Goal: Transaction & Acquisition: Purchase product/service

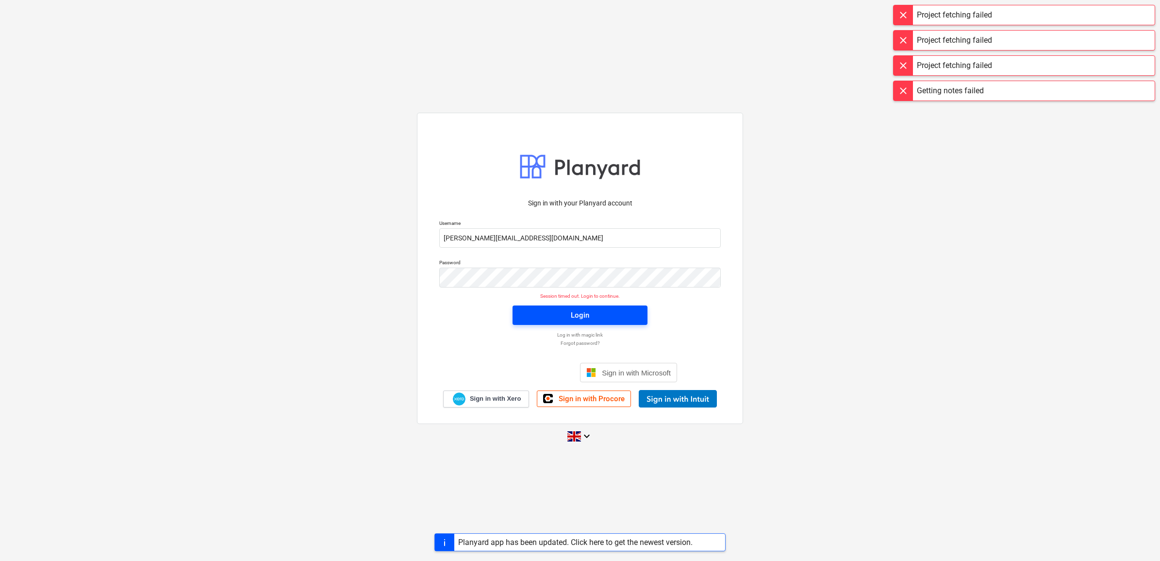
click at [576, 306] on button "Login" at bounding box center [579, 314] width 135 height 19
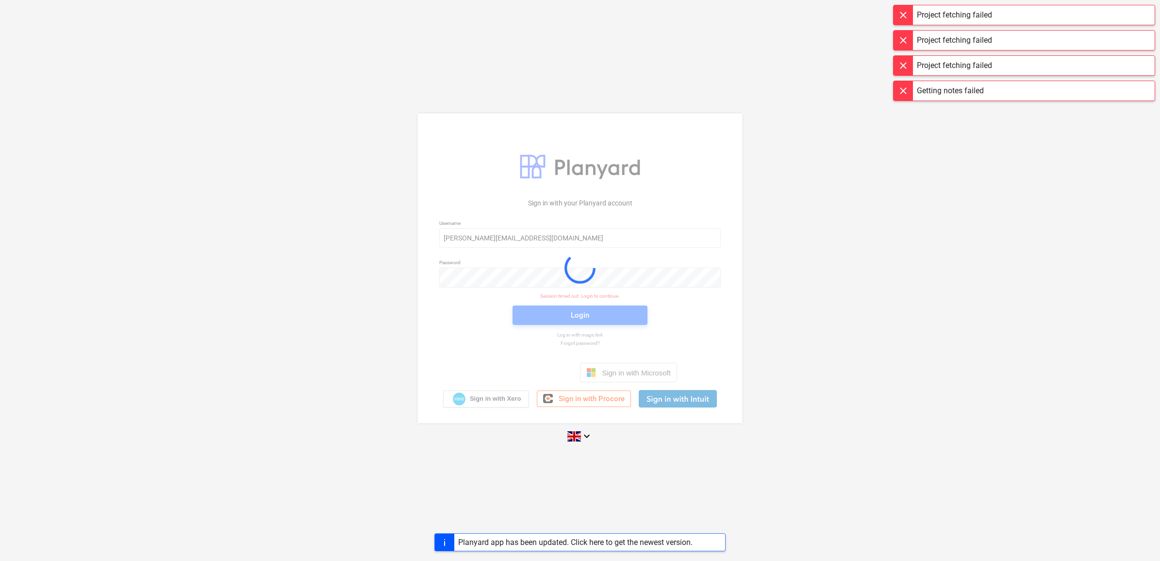
click at [578, 315] on div at bounding box center [579, 268] width 325 height 310
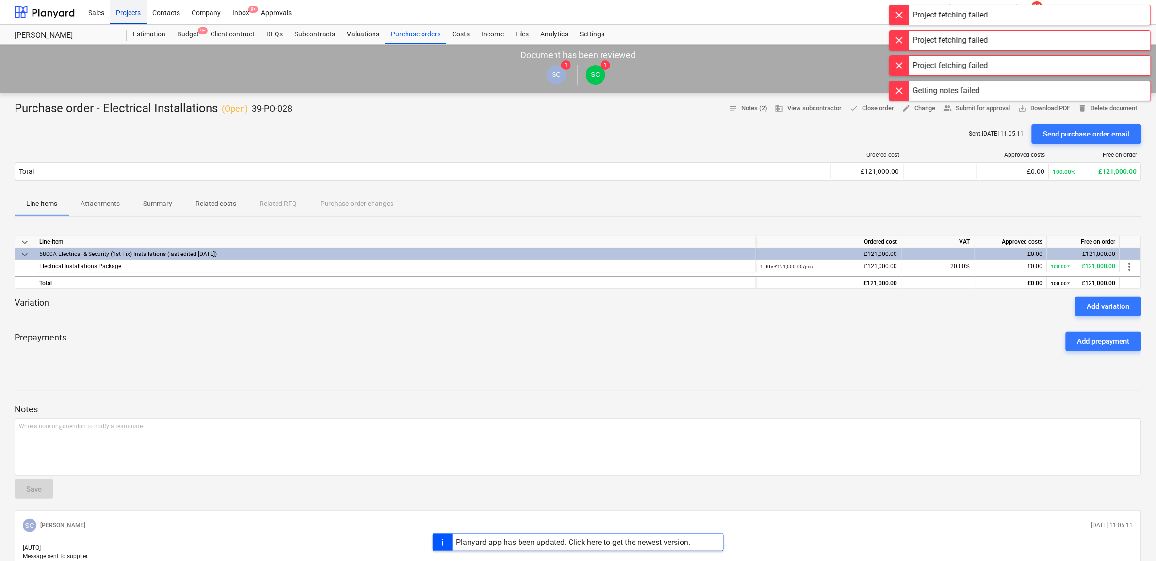
click at [133, 13] on div "Projects" at bounding box center [128, 12] width 36 height 25
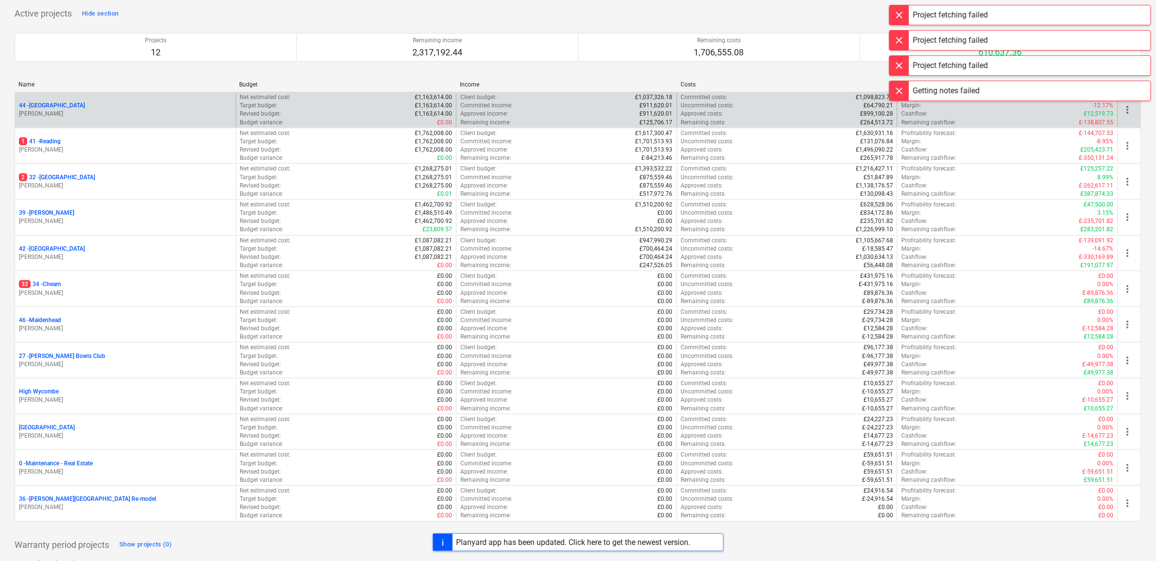
scroll to position [44, 0]
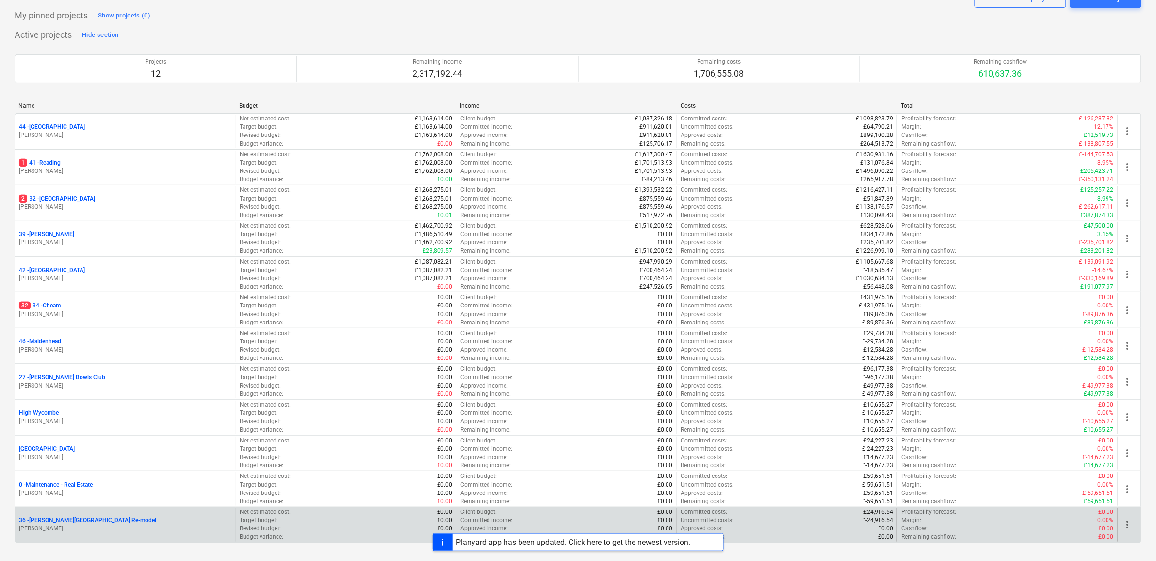
click at [62, 517] on p "36 - [PERSON_NAME][GEOGRAPHIC_DATA] Re-model" at bounding box center [87, 520] width 137 height 8
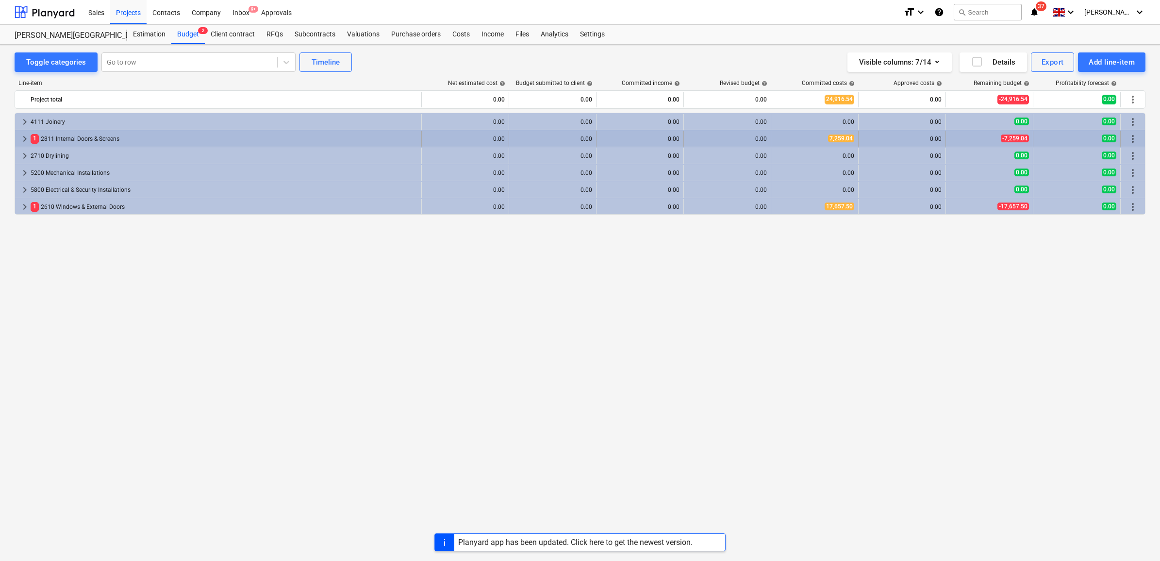
click at [77, 136] on div "1 2811 Internal Doors & Screens" at bounding box center [224, 139] width 387 height 16
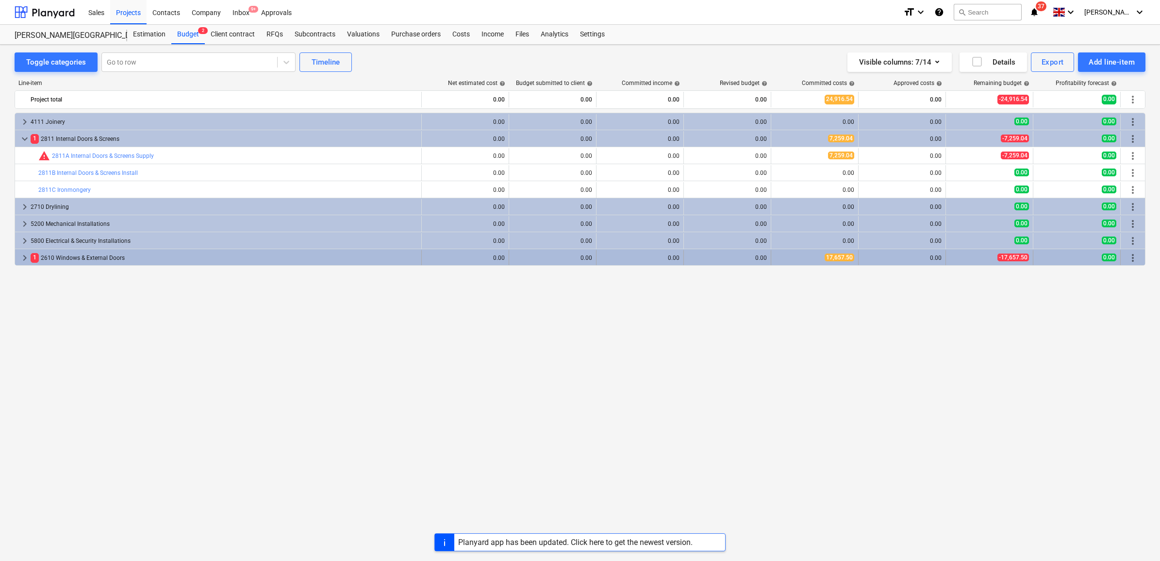
click at [140, 263] on div "1 2610 Windows & External Doors" at bounding box center [224, 258] width 387 height 16
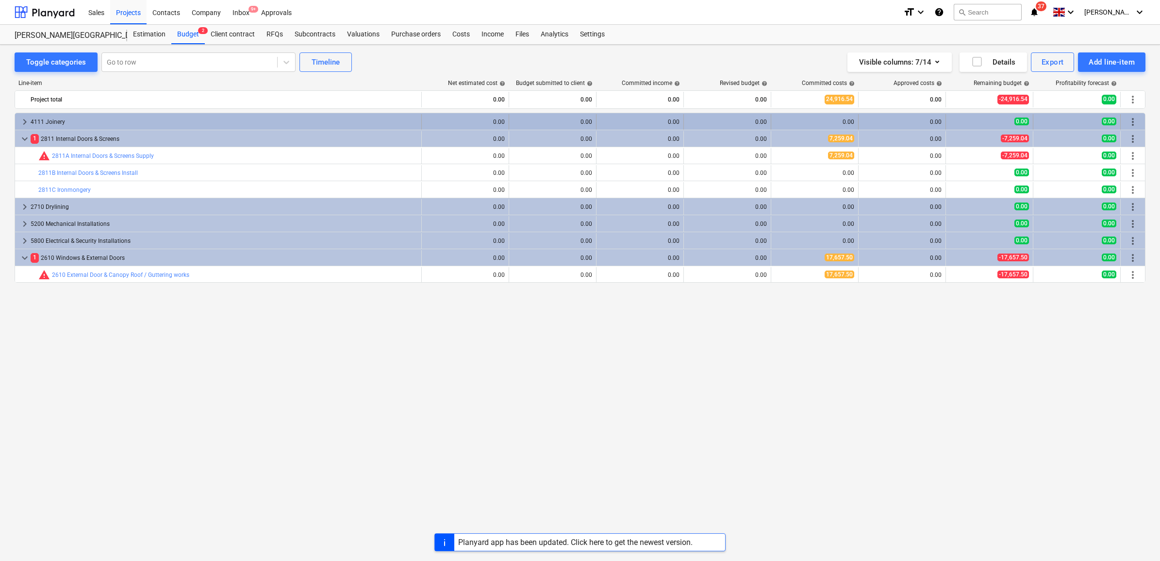
click at [139, 122] on div "4111 Joinery" at bounding box center [224, 122] width 387 height 16
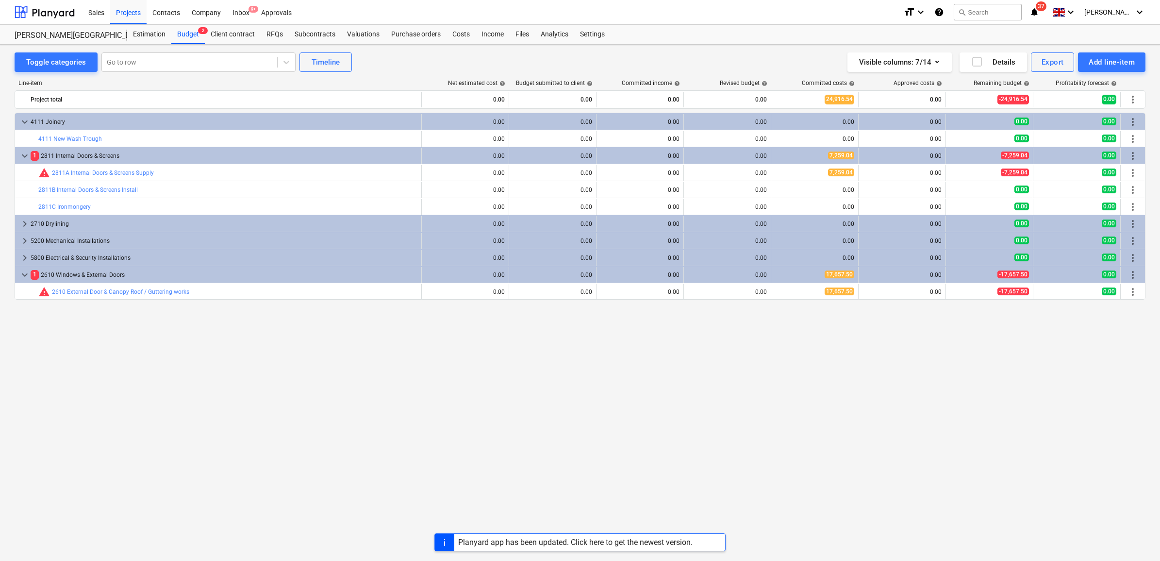
click at [598, 544] on div "Planyard app has been updated. Click here to get the newest version." at bounding box center [575, 541] width 234 height 9
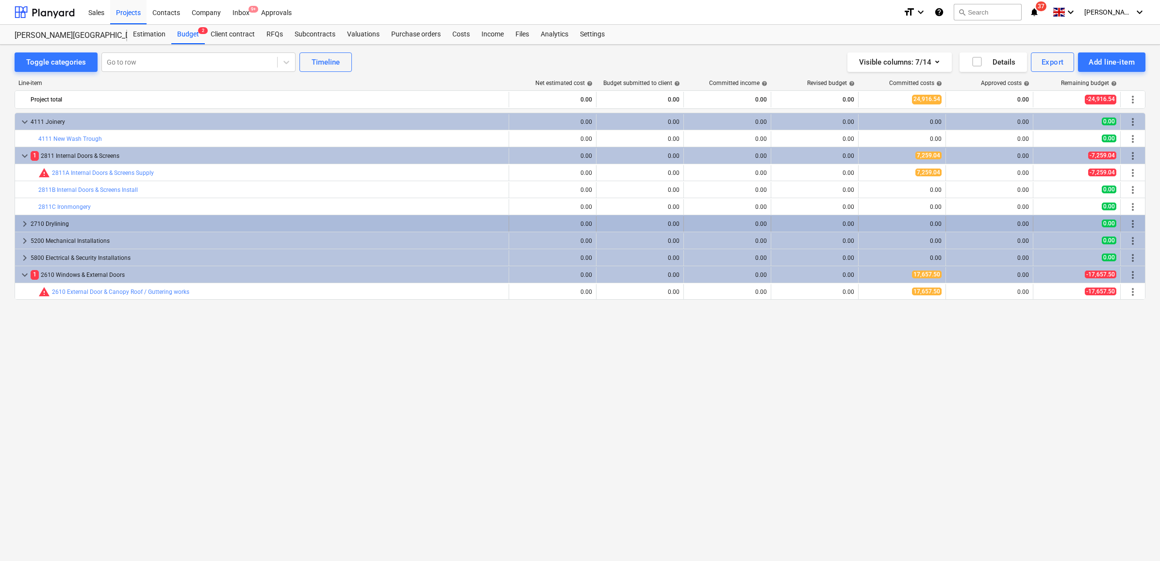
click at [177, 221] on div "2710 Drylining" at bounding box center [268, 224] width 474 height 16
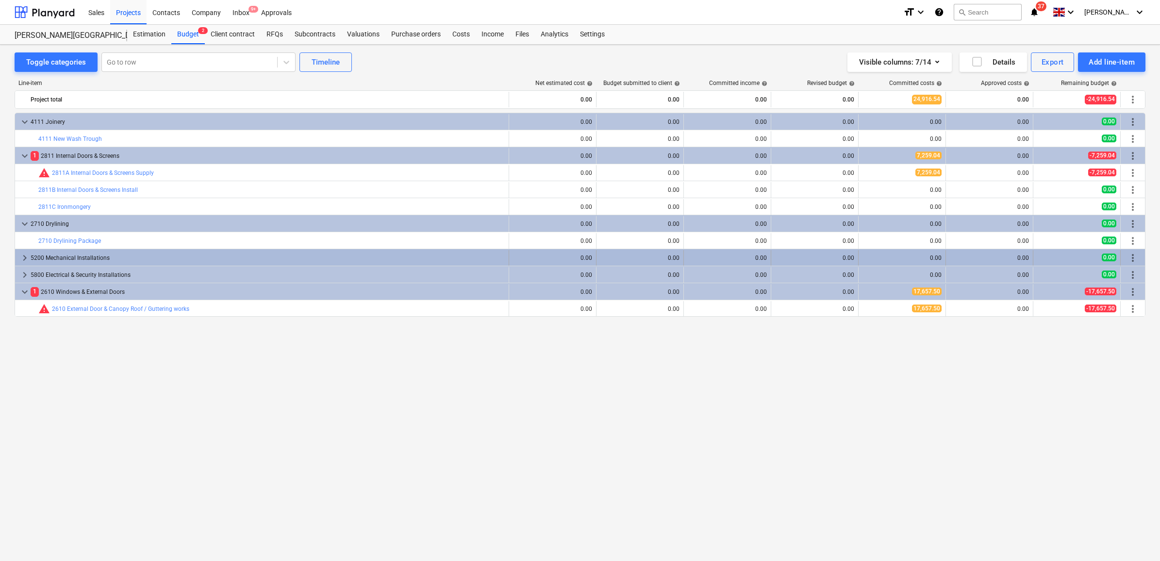
click at [162, 254] on div "5200 Mechanical Installations" at bounding box center [268, 258] width 474 height 16
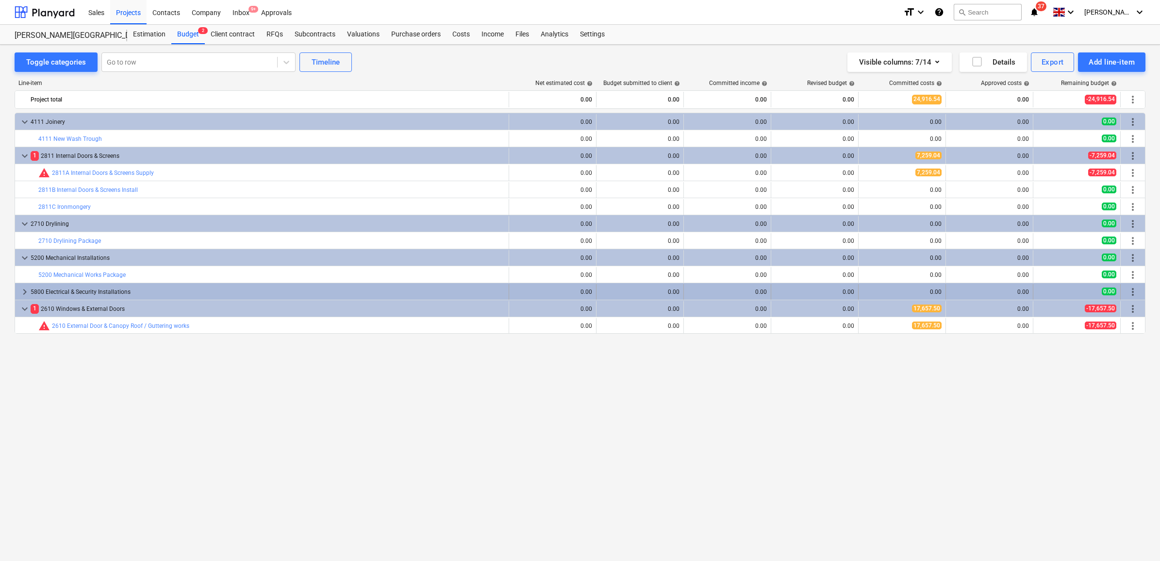
click at [138, 289] on div "5800 Electrical & Security Installations" at bounding box center [268, 292] width 474 height 16
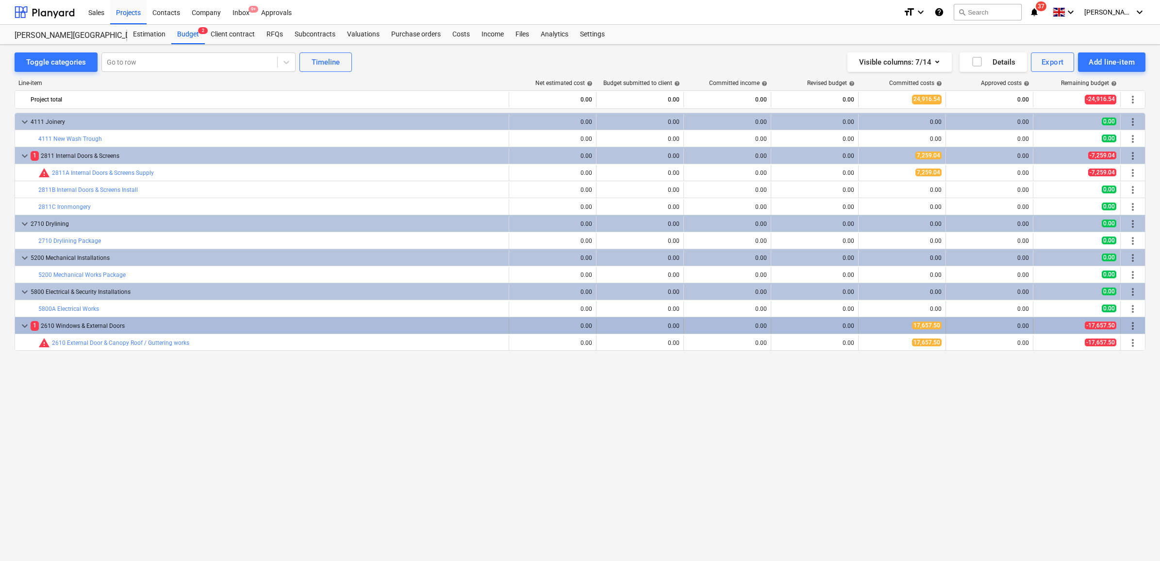
click at [118, 325] on div "1 2610 Windows & External Doors" at bounding box center [268, 326] width 474 height 16
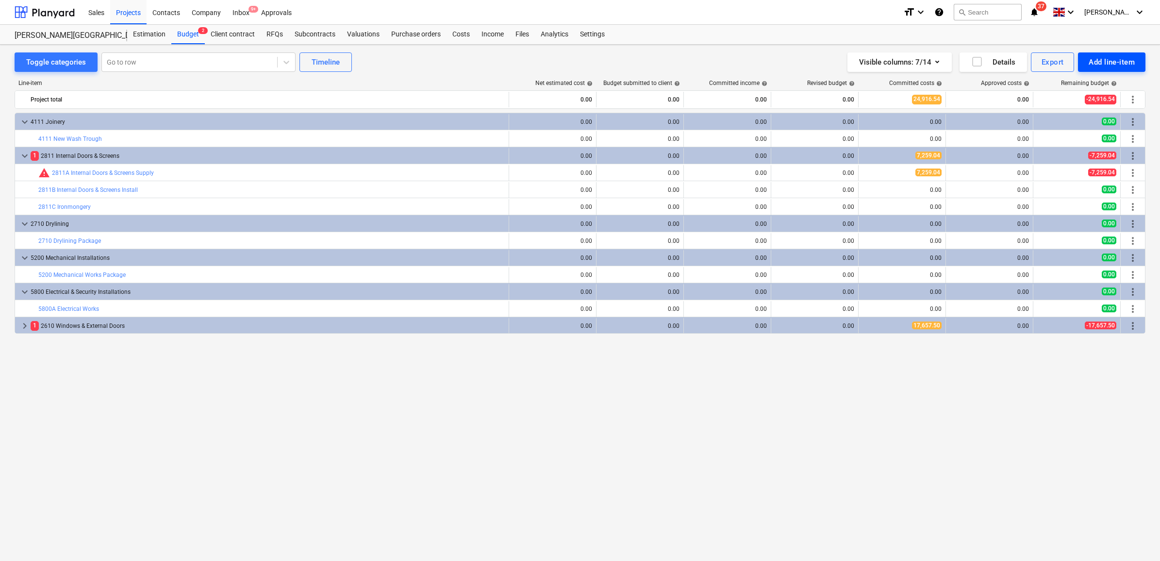
click at [1116, 66] on div "Add line-item" at bounding box center [1112, 62] width 46 height 13
click at [1107, 97] on div "Add custom" at bounding box center [1094, 103] width 101 height 17
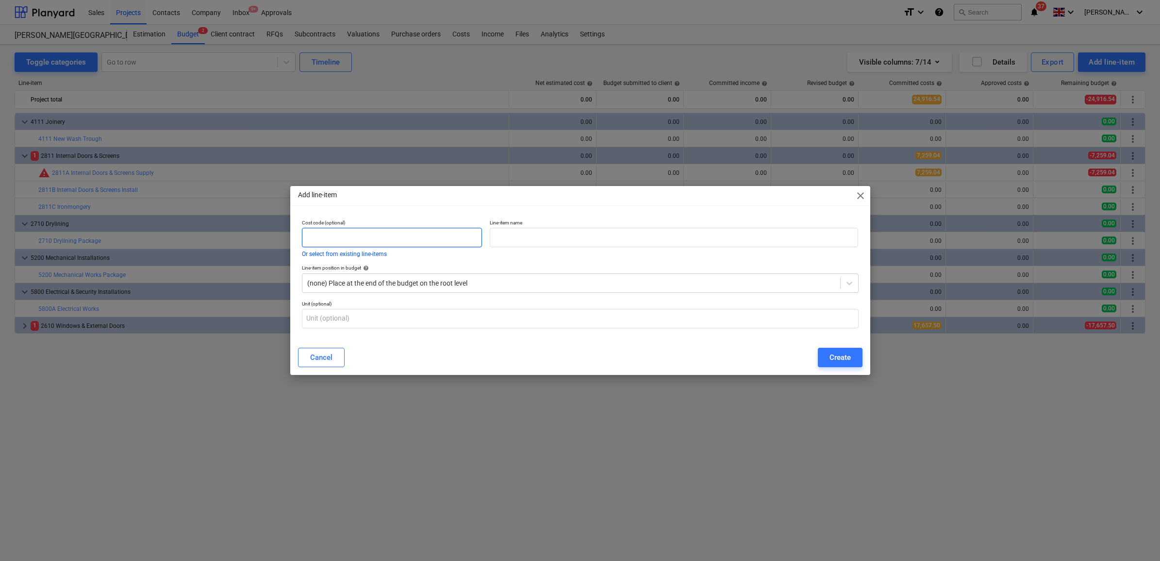
click at [409, 238] on input "text" at bounding box center [392, 237] width 181 height 19
type input "8200"
click at [524, 234] on input "text" at bounding box center [674, 237] width 368 height 19
type input "Externals & Garden Works"
click at [827, 362] on button "Create" at bounding box center [840, 356] width 45 height 19
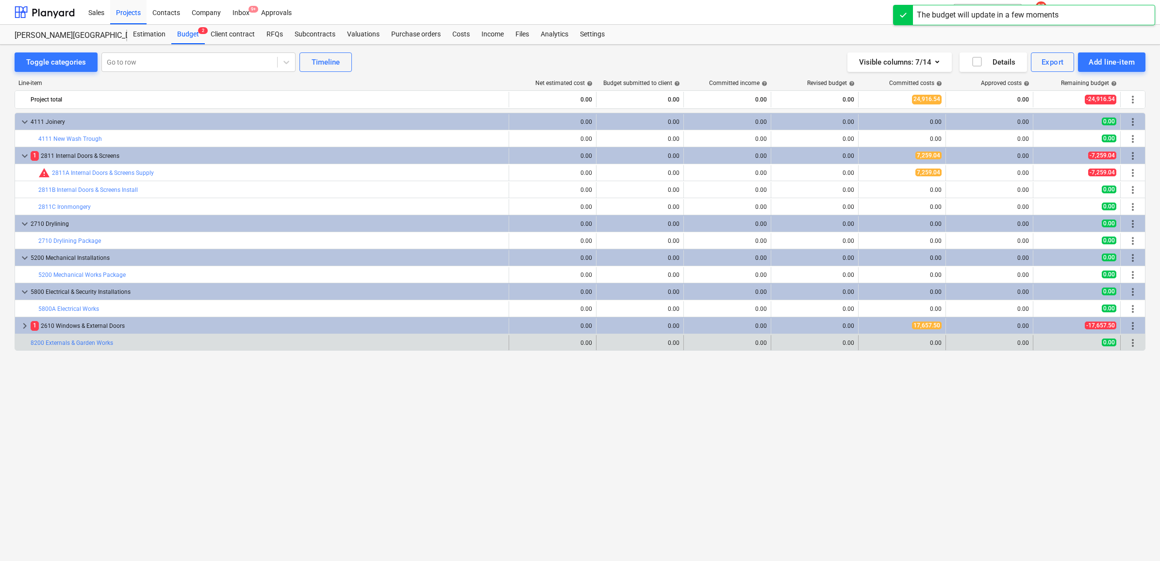
click at [1128, 343] on span "more_vert" at bounding box center [1133, 343] width 12 height 12
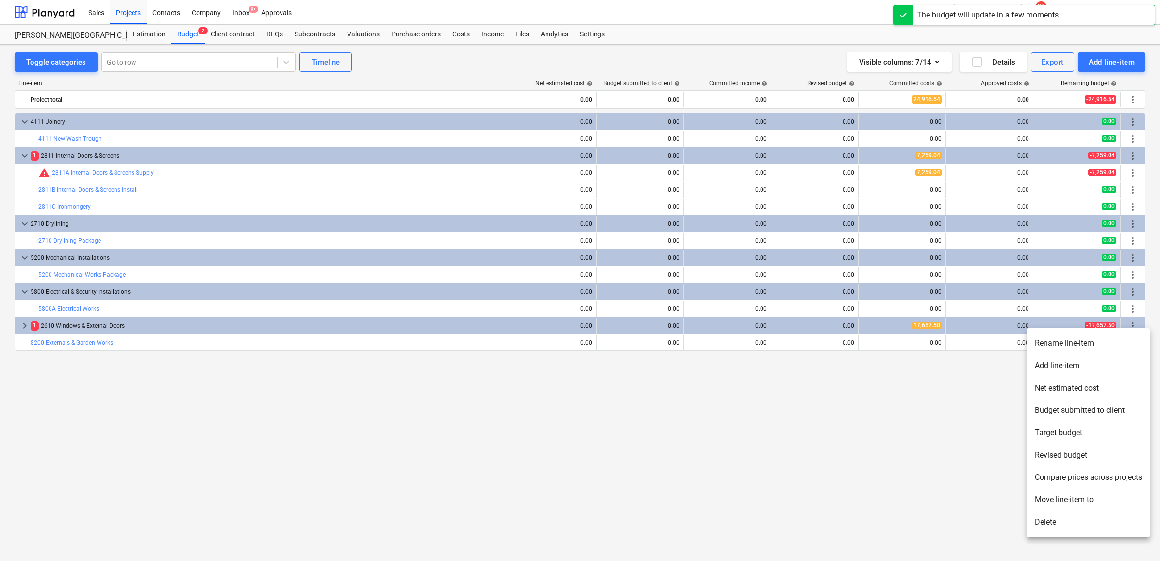
click at [1068, 362] on li "Add line-item" at bounding box center [1088, 365] width 123 height 22
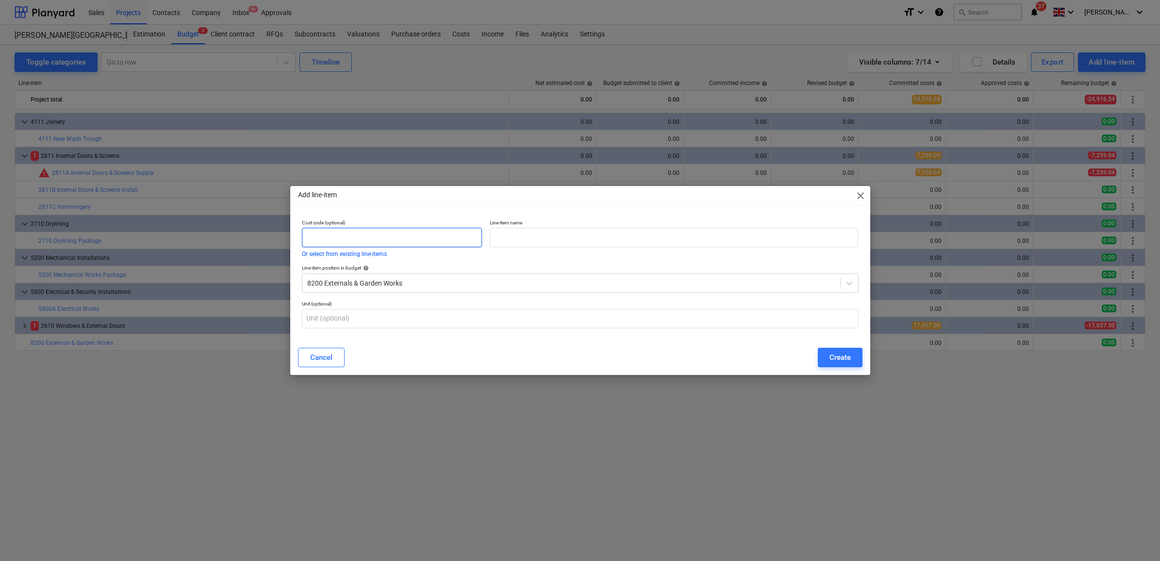
click at [433, 243] on input "text" at bounding box center [392, 237] width 181 height 19
type input "8200"
click at [537, 240] on input "text" at bounding box center [674, 237] width 368 height 19
type input "Canopy Deck & Ramps"
click at [836, 359] on div "Create" at bounding box center [839, 357] width 21 height 13
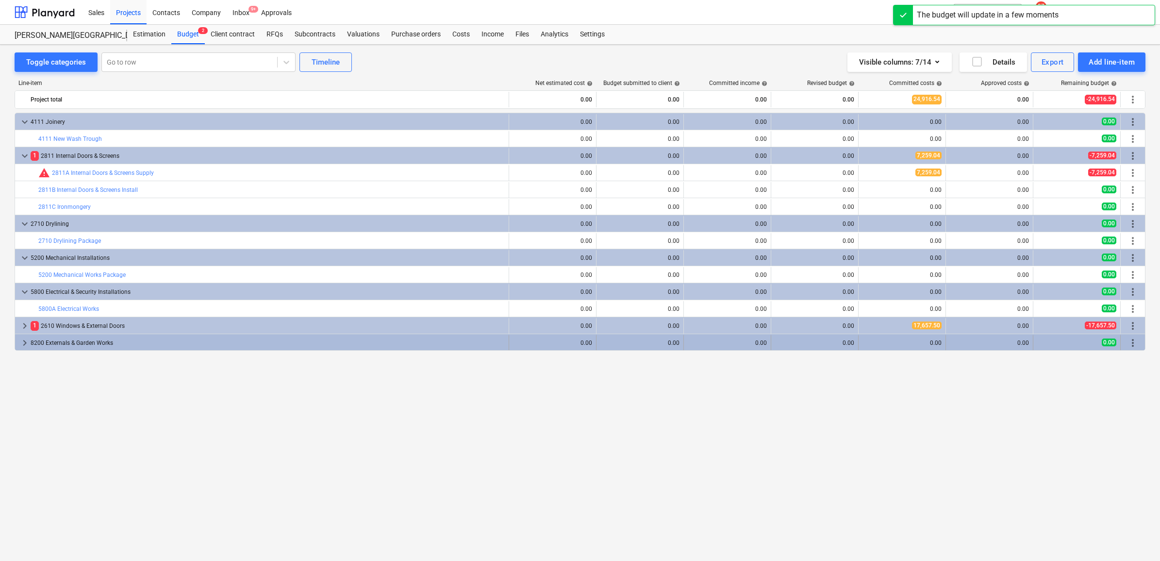
click at [113, 343] on div "8200 Externals & Garden Works" at bounding box center [268, 343] width 474 height 16
click at [1132, 341] on span "more_vert" at bounding box center [1133, 343] width 12 height 12
click at [1134, 348] on span "more_vert" at bounding box center [1133, 343] width 12 height 12
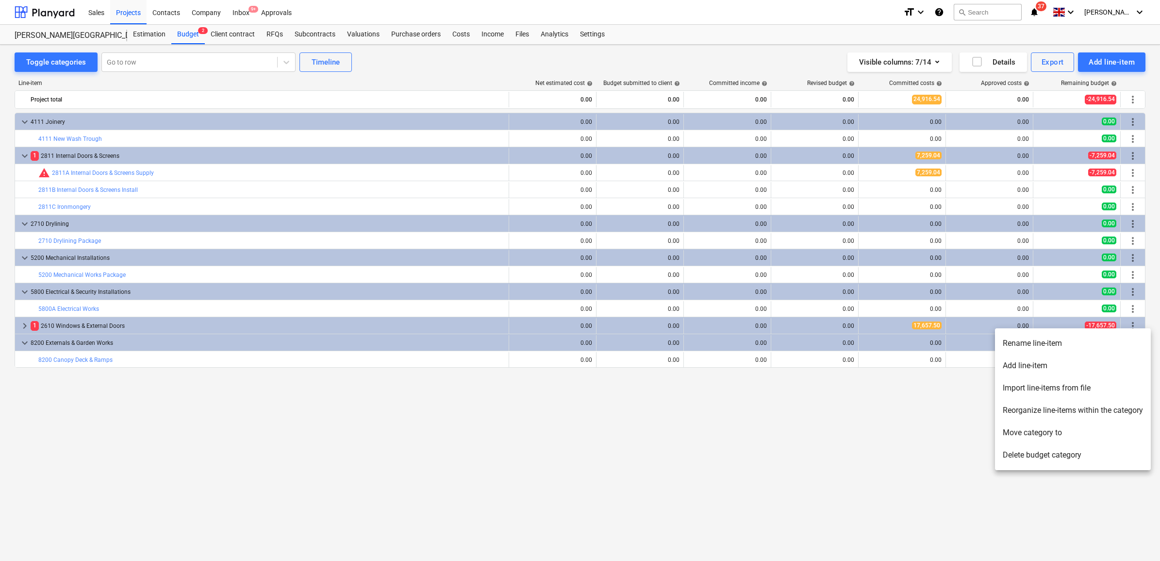
click at [1037, 363] on li "Add line-item" at bounding box center [1073, 365] width 156 height 22
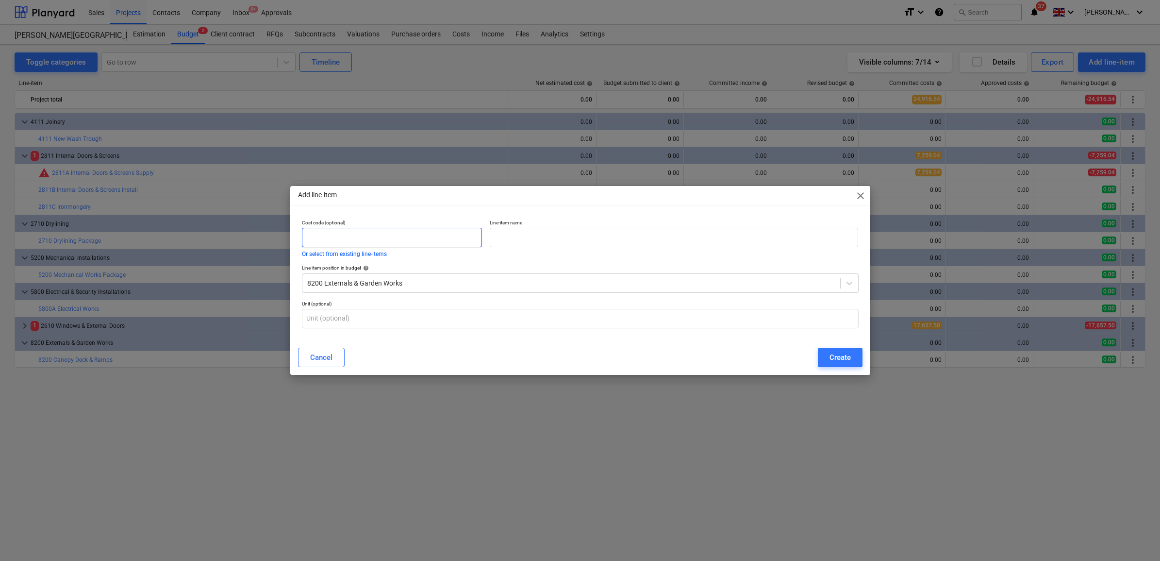
drag, startPoint x: 415, startPoint y: 227, endPoint x: 409, endPoint y: 241, distance: 15.2
click at [413, 229] on div "Cost code (optional) Or select from existing line-items" at bounding box center [392, 237] width 181 height 37
click at [409, 242] on input "text" at bounding box center [392, 237] width 181 height 19
type input "8200"
click at [552, 238] on input "text" at bounding box center [674, 237] width 368 height 19
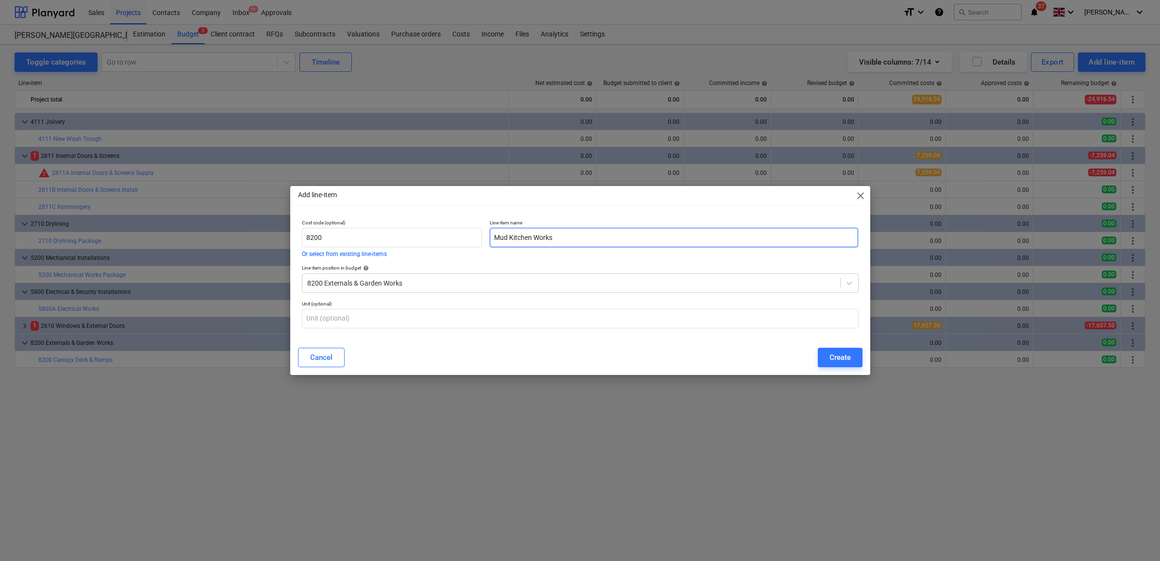
type input "Mud Kitchen Works"
click at [848, 367] on div "Cancel Create" at bounding box center [580, 357] width 576 height 27
click at [847, 358] on div "Create" at bounding box center [839, 357] width 21 height 13
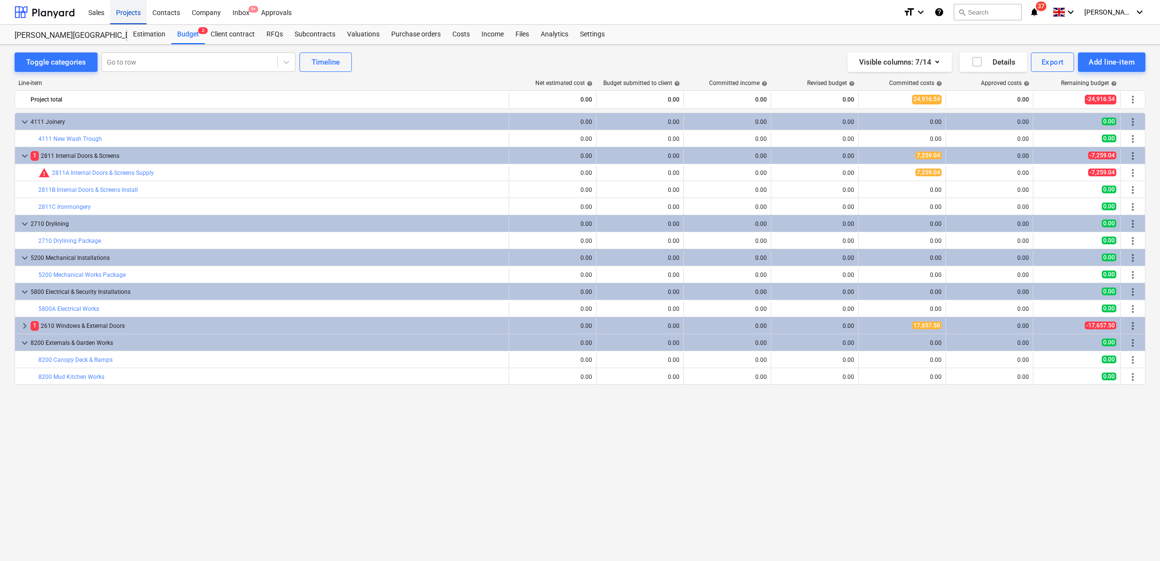
click at [122, 13] on div "Projects" at bounding box center [128, 12] width 36 height 25
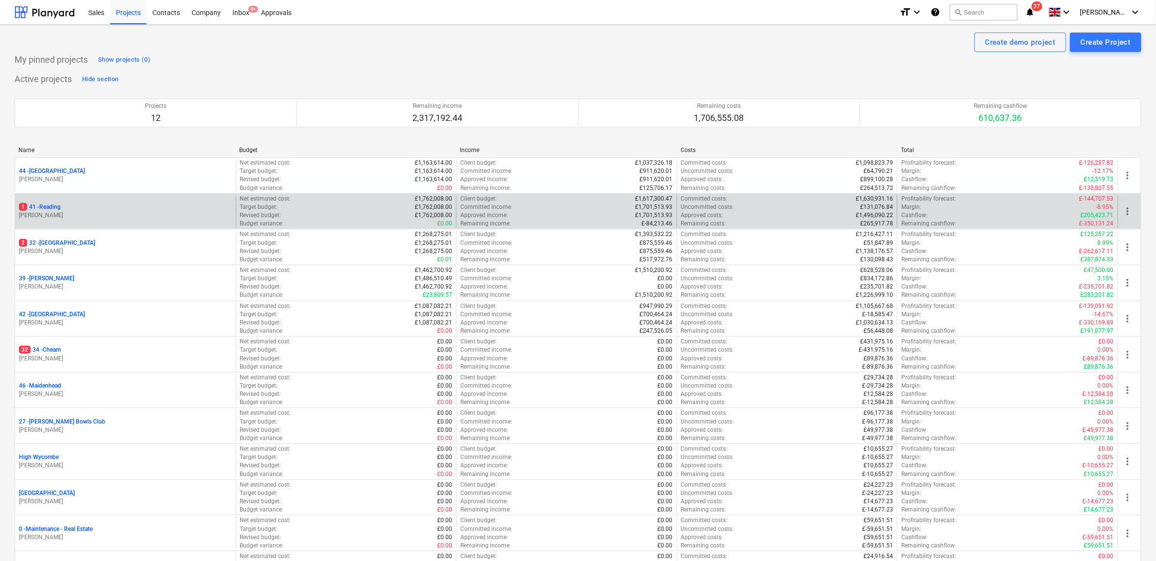
click at [49, 208] on p "1 41 - Reading" at bounding box center [40, 207] width 42 height 8
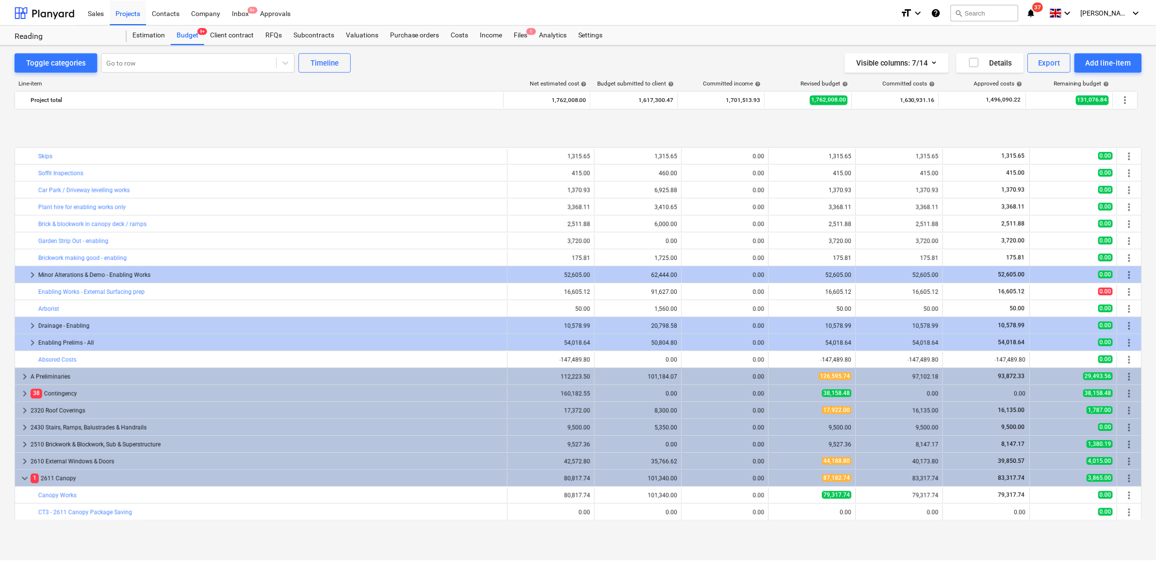
scroll to position [61, 0]
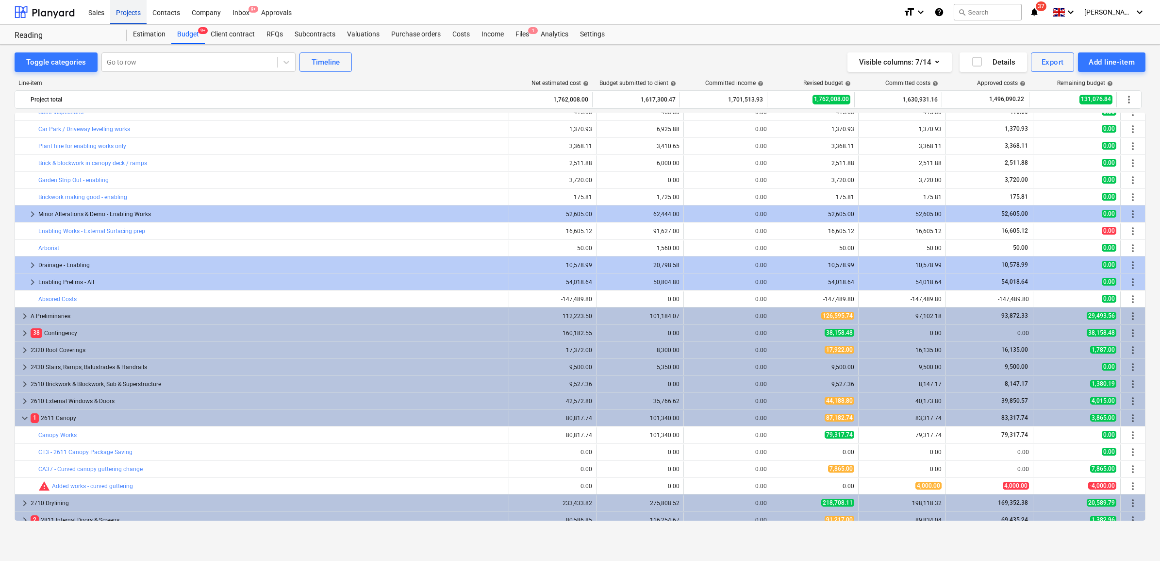
click at [130, 11] on div "Projects" at bounding box center [128, 12] width 36 height 25
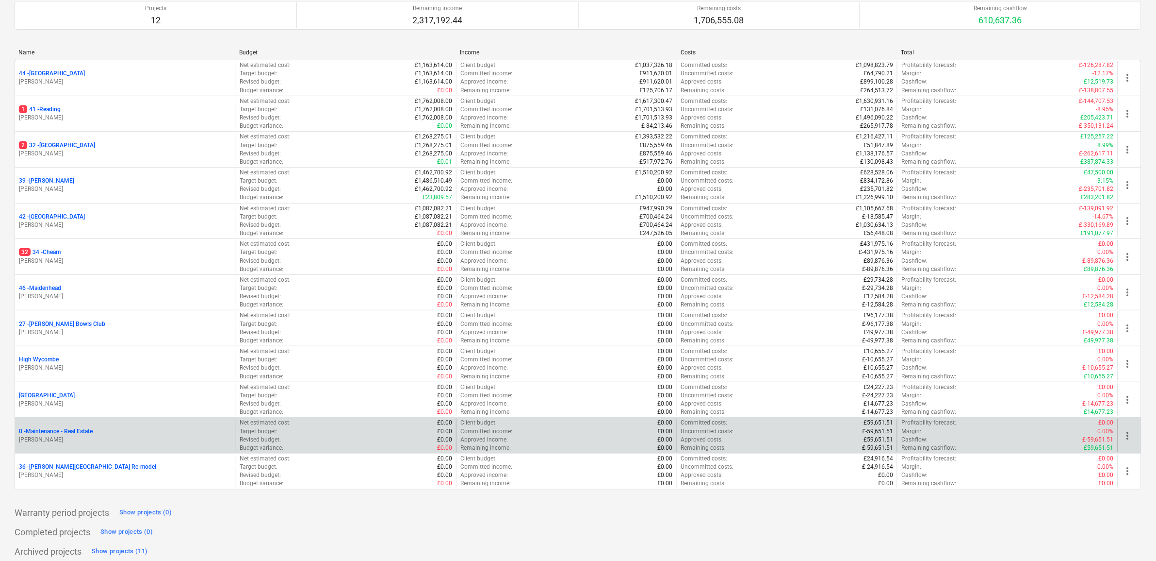
scroll to position [105, 0]
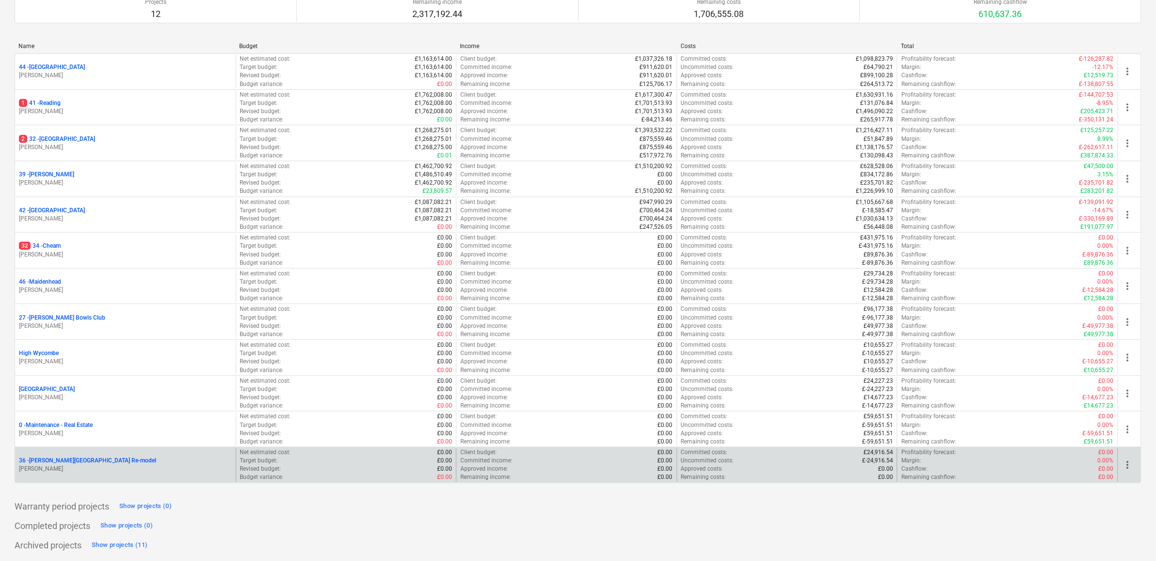
click at [69, 459] on p "36 - [PERSON_NAME][GEOGRAPHIC_DATA] Re-model" at bounding box center [87, 460] width 137 height 8
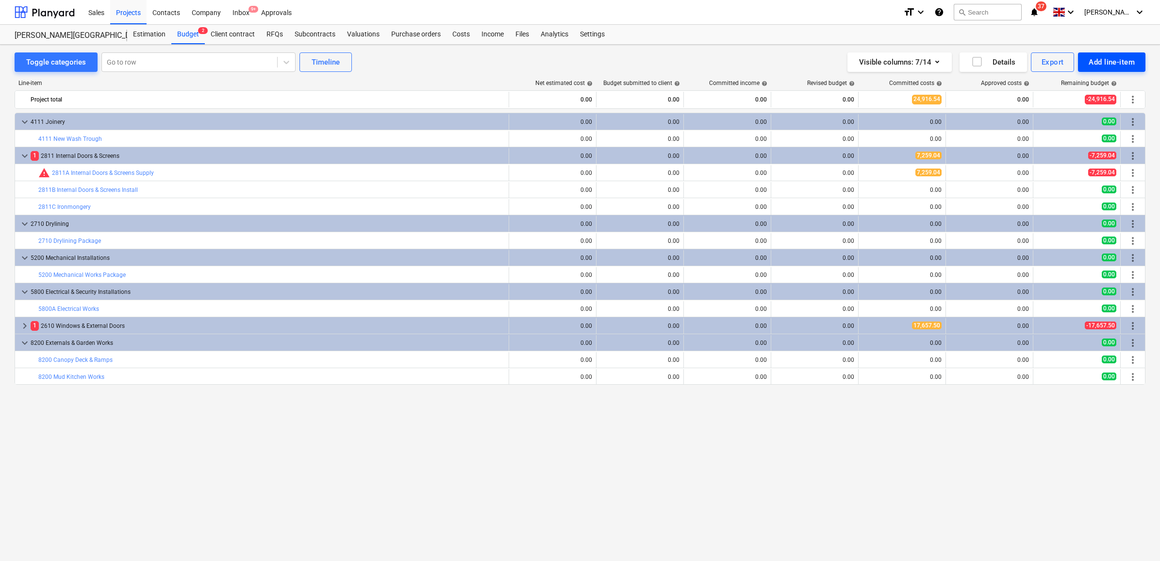
click at [1128, 64] on div "Add line-item" at bounding box center [1112, 62] width 46 height 13
click at [1089, 99] on div "Add custom" at bounding box center [1094, 103] width 101 height 17
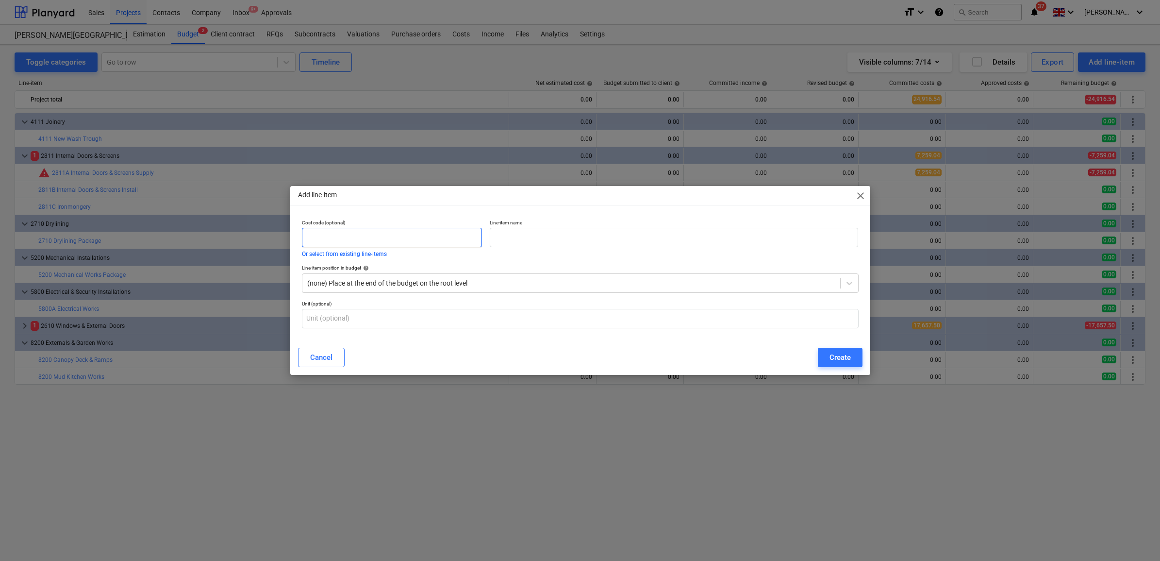
click at [476, 236] on input "text" at bounding box center [392, 237] width 181 height 19
type input "2611"
click at [539, 244] on input "text" at bounding box center [674, 237] width 368 height 19
type input "Canopy Works"
click at [845, 360] on div "Create" at bounding box center [839, 357] width 21 height 13
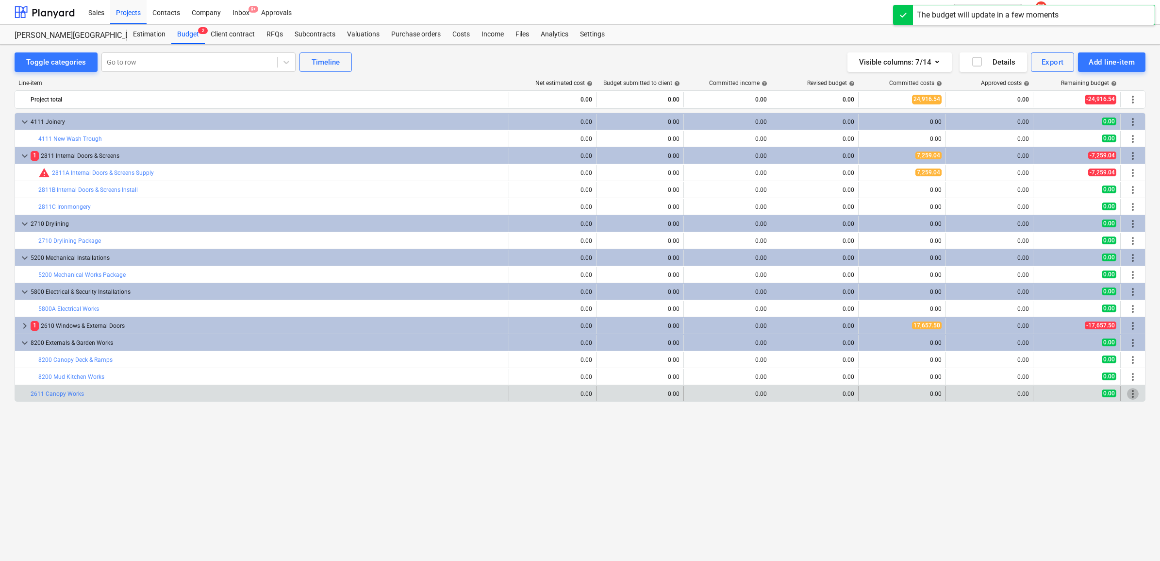
click at [1135, 394] on span "more_vert" at bounding box center [1133, 394] width 12 height 12
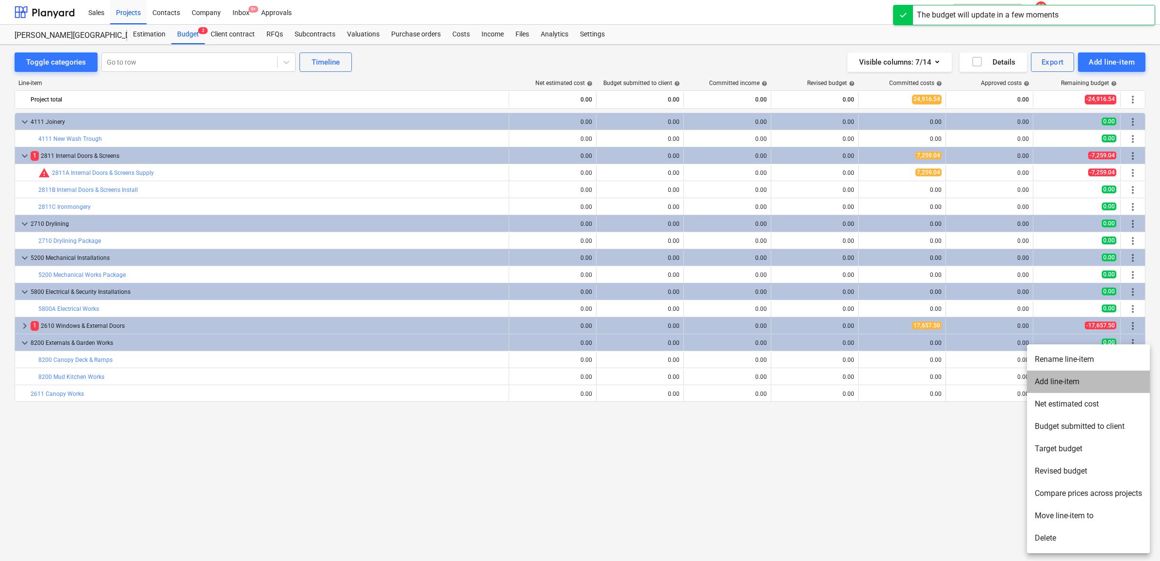
click at [1083, 382] on li "Add line-item" at bounding box center [1088, 381] width 123 height 22
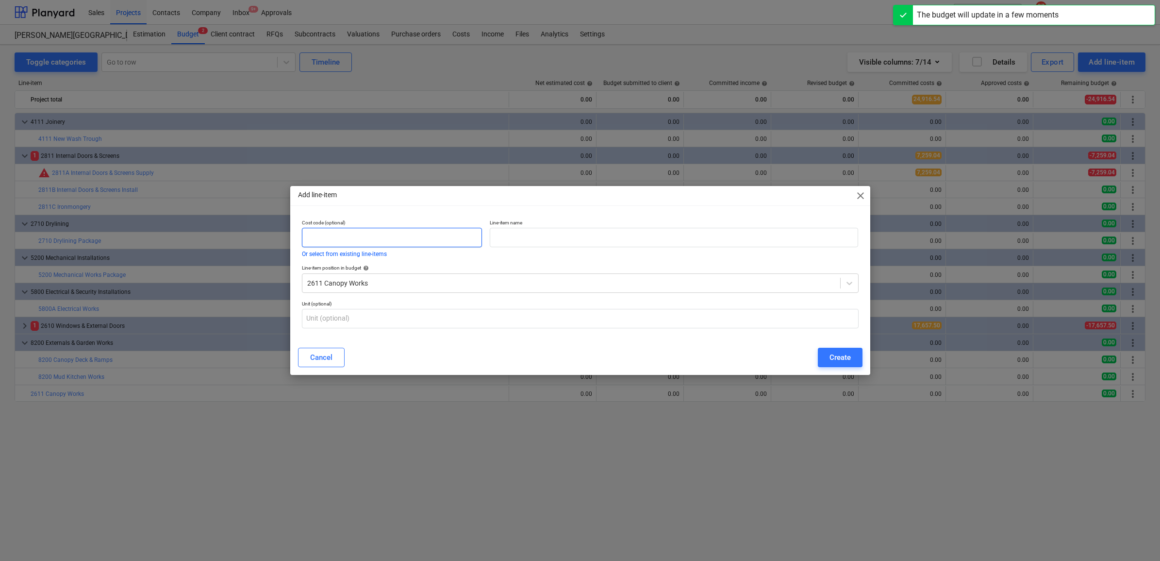
click at [440, 232] on input "text" at bounding box center [392, 237] width 181 height 19
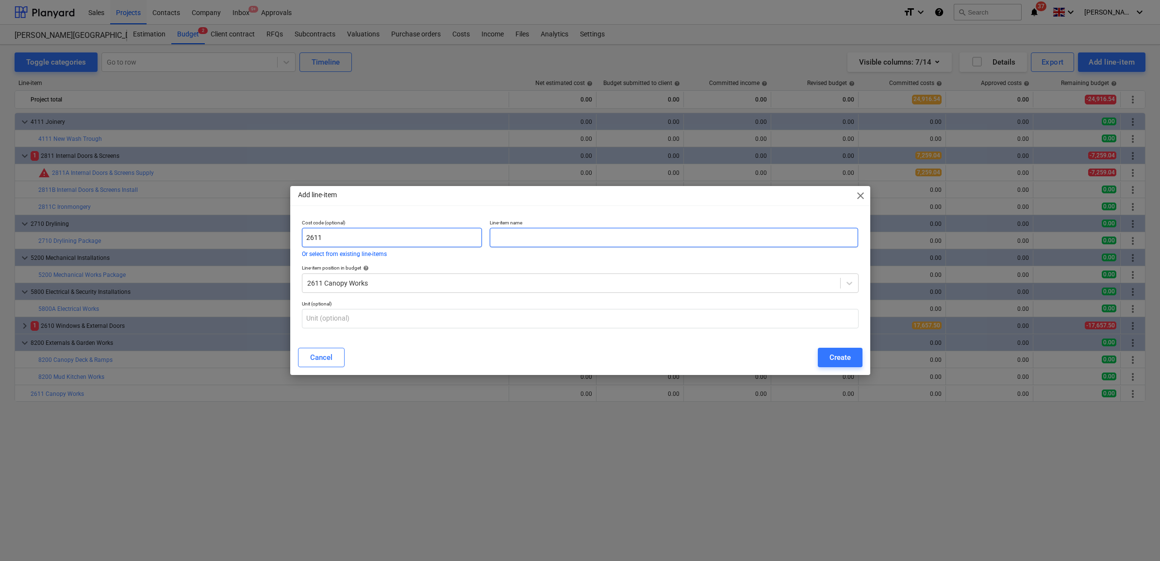
type input "2611"
click at [531, 239] on input "text" at bounding box center [674, 237] width 368 height 19
type input "Canopy Package"
click at [845, 357] on div "Create" at bounding box center [839, 357] width 21 height 13
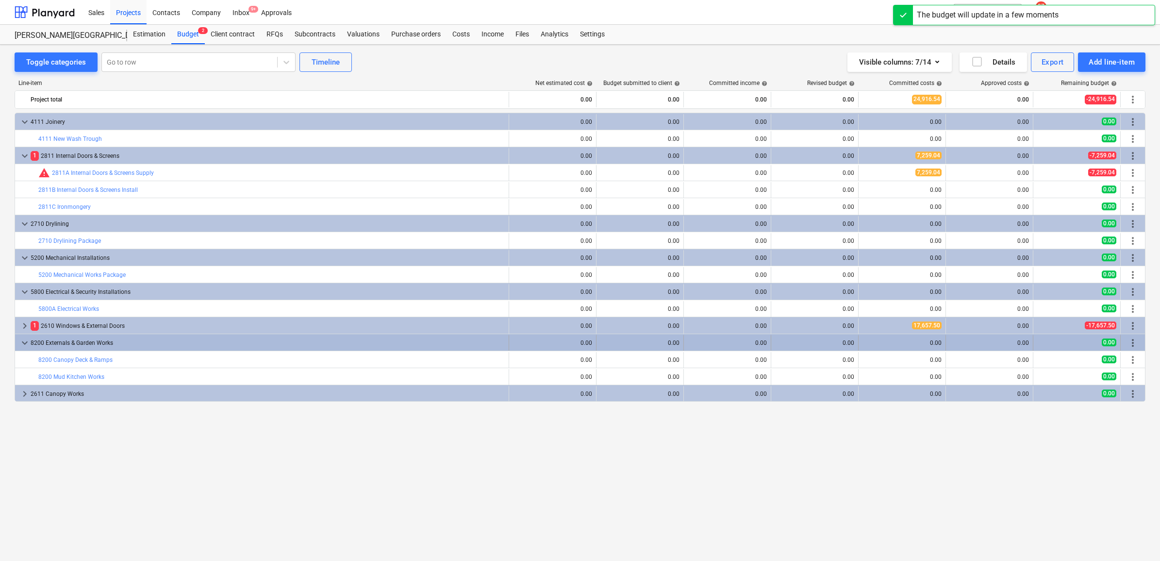
click at [1130, 347] on span "more_vert" at bounding box center [1133, 343] width 12 height 12
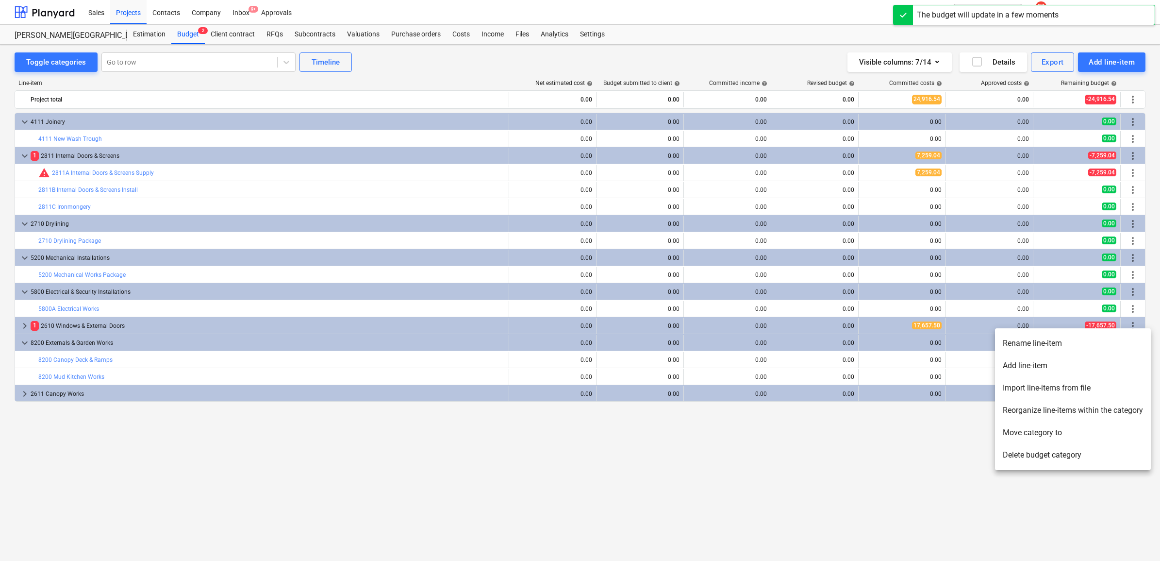
click at [1075, 363] on li "Add line-item" at bounding box center [1073, 365] width 156 height 22
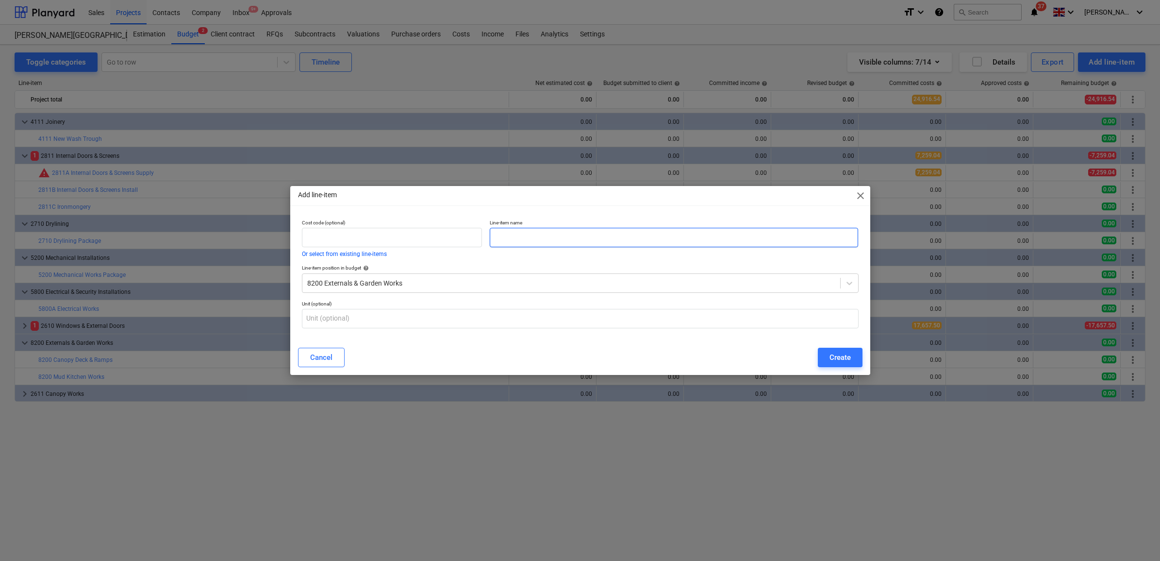
click at [598, 238] on input "text" at bounding box center [674, 237] width 368 height 19
click at [399, 238] on input "text" at bounding box center [392, 237] width 181 height 19
type input "8200"
click at [518, 241] on input "text" at bounding box center [674, 237] width 368 height 19
type input "Buggy Store Works"
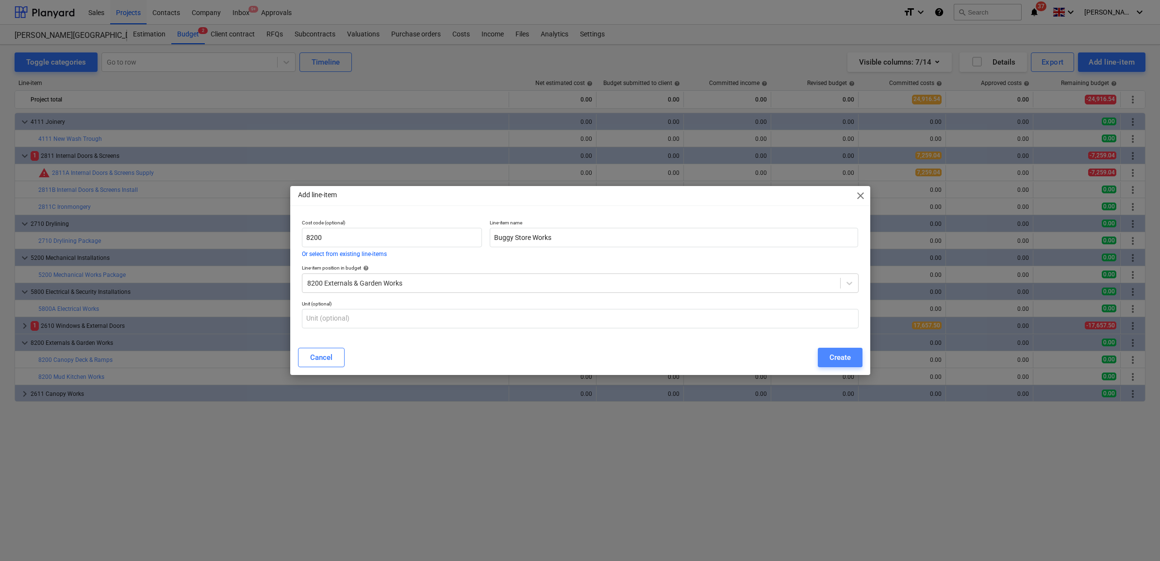
click at [837, 358] on div "Create" at bounding box center [839, 357] width 21 height 13
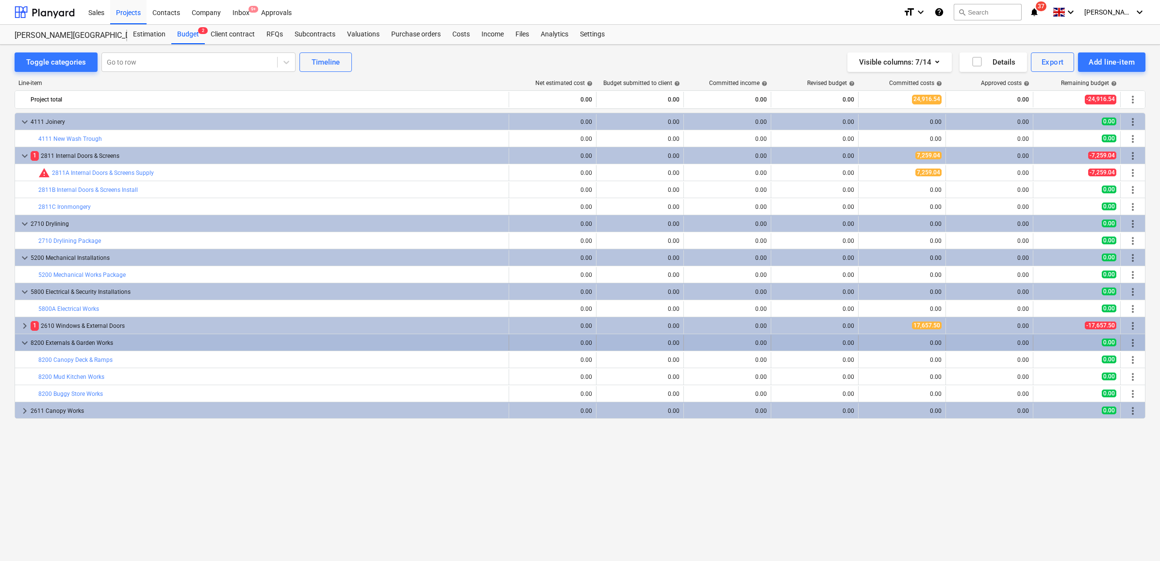
click at [1131, 338] on span "more_vert" at bounding box center [1133, 343] width 12 height 12
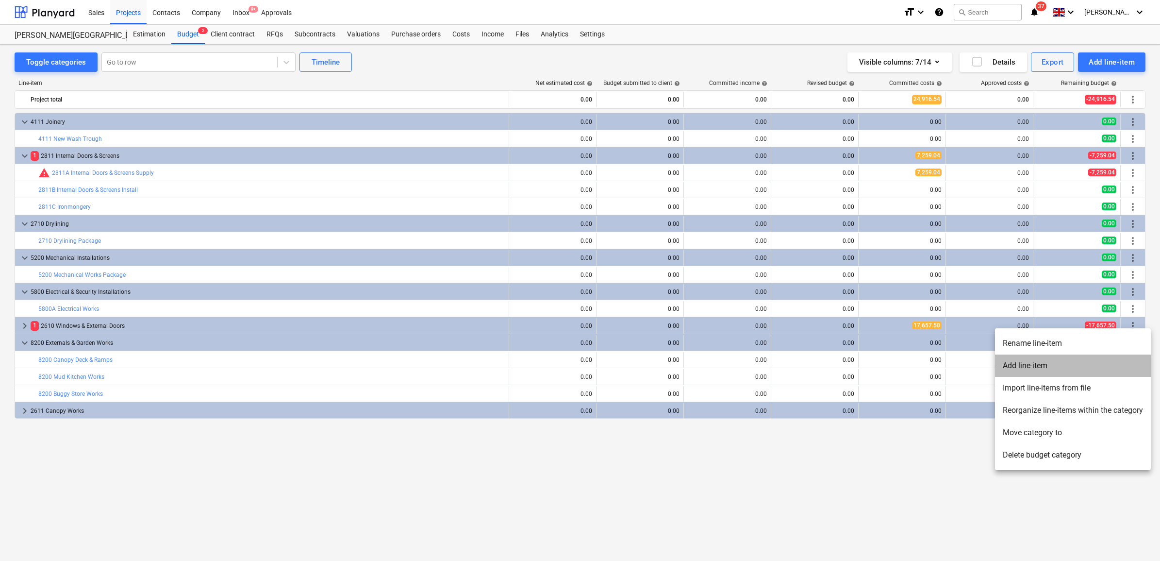
click at [1030, 362] on li "Add line-item" at bounding box center [1073, 365] width 156 height 22
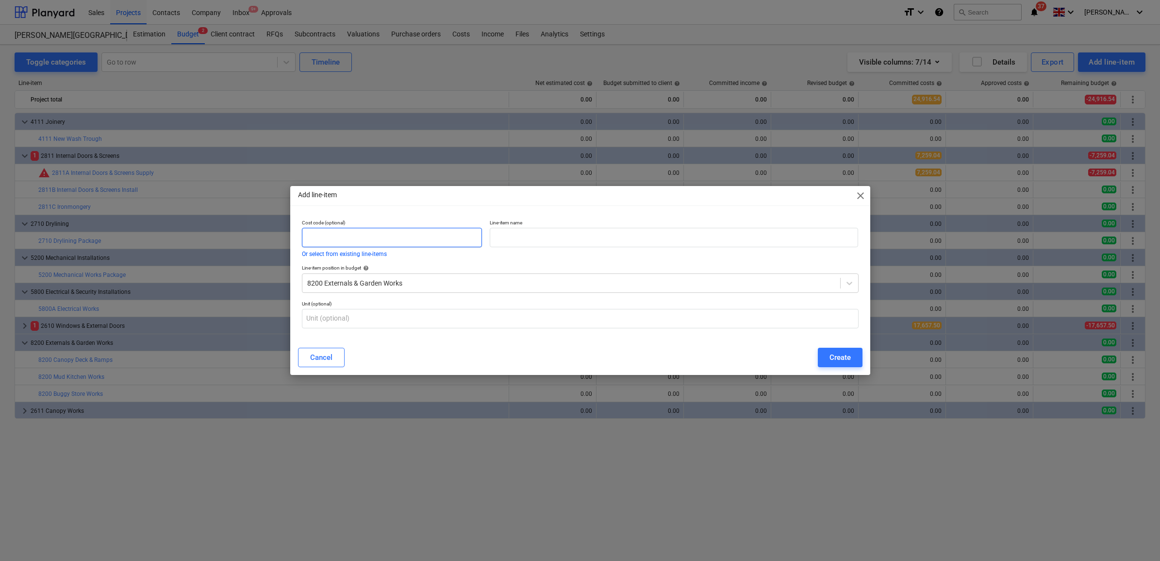
click at [410, 233] on input "text" at bounding box center [392, 237] width 181 height 19
type input "8200"
click at [515, 239] on input "text" at bounding box center [674, 237] width 368 height 19
type input "Soft Play Surfacing Works"
click at [843, 353] on div "Create" at bounding box center [839, 357] width 21 height 13
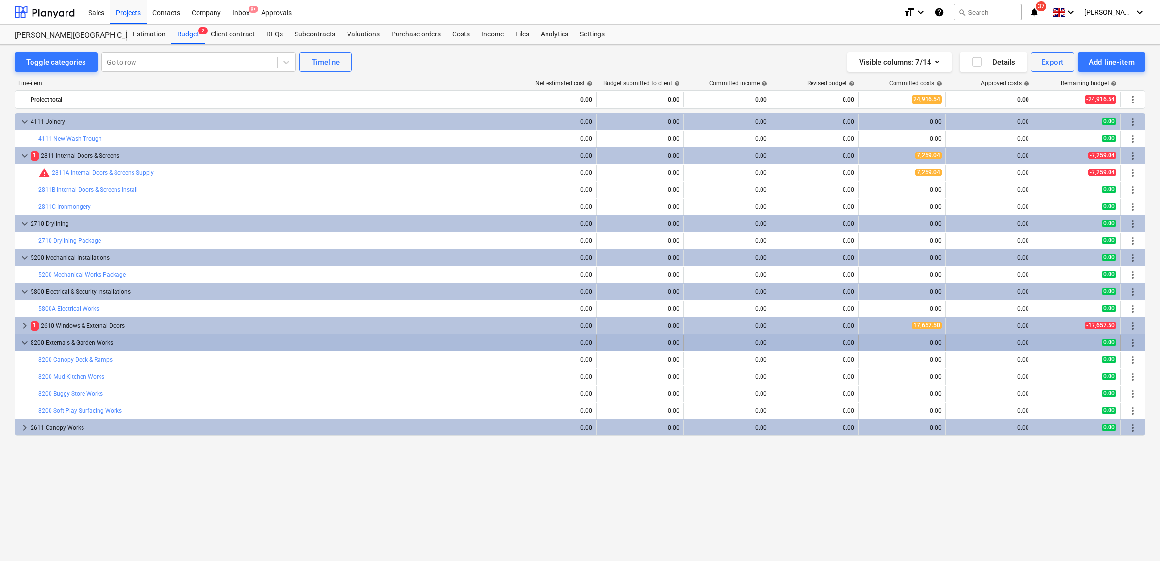
click at [1124, 336] on div "more_vert" at bounding box center [1132, 343] width 17 height 16
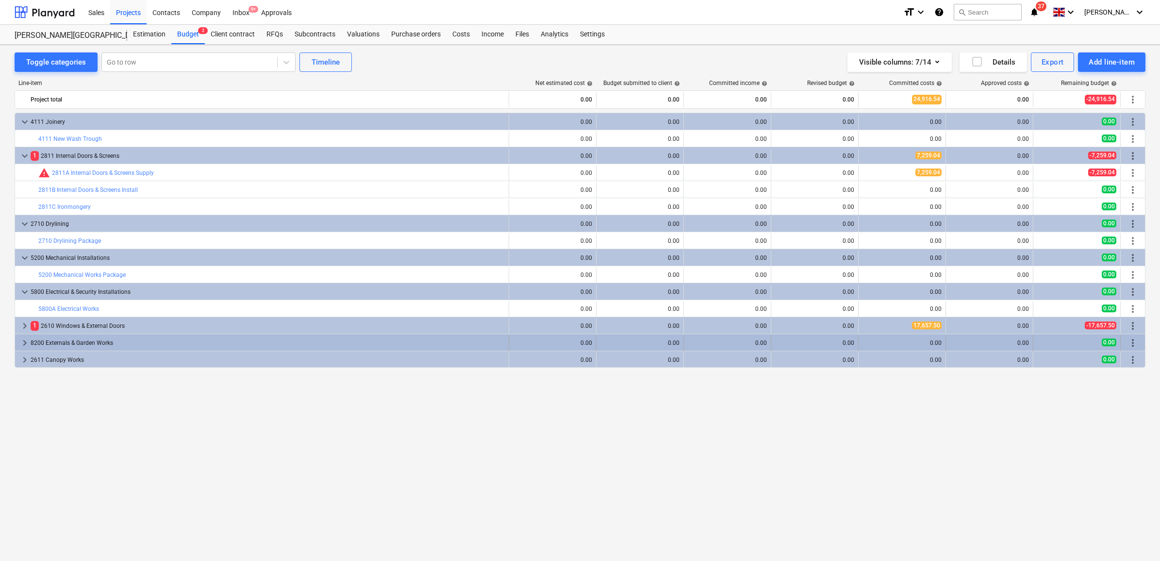
click at [1127, 341] on span "more_vert" at bounding box center [1133, 343] width 12 height 12
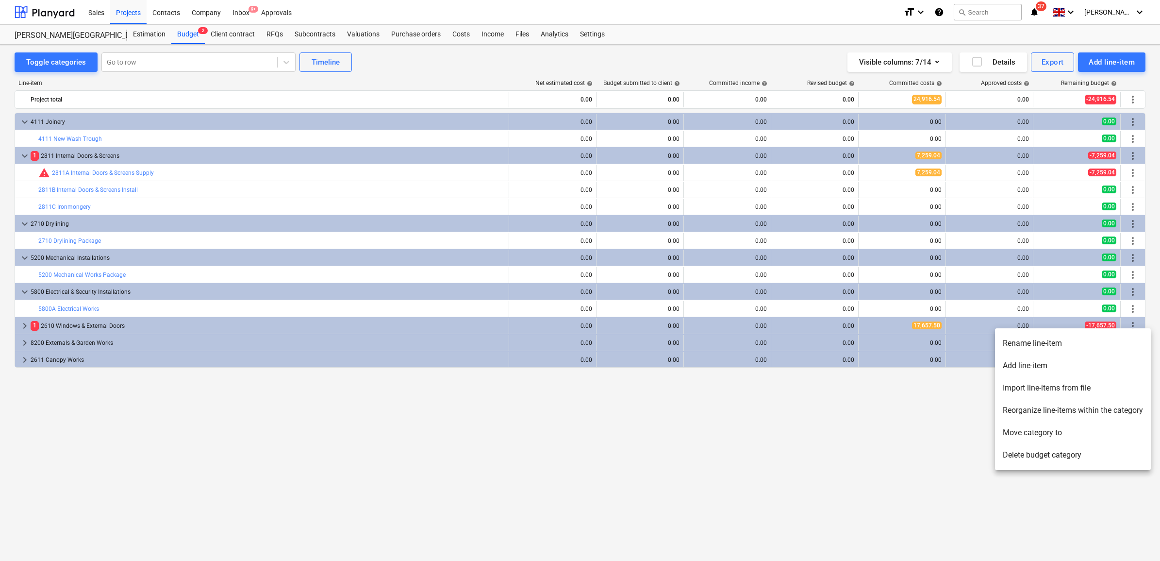
click at [268, 428] on div at bounding box center [580, 280] width 1160 height 561
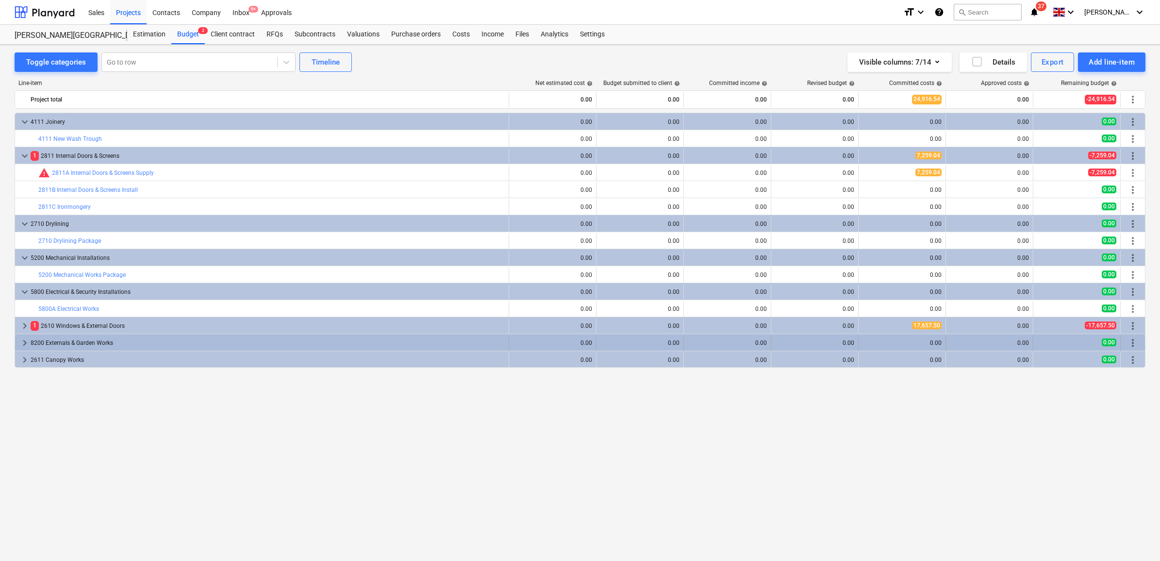
click at [26, 344] on span "keyboard_arrow_right" at bounding box center [25, 343] width 12 height 12
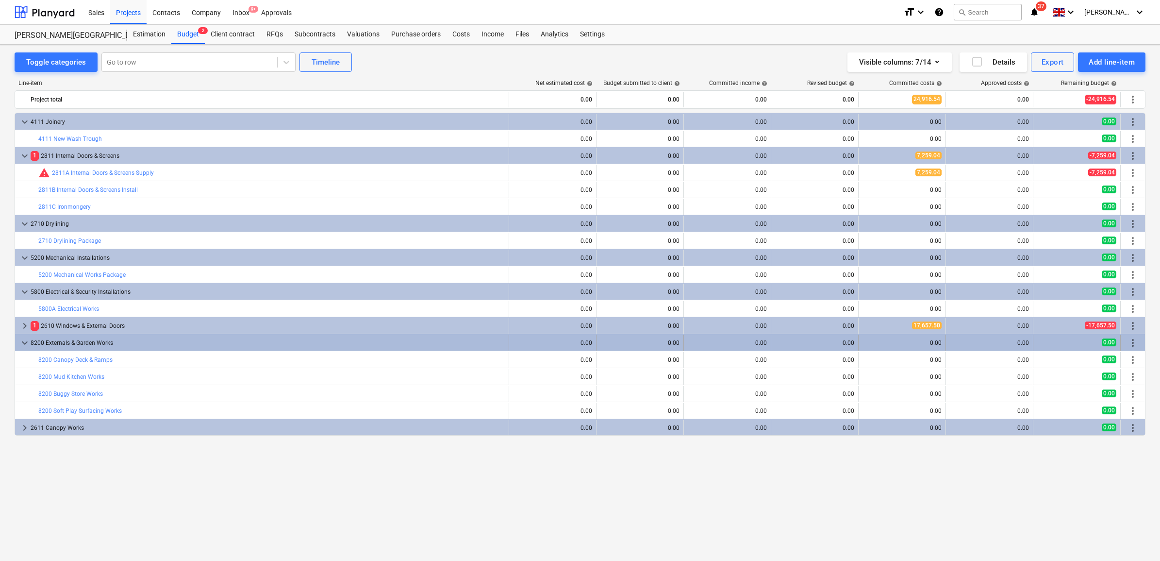
click at [1132, 341] on span "more_vert" at bounding box center [1133, 343] width 12 height 12
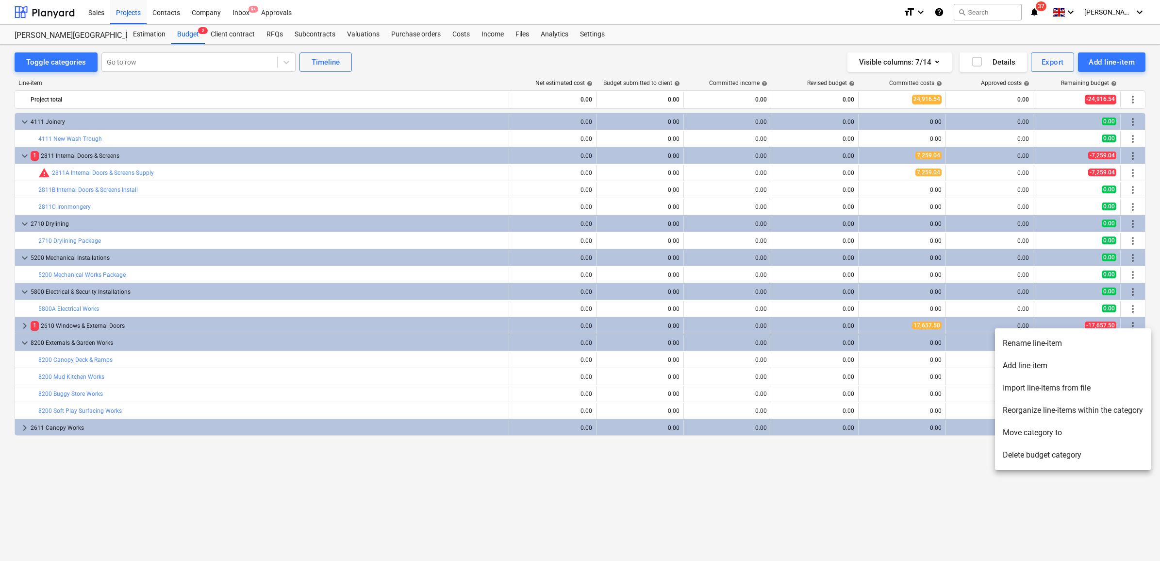
click at [1047, 363] on li "Add line-item" at bounding box center [1073, 365] width 156 height 22
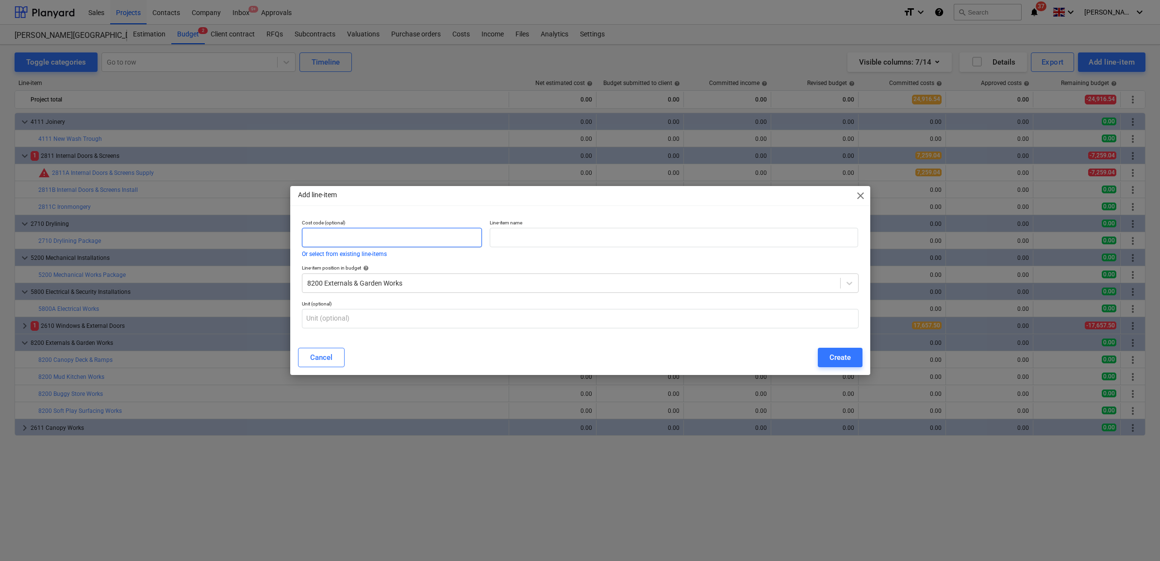
click at [415, 236] on input "text" at bounding box center [392, 237] width 181 height 19
type input "8200"
click at [522, 239] on input "text" at bounding box center [674, 237] width 368 height 19
click at [513, 238] on input "Garden trip Out Works" at bounding box center [674, 237] width 368 height 19
click at [518, 238] on input "Garden trip Out Works" at bounding box center [674, 237] width 368 height 19
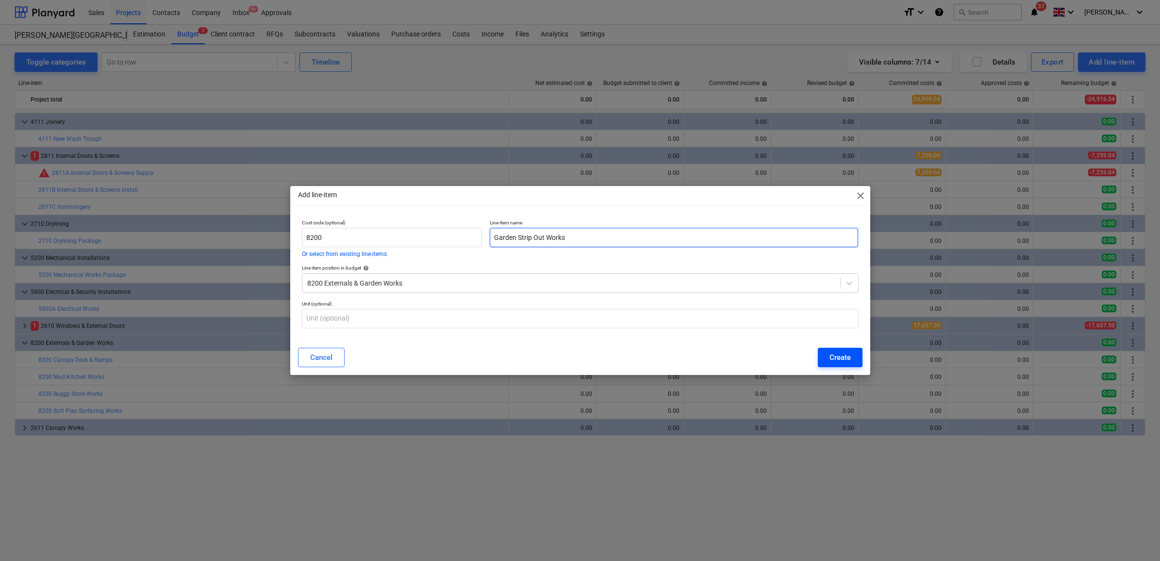
type input "Garden Strip Out Works"
click at [830, 351] on div "Create" at bounding box center [839, 357] width 21 height 13
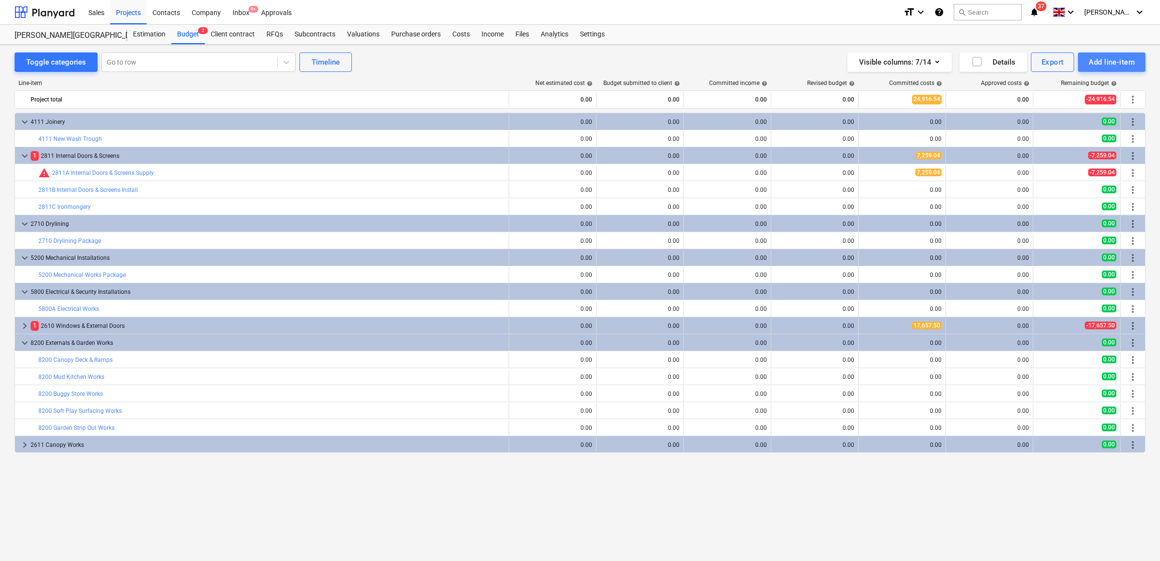
click at [1100, 58] on div "Add line-item" at bounding box center [1112, 62] width 46 height 13
click at [1081, 99] on div "Add custom" at bounding box center [1094, 103] width 101 height 17
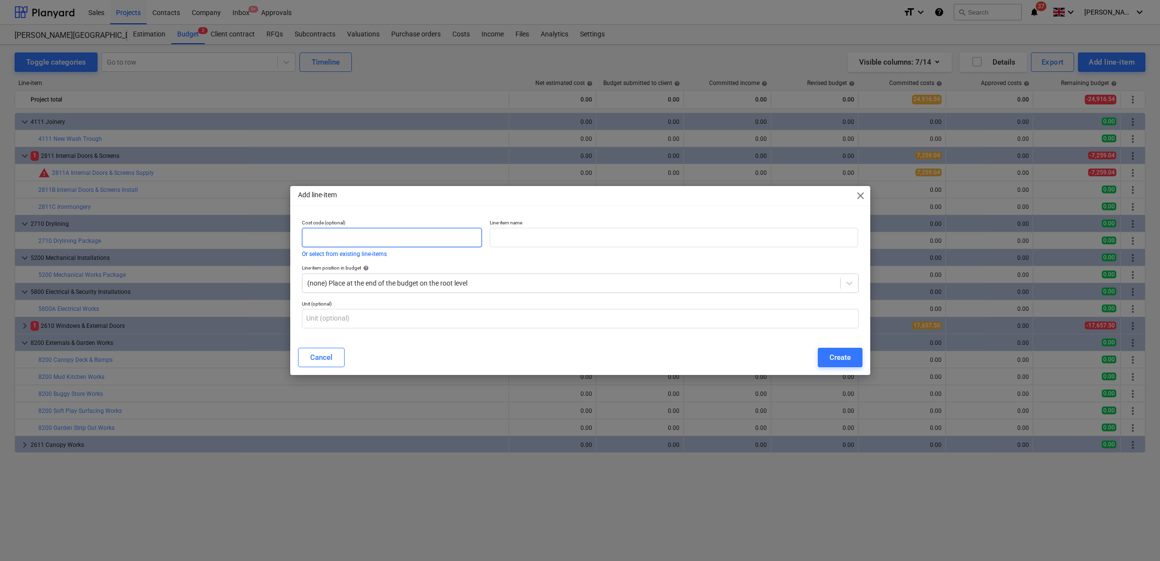
click at [453, 246] on input "text" at bounding box center [392, 237] width 181 height 19
type input "3112"
drag, startPoint x: 513, startPoint y: 241, endPoint x: 522, endPoint y: 244, distance: 9.2
click at [515, 241] on input "text" at bounding box center [674, 237] width 368 height 19
drag, startPoint x: 558, startPoint y: 236, endPoint x: 528, endPoint y: 236, distance: 30.1
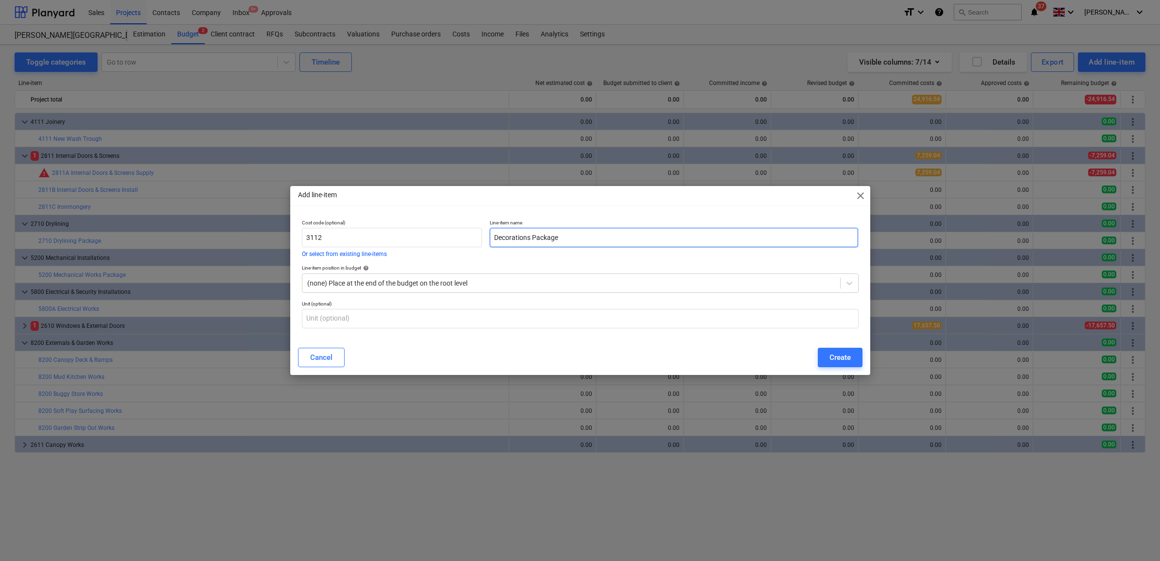
click at [528, 236] on input "Decorations Package" at bounding box center [674, 237] width 368 height 19
type input "Decoration Works"
click at [819, 356] on button "Create" at bounding box center [840, 356] width 45 height 19
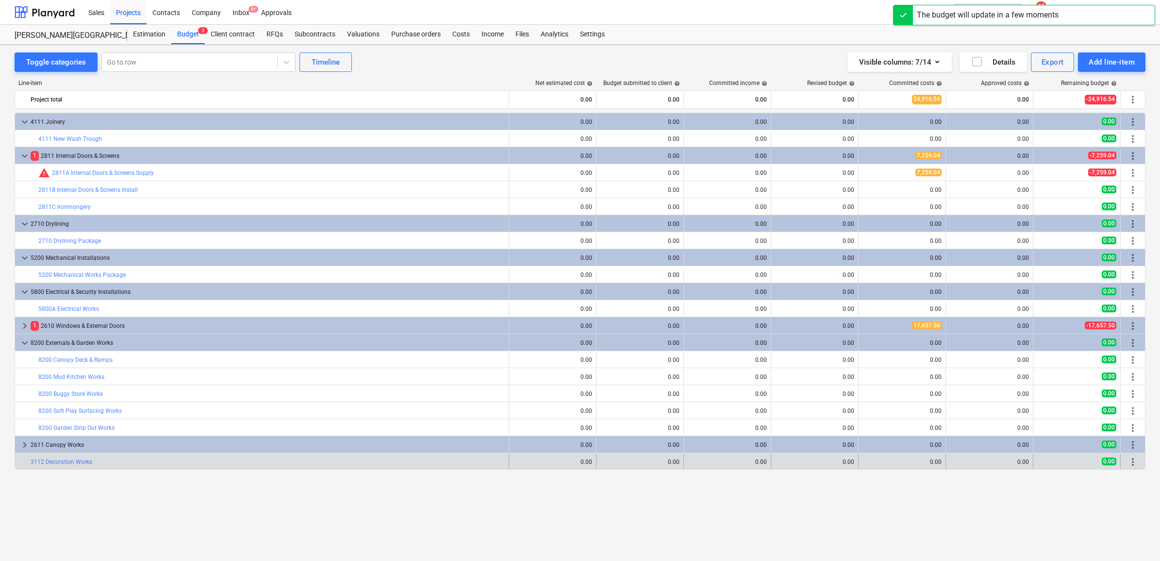
click at [1135, 464] on span "more_vert" at bounding box center [1133, 462] width 12 height 12
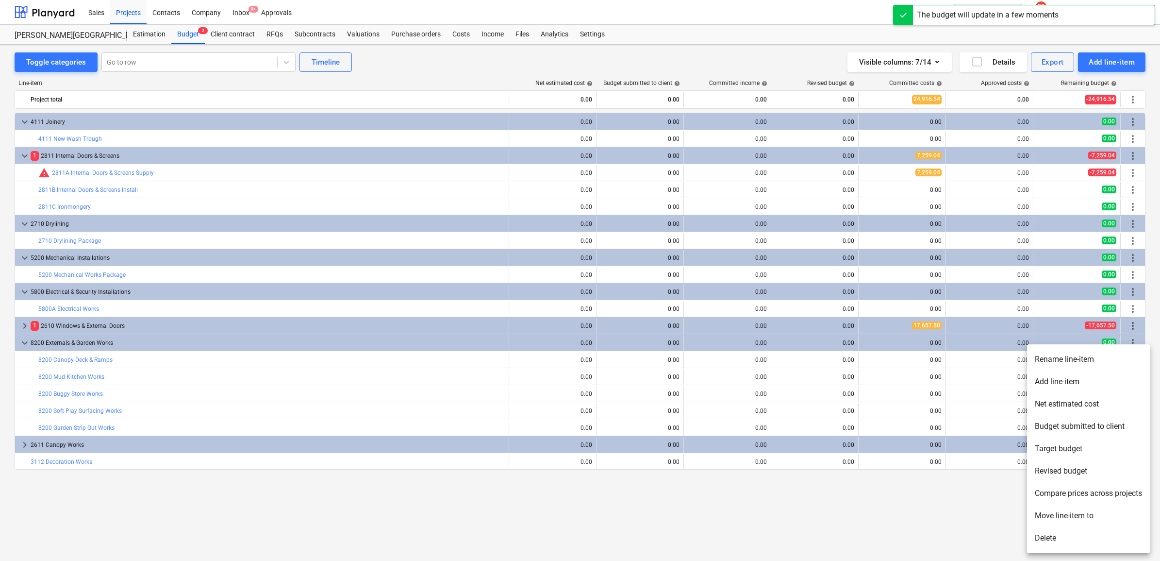
click at [1066, 382] on li "Add line-item" at bounding box center [1088, 381] width 123 height 22
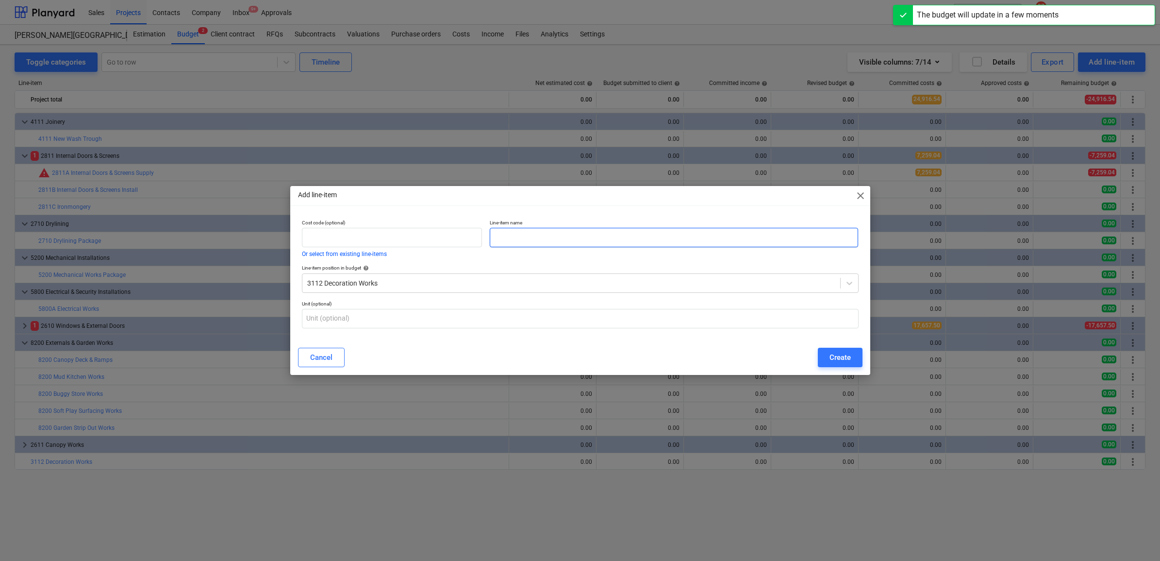
click at [622, 230] on input "text" at bounding box center [674, 237] width 368 height 19
click at [444, 234] on input "text" at bounding box center [392, 237] width 181 height 19
type input "8"
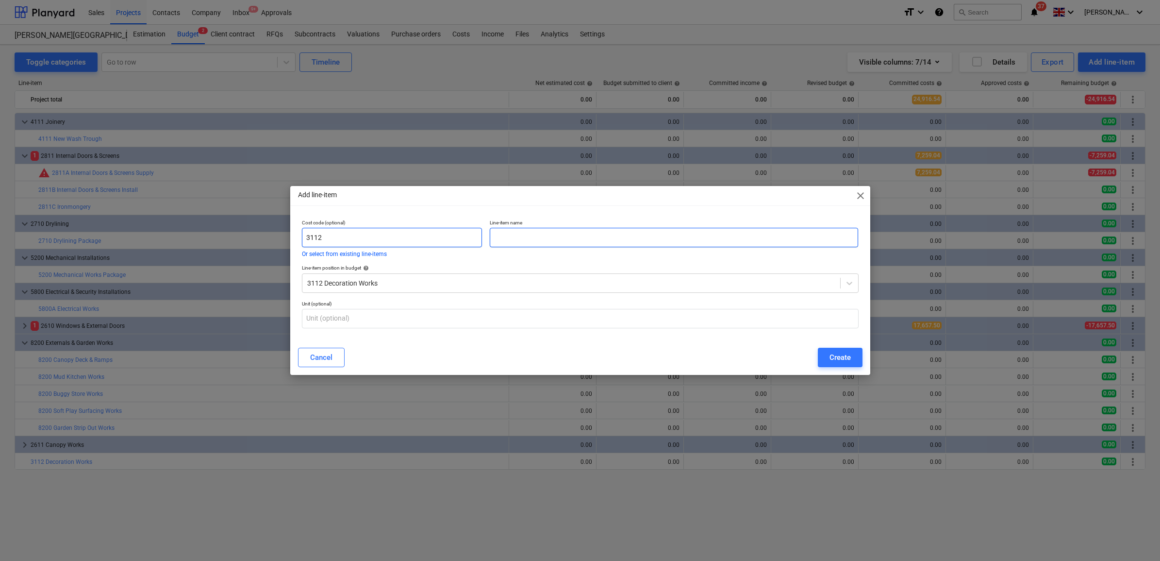
type input "3112"
click at [512, 239] on input "text" at bounding box center [674, 237] width 368 height 19
type input "Decorator Labour"
click at [831, 355] on div "Create" at bounding box center [839, 357] width 21 height 13
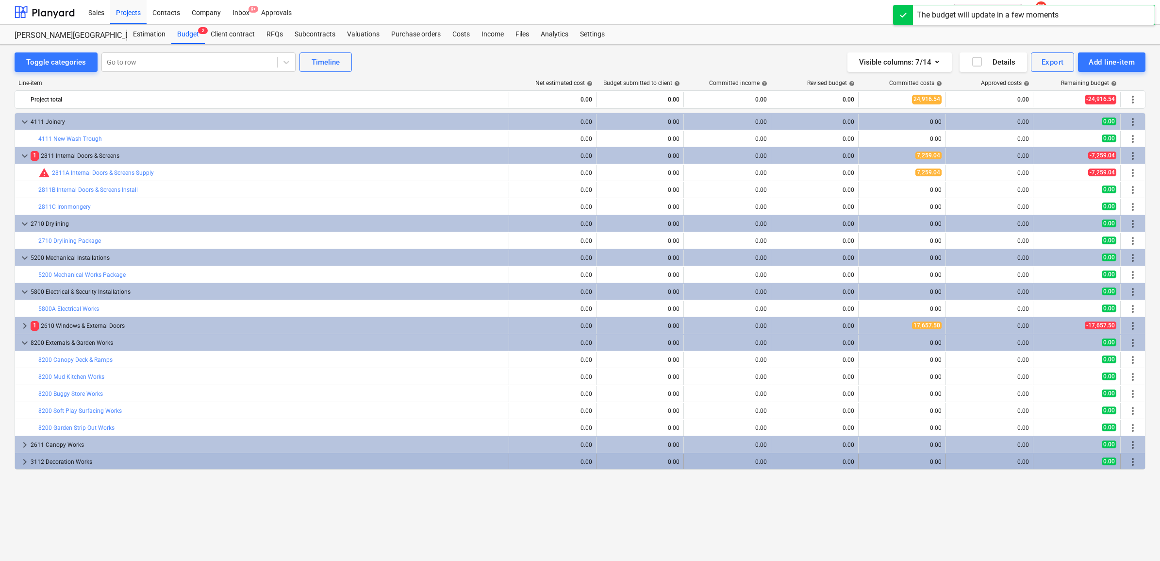
click at [1131, 461] on span "more_vert" at bounding box center [1133, 462] width 12 height 12
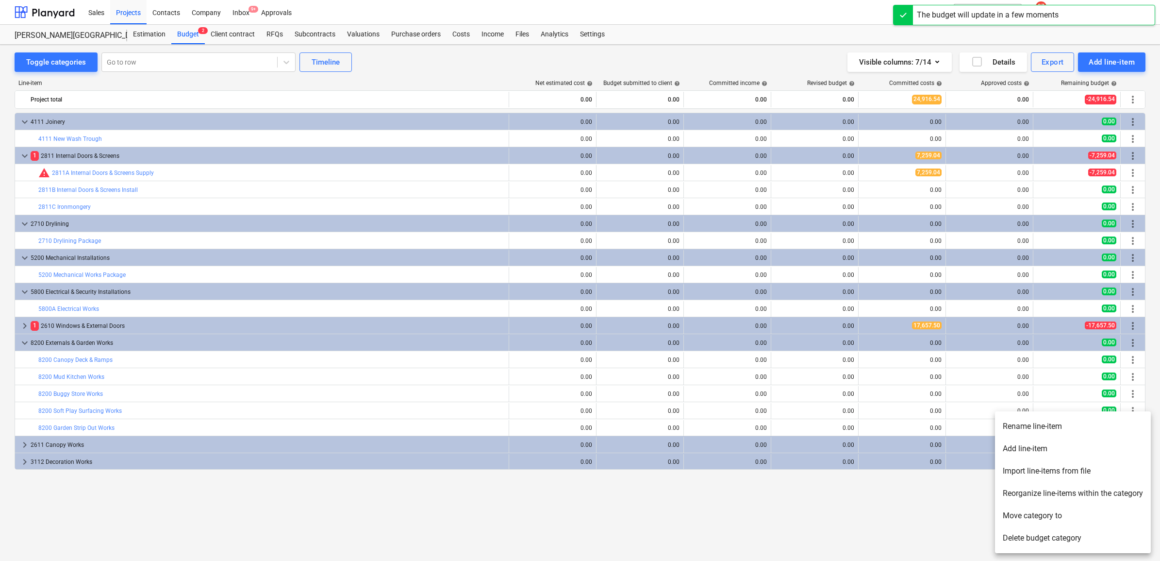
click at [1057, 444] on li "Add line-item" at bounding box center [1073, 448] width 156 height 22
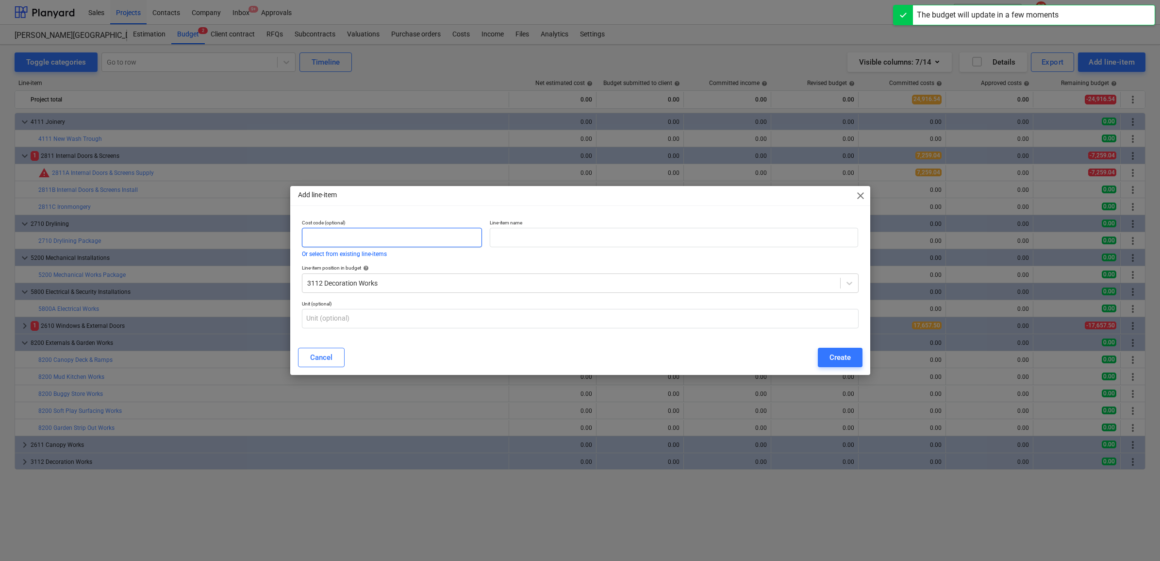
click at [345, 232] on input "text" at bounding box center [392, 237] width 181 height 19
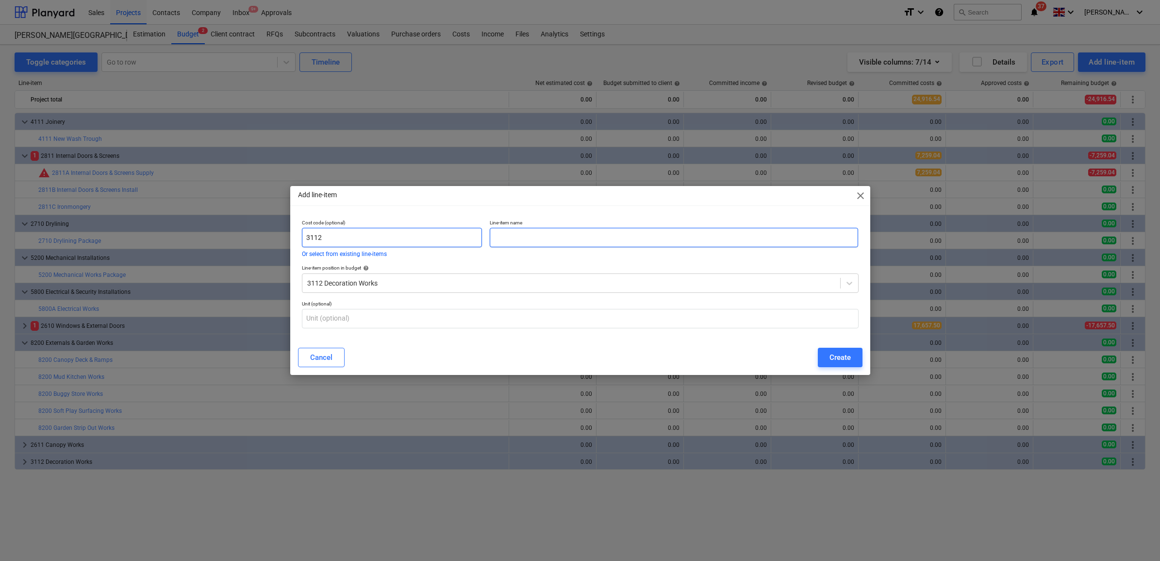
type input "3112"
click at [519, 241] on input "text" at bounding box center [674, 237] width 368 height 19
type input "Decorator Materials and Equipment"
click at [840, 352] on div "Create" at bounding box center [839, 357] width 21 height 13
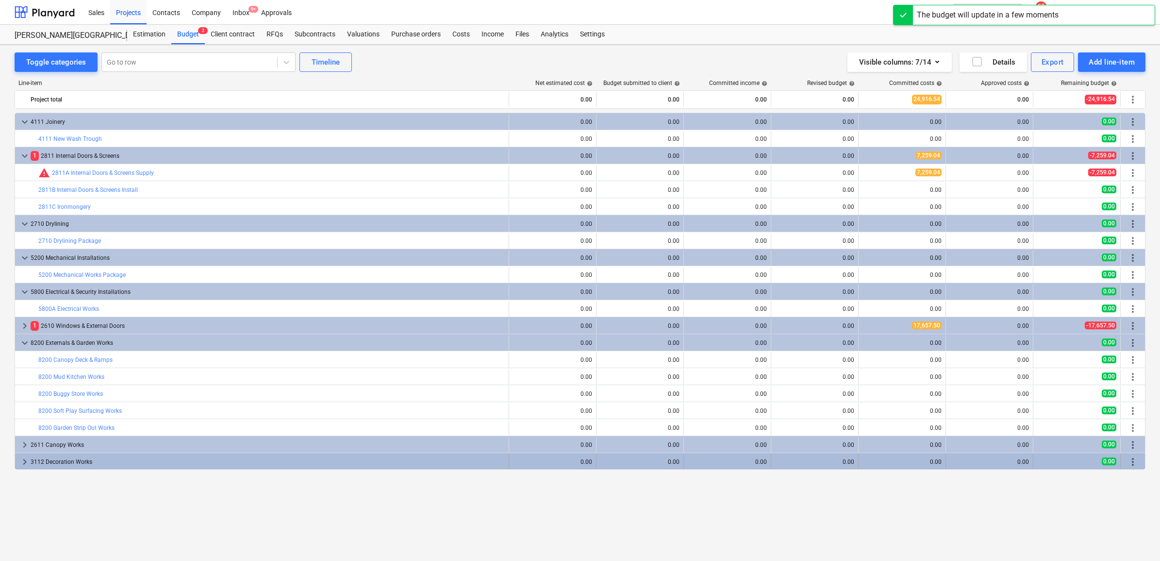
click at [30, 465] on span "keyboard_arrow_right" at bounding box center [25, 462] width 12 height 12
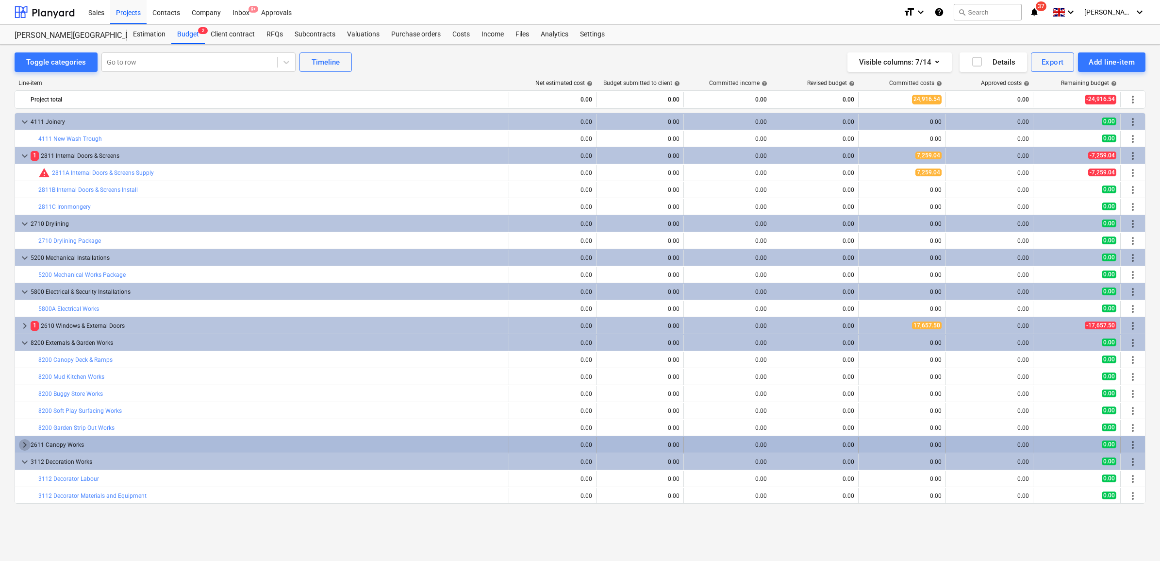
click at [30, 449] on span "keyboard_arrow_right" at bounding box center [25, 445] width 12 height 12
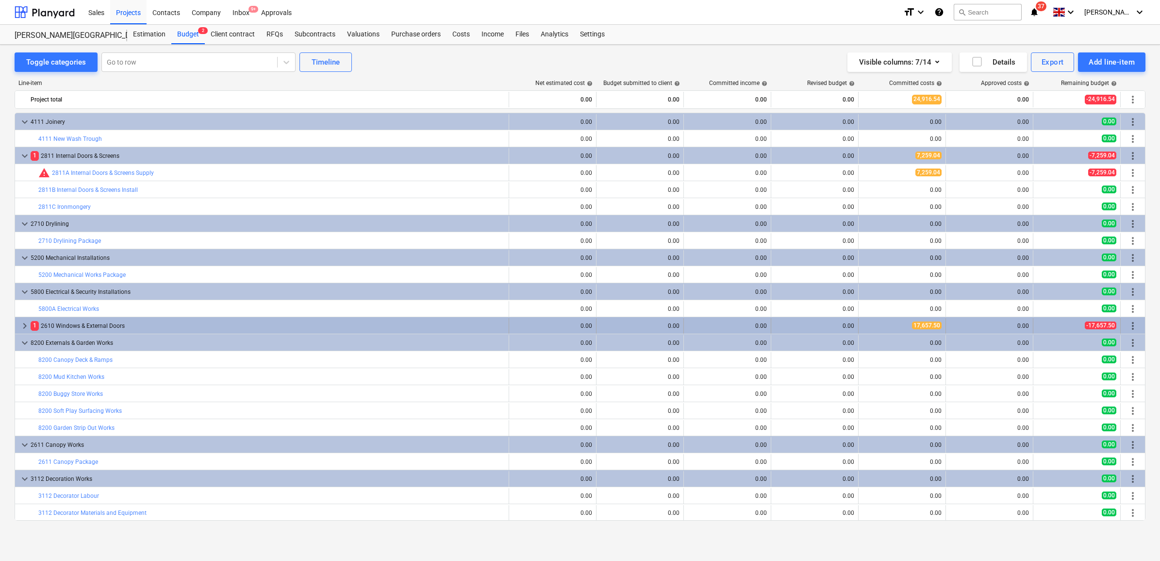
click at [105, 323] on div "1 2610 Windows & External Doors" at bounding box center [268, 326] width 474 height 16
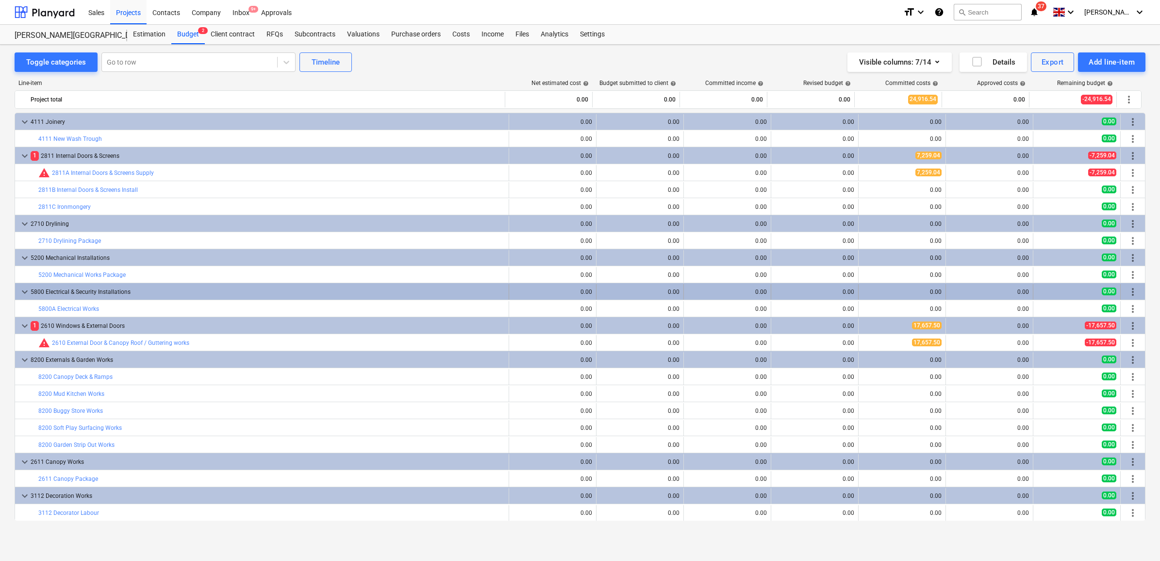
click at [1129, 295] on span "more_vert" at bounding box center [1133, 292] width 12 height 12
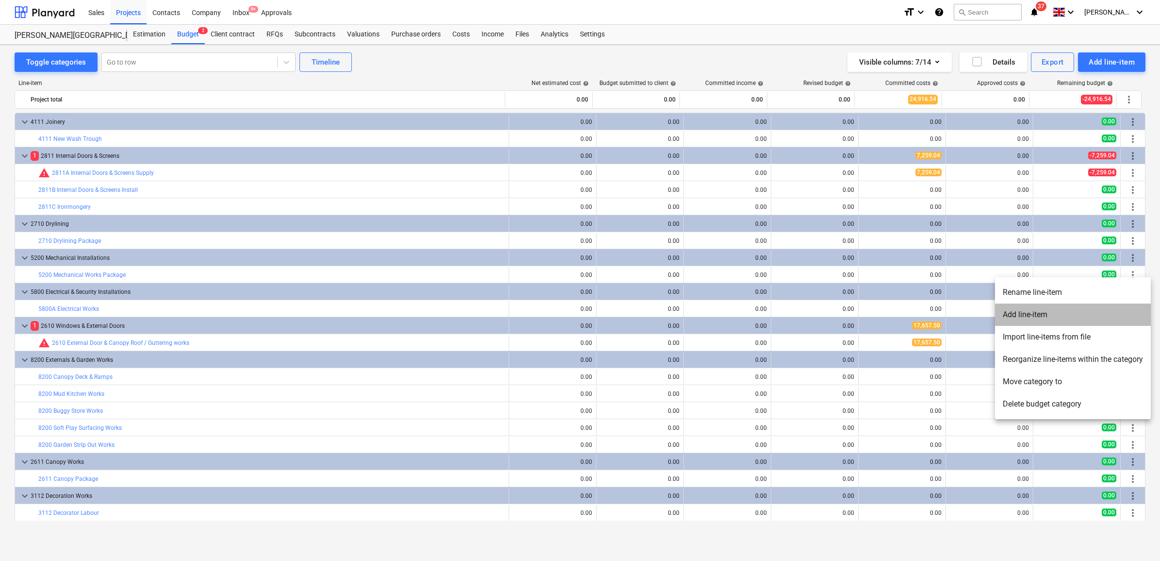
click at [1081, 307] on li "Add line-item" at bounding box center [1073, 314] width 156 height 22
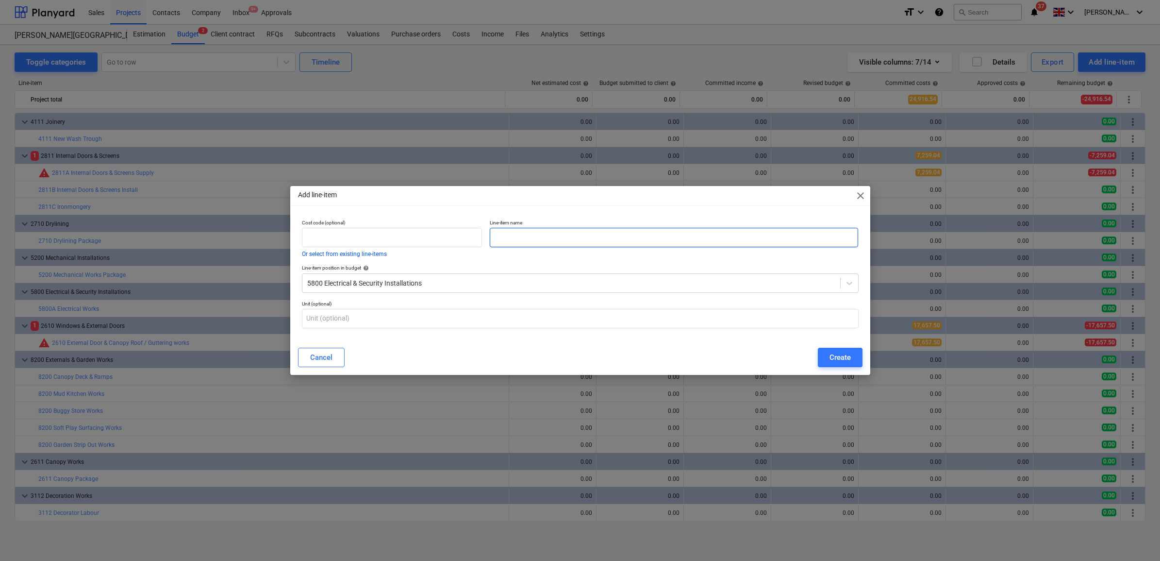
click at [531, 238] on input "text" at bounding box center [674, 237] width 368 height 19
click at [437, 233] on input "text" at bounding box center [392, 237] width 181 height 19
type input "5800B"
click at [540, 238] on input "text" at bounding box center [674, 237] width 368 height 19
type input "Security Installations"
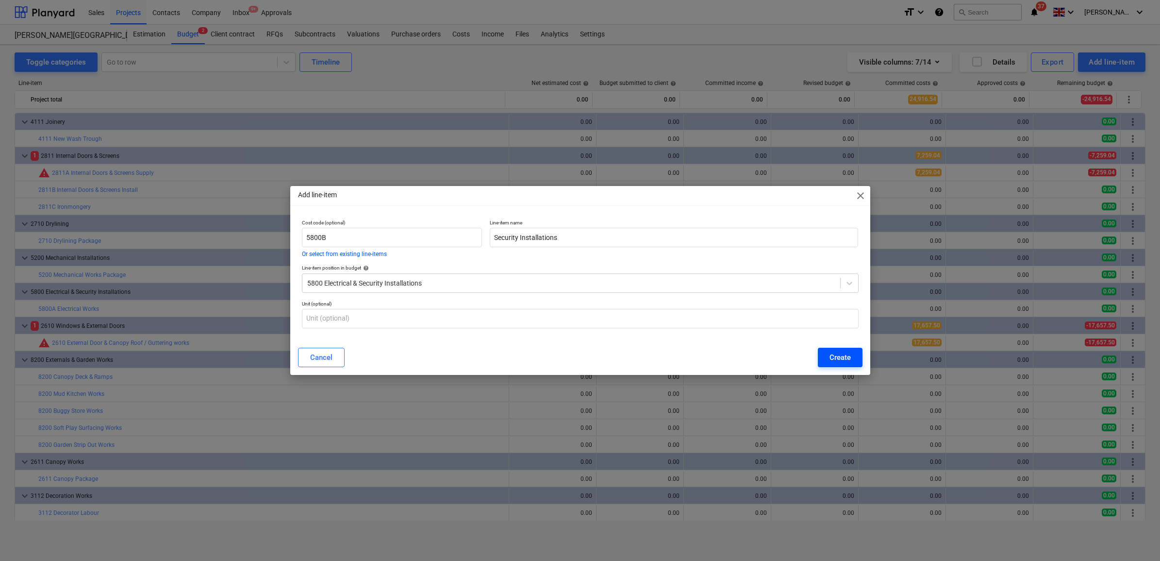
click at [843, 353] on div "Create" at bounding box center [839, 357] width 21 height 13
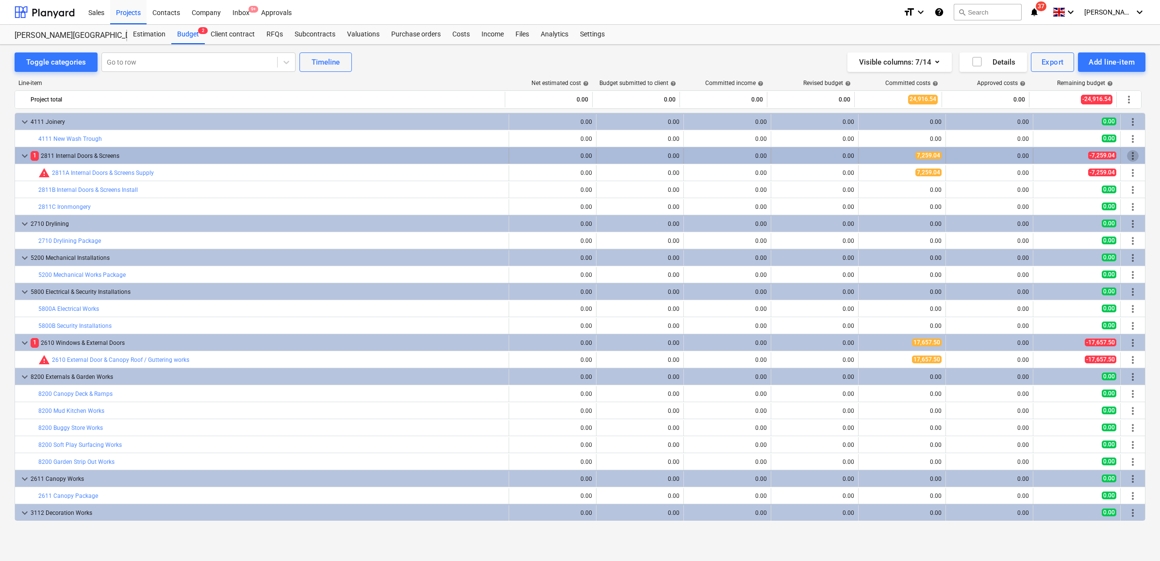
click at [1127, 154] on span "more_vert" at bounding box center [1133, 156] width 12 height 12
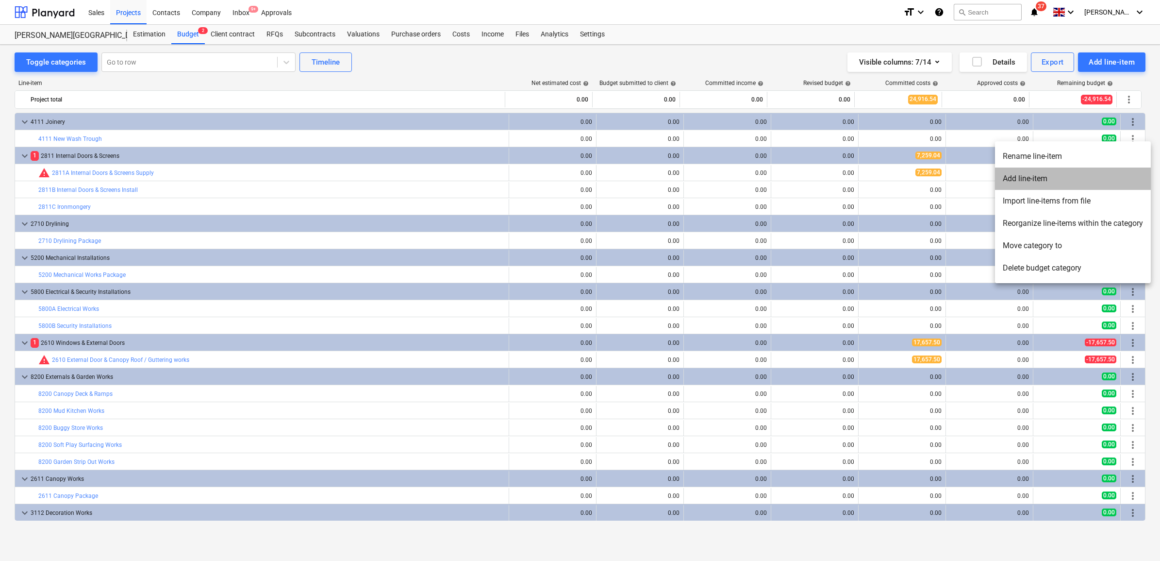
click at [1088, 178] on li "Add line-item" at bounding box center [1073, 178] width 156 height 22
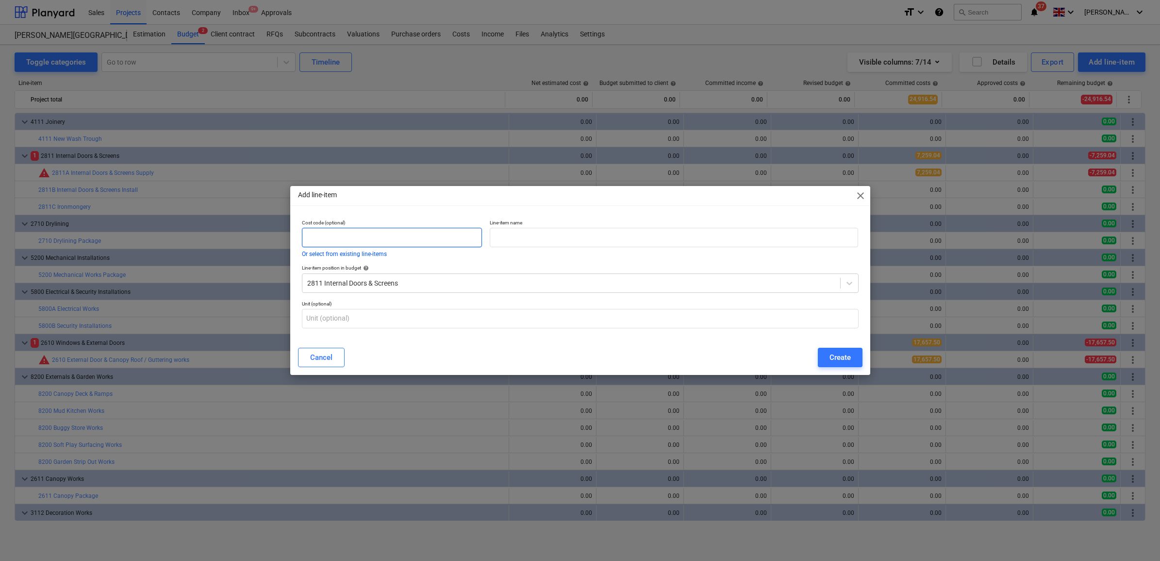
click at [382, 231] on input "text" at bounding box center [392, 237] width 181 height 19
type input "2811D"
click at [526, 243] on input "text" at bounding box center [674, 237] width 368 height 19
type input "Skirting"
click at [831, 358] on div "Create" at bounding box center [839, 357] width 21 height 13
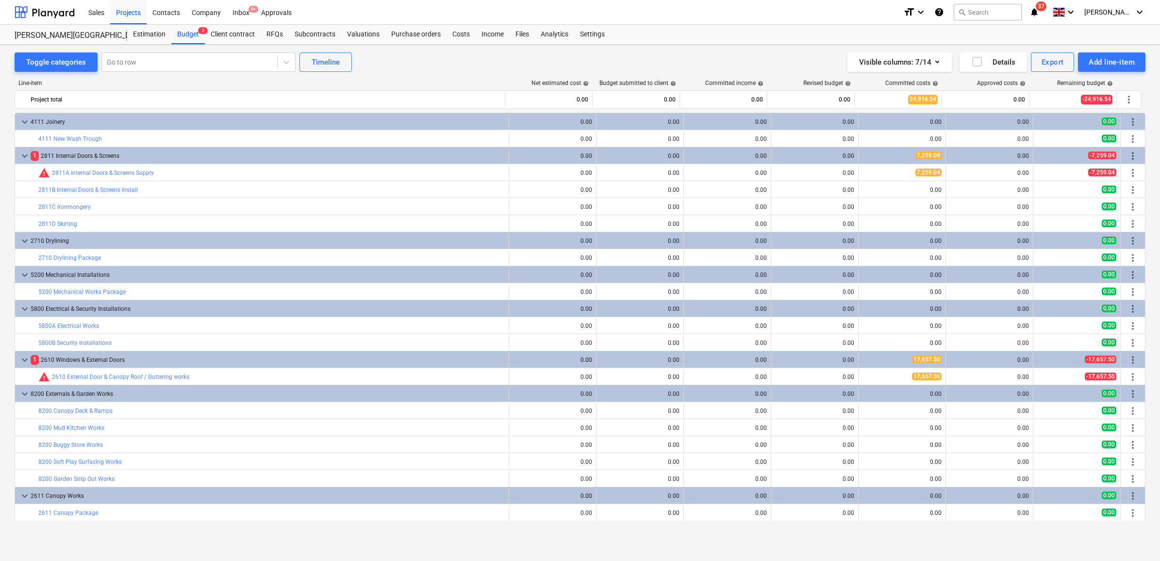
scroll to position [51, 0]
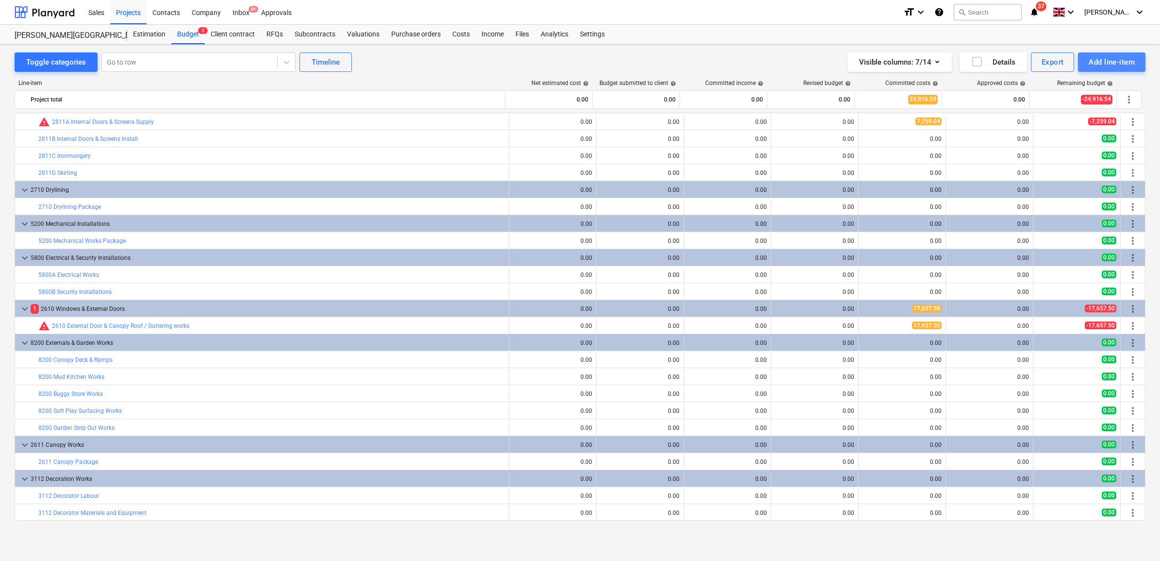
click at [1090, 67] on div "Add line-item" at bounding box center [1112, 62] width 46 height 13
click at [1062, 100] on div "Add custom" at bounding box center [1094, 103] width 101 height 17
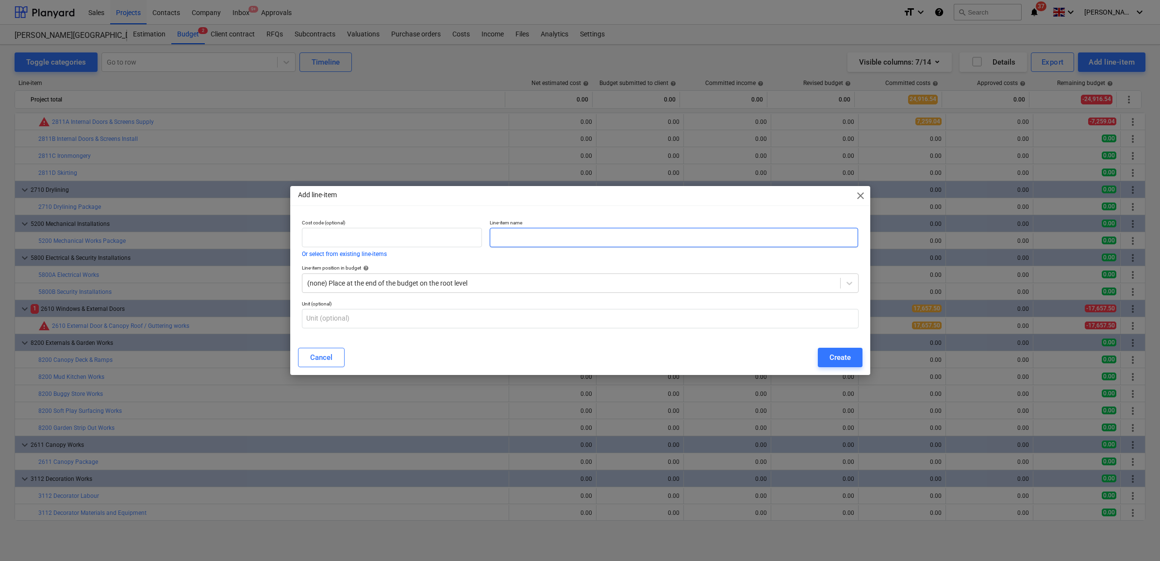
click at [516, 231] on input "text" at bounding box center [674, 237] width 368 height 19
type input "Finishing Packages"
click at [433, 244] on input "text" at bounding box center [392, 237] width 181 height 19
type input "F"
click at [824, 354] on button "Create" at bounding box center [840, 356] width 45 height 19
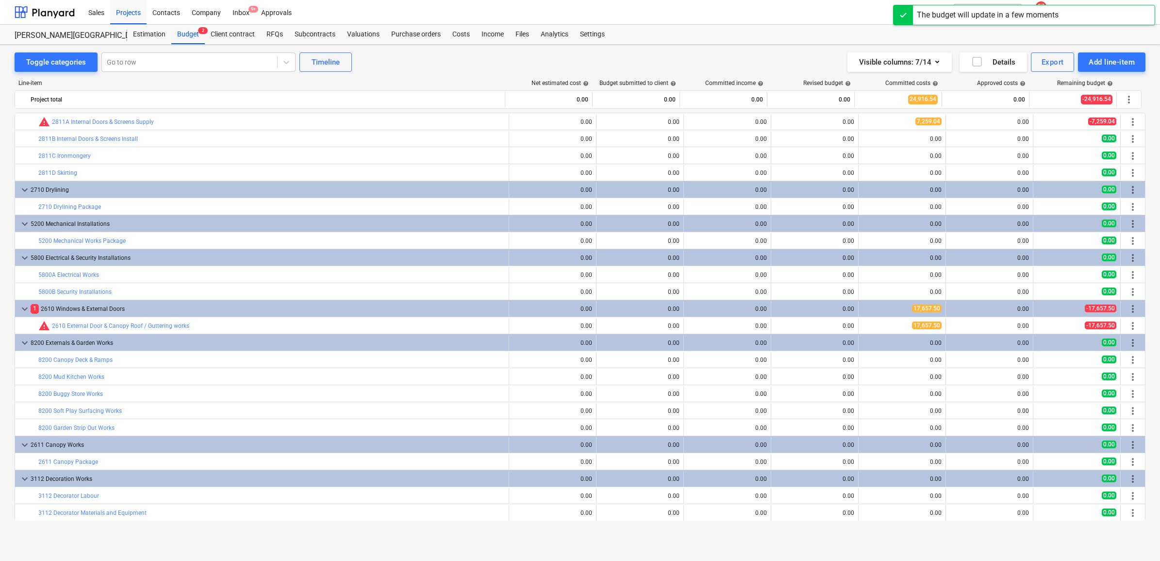
scroll to position [68, 0]
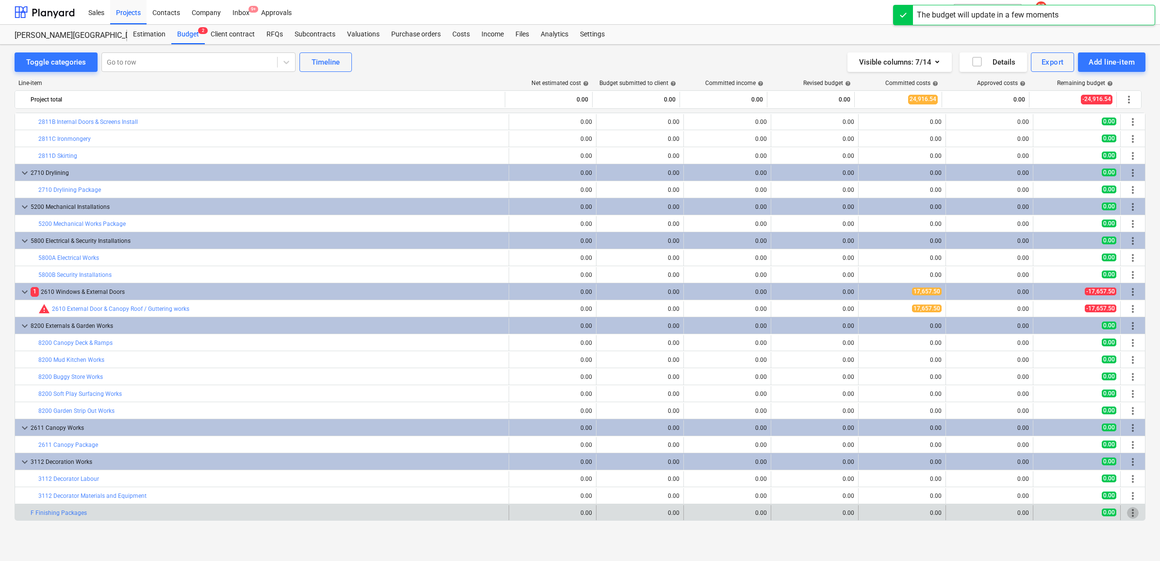
click at [1129, 515] on span "more_vert" at bounding box center [1133, 513] width 12 height 12
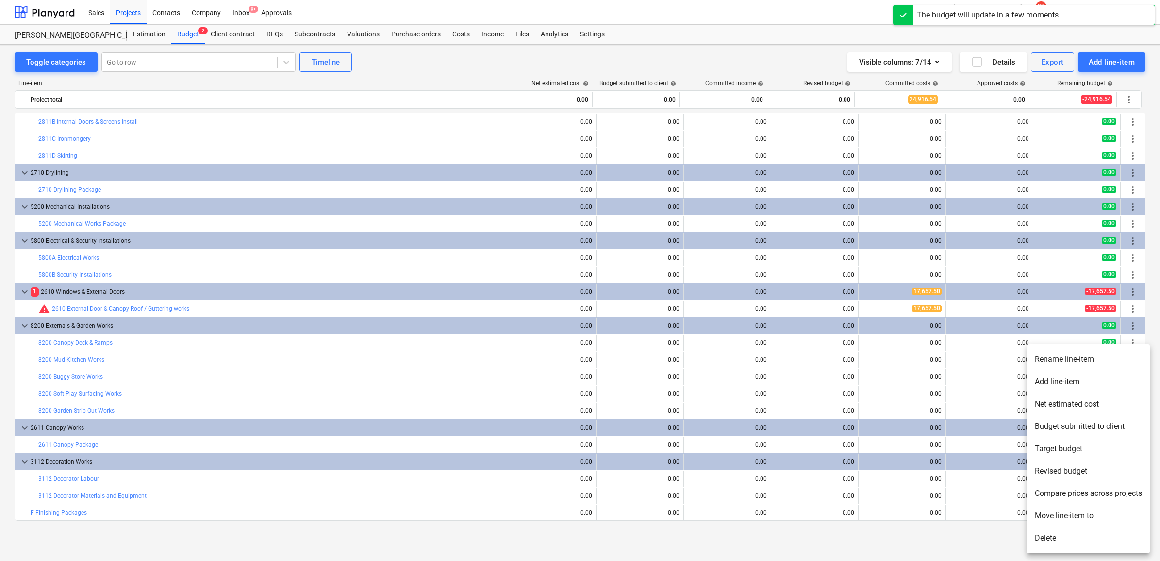
click at [1077, 384] on li "Add line-item" at bounding box center [1088, 381] width 123 height 22
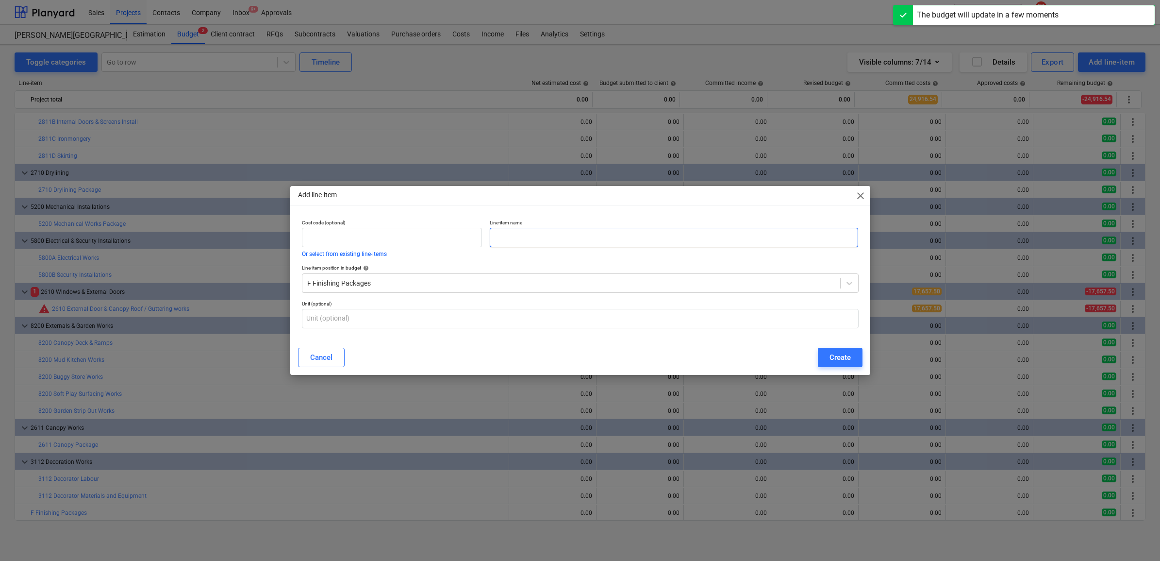
click at [551, 236] on input "text" at bounding box center [674, 237] width 368 height 19
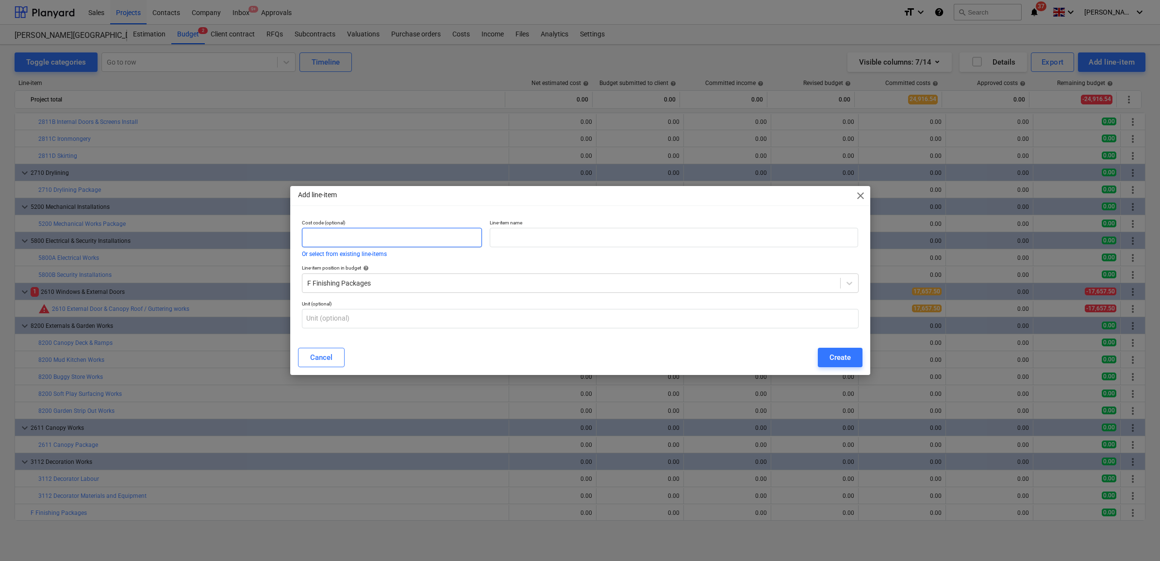
click at [437, 243] on input "text" at bounding box center [392, 237] width 181 height 19
type input "F"
click at [516, 238] on input "text" at bounding box center [674, 237] width 368 height 19
type input "Mastic"
click at [833, 353] on div "Create" at bounding box center [839, 357] width 21 height 13
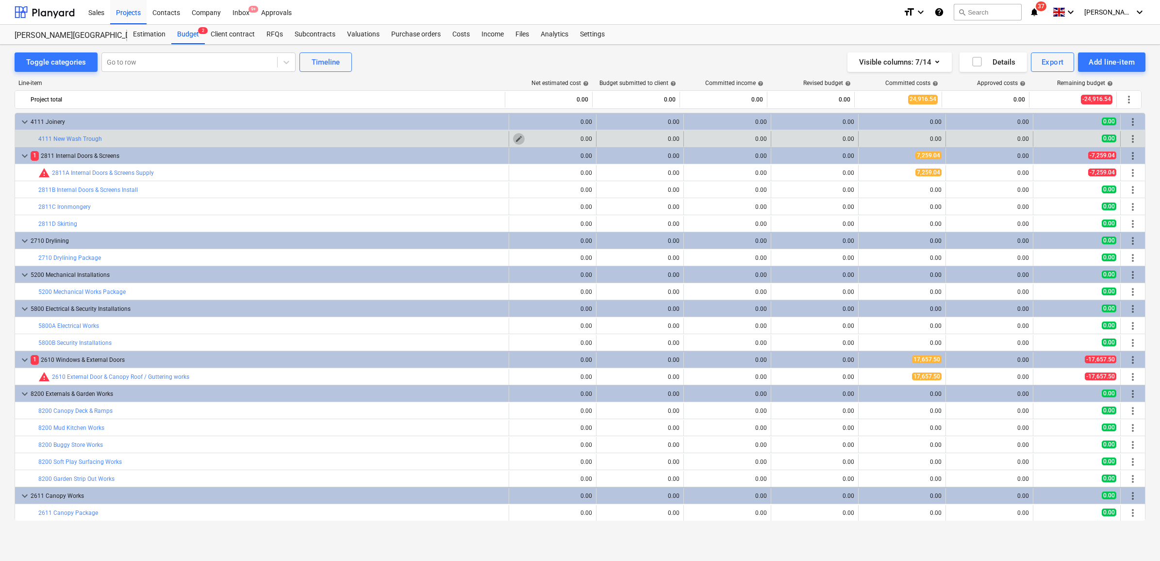
click at [515, 133] on button "edit" at bounding box center [519, 139] width 12 height 12
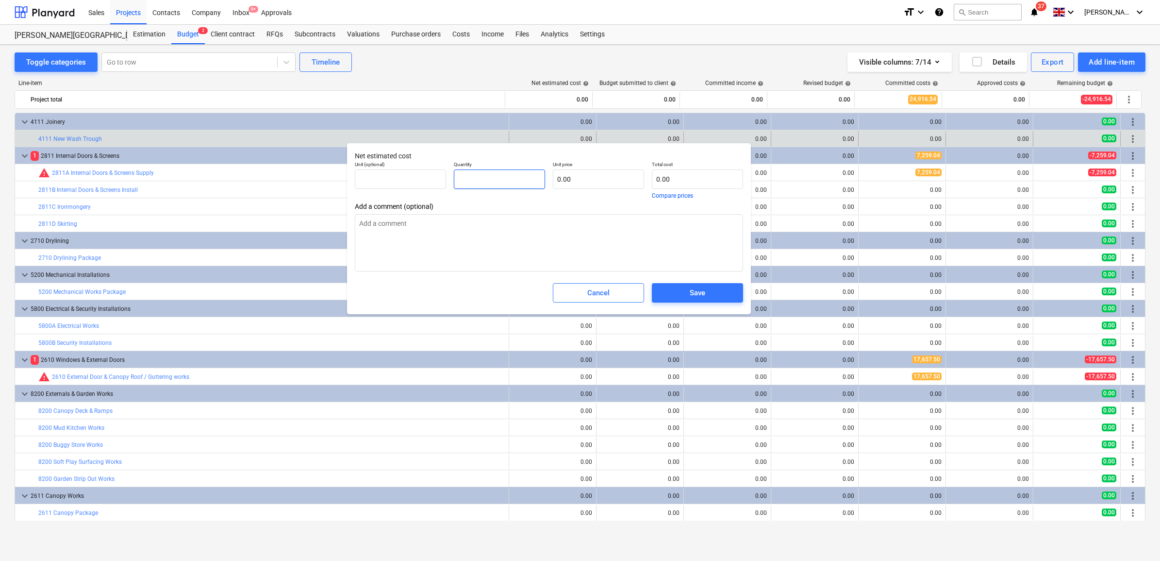
click at [535, 179] on input "text" at bounding box center [499, 178] width 91 height 19
type input "0.00"
type textarea "x"
click at [633, 192] on div "Unit price 0.00" at bounding box center [598, 179] width 99 height 45
click at [625, 182] on input "text" at bounding box center [598, 178] width 91 height 19
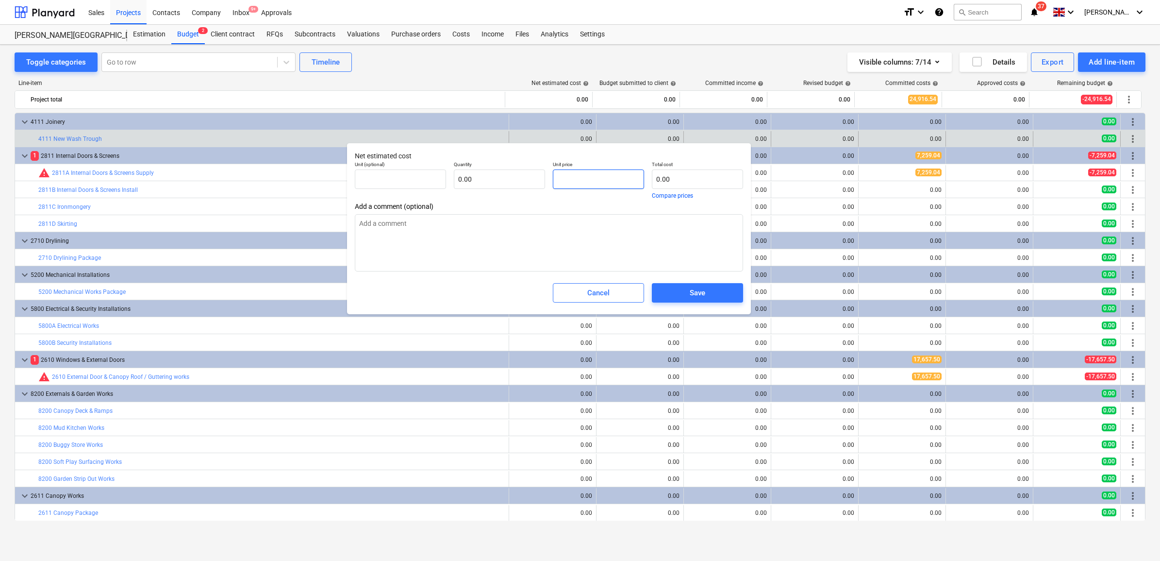
type input "5"
type input "pcs"
type input "59"
type textarea "x"
type input "1.00"
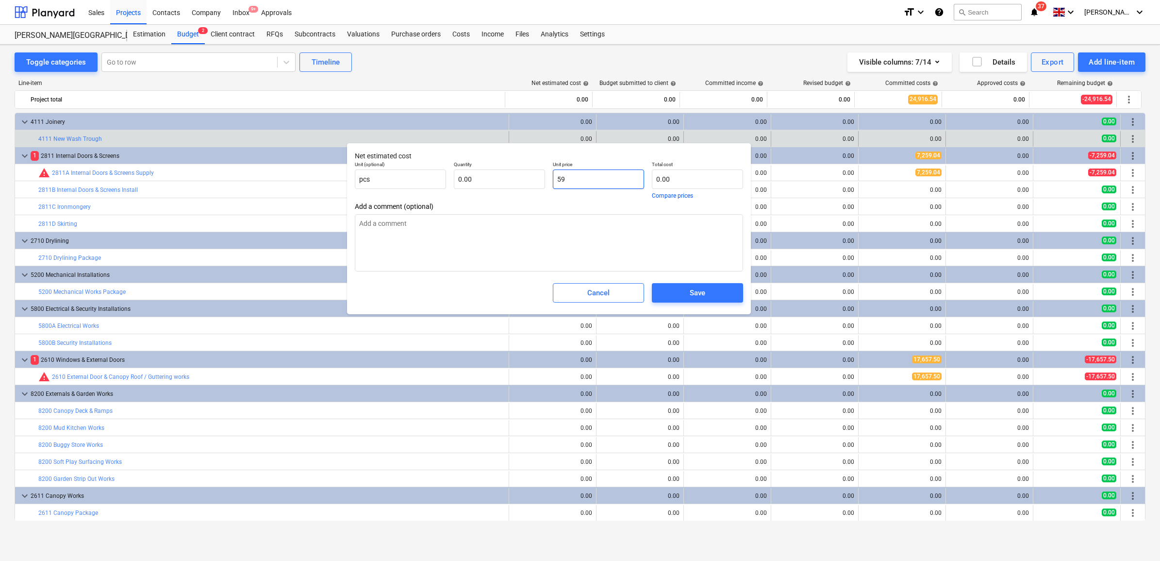
type input "59.00"
type input "590"
type textarea "x"
type input "590.00"
type input "5900"
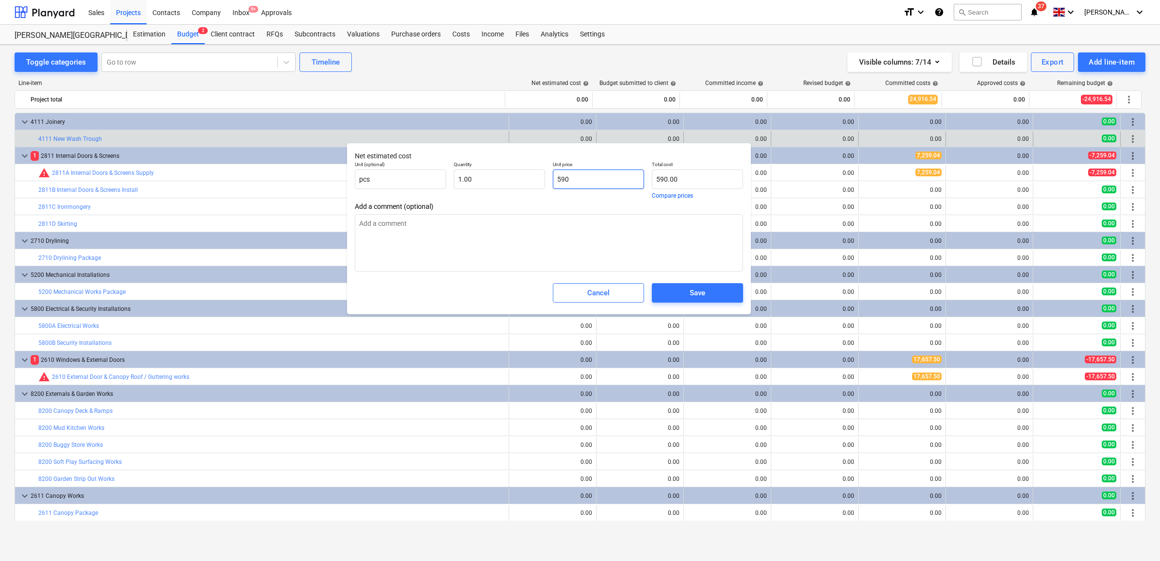
type textarea "x"
type input "5,900.00"
drag, startPoint x: 612, startPoint y: 177, endPoint x: 528, endPoint y: 180, distance: 84.0
click at [528, 180] on div "Unit (optional) pcs Quantity 1.00 Unit price 5900 Total cost 5,900.00 Compare p…" at bounding box center [549, 179] width 396 height 45
type input "5,900.00"
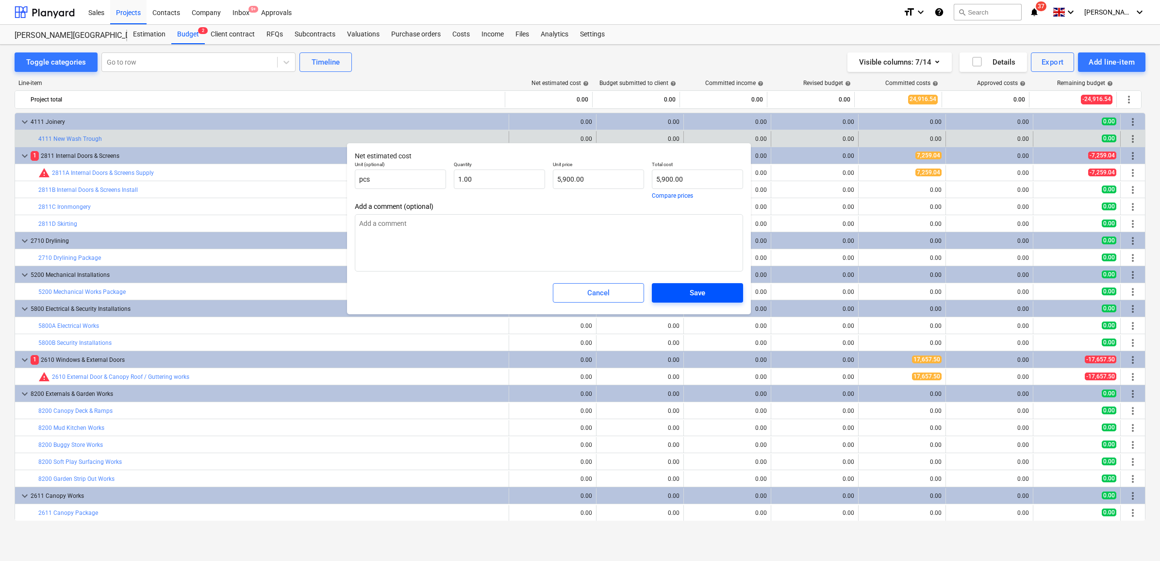
click at [699, 290] on div "Save" at bounding box center [698, 292] width 16 height 13
type textarea "x"
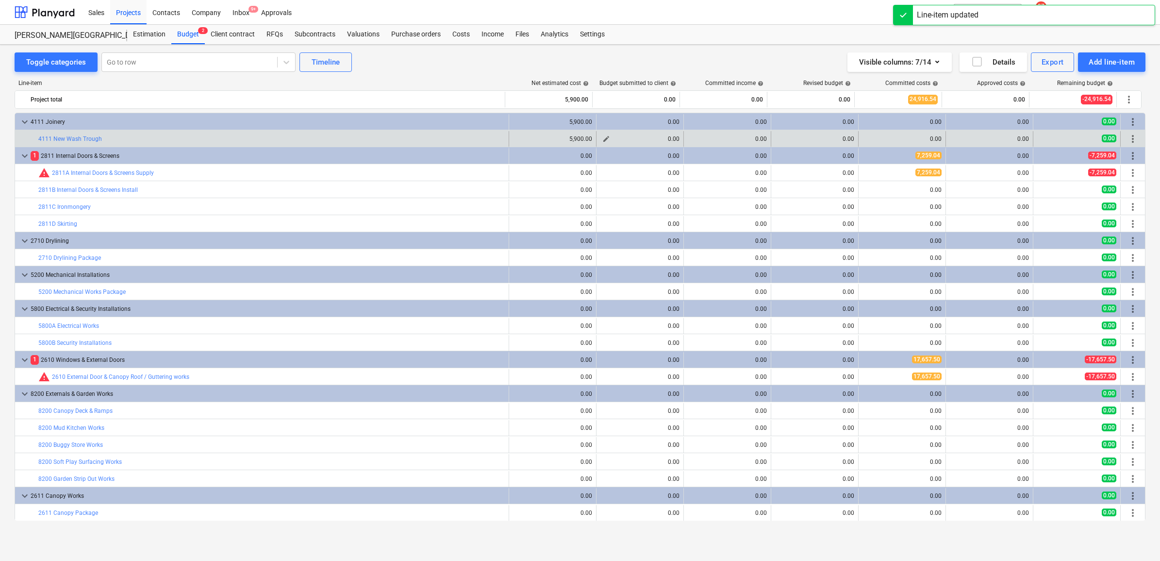
click at [608, 137] on div "edit 0.00" at bounding box center [639, 138] width 79 height 7
click at [606, 137] on span "edit" at bounding box center [606, 139] width 8 height 8
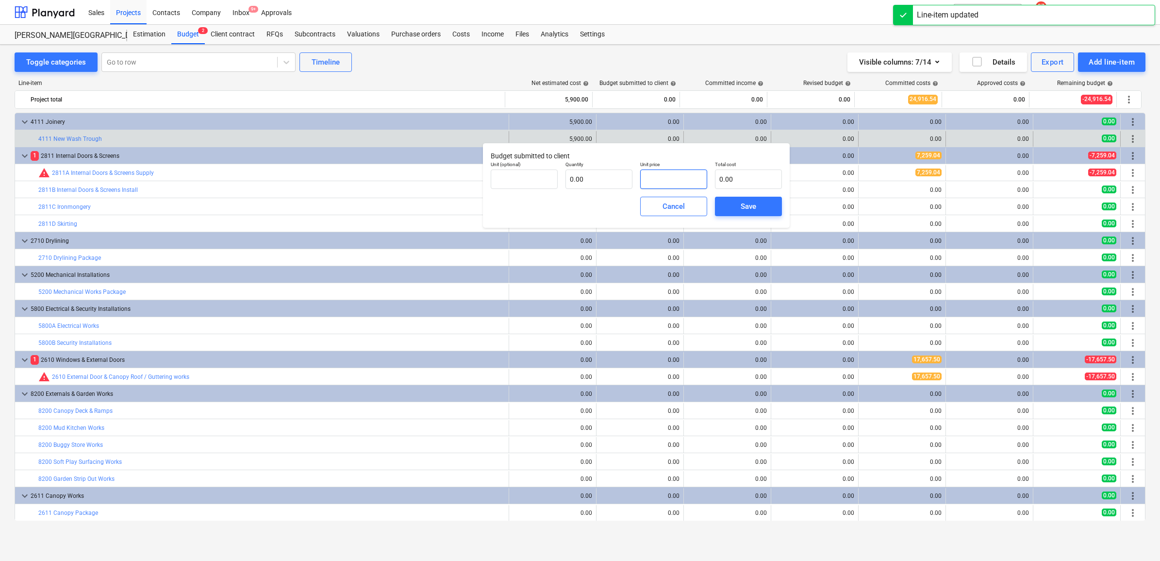
click at [654, 185] on input "text" at bounding box center [673, 178] width 67 height 19
paste input "5900"
type input "pcs"
type input "5900"
type input "1.00"
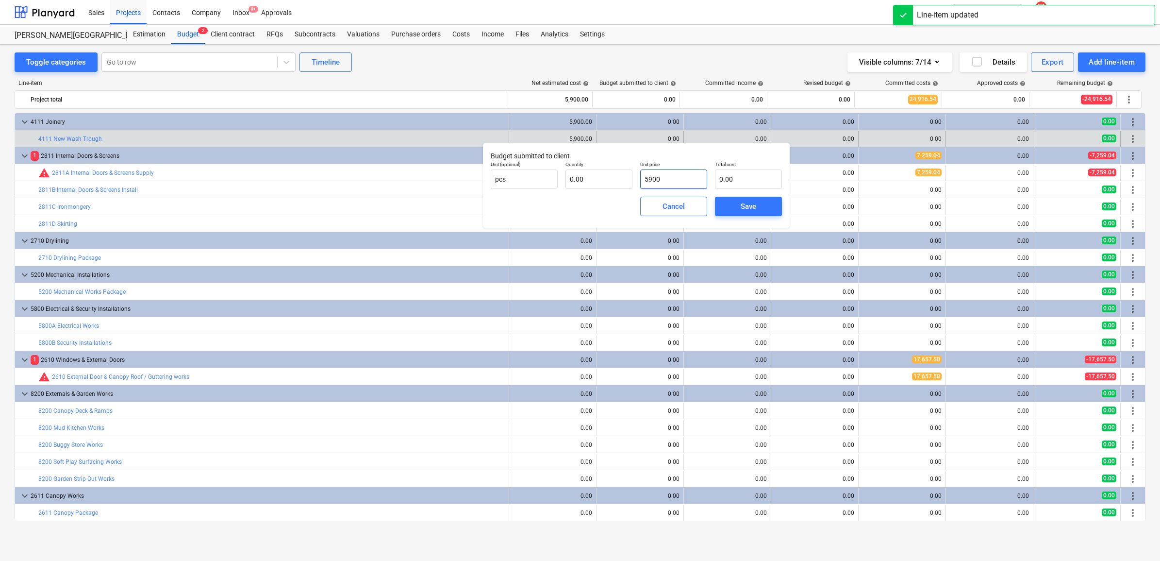
type input "5,900.00"
click at [722, 202] on button "Save" at bounding box center [748, 206] width 67 height 19
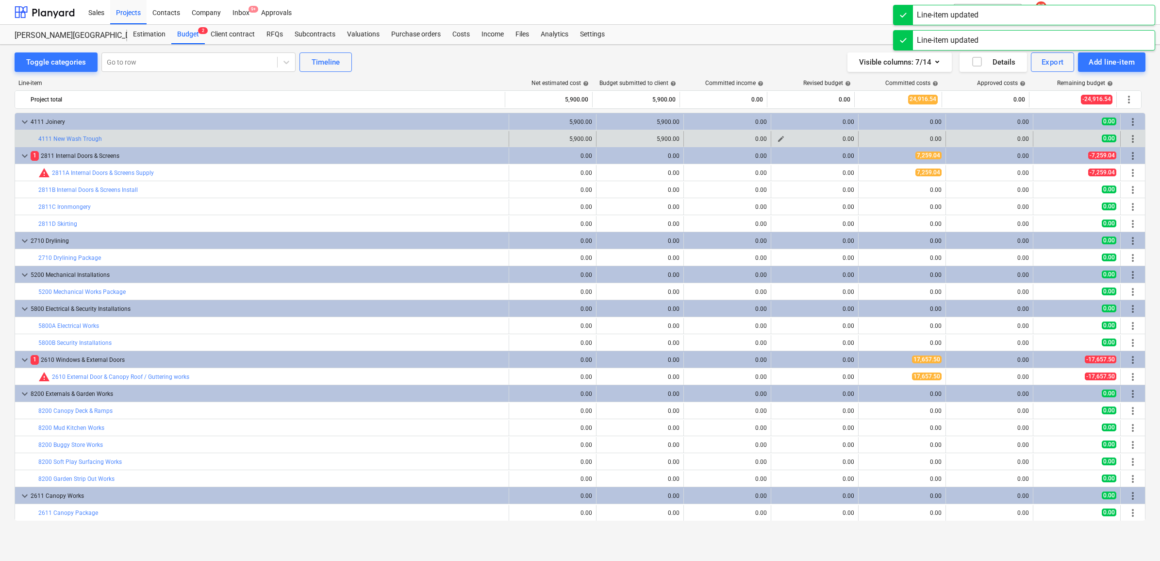
click at [778, 141] on span "edit" at bounding box center [781, 139] width 8 height 8
type textarea "x"
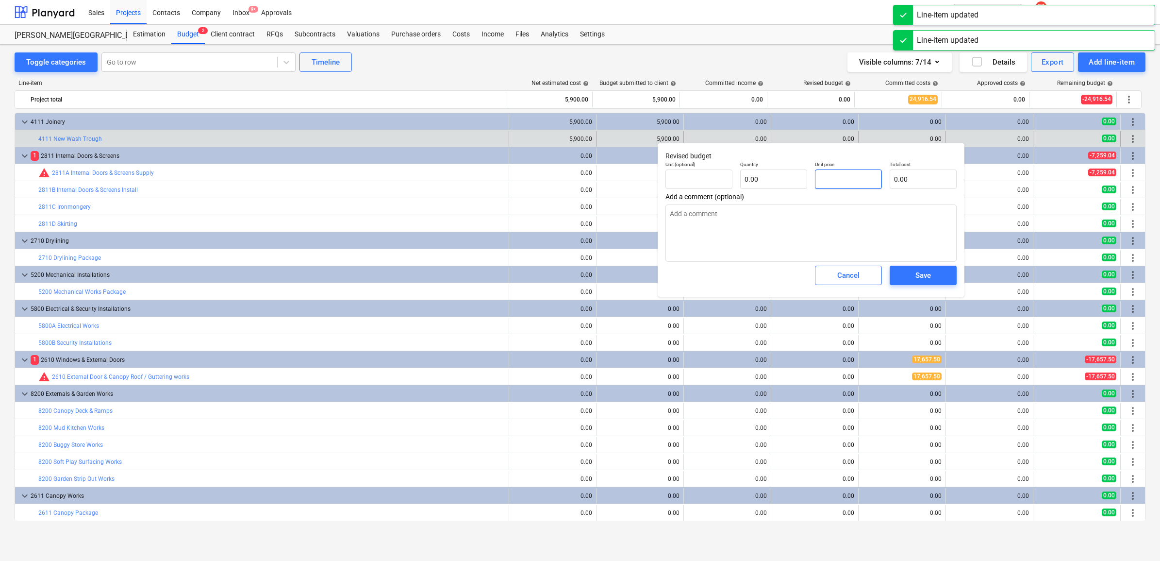
click at [831, 181] on input "text" at bounding box center [848, 178] width 67 height 19
paste input "5900"
type textarea "x"
type input "pcs"
type input "5900"
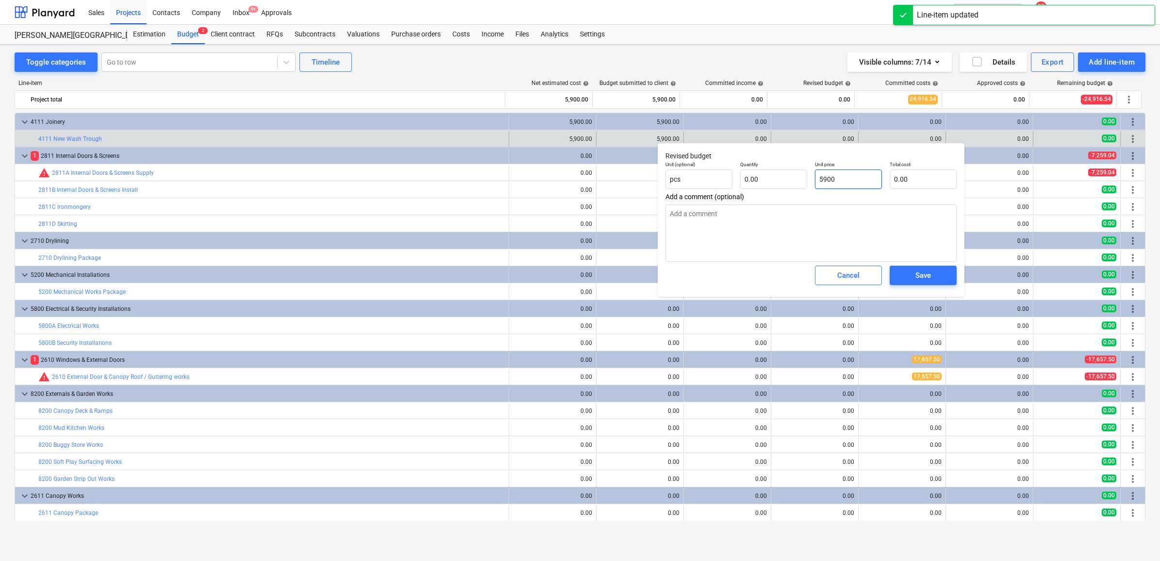
type input "1.00"
type input "5,900.00"
type input "5900"
type textarea "x"
type input "5,900.00"
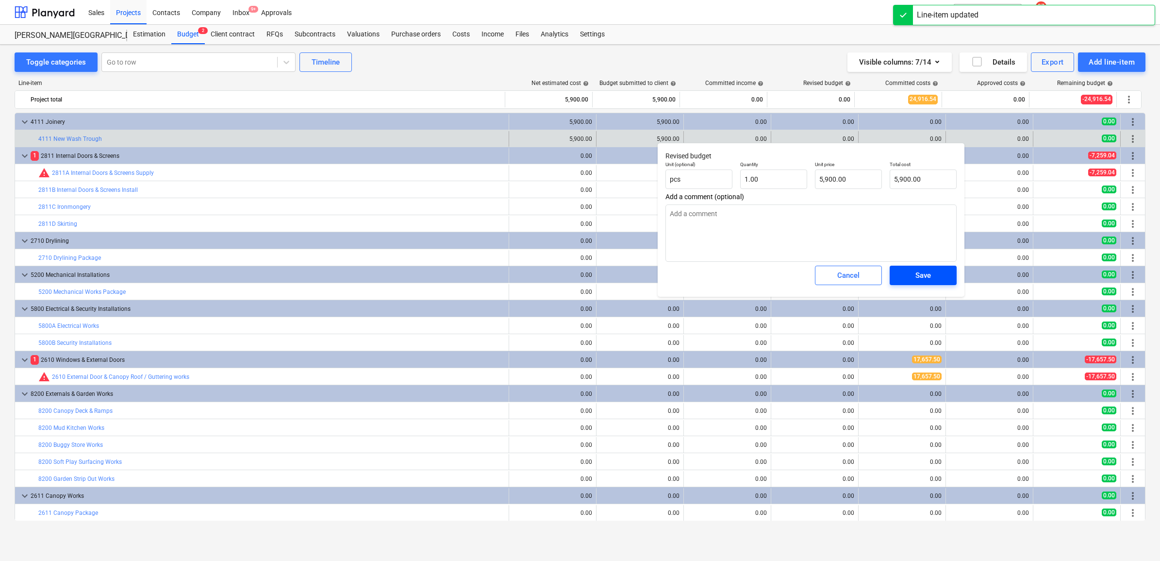
click at [921, 277] on div "Save" at bounding box center [923, 275] width 16 height 13
type textarea "x"
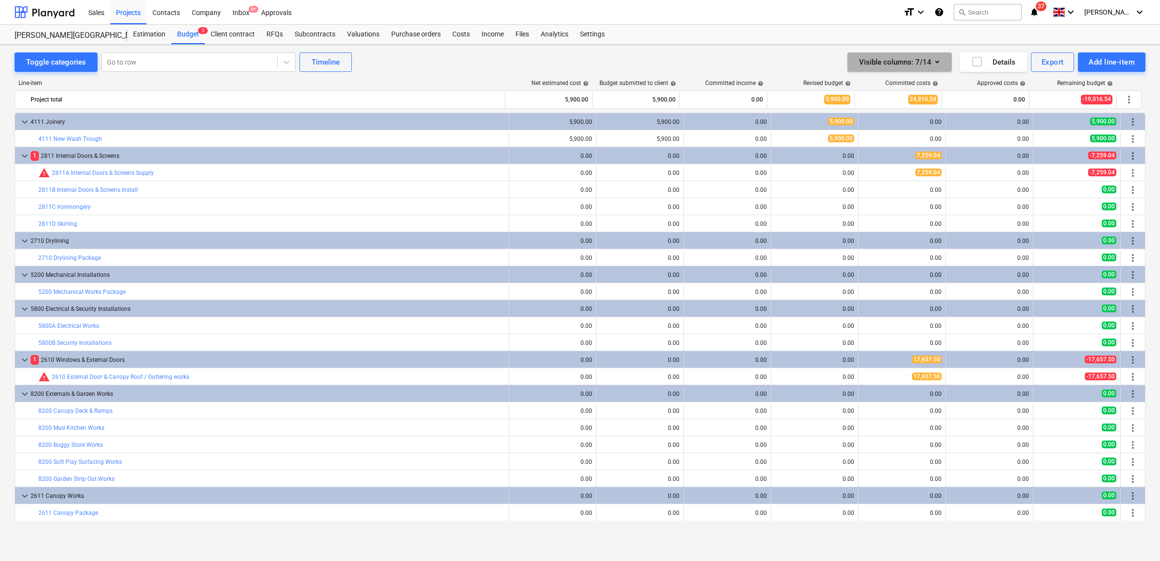
click at [942, 61] on button "Visible columns : 7/14" at bounding box center [899, 61] width 104 height 19
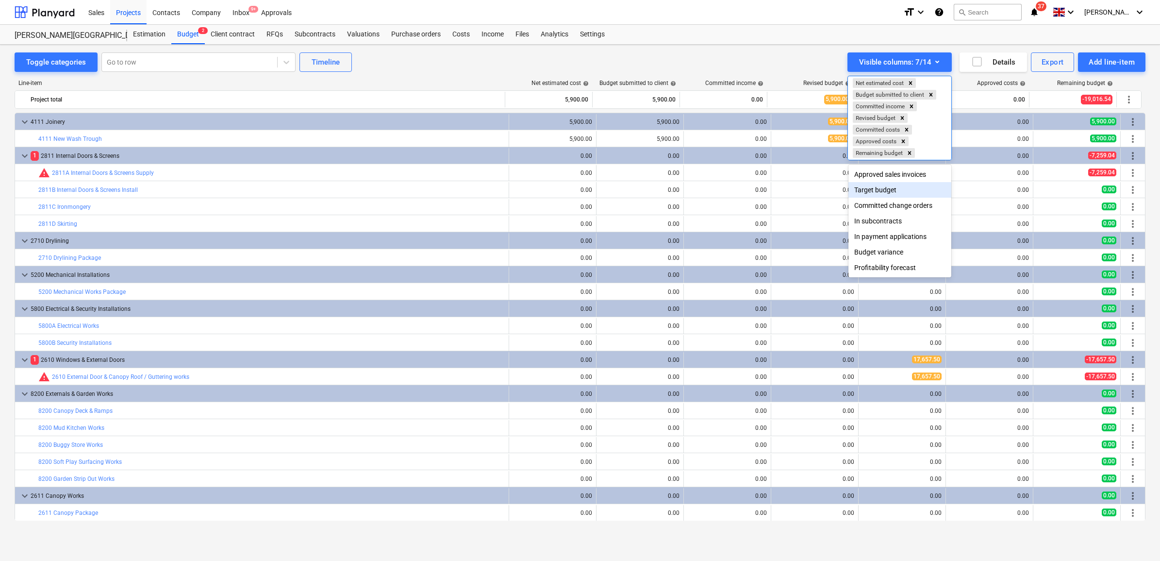
click at [883, 188] on div "Target budget" at bounding box center [899, 190] width 103 height 16
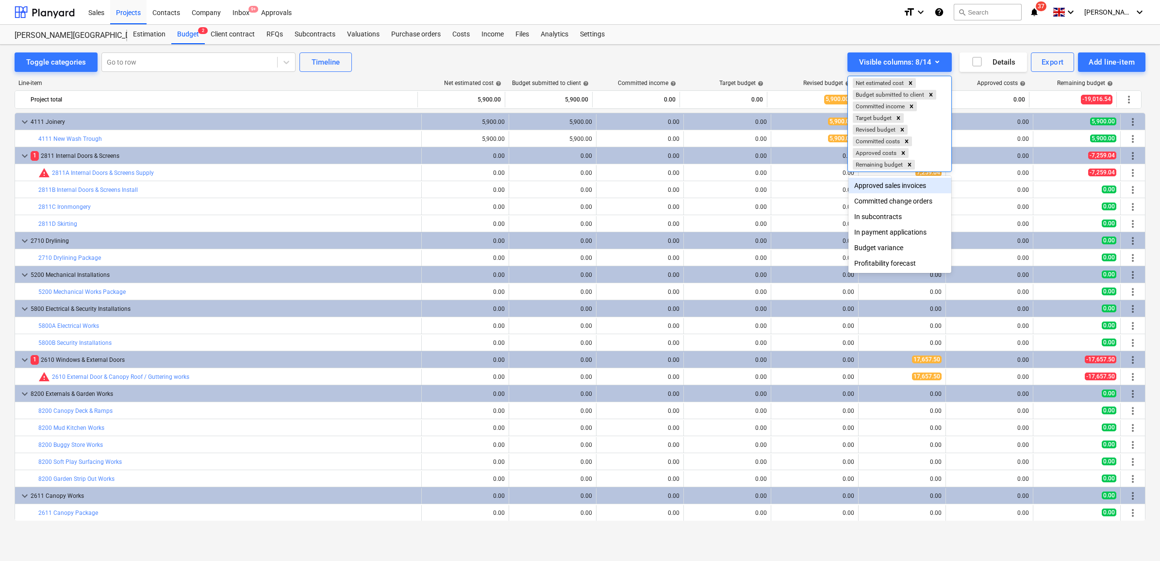
click at [709, 124] on div at bounding box center [580, 280] width 1160 height 561
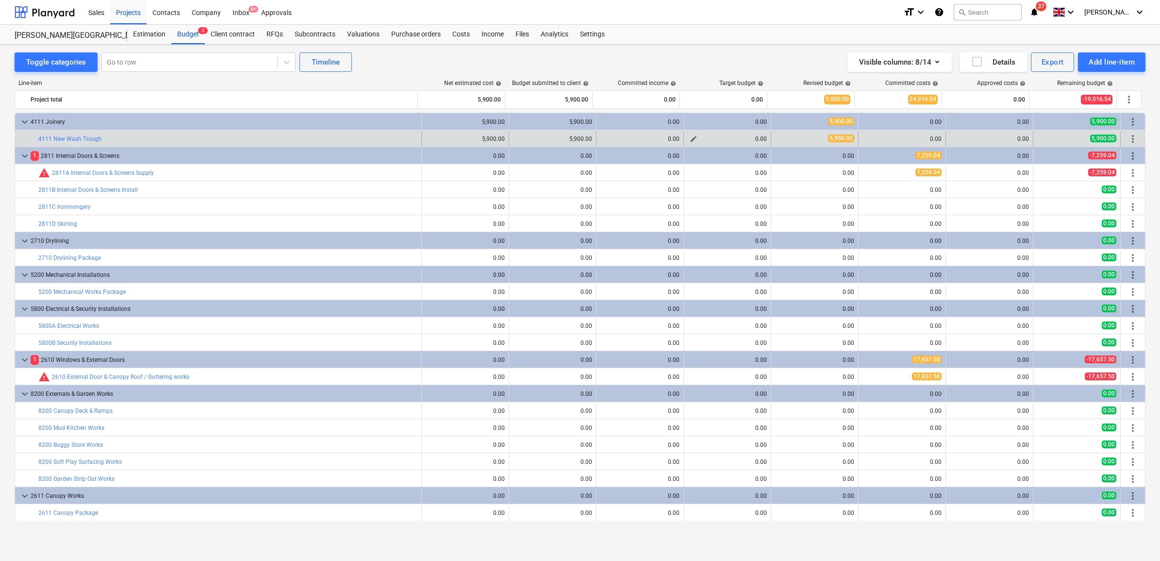
click at [690, 141] on span "edit" at bounding box center [694, 139] width 8 height 8
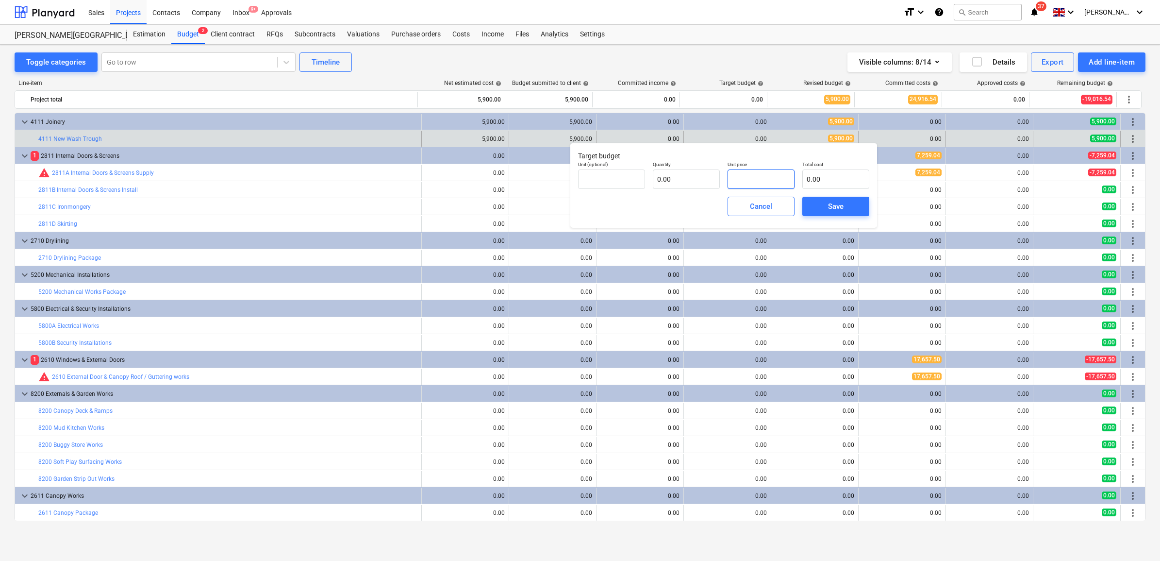
click at [758, 178] on input "text" at bounding box center [760, 178] width 67 height 19
paste input "5900"
type input "pcs"
type input "5900"
type input "1.00"
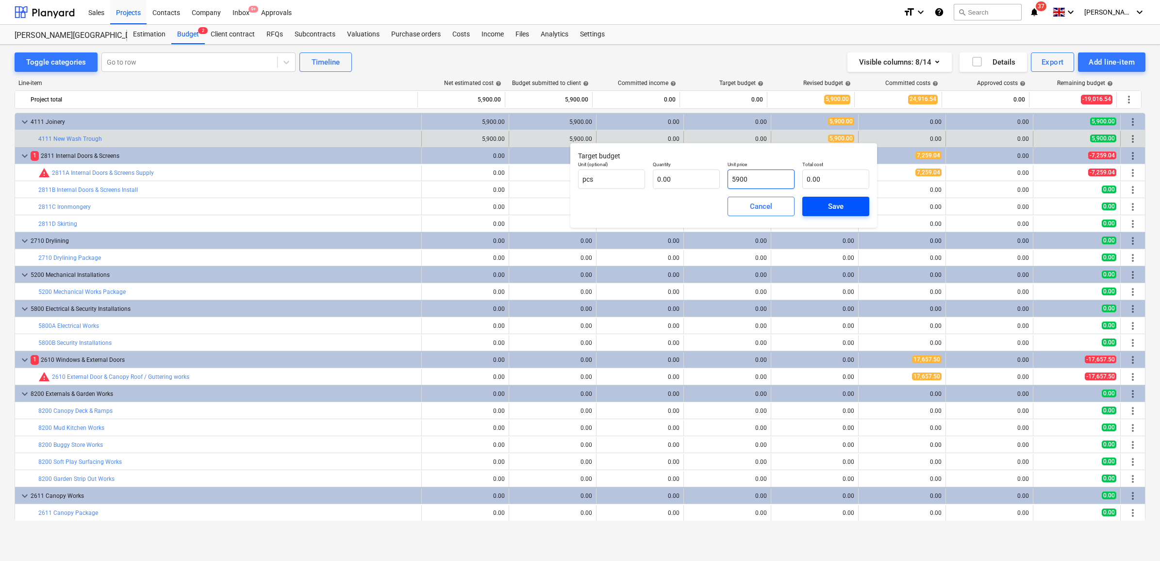
type input "5,900.00"
click at [849, 204] on span "Save" at bounding box center [836, 206] width 44 height 13
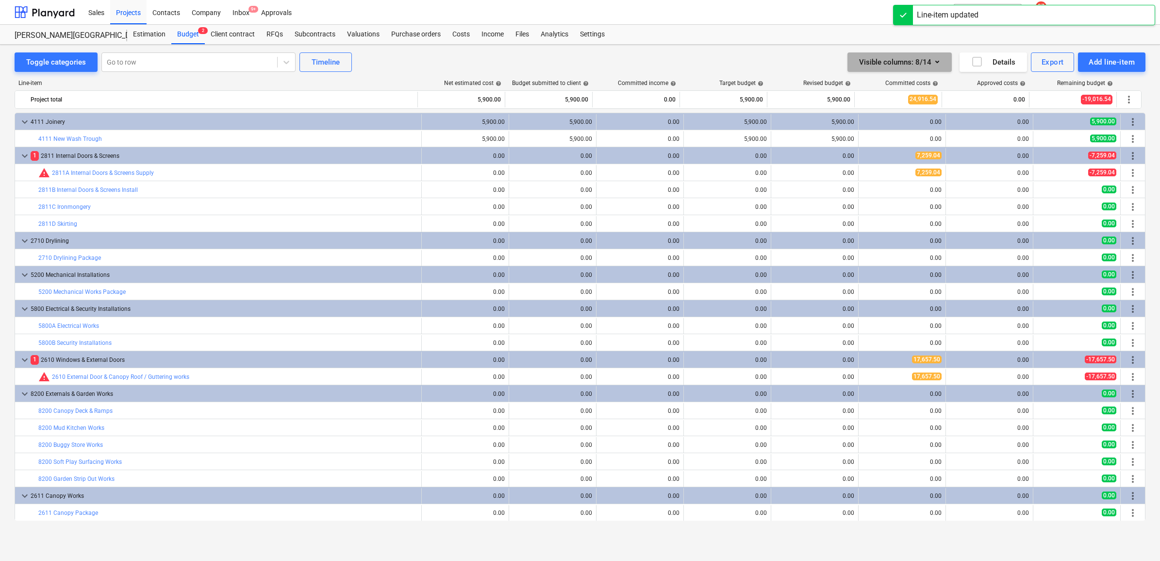
click at [937, 63] on icon "button" at bounding box center [937, 62] width 4 height 2
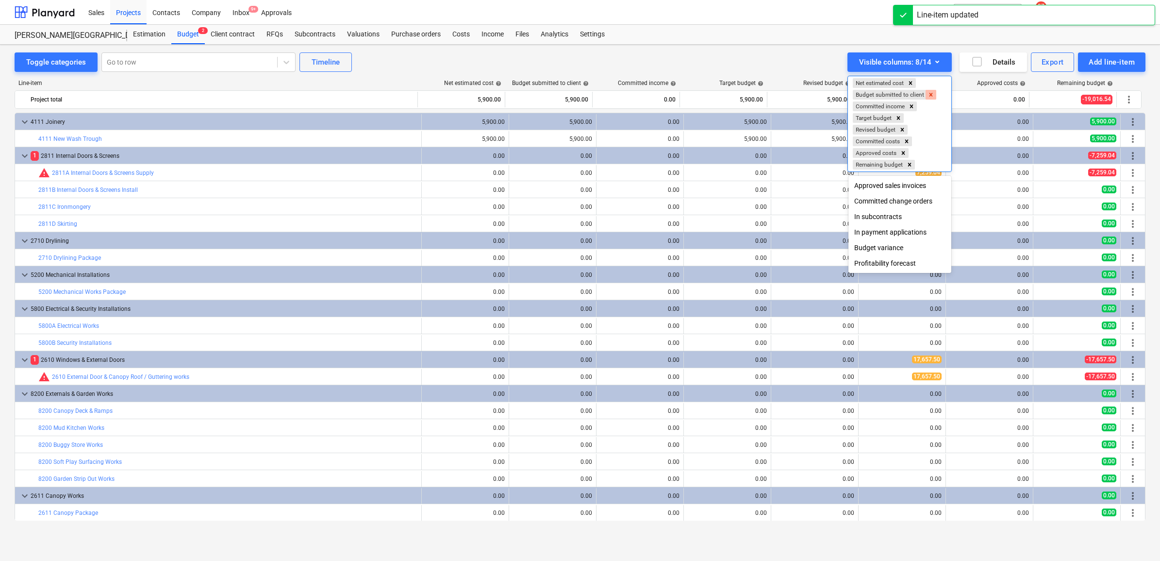
click at [930, 93] on icon "Remove Budget submitted to client" at bounding box center [930, 94] width 7 height 7
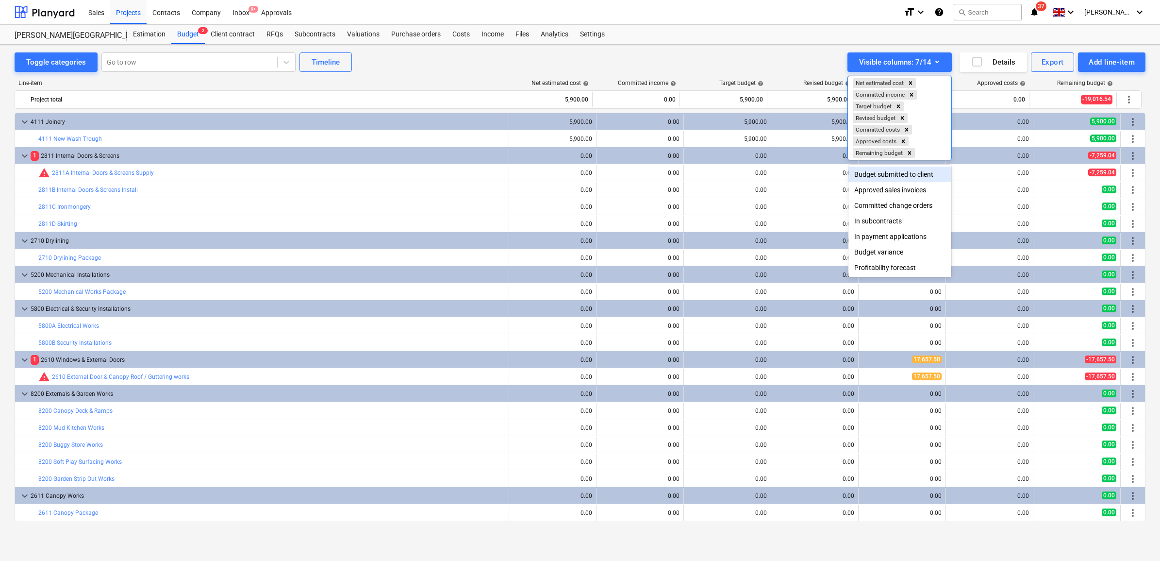
click at [134, 13] on div at bounding box center [580, 280] width 1160 height 561
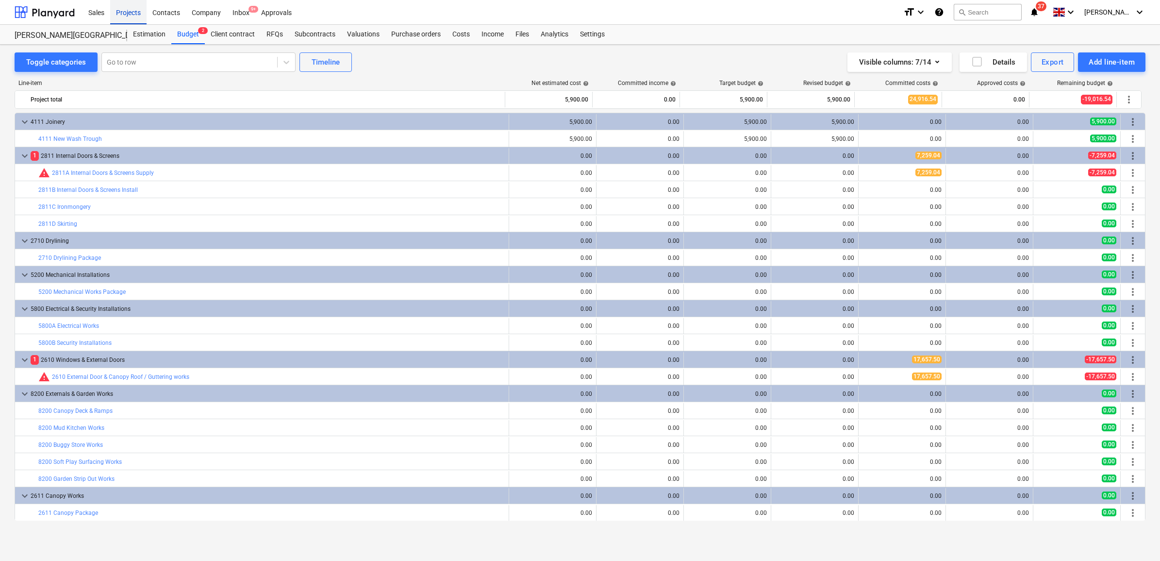
click at [134, 16] on div "Projects" at bounding box center [128, 12] width 36 height 25
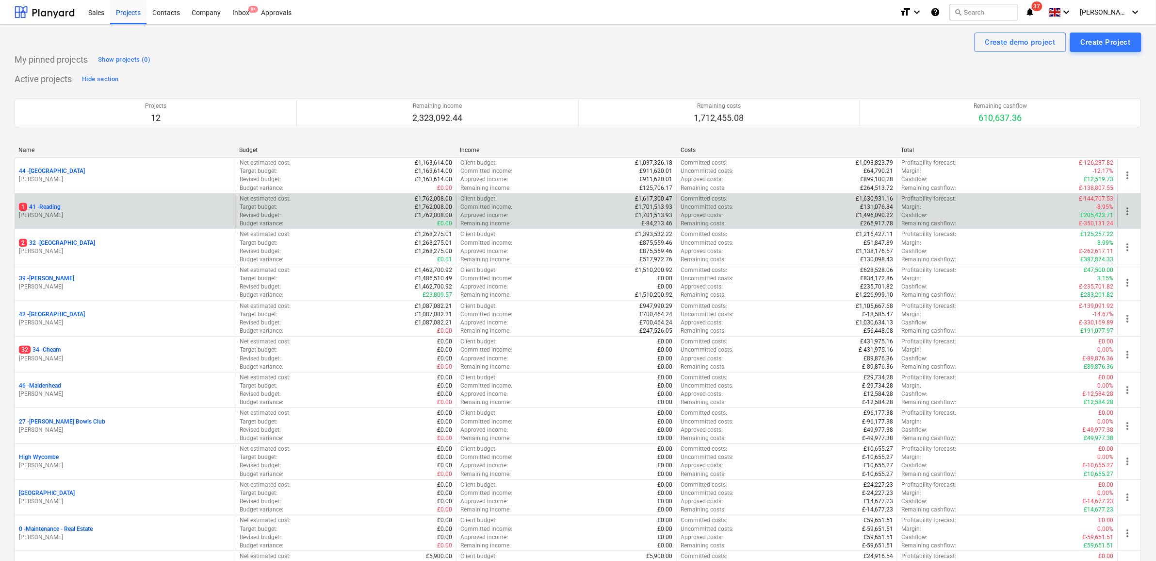
click at [61, 205] on p "1 41 - Reading" at bounding box center [40, 207] width 42 height 8
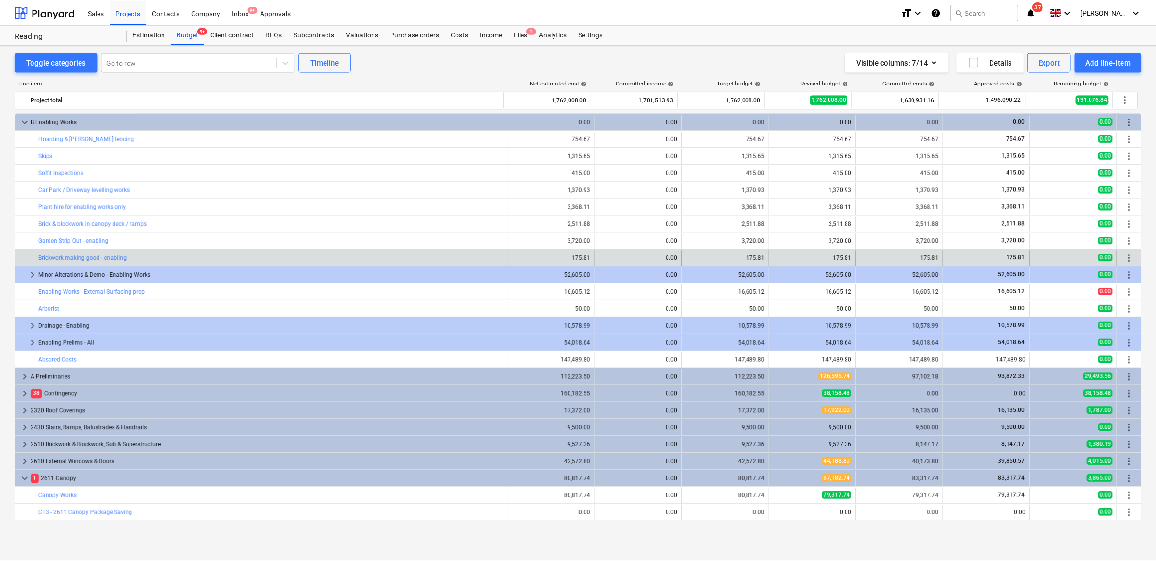
scroll to position [61, 0]
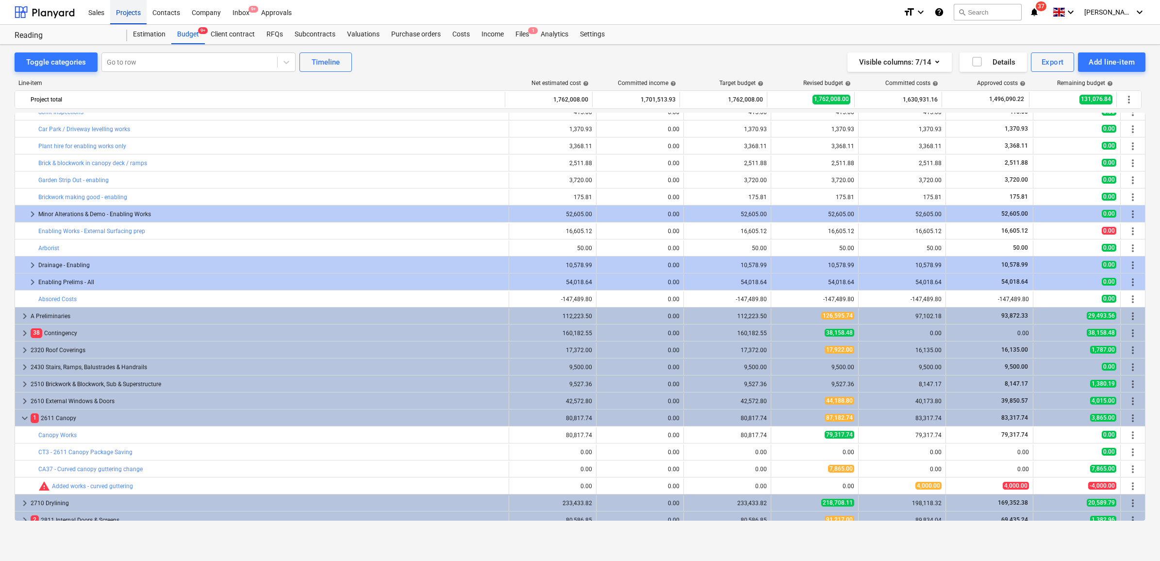
click at [134, 13] on div "Projects" at bounding box center [128, 12] width 36 height 25
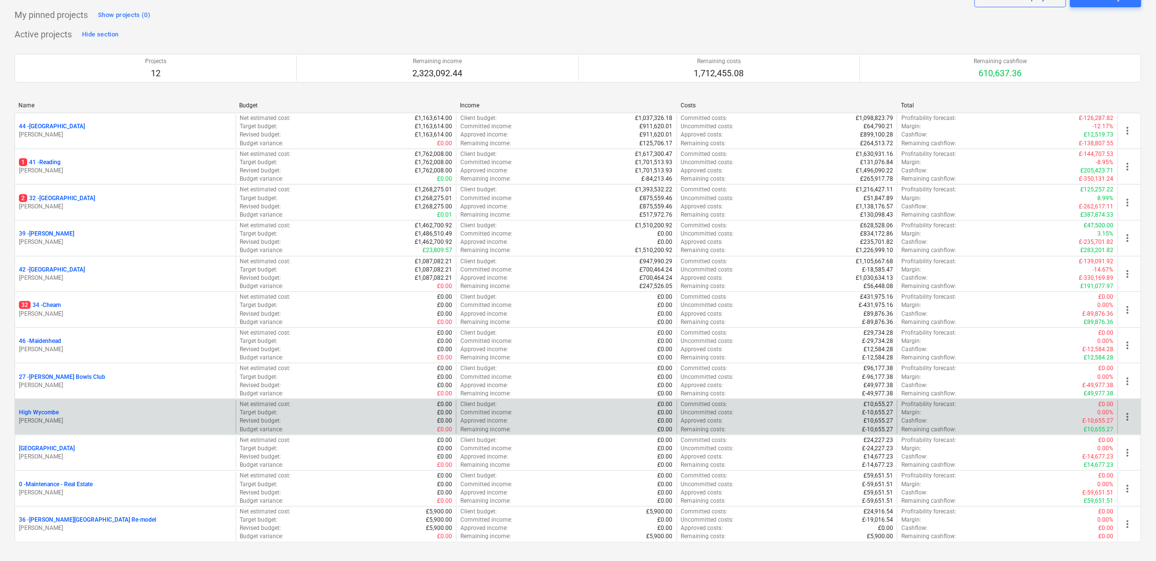
scroll to position [105, 0]
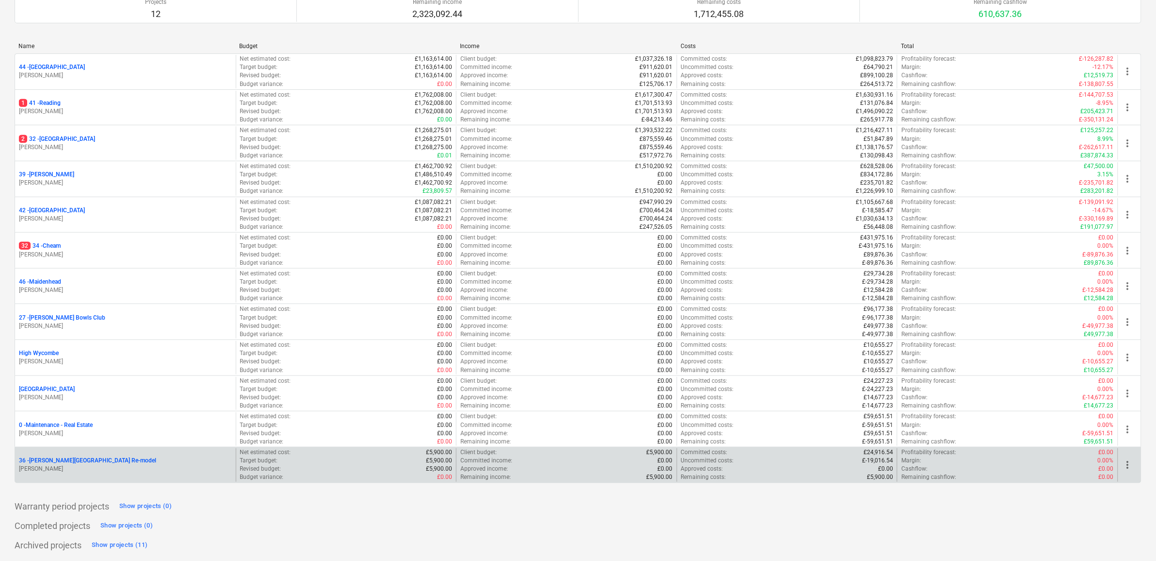
click at [94, 458] on p "36 - [PERSON_NAME][GEOGRAPHIC_DATA] Re-model" at bounding box center [87, 460] width 137 height 8
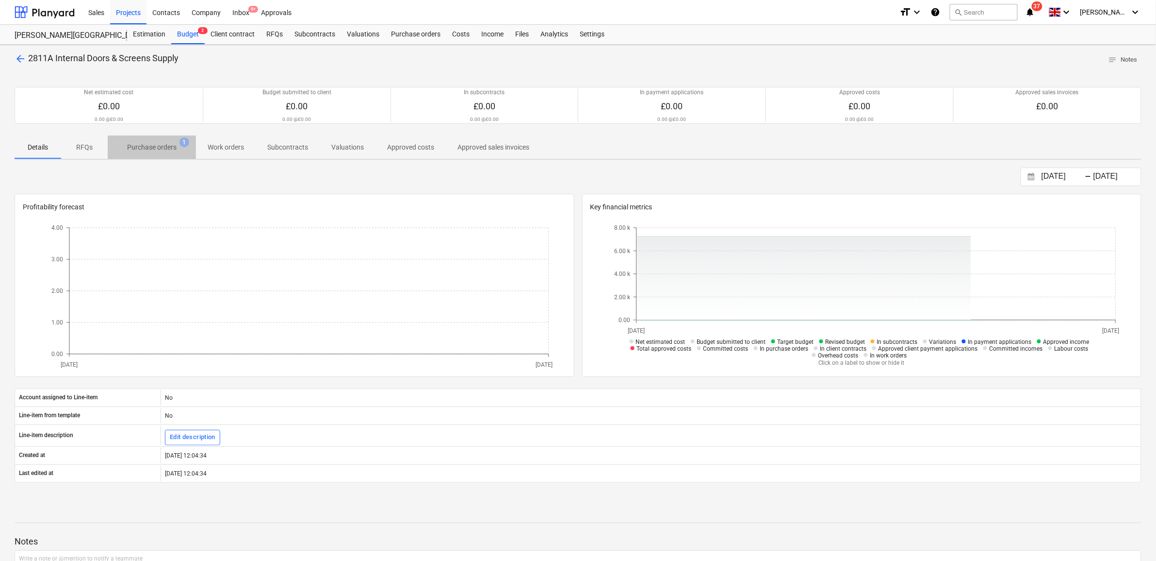
click at [147, 144] on p "Purchase orders" at bounding box center [152, 147] width 50 height 10
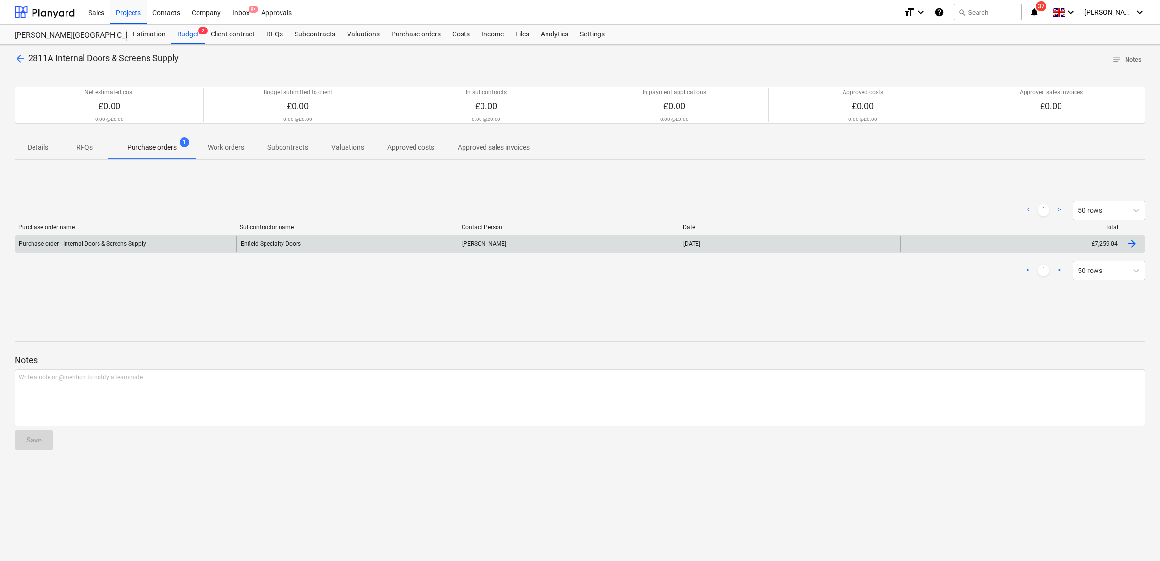
click at [413, 244] on div "Enfield Specialty Doors" at bounding box center [346, 244] width 221 height 16
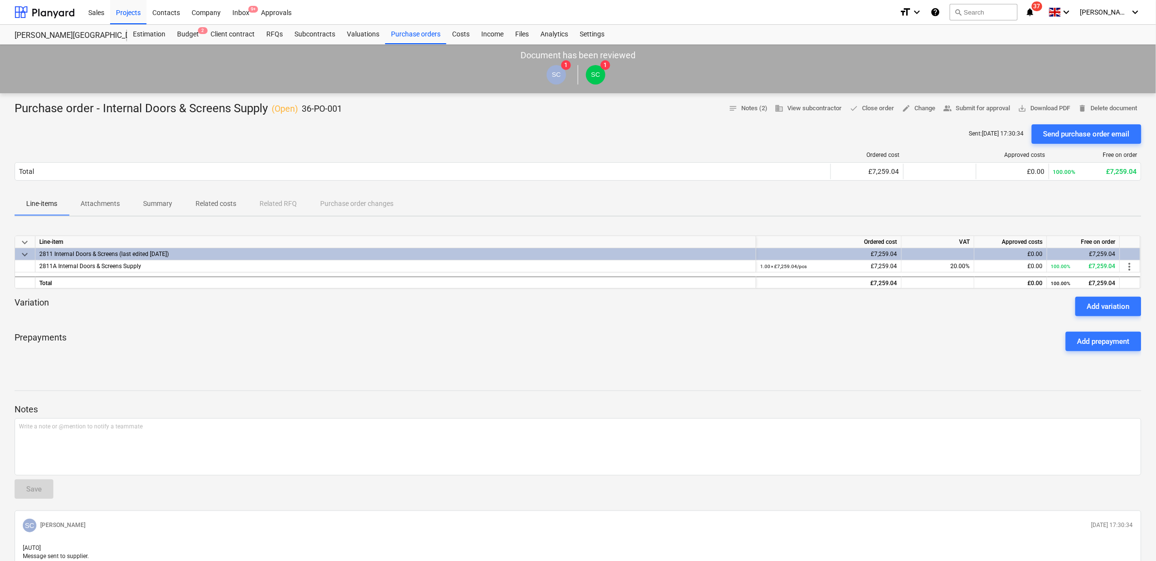
click at [115, 206] on p "Attachments" at bounding box center [100, 203] width 39 height 10
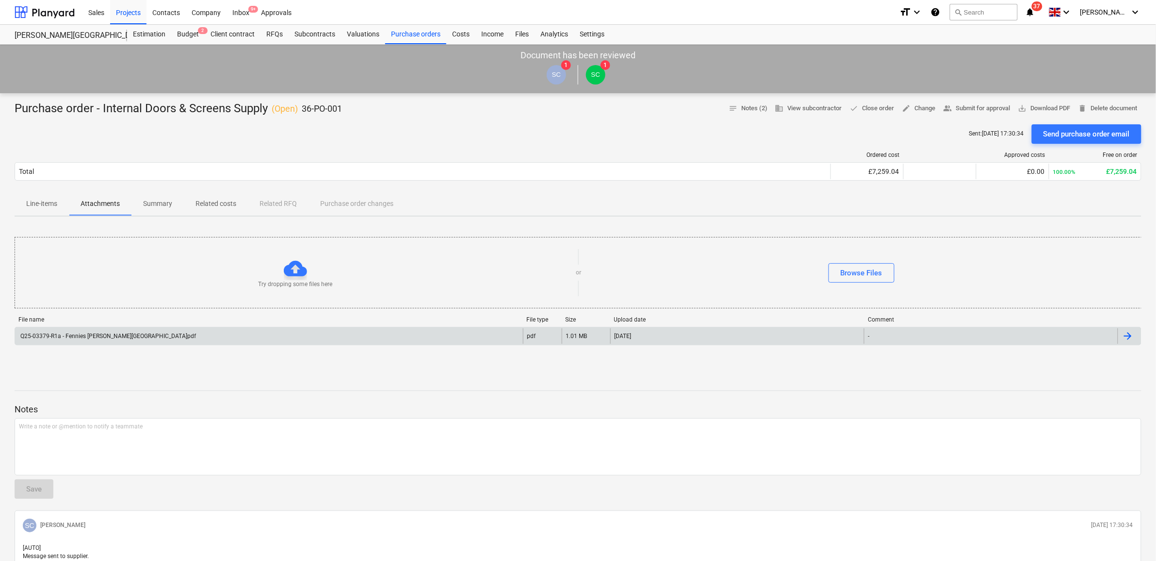
click at [347, 336] on div "Q25-03379-R1a - Fennies Langley Park.pdf" at bounding box center [269, 336] width 508 height 16
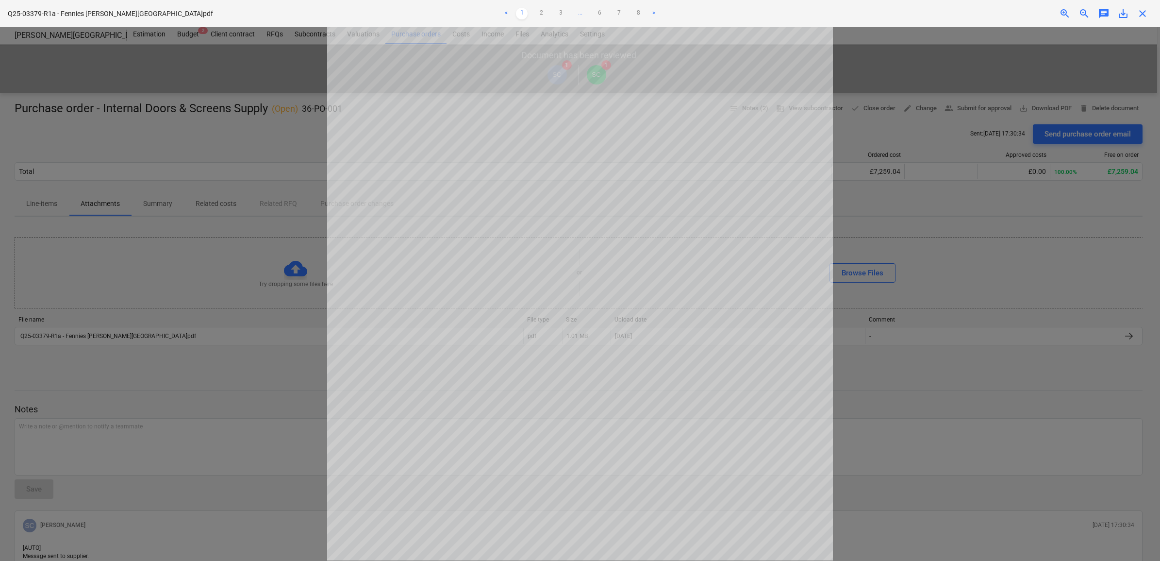
scroll to position [183, 0]
click at [545, 11] on link "2" at bounding box center [541, 14] width 12 height 12
click at [562, 11] on link "3" at bounding box center [561, 14] width 12 height 12
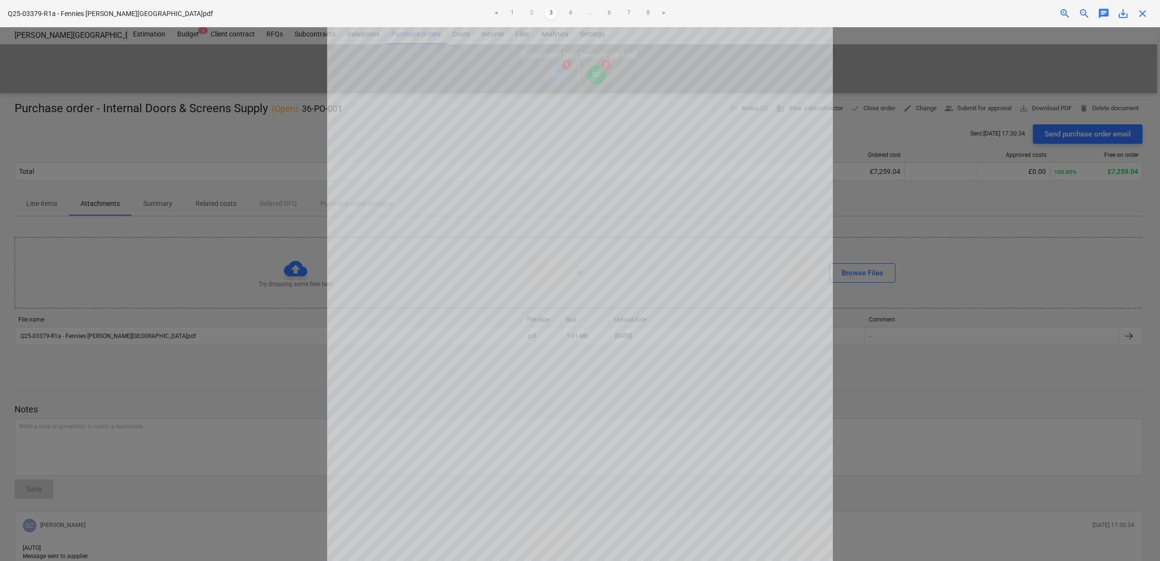
click at [536, 15] on link "2" at bounding box center [532, 14] width 12 height 12
click at [557, 12] on link "3" at bounding box center [561, 14] width 12 height 12
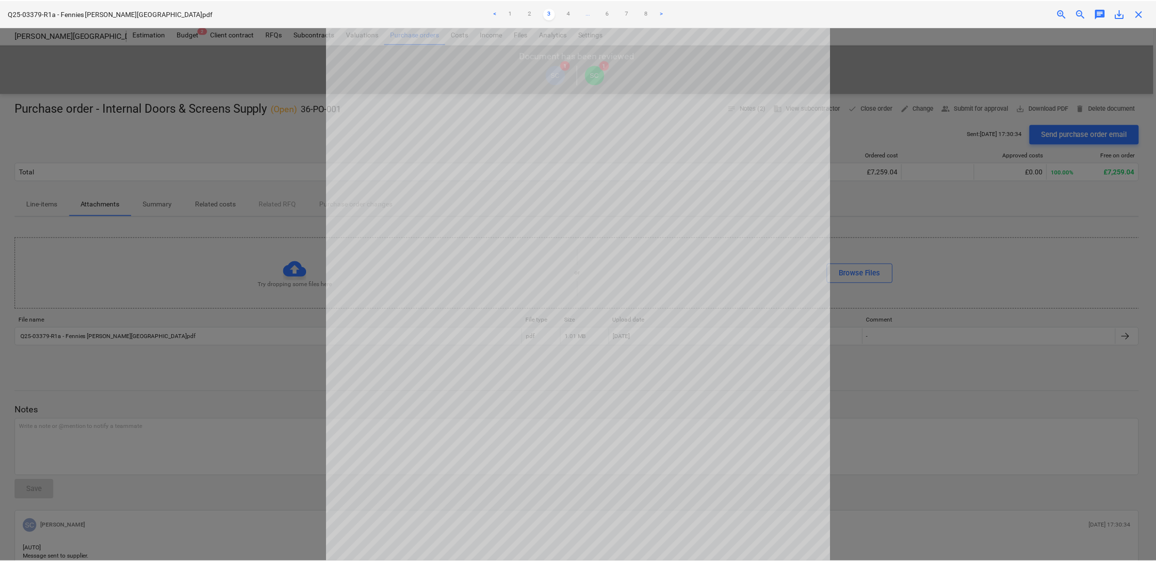
scroll to position [62, 0]
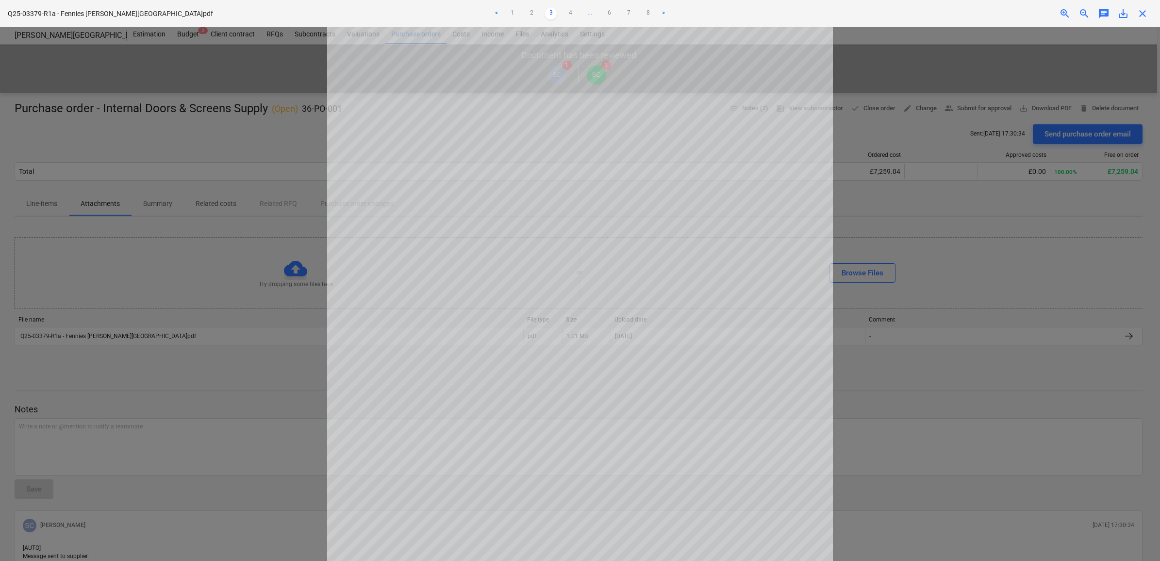
click at [1142, 13] on span "close" at bounding box center [1143, 14] width 12 height 12
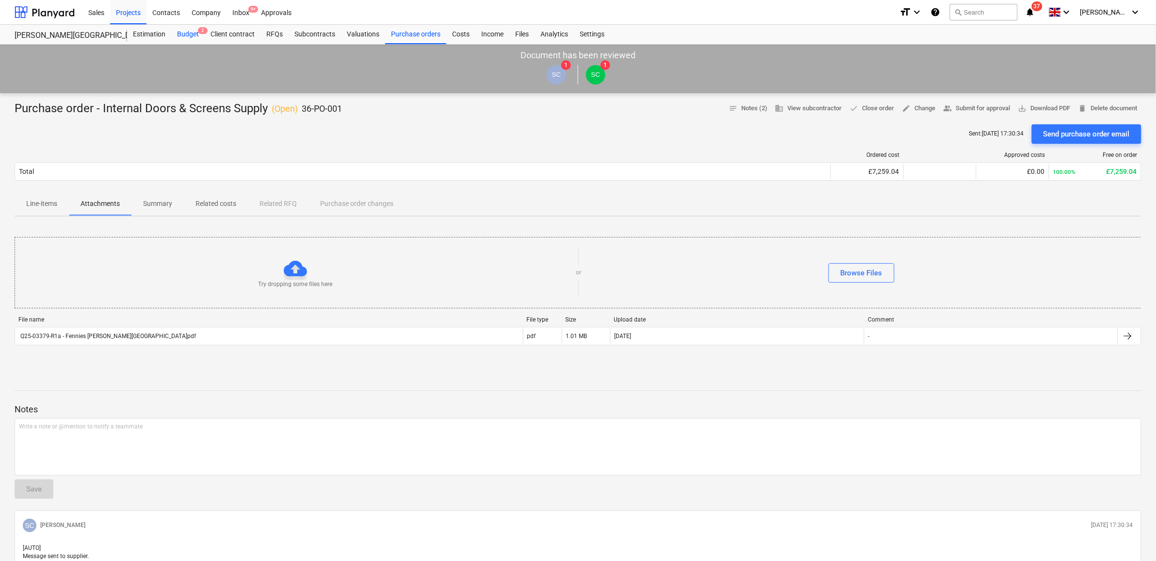
click at [180, 33] on div "Budget 2" at bounding box center [187, 34] width 33 height 19
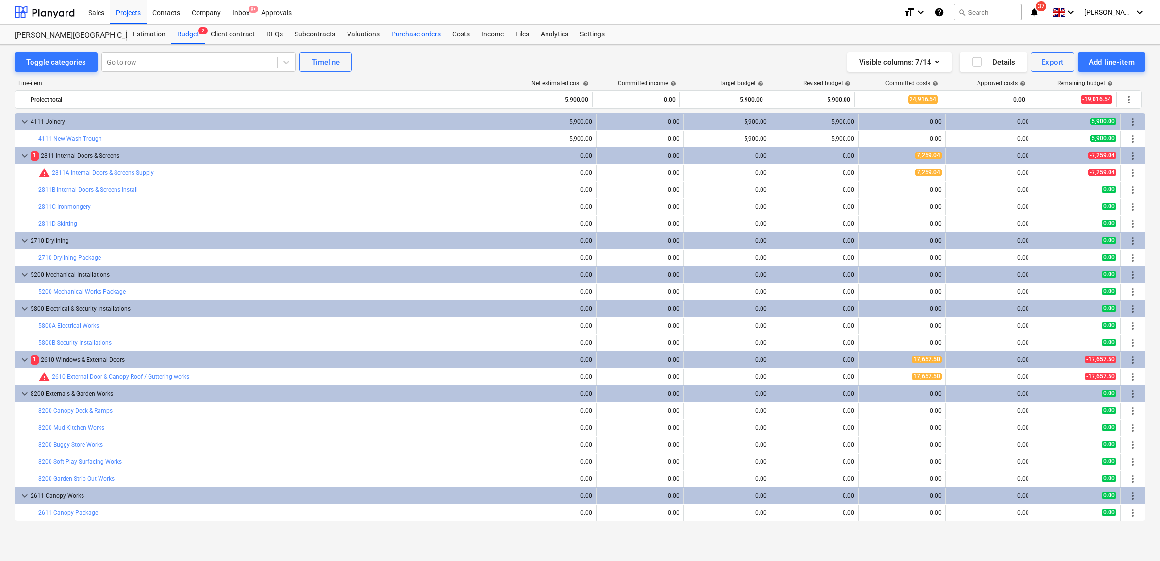
click at [407, 38] on div "Purchase orders" at bounding box center [415, 34] width 61 height 19
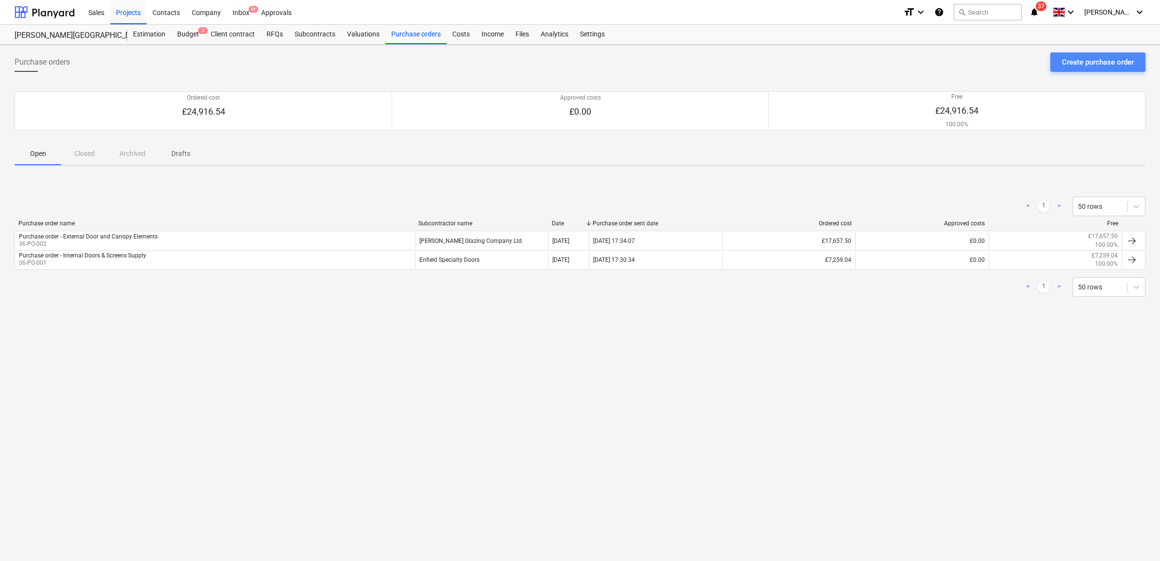
click at [1093, 62] on div "Create purchase order" at bounding box center [1098, 62] width 72 height 13
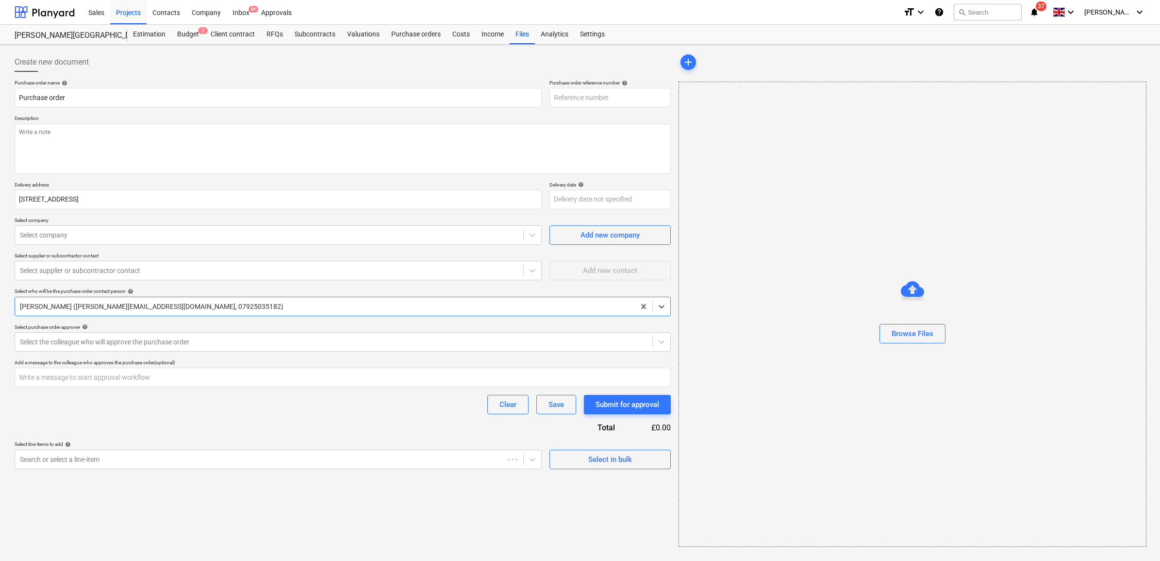
type textarea "x"
type input "36-PO-003"
click at [134, 96] on input "Purchase order" at bounding box center [278, 97] width 527 height 19
type textarea "x"
type input "Purchase order"
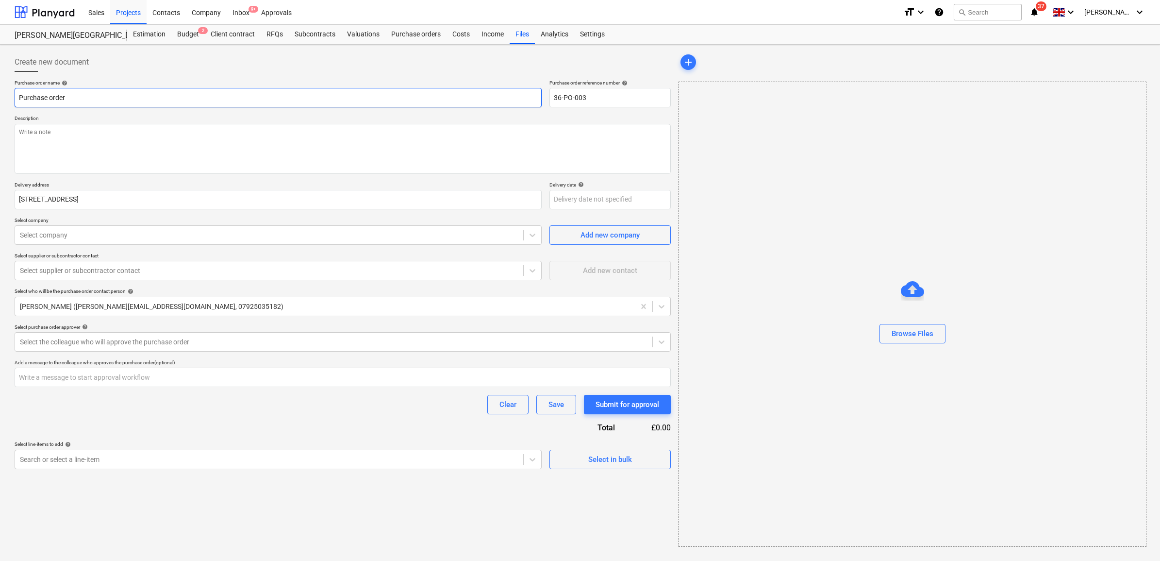
type textarea "x"
type input "Purchase order -"
type textarea "x"
type input "Purchase order -"
type textarea "x"
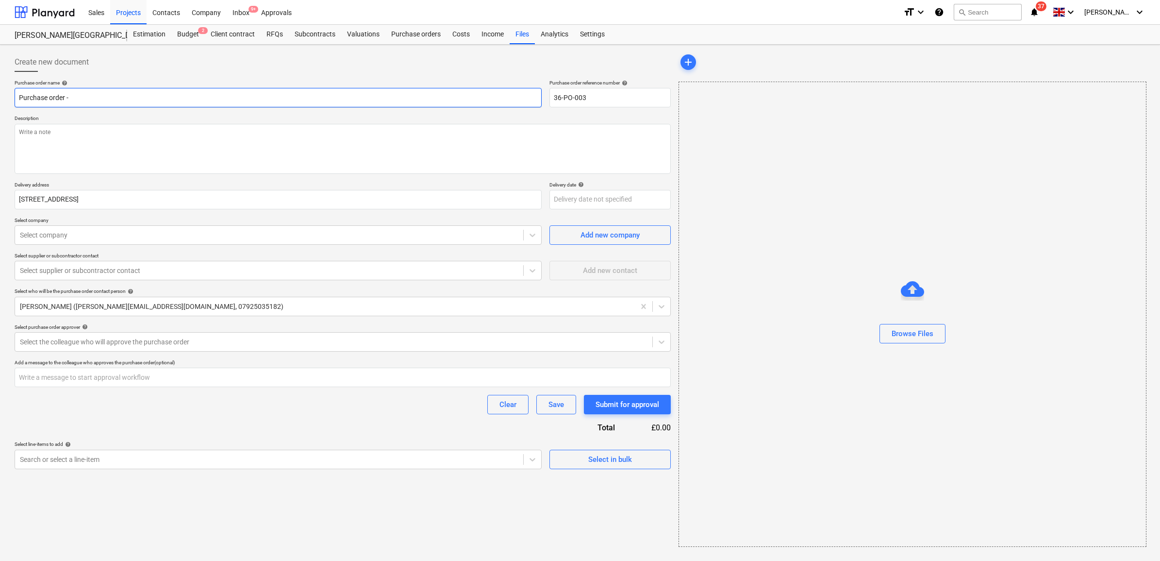
type input "Purchase order - W"
type textarea "x"
type input "Purchase order - Wa"
type textarea "x"
type input "Purchase order - Was"
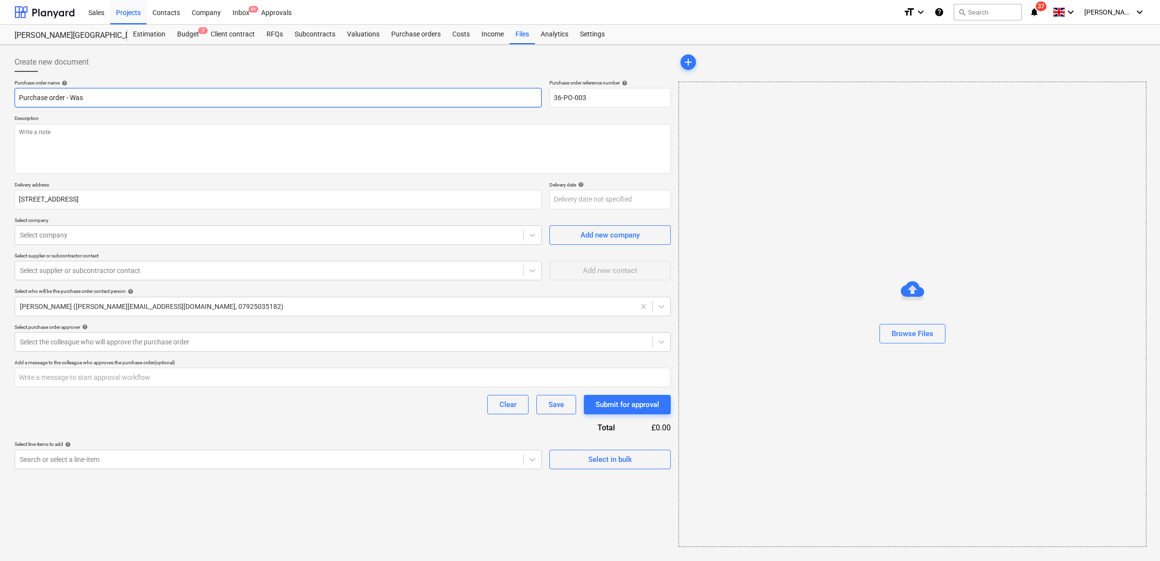
type textarea "x"
type input "Purchase order - Wash"
type textarea "x"
type input "Purchase order - Wash"
type textarea "x"
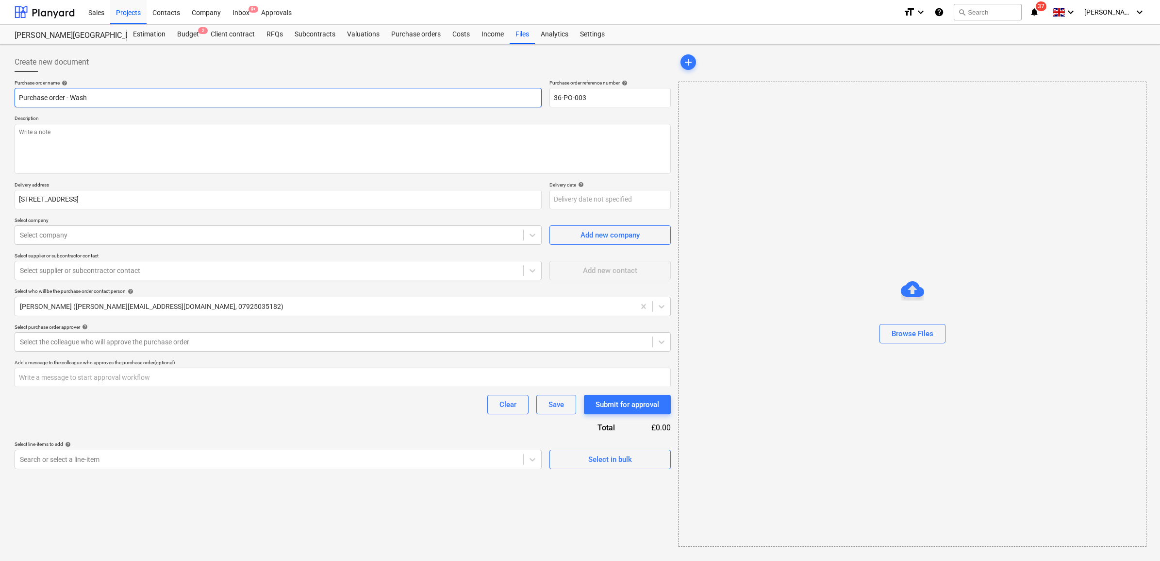
type input "Purchase order - Wash T"
type textarea "x"
type input "Purchase order - Wash Tr"
type textarea "x"
type input "Purchase order - Wash Tro"
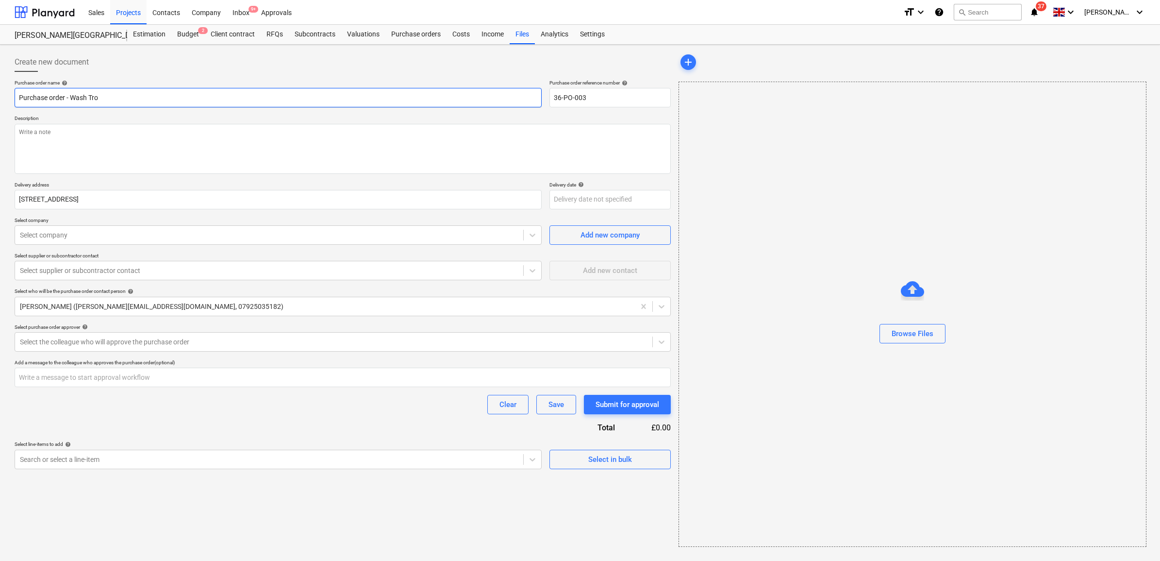
type textarea "x"
type input "Purchase order - Wash Trou"
type textarea "x"
type input "Purchase order - Wash Troug"
type textarea "x"
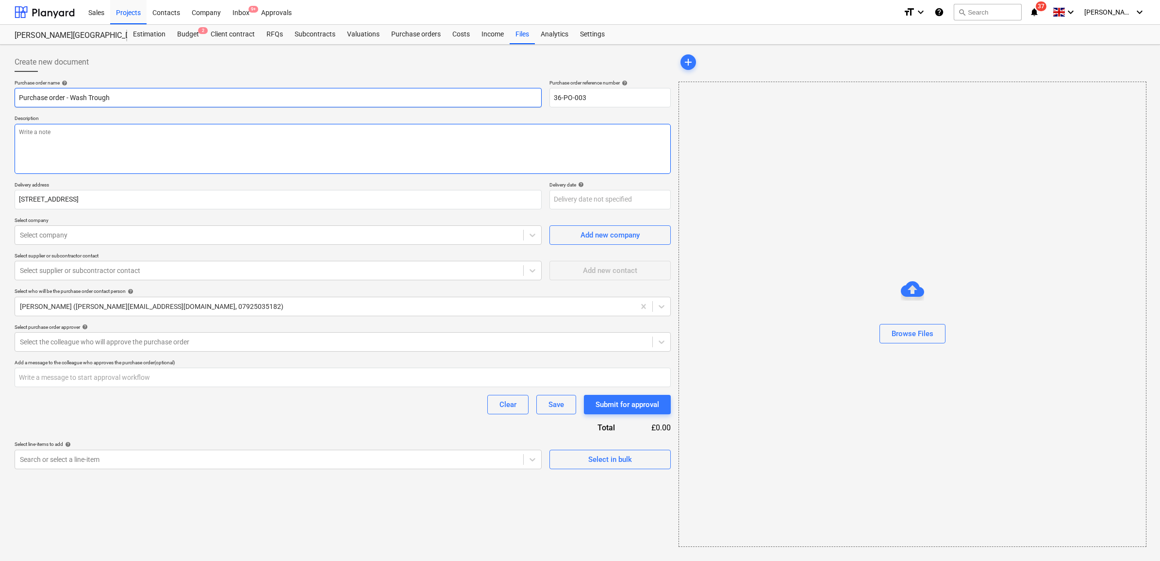
type input "Purchase order - Wash Trough"
click at [112, 140] on textarea at bounding box center [343, 149] width 656 height 50
type textarea "x"
type textarea "A"
type textarea "x"
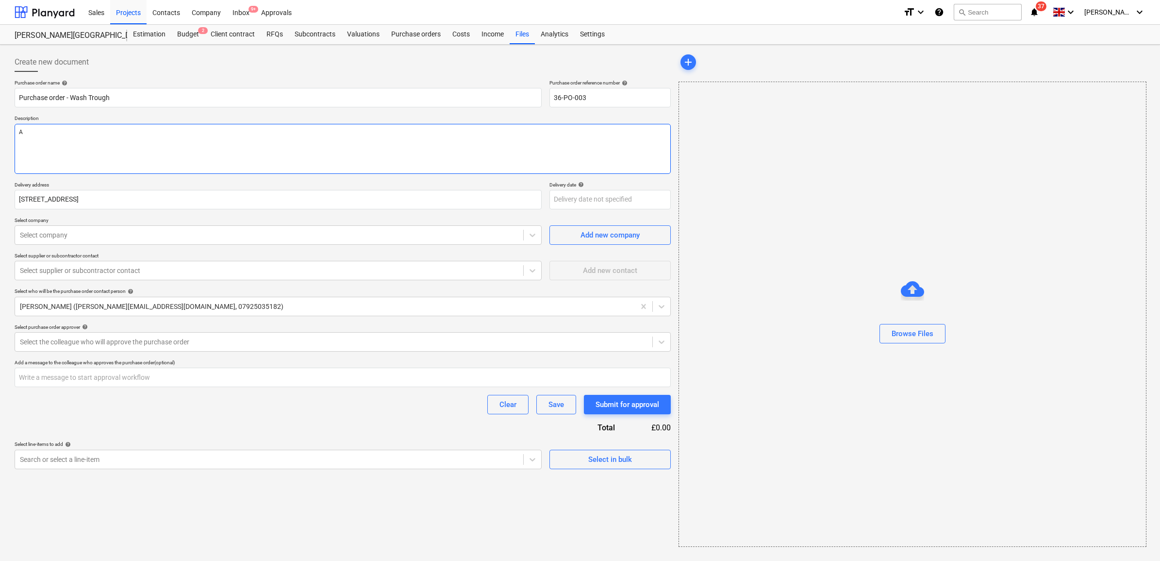
type textarea "As"
type textarea "x"
type textarea "As"
type textarea "x"
type textarea "As p"
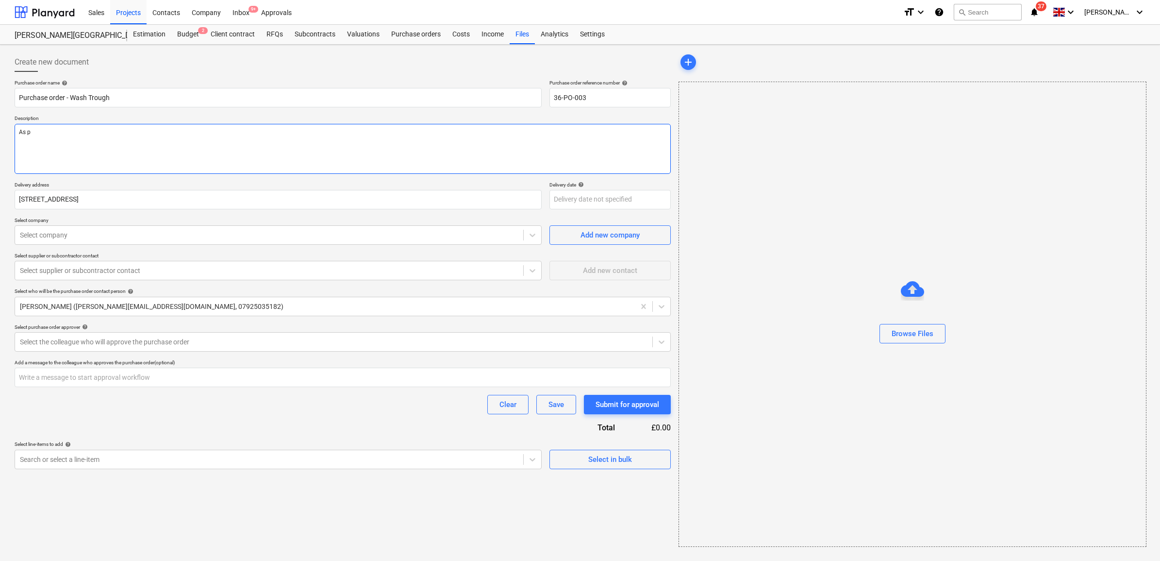
type textarea "x"
type textarea "As pe"
type textarea "x"
type textarea "As per"
type textarea "x"
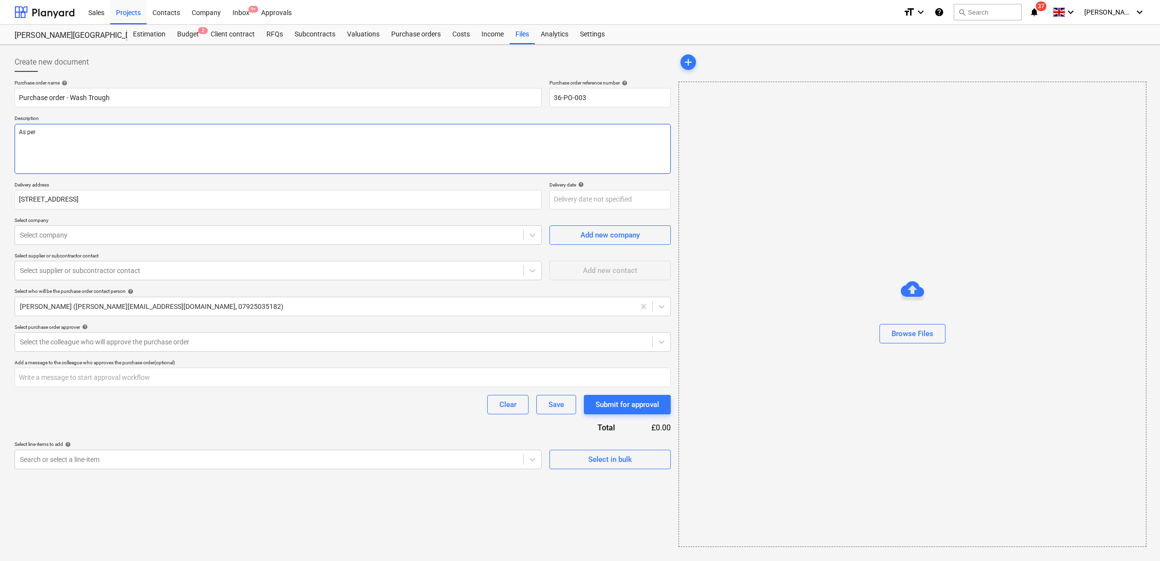
type textarea "As per"
type textarea "x"
type textarea "As per e"
type textarea "x"
type textarea "As per em"
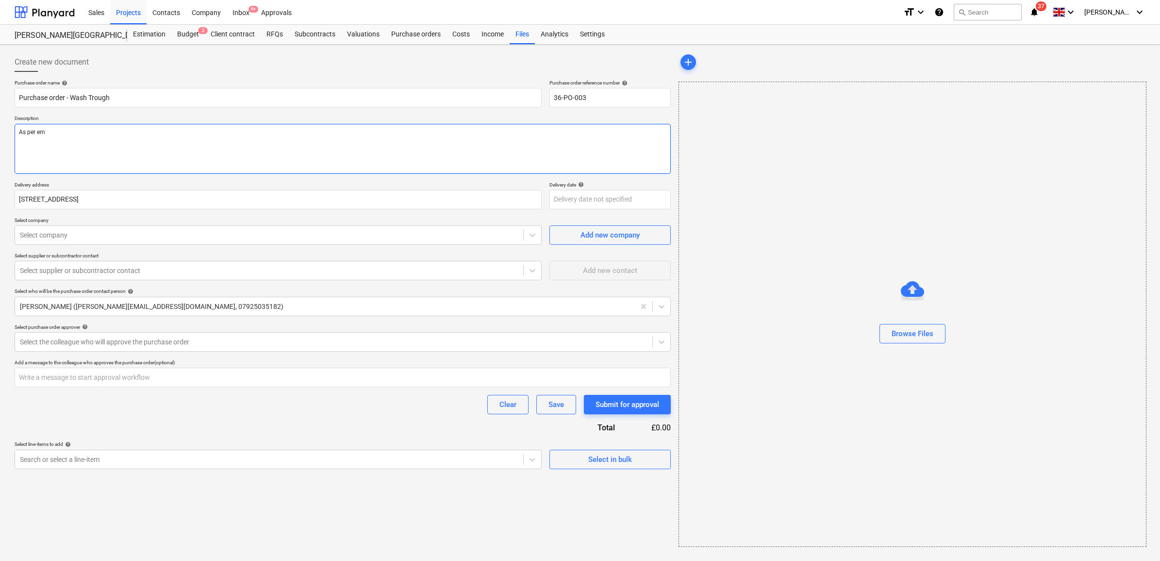
type textarea "x"
type textarea "As per ema"
type textarea "x"
type textarea "As per emai"
type textarea "x"
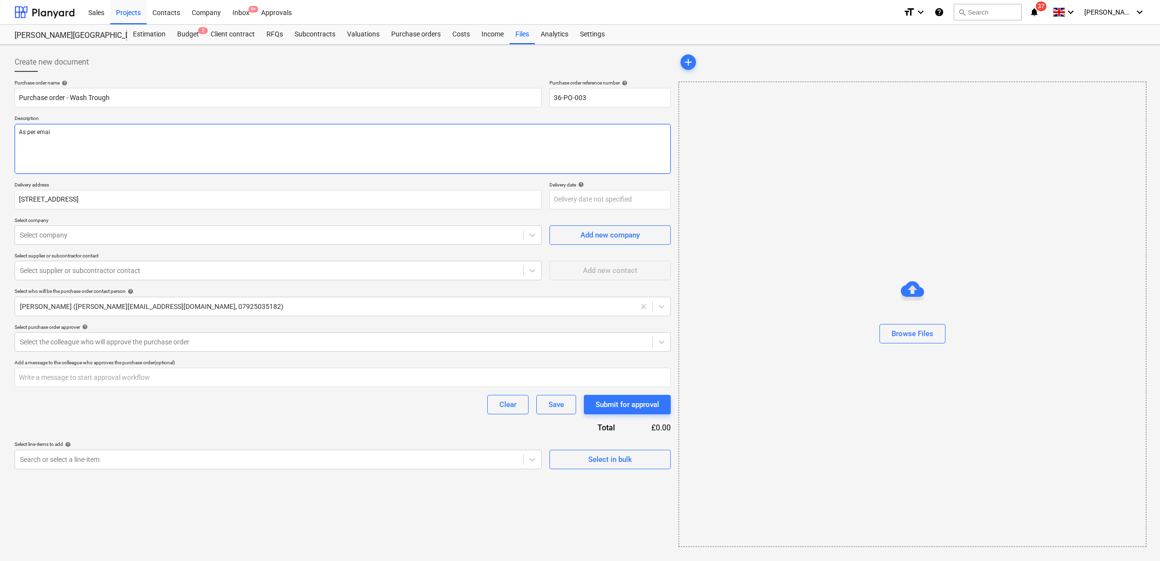
type textarea "As per email"
type textarea "x"
type textarea "As per email"
type textarea "x"
type textarea "As per email q"
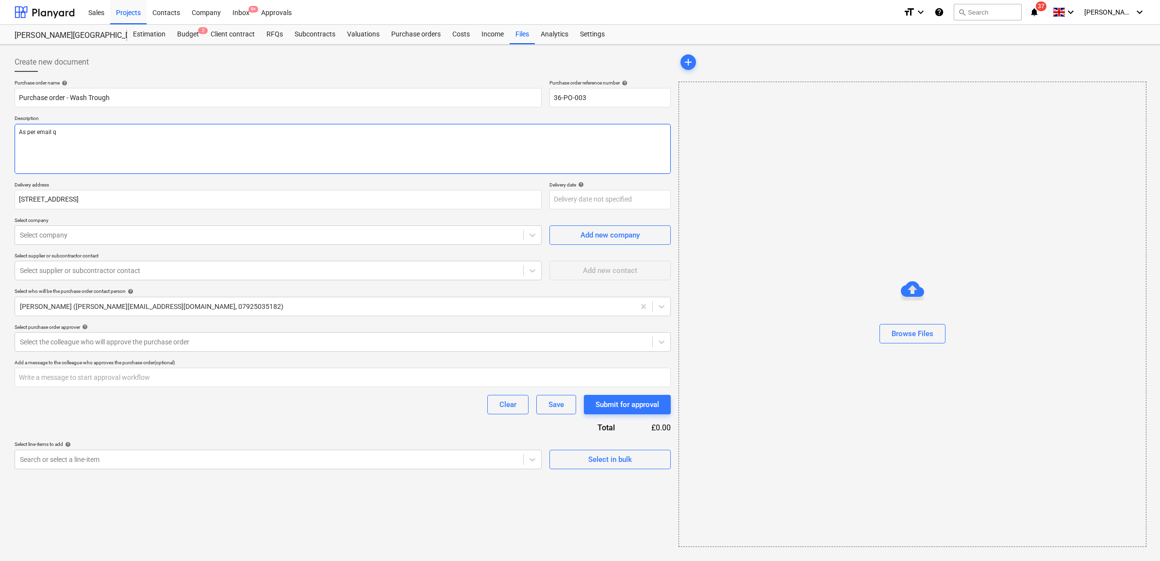
type textarea "x"
type textarea "As per email quo"
type textarea "x"
type textarea "As per email quot"
type textarea "x"
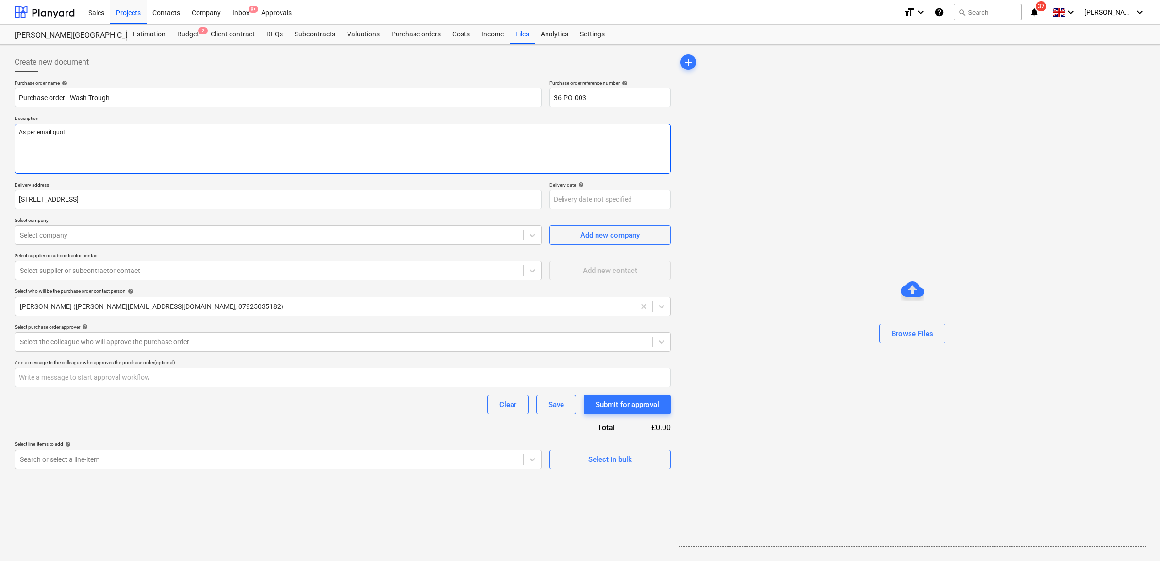
type textarea "As per email quote"
type textarea "x"
type textarea "As per email quote"
type textarea "x"
type textarea "As per email quote -"
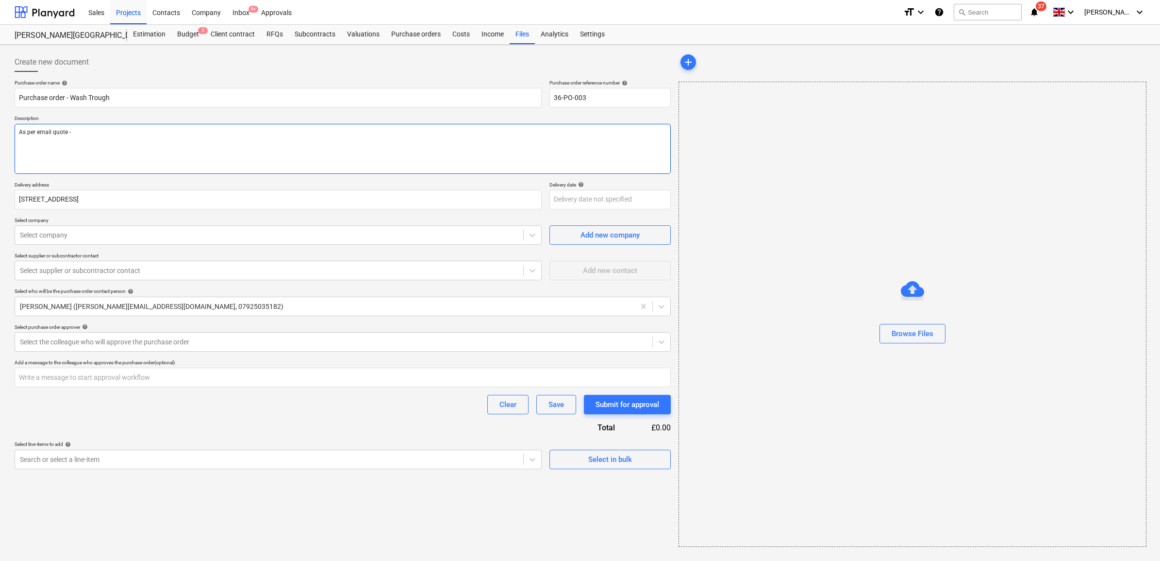
type textarea "x"
type textarea "As per email quote -"
paste textarea "standard price for the split-level hand wash trough at £5,460, plus £440 prelim…"
type textarea "x"
type textarea "As per email quote - standard price for the split-level hand wash trough at £5,…"
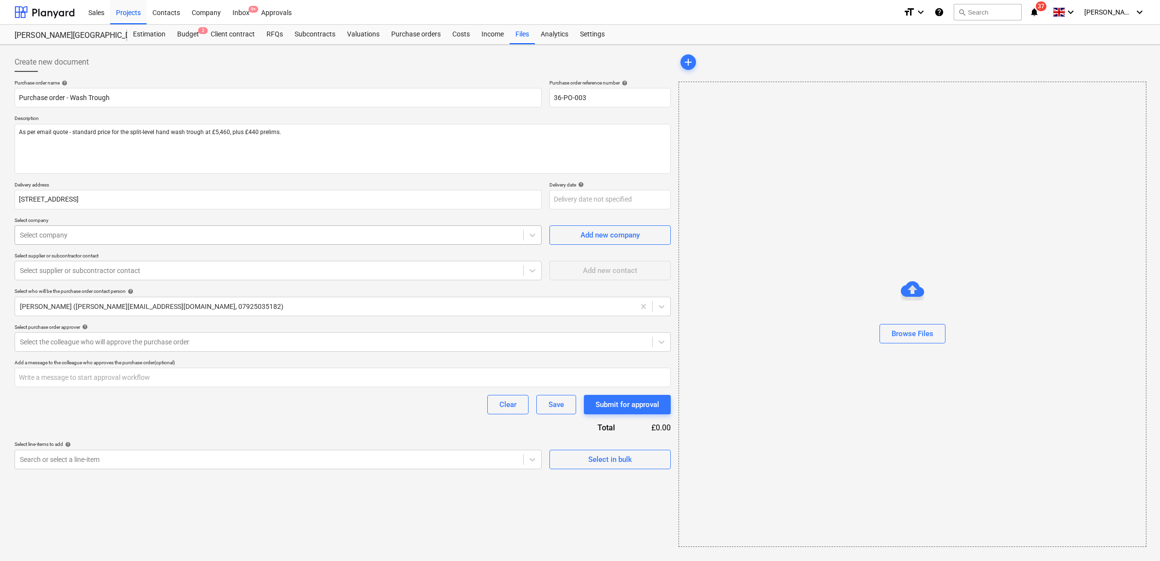
type textarea "x"
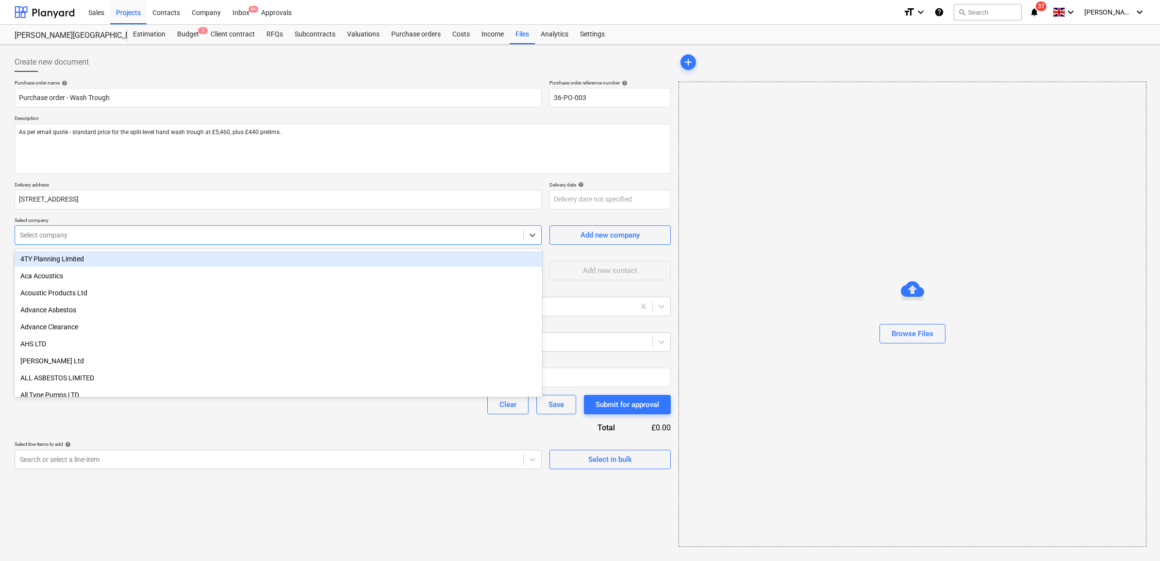
click at [150, 236] on div at bounding box center [269, 235] width 498 height 10
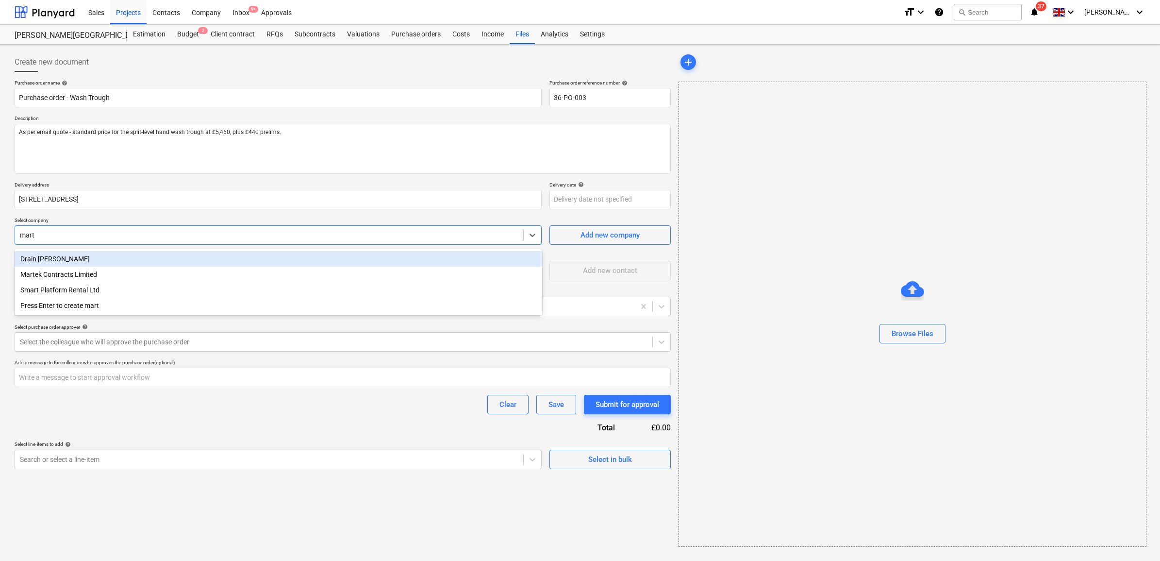
type input "marte"
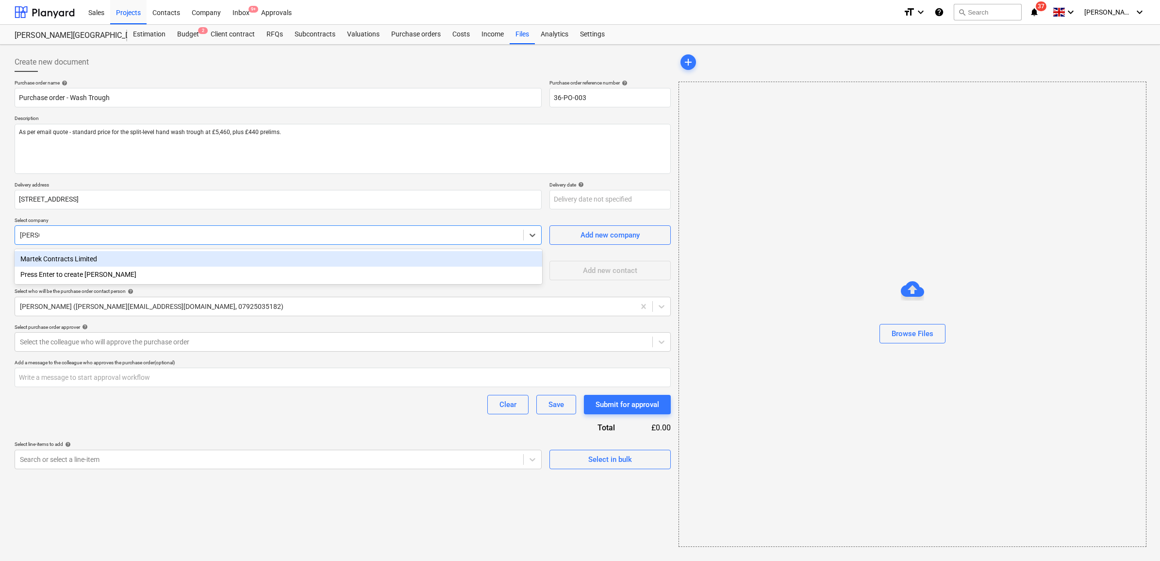
click at [142, 256] on div "Martek Contracts Limited" at bounding box center [279, 259] width 528 height 16
type textarea "x"
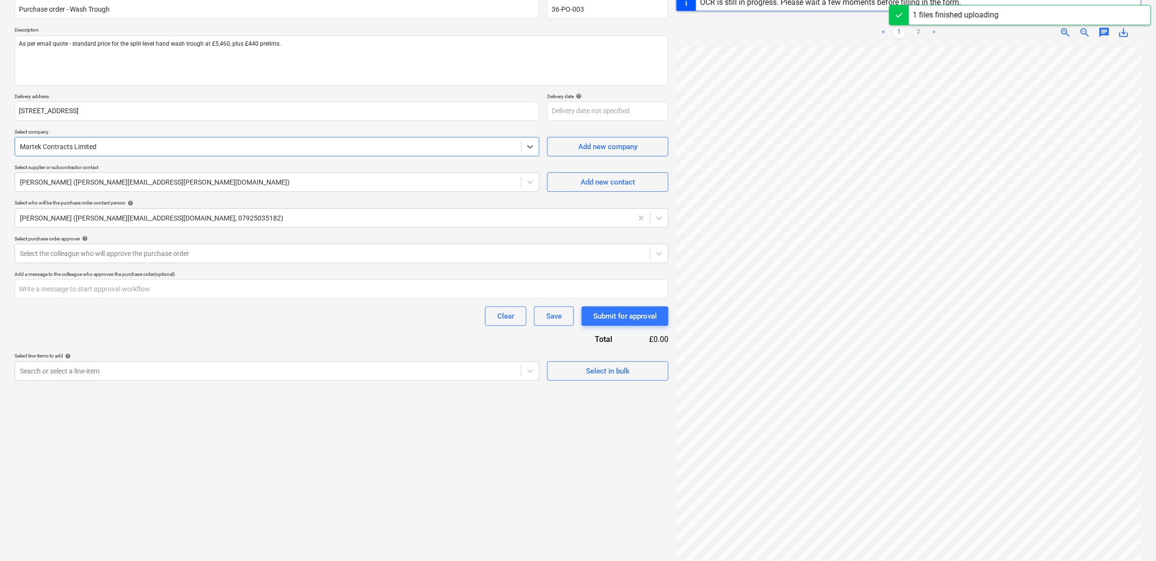
scroll to position [115, 0]
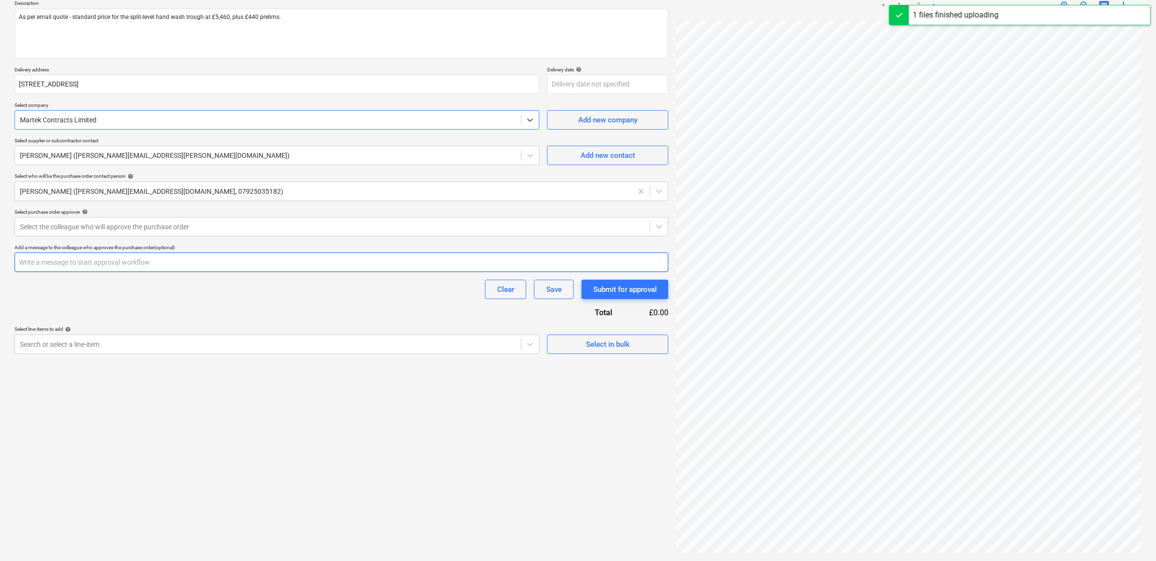
click at [178, 261] on input "text" at bounding box center [342, 261] width 654 height 19
click at [178, 306] on div "Purchase order name help Purchase order - Wash Trough Purchase order reference …" at bounding box center [342, 159] width 654 height 389
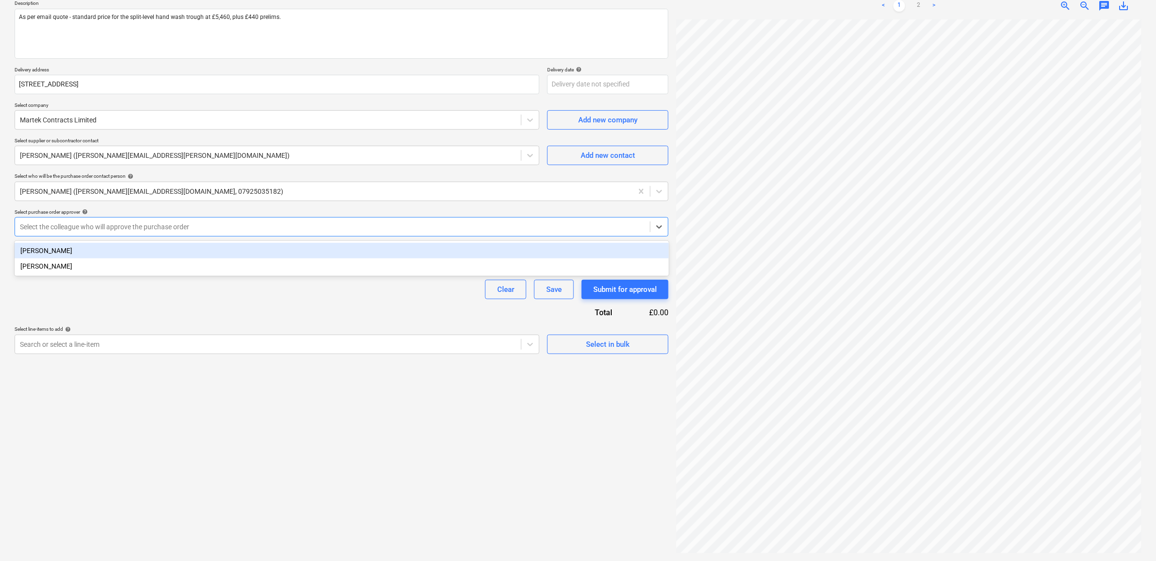
click at [162, 231] on div at bounding box center [333, 227] width 626 height 10
click at [153, 249] on div "[PERSON_NAME]" at bounding box center [342, 251] width 655 height 16
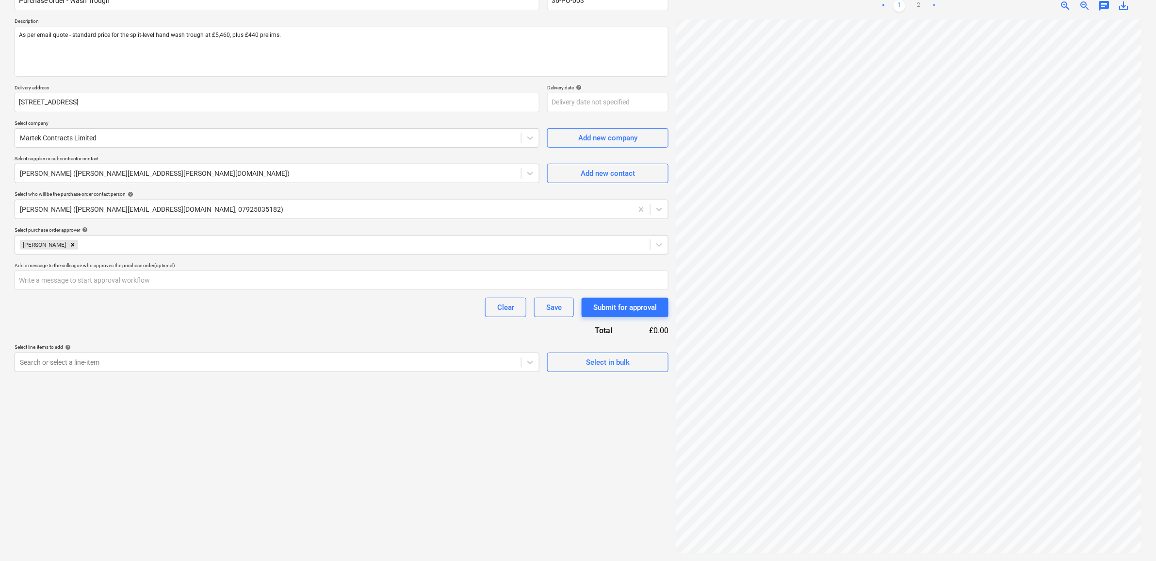
scroll to position [97, 0]
click at [151, 295] on div "Purchase order name help Purchase order - Wash Trough Purchase order reference …" at bounding box center [342, 177] width 654 height 389
click at [466, 362] on div at bounding box center [268, 362] width 496 height 10
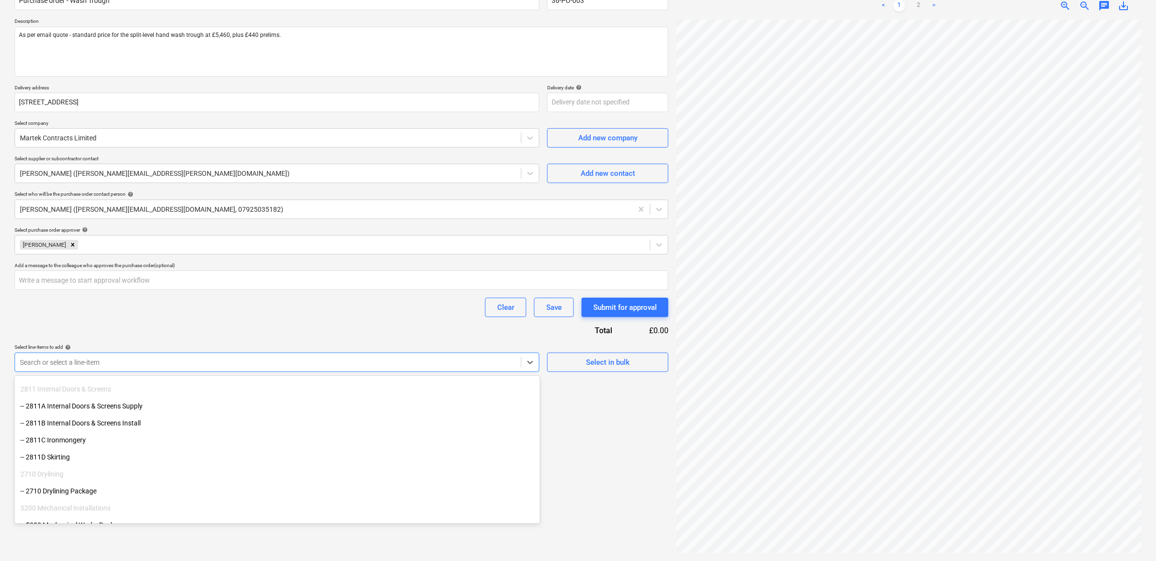
scroll to position [61, 0]
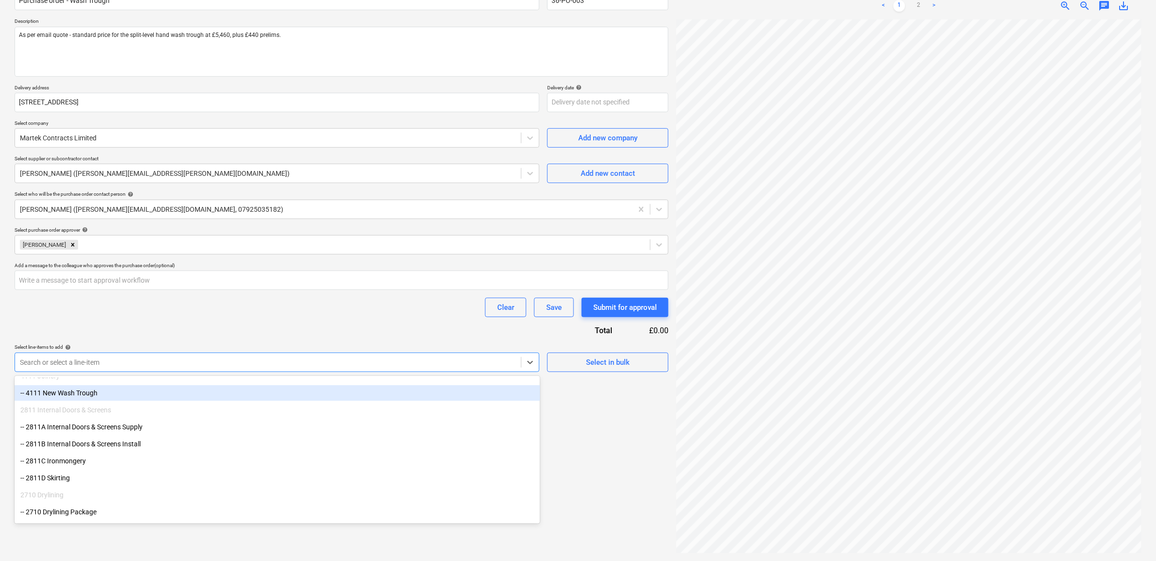
click at [87, 394] on div "-- 4111 New Wash Trough" at bounding box center [278, 393] width 526 height 16
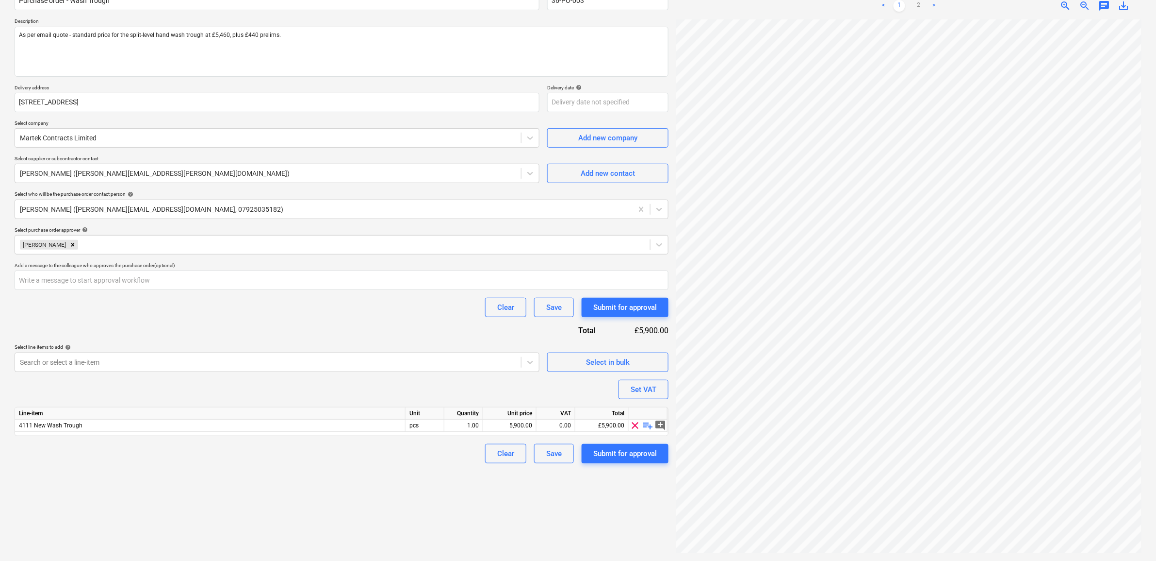
click at [150, 316] on div "Clear Save Submit for approval" at bounding box center [342, 306] width 654 height 19
click at [615, 500] on div "Create new document Purchase order name help Purchase order - Wash Trough Purch…" at bounding box center [342, 253] width 662 height 605
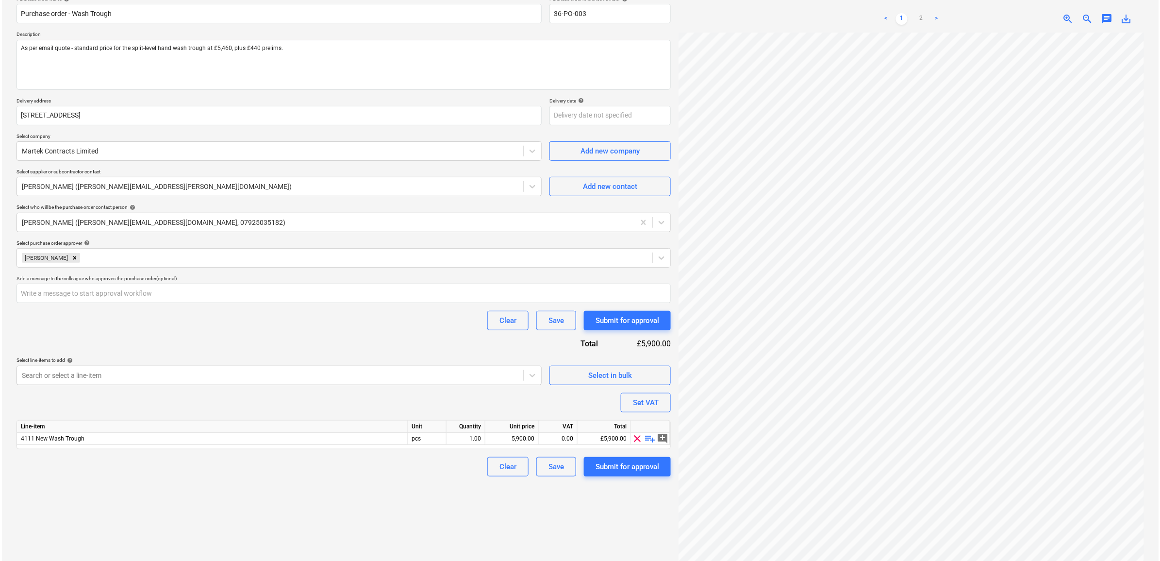
scroll to position [97, 0]
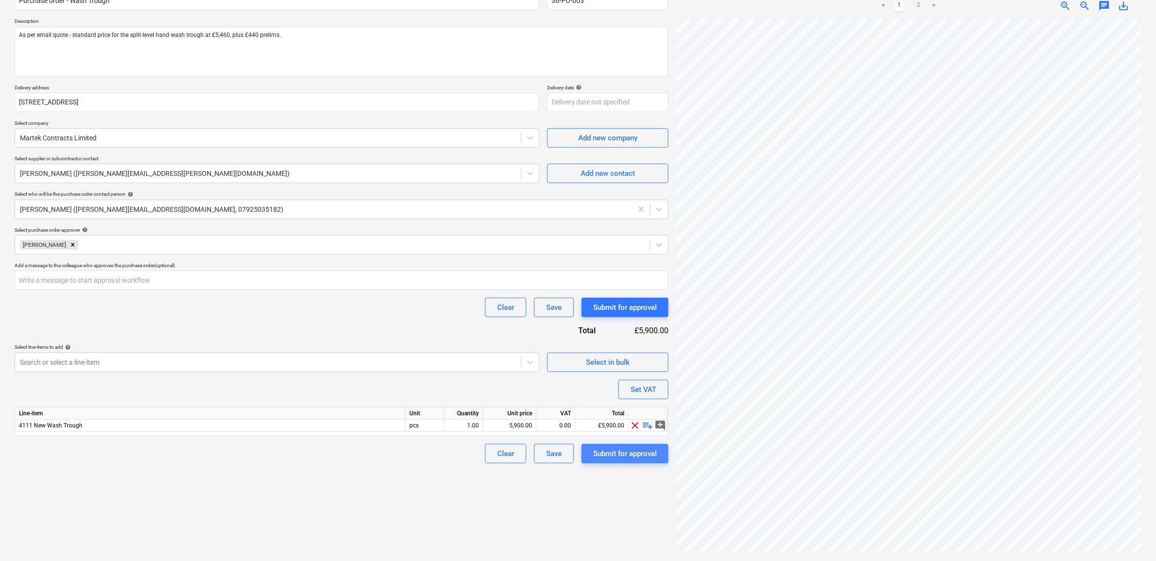
click at [625, 450] on div "Submit for approval" at bounding box center [626, 453] width 64 height 13
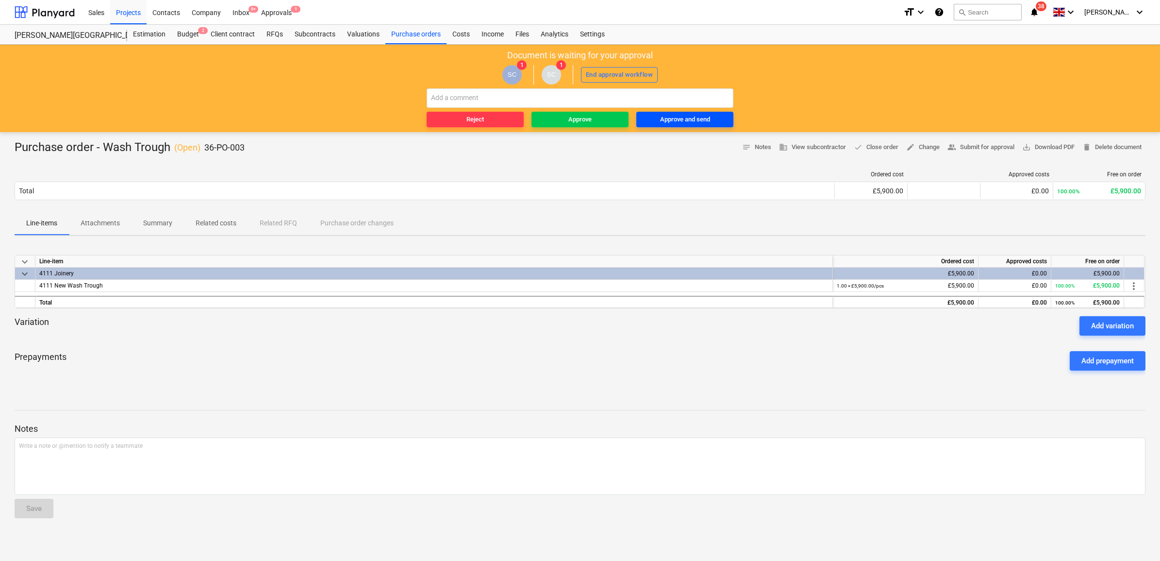
click at [672, 119] on div "Approve and send" at bounding box center [685, 119] width 50 height 11
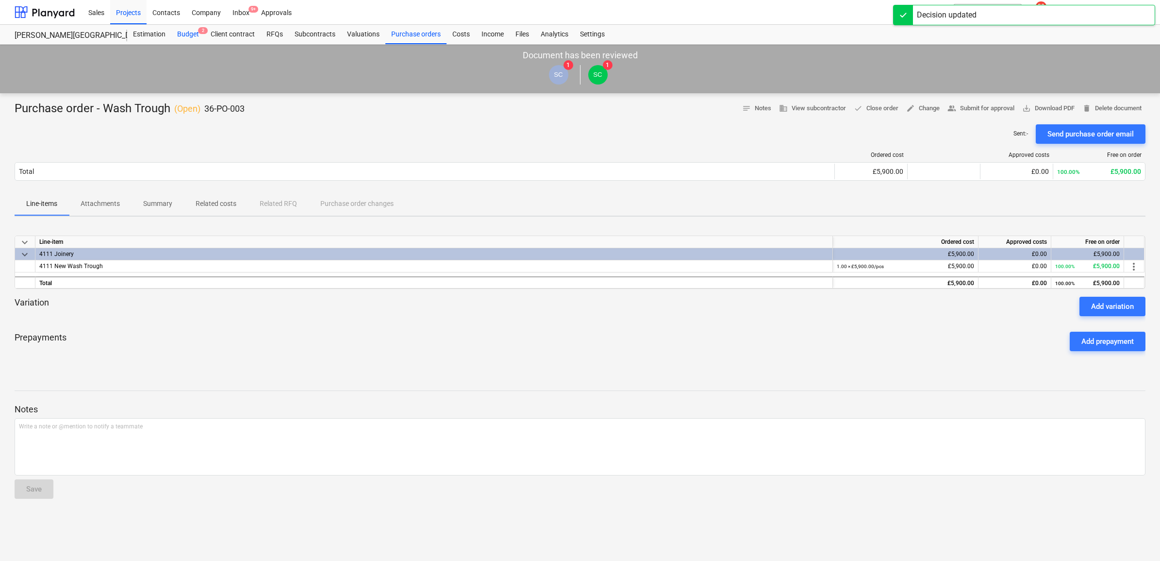
click at [200, 33] on span "2" at bounding box center [203, 30] width 10 height 7
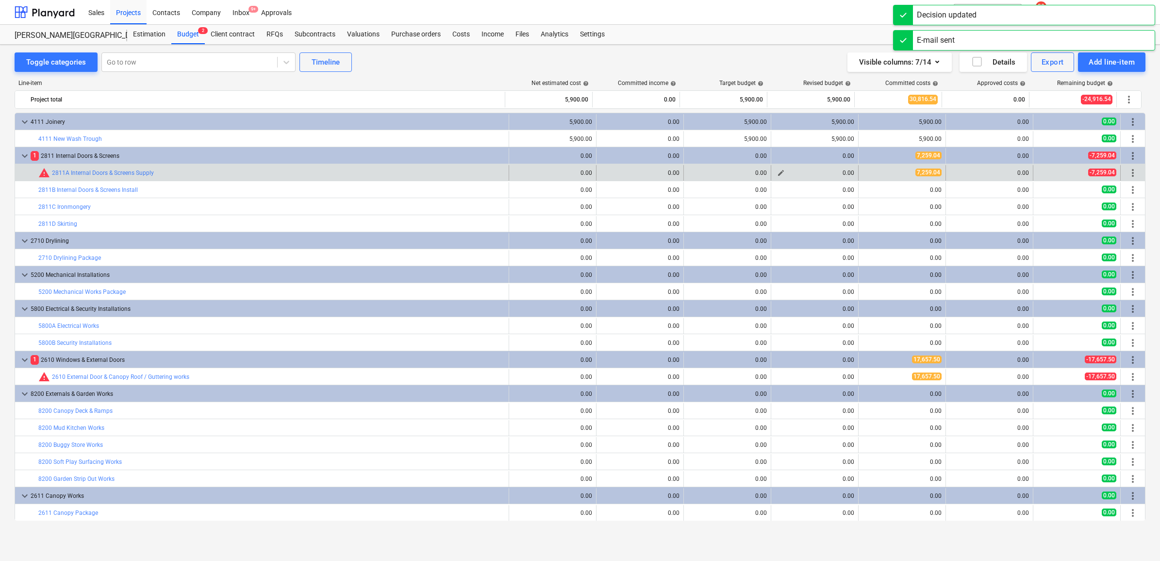
click at [777, 175] on span "edit" at bounding box center [781, 173] width 8 height 8
type textarea "x"
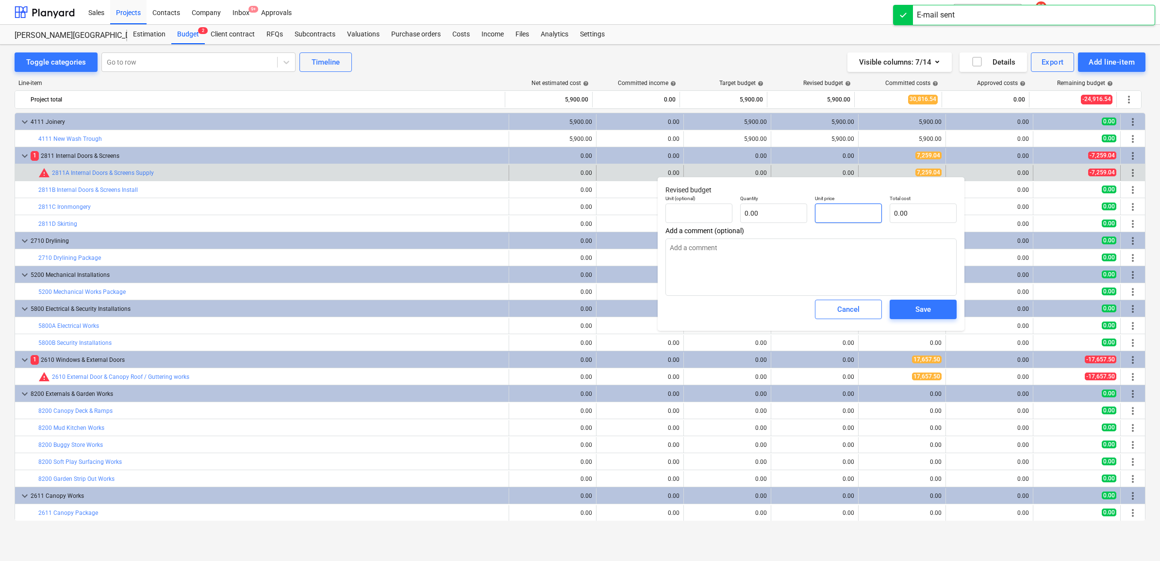
click at [826, 215] on input "text" at bounding box center [848, 212] width 67 height 19
type textarea "x"
type input "pcs"
type input "7"
type input "1.00"
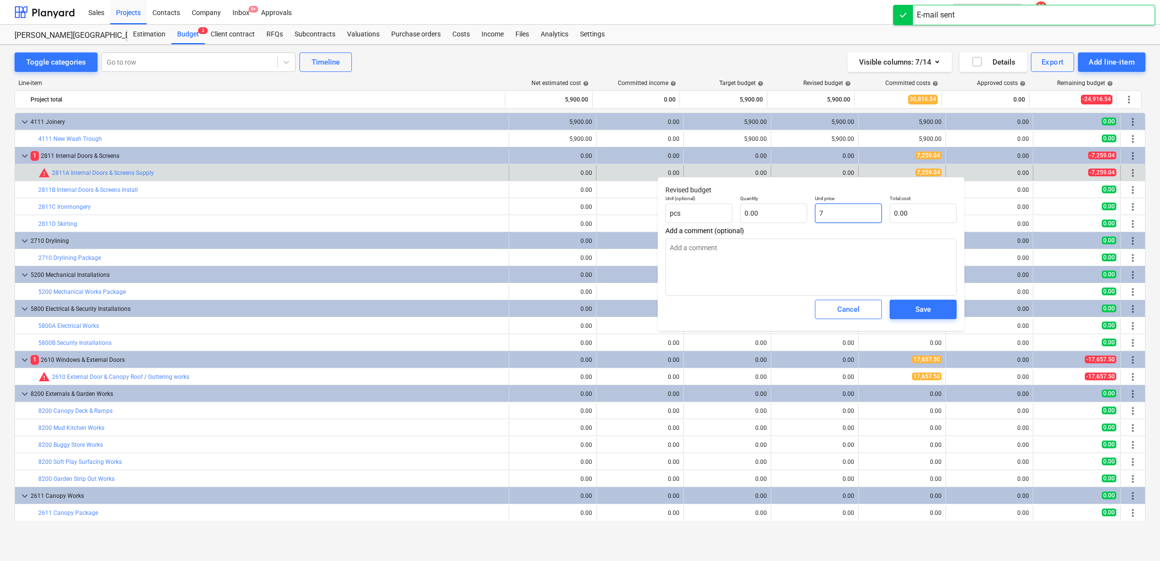
type input "7.00"
type textarea "x"
type input "72"
type input "72.00"
type textarea "x"
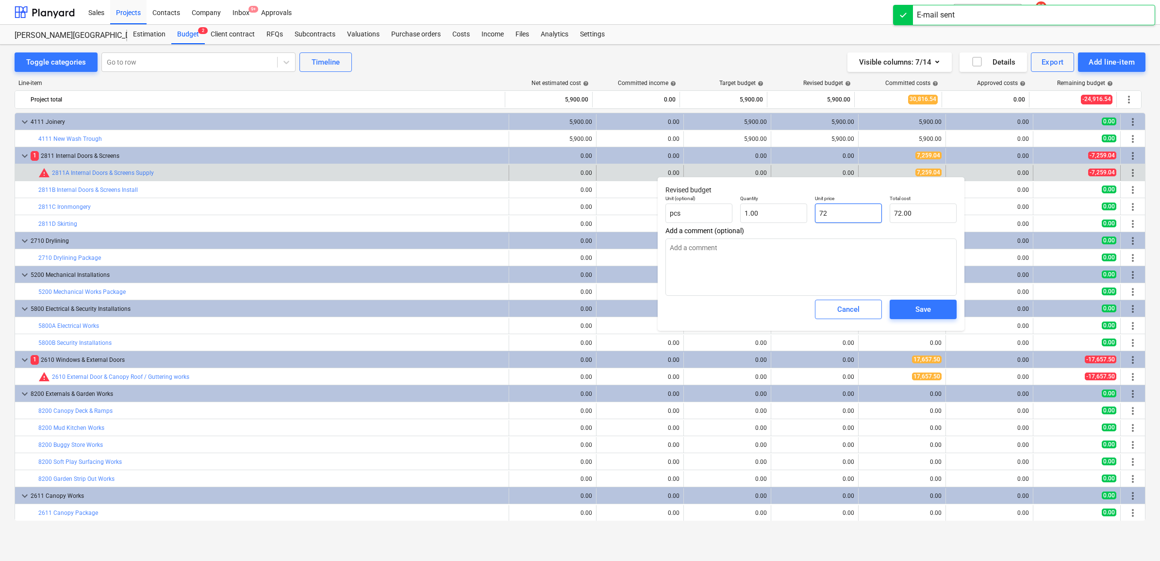
type input "725"
type input "725.00"
type textarea "x"
type input "7259"
type input "7,259.00"
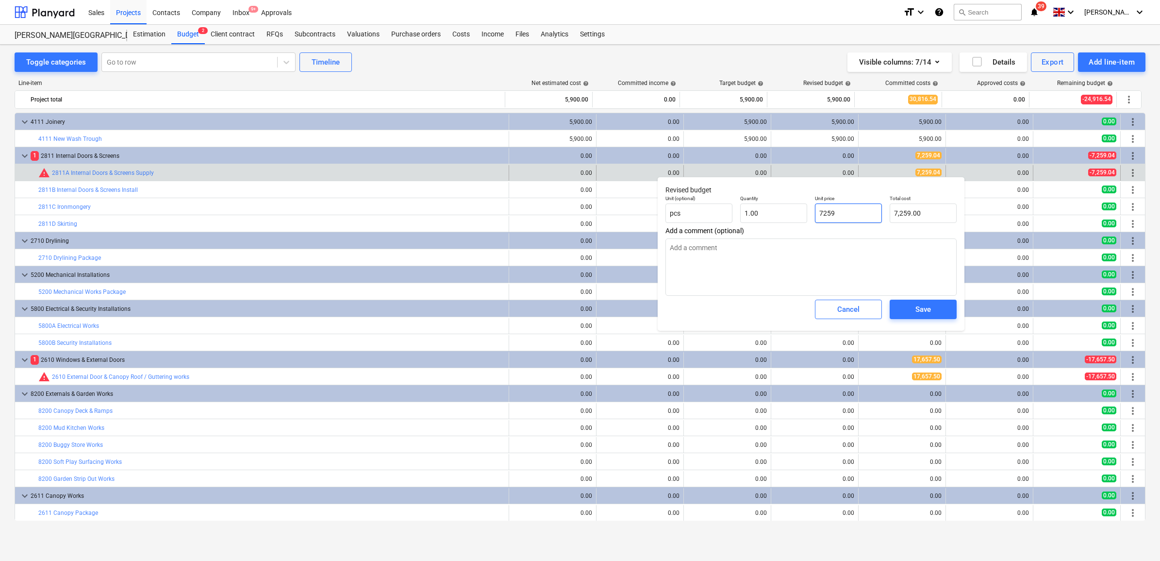
type textarea "x"
type input "7259."
type textarea "x"
type input "7259.0"
type textarea "x"
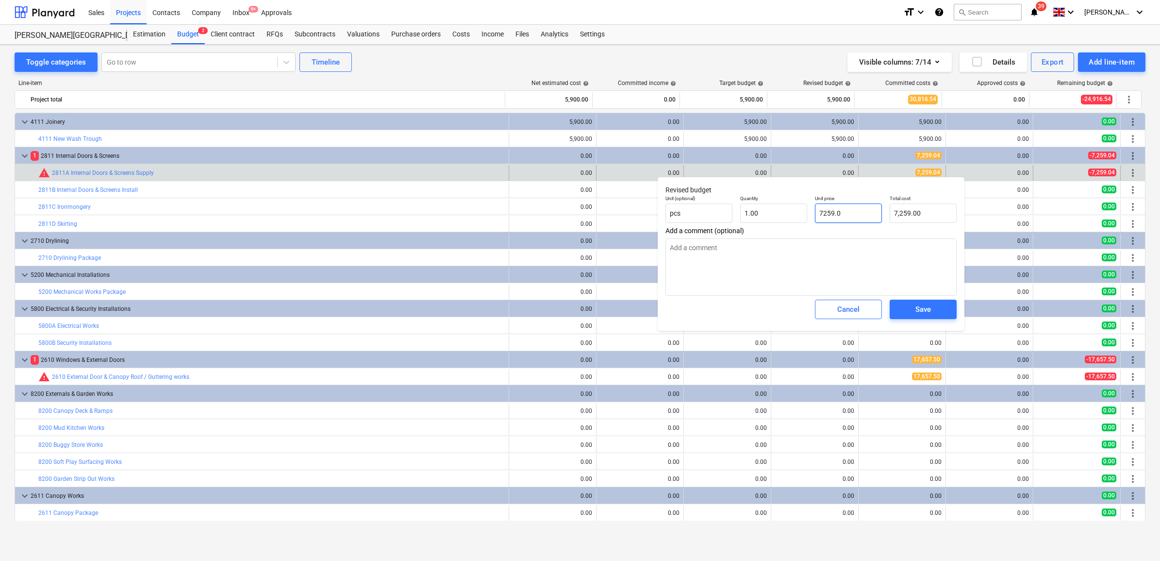
type input "7259.04"
type input "7,259.04"
drag, startPoint x: 859, startPoint y: 207, endPoint x: 788, endPoint y: 187, distance: 74.2
click at [786, 199] on div "Unit (optional) pcs Quantity 1.00 Unit price 7259.04 Total cost 7,259.04" at bounding box center [810, 208] width 299 height 35
type input "7259.04"
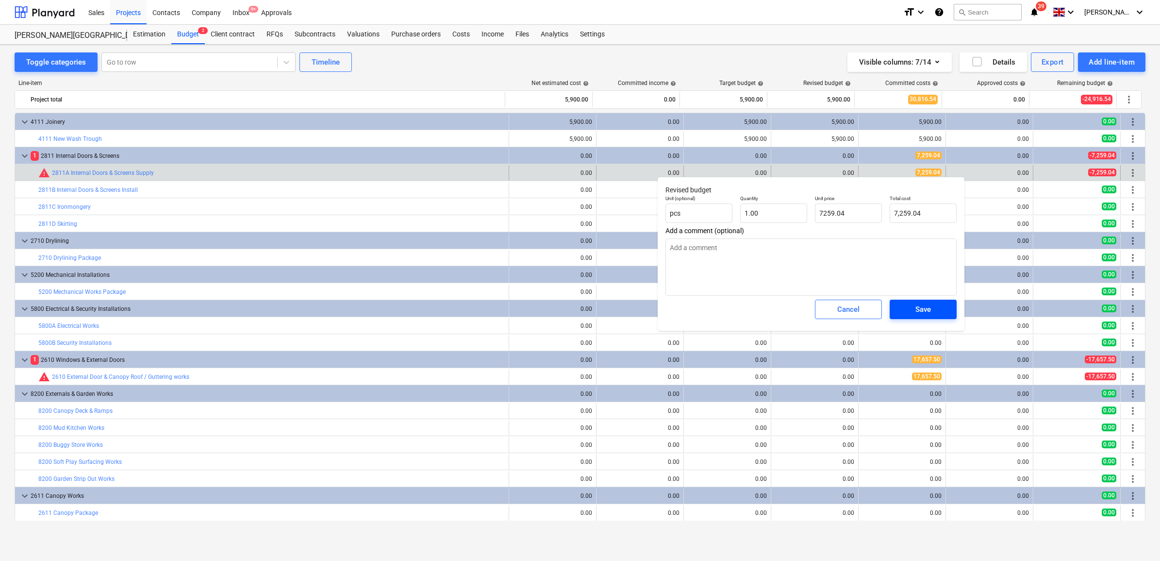
type textarea "x"
type input "7,259.04"
click at [909, 310] on span "Save" at bounding box center [923, 309] width 44 height 13
type textarea "x"
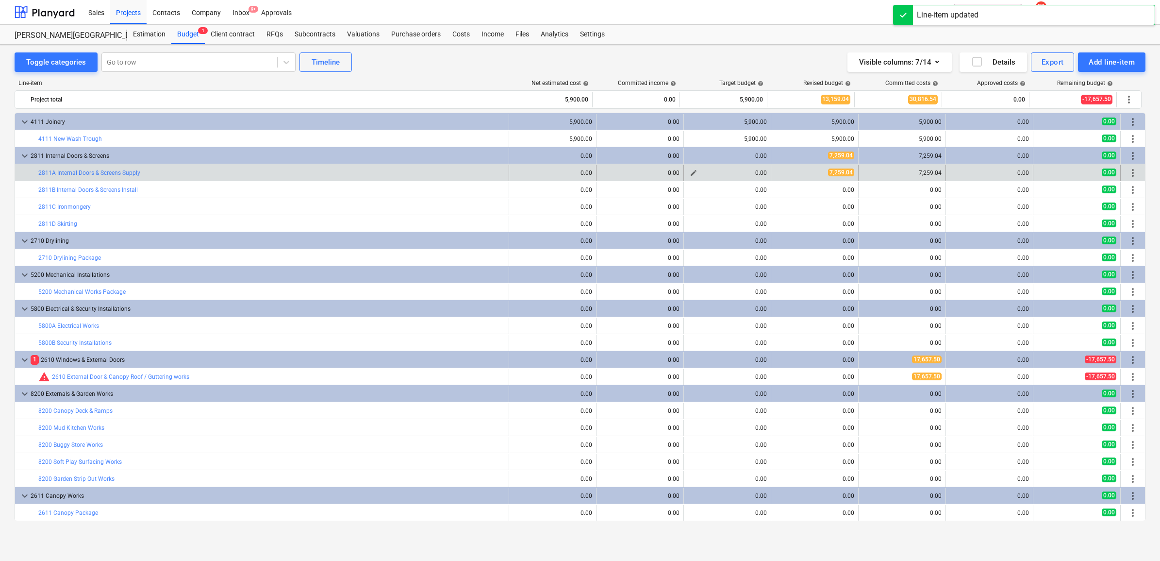
click at [690, 173] on span "edit" at bounding box center [694, 173] width 8 height 8
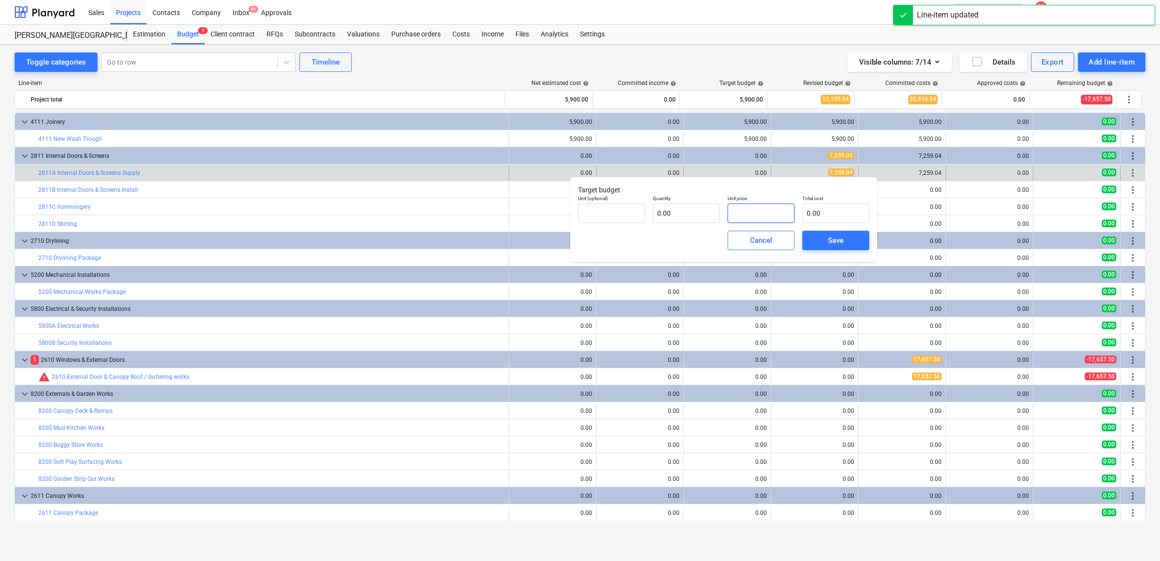
click at [759, 215] on input "text" at bounding box center [760, 212] width 67 height 19
paste input "7259.04"
type input "pcs"
type input "7259.04"
type input "1.00"
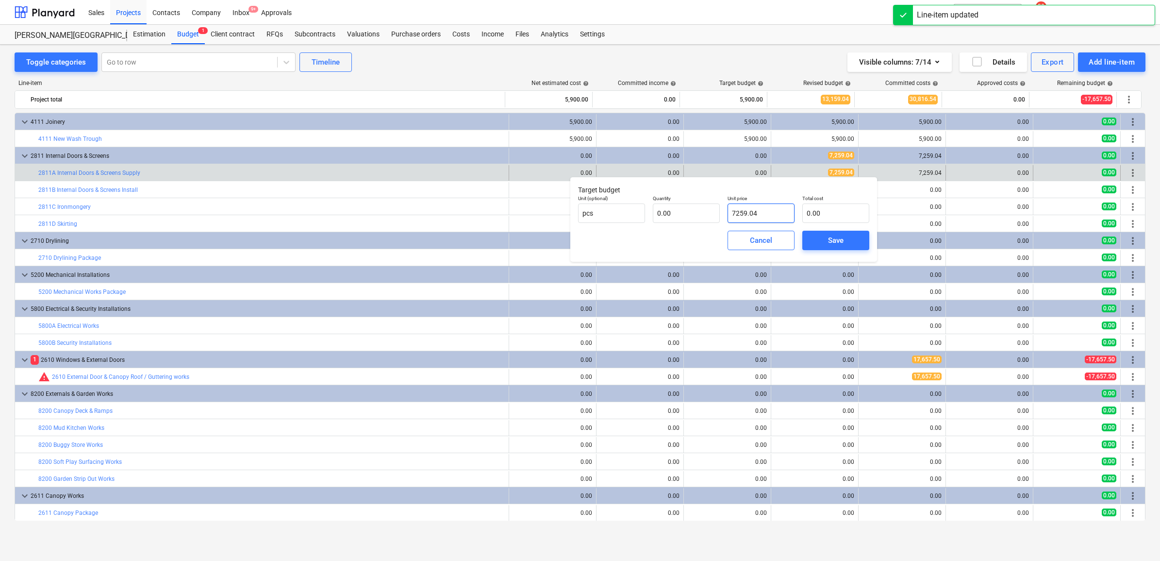
type input "7,259.04"
click at [826, 238] on span "Save" at bounding box center [836, 240] width 44 height 13
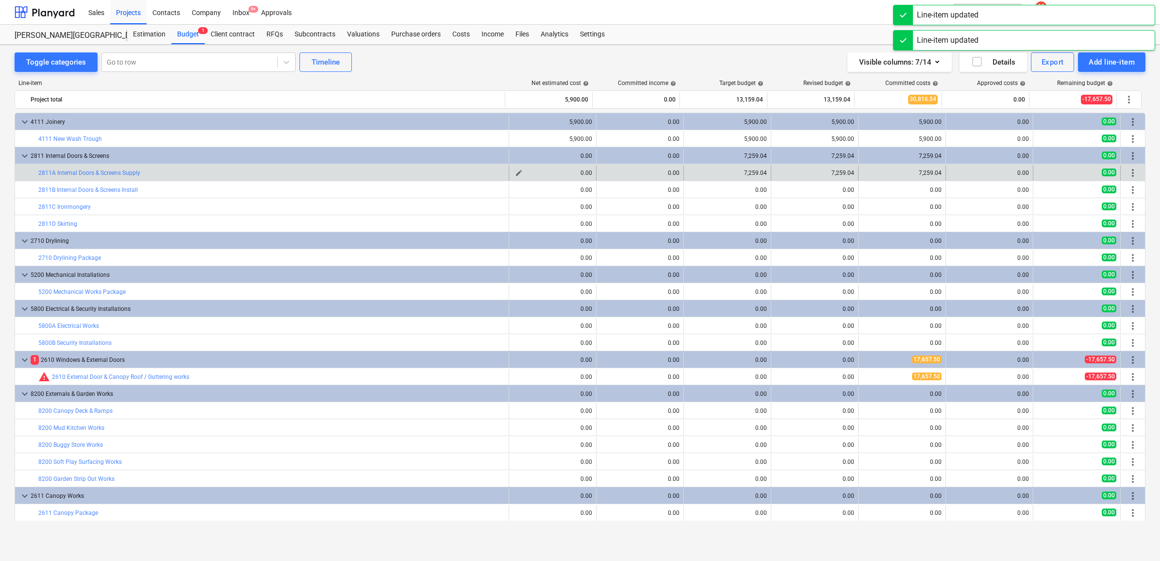
click at [516, 173] on span "edit" at bounding box center [519, 173] width 8 height 8
type textarea "x"
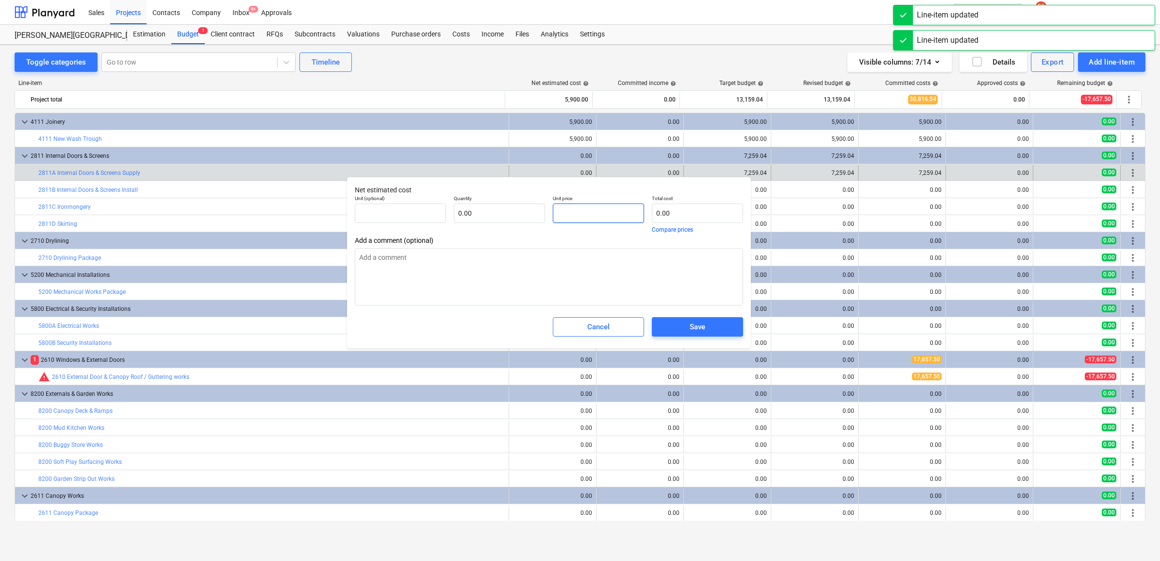
click at [608, 212] on input "text" at bounding box center [598, 212] width 91 height 19
paste input "7259.04"
type textarea "x"
type input "pcs"
type input "7259.04"
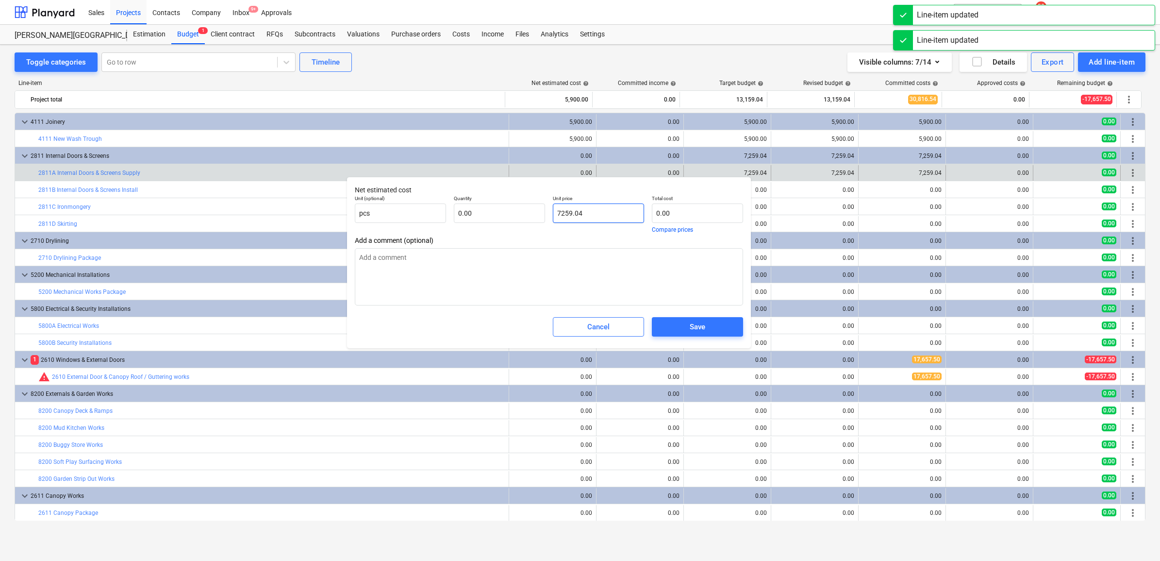
type input "1.00"
type input "7,259.04"
type input "7259.04"
type textarea "x"
type input "7,259.04"
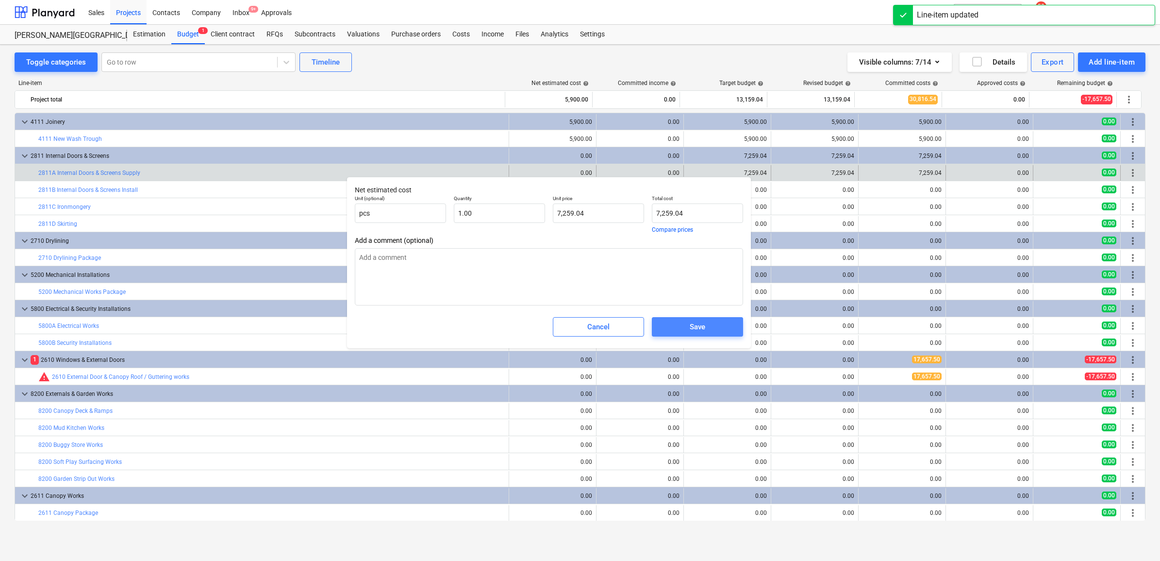
click at [712, 329] on span "Save" at bounding box center [697, 326] width 68 height 13
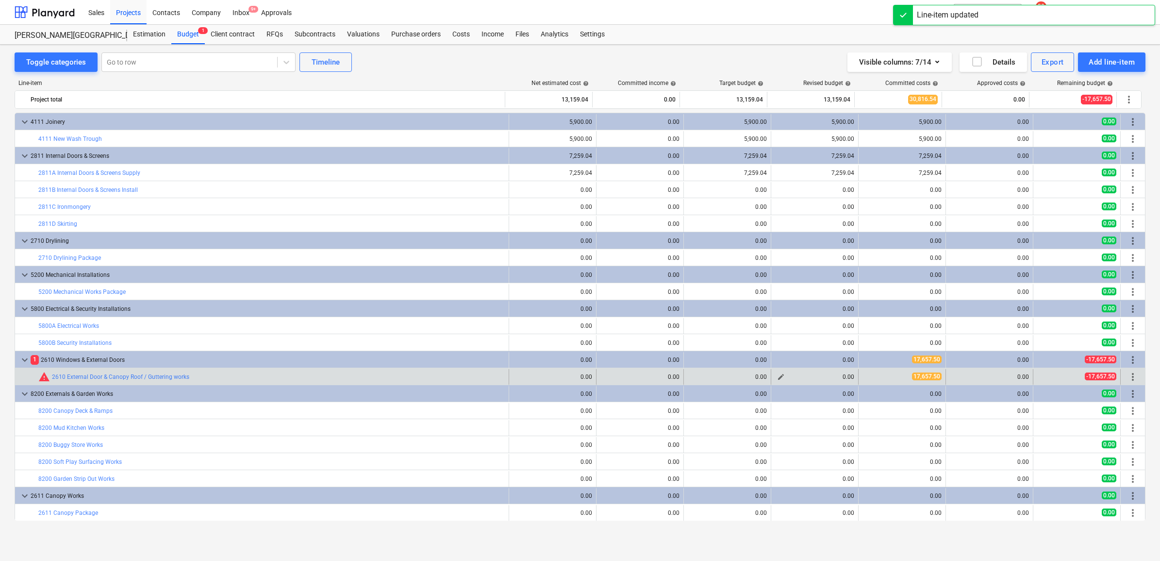
click at [777, 376] on span "edit" at bounding box center [781, 377] width 8 height 8
type textarea "x"
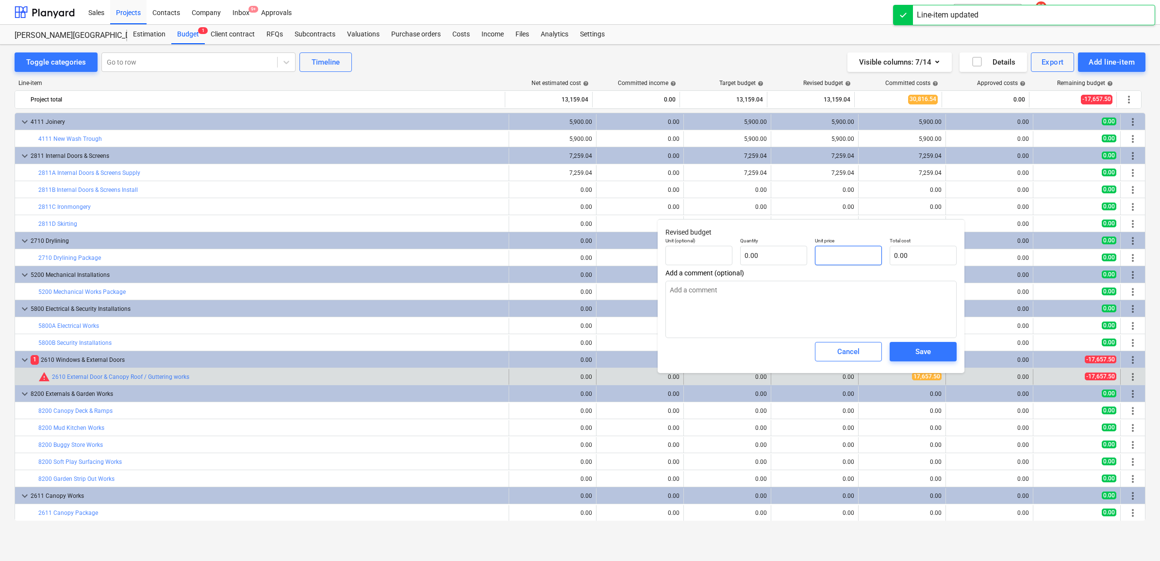
click at [837, 251] on input "text" at bounding box center [848, 255] width 67 height 19
type textarea "x"
type input "pcs"
type input "1"
type input "1.00"
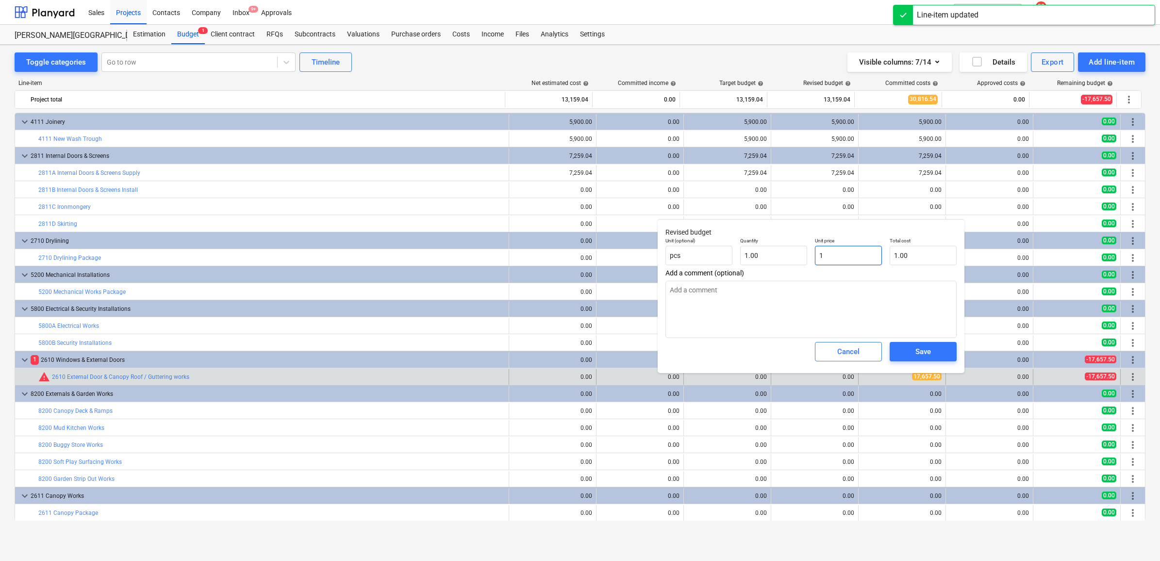
type input "1.00"
type textarea "x"
drag, startPoint x: 847, startPoint y: 256, endPoint x: 778, endPoint y: 251, distance: 69.1
click at [778, 251] on div "Unit (optional) pcs Quantity 1.00 Unit price 17657.5 Total cost 17,657.50" at bounding box center [810, 250] width 299 height 35
click at [935, 358] on span "Save" at bounding box center [923, 351] width 44 height 13
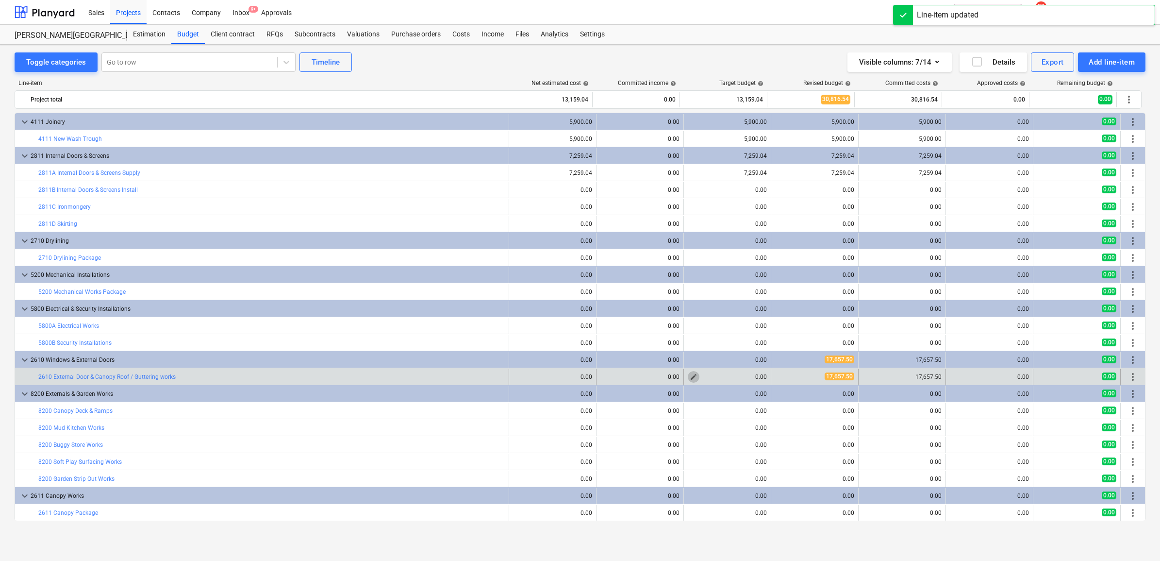
click at [690, 373] on span "edit" at bounding box center [694, 377] width 8 height 8
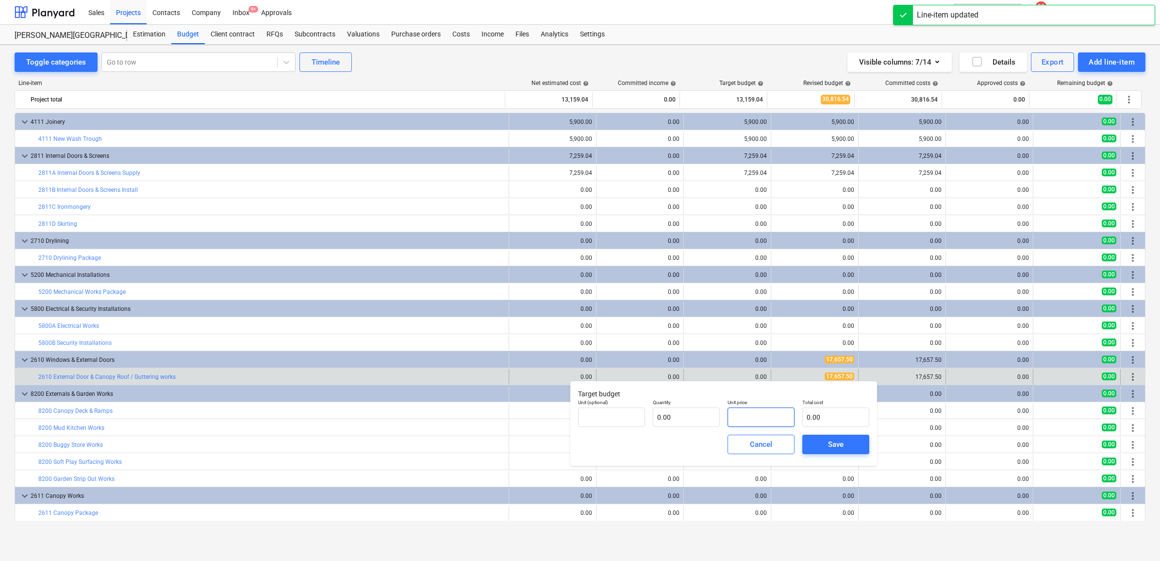
click at [760, 412] on input "text" at bounding box center [760, 416] width 67 height 19
paste input "17657.5"
click at [824, 440] on span "Save" at bounding box center [836, 444] width 44 height 13
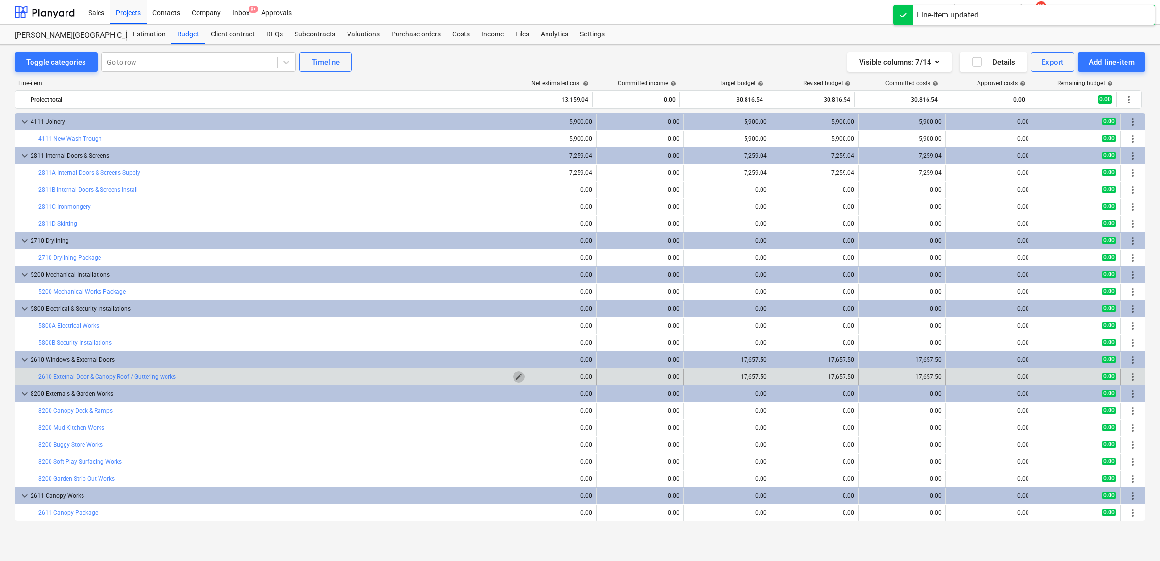
click at [516, 375] on span "edit" at bounding box center [519, 377] width 8 height 8
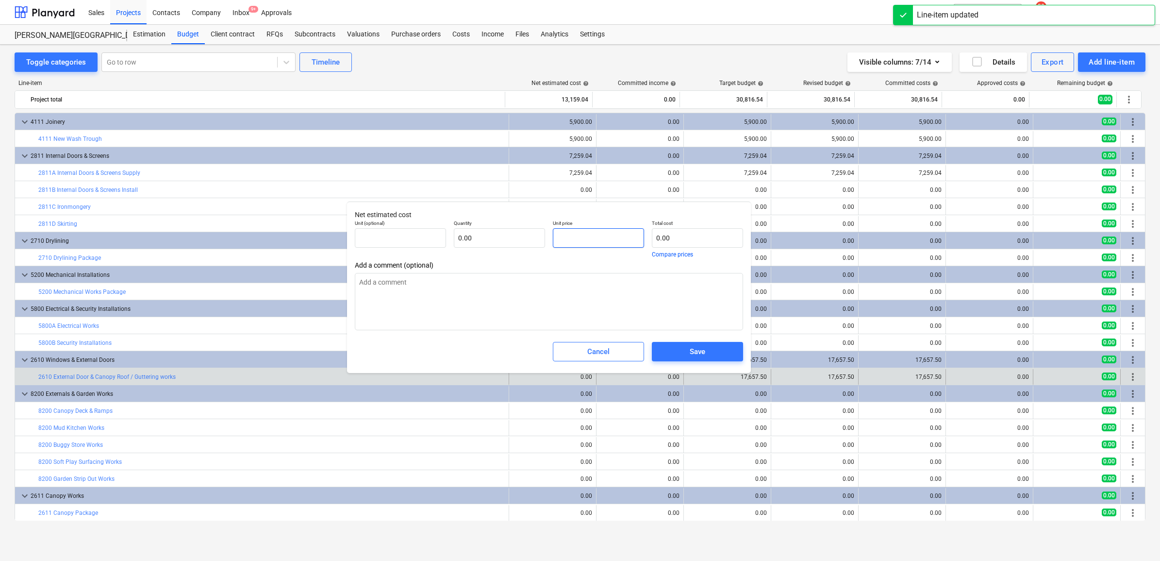
click at [614, 248] on input "text" at bounding box center [598, 237] width 91 height 19
paste input "17657.5"
click at [690, 353] on div "Save" at bounding box center [698, 351] width 16 height 13
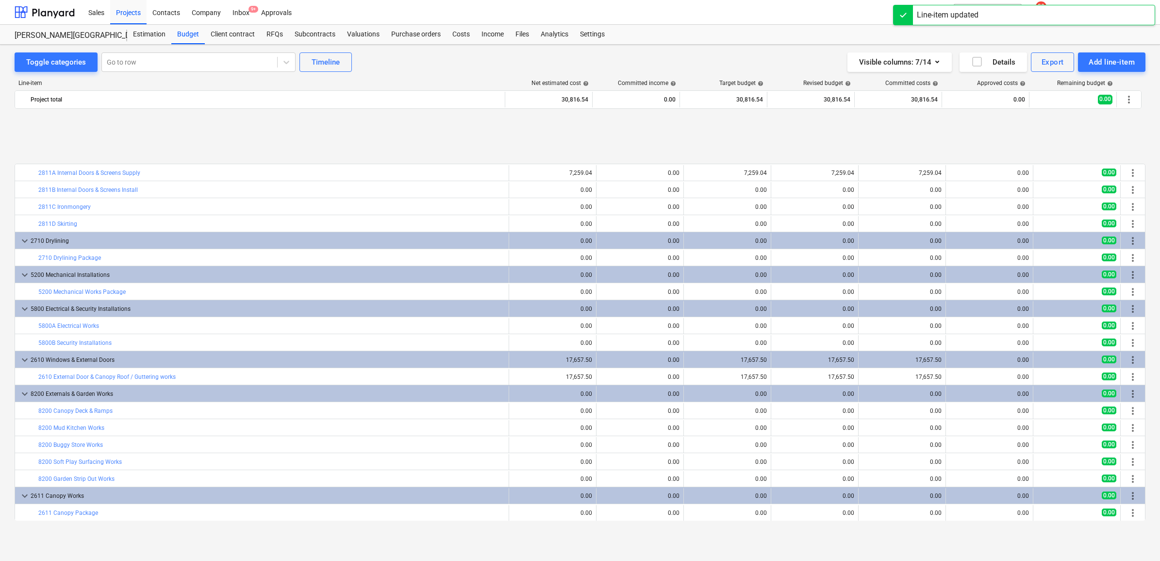
scroll to position [68, 0]
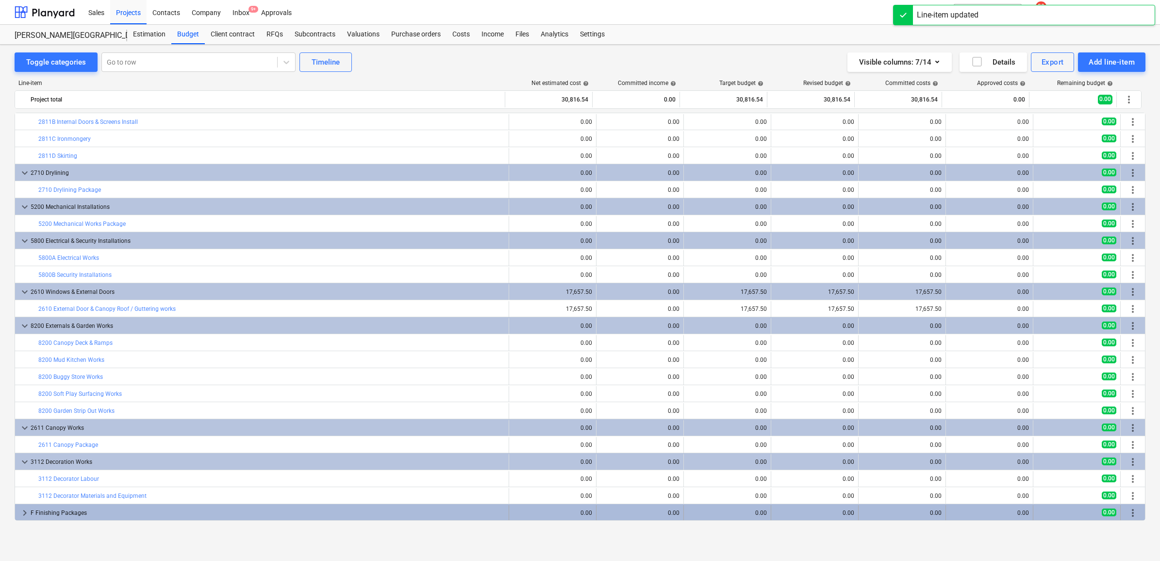
click at [265, 513] on div "F Finishing Packages" at bounding box center [268, 513] width 474 height 16
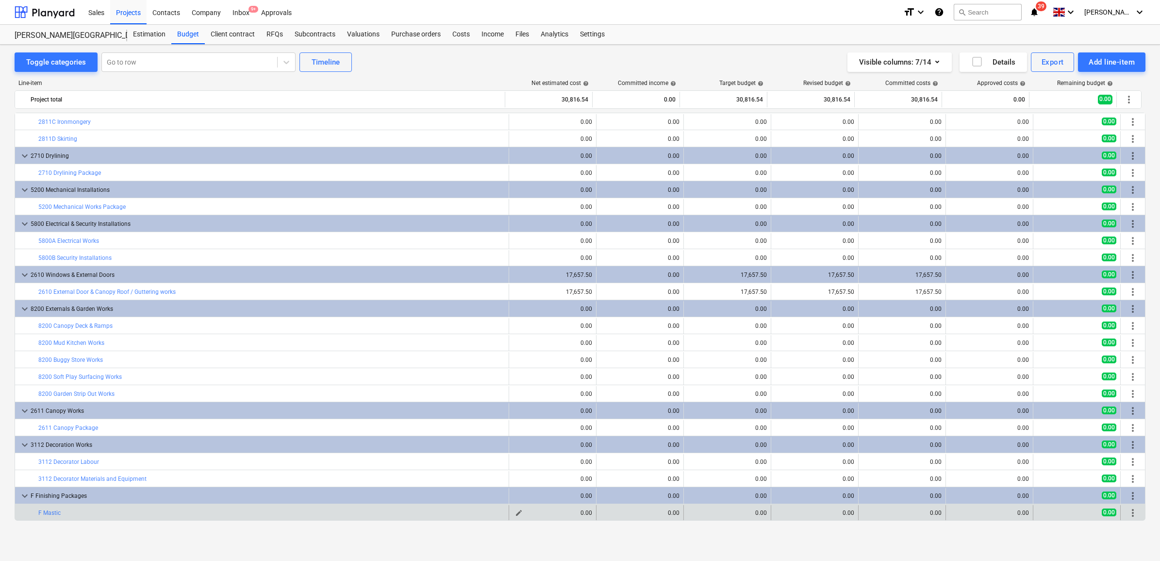
click at [517, 511] on span "edit" at bounding box center [519, 513] width 8 height 8
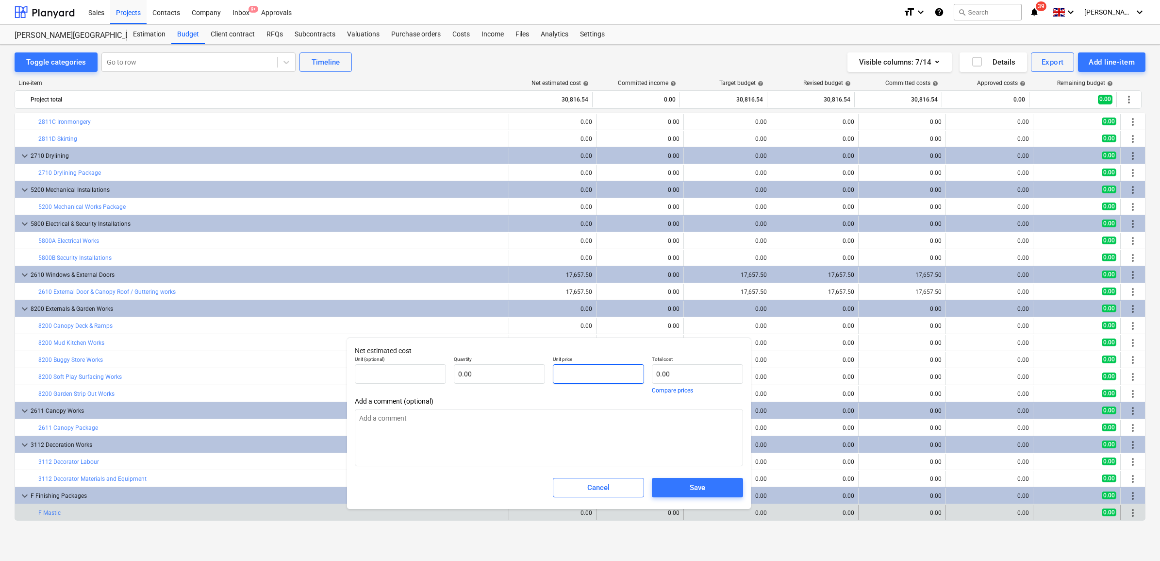
click at [586, 370] on input "text" at bounding box center [598, 373] width 91 height 19
drag, startPoint x: 586, startPoint y: 370, endPoint x: 552, endPoint y: 371, distance: 34.0
click at [553, 371] on input "1500" at bounding box center [598, 373] width 91 height 19
click at [714, 486] on span "Save" at bounding box center [697, 487] width 68 height 13
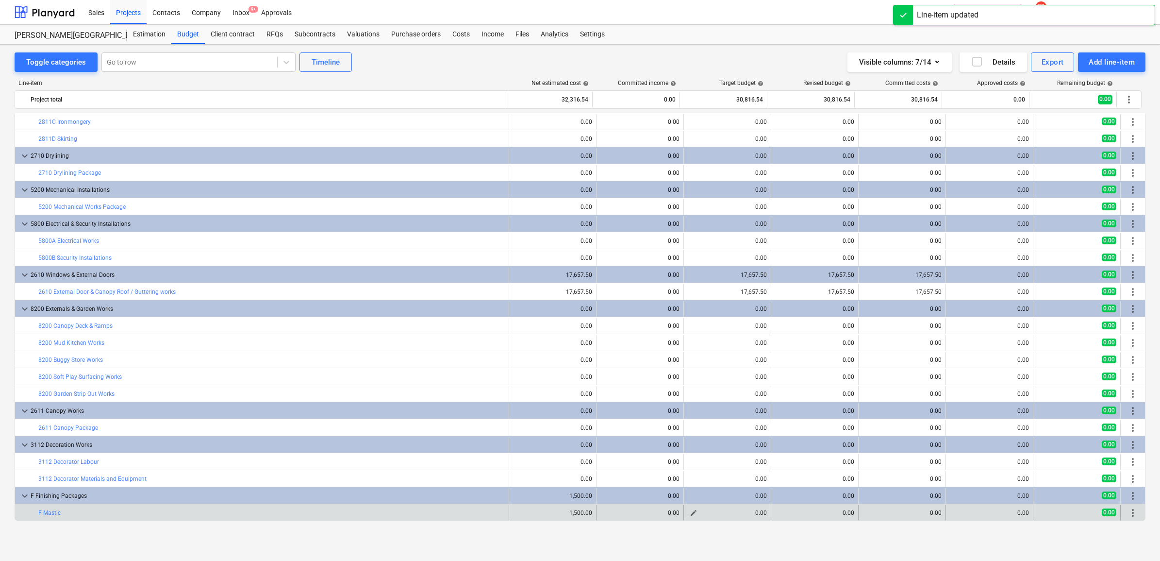
click at [702, 514] on div "0.00" at bounding box center [727, 512] width 79 height 7
click at [692, 513] on span "edit" at bounding box center [694, 513] width 8 height 8
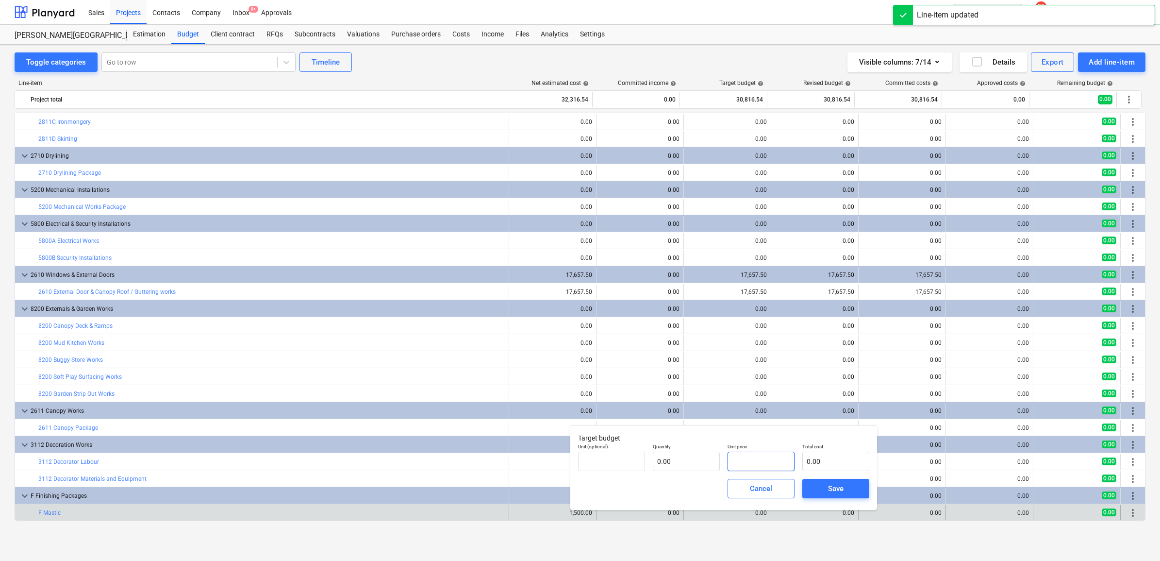
click at [755, 459] on input "text" at bounding box center [760, 460] width 67 height 19
paste input "1500"
click at [815, 486] on span "Save" at bounding box center [836, 488] width 44 height 13
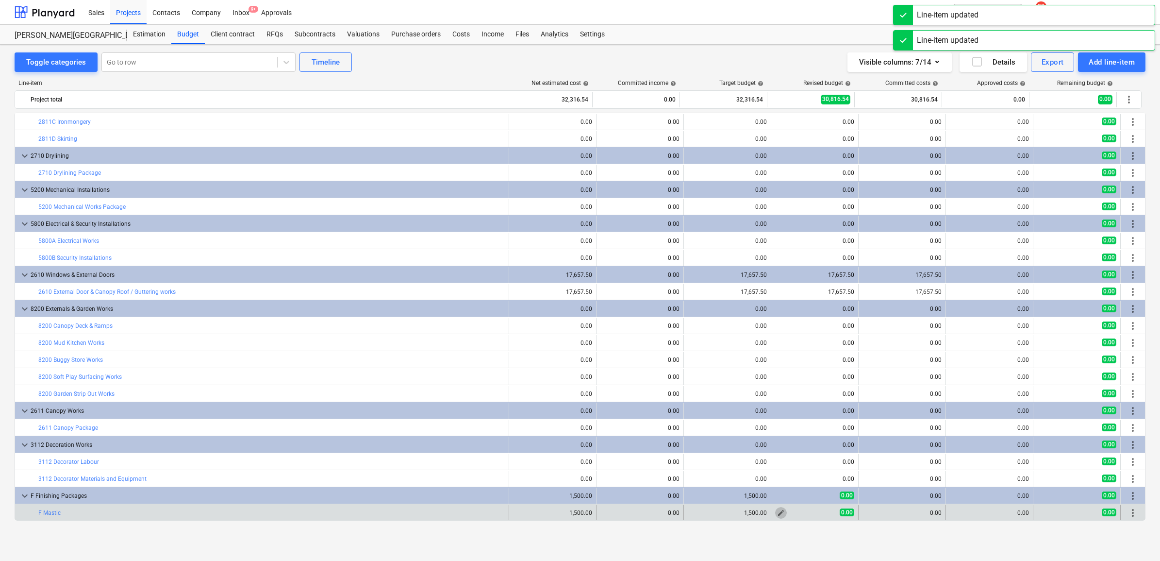
click at [777, 513] on span "edit" at bounding box center [781, 513] width 8 height 8
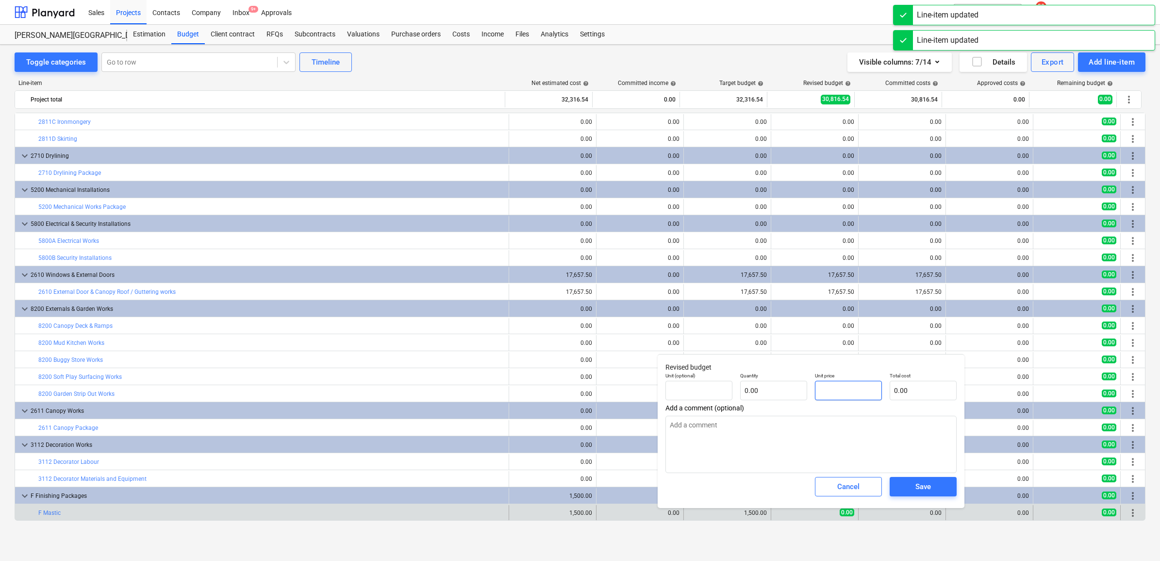
click at [834, 389] on input "text" at bounding box center [848, 389] width 67 height 19
paste input "1500"
click at [906, 483] on span "Save" at bounding box center [923, 486] width 44 height 13
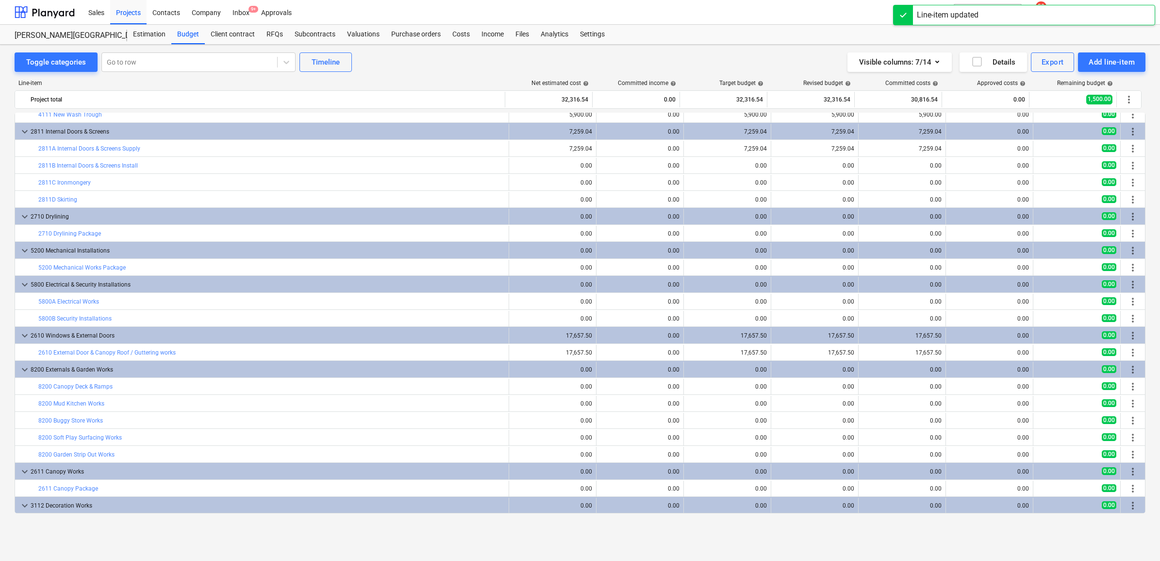
scroll to position [0, 0]
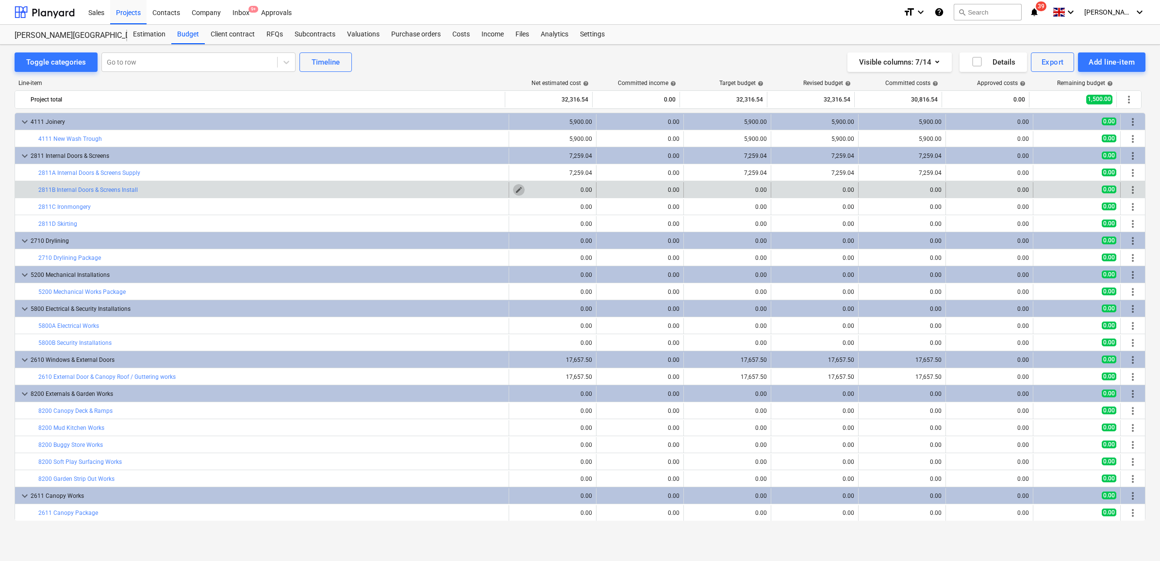
click at [515, 188] on span "edit" at bounding box center [519, 190] width 8 height 8
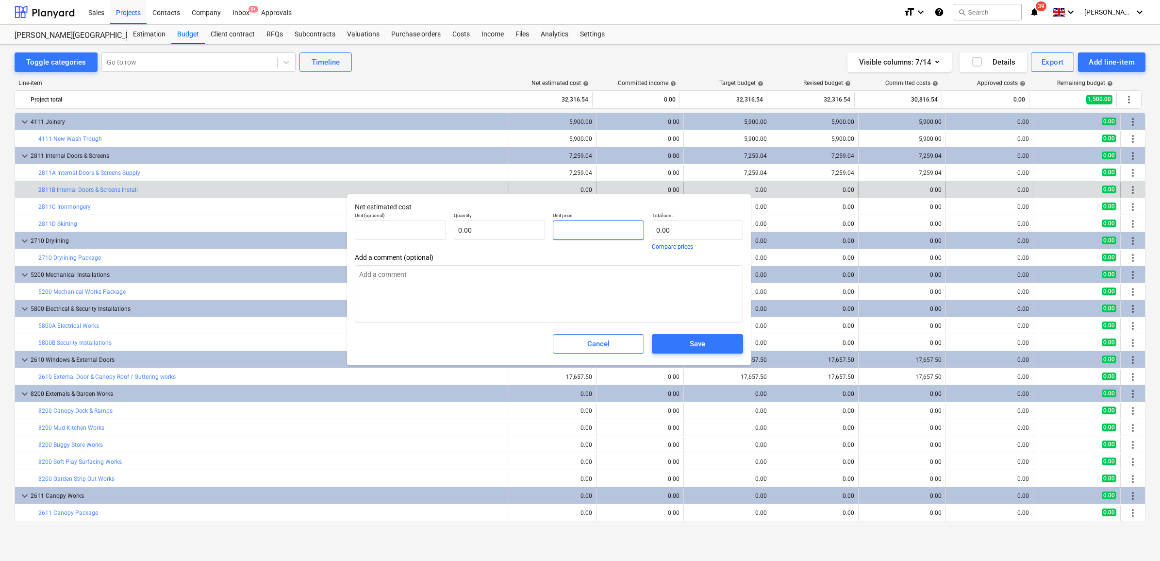
click at [564, 230] on input "text" at bounding box center [598, 229] width 91 height 19
click at [593, 231] on input "text" at bounding box center [598, 229] width 91 height 19
drag, startPoint x: 581, startPoint y: 228, endPoint x: 489, endPoint y: 223, distance: 92.3
click at [489, 223] on div "Unit (optional) pcs Quantity 1.00 Unit price 3250 Total cost 3,250.00 Compare p…" at bounding box center [549, 230] width 396 height 45
click at [694, 345] on div "Save" at bounding box center [698, 343] width 16 height 13
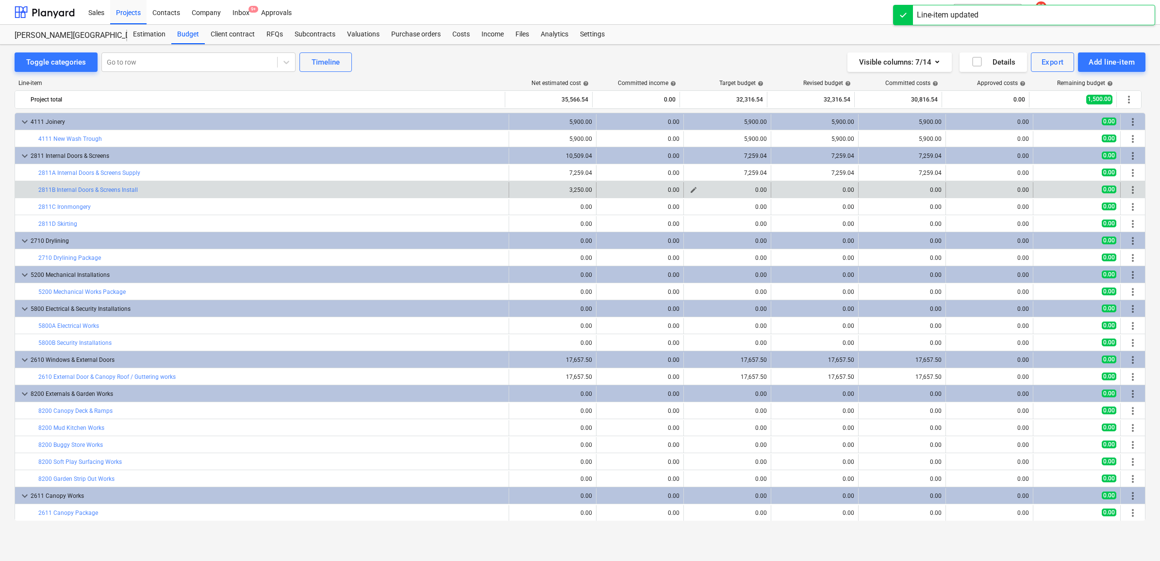
click at [695, 188] on button "edit" at bounding box center [694, 190] width 12 height 12
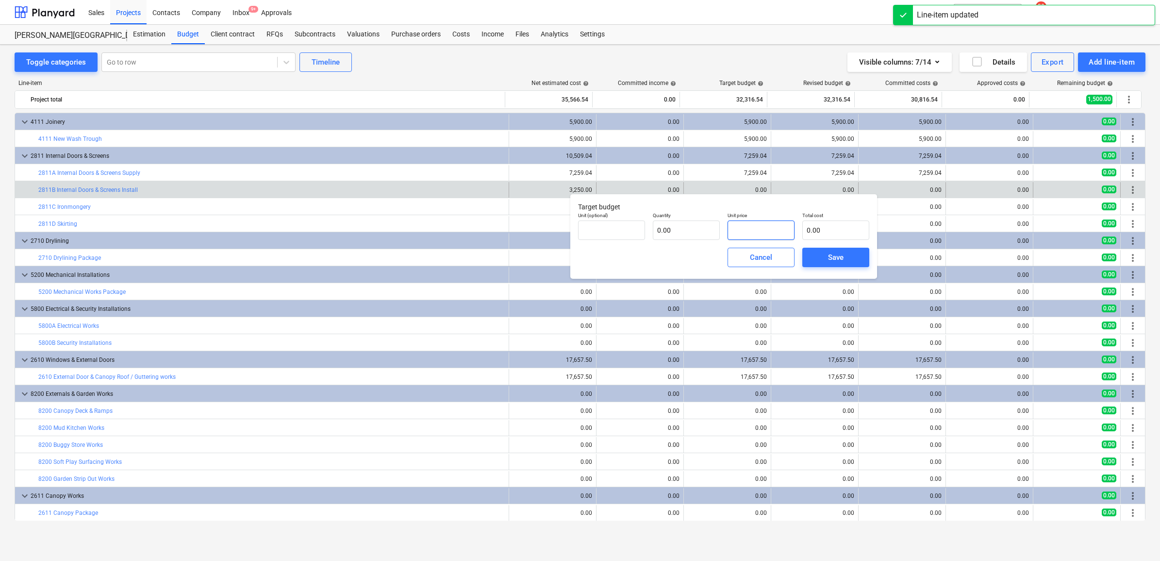
click at [770, 234] on input "text" at bounding box center [760, 229] width 67 height 19
paste input "3250"
click at [831, 251] on button "Save" at bounding box center [835, 257] width 67 height 19
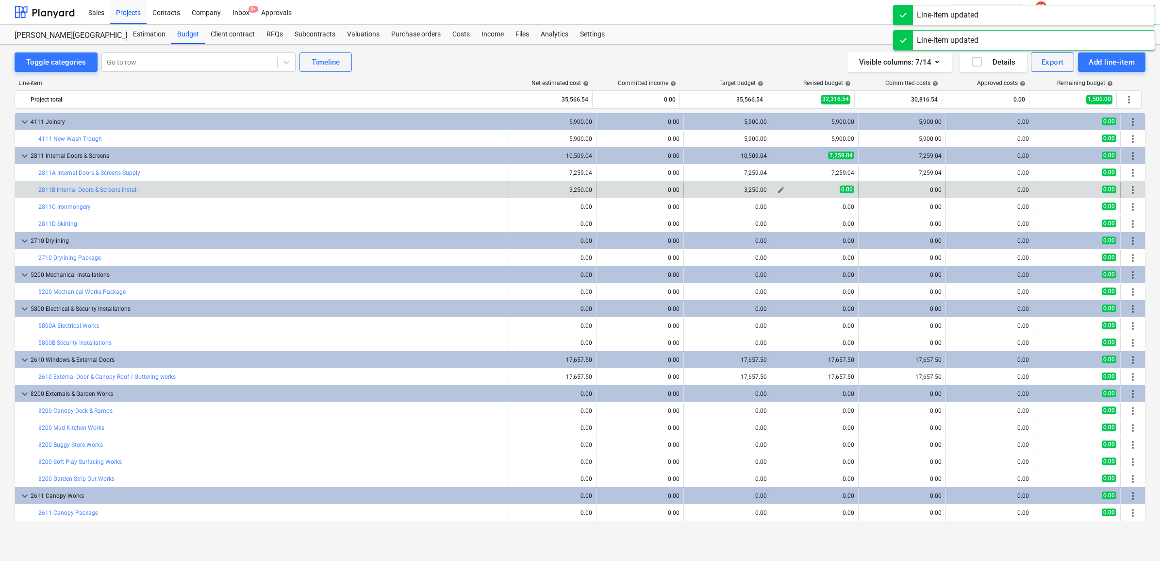
click at [779, 187] on span "edit" at bounding box center [781, 190] width 8 height 8
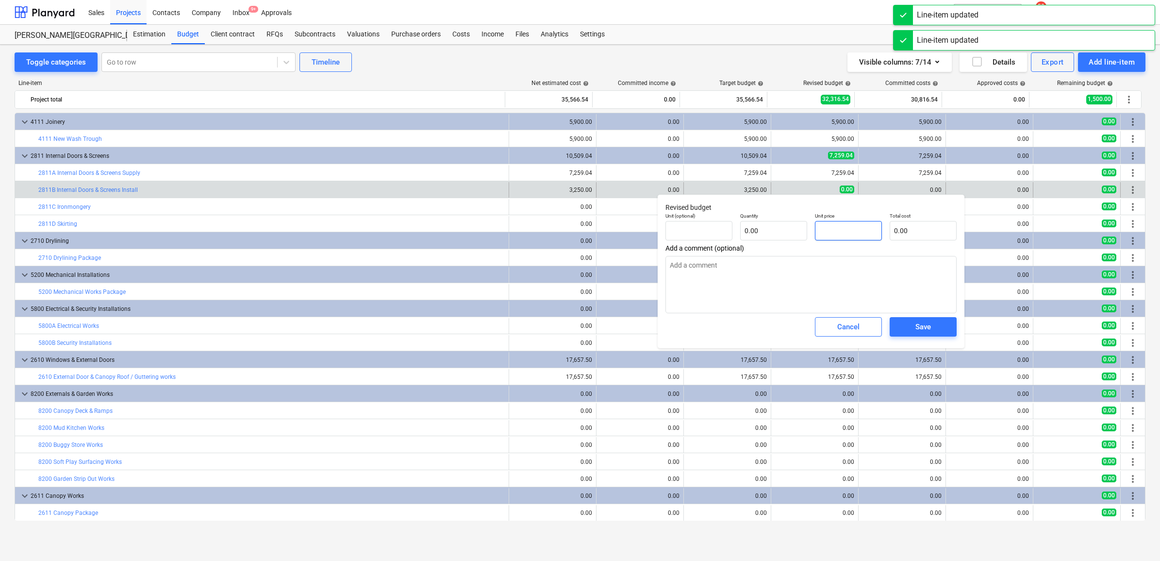
click at [837, 230] on input "text" at bounding box center [848, 230] width 67 height 19
paste input "3250"
click at [909, 326] on span "Save" at bounding box center [923, 326] width 44 height 13
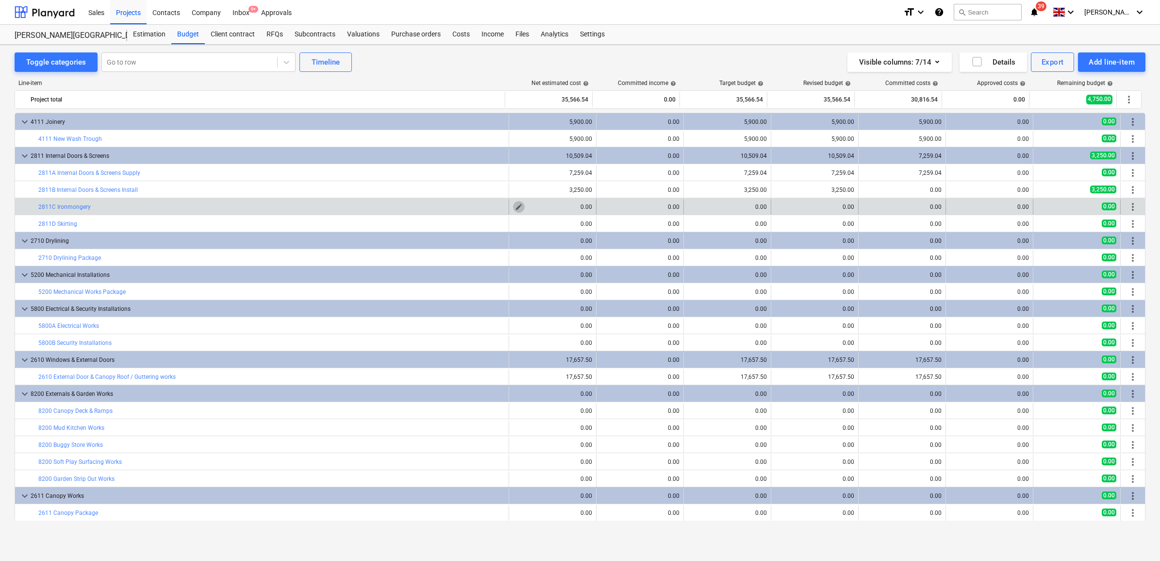
click at [516, 208] on span "edit" at bounding box center [519, 207] width 8 height 8
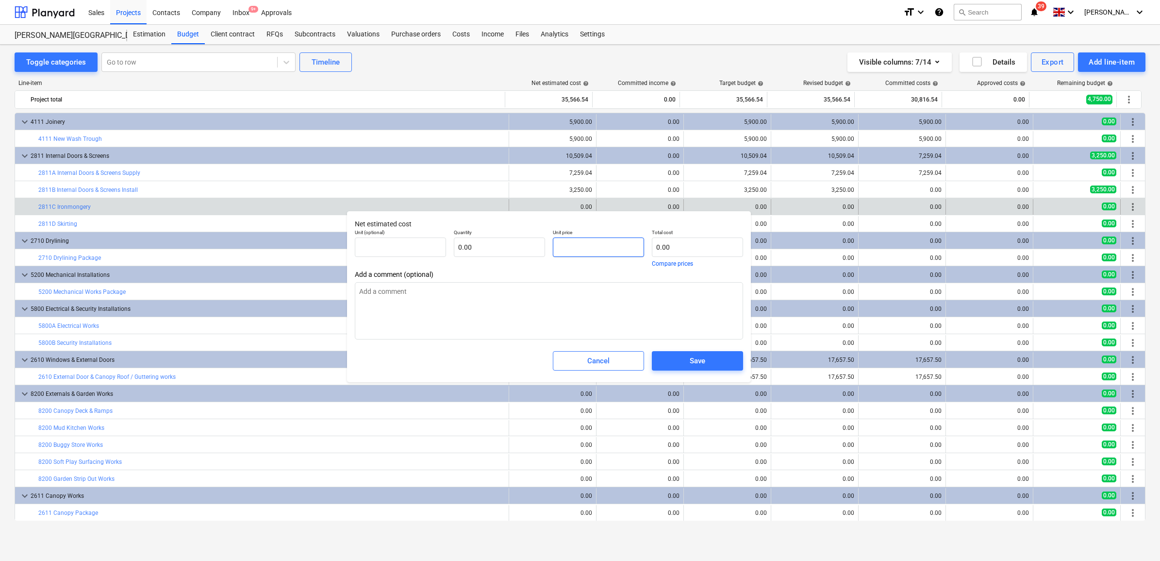
click at [577, 250] on input "text" at bounding box center [598, 246] width 91 height 19
drag, startPoint x: 578, startPoint y: 248, endPoint x: 517, endPoint y: 243, distance: 60.9
click at [517, 243] on div "Unit (optional) pcs Quantity 1.00 Unit price 1500 Total cost 1,500.00 Compare p…" at bounding box center [549, 247] width 396 height 45
click at [697, 363] on div "Save" at bounding box center [698, 360] width 16 height 13
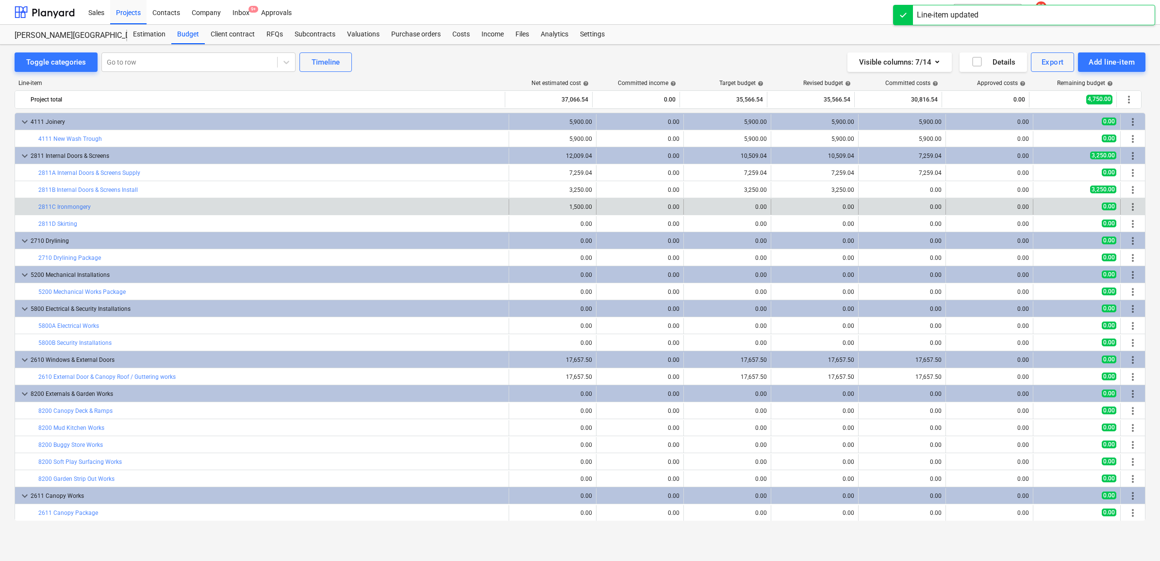
click at [605, 202] on div "0.00" at bounding box center [639, 207] width 79 height 16
click at [692, 210] on span "edit" at bounding box center [694, 207] width 8 height 8
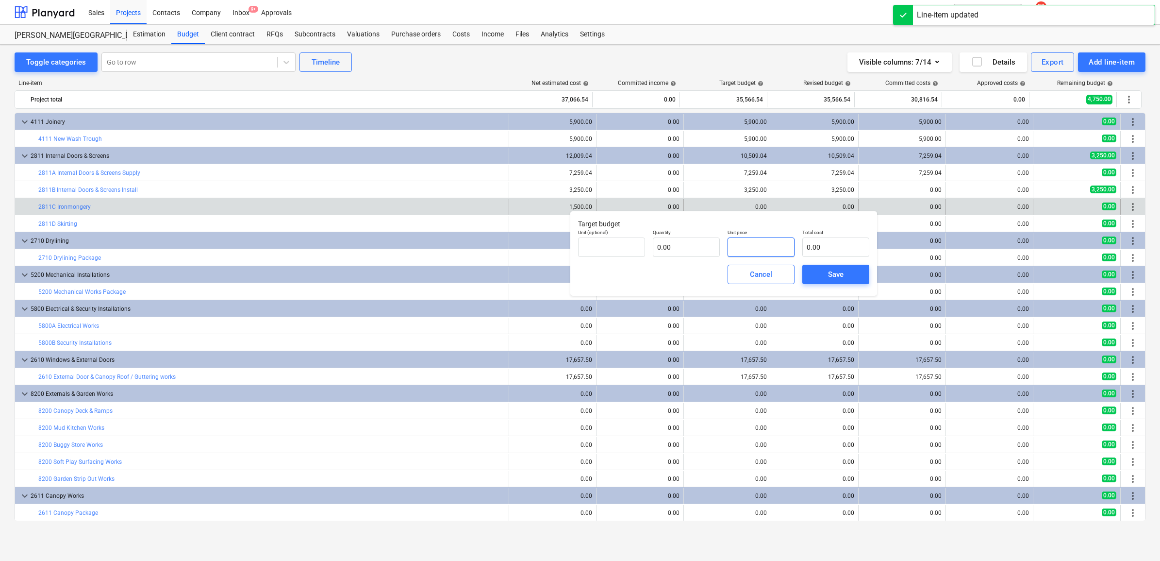
click at [751, 246] on input "text" at bounding box center [760, 246] width 67 height 19
paste input "1500"
click at [848, 270] on span "Save" at bounding box center [836, 274] width 44 height 13
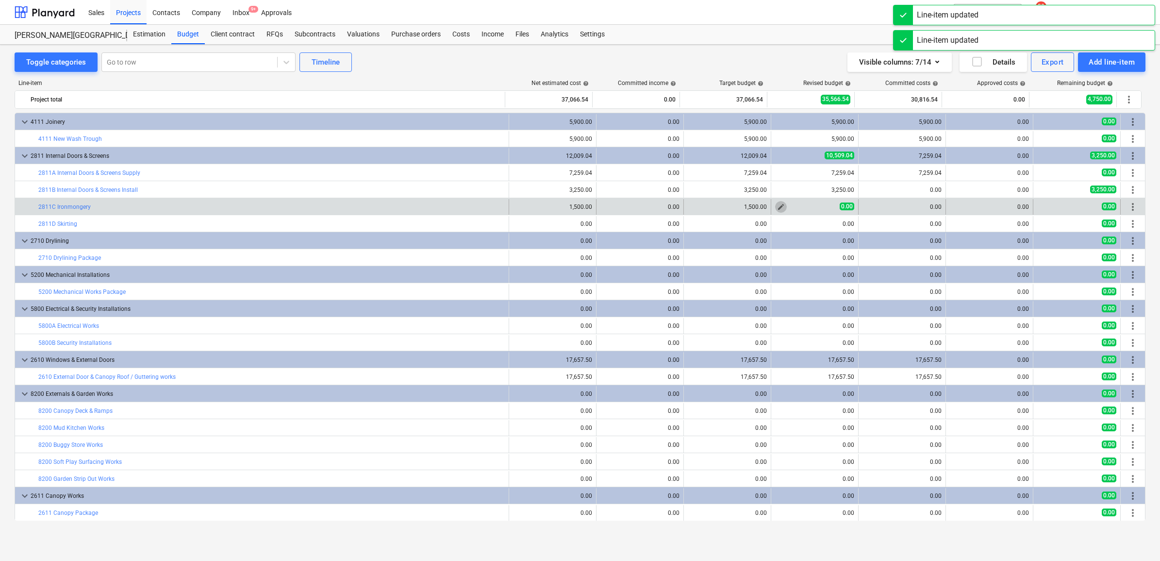
click at [777, 204] on span "edit" at bounding box center [781, 207] width 8 height 8
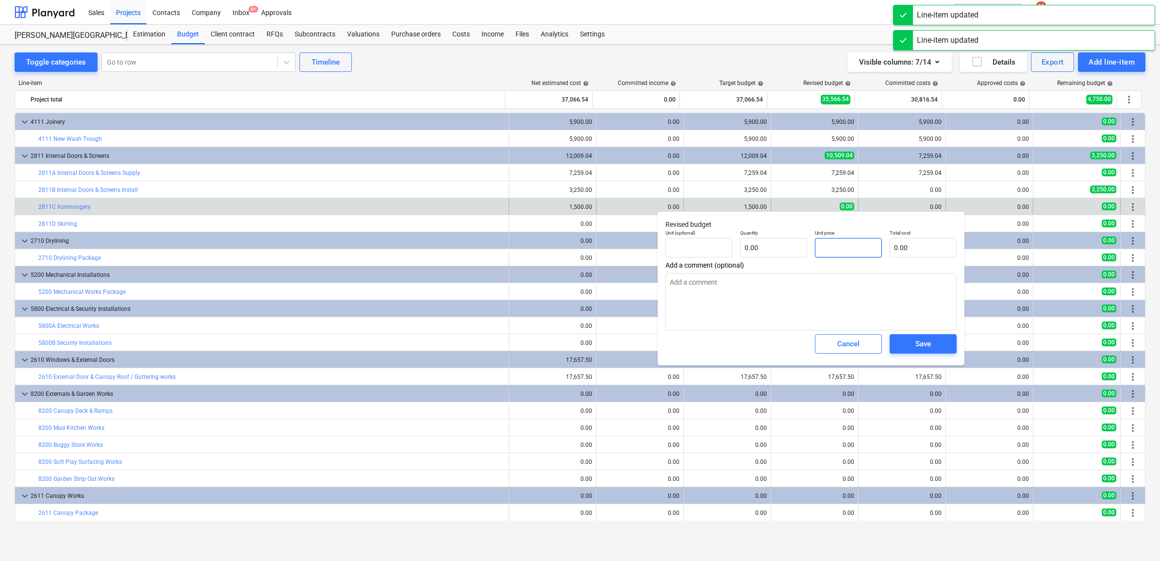
click at [840, 252] on input "text" at bounding box center [848, 247] width 67 height 19
paste input "1500"
click at [927, 348] on div "Save" at bounding box center [923, 343] width 16 height 13
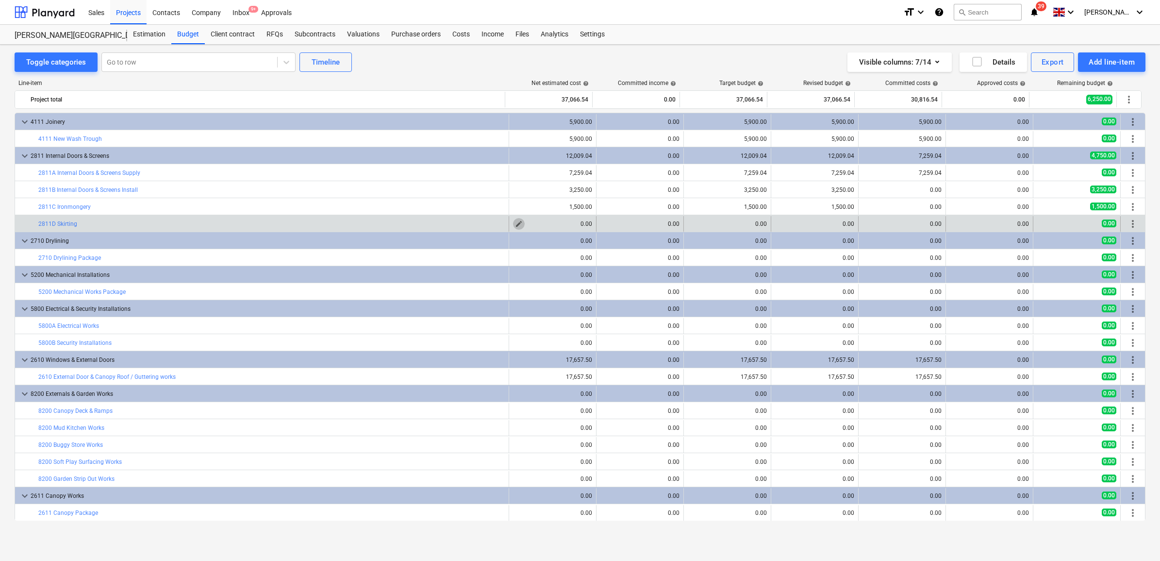
click at [515, 221] on span "edit" at bounding box center [519, 224] width 8 height 8
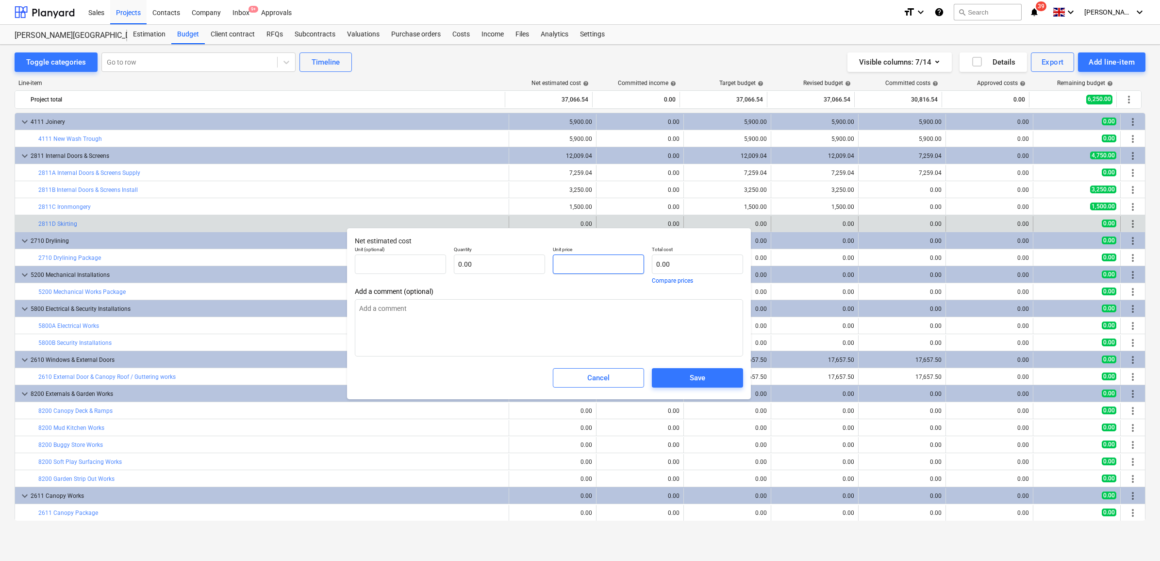
click at [577, 260] on input "text" at bounding box center [598, 263] width 91 height 19
drag, startPoint x: 581, startPoint y: 268, endPoint x: 539, endPoint y: 260, distance: 42.9
click at [539, 260] on div "Unit (optional) pcs Quantity 1.00 Unit price 1485 Total cost 1,485.00 Compare p…" at bounding box center [549, 264] width 396 height 45
click at [696, 379] on div "Save" at bounding box center [698, 377] width 16 height 13
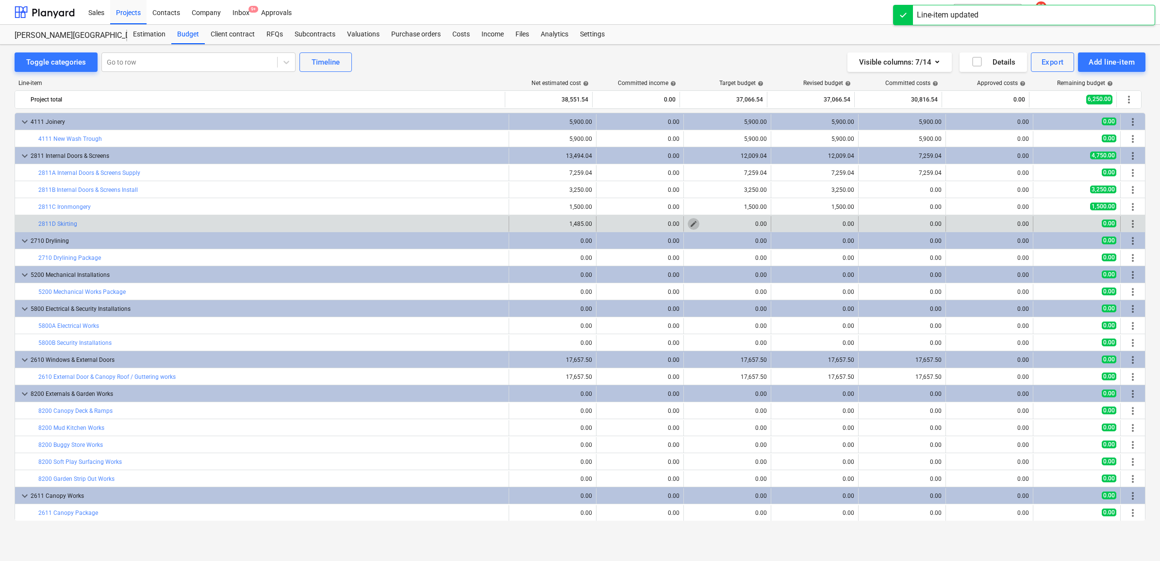
click at [690, 225] on span "edit" at bounding box center [694, 224] width 8 height 8
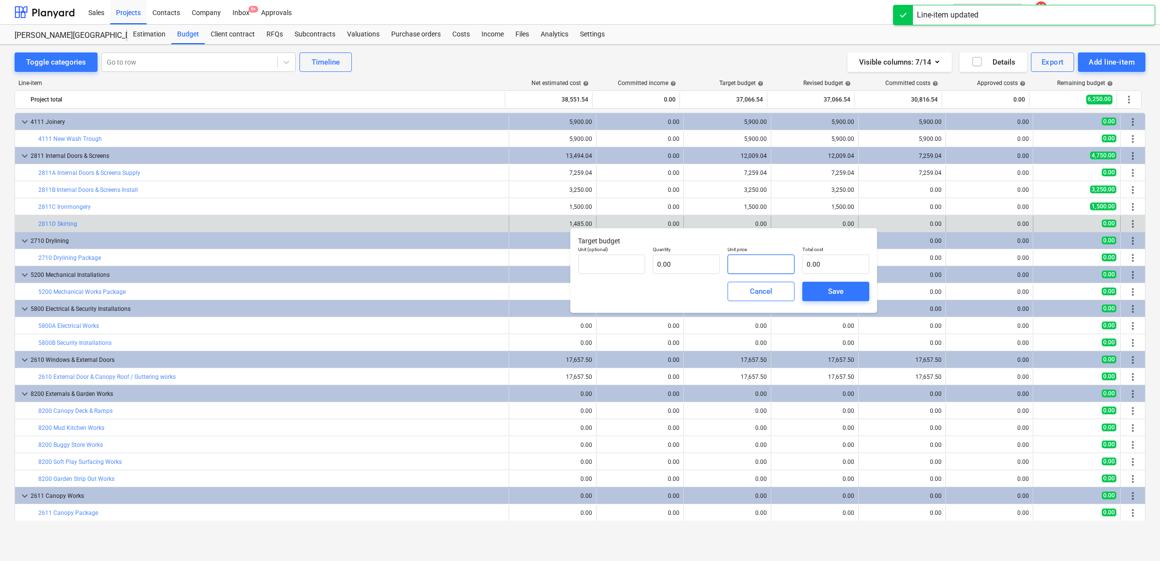
drag, startPoint x: 742, startPoint y: 265, endPoint x: 756, endPoint y: 270, distance: 14.9
click at [743, 265] on input "text" at bounding box center [760, 263] width 67 height 19
paste input "1485"
click at [831, 294] on div "Save" at bounding box center [836, 291] width 16 height 13
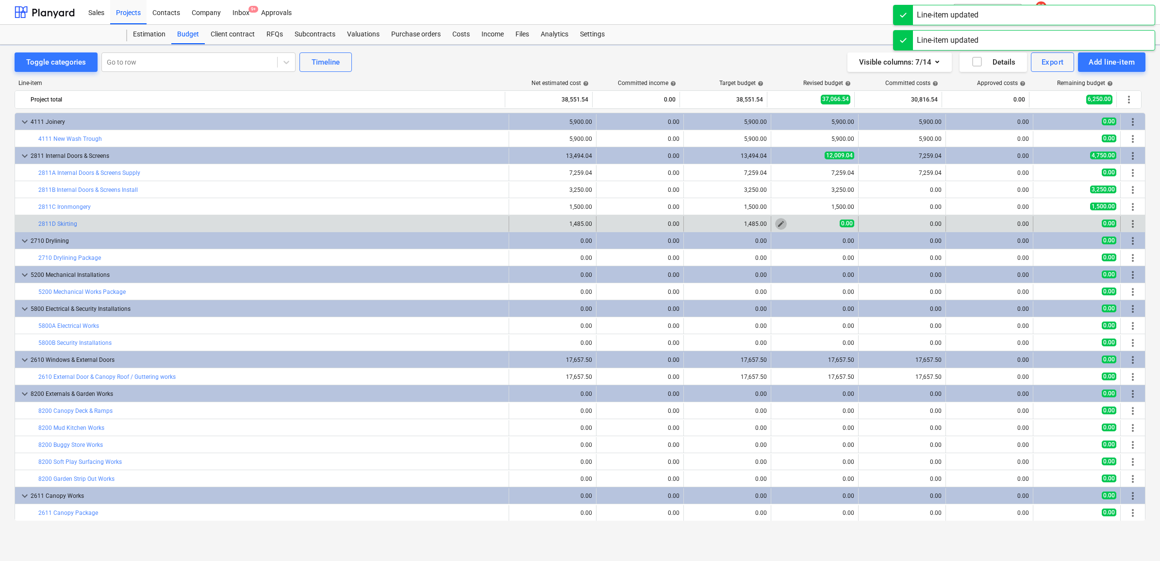
click at [777, 223] on span "edit" at bounding box center [781, 224] width 8 height 8
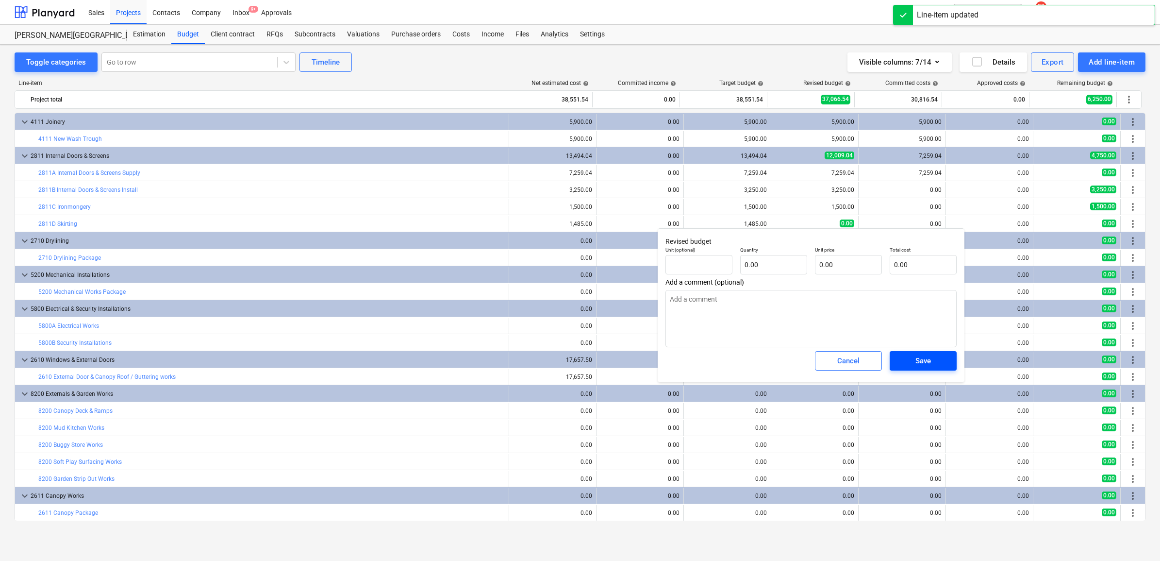
click at [922, 365] on div "Save" at bounding box center [923, 360] width 16 height 13
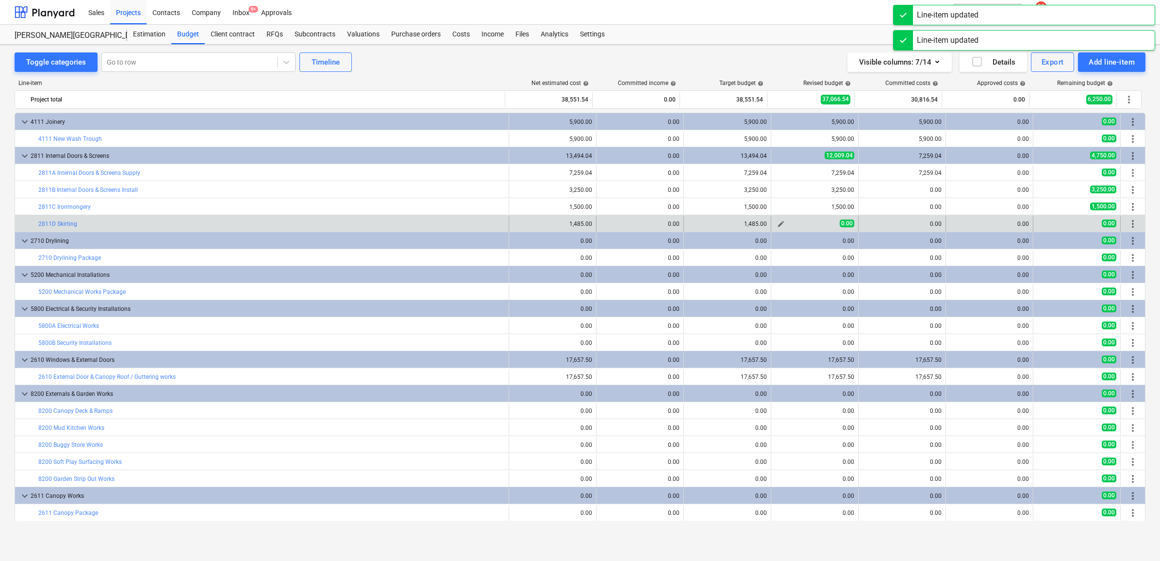
click at [780, 227] on button "edit" at bounding box center [781, 224] width 12 height 12
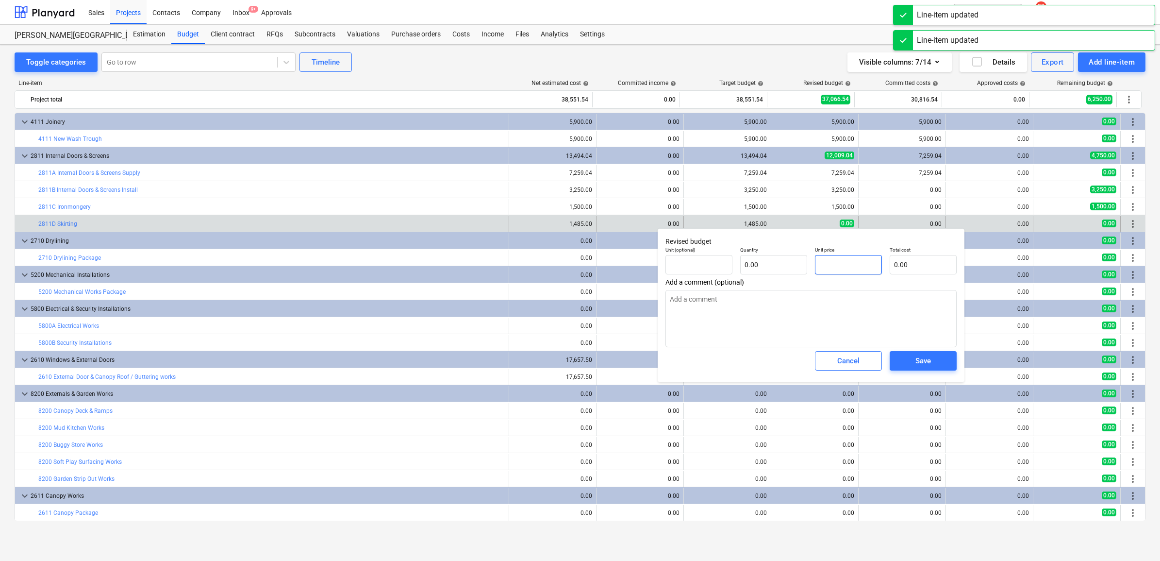
click at [834, 264] on input "text" at bounding box center [848, 264] width 67 height 19
paste input "1485"
click at [922, 362] on div "Save" at bounding box center [923, 360] width 16 height 13
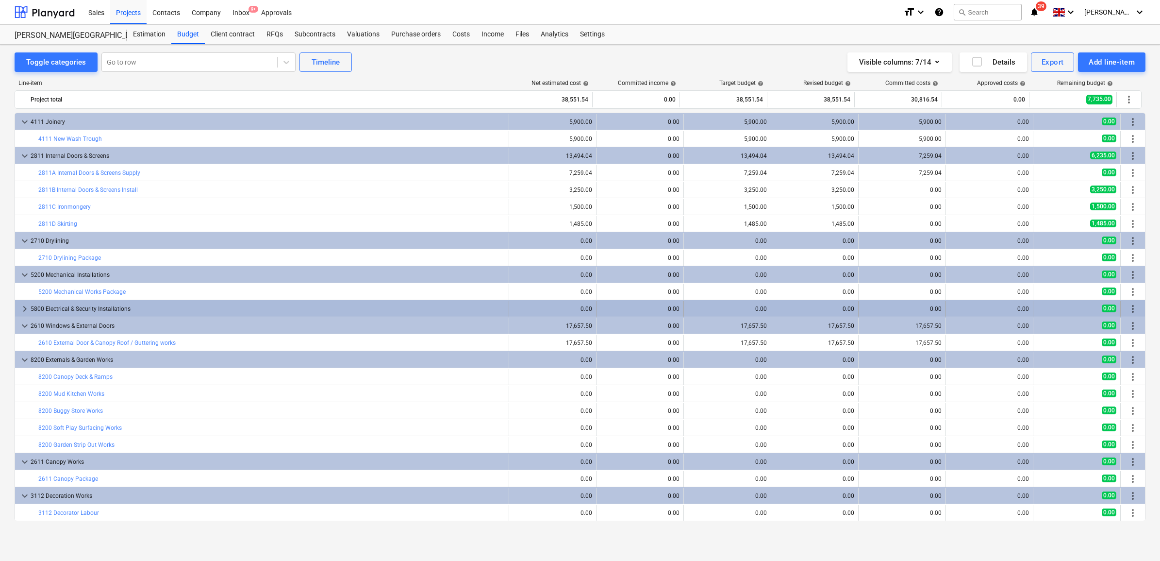
click at [143, 307] on div "5800 Electrical & Security Installations" at bounding box center [268, 309] width 474 height 16
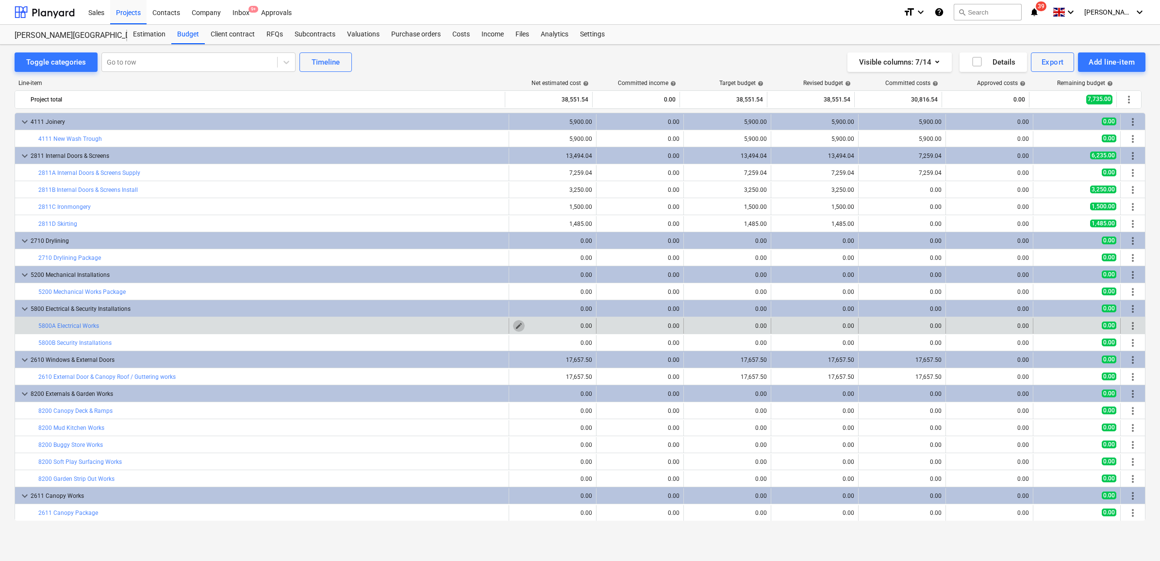
click at [516, 328] on span "edit" at bounding box center [519, 326] width 8 height 8
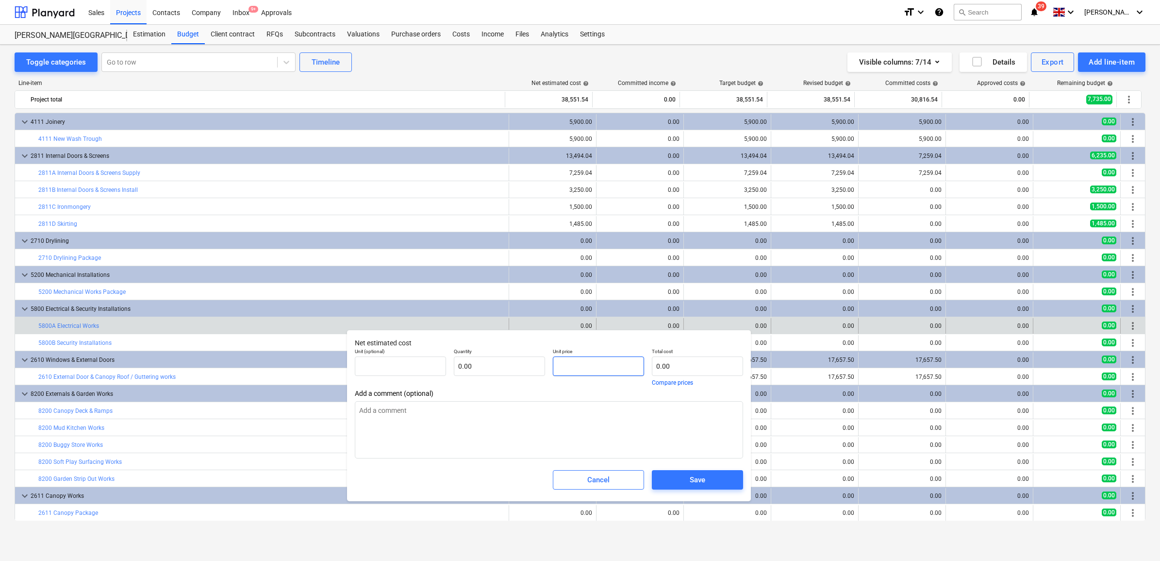
click at [598, 370] on input "text" at bounding box center [598, 365] width 91 height 19
drag, startPoint x: 595, startPoint y: 369, endPoint x: 543, endPoint y: 367, distance: 52.9
click at [543, 367] on div "Unit (optional) pcs Quantity 1.00 Unit price 15400 Total cost 15,400.00 Compare…" at bounding box center [549, 366] width 396 height 45
click at [700, 481] on div "Save" at bounding box center [698, 479] width 16 height 13
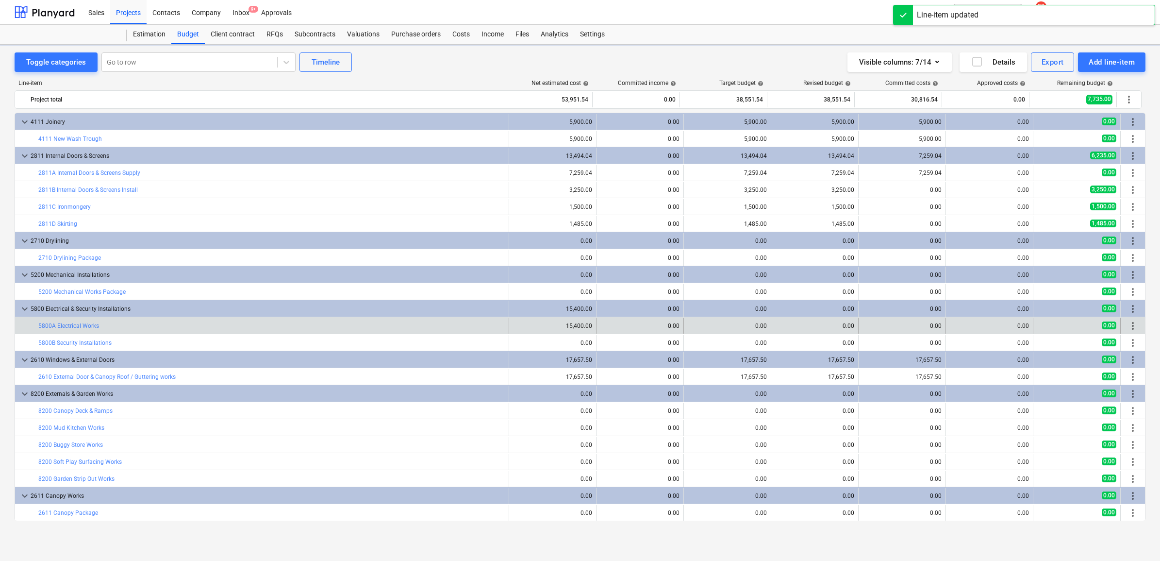
click at [605, 329] on div "0.00" at bounding box center [639, 325] width 79 height 7
click at [692, 320] on button "edit" at bounding box center [694, 326] width 12 height 12
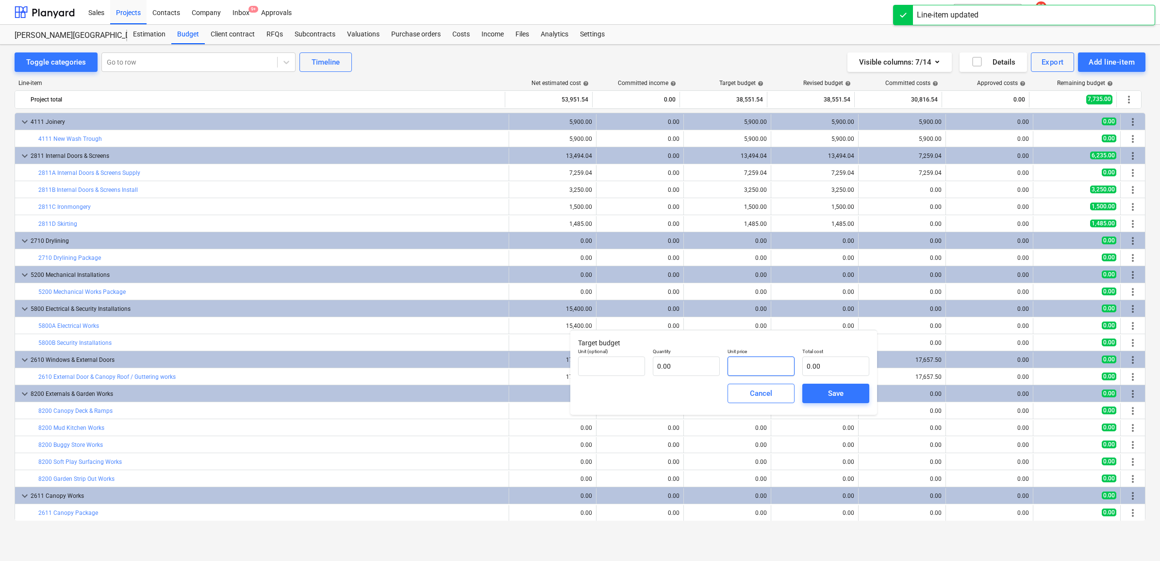
click at [738, 360] on input "text" at bounding box center [760, 365] width 67 height 19
paste input "15400"
click at [842, 397] on div "Save" at bounding box center [836, 393] width 16 height 13
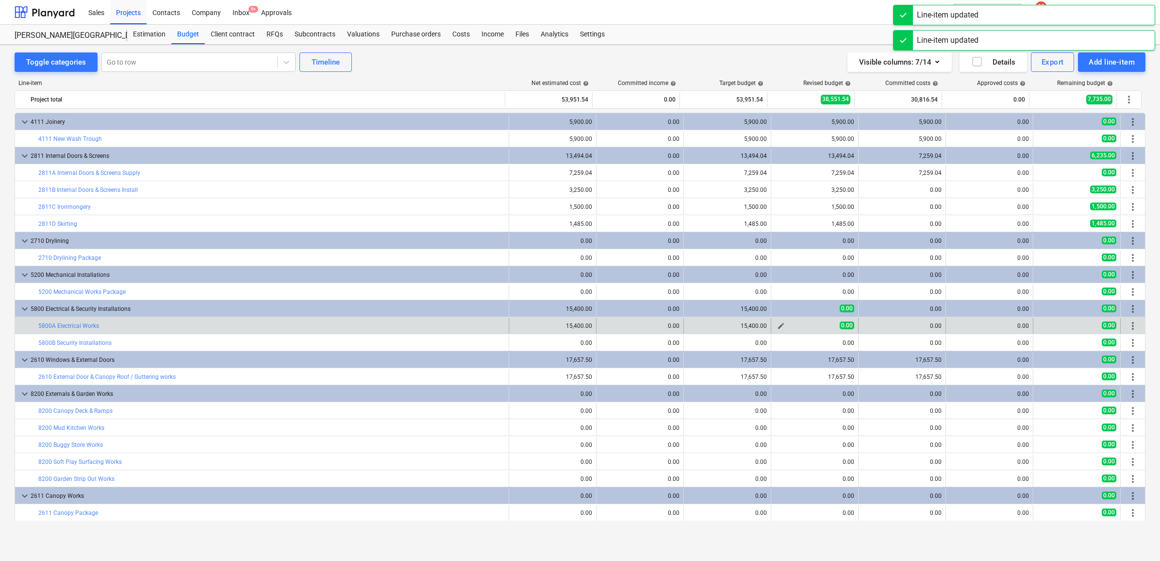
click at [777, 327] on span "edit" at bounding box center [781, 326] width 8 height 8
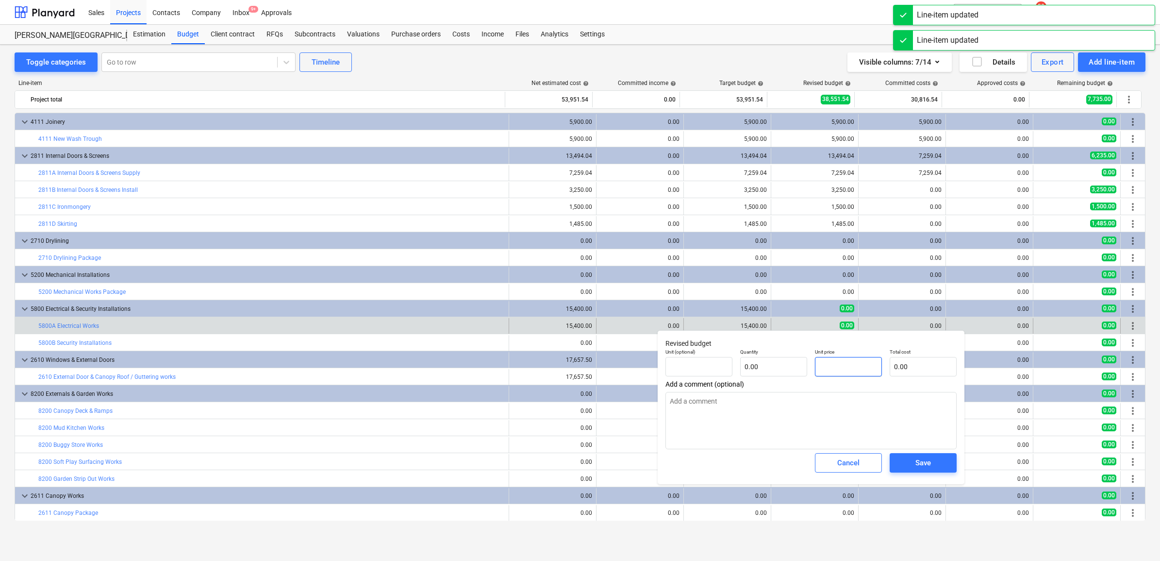
click at [843, 367] on input "text" at bounding box center [848, 366] width 67 height 19
paste input "15400"
click at [905, 459] on span "Save" at bounding box center [923, 462] width 44 height 13
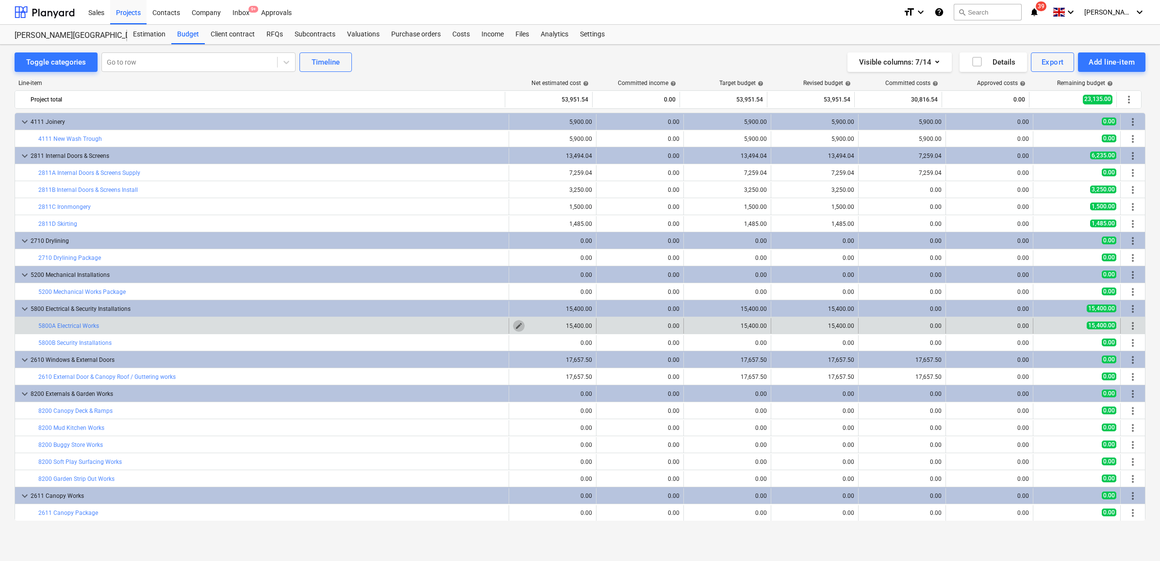
click at [515, 324] on span "edit" at bounding box center [519, 326] width 8 height 8
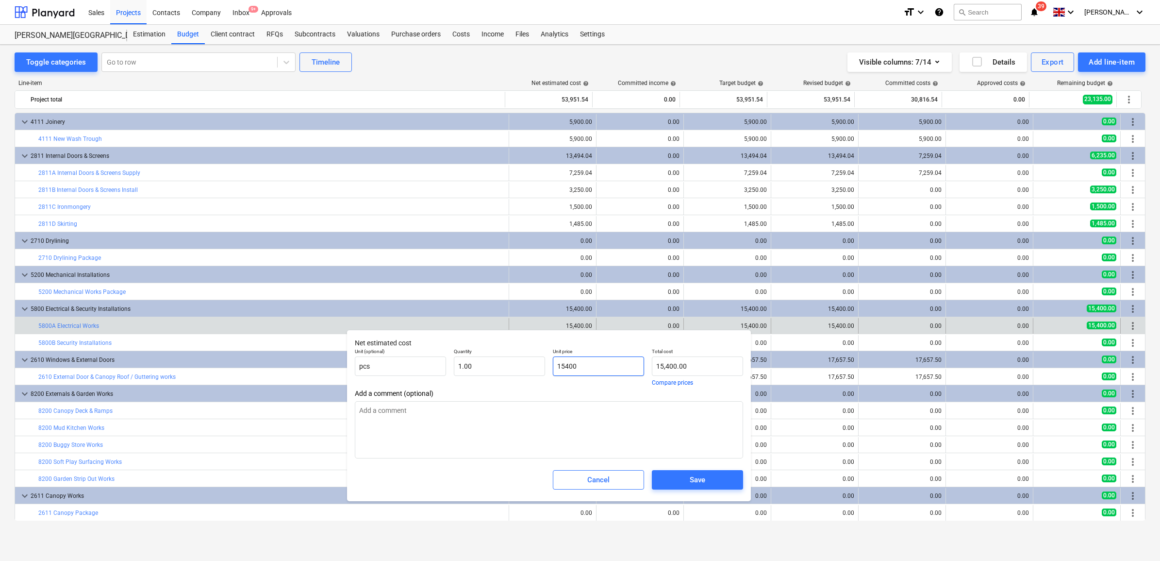
click at [565, 362] on input "15400" at bounding box center [598, 365] width 91 height 19
drag, startPoint x: 588, startPoint y: 367, endPoint x: 513, endPoint y: 368, distance: 74.7
click at [513, 368] on div "Unit (optional) pcs Quantity 1.00 Unit price 7400 Total cost 7,400.00 Compare p…" at bounding box center [549, 366] width 396 height 45
click at [563, 370] on input "7400" at bounding box center [598, 365] width 91 height 19
drag, startPoint x: 586, startPoint y: 362, endPoint x: 458, endPoint y: 356, distance: 128.7
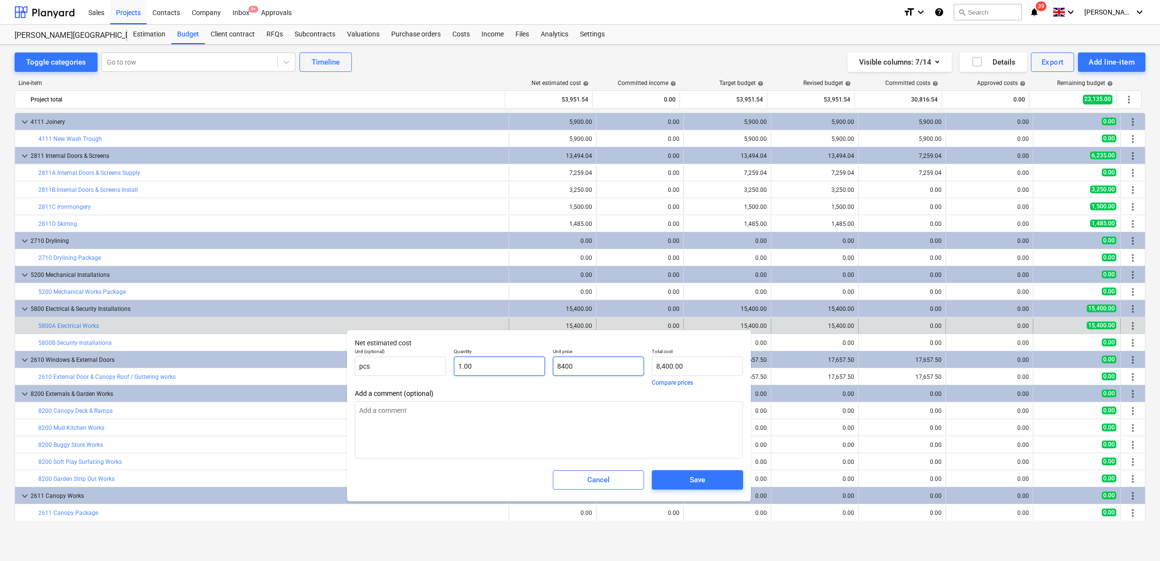
click at [458, 356] on div "Unit (optional) pcs Quantity 1.00 Unit price 8400 Total cost 8,400.00 Compare p…" at bounding box center [549, 366] width 396 height 45
click at [701, 482] on div "Save" at bounding box center [698, 479] width 16 height 13
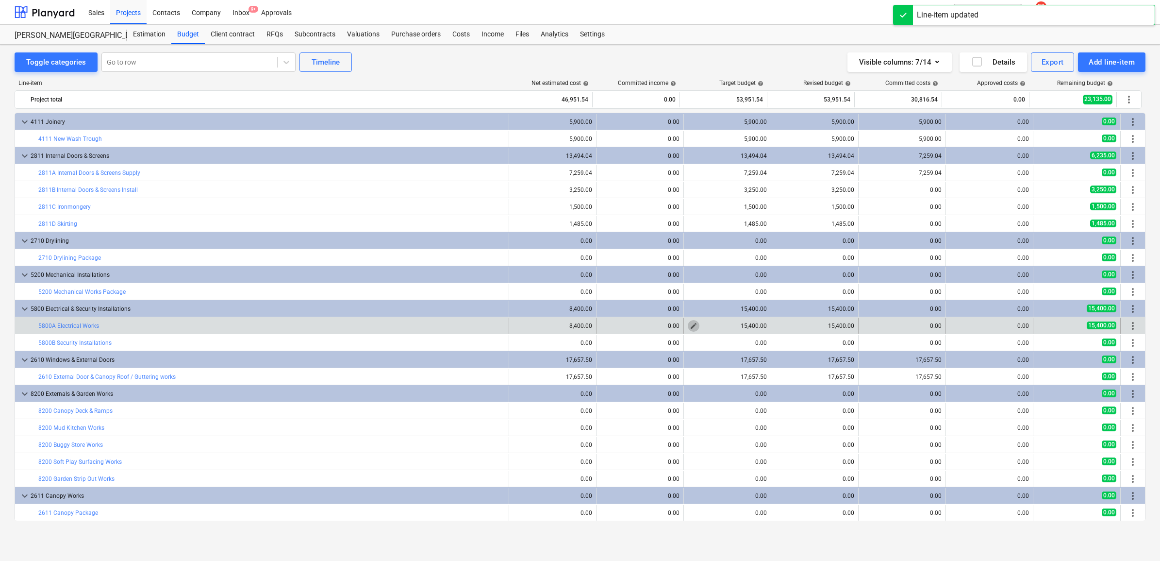
click at [690, 326] on span "edit" at bounding box center [694, 326] width 8 height 8
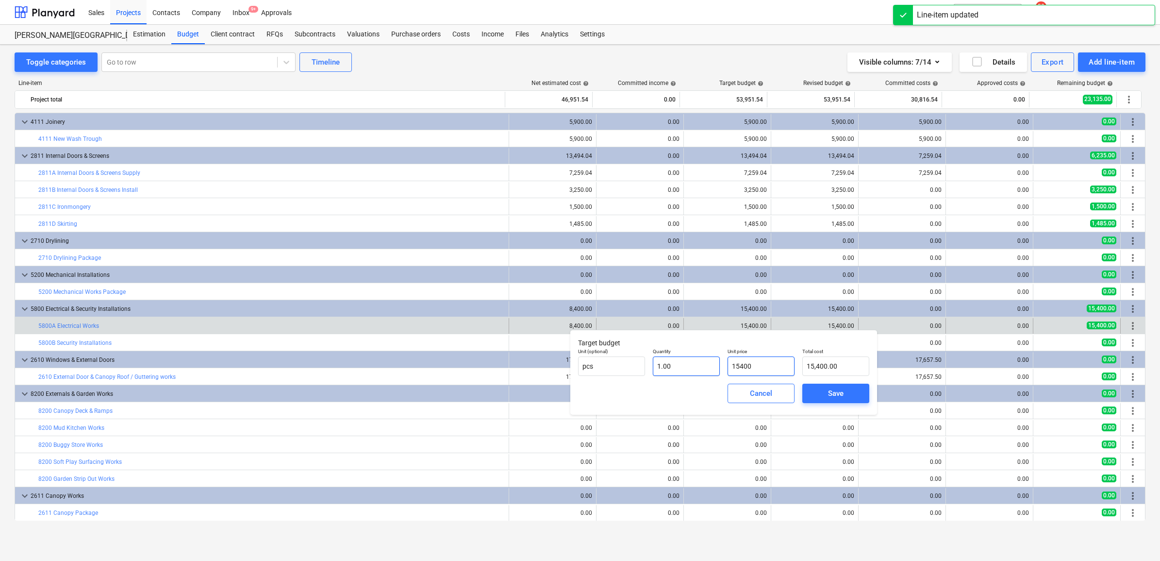
drag, startPoint x: 776, startPoint y: 369, endPoint x: 711, endPoint y: 372, distance: 65.1
click at [711, 372] on div "Unit (optional) pcs Quantity 1.00 Unit price 15400 Total cost 15,400.00" at bounding box center [723, 361] width 299 height 35
paste input "8"
click at [822, 391] on span "Save" at bounding box center [836, 393] width 44 height 13
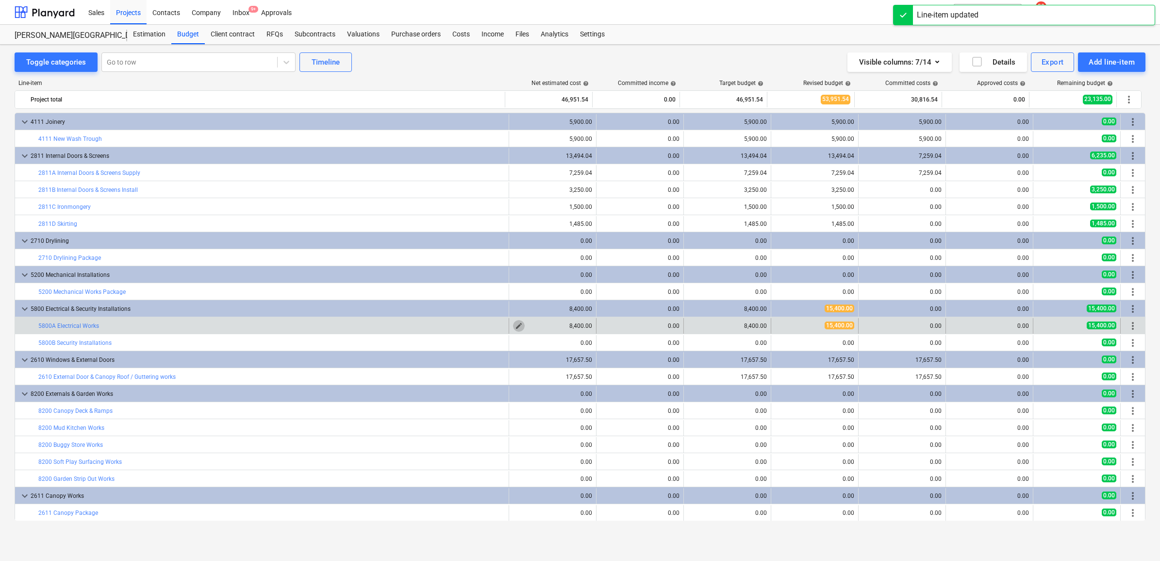
click at [515, 328] on span "edit" at bounding box center [519, 326] width 8 height 8
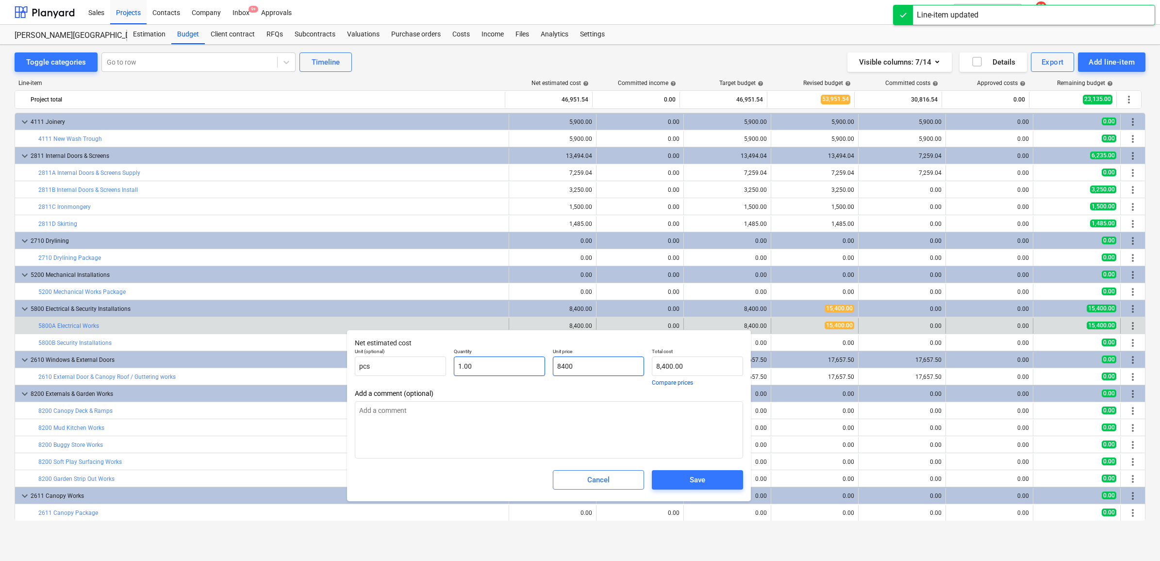
drag, startPoint x: 589, startPoint y: 362, endPoint x: 534, endPoint y: 358, distance: 54.5
click at [534, 358] on div "Unit (optional) pcs Quantity 1.00 Unit price 8400 Total cost 8,400.00 Compare p…" at bounding box center [549, 366] width 396 height 45
drag, startPoint x: 620, startPoint y: 364, endPoint x: 478, endPoint y: 362, distance: 141.7
click at [478, 362] on div "Unit (optional) pcs Quantity 1.00 Unit price 15400 Total cost 15,400.00 Compare…" at bounding box center [549, 366] width 396 height 45
click at [677, 475] on span "Save" at bounding box center [697, 479] width 68 height 13
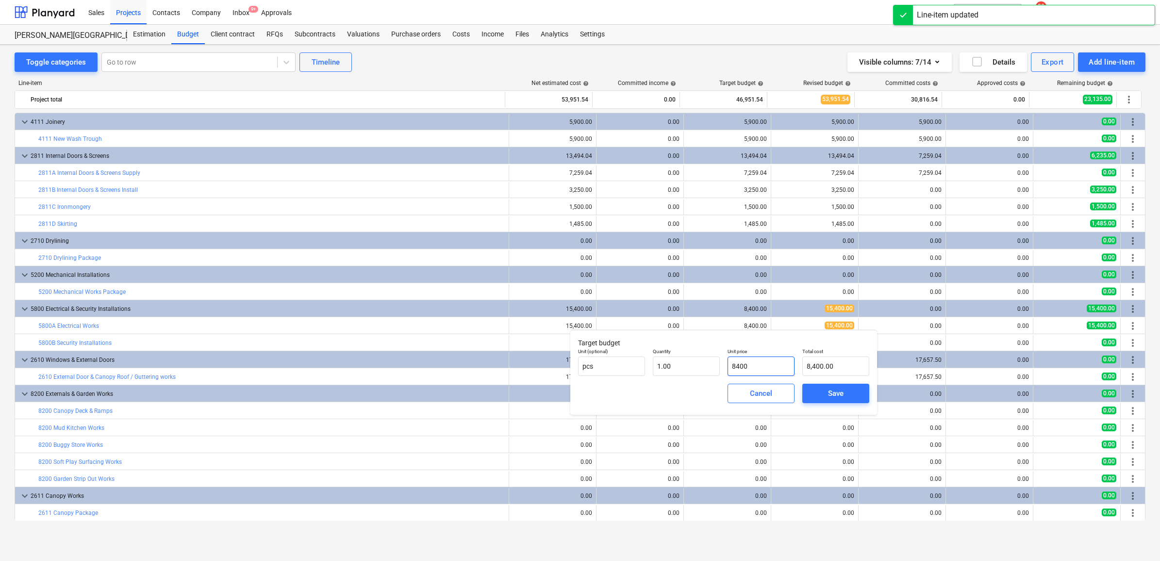
drag, startPoint x: 743, startPoint y: 366, endPoint x: 729, endPoint y: 366, distance: 14.1
click at [729, 366] on input "8400" at bounding box center [760, 365] width 67 height 19
paste input "15"
click at [816, 388] on span "Save" at bounding box center [836, 393] width 44 height 13
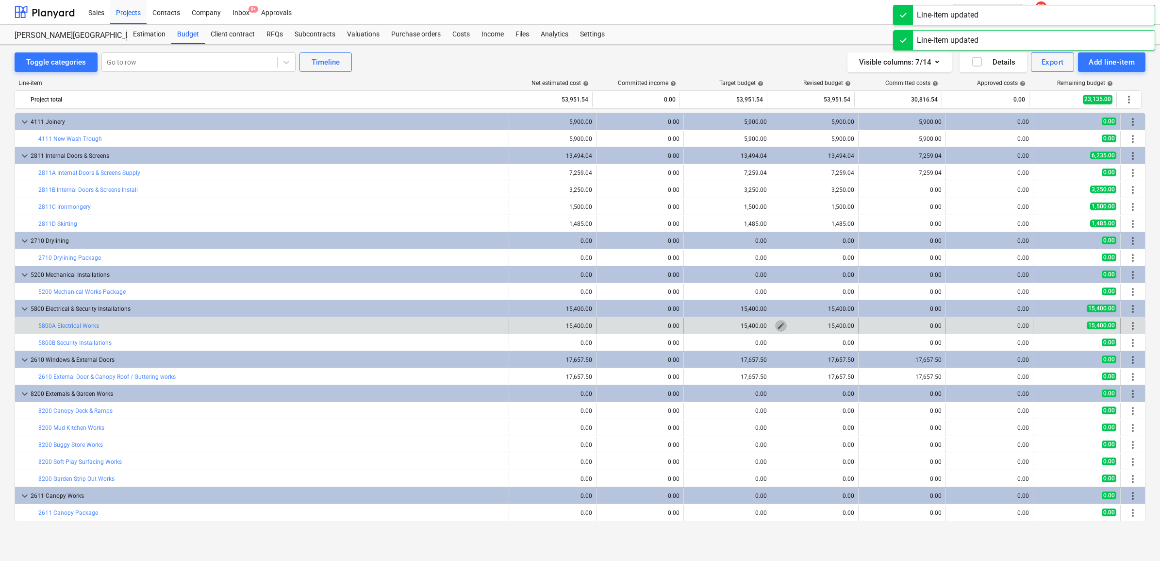
click at [775, 330] on button "edit" at bounding box center [781, 326] width 12 height 12
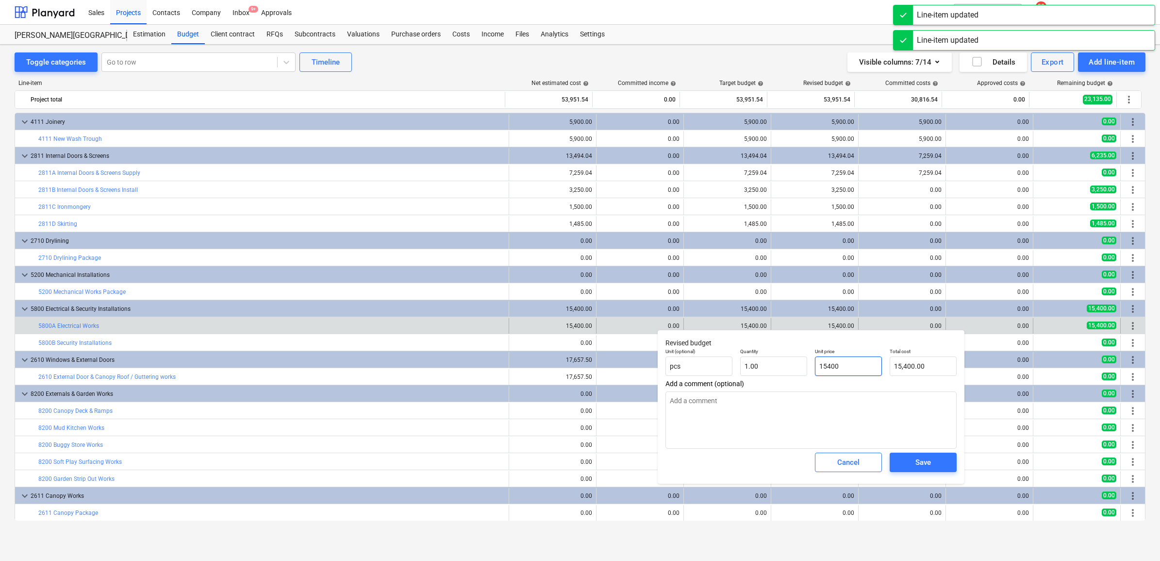
click at [849, 367] on input "15400" at bounding box center [848, 365] width 67 height 19
click at [905, 466] on span "Save" at bounding box center [923, 462] width 44 height 13
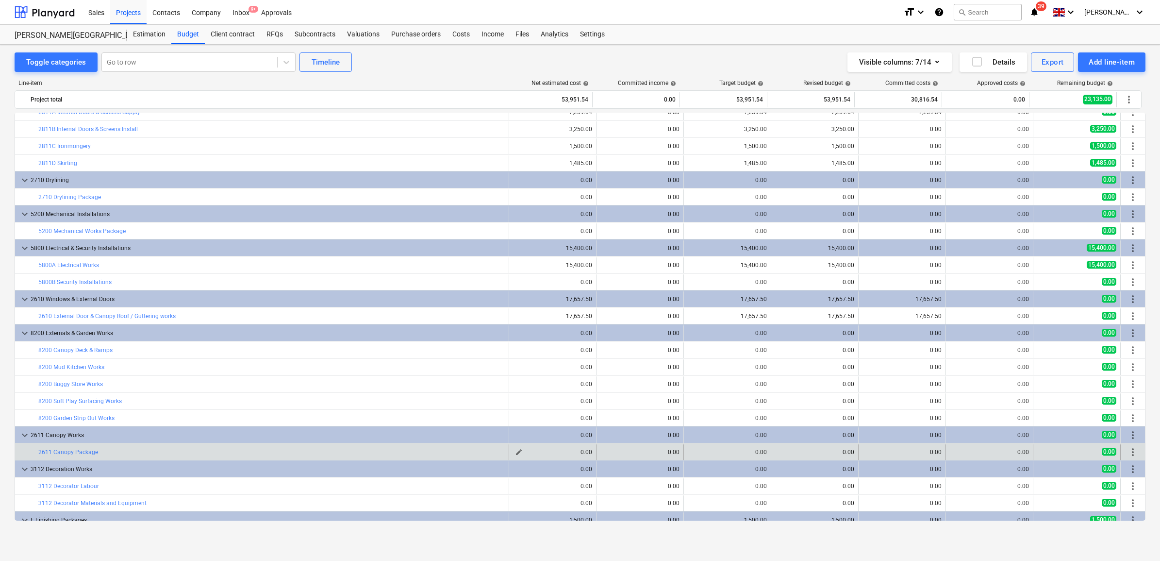
scroll to position [85, 0]
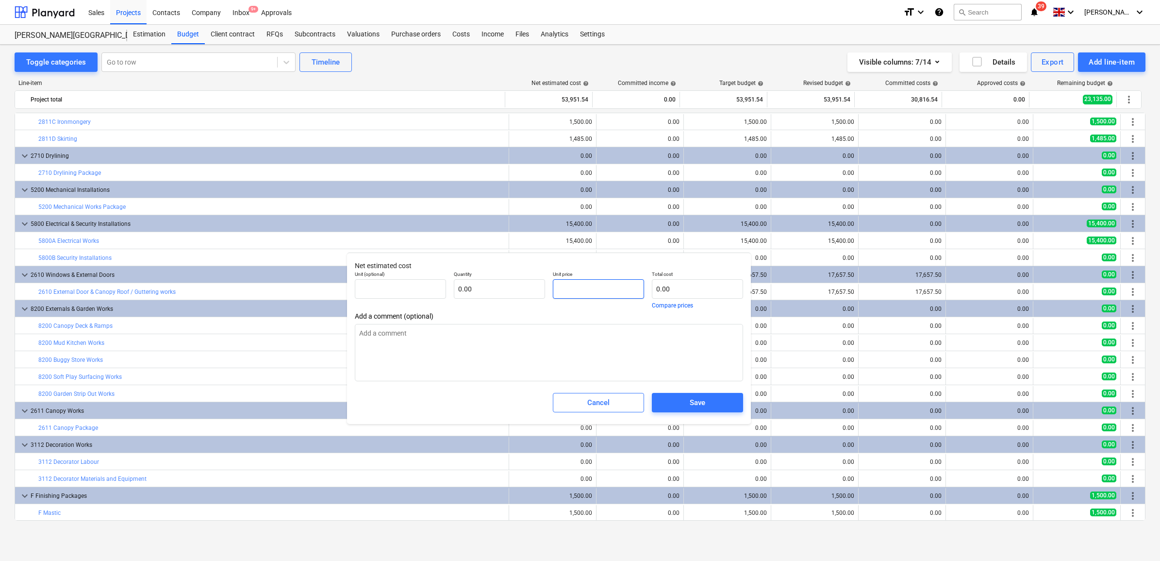
click at [590, 293] on input "text" at bounding box center [598, 288] width 91 height 19
drag, startPoint x: 590, startPoint y: 286, endPoint x: 546, endPoint y: 292, distance: 44.0
click at [546, 292] on div "Unit (optional) pcs Quantity 1.00 Unit price 12600 Total cost 12,600.00 Compare…" at bounding box center [549, 289] width 396 height 45
click at [694, 396] on button "Save" at bounding box center [697, 402] width 91 height 19
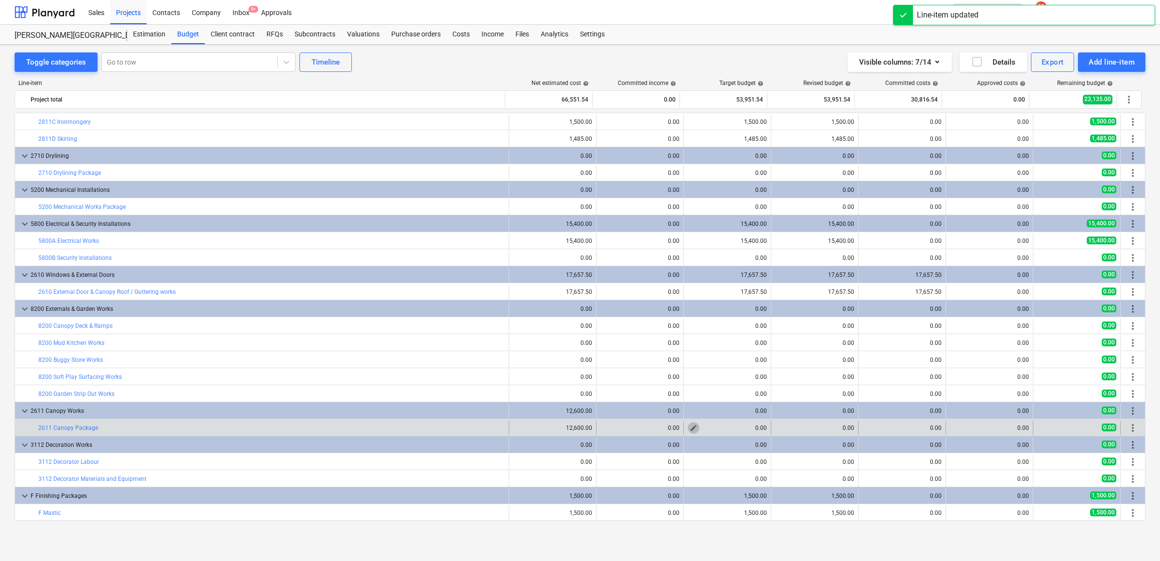
click at [694, 429] on button "edit" at bounding box center [694, 428] width 12 height 12
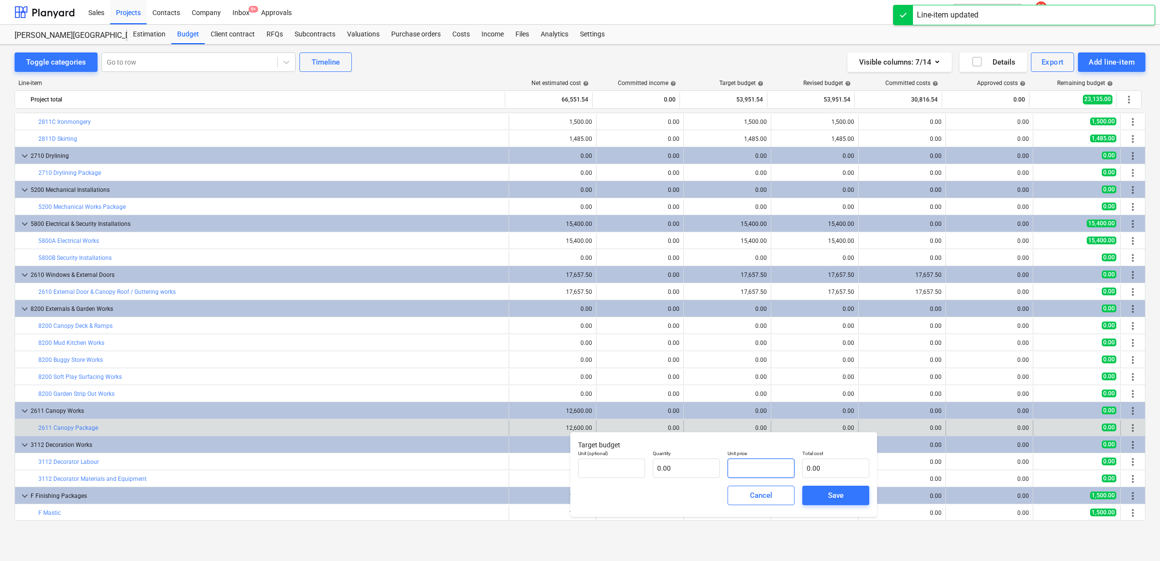
click at [745, 472] on input "text" at bounding box center [760, 467] width 67 height 19
paste input "12600"
click at [830, 498] on div "Save" at bounding box center [836, 495] width 16 height 13
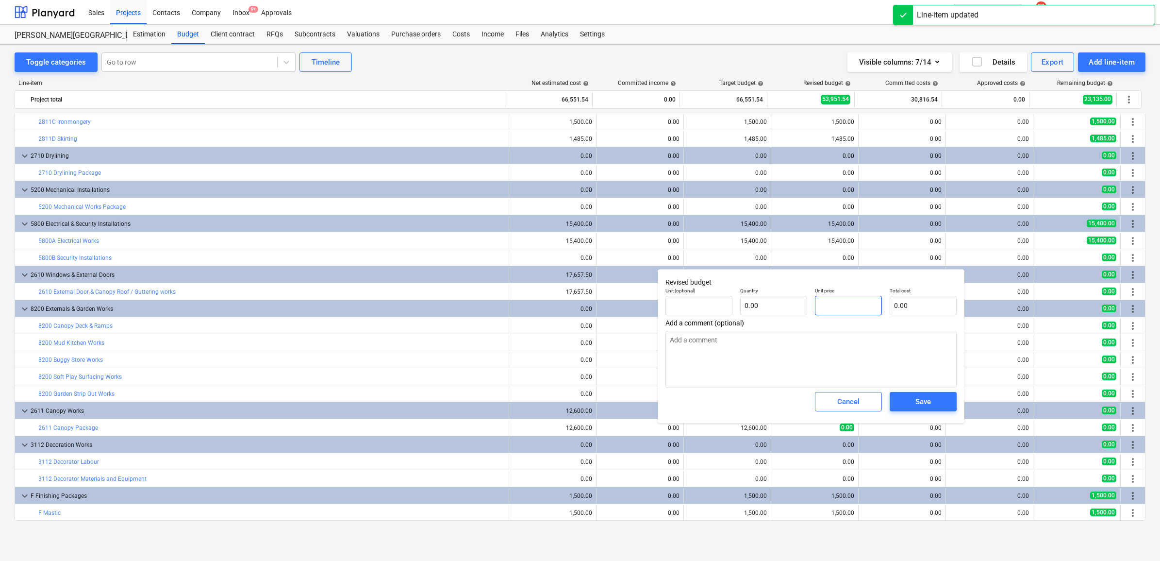
click at [860, 312] on input "text" at bounding box center [848, 305] width 67 height 19
paste input "12600"
click at [919, 404] on div "Save" at bounding box center [923, 401] width 16 height 13
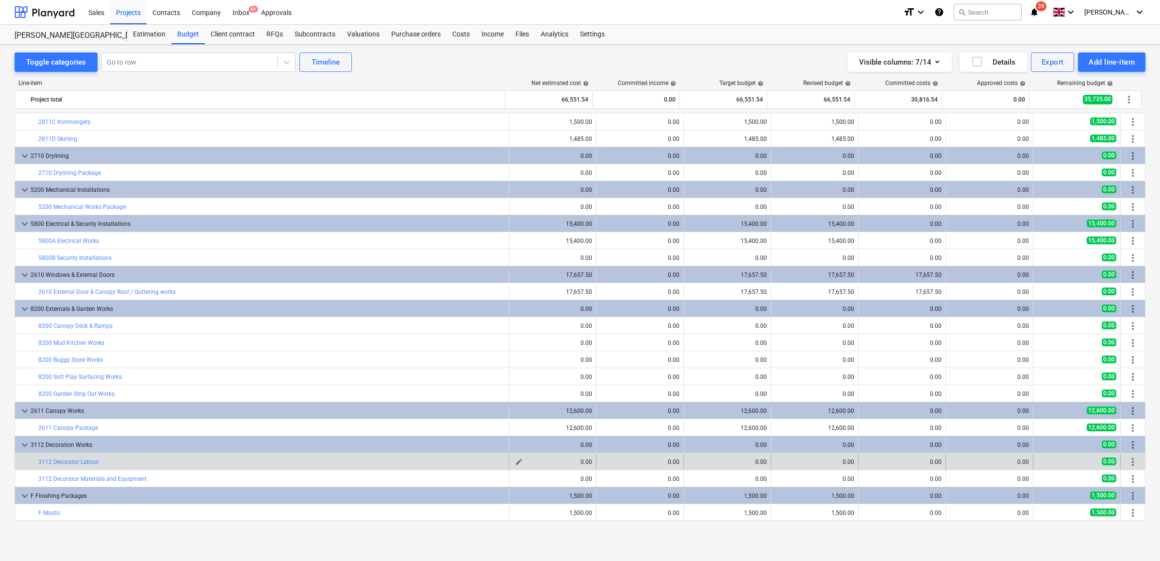
click at [513, 458] on button "edit" at bounding box center [519, 462] width 12 height 12
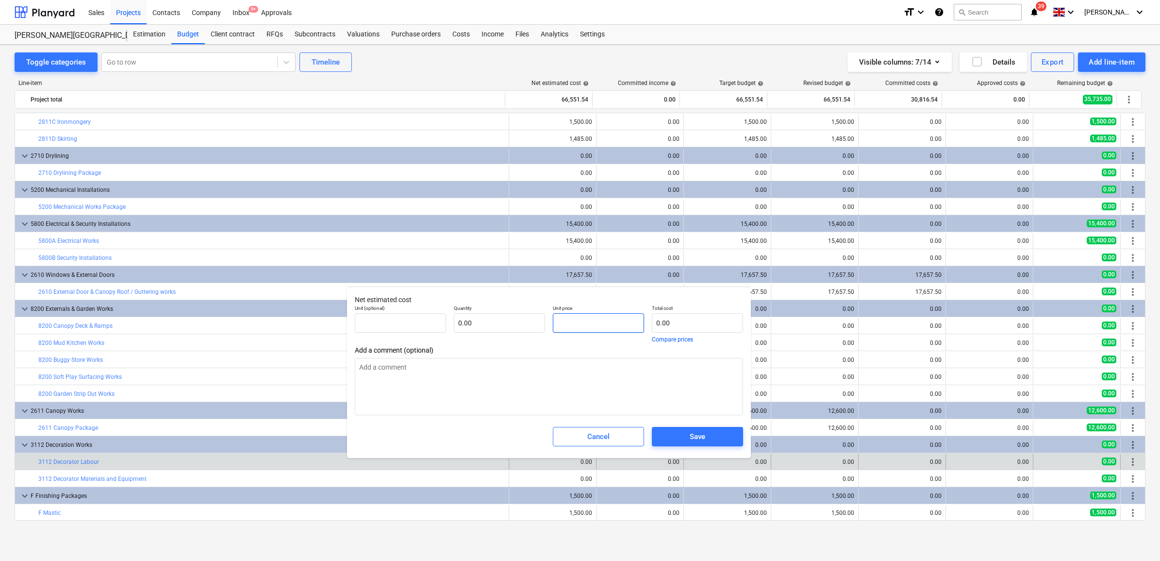
click at [574, 329] on input "text" at bounding box center [598, 322] width 91 height 19
drag, startPoint x: 585, startPoint y: 328, endPoint x: 511, endPoint y: 308, distance: 77.2
click at [511, 308] on div "Unit (optional) pcs Quantity 1.00 Unit price 2925 Total cost 2,925.00 Compare p…" at bounding box center [549, 323] width 396 height 45
click at [669, 437] on span "Save" at bounding box center [697, 436] width 68 height 13
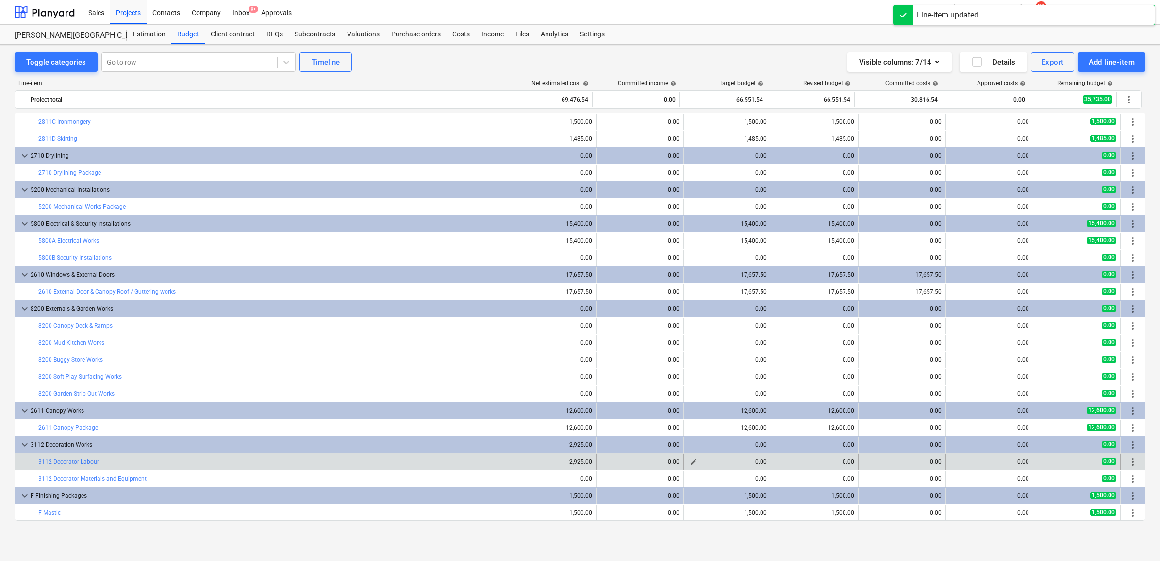
click at [690, 464] on span "edit" at bounding box center [694, 462] width 8 height 8
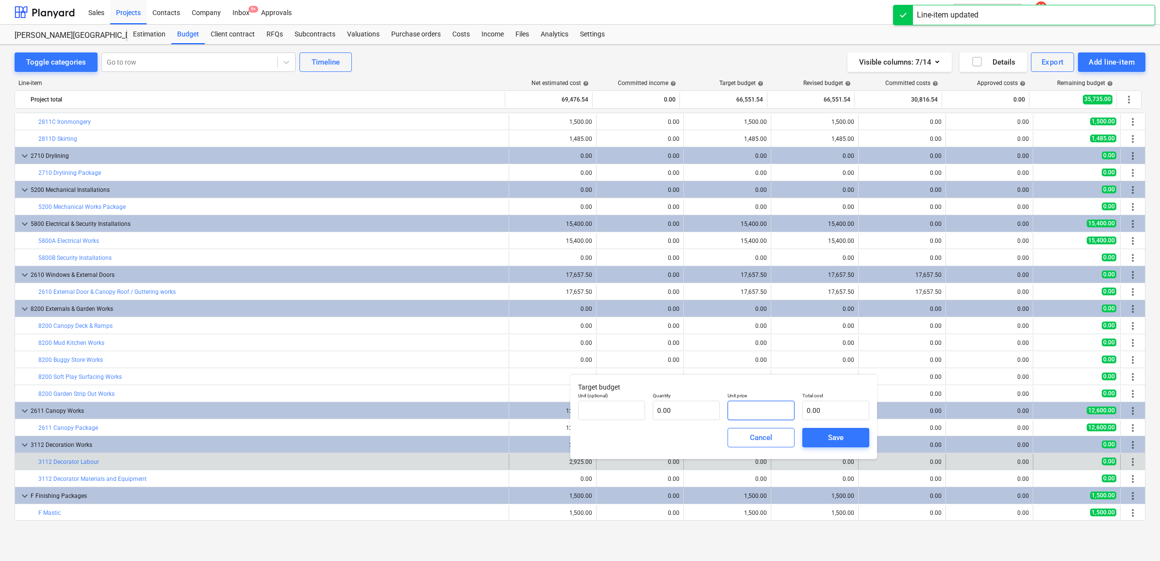
click at [766, 404] on input "text" at bounding box center [760, 409] width 67 height 19
paste input "2925"
click at [811, 437] on button "Save" at bounding box center [835, 437] width 67 height 19
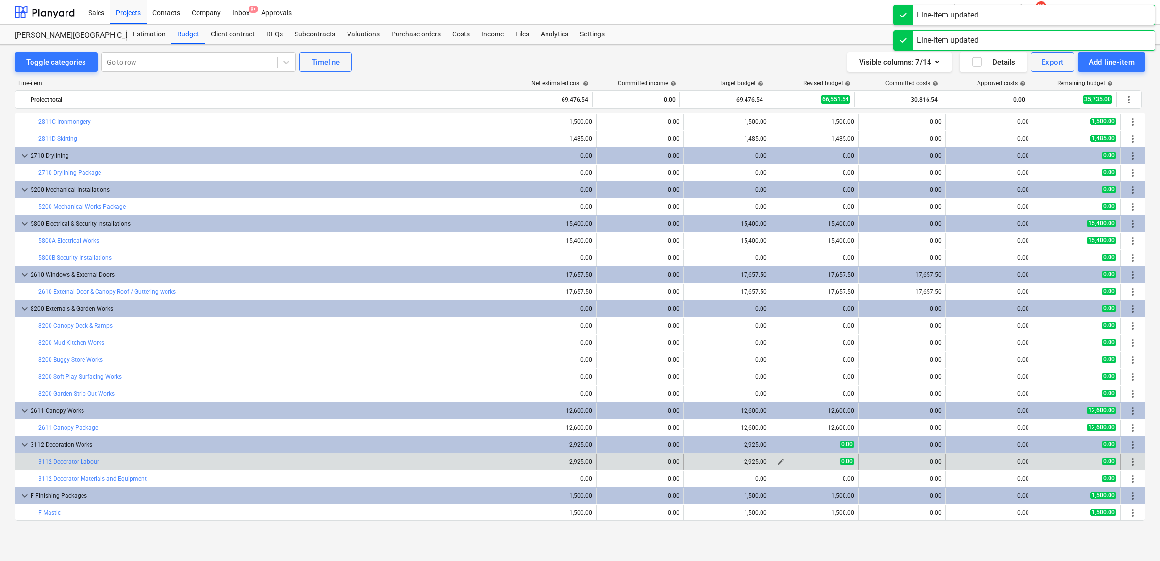
click at [777, 462] on span "edit" at bounding box center [781, 462] width 8 height 8
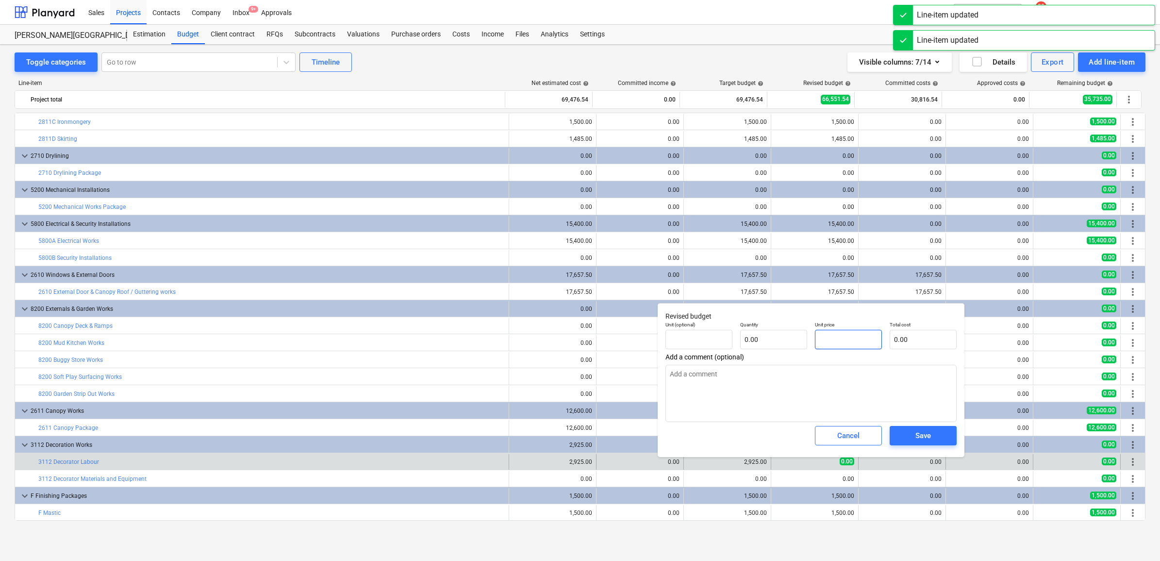
click at [849, 340] on input "text" at bounding box center [848, 339] width 67 height 19
paste input "2925"
click at [903, 431] on span "Save" at bounding box center [923, 435] width 44 height 13
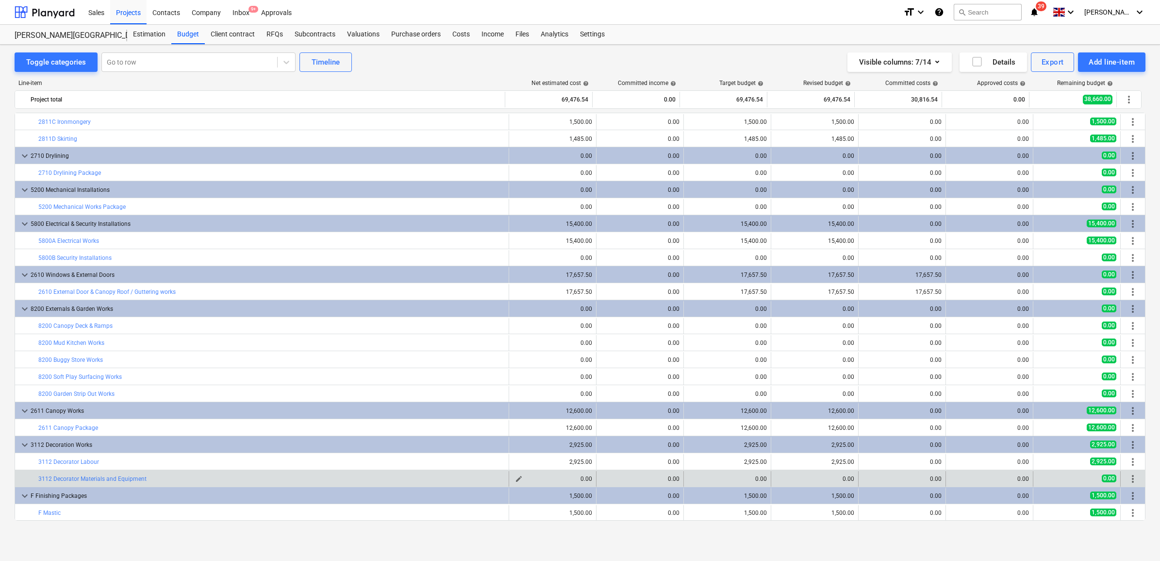
click at [515, 477] on span "edit" at bounding box center [519, 479] width 8 height 8
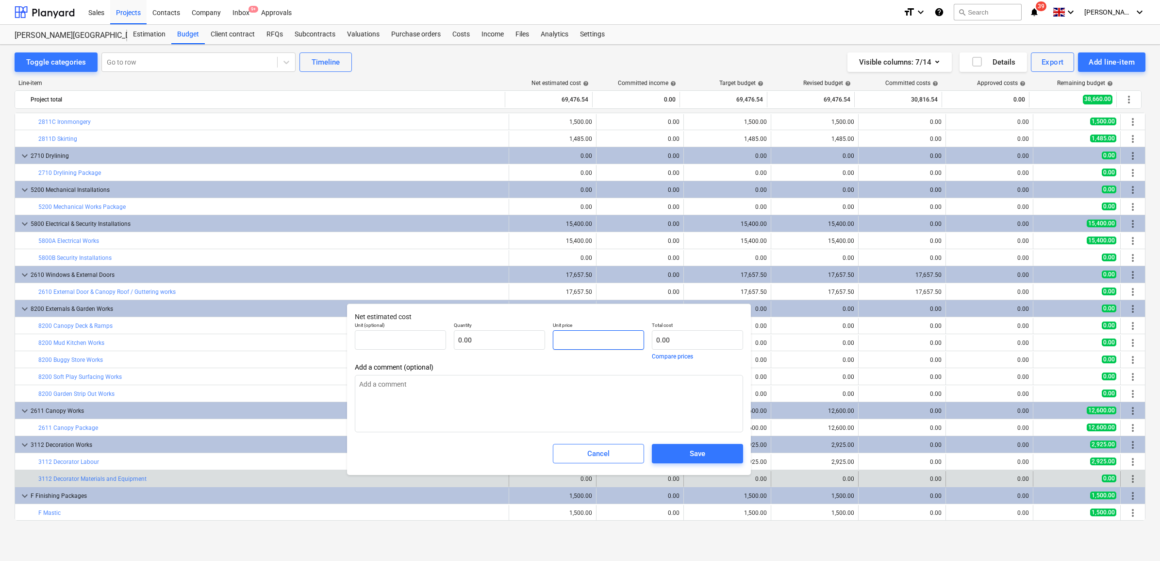
click at [571, 339] on input "text" at bounding box center [598, 339] width 91 height 19
drag, startPoint x: 571, startPoint y: 339, endPoint x: 525, endPoint y: 333, distance: 46.4
click at [525, 336] on div "Unit (optional) pcs Quantity 1.00 Unit price 950 Total cost 950.00 Compare pric…" at bounding box center [549, 340] width 396 height 45
click at [685, 457] on span "Save" at bounding box center [697, 453] width 68 height 13
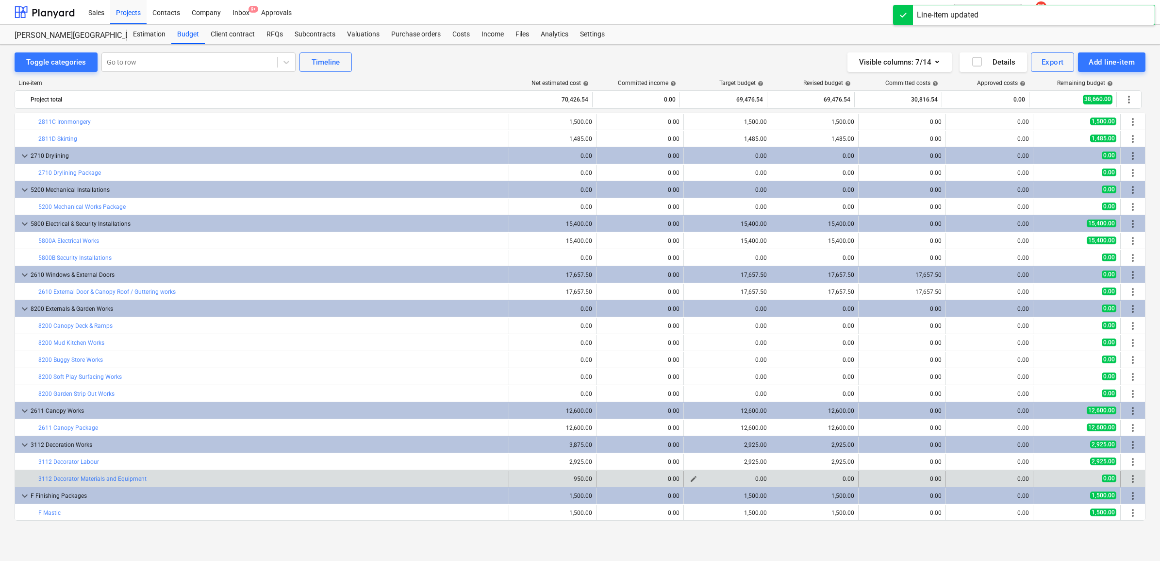
click at [688, 474] on button "edit" at bounding box center [694, 479] width 12 height 12
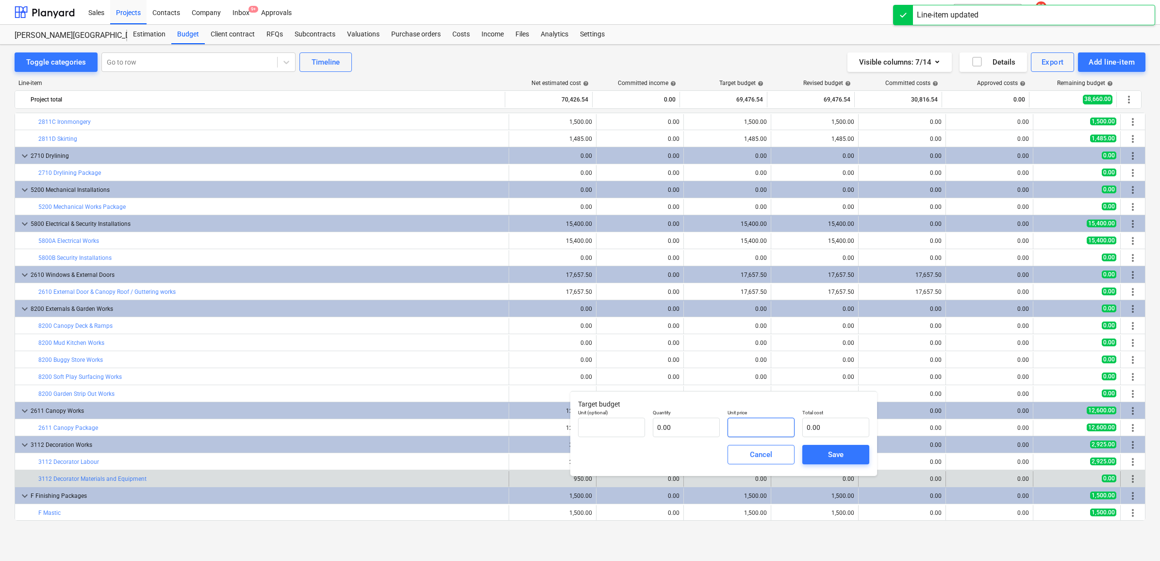
click at [737, 430] on input "text" at bounding box center [760, 426] width 67 height 19
paste input "950"
click at [810, 451] on button "Save" at bounding box center [835, 454] width 67 height 19
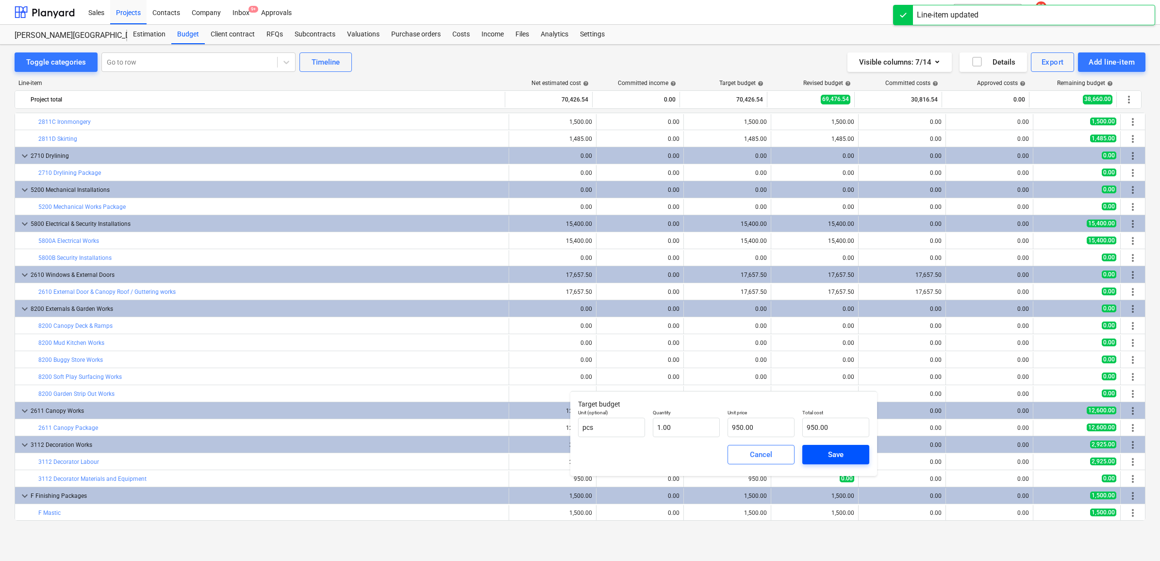
click at [819, 457] on span "Save" at bounding box center [836, 454] width 44 height 13
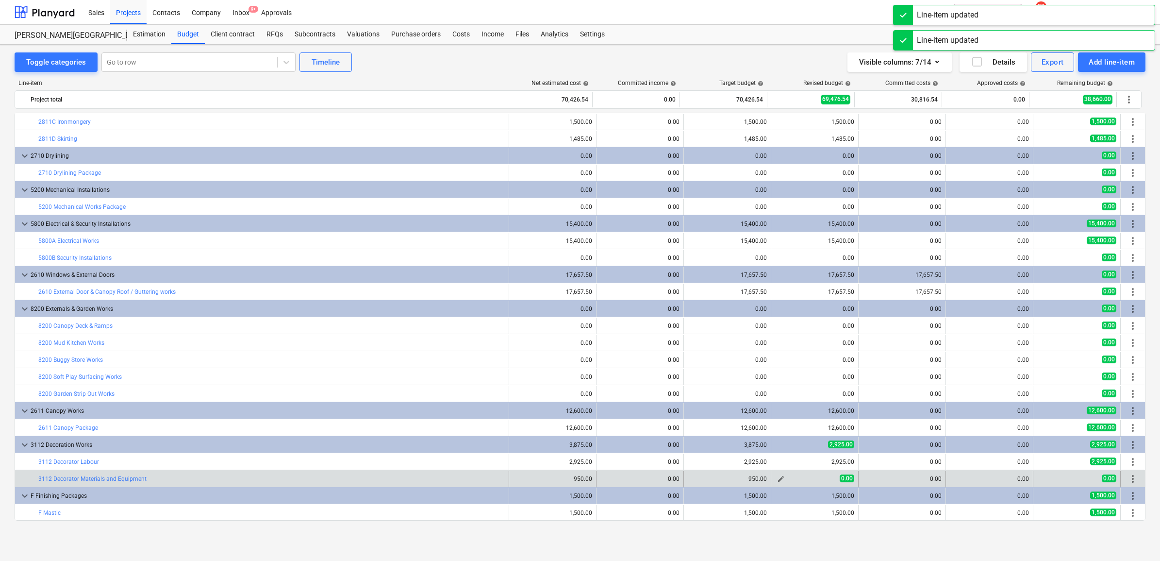
click at [777, 477] on span "edit" at bounding box center [781, 479] width 8 height 8
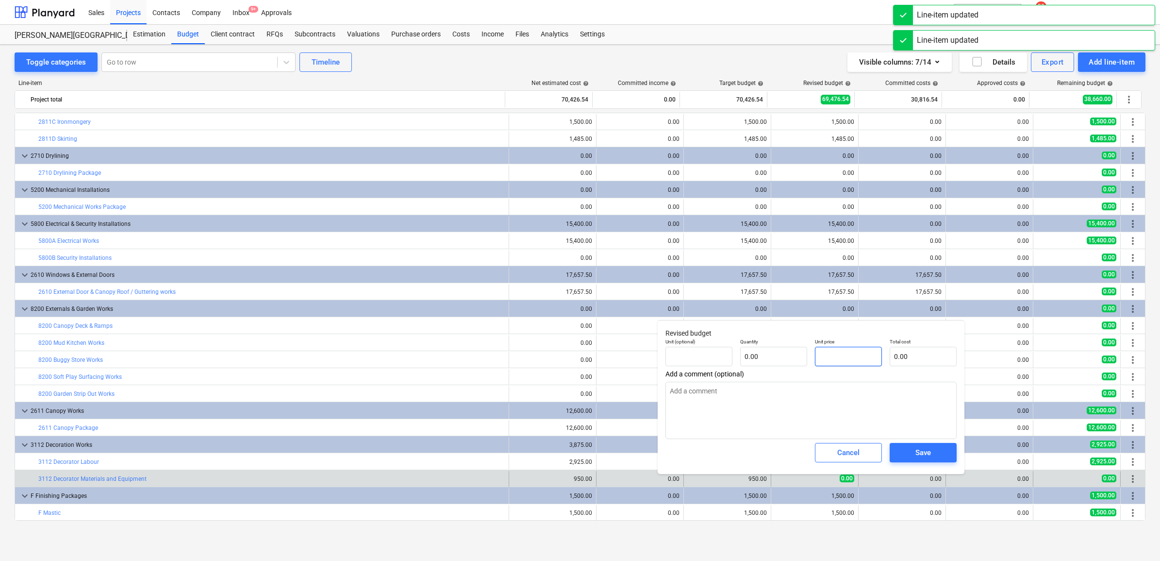
click at [836, 357] on input "text" at bounding box center [848, 356] width 67 height 19
paste input "950"
click at [910, 456] on span "Save" at bounding box center [923, 452] width 44 height 13
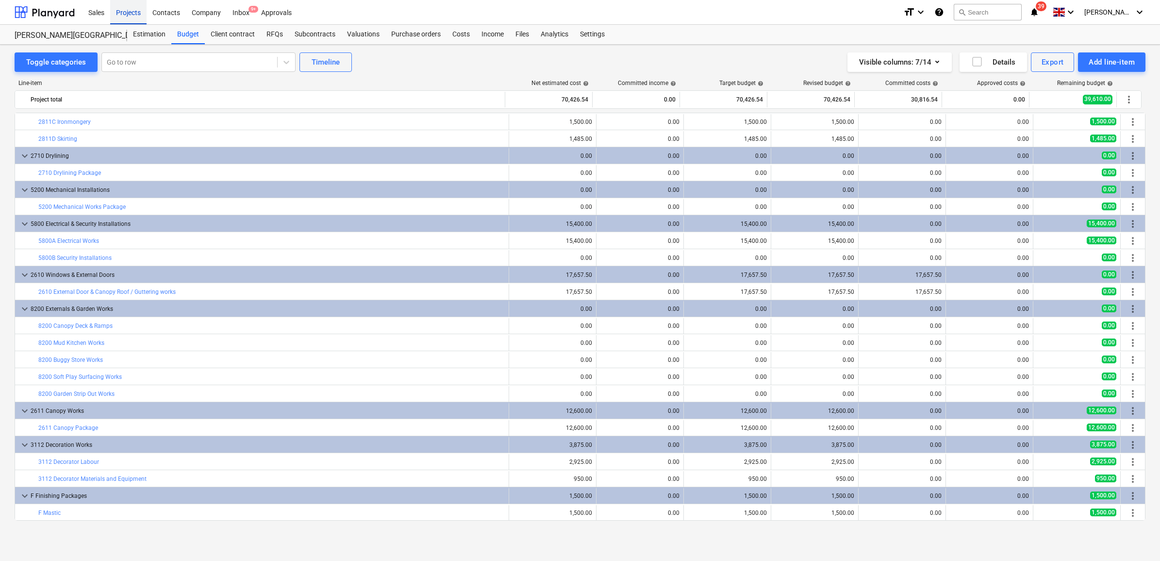
click at [112, 13] on div "Projects" at bounding box center [128, 12] width 36 height 25
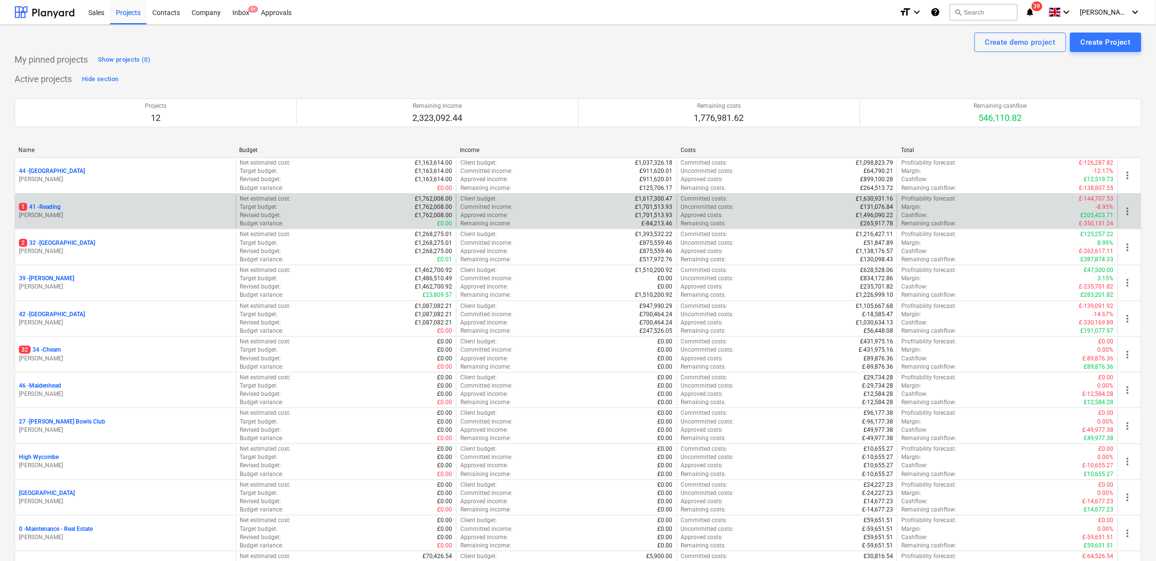
click at [61, 210] on p "1 41 - Reading" at bounding box center [40, 207] width 42 height 8
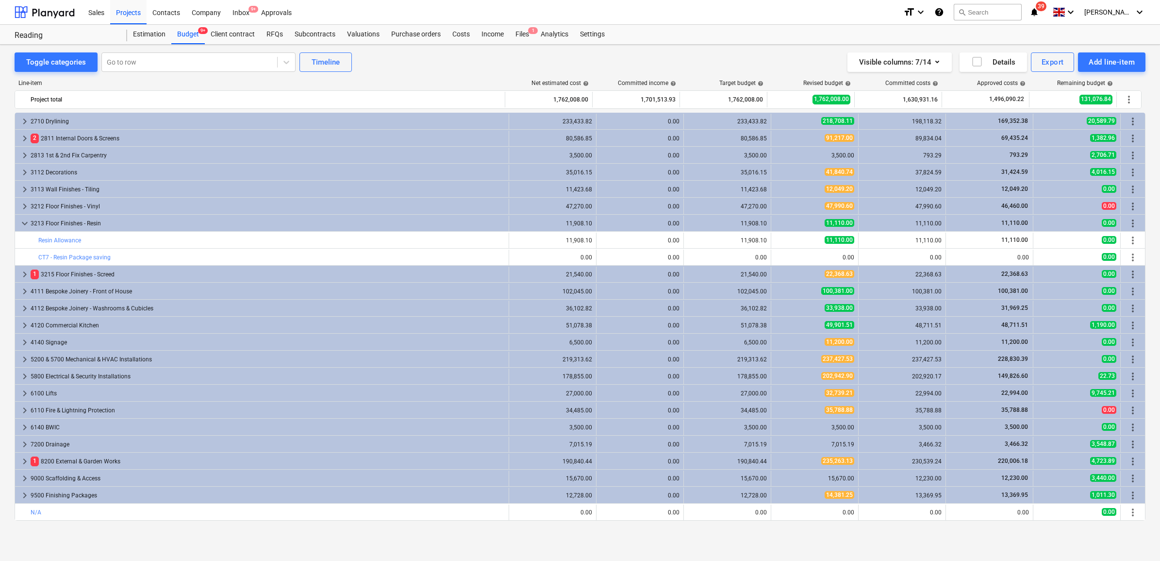
scroll to position [459, 0]
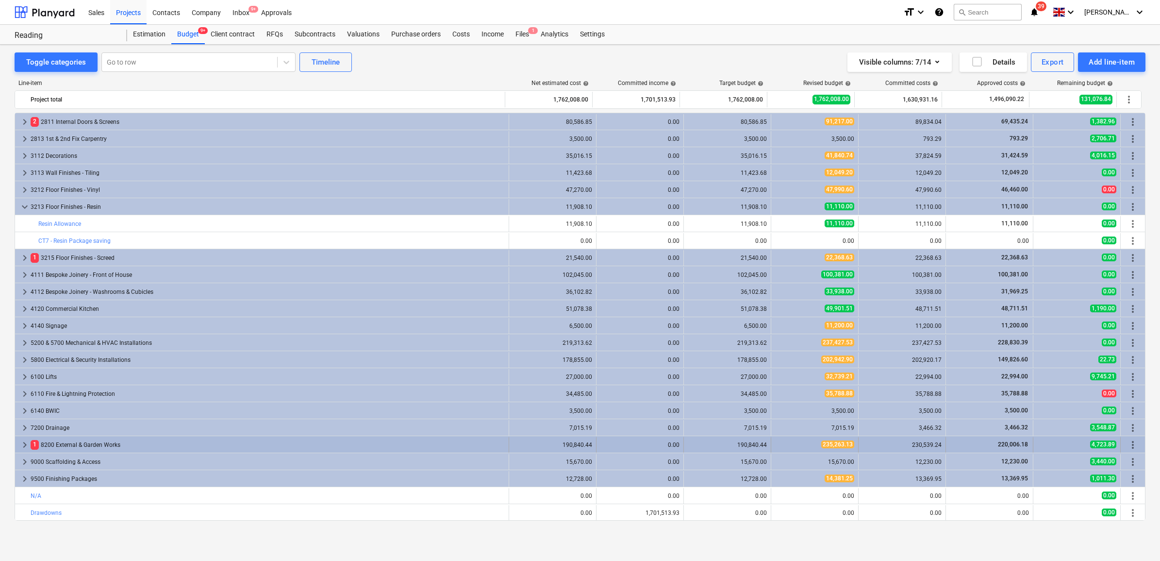
click at [83, 440] on div "1 8200 External & Garden Works" at bounding box center [268, 445] width 474 height 16
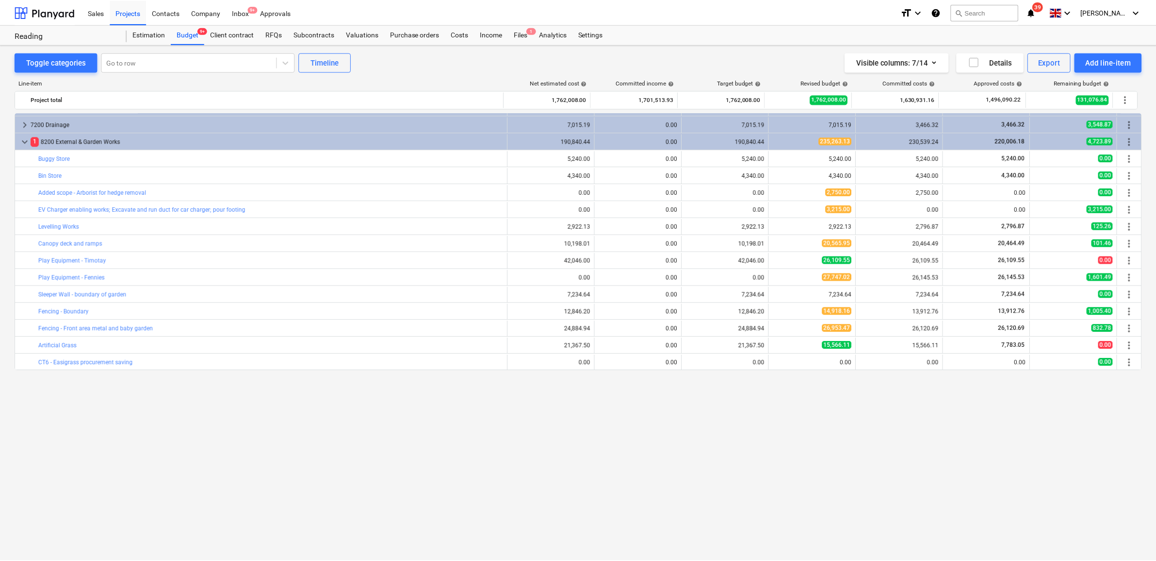
scroll to position [580, 0]
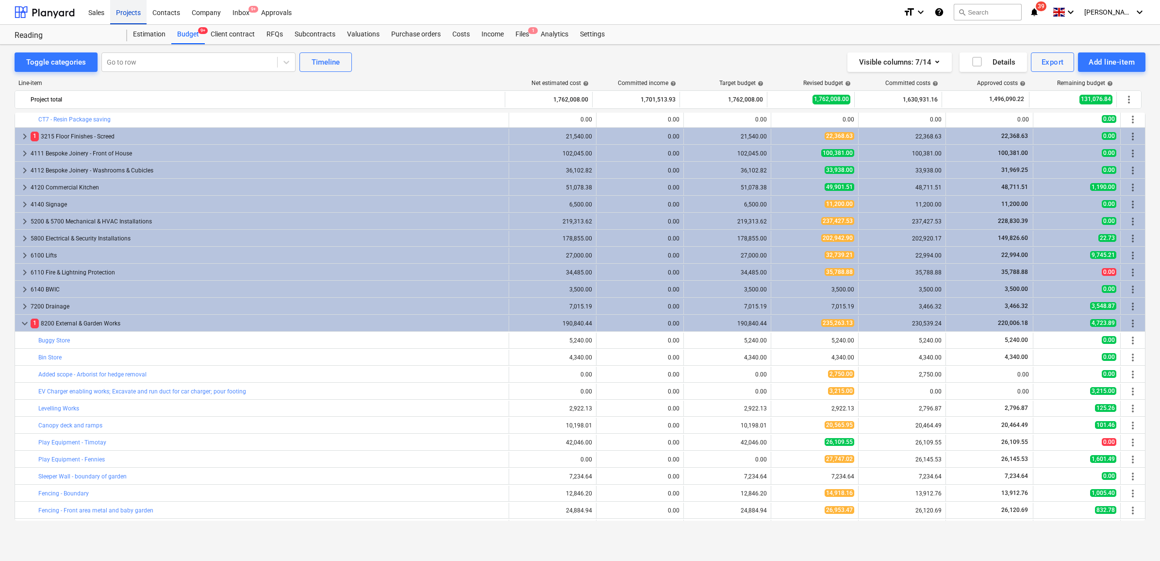
click at [137, 11] on div "Projects" at bounding box center [128, 12] width 36 height 25
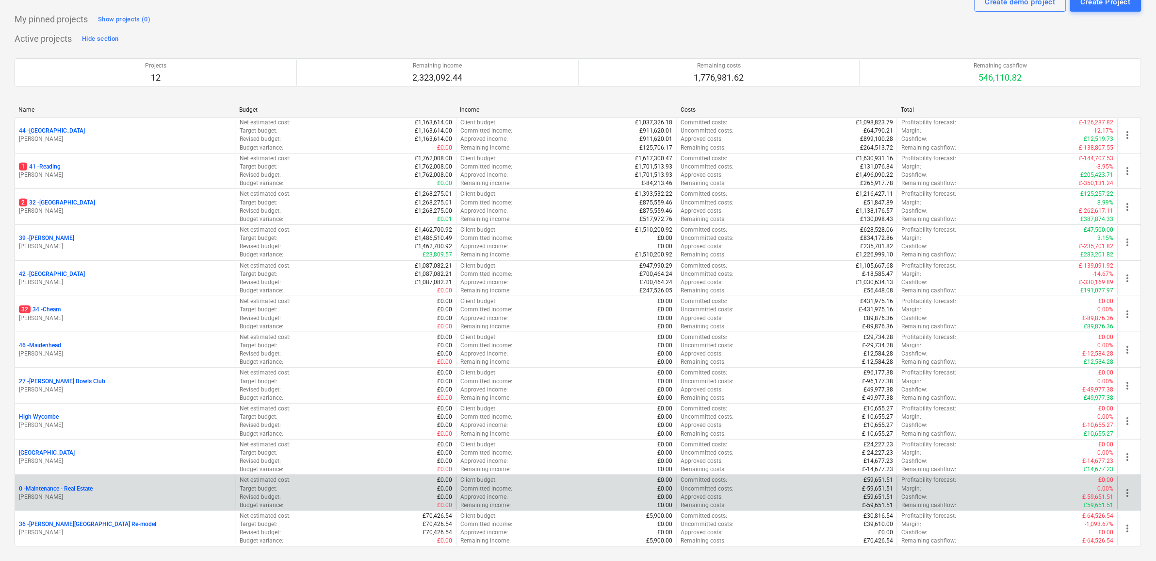
scroll to position [105, 0]
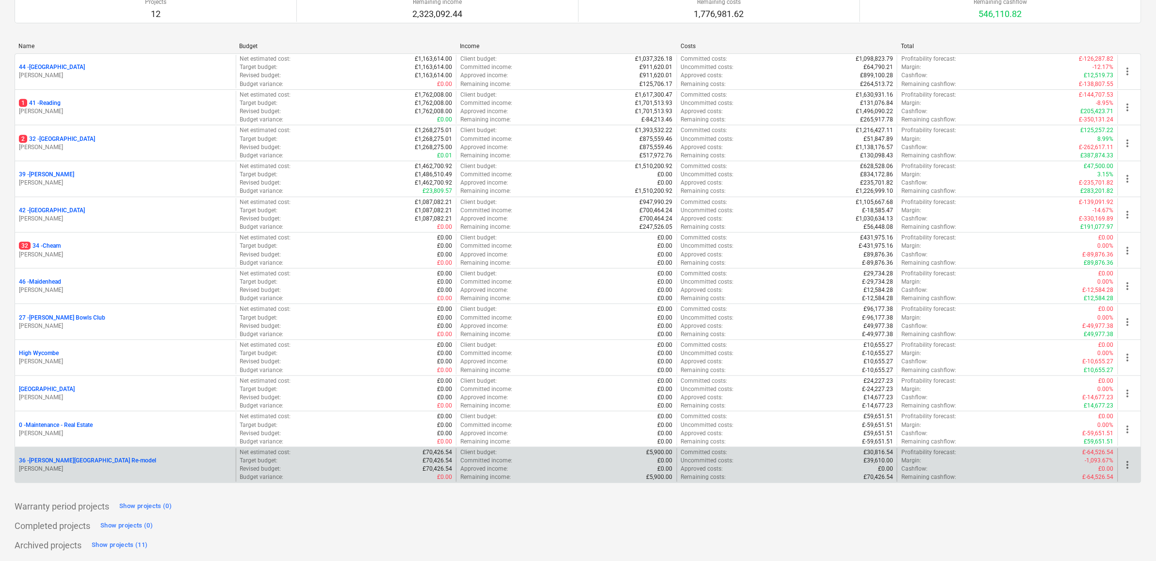
click at [67, 458] on p "36 - [PERSON_NAME][GEOGRAPHIC_DATA] Re-model" at bounding box center [87, 460] width 137 height 8
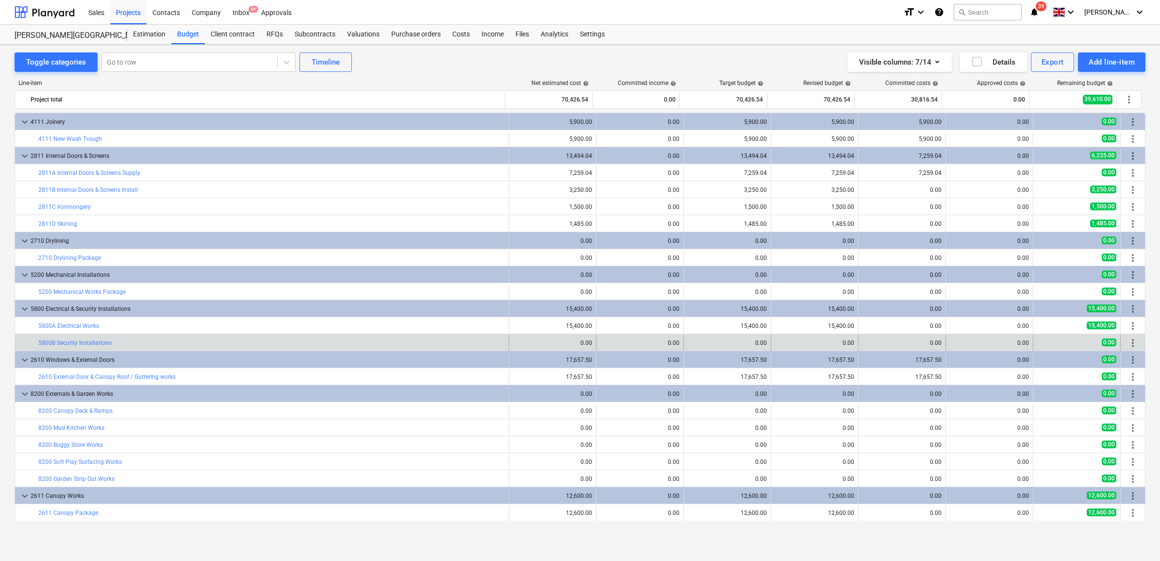
scroll to position [85, 0]
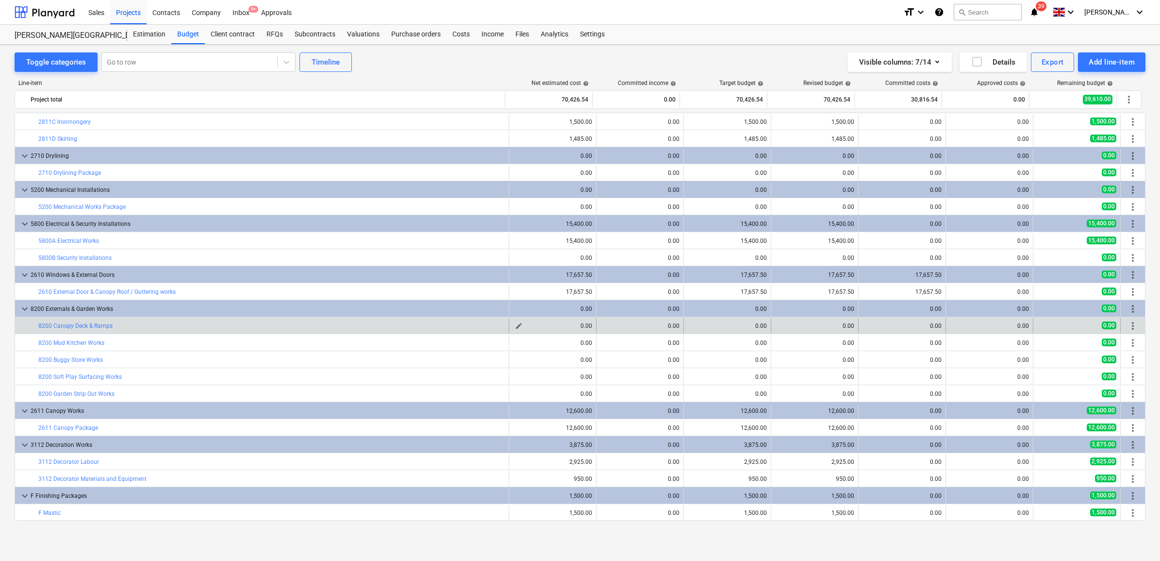
click at [515, 324] on span "edit" at bounding box center [519, 326] width 8 height 8
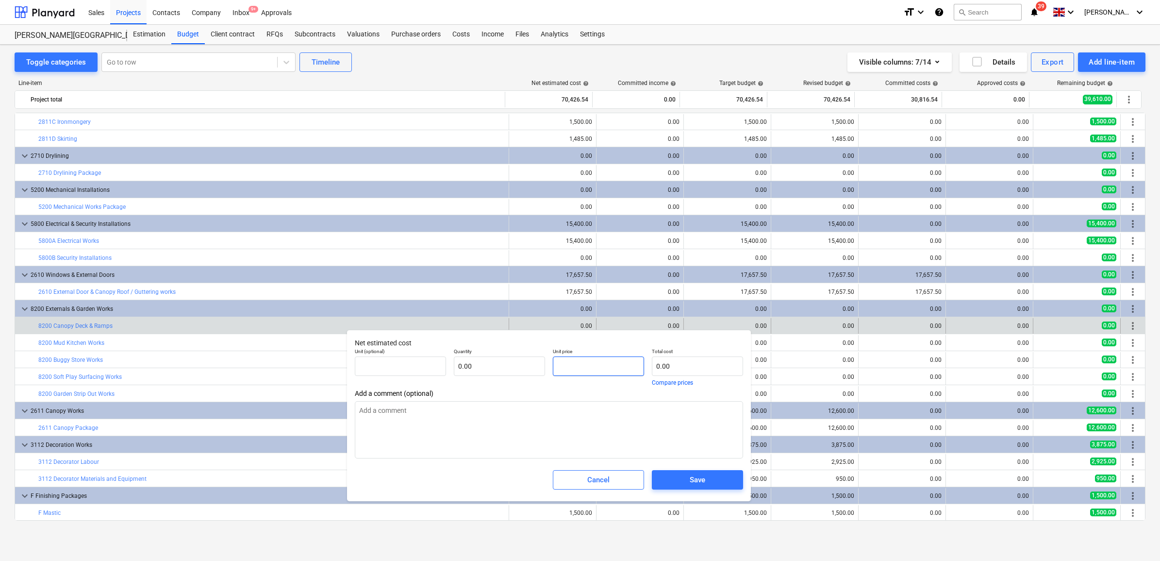
click at [580, 365] on input "text" at bounding box center [598, 365] width 91 height 19
drag, startPoint x: 594, startPoint y: 360, endPoint x: 529, endPoint y: 359, distance: 64.6
click at [529, 359] on div "Unit (optional) pcs Quantity 1.00 Unit price 8100 Total cost 8,100.00 Compare p…" at bounding box center [549, 366] width 396 height 45
click at [681, 476] on span "Save" at bounding box center [697, 479] width 68 height 13
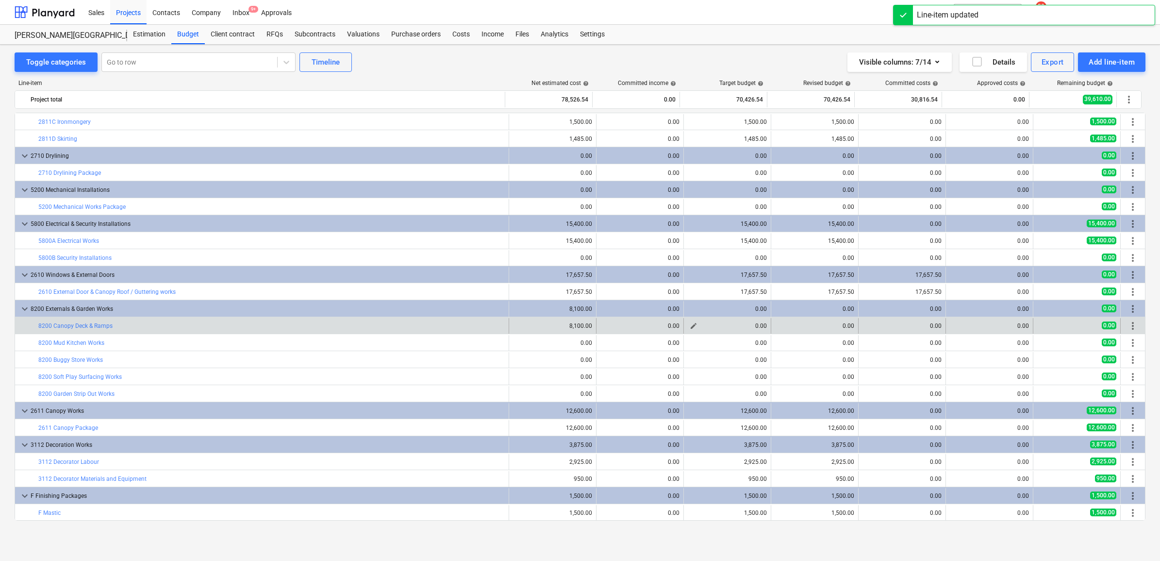
click at [690, 324] on span "edit" at bounding box center [694, 326] width 8 height 8
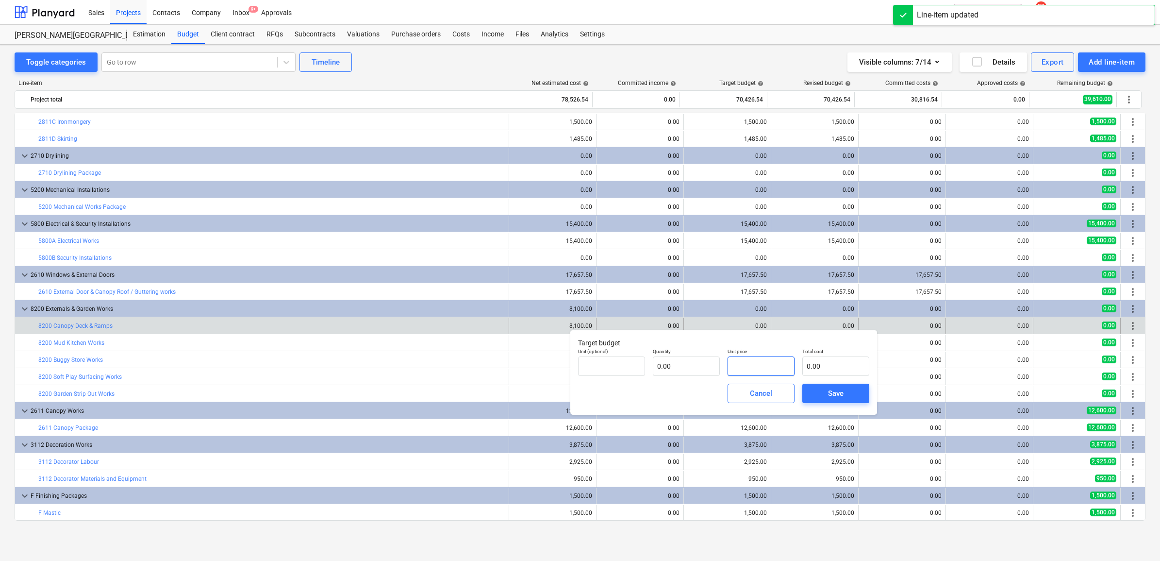
click at [754, 365] on input "text" at bounding box center [760, 365] width 67 height 19
paste input "8100"
click at [822, 388] on span "Save" at bounding box center [836, 393] width 44 height 13
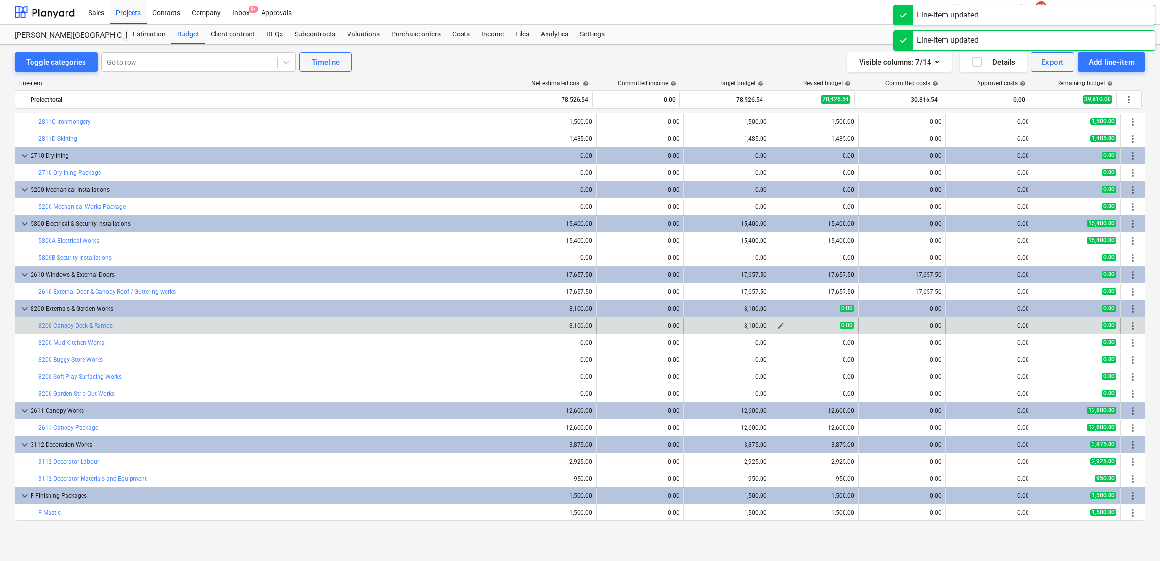
click at [775, 320] on div "edit" at bounding box center [781, 326] width 12 height 12
click at [778, 325] on span "edit" at bounding box center [781, 326] width 8 height 8
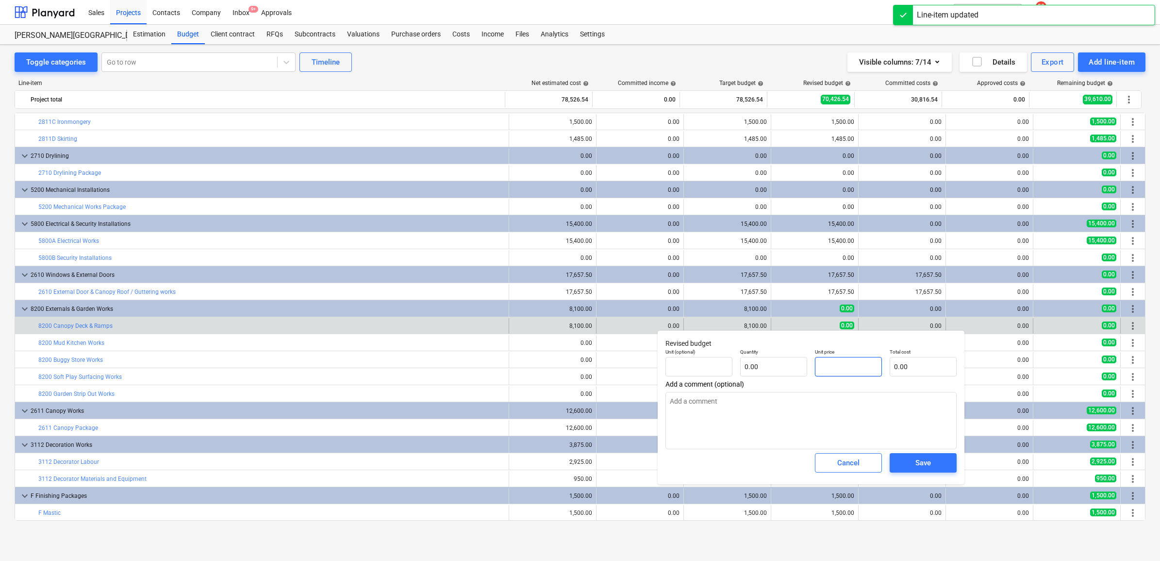
drag, startPoint x: 831, startPoint y: 361, endPoint x: 849, endPoint y: 374, distance: 22.6
click at [833, 364] on input "text" at bounding box center [848, 366] width 67 height 19
paste input "8100"
click at [917, 462] on div "Save" at bounding box center [923, 462] width 16 height 13
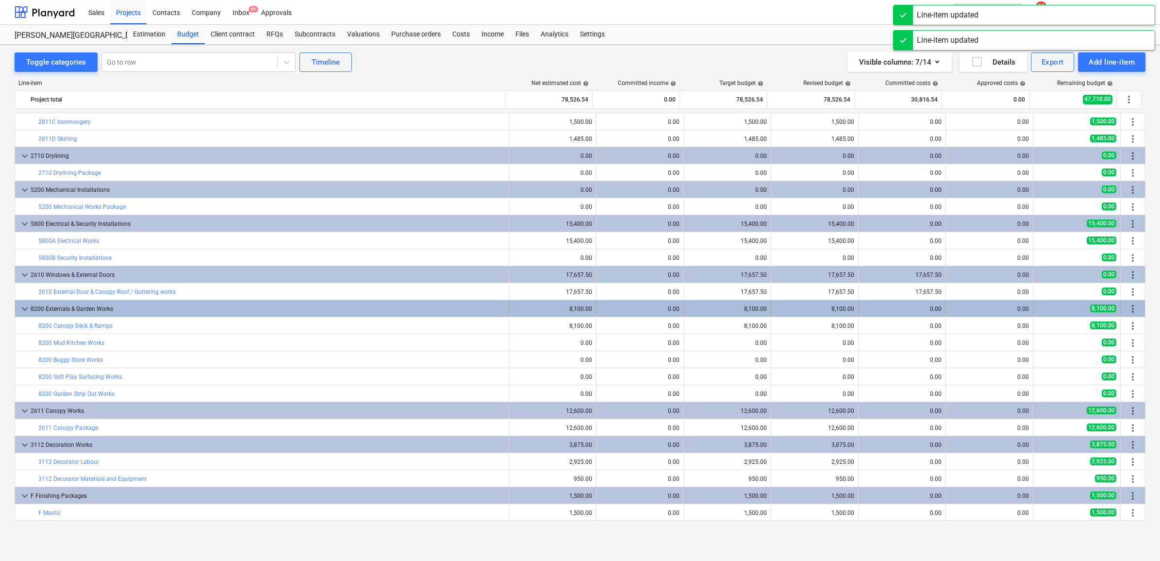
click at [1127, 305] on span "more_vert" at bounding box center [1133, 309] width 12 height 12
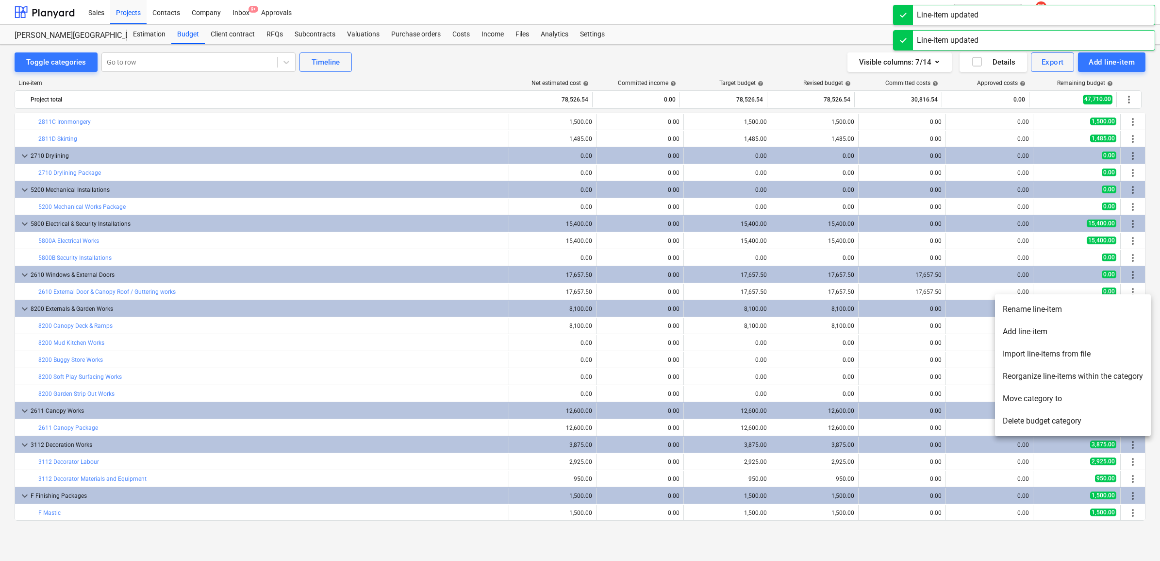
click at [1071, 340] on li "Add line-item" at bounding box center [1073, 331] width 156 height 22
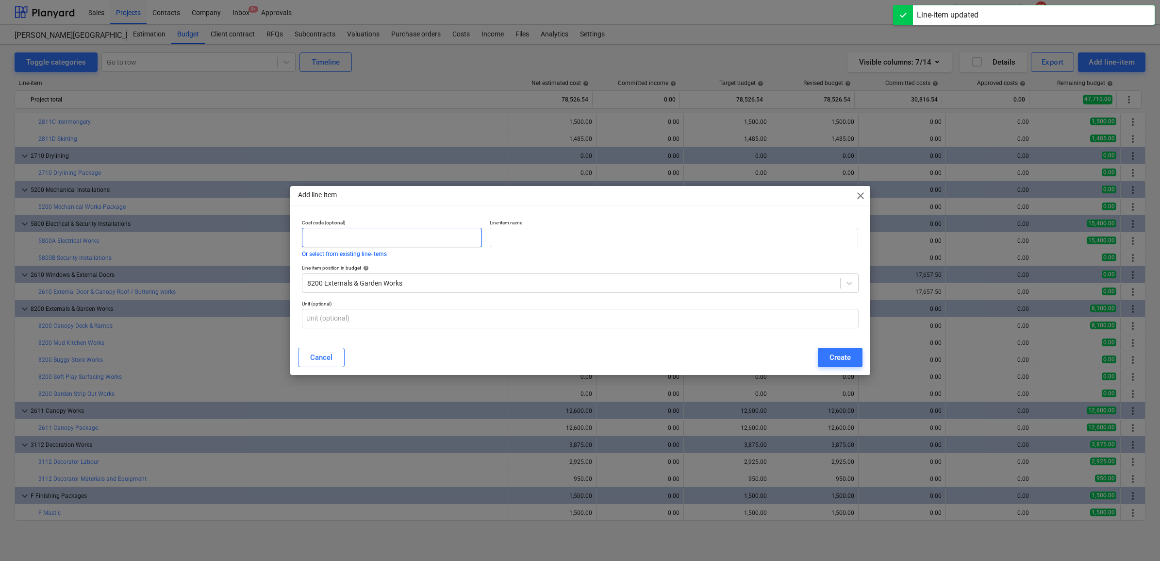
click at [370, 229] on input "text" at bounding box center [392, 237] width 181 height 19
click at [529, 235] on input "text" at bounding box center [674, 237] width 368 height 19
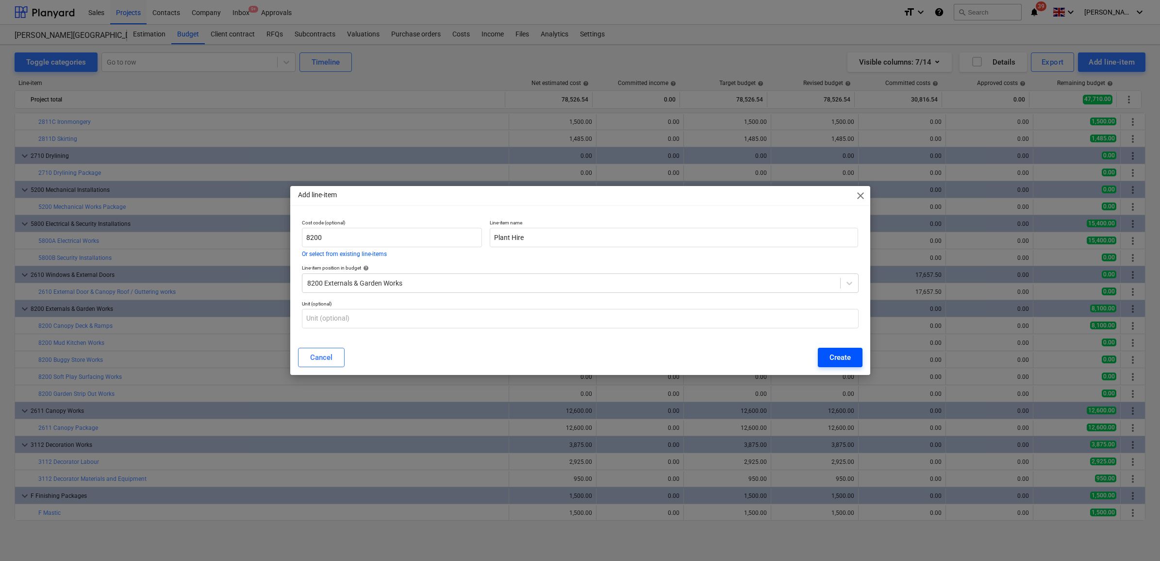
click at [839, 357] on div "Create" at bounding box center [839, 357] width 21 height 13
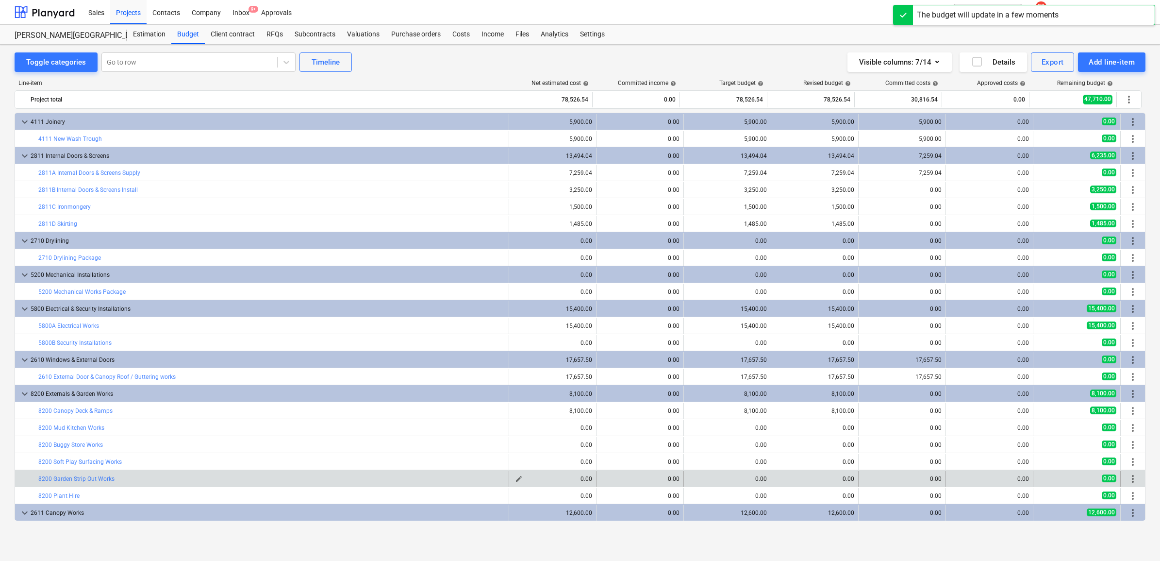
scroll to position [85, 0]
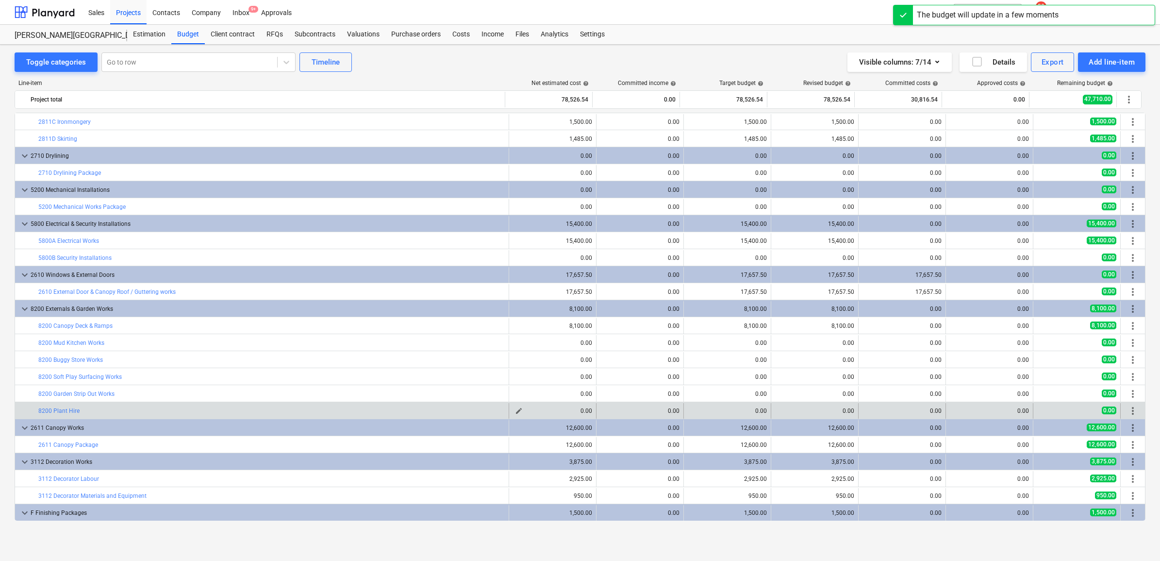
click at [515, 408] on span "edit" at bounding box center [519, 411] width 8 height 8
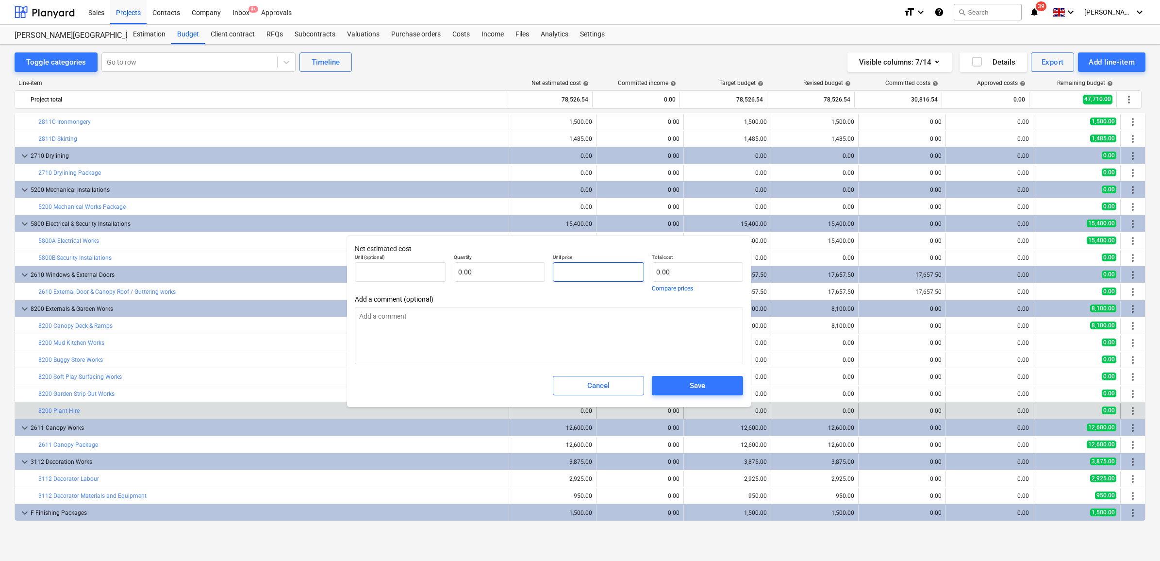
click at [591, 273] on input "text" at bounding box center [598, 271] width 91 height 19
drag, startPoint x: 600, startPoint y: 273, endPoint x: 483, endPoint y: 264, distance: 116.8
click at [484, 265] on div "Unit (optional) pcs Quantity 1.00 Unit price 1100 Total cost 1,100.00 Compare p…" at bounding box center [549, 272] width 396 height 45
click at [712, 387] on span "Save" at bounding box center [697, 385] width 68 height 13
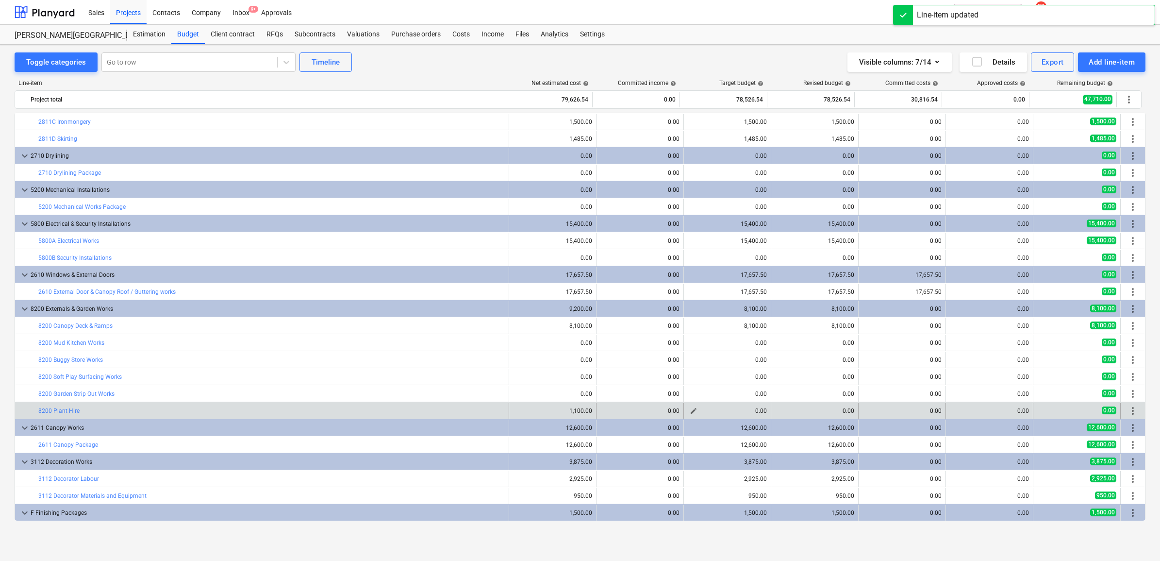
click at [690, 413] on span "edit" at bounding box center [694, 411] width 8 height 8
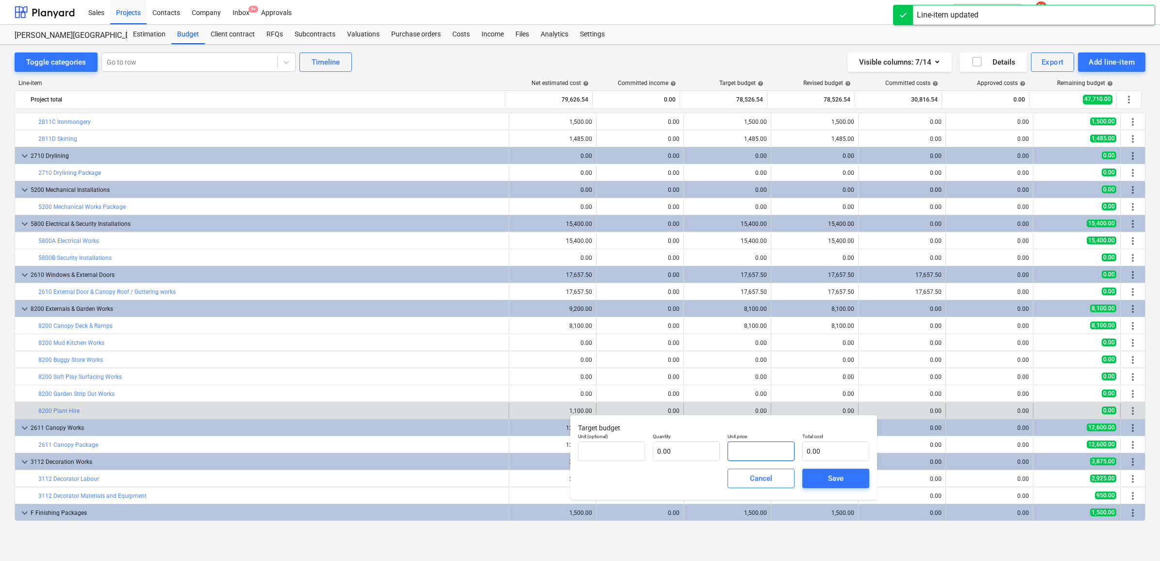
click at [751, 445] on input "text" at bounding box center [760, 450] width 67 height 19
paste input "1100"
click at [823, 477] on span "Save" at bounding box center [836, 478] width 44 height 13
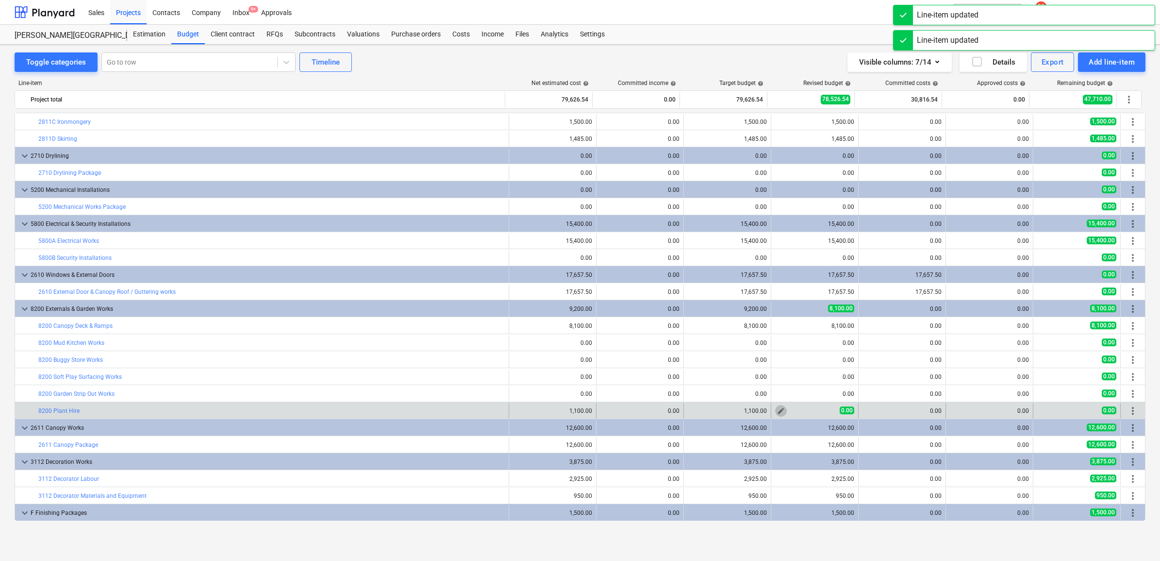
click at [780, 413] on span "edit" at bounding box center [781, 411] width 8 height 8
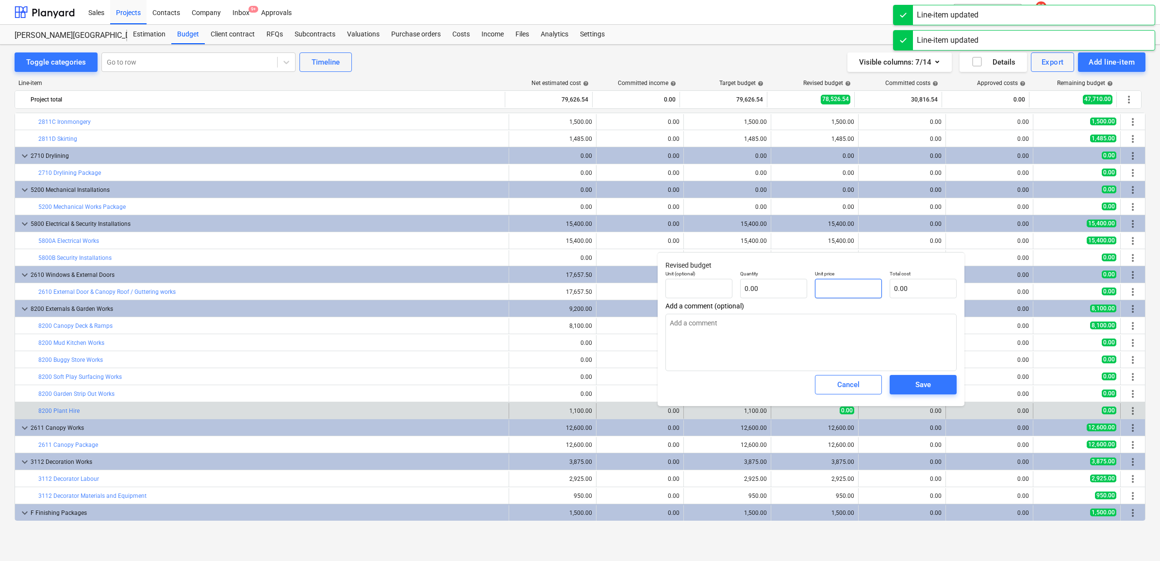
click at [845, 295] on input "text" at bounding box center [848, 288] width 67 height 19
paste input "1100"
click at [923, 387] on div "Save" at bounding box center [923, 384] width 16 height 13
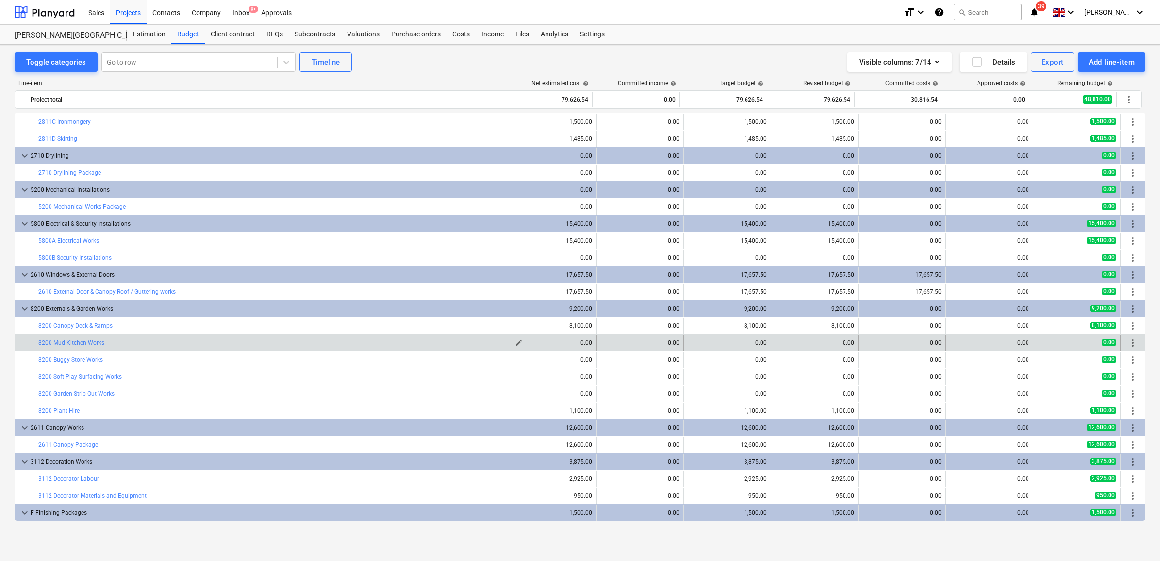
click at [522, 343] on div "0.00" at bounding box center [552, 342] width 79 height 7
click at [519, 343] on span "edit" at bounding box center [519, 343] width 8 height 8
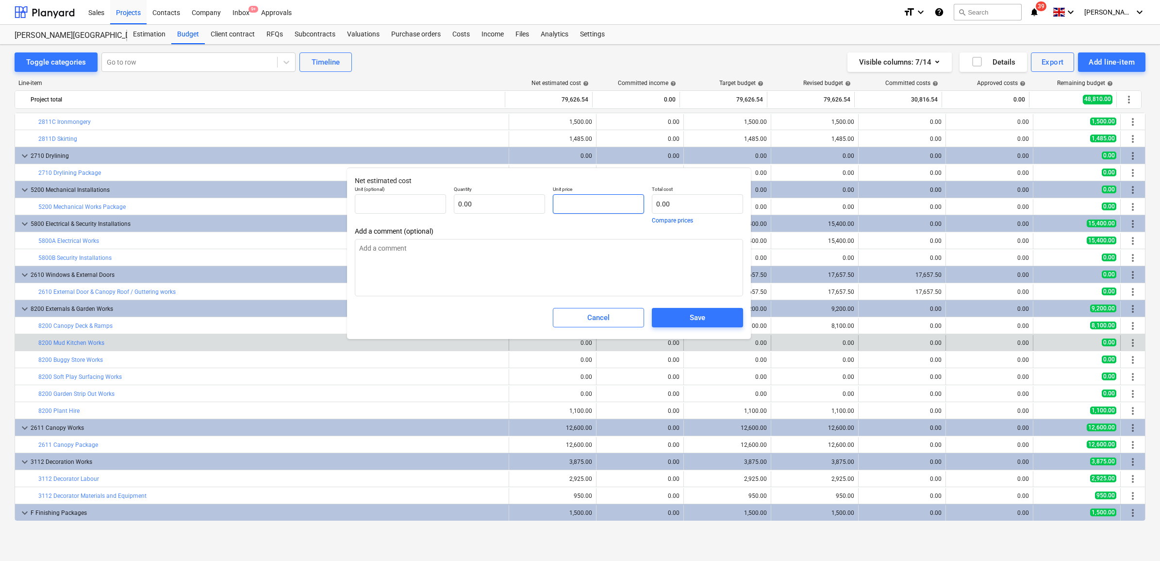
click at [593, 210] on input "text" at bounding box center [598, 203] width 91 height 19
drag, startPoint x: 588, startPoint y: 205, endPoint x: 435, endPoint y: 193, distance: 153.4
click at [435, 193] on div "Unit (optional) pcs Quantity 1.00 Unit price 5315 Total cost 5,315.00 Compare p…" at bounding box center [549, 204] width 396 height 45
click at [678, 313] on span "Save" at bounding box center [697, 317] width 68 height 13
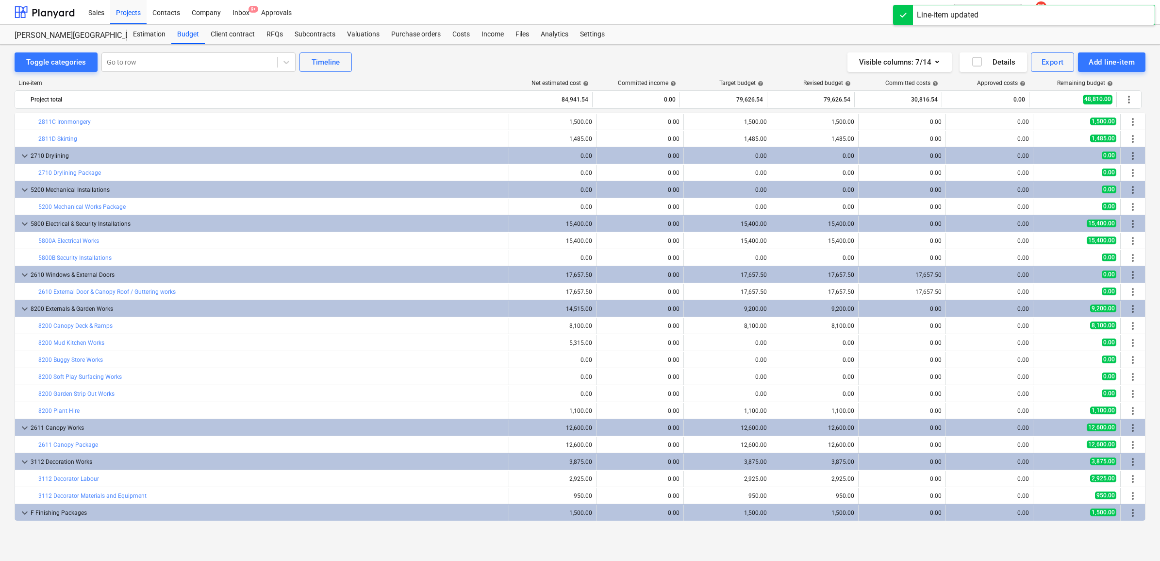
click at [698, 340] on div "0.00" at bounding box center [727, 342] width 79 height 7
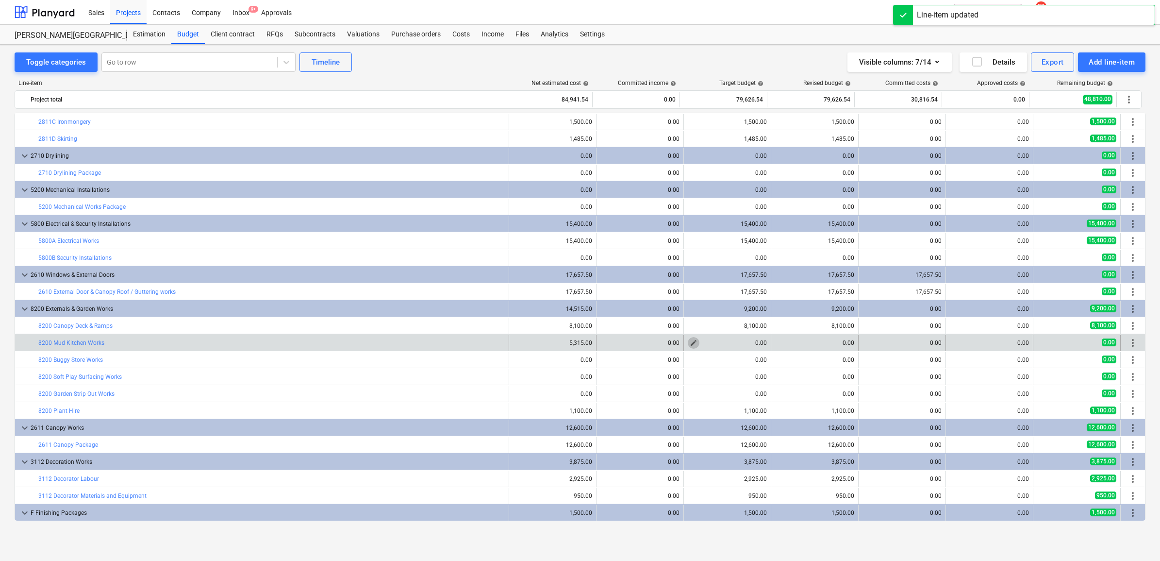
click at [692, 340] on span "edit" at bounding box center [694, 343] width 8 height 8
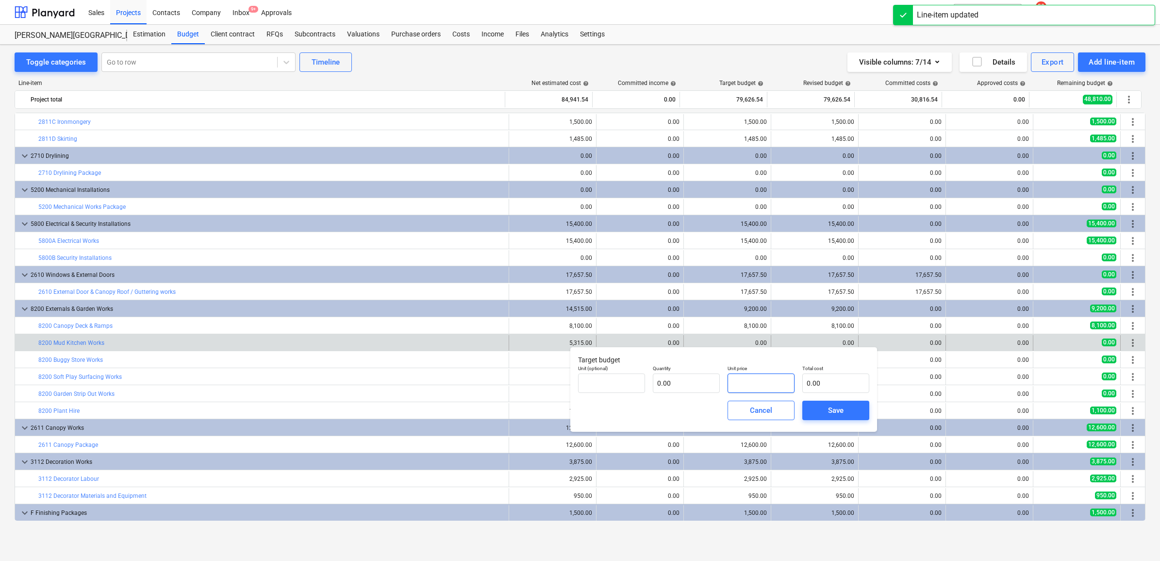
click at [755, 382] on input "text" at bounding box center [760, 382] width 67 height 19
paste input "5315"
click at [823, 413] on span "Save" at bounding box center [836, 410] width 44 height 13
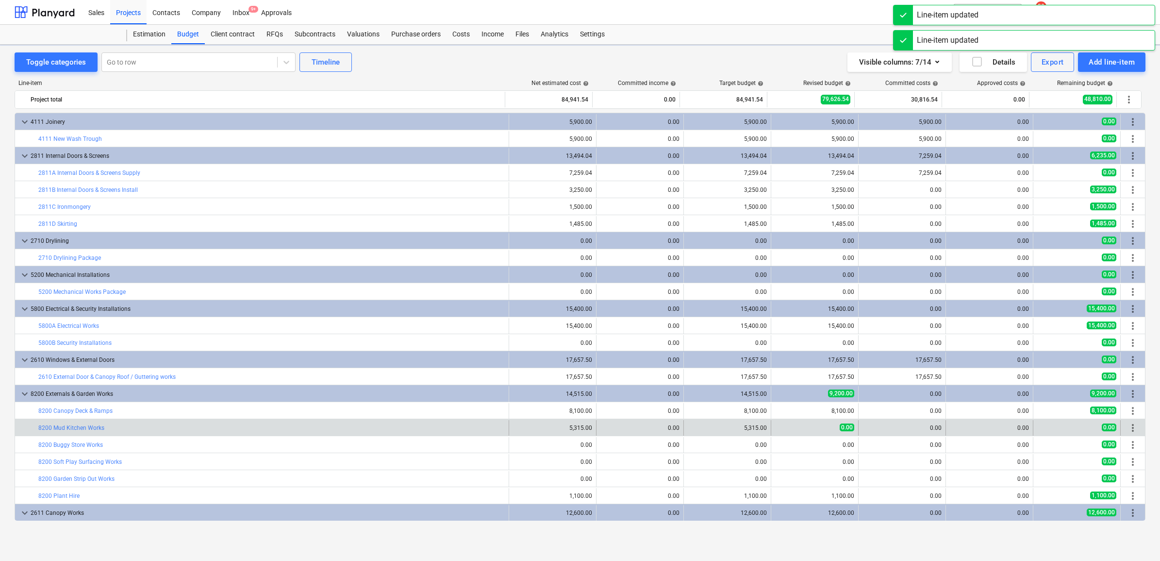
drag, startPoint x: 787, startPoint y: 329, endPoint x: 770, endPoint y: 346, distance: 24.0
click at [767, 420] on div "edit 5,315.00" at bounding box center [727, 428] width 87 height 16
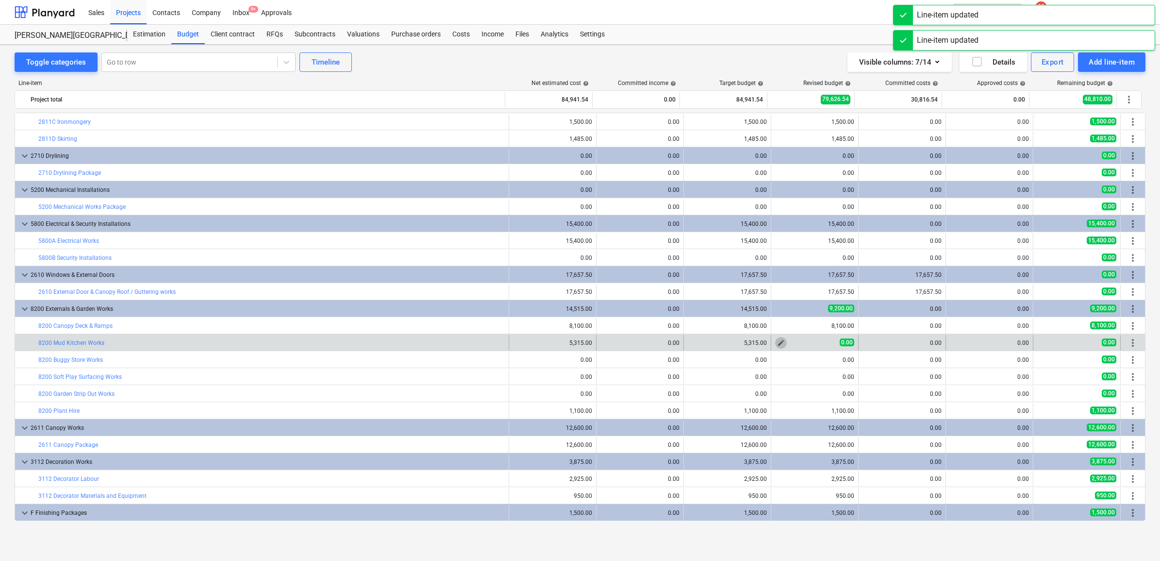
click at [782, 343] on button "edit" at bounding box center [781, 343] width 12 height 12
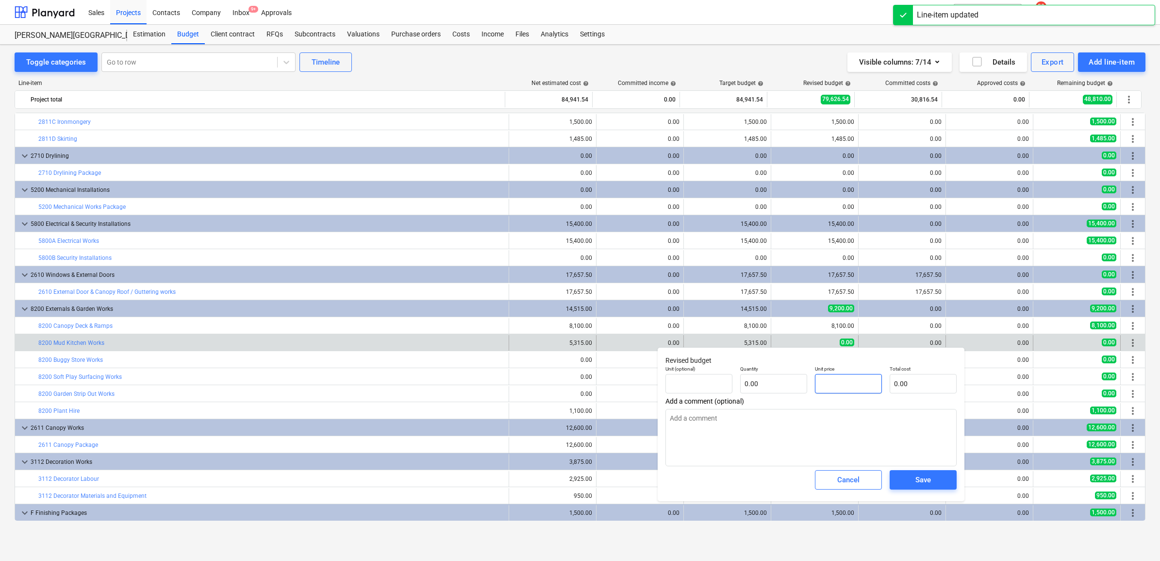
click at [840, 377] on input "text" at bounding box center [848, 383] width 67 height 19
paste input "5315"
click at [916, 476] on div "Save" at bounding box center [923, 479] width 16 height 13
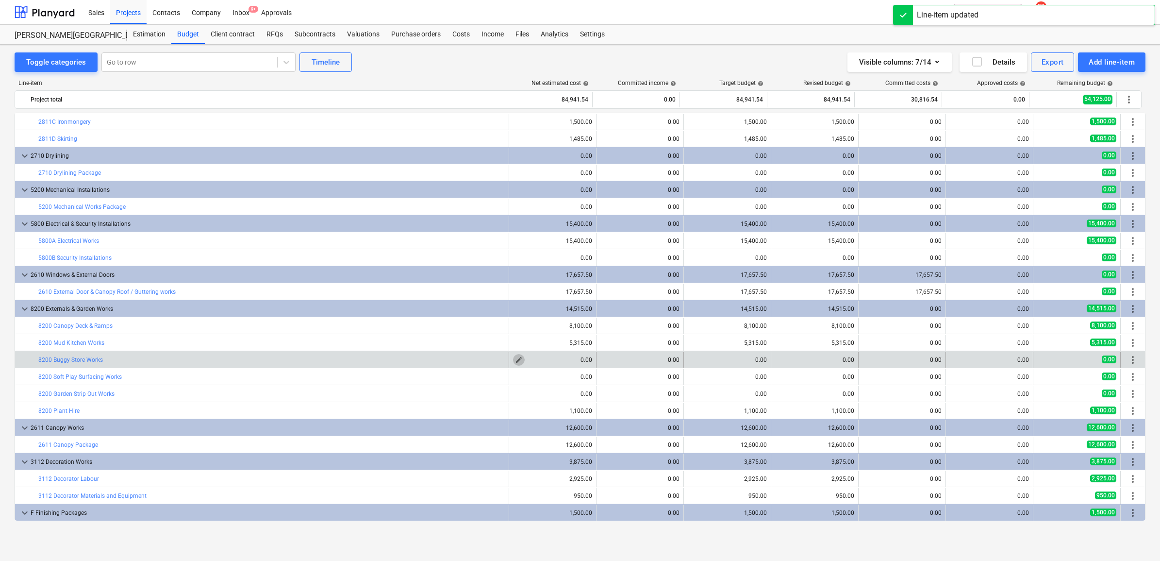
click at [515, 363] on span "edit" at bounding box center [519, 360] width 8 height 8
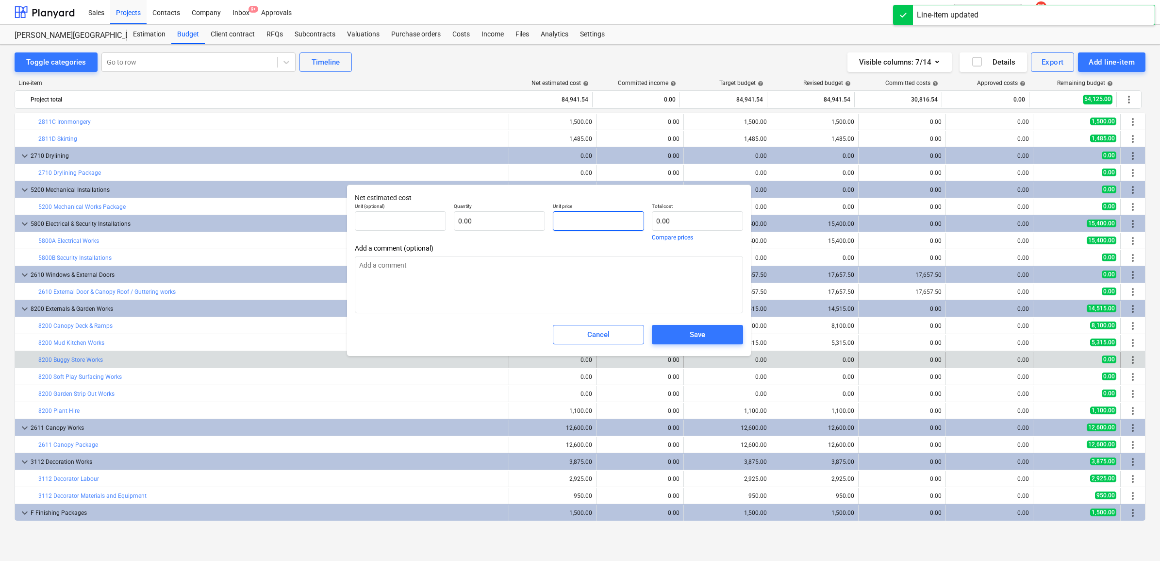
click at [579, 222] on input "text" at bounding box center [598, 220] width 91 height 19
click at [559, 227] on input "text" at bounding box center [598, 220] width 91 height 19
drag, startPoint x: 590, startPoint y: 221, endPoint x: 491, endPoint y: 221, distance: 98.5
click at [491, 221] on div "Unit (optional) pcs Quantity 1.00 Unit price 9700 Total cost 9,700.00 Compare p…" at bounding box center [549, 221] width 396 height 45
click at [709, 332] on span "Save" at bounding box center [697, 334] width 68 height 13
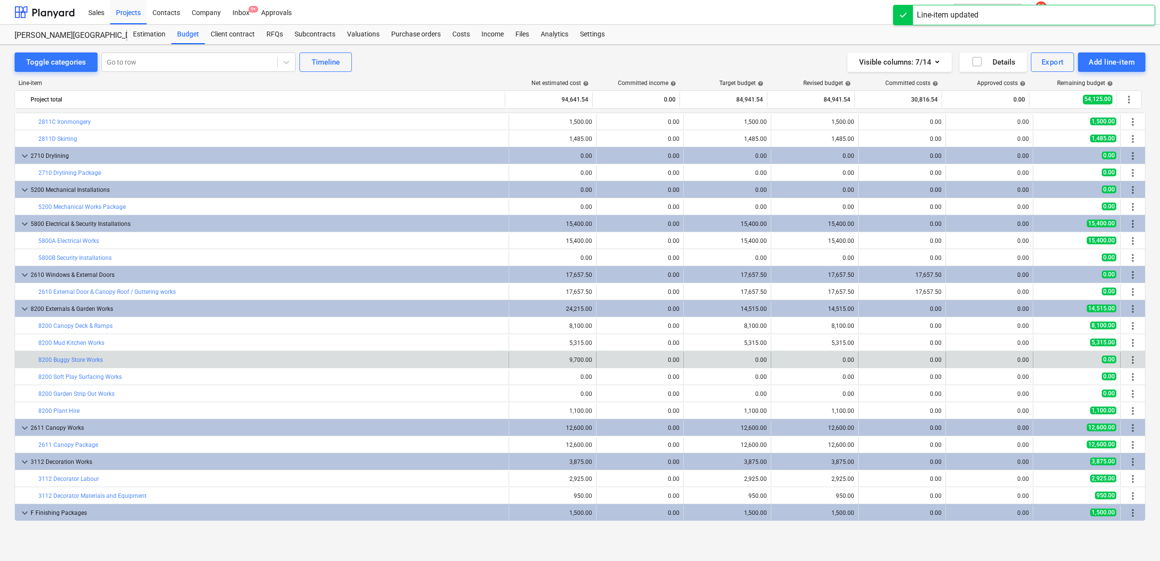
click at [602, 360] on div "0.00" at bounding box center [639, 359] width 79 height 7
click at [691, 360] on span "edit" at bounding box center [694, 360] width 8 height 8
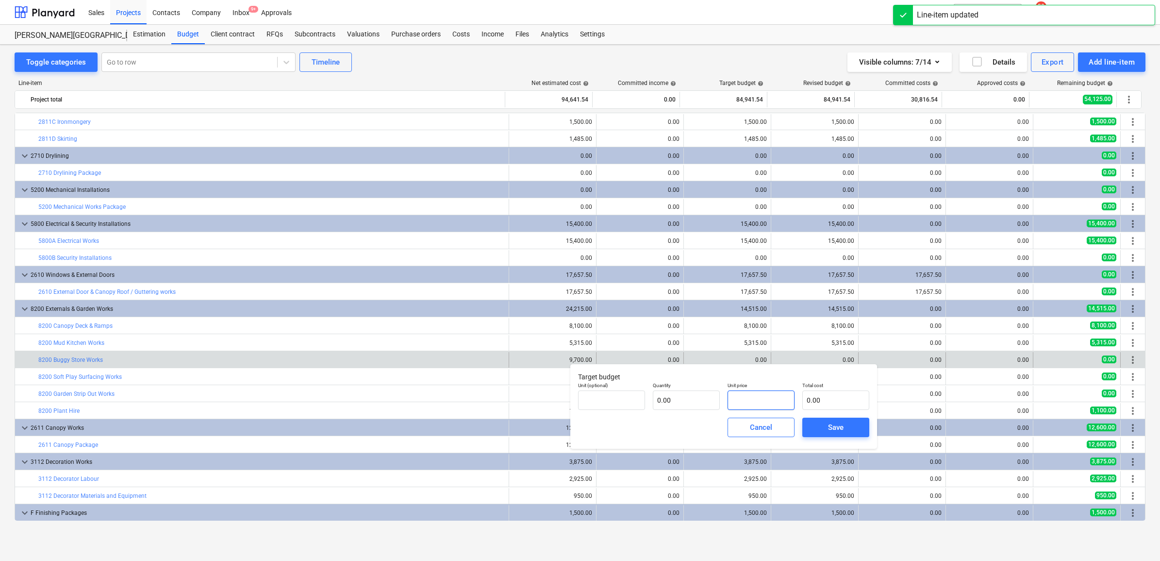
click at [779, 396] on input "text" at bounding box center [760, 399] width 67 height 19
paste input "9700"
click at [831, 433] on button "Save" at bounding box center [835, 426] width 67 height 19
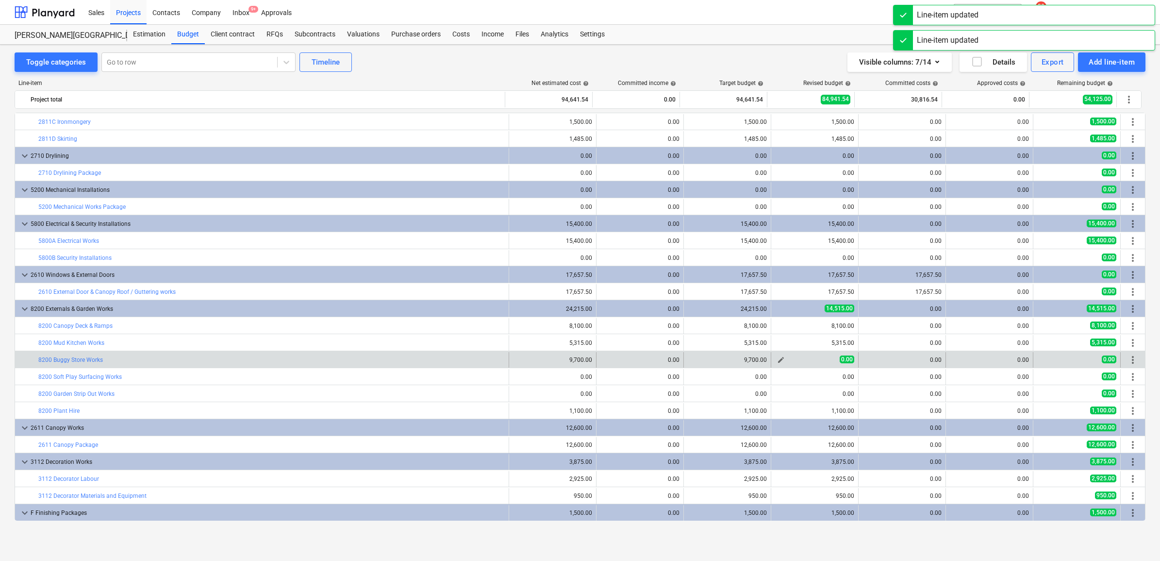
click at [777, 362] on span "edit" at bounding box center [781, 360] width 8 height 8
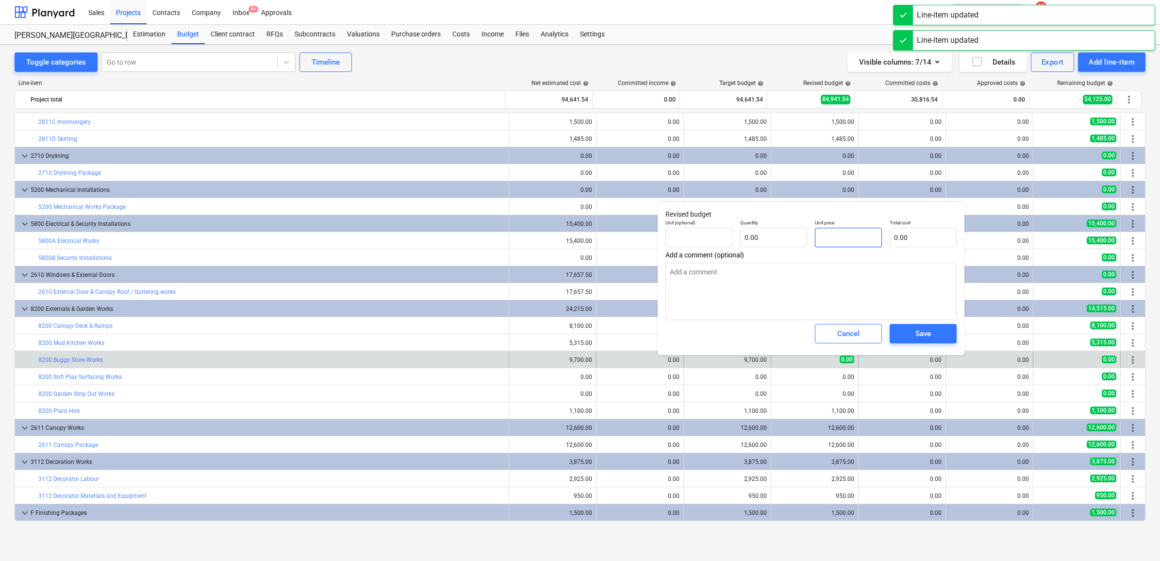
click at [824, 243] on input "text" at bounding box center [848, 237] width 67 height 19
paste input "9700"
click at [916, 330] on div "Save" at bounding box center [923, 333] width 16 height 13
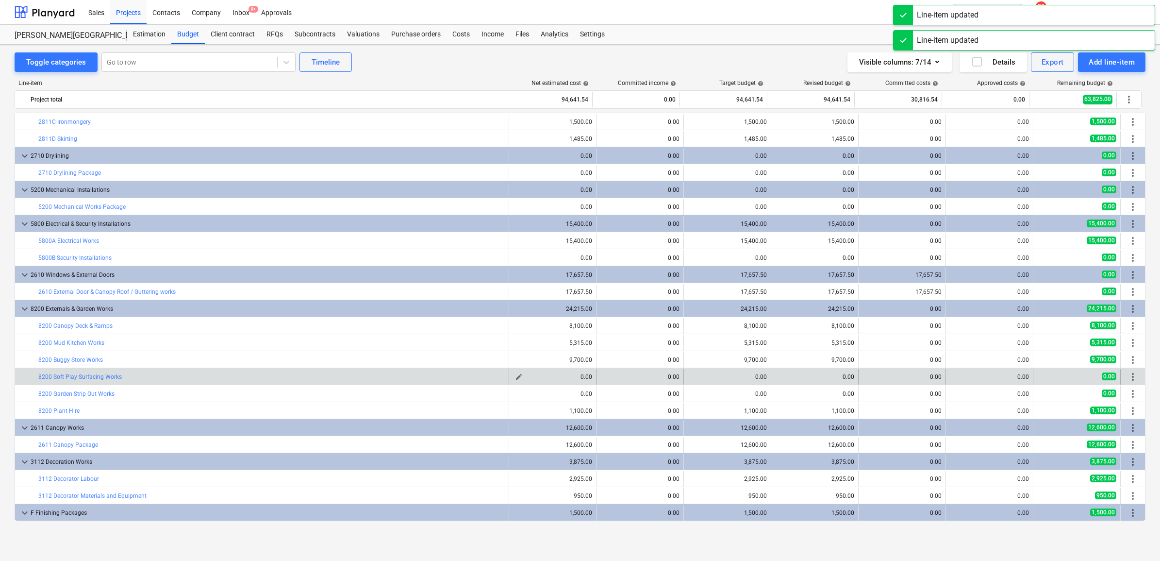
click at [515, 376] on span "edit" at bounding box center [519, 377] width 8 height 8
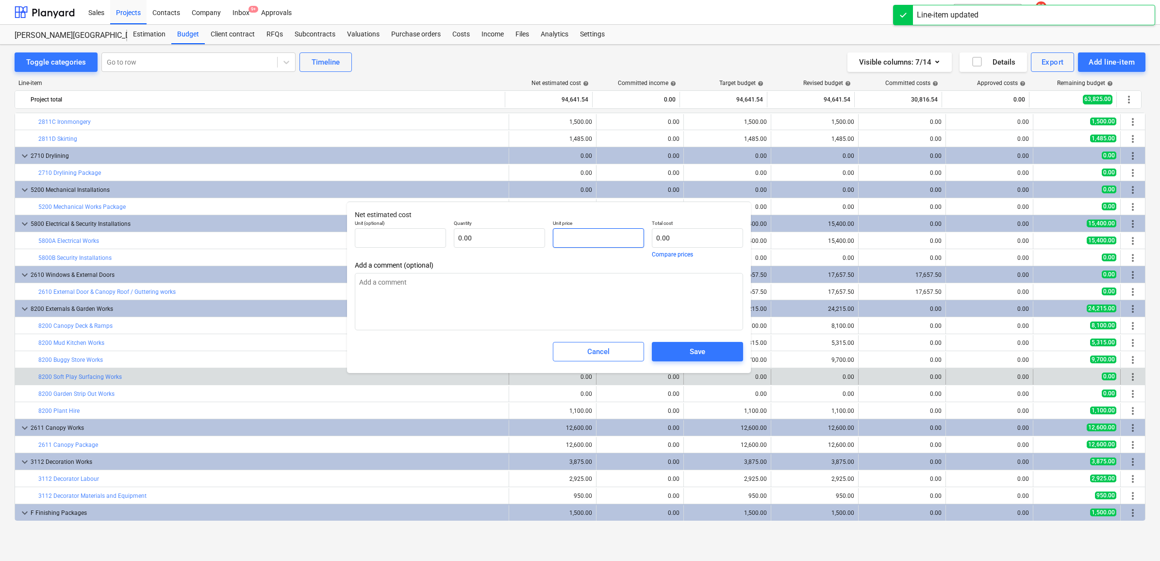
click at [589, 238] on input "text" at bounding box center [598, 237] width 91 height 19
drag, startPoint x: 593, startPoint y: 236, endPoint x: 518, endPoint y: 228, distance: 75.1
click at [518, 228] on div "Unit (optional) pcs Quantity 1.00 Unit price 4985 Total cost 4,985.00 Compare p…" at bounding box center [549, 238] width 396 height 45
click at [670, 353] on span "Save" at bounding box center [697, 351] width 68 height 13
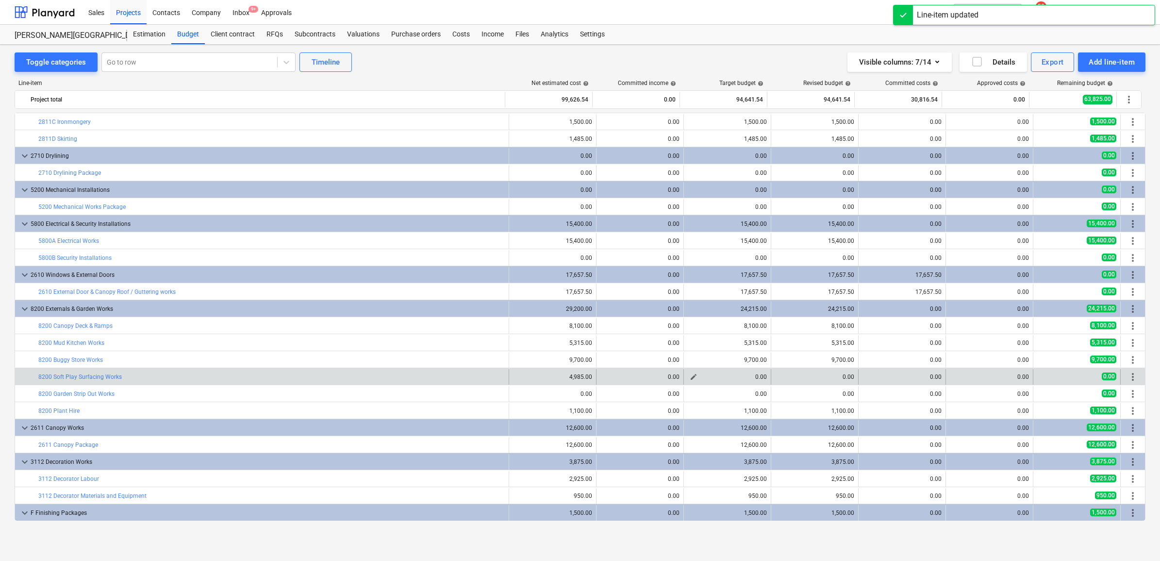
click at [692, 375] on span "edit" at bounding box center [694, 377] width 8 height 8
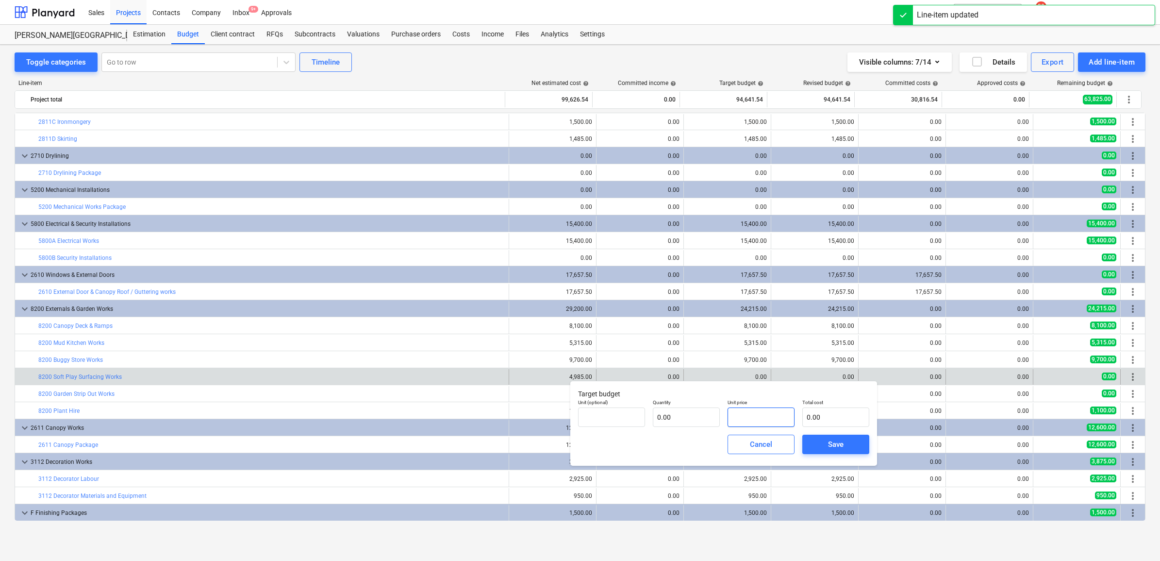
click at [751, 418] on input "text" at bounding box center [760, 416] width 67 height 19
paste input "4985"
click at [826, 442] on span "Save" at bounding box center [836, 444] width 44 height 13
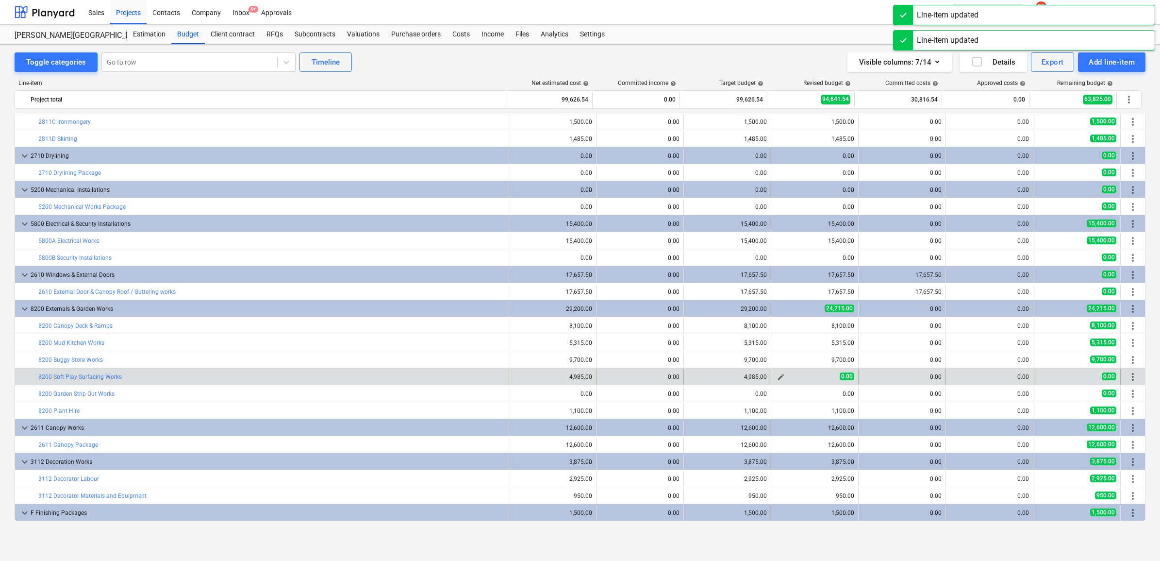
click at [779, 378] on span "edit" at bounding box center [781, 377] width 8 height 8
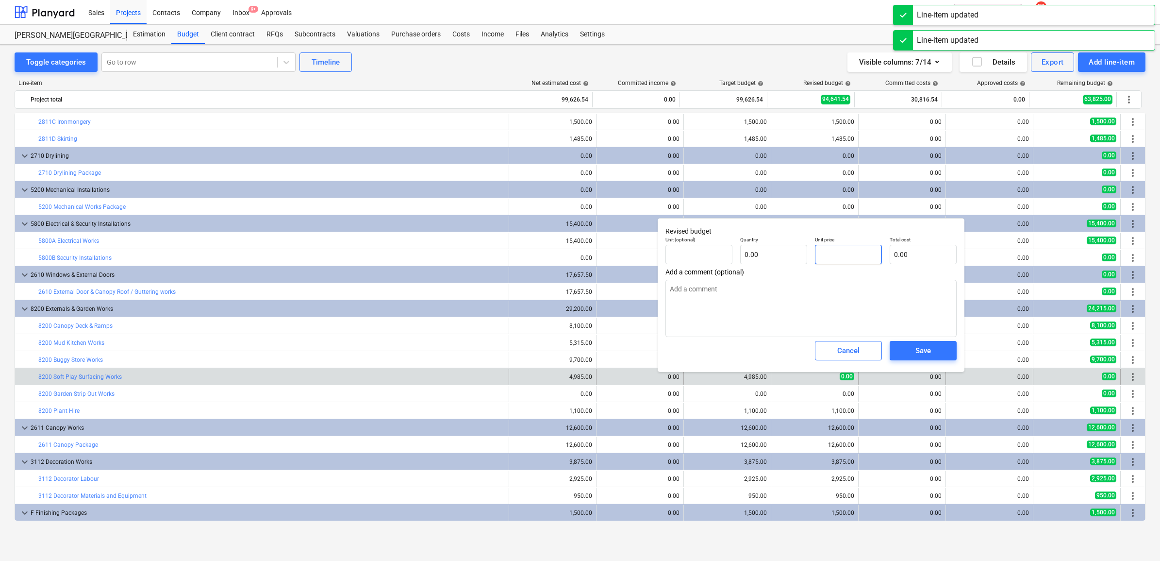
click at [860, 253] on input "text" at bounding box center [848, 254] width 67 height 19
paste input "4985"
click at [908, 352] on span "Save" at bounding box center [923, 350] width 44 height 13
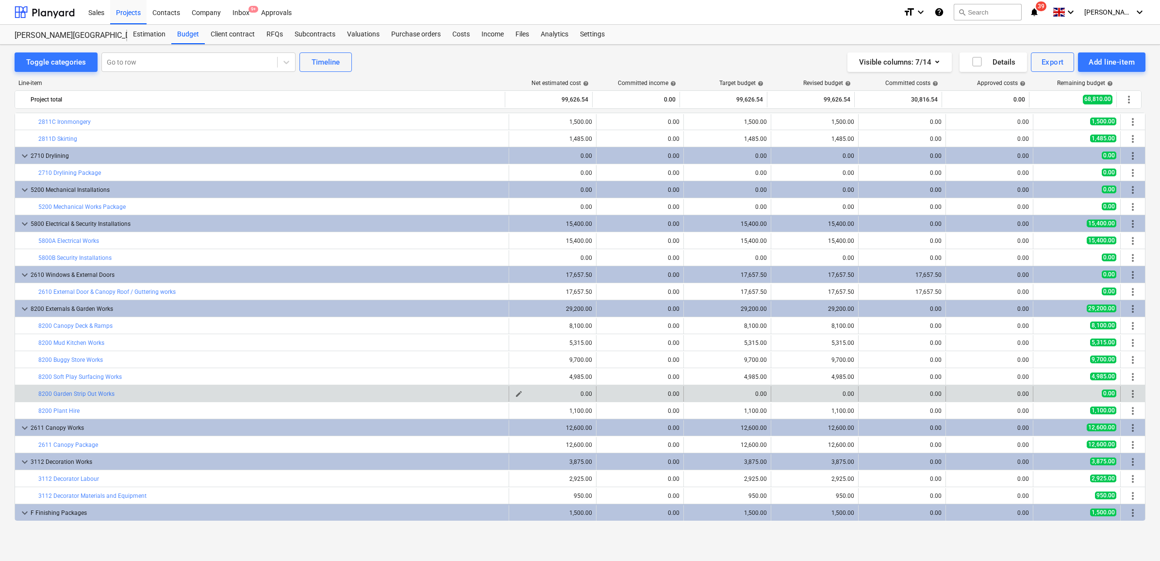
click at [515, 392] on span "edit" at bounding box center [519, 394] width 8 height 8
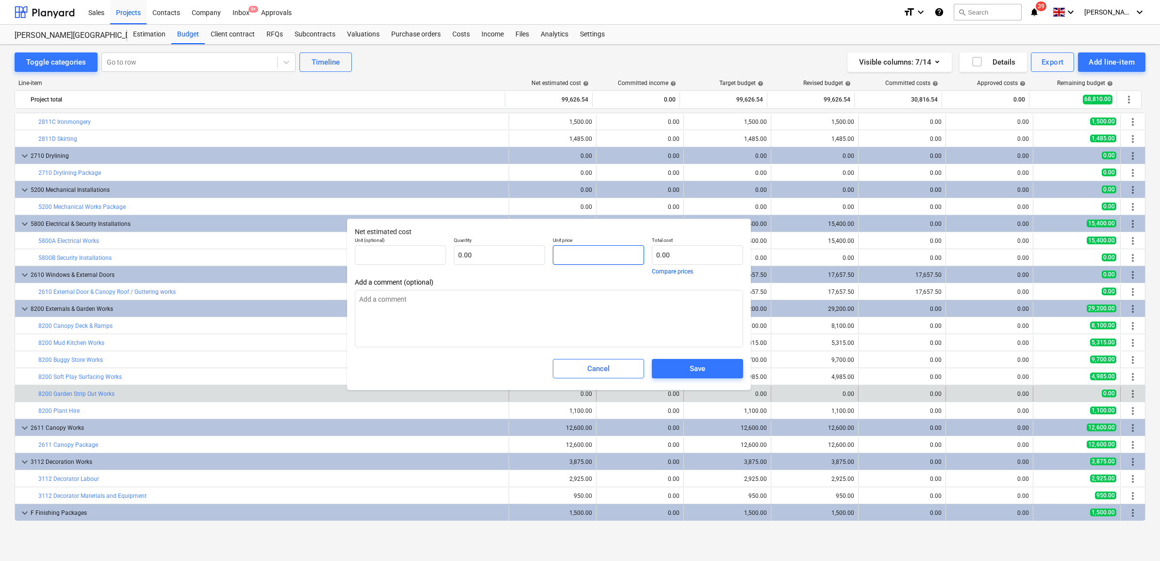
click at [563, 255] on input "text" at bounding box center [598, 254] width 91 height 19
drag, startPoint x: 580, startPoint y: 256, endPoint x: 485, endPoint y: 243, distance: 95.5
click at [485, 243] on div "Unit (optional) pcs Quantity 1.00 Unit price 6575 Total cost 6,575.00 Compare p…" at bounding box center [549, 255] width 396 height 45
click at [690, 363] on div "Save" at bounding box center [698, 368] width 16 height 13
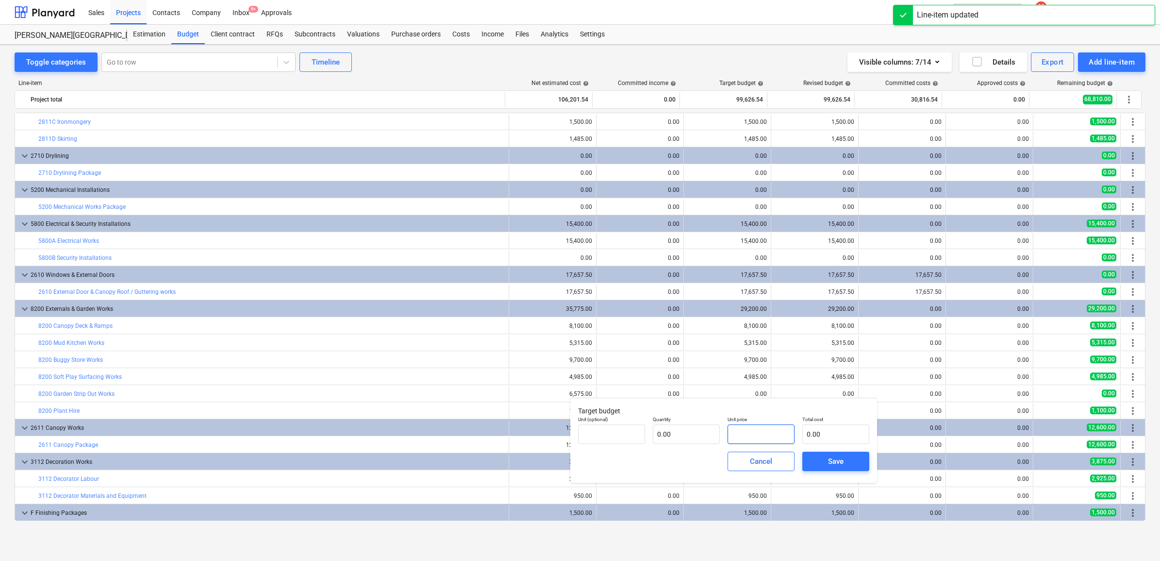
click at [758, 427] on input "text" at bounding box center [760, 433] width 67 height 19
paste input "6575"
click at [832, 459] on div "Save" at bounding box center [836, 461] width 16 height 13
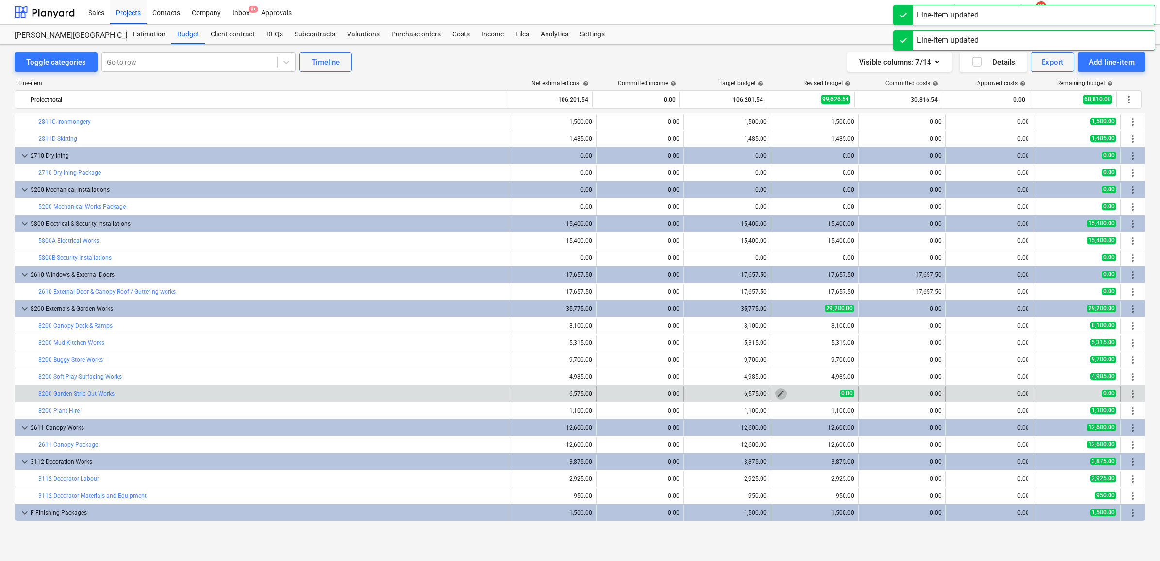
click at [780, 396] on span "edit" at bounding box center [781, 394] width 8 height 8
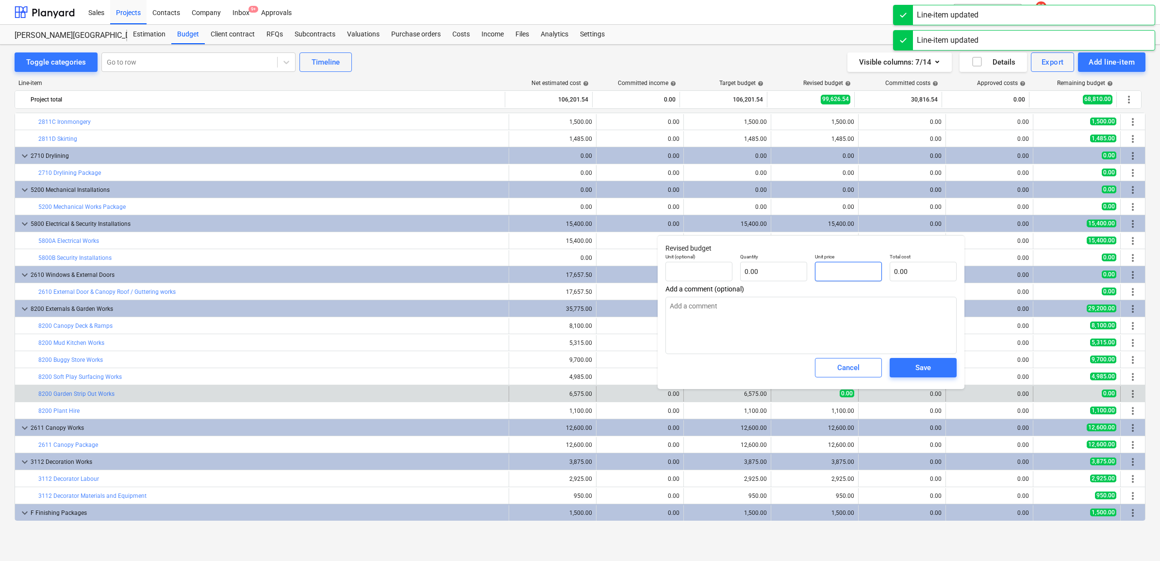
click at [836, 278] on input "text" at bounding box center [848, 271] width 67 height 19
paste input "6575"
click at [901, 366] on span "Save" at bounding box center [923, 367] width 44 height 13
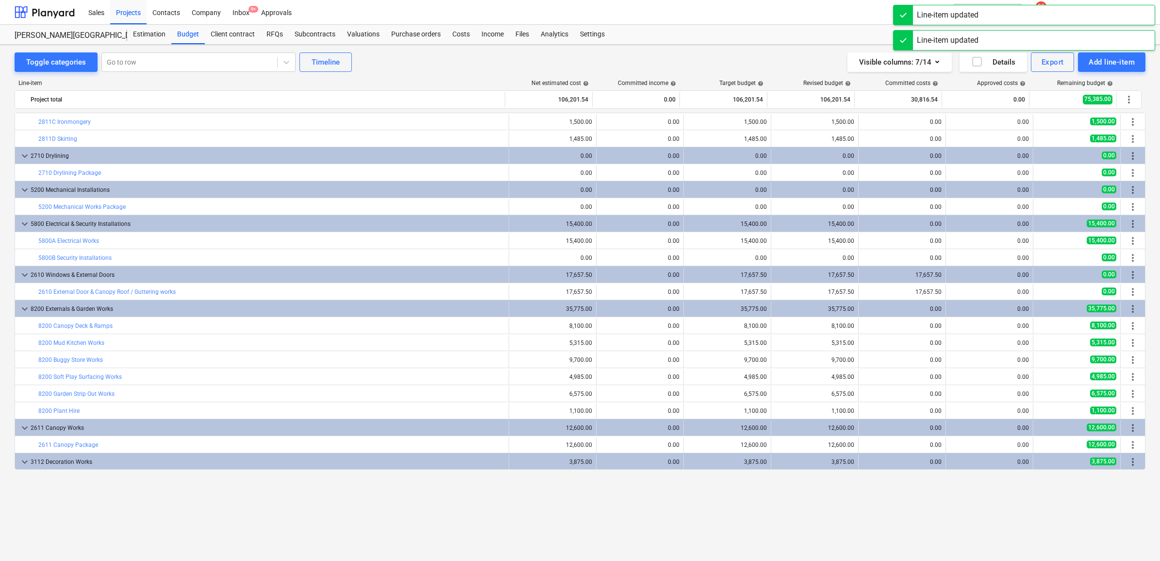
scroll to position [0, 0]
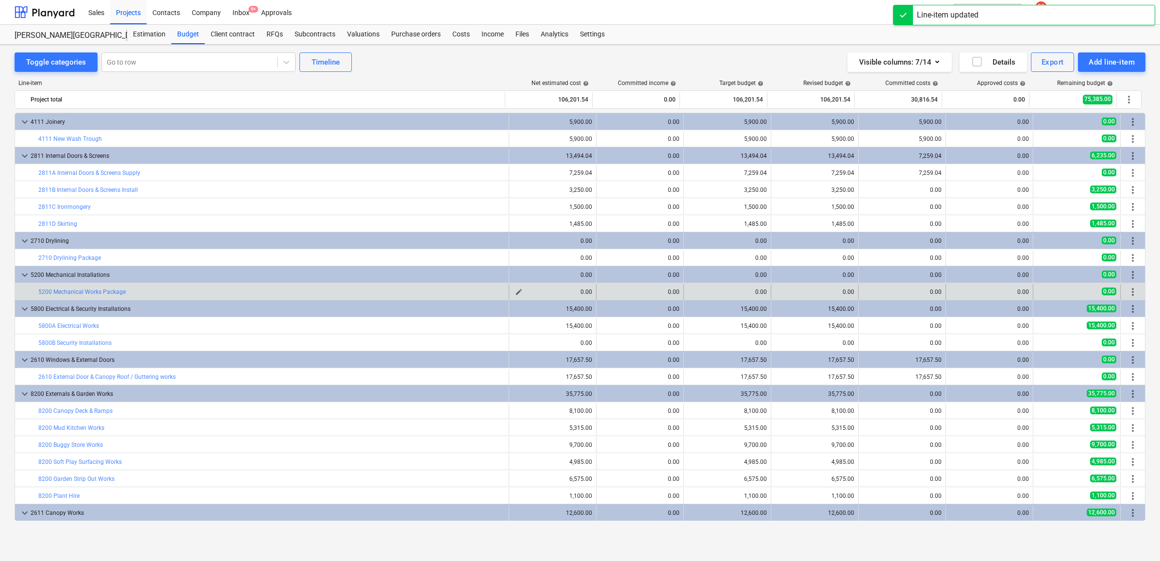
click at [518, 294] on span "edit" at bounding box center [519, 292] width 8 height 8
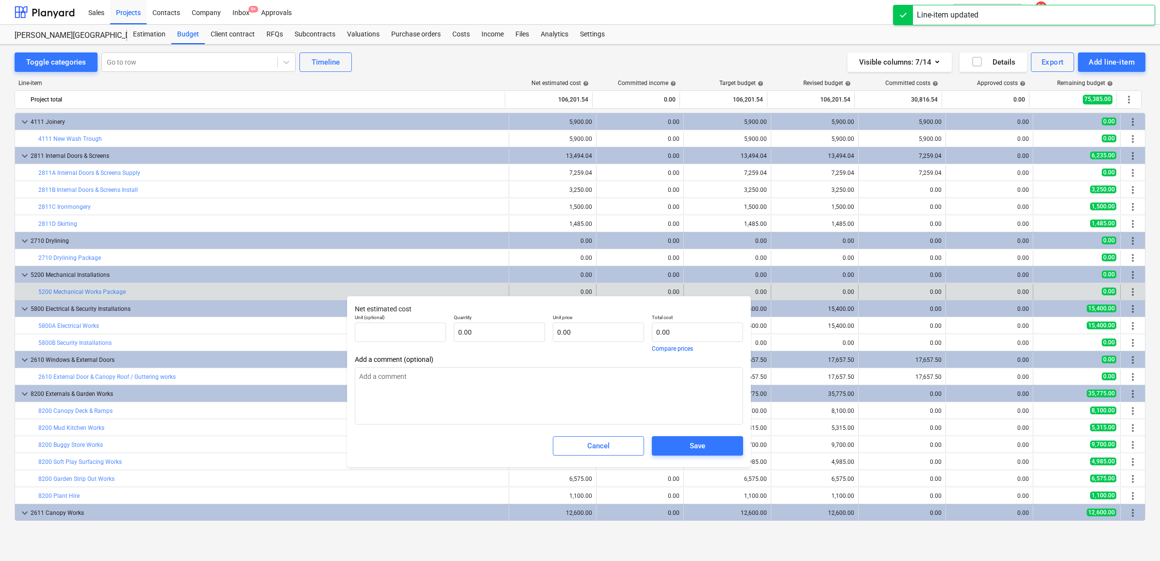
click at [605, 342] on div "Unit price 0.00" at bounding box center [598, 332] width 99 height 45
click at [604, 341] on input "text" at bounding box center [598, 331] width 91 height 19
drag, startPoint x: 605, startPoint y: 335, endPoint x: 534, endPoint y: 317, distance: 72.7
click at [535, 318] on div "Unit (optional) pcs Quantity 1.00 Unit price 3000 Total cost 3,000.00 Compare p…" at bounding box center [549, 332] width 396 height 45
click at [666, 445] on span "Save" at bounding box center [697, 445] width 68 height 13
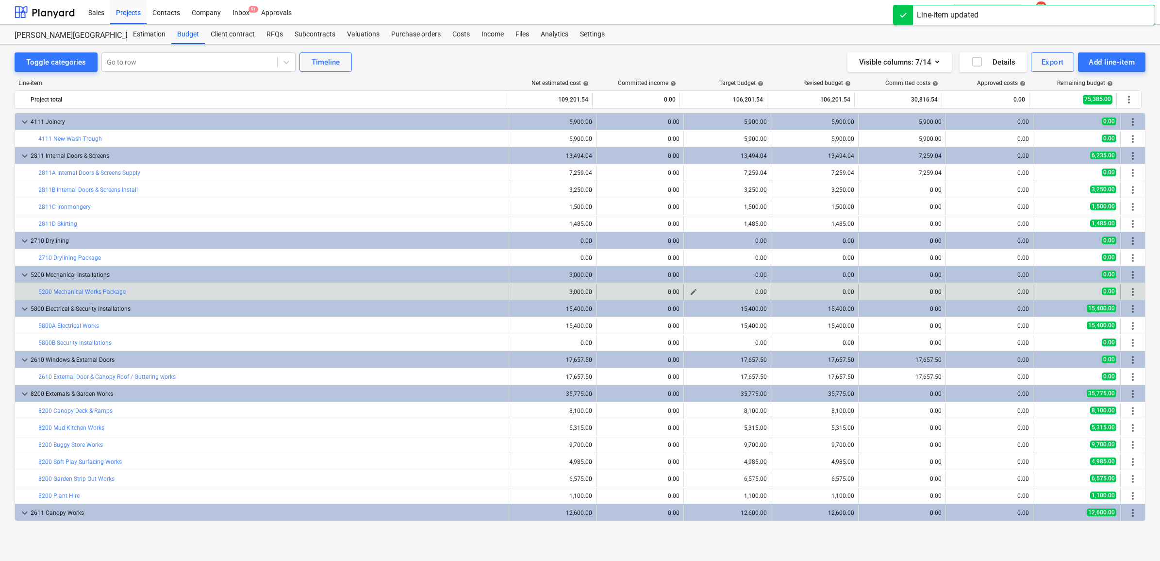
click at [690, 292] on span "edit" at bounding box center [694, 292] width 8 height 8
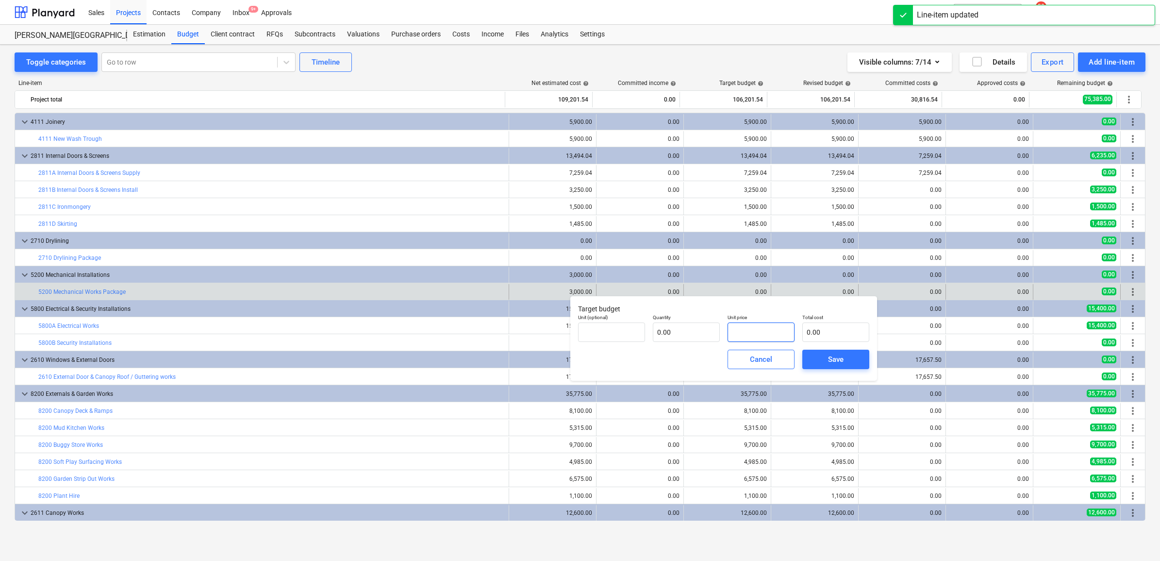
drag, startPoint x: 733, startPoint y: 324, endPoint x: 739, endPoint y: 329, distance: 8.0
click at [733, 325] on input "text" at bounding box center [760, 331] width 67 height 19
paste input "3000"
click at [822, 358] on span "Save" at bounding box center [836, 359] width 44 height 13
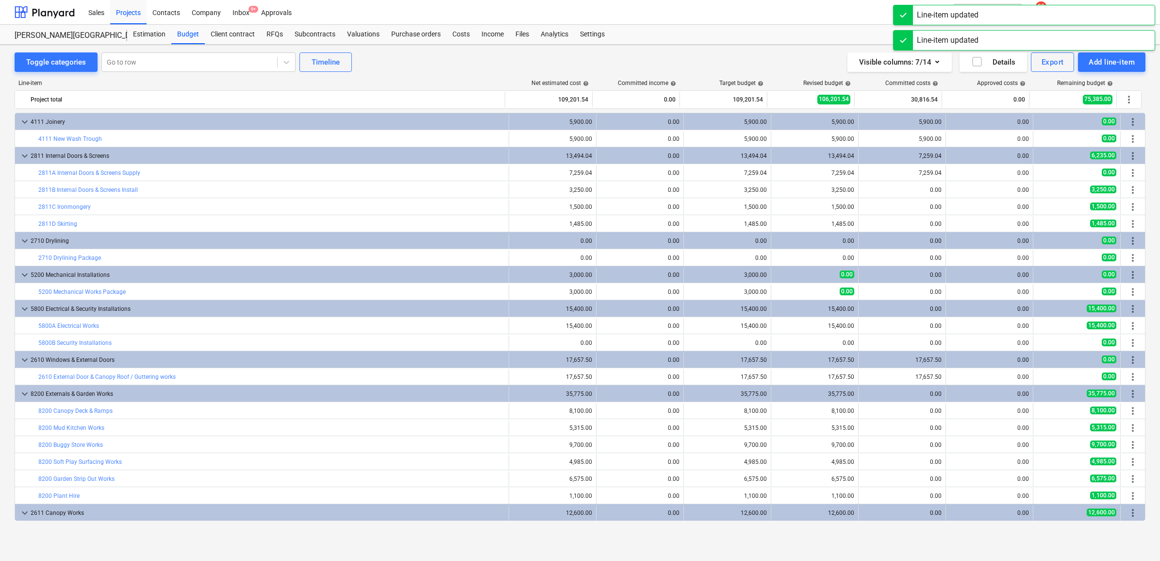
click at [780, 289] on span "edit" at bounding box center [781, 292] width 8 height 8
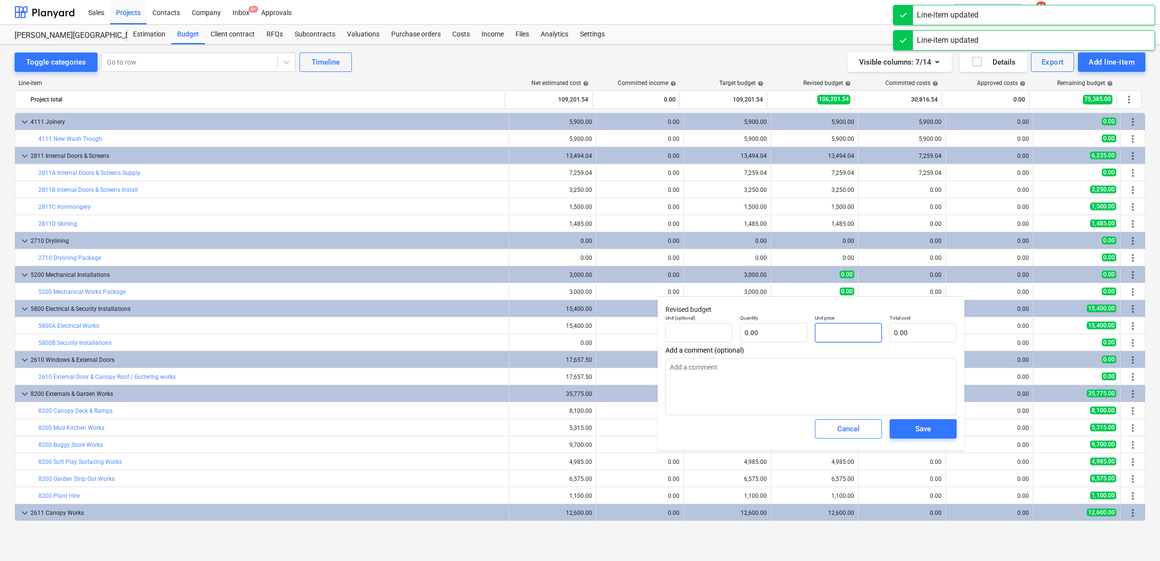
click at [844, 338] on input "text" at bounding box center [848, 332] width 67 height 19
paste input "3000"
click at [937, 435] on button "Save" at bounding box center [923, 428] width 67 height 19
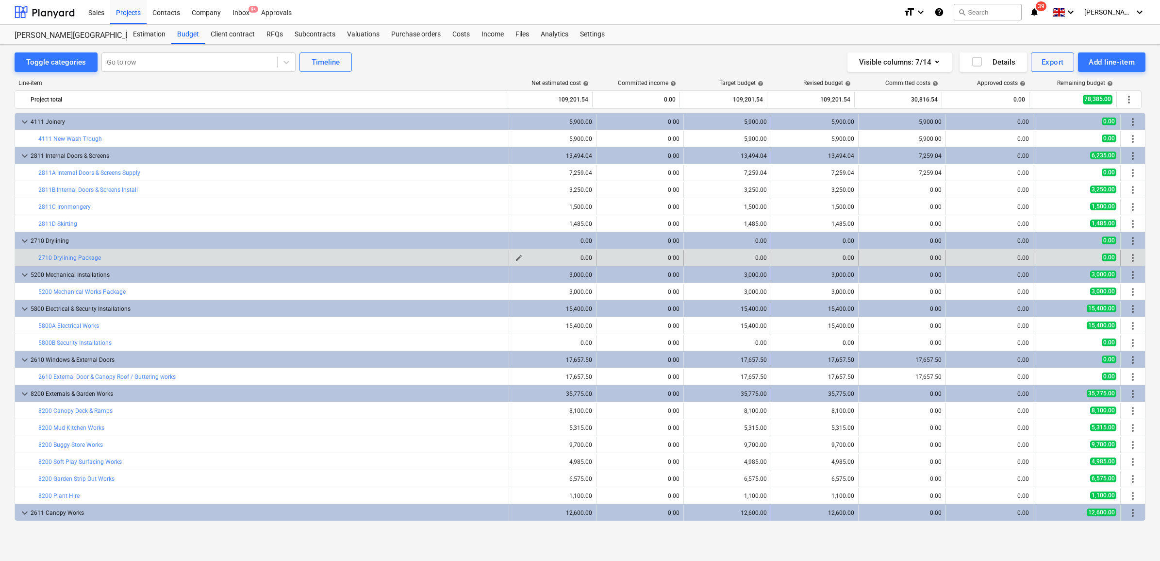
click at [515, 257] on span "edit" at bounding box center [519, 258] width 8 height 8
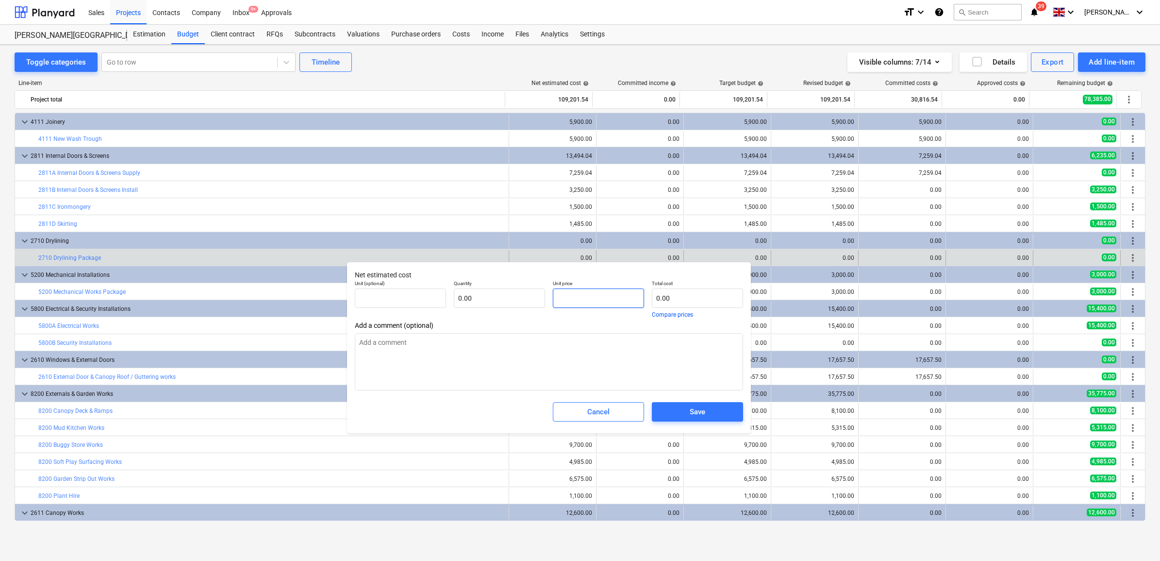
click at [596, 300] on input "text" at bounding box center [598, 297] width 91 height 19
drag, startPoint x: 590, startPoint y: 303, endPoint x: 543, endPoint y: 297, distance: 47.5
click at [543, 297] on div "Unit (optional) pcs Quantity 1.00 Unit price 25000 Total cost 25,000.00 Compare…" at bounding box center [549, 298] width 396 height 45
click at [591, 297] on input "25000" at bounding box center [598, 297] width 91 height 19
drag, startPoint x: 572, startPoint y: 295, endPoint x: 512, endPoint y: 294, distance: 59.7
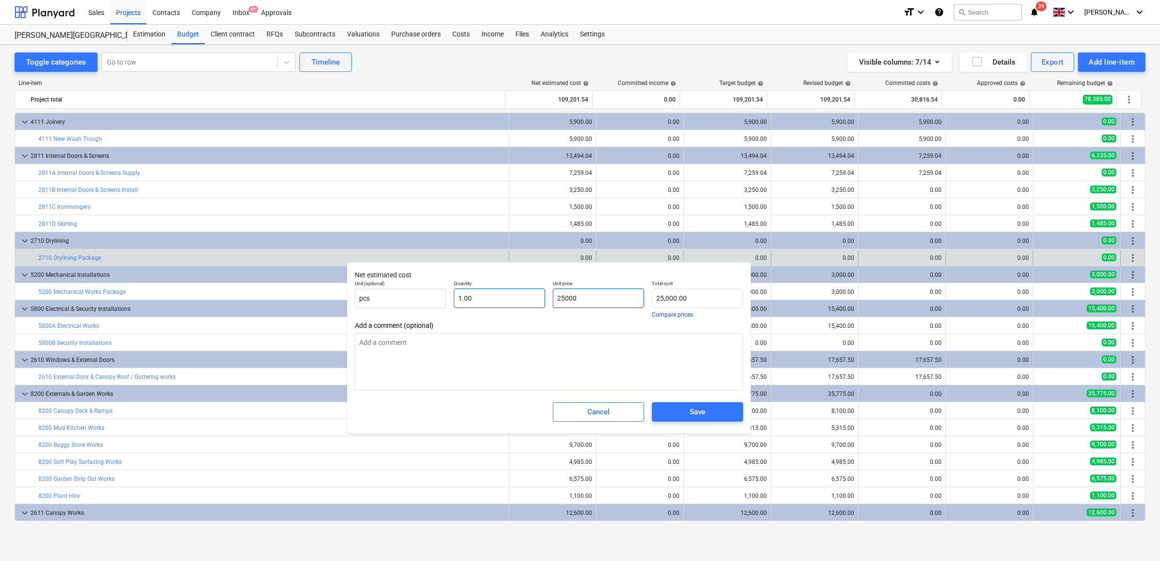
click at [512, 294] on div "Unit (optional) pcs Quantity 1.00 Unit price 25000 Total cost 25,000.00 Compare…" at bounding box center [549, 298] width 396 height 45
drag, startPoint x: 592, startPoint y: 297, endPoint x: 464, endPoint y: 294, distance: 127.7
click at [464, 294] on div "Unit (optional) pcs Quantity 1.00 Unit price 20000 Total cost 20,000.00 Compare…" at bounding box center [549, 298] width 396 height 45
click at [692, 409] on div "Save" at bounding box center [698, 411] width 16 height 13
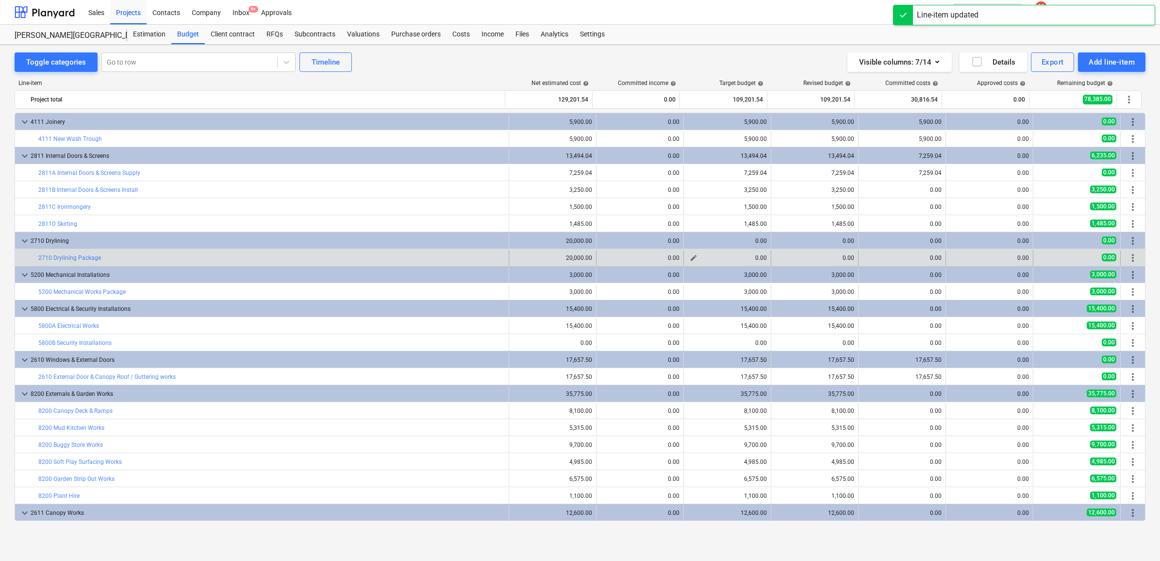
click at [690, 257] on span "edit" at bounding box center [694, 258] width 8 height 8
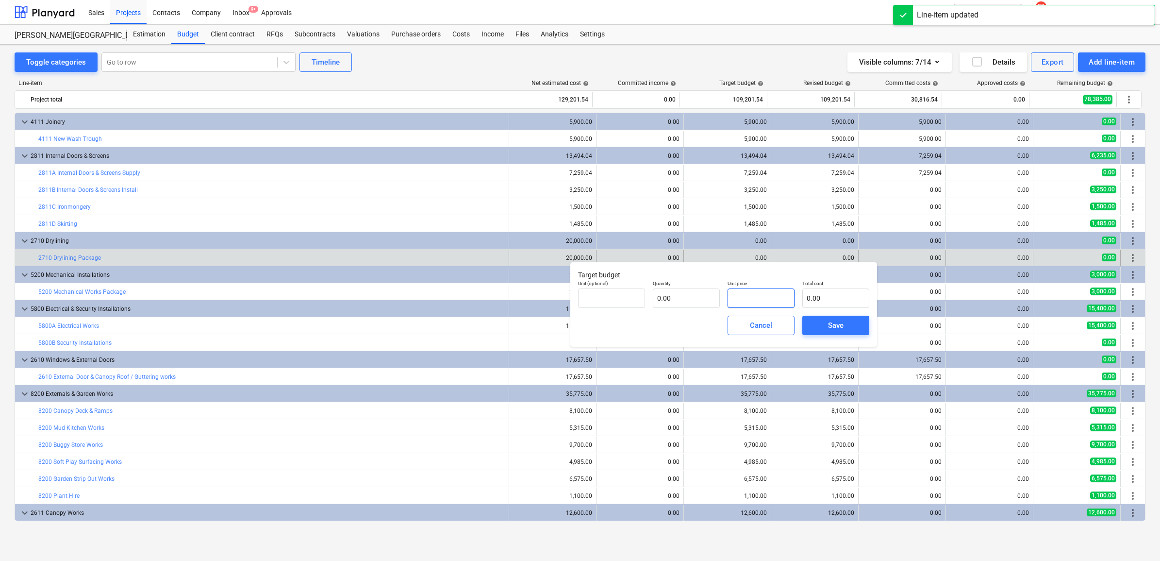
click at [756, 299] on input "text" at bounding box center [760, 297] width 67 height 19
paste input "20000"
click at [828, 327] on div "Save" at bounding box center [836, 325] width 16 height 13
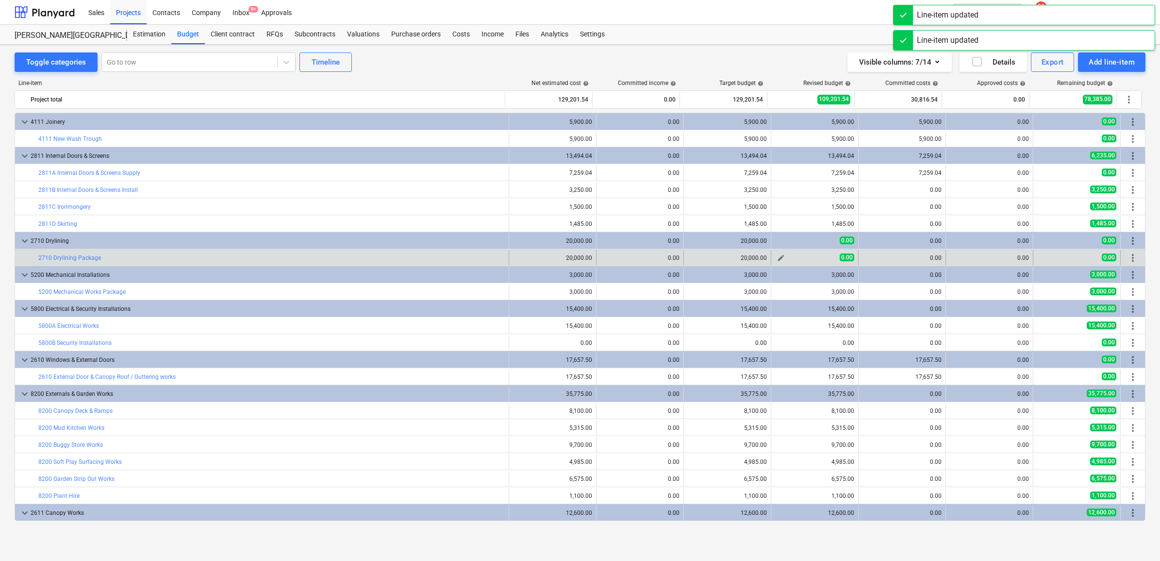
click at [777, 259] on span "edit" at bounding box center [781, 258] width 8 height 8
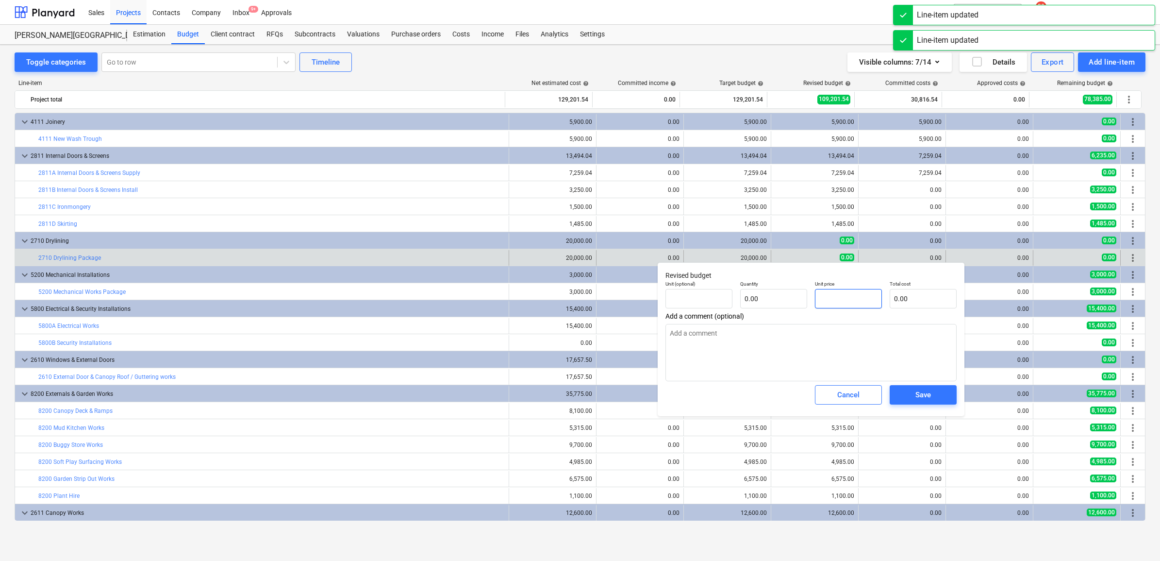
click at [867, 301] on input "text" at bounding box center [848, 298] width 67 height 19
paste input "20000"
click at [920, 391] on div "Save" at bounding box center [923, 394] width 16 height 13
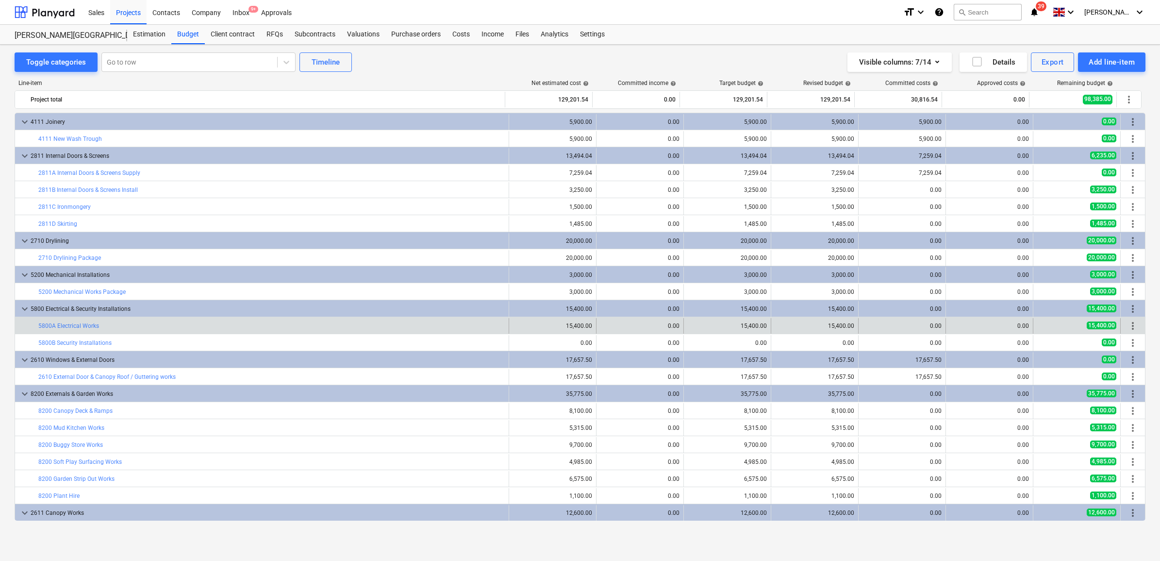
click at [269, 335] on div "keyboard_arrow_down 4111 Joinery 5,900.00 0.00 5,900.00 5,900.00 5,900.00 0.00 …" at bounding box center [580, 368] width 1131 height 510
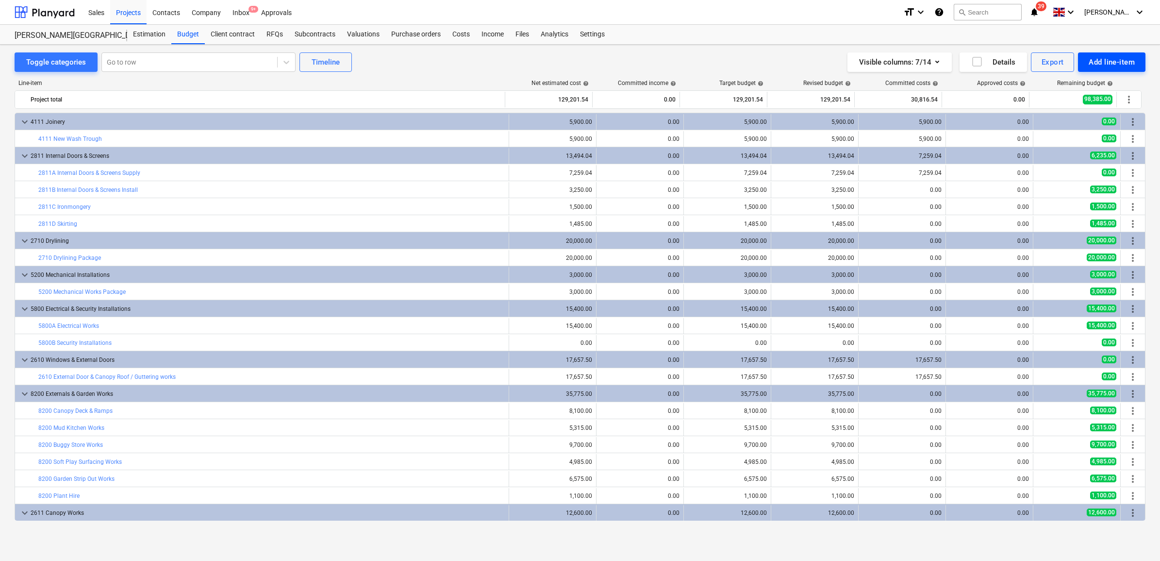
click at [1095, 62] on div "Add line-item" at bounding box center [1112, 62] width 46 height 13
click at [1076, 102] on div "Add custom" at bounding box center [1094, 103] width 101 height 17
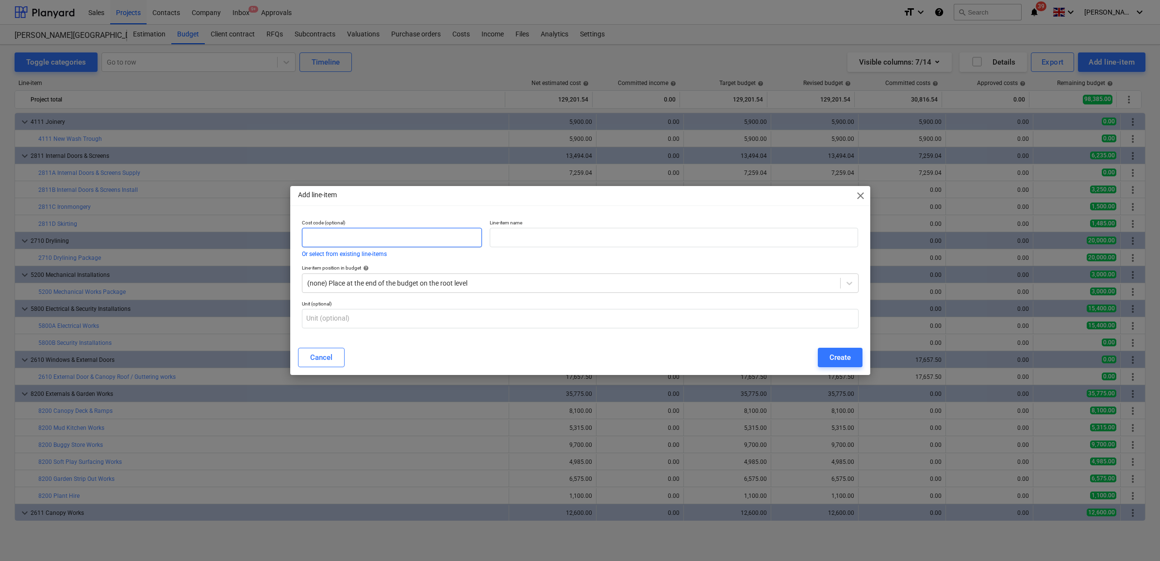
click at [392, 243] on input "text" at bounding box center [392, 237] width 181 height 19
click at [544, 236] on input "text" at bounding box center [674, 237] width 368 height 19
click at [843, 354] on div "Create" at bounding box center [839, 357] width 21 height 13
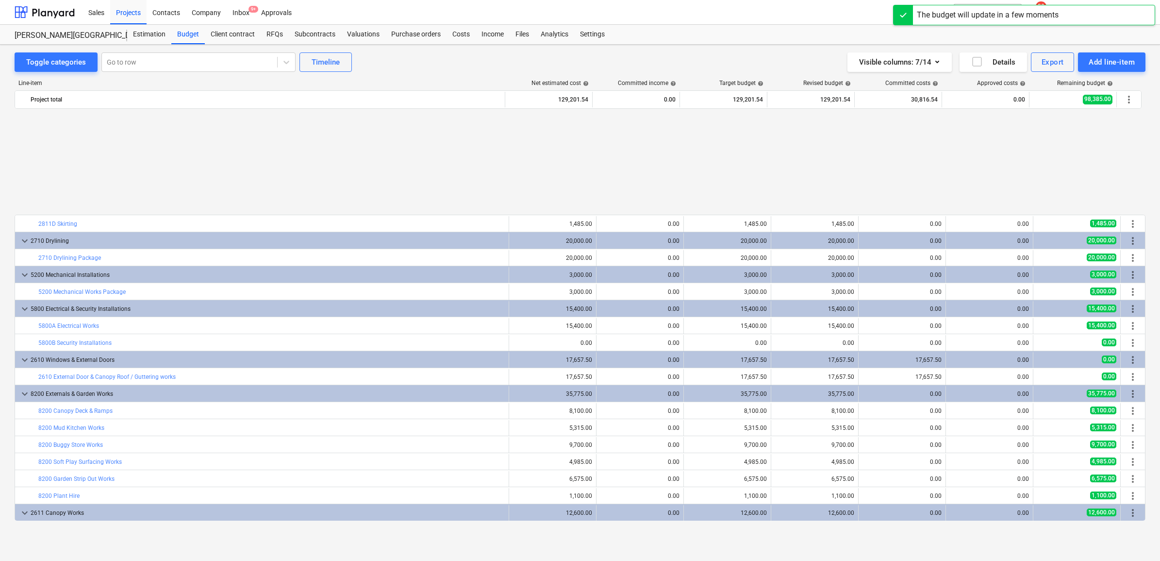
scroll to position [119, 0]
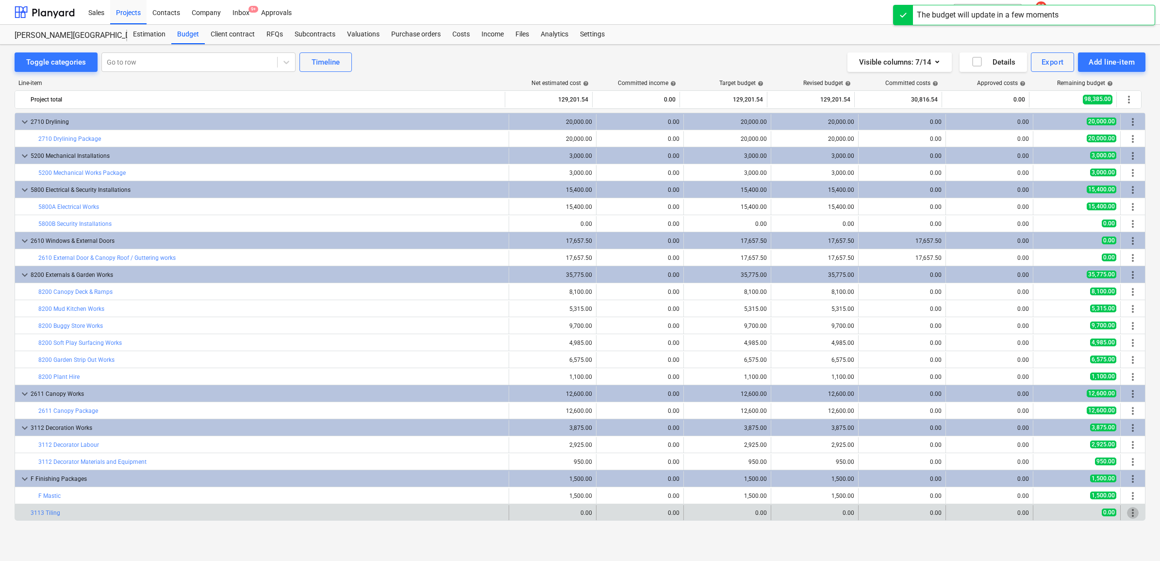
click at [1132, 512] on span "more_vert" at bounding box center [1133, 513] width 12 height 12
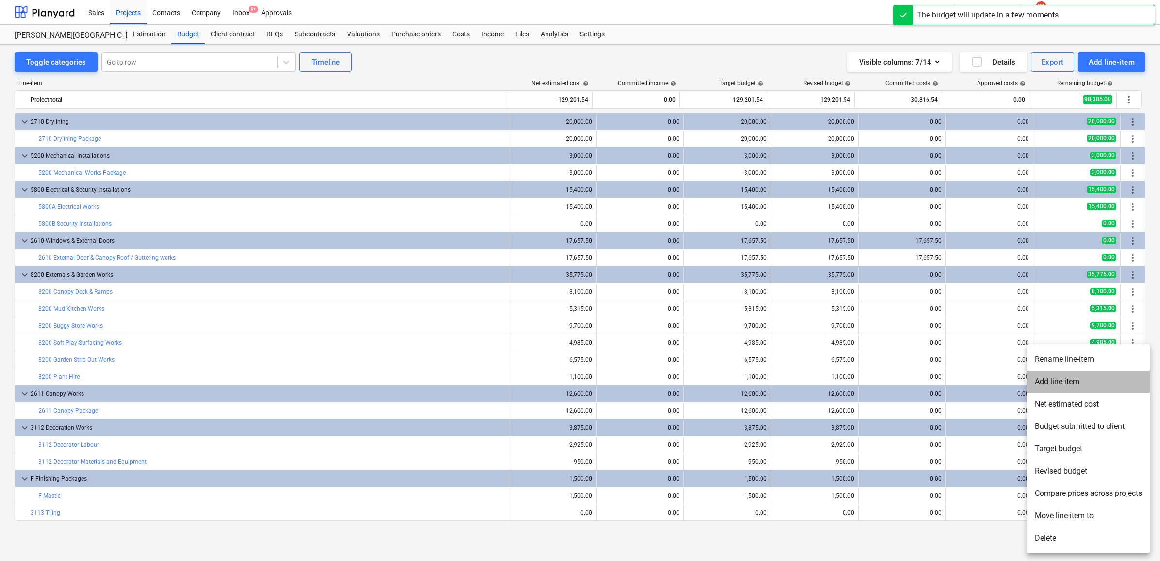
click at [1076, 387] on li "Add line-item" at bounding box center [1088, 381] width 123 height 22
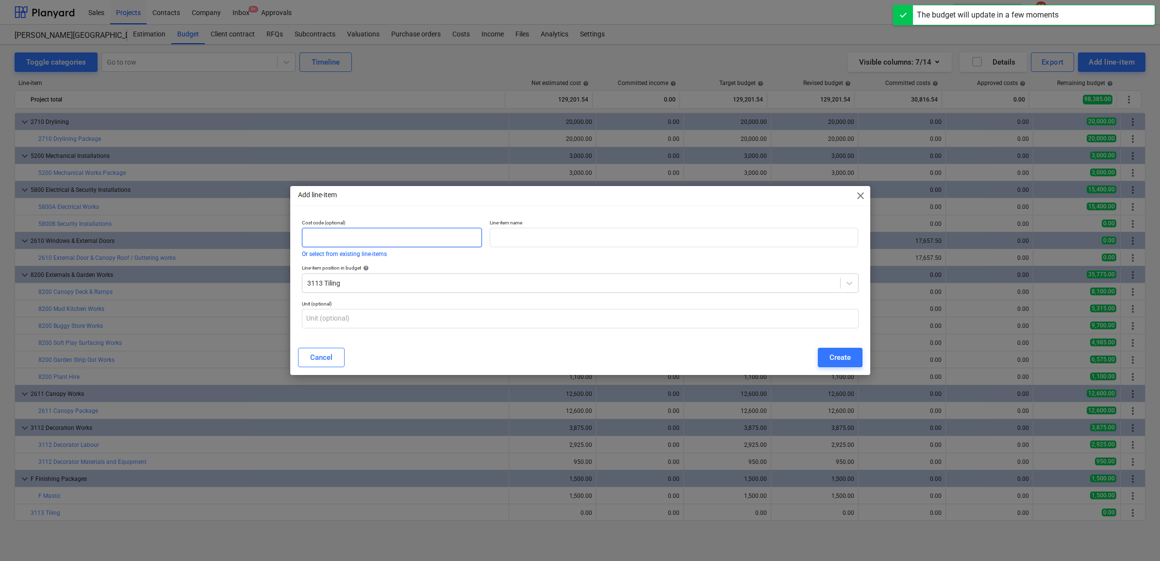
click at [446, 244] on input "text" at bounding box center [392, 237] width 181 height 19
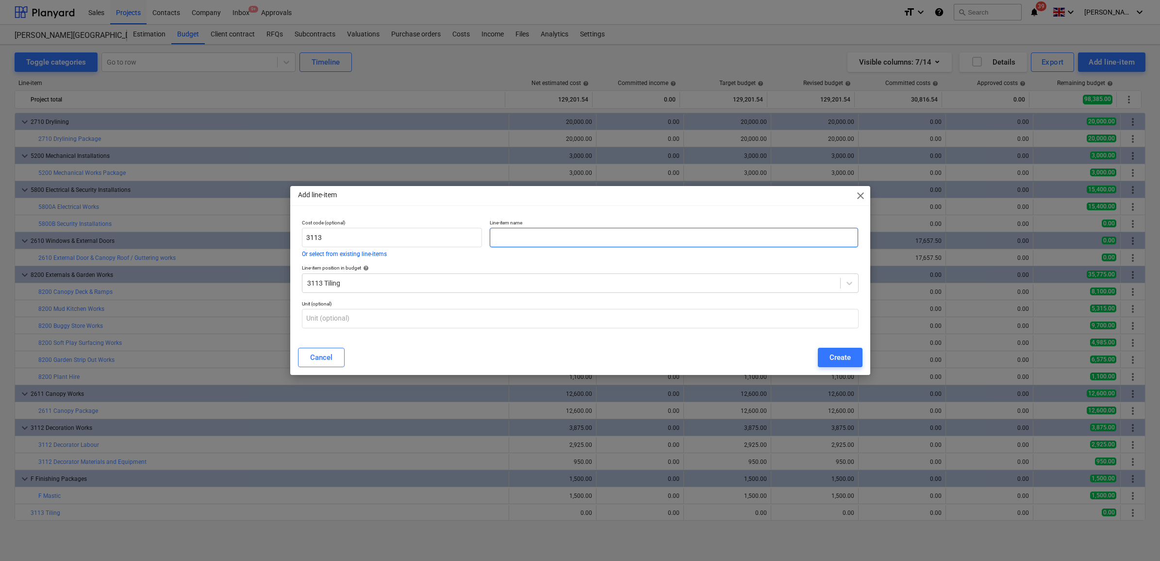
click at [582, 232] on input "text" at bounding box center [674, 237] width 368 height 19
click at [839, 358] on div "Create" at bounding box center [839, 357] width 21 height 13
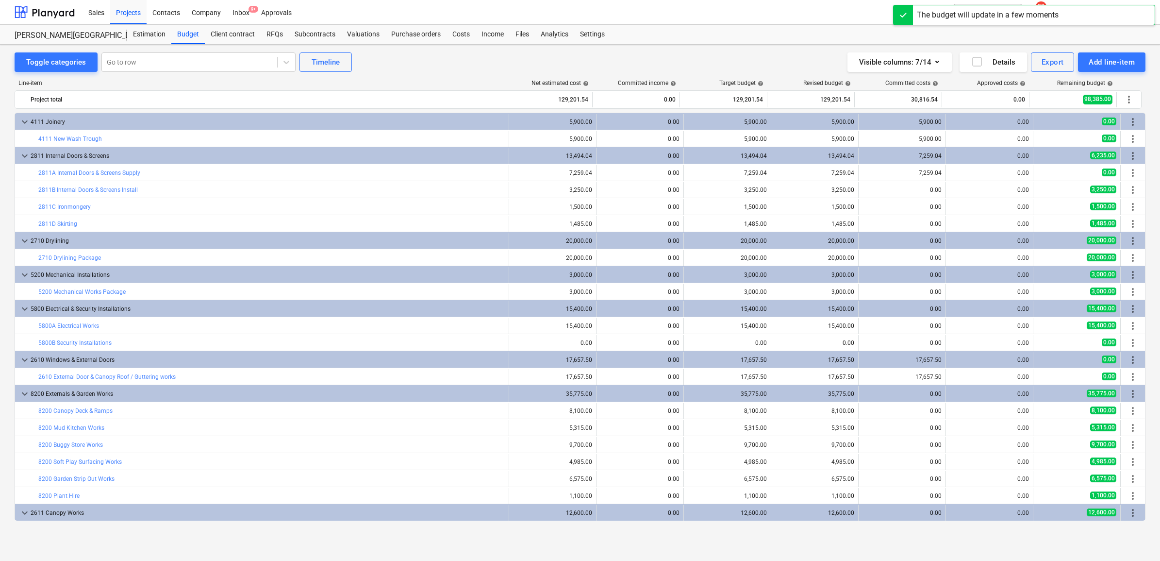
scroll to position [119, 0]
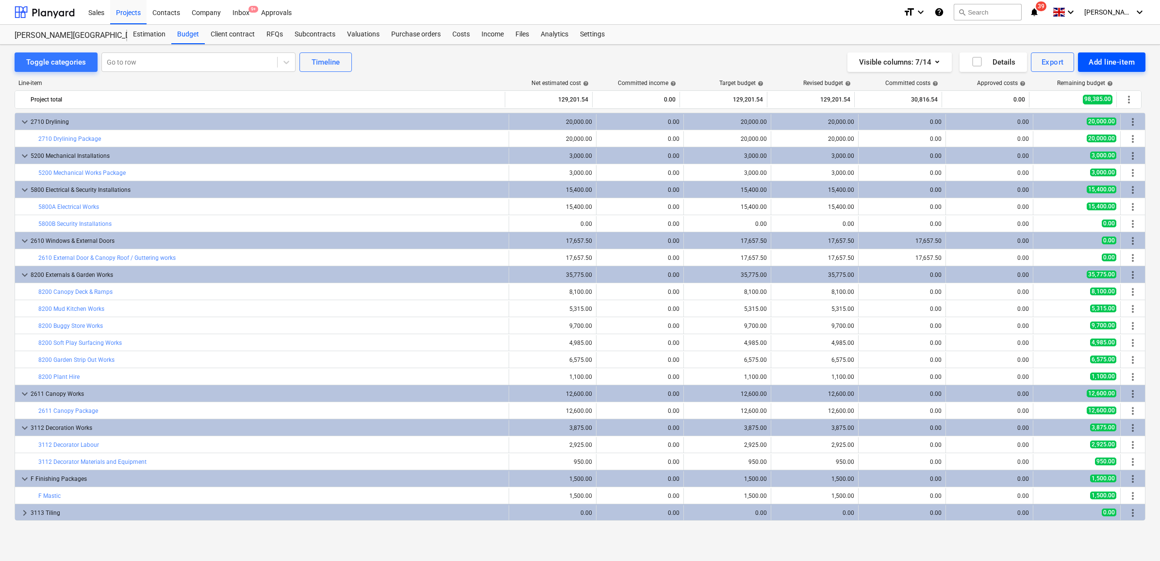
click at [1105, 57] on div "Add line-item" at bounding box center [1112, 62] width 46 height 13
click at [1068, 102] on div "Add custom" at bounding box center [1094, 103] width 101 height 17
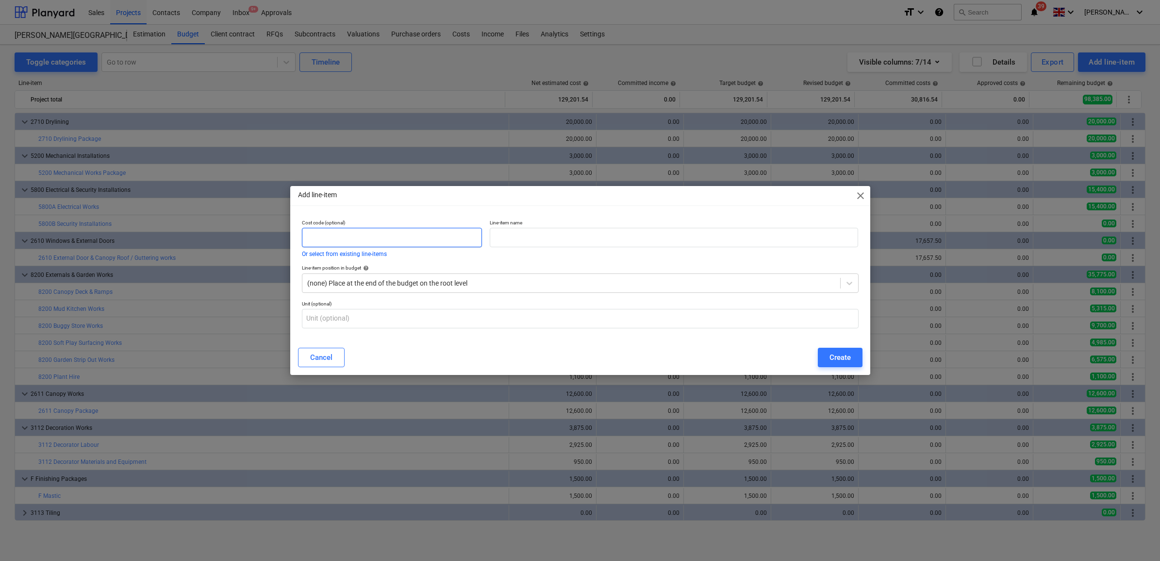
click at [404, 230] on input "text" at bounding box center [392, 237] width 181 height 19
click at [501, 235] on input "text" at bounding box center [674, 237] width 368 height 19
click at [849, 358] on div "Create" at bounding box center [839, 357] width 21 height 13
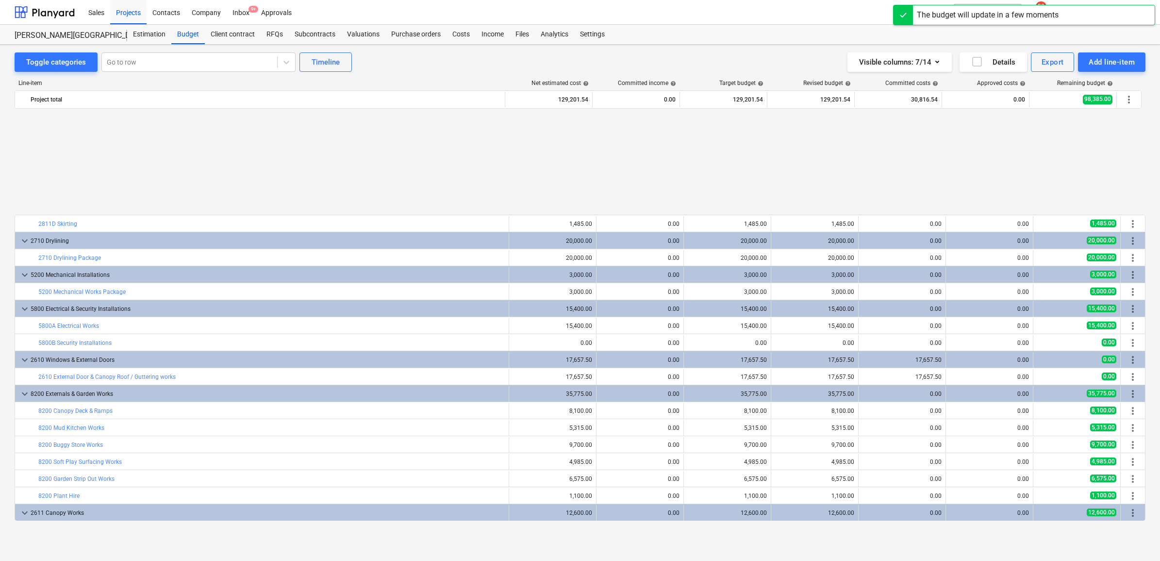
scroll to position [136, 0]
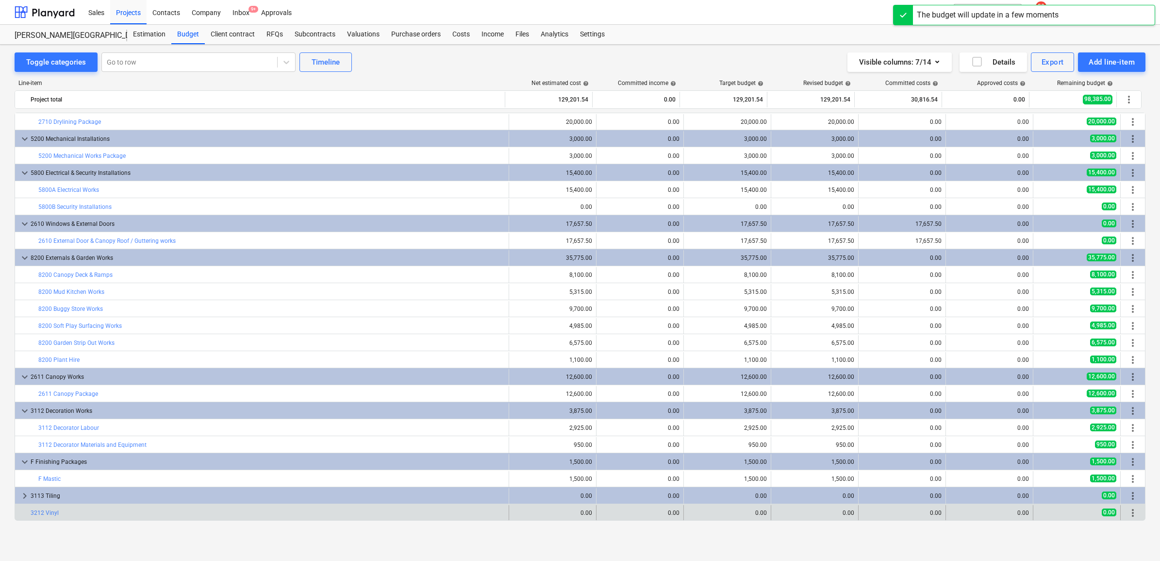
click at [1131, 512] on span "more_vert" at bounding box center [1133, 513] width 12 height 12
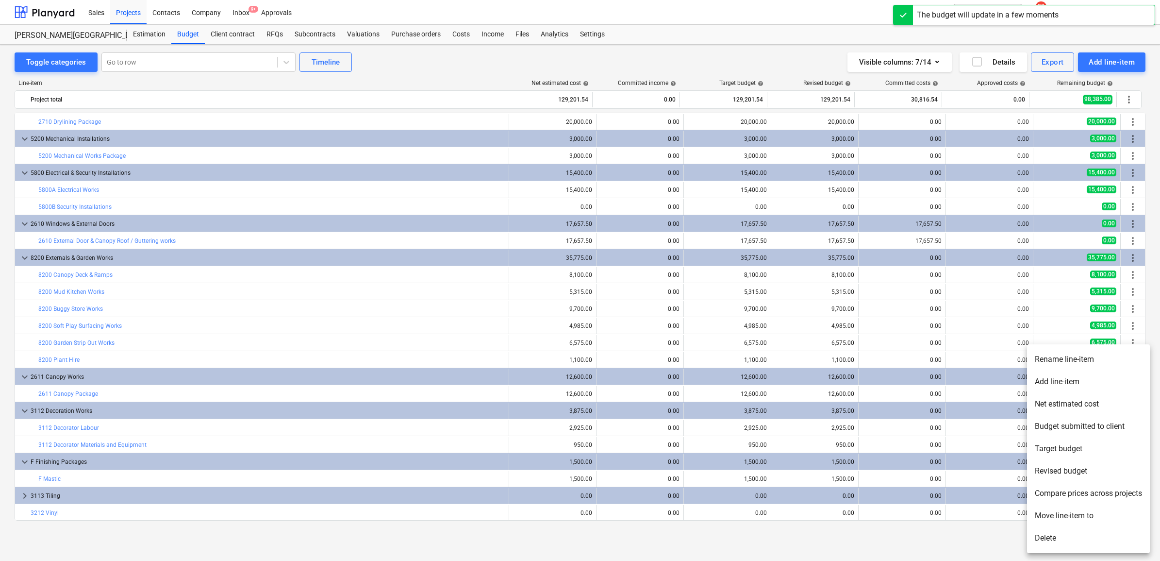
click at [1061, 384] on li "Add line-item" at bounding box center [1088, 381] width 123 height 22
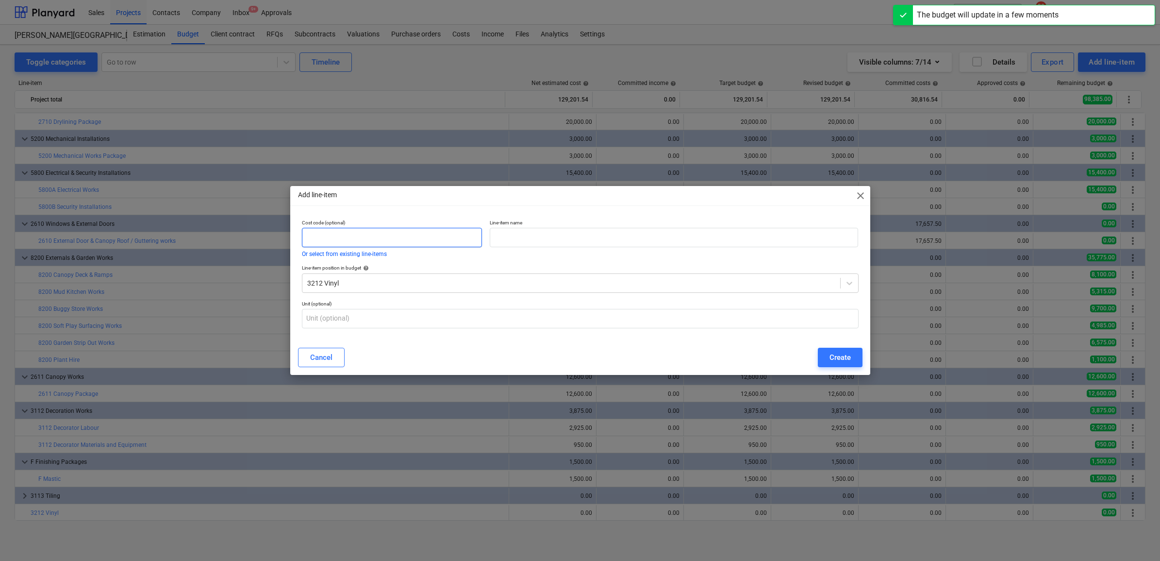
click at [434, 228] on input "text" at bounding box center [392, 237] width 181 height 19
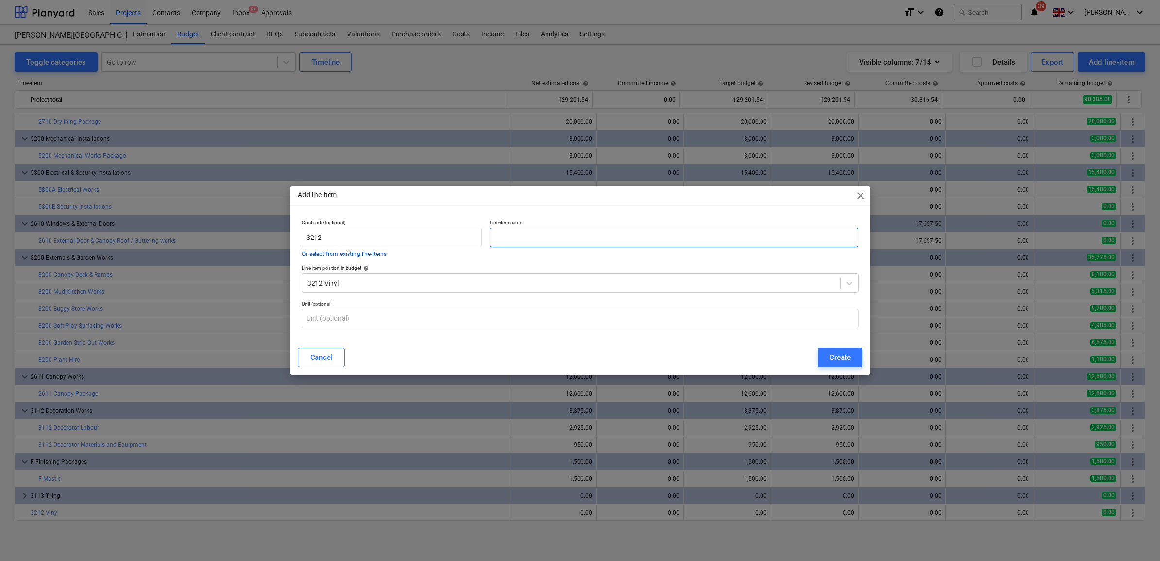
click at [568, 233] on input "text" at bounding box center [674, 237] width 368 height 19
click at [846, 352] on div "Create" at bounding box center [839, 357] width 21 height 13
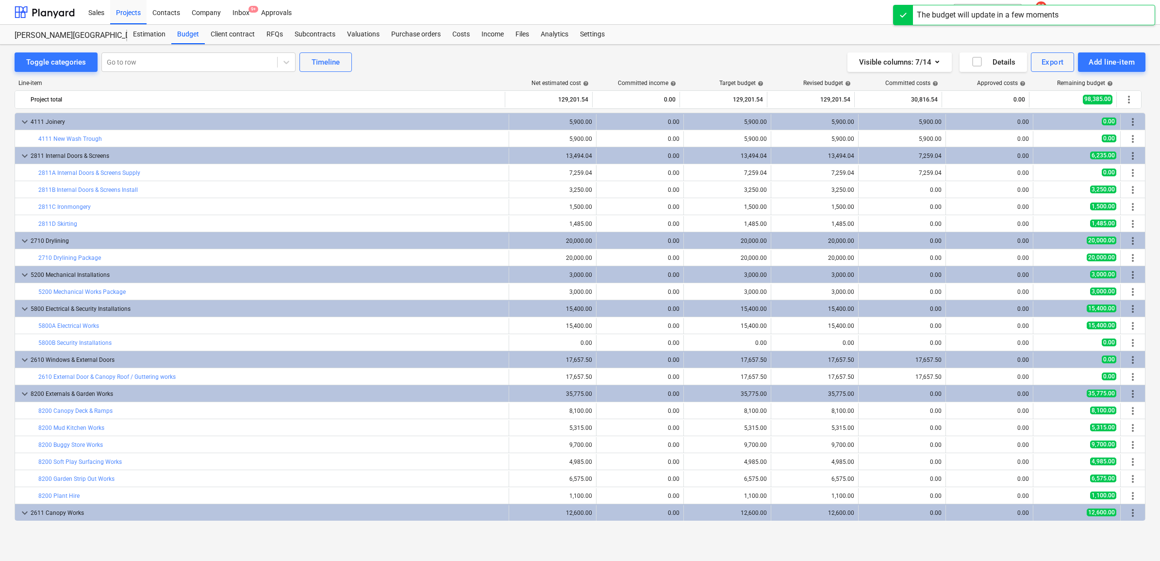
scroll to position [136, 0]
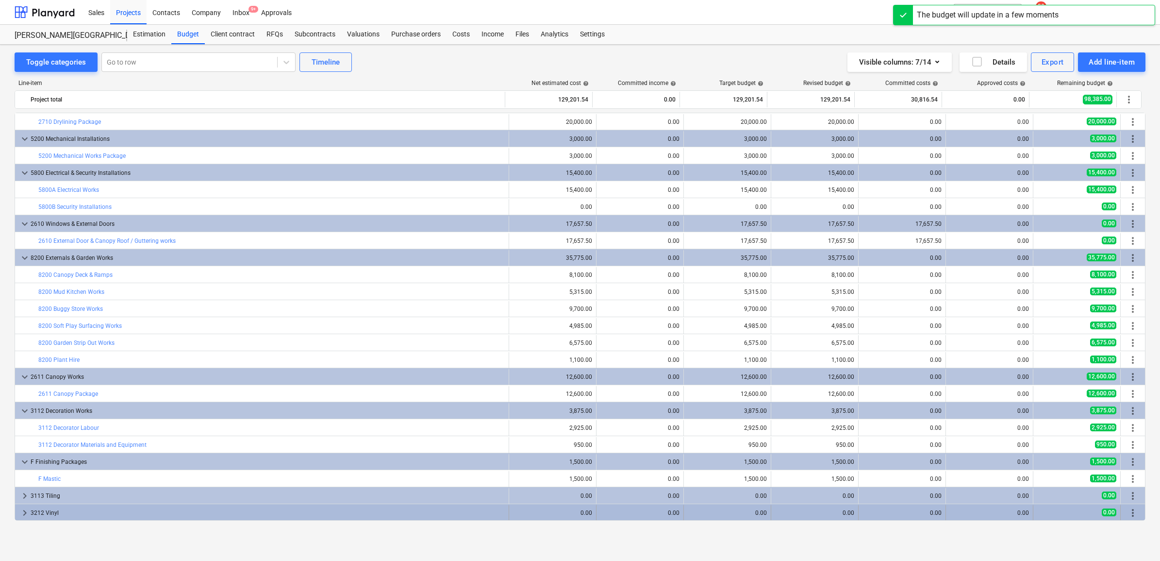
click at [425, 511] on div "3212 Vinyl" at bounding box center [268, 513] width 474 height 16
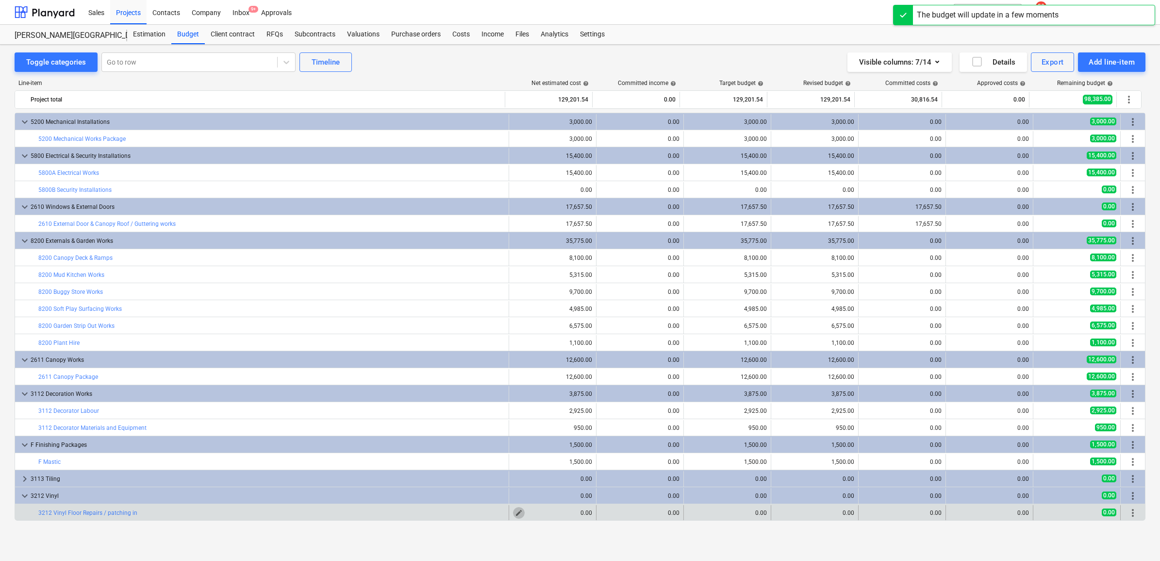
click at [516, 513] on span "edit" at bounding box center [519, 513] width 8 height 8
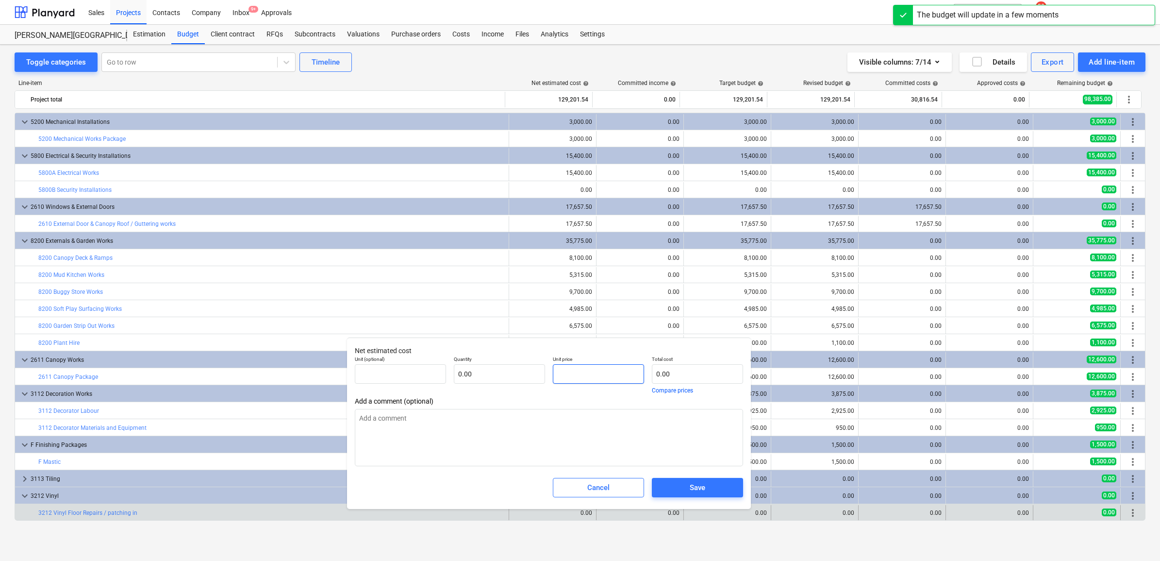
click at [579, 374] on input "text" at bounding box center [598, 373] width 91 height 19
drag, startPoint x: 579, startPoint y: 374, endPoint x: 523, endPoint y: 365, distance: 57.0
click at [523, 365] on div "Unit (optional) pcs Quantity 1.00 Unit price 2500 Total cost 2,500.00 Compare p…" at bounding box center [549, 374] width 396 height 45
click at [713, 481] on span "Save" at bounding box center [697, 487] width 68 height 13
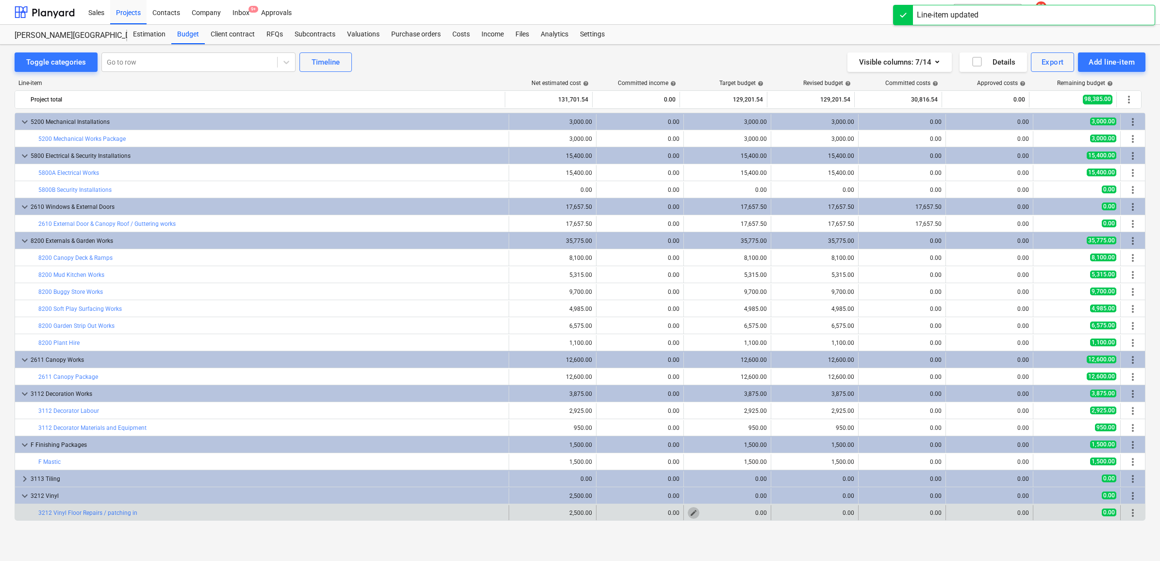
click at [690, 510] on span "edit" at bounding box center [694, 513] width 8 height 8
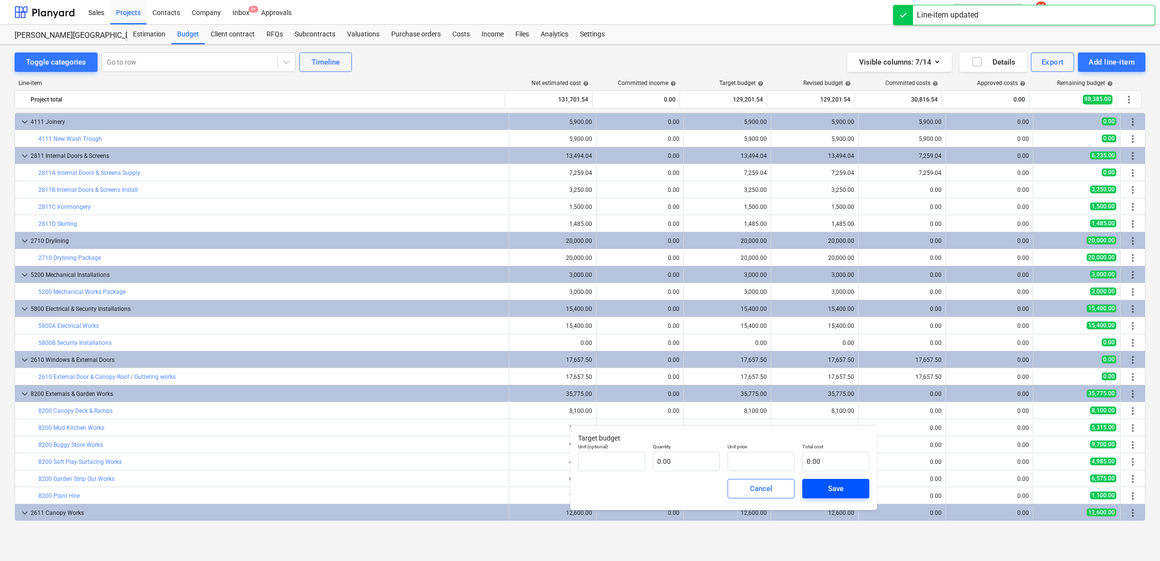
type input "pcs"
type input "2500"
type input "1.00"
type input "2,500.00"
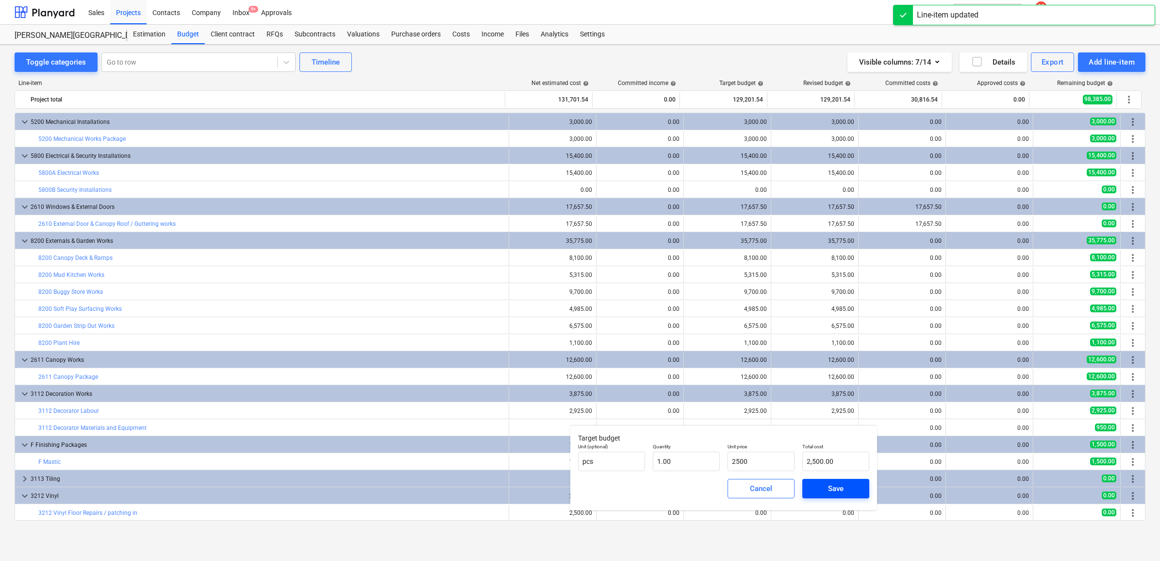
type input "2,500.00"
click at [821, 489] on span "Save" at bounding box center [836, 488] width 44 height 13
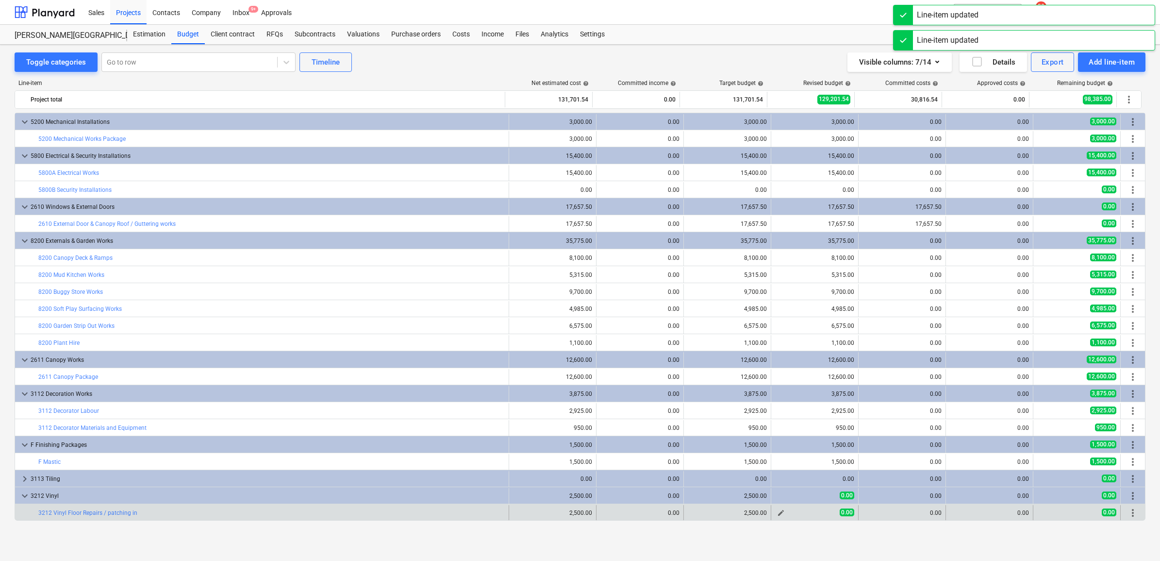
click at [779, 511] on span "edit" at bounding box center [781, 513] width 8 height 8
type textarea "x"
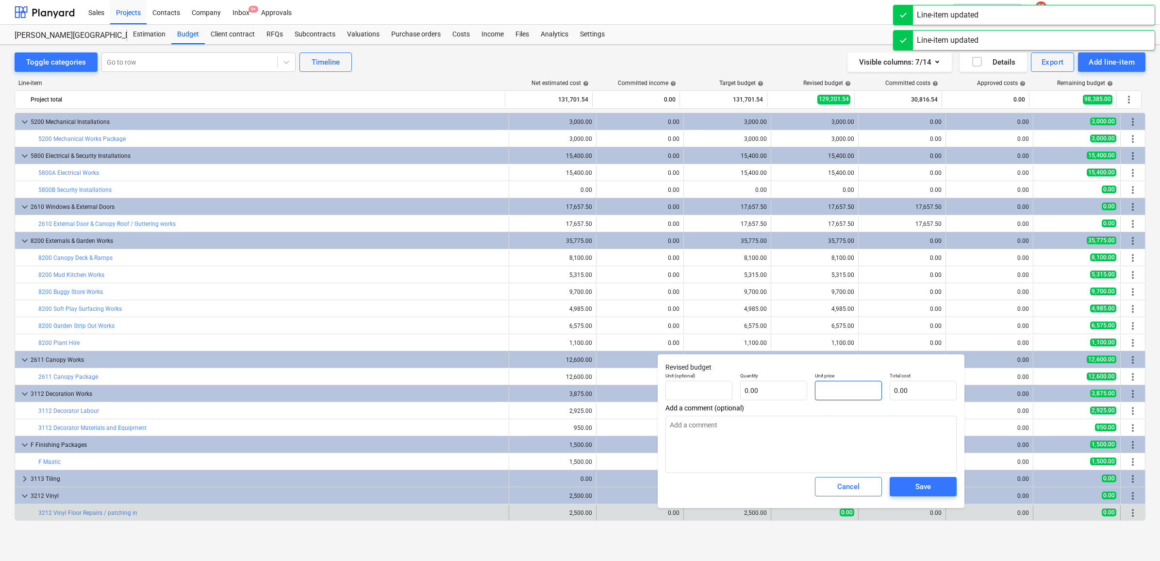
click at [843, 391] on input "text" at bounding box center [848, 389] width 67 height 19
paste input "2500"
type textarea "x"
type input "pcs"
type input "2500"
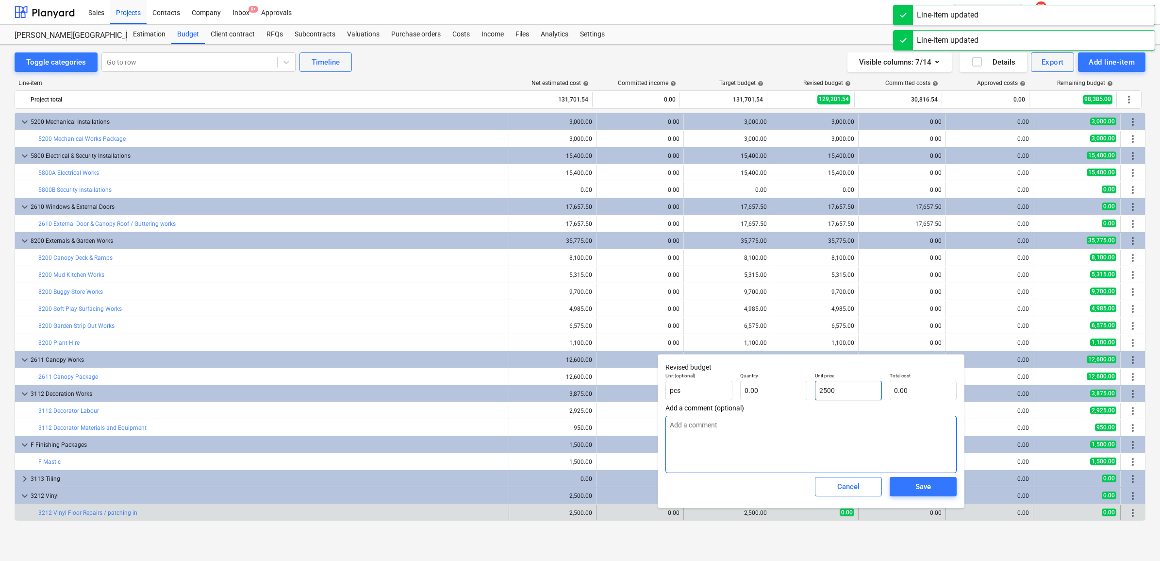
type input "1.00"
type input "2,500.00"
type input "2500"
type textarea "x"
type input "2,500.00"
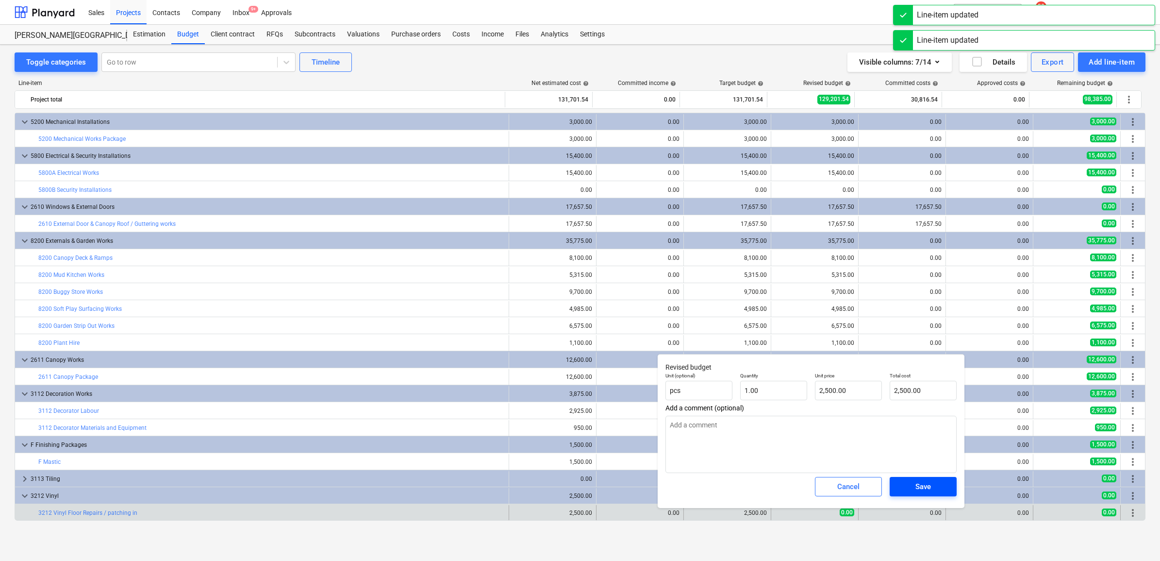
click at [914, 483] on span "Save" at bounding box center [923, 486] width 44 height 13
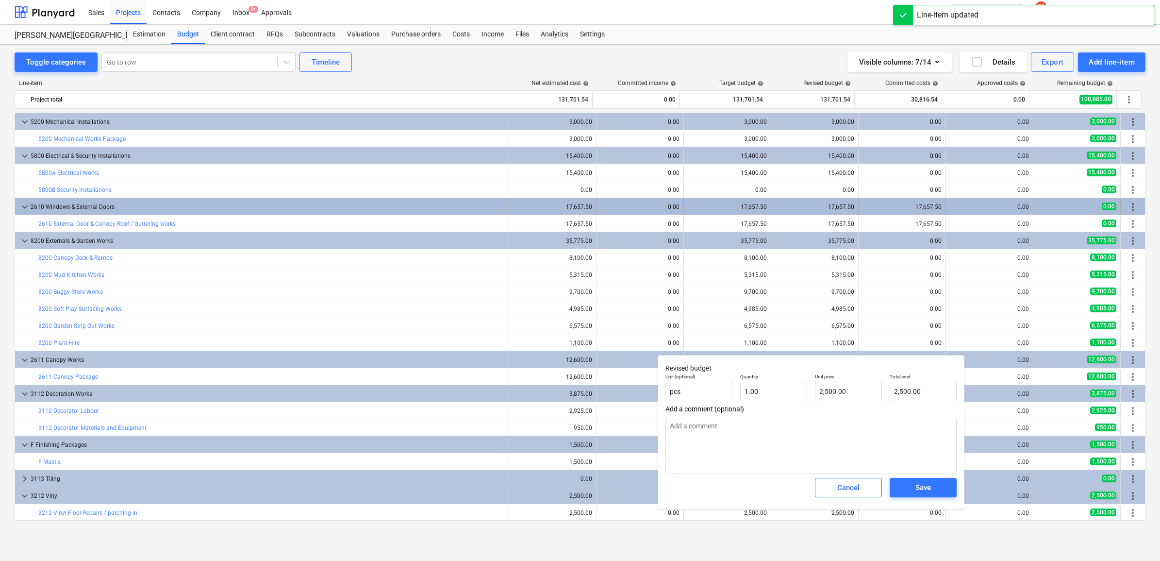
type textarea "x"
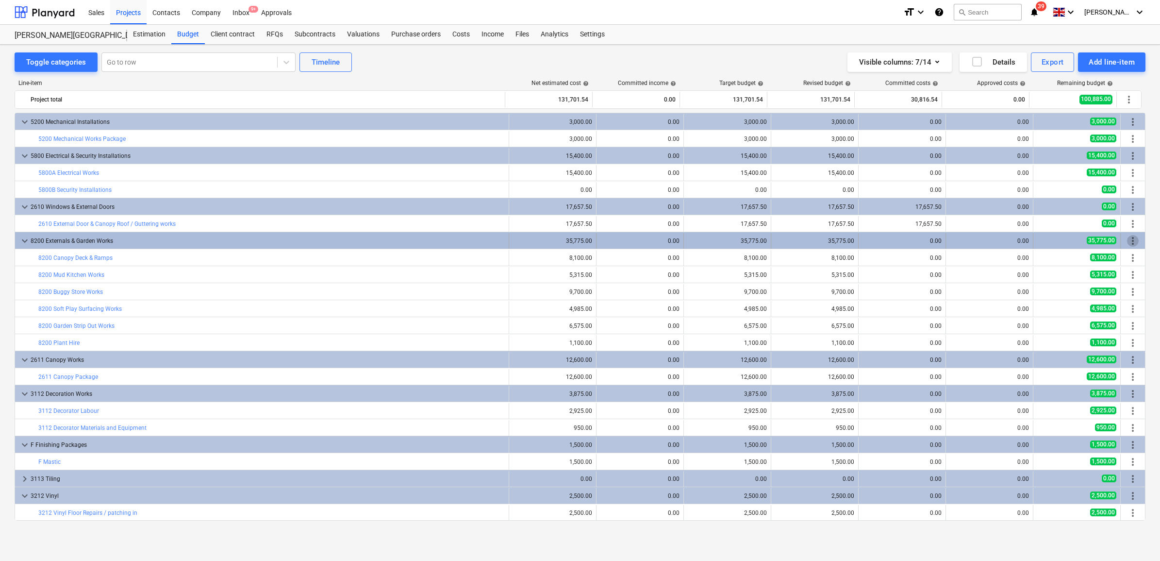
click at [1129, 242] on span "more_vert" at bounding box center [1133, 241] width 12 height 12
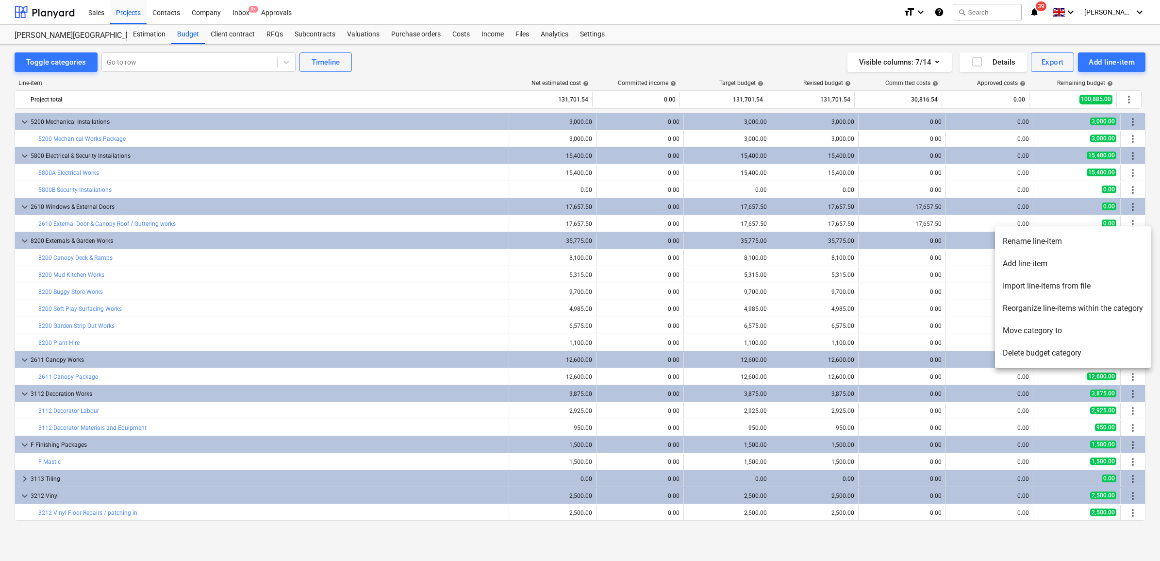
click at [1055, 265] on li "Add line-item" at bounding box center [1073, 263] width 156 height 22
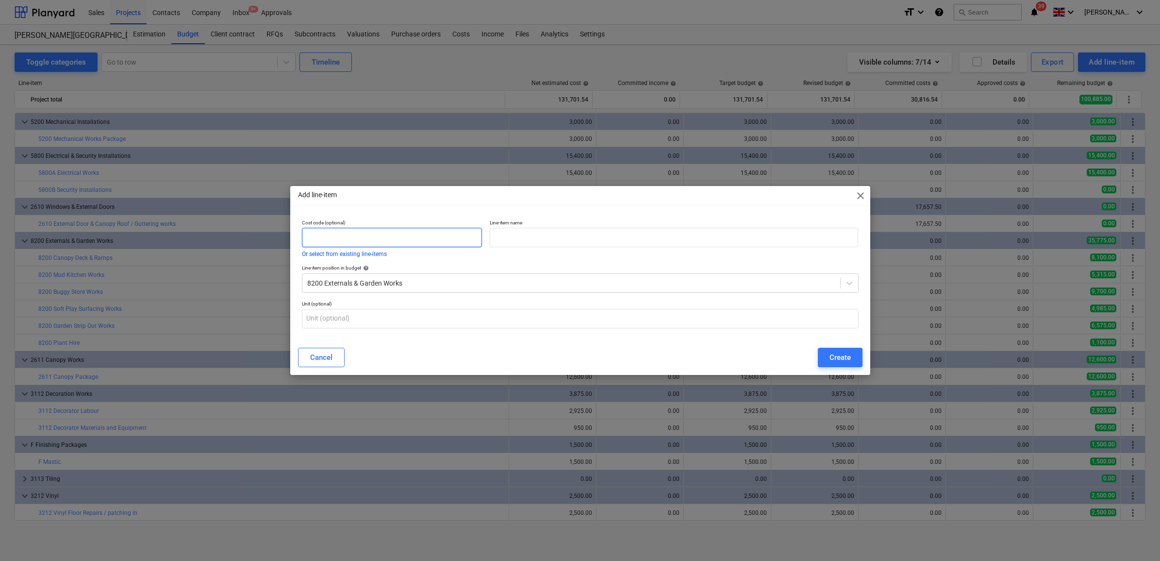
click at [404, 231] on input "text" at bounding box center [392, 237] width 181 height 19
type input "8200"
click at [564, 238] on input "text" at bounding box center [674, 237] width 368 height 19
type input "Fencing"
click at [843, 358] on div "Create" at bounding box center [839, 357] width 21 height 13
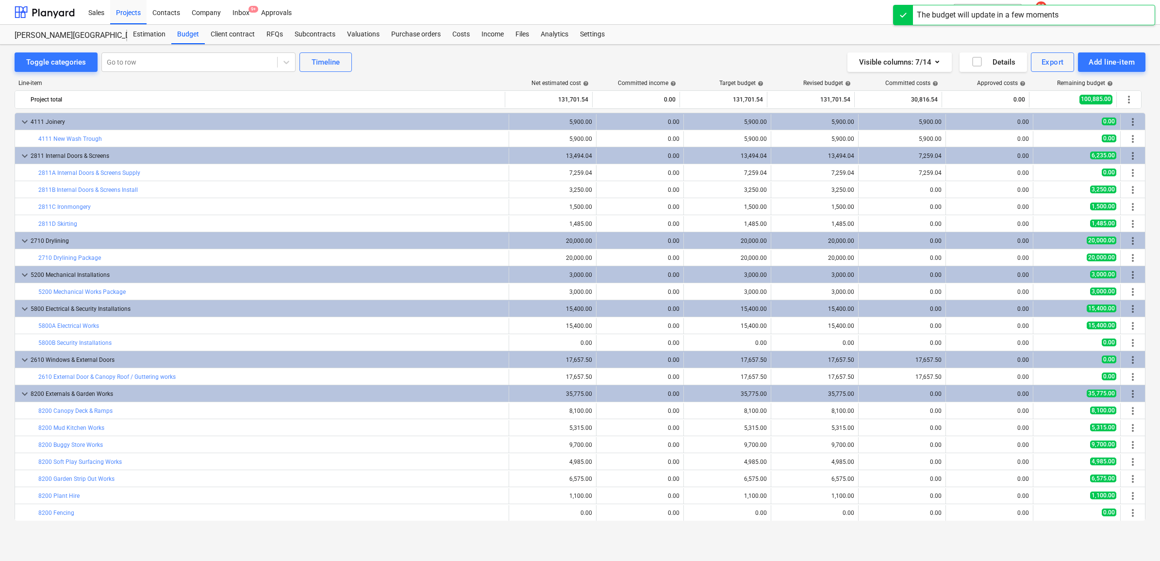
scroll to position [153, 0]
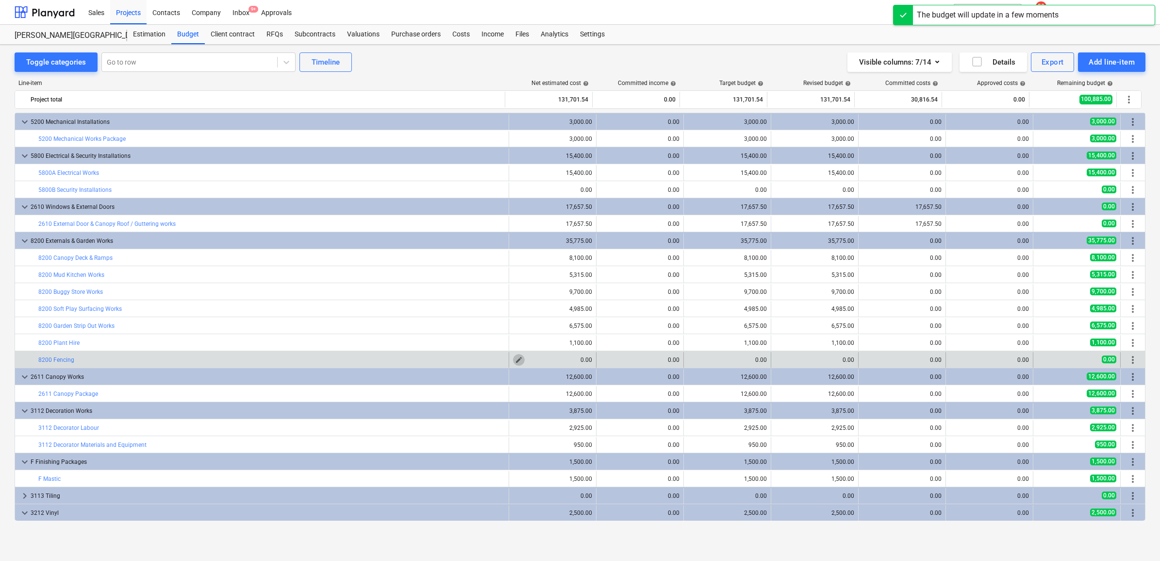
click at [515, 359] on span "edit" at bounding box center [519, 360] width 8 height 8
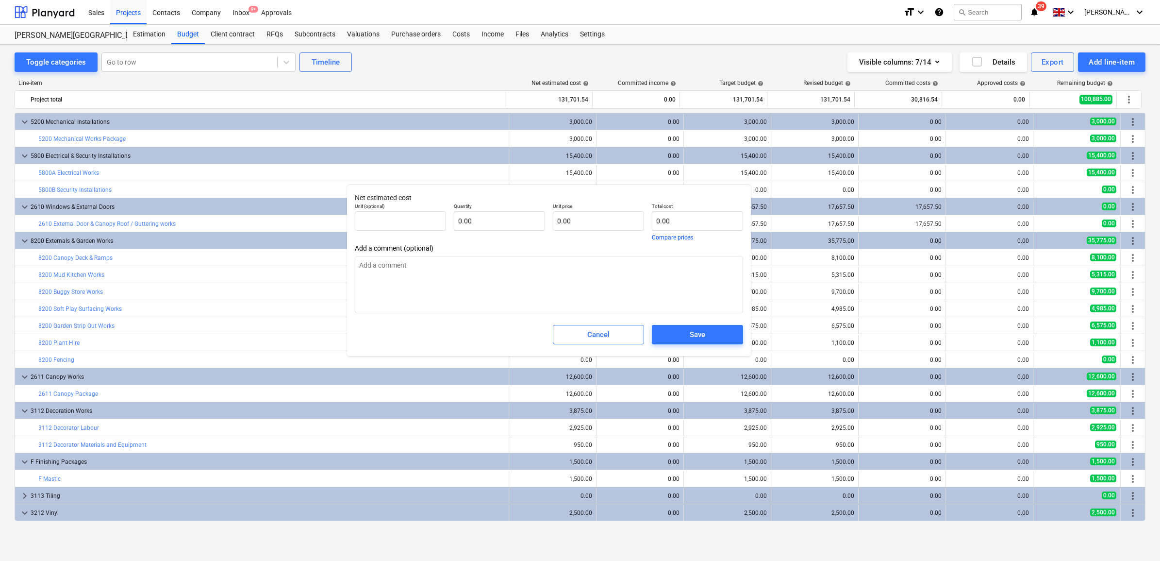
type textarea "x"
click at [587, 209] on p "Unit price" at bounding box center [598, 207] width 91 height 8
click at [574, 224] on input "text" at bounding box center [598, 220] width 91 height 19
type textarea "x"
type input "pcs"
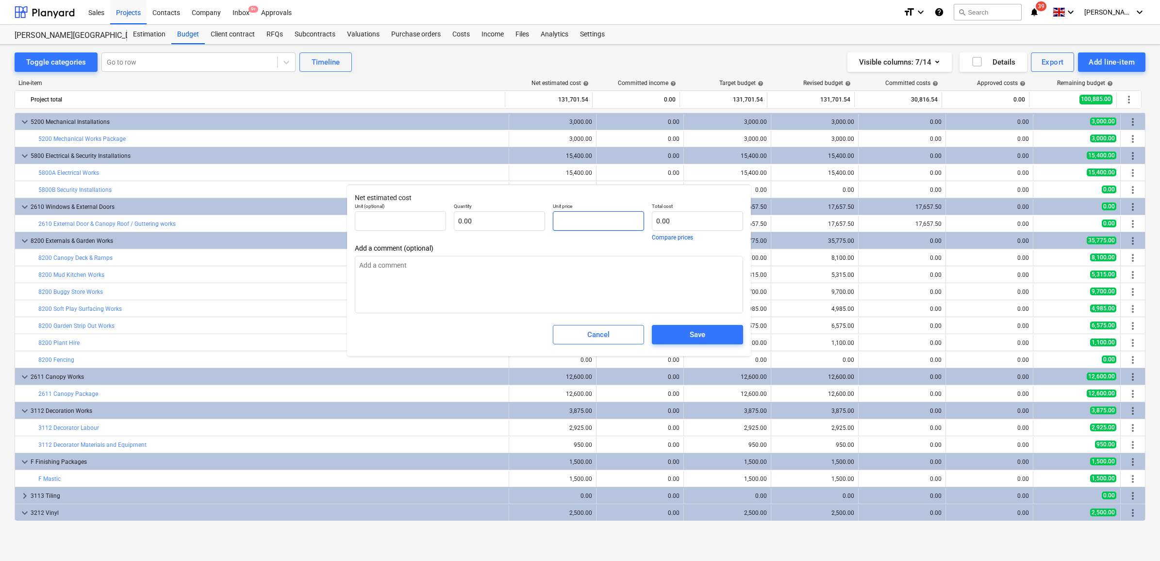
type input "2"
type input "1.00"
type input "2.00"
type textarea "x"
type input "22"
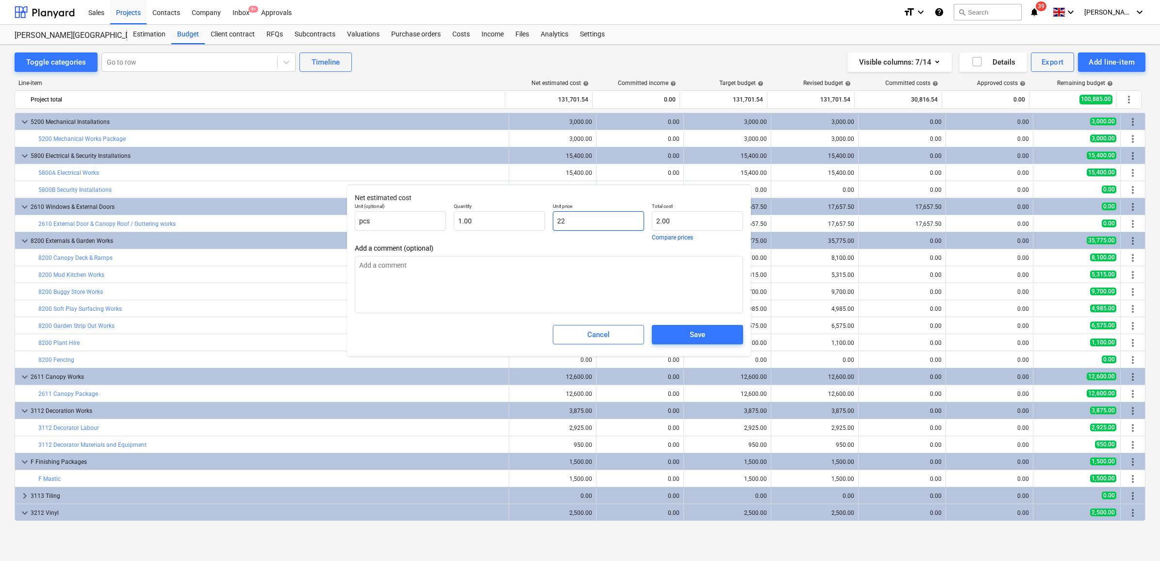
type input "22.00"
type textarea "x"
type input "220"
type input "220.00"
type textarea "x"
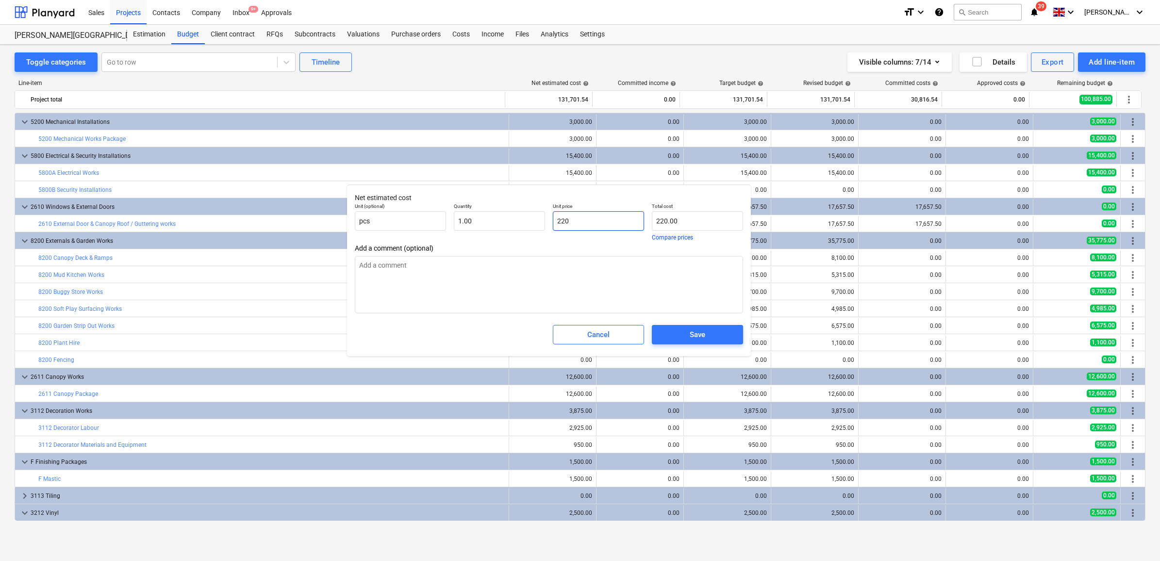
type input "2205"
type input "2,205.00"
drag, startPoint x: 578, startPoint y: 223, endPoint x: 537, endPoint y: 217, distance: 41.3
click at [537, 217] on div "Unit (optional) pcs Quantity 1.00 Unit price 2205 Total cost 2,205.00 Compare p…" at bounding box center [549, 221] width 396 height 45
type input "2205"
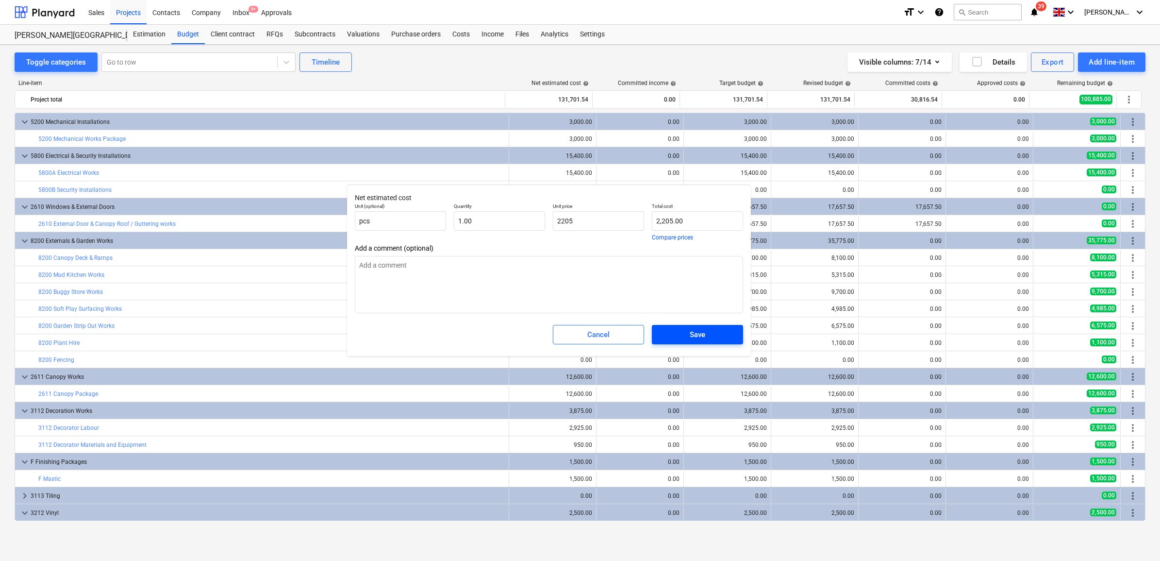
type textarea "x"
type input "2,205.00"
click at [693, 333] on div "Save" at bounding box center [698, 334] width 16 height 13
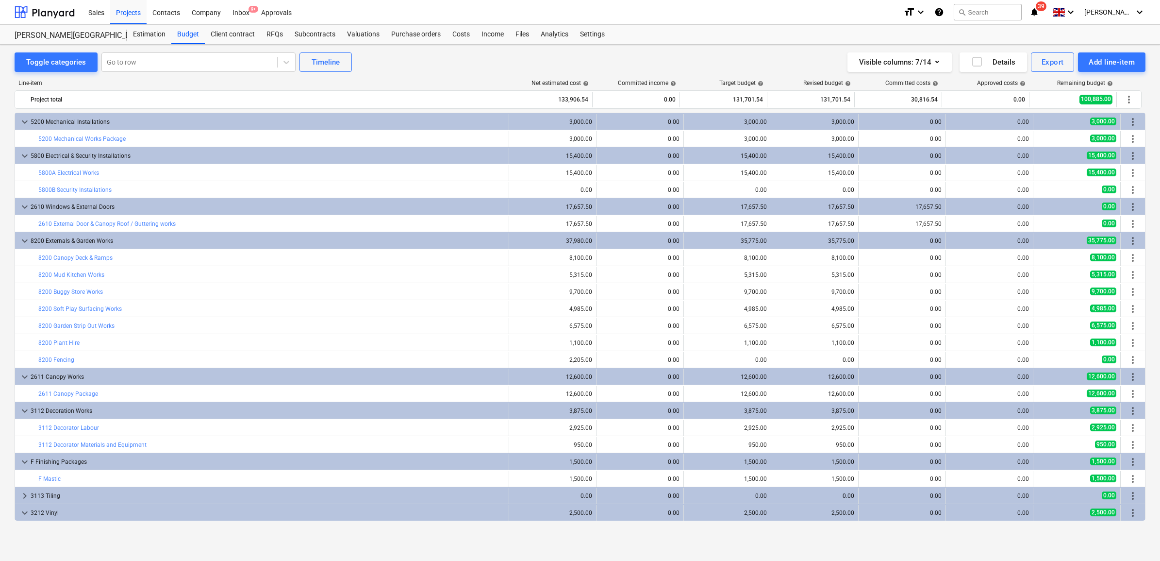
type textarea "x"
type input "1.00"
type input "2,205.00"
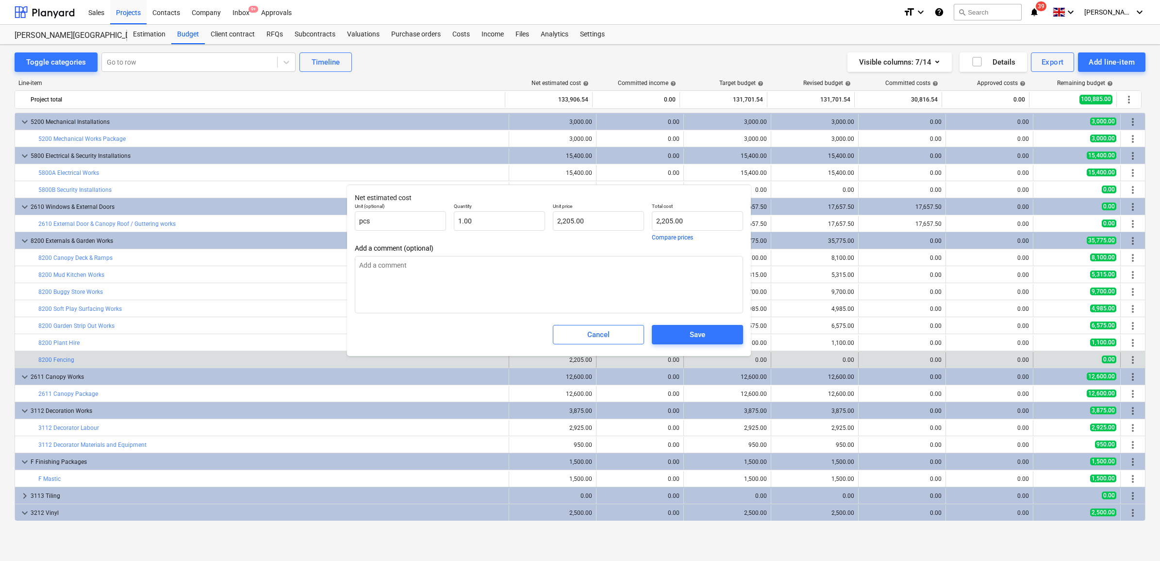
type textarea "x"
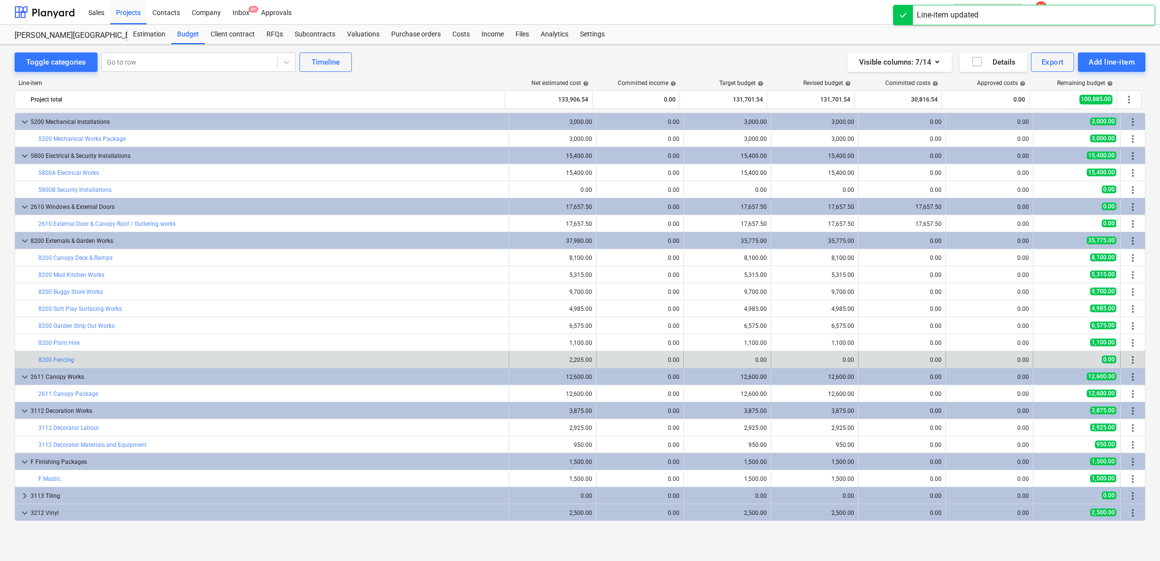
click at [604, 359] on div "0.00" at bounding box center [639, 359] width 79 height 7
click at [694, 359] on button "edit" at bounding box center [694, 360] width 12 height 12
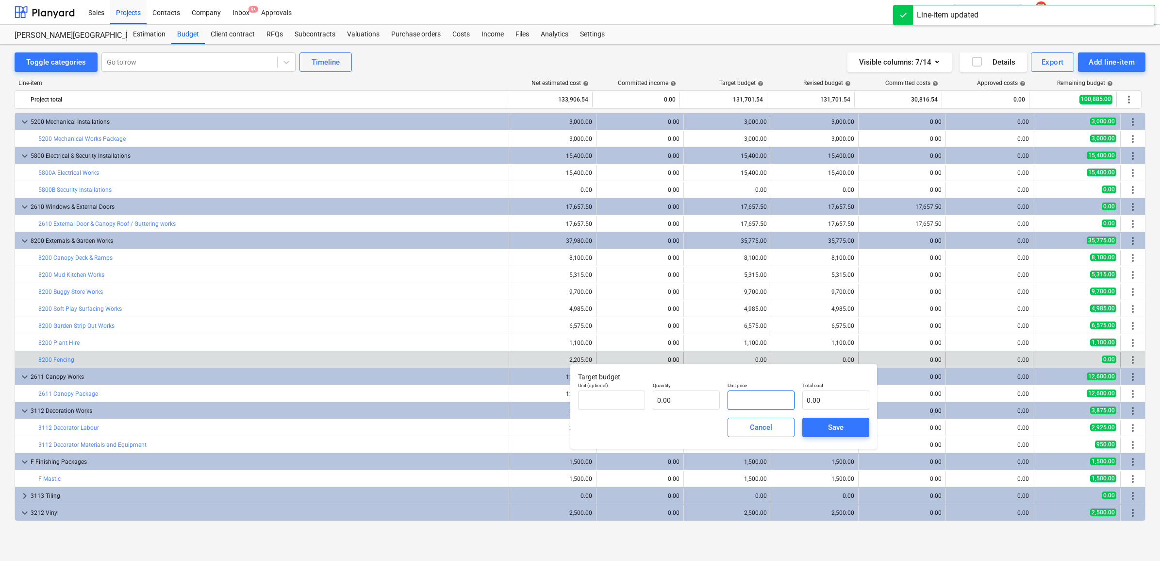
click at [746, 403] on input "text" at bounding box center [760, 399] width 67 height 19
paste input "2205"
type input "pcs"
type input "2205"
type input "1.00"
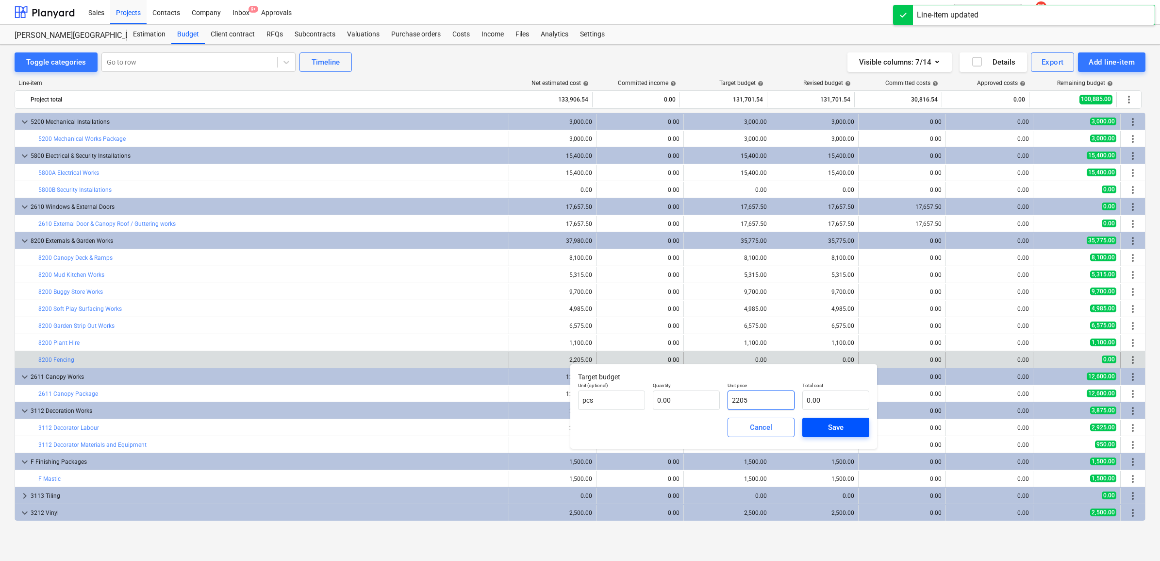
type input "2,205.00"
click at [828, 427] on div "Save" at bounding box center [836, 427] width 16 height 13
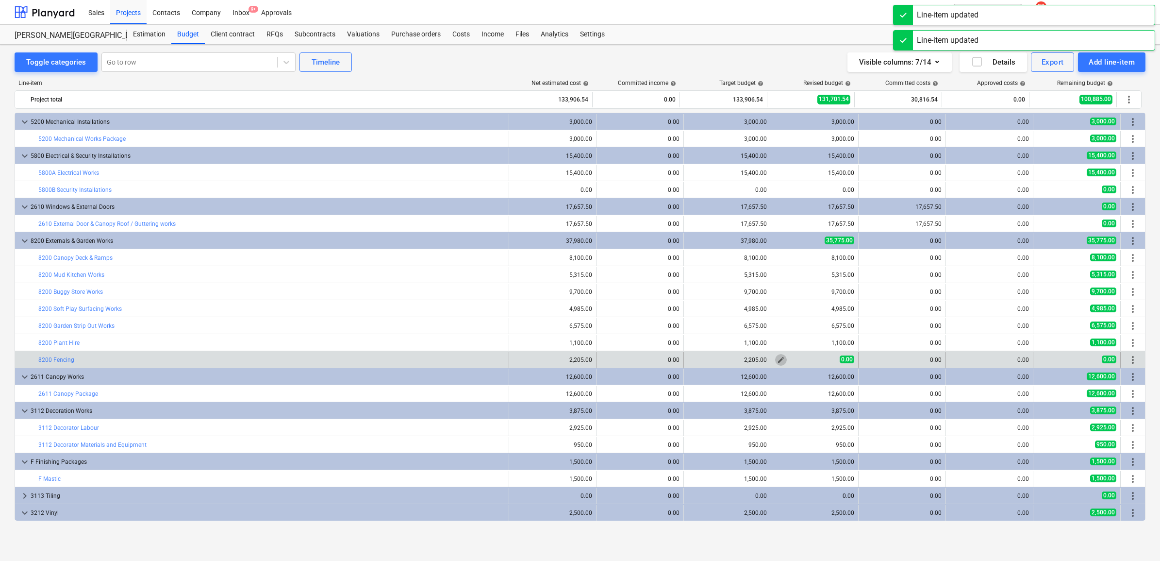
click at [777, 360] on span "edit" at bounding box center [781, 360] width 8 height 8
type textarea "x"
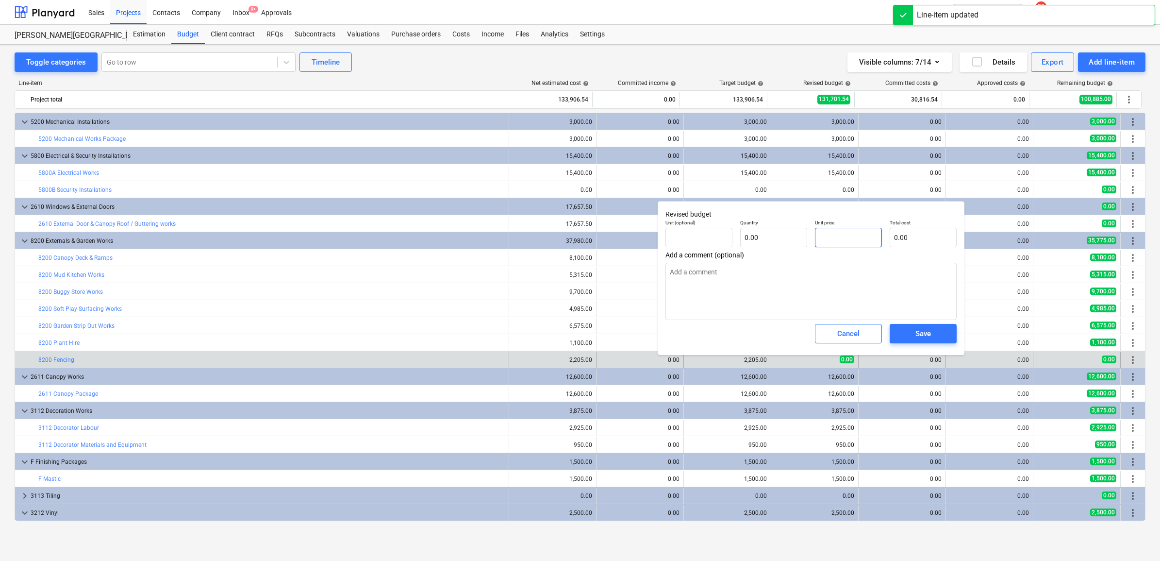
click at [830, 241] on input "text" at bounding box center [848, 237] width 67 height 19
paste input "2205"
type textarea "x"
type input "pcs"
type input "2205"
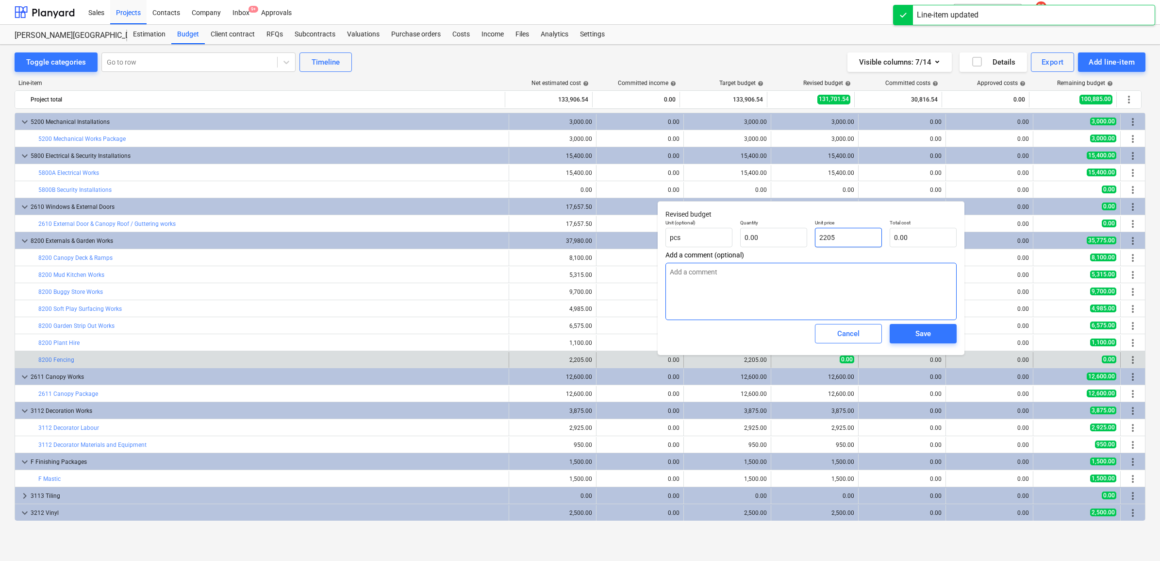
type input "1.00"
type input "2,205.00"
type input "2205"
type textarea "x"
type input "2,205.00"
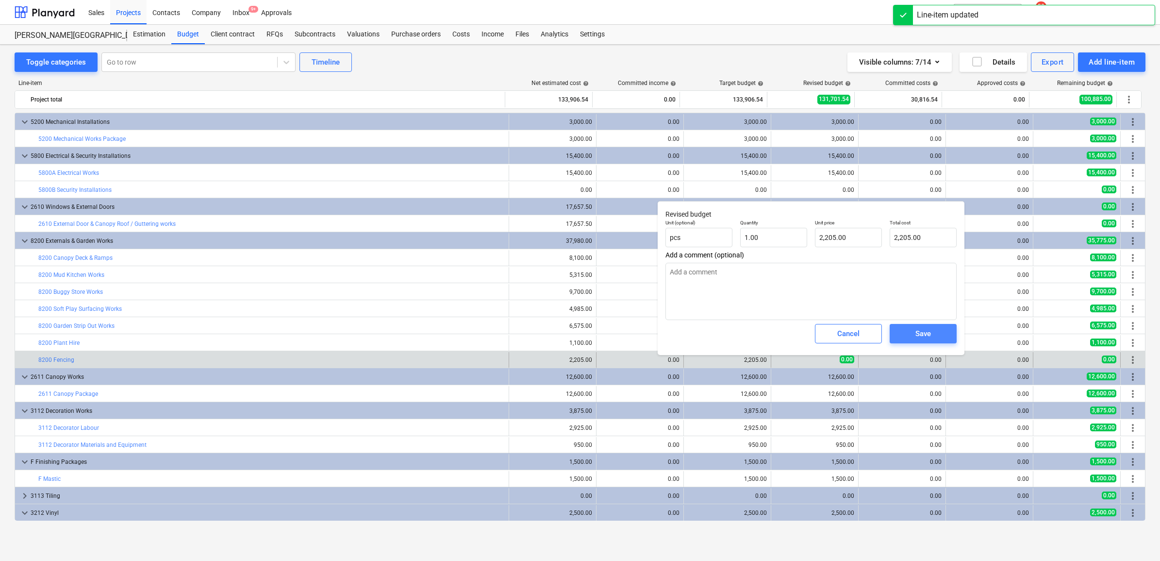
click at [910, 332] on span "Save" at bounding box center [923, 333] width 44 height 13
type textarea "x"
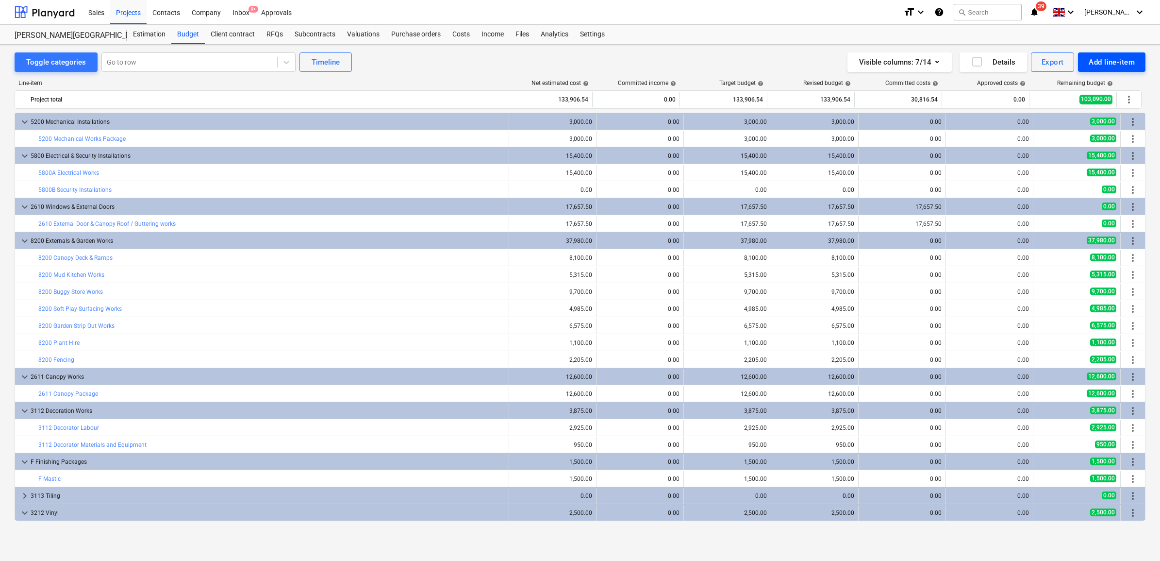
scroll to position [0, 0]
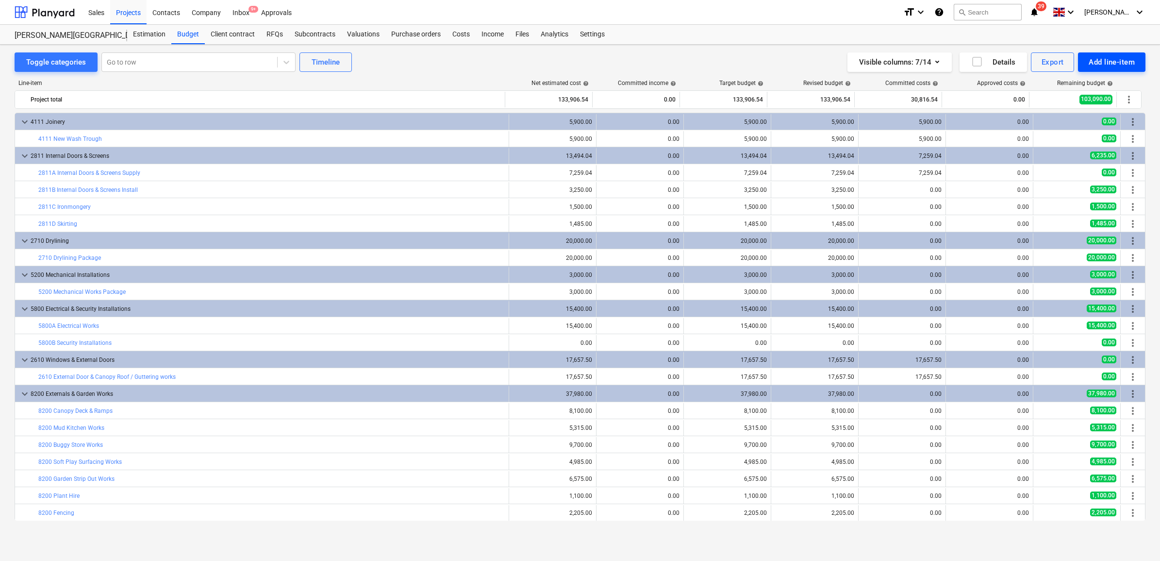
click at [1122, 60] on div "Add line-item" at bounding box center [1112, 62] width 46 height 13
click at [1080, 98] on div "Add custom" at bounding box center [1094, 103] width 101 height 17
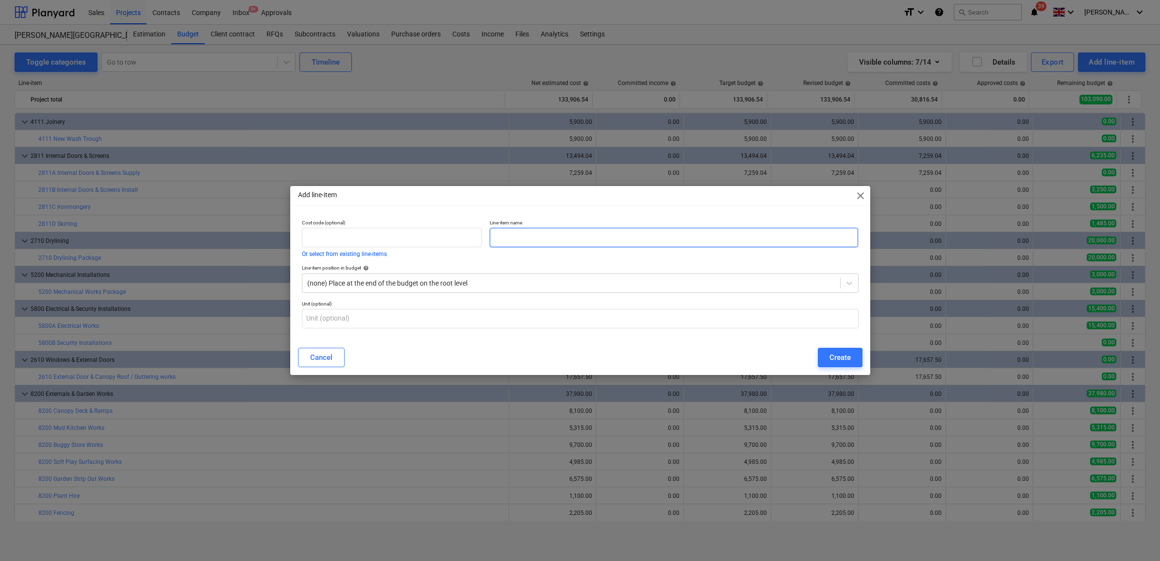
click at [525, 241] on input "text" at bounding box center [674, 237] width 368 height 19
type input "Preliminaries"
click at [417, 236] on input "text" at bounding box center [392, 237] width 181 height 19
type input "A"
click at [832, 356] on div "Create" at bounding box center [839, 357] width 21 height 13
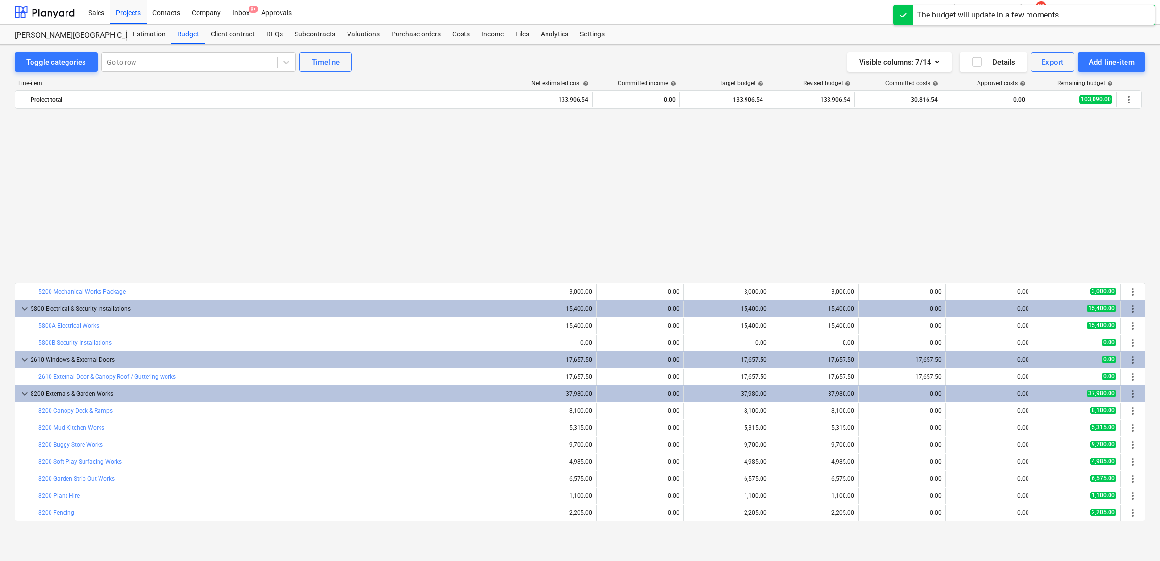
scroll to position [187, 0]
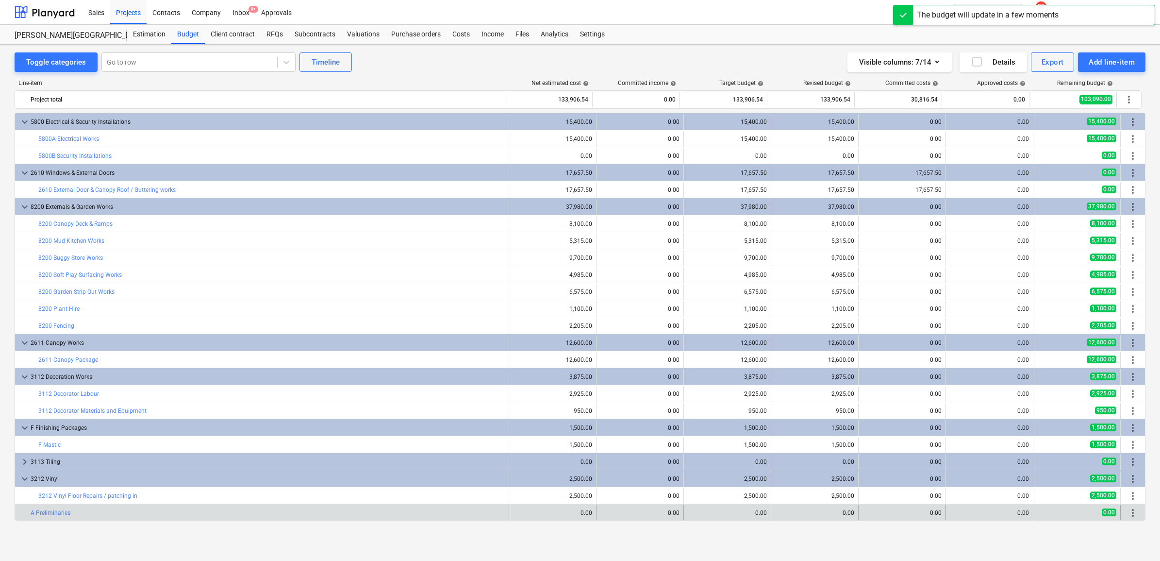
click at [1132, 512] on span "more_vert" at bounding box center [1133, 513] width 12 height 12
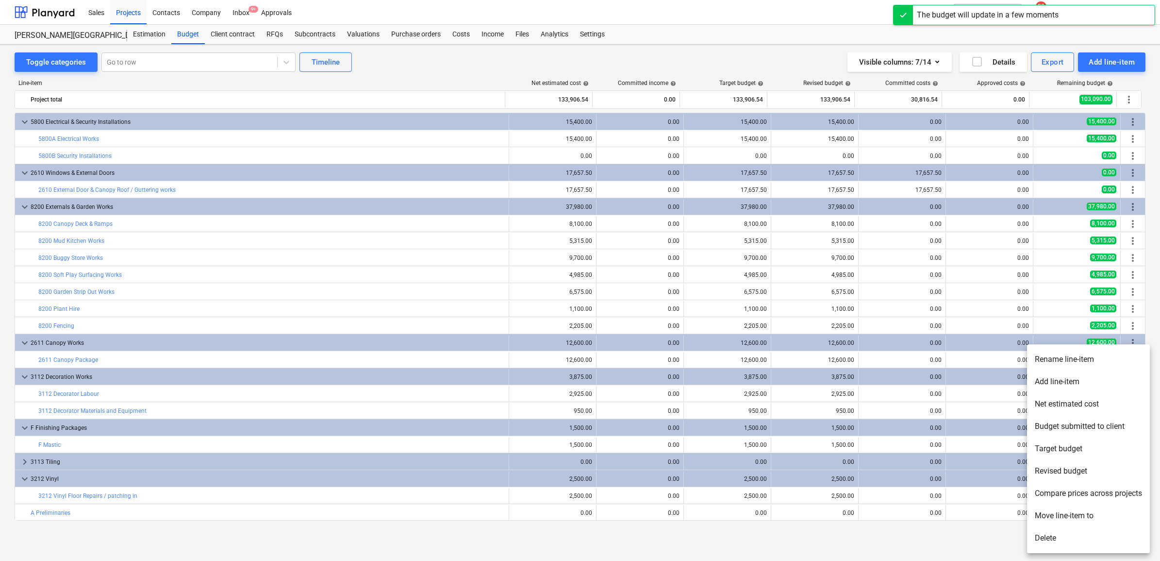
click at [1067, 378] on li "Add line-item" at bounding box center [1088, 381] width 123 height 22
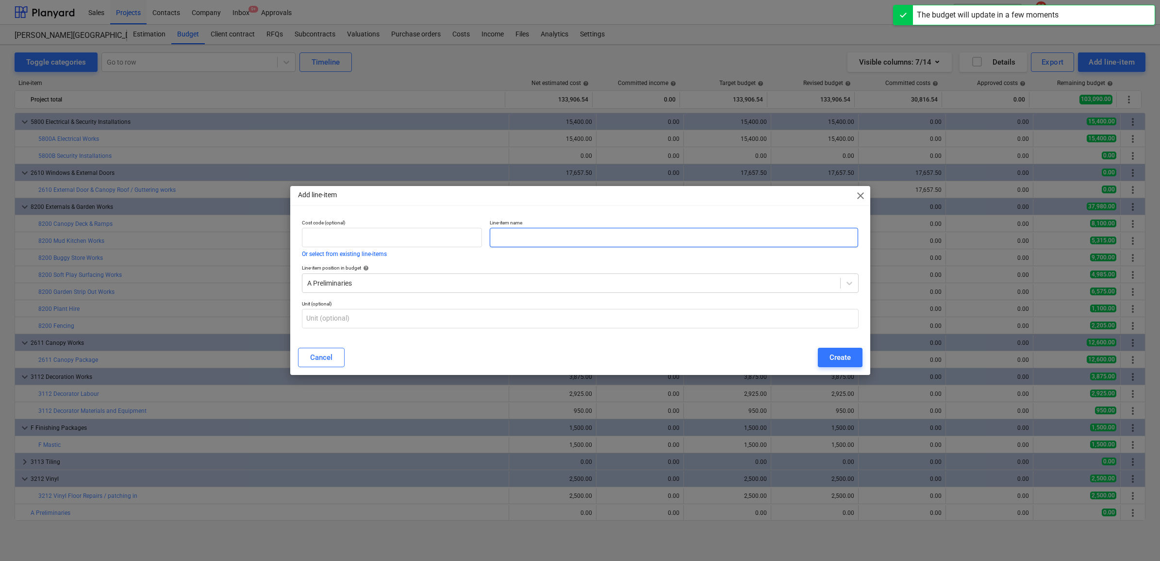
click at [600, 237] on input "text" at bounding box center [674, 237] width 368 height 19
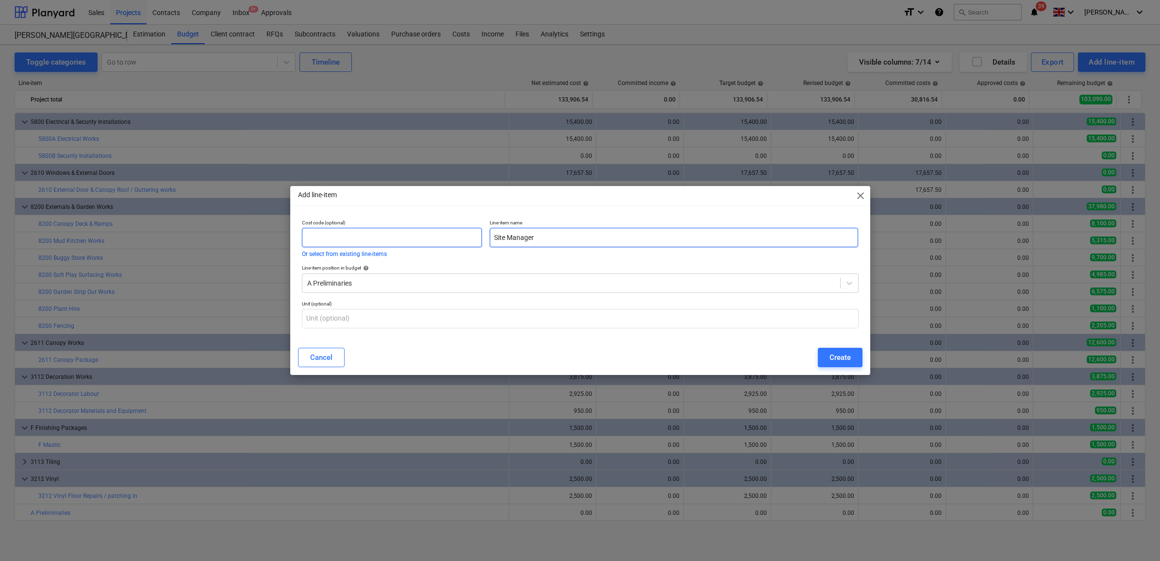
type input "Site Manager"
drag, startPoint x: 453, startPoint y: 238, endPoint x: 447, endPoint y: 236, distance: 5.5
click at [450, 236] on input "text" at bounding box center [392, 237] width 181 height 19
type input "1.1"
click at [859, 356] on button "Create" at bounding box center [840, 356] width 45 height 19
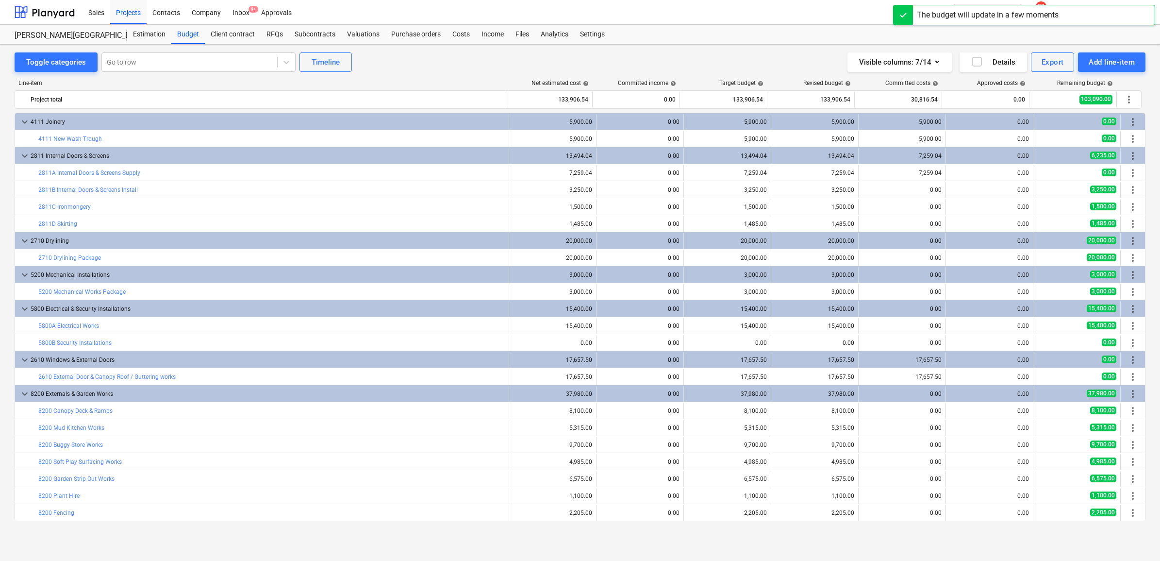
scroll to position [187, 0]
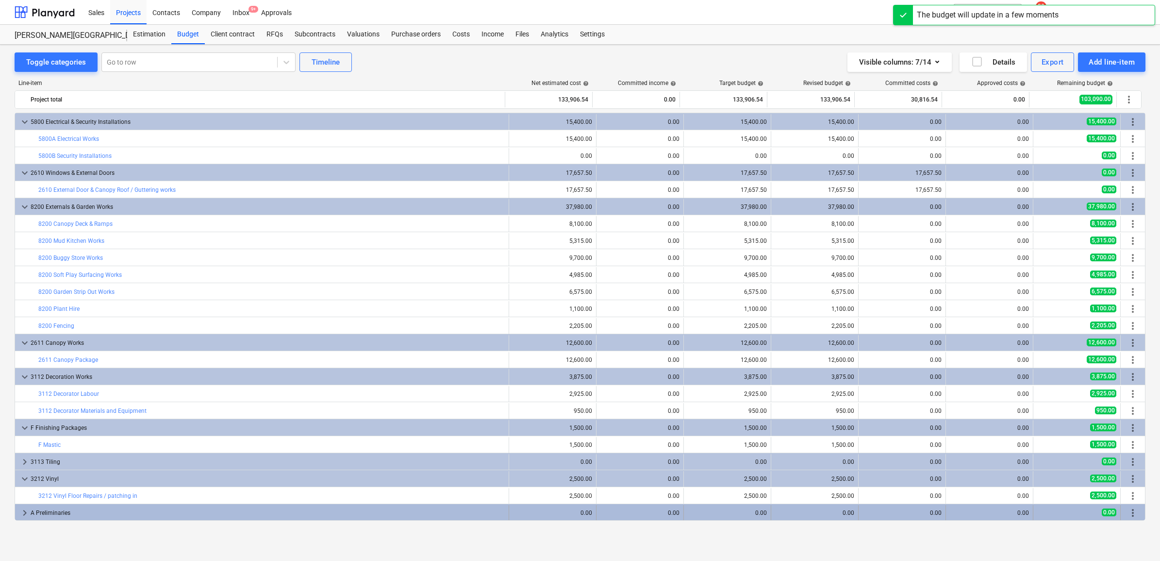
click at [135, 517] on div "A Preliminaries" at bounding box center [268, 513] width 474 height 16
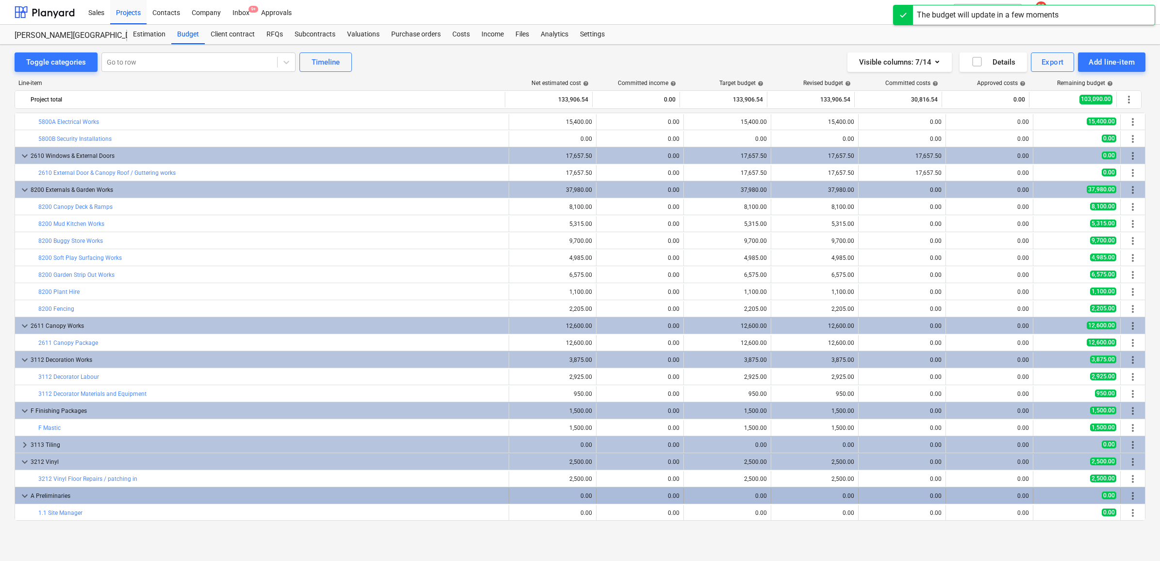
click at [1131, 498] on span "more_vert" at bounding box center [1133, 496] width 12 height 12
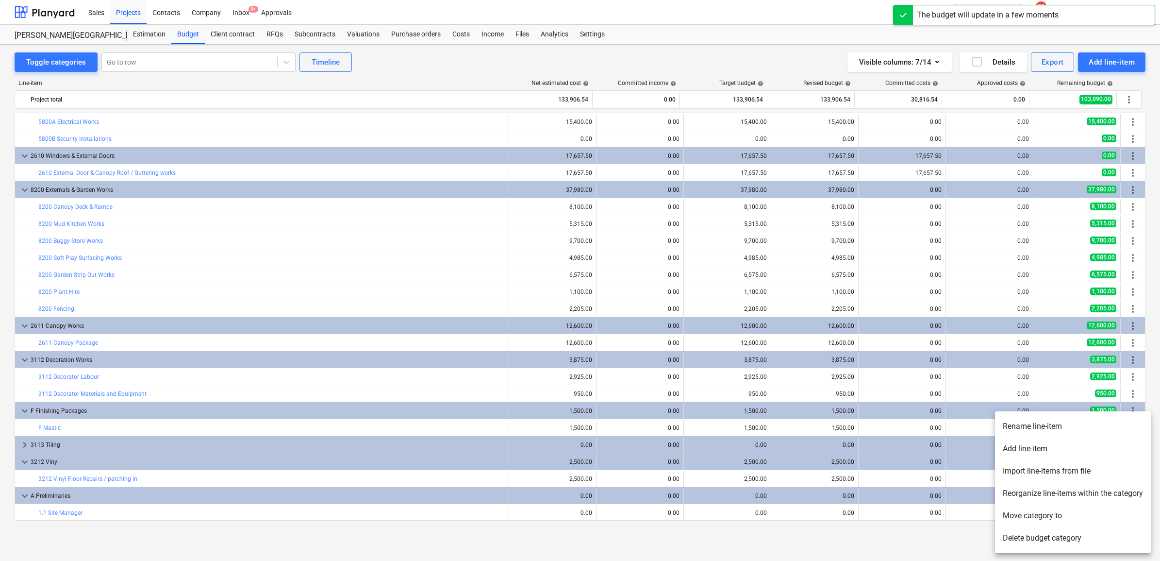
click at [1035, 447] on li "Add line-item" at bounding box center [1073, 448] width 156 height 22
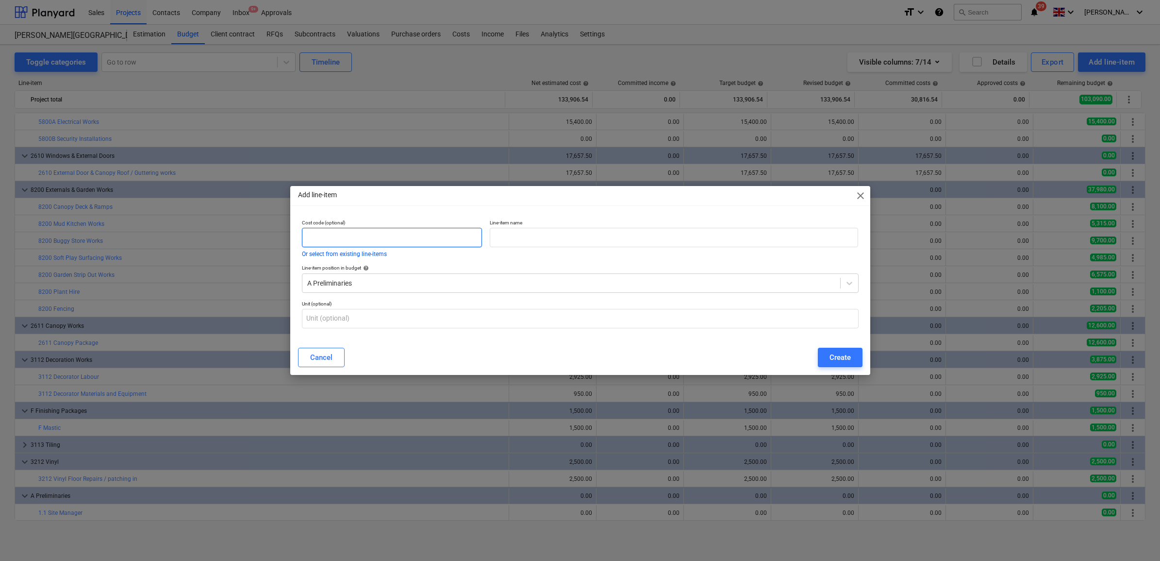
click at [363, 238] on input "text" at bounding box center [392, 237] width 181 height 19
type input "1.2"
click at [511, 233] on input "text" at bounding box center [674, 237] width 368 height 19
type input "Site Labour"
click at [857, 364] on button "Create" at bounding box center [840, 356] width 45 height 19
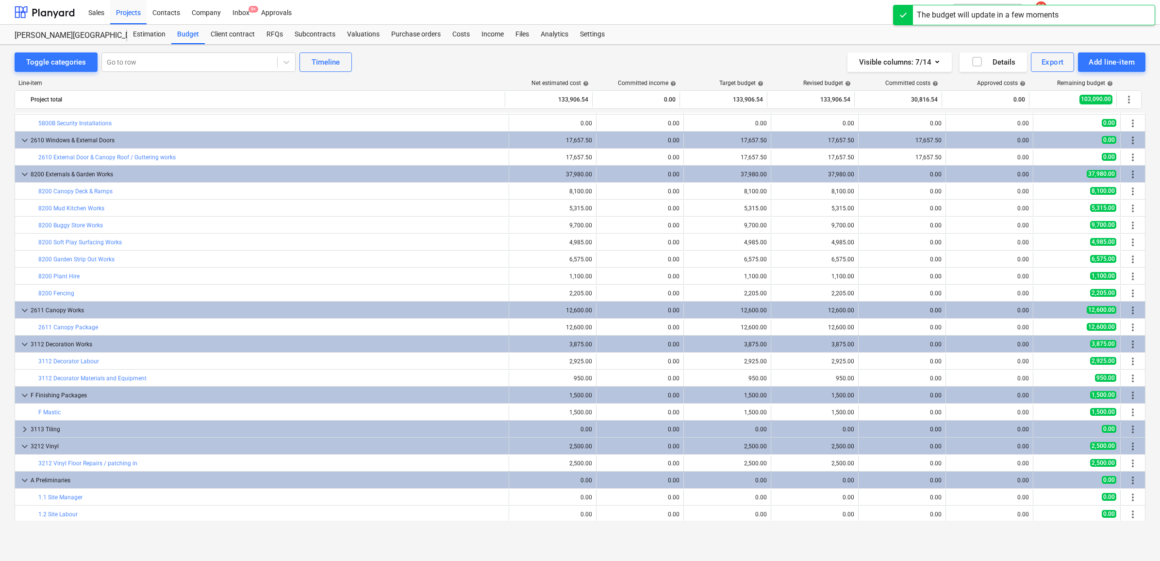
scroll to position [221, 0]
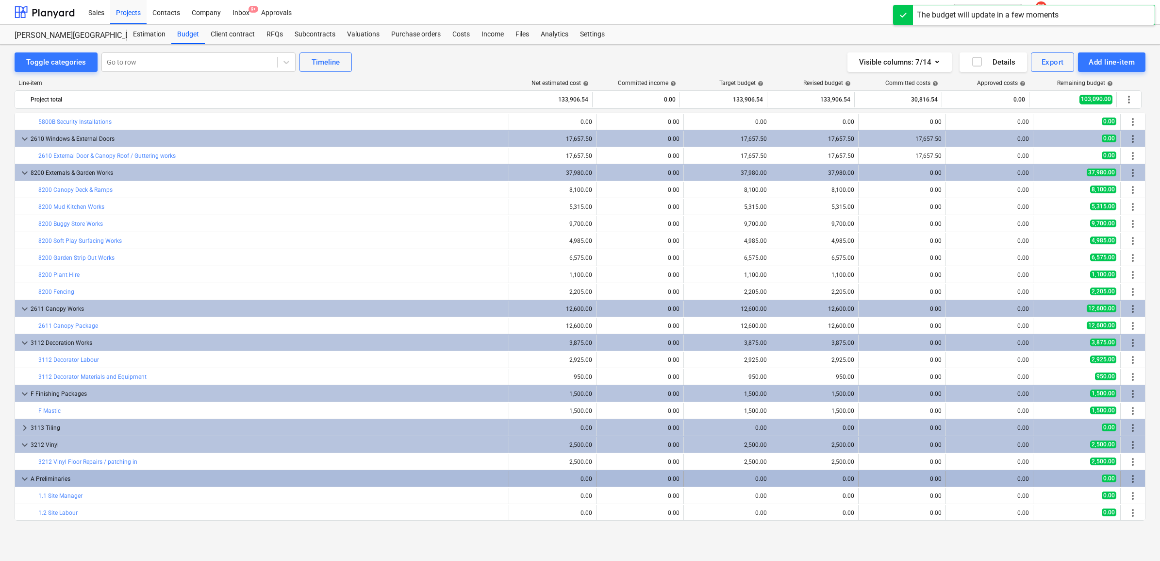
click at [1131, 474] on span "more_vert" at bounding box center [1133, 479] width 12 height 12
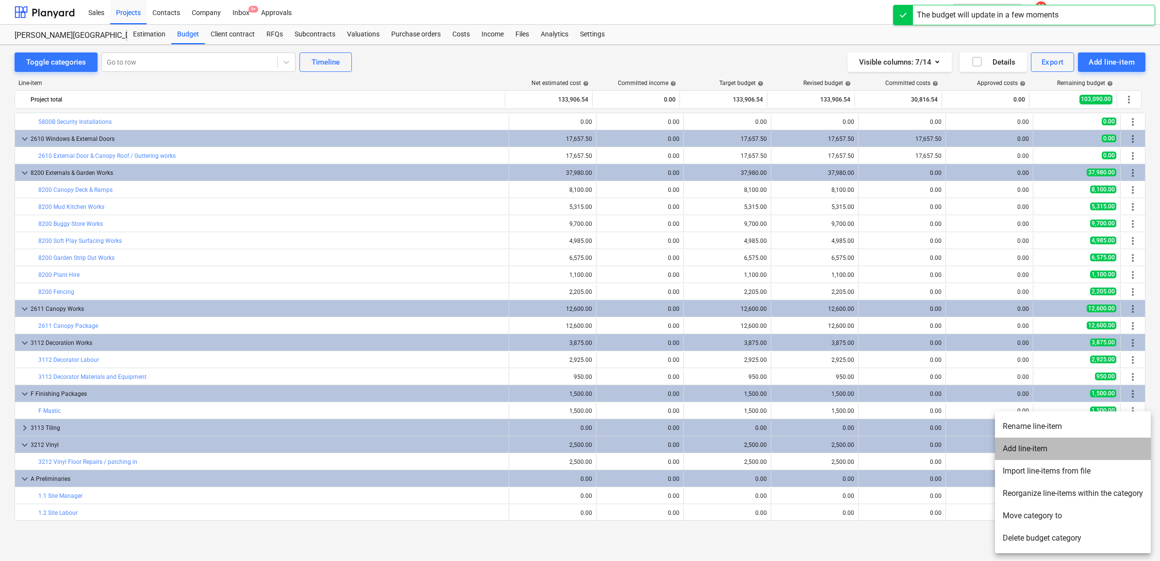
click at [1067, 443] on li "Add line-item" at bounding box center [1073, 448] width 156 height 22
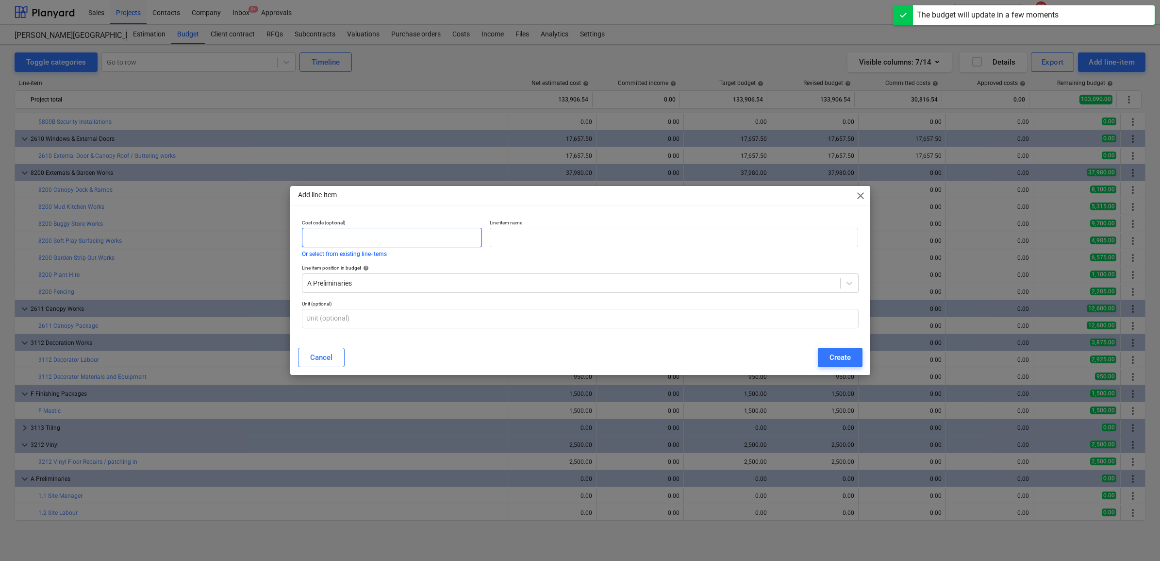
click at [462, 236] on input "text" at bounding box center [392, 237] width 181 height 19
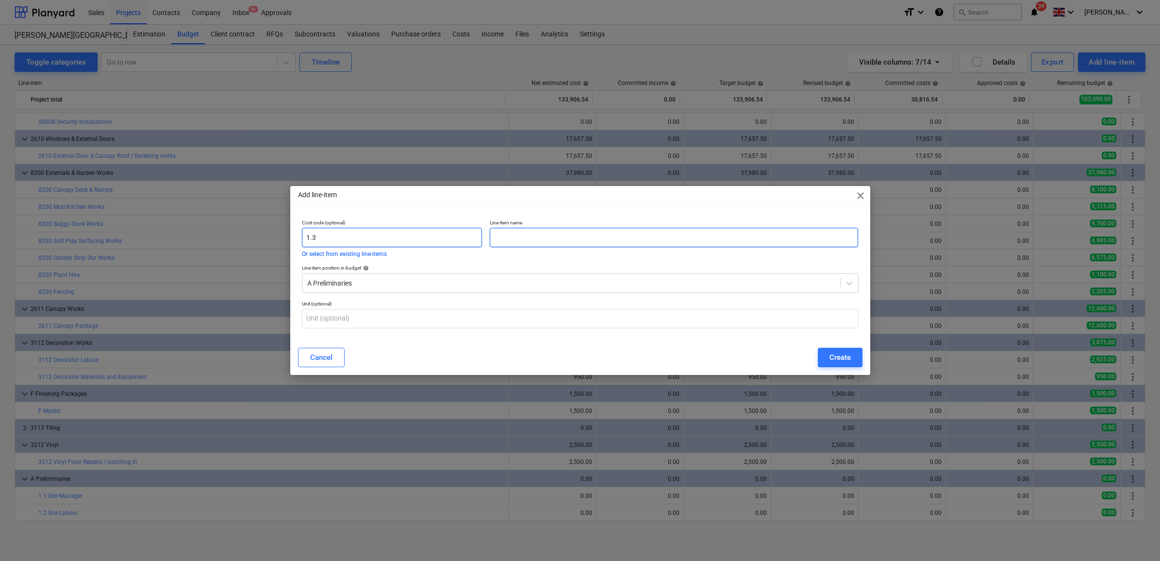
type input "1.3"
click at [506, 232] on input "text" at bounding box center [674, 237] width 368 height 19
type input "Welfare Allowance"
click at [836, 353] on div "Create" at bounding box center [839, 357] width 21 height 13
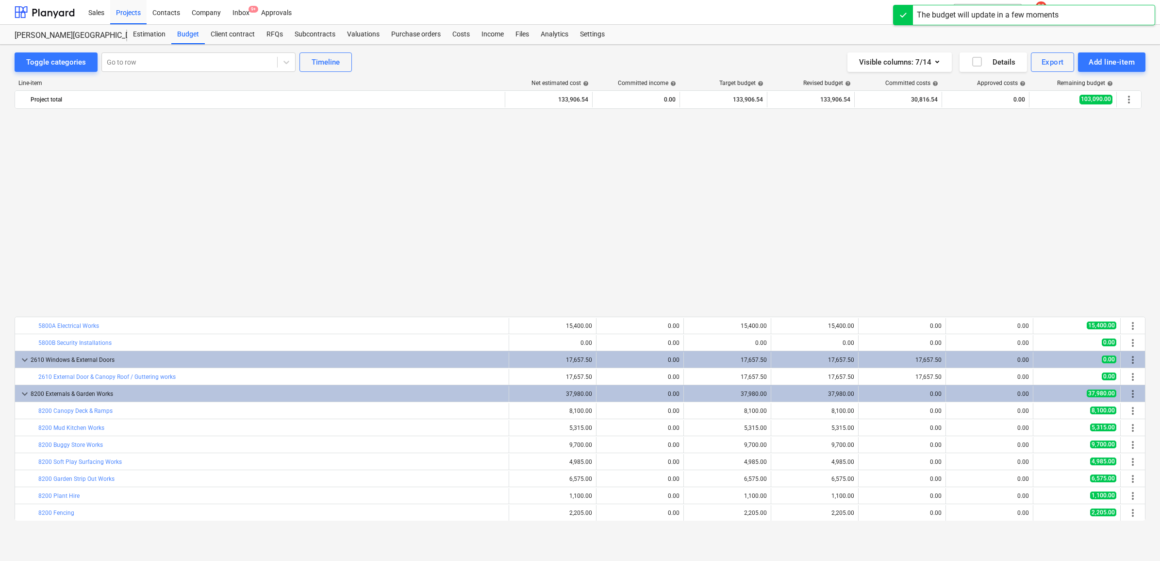
scroll to position [238, 0]
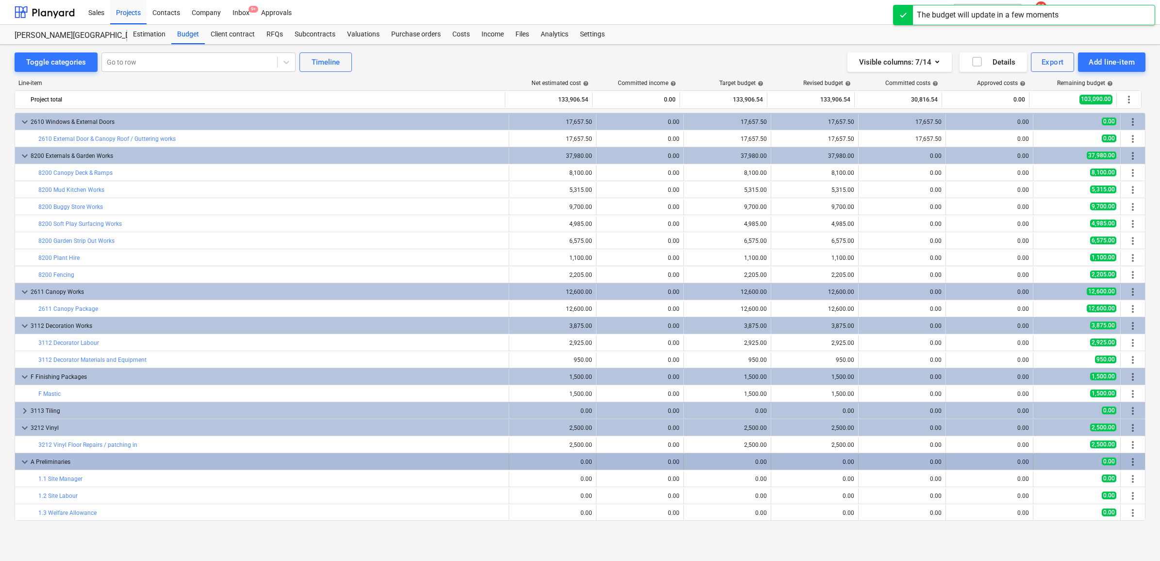
click at [1129, 463] on span "more_vert" at bounding box center [1133, 462] width 12 height 12
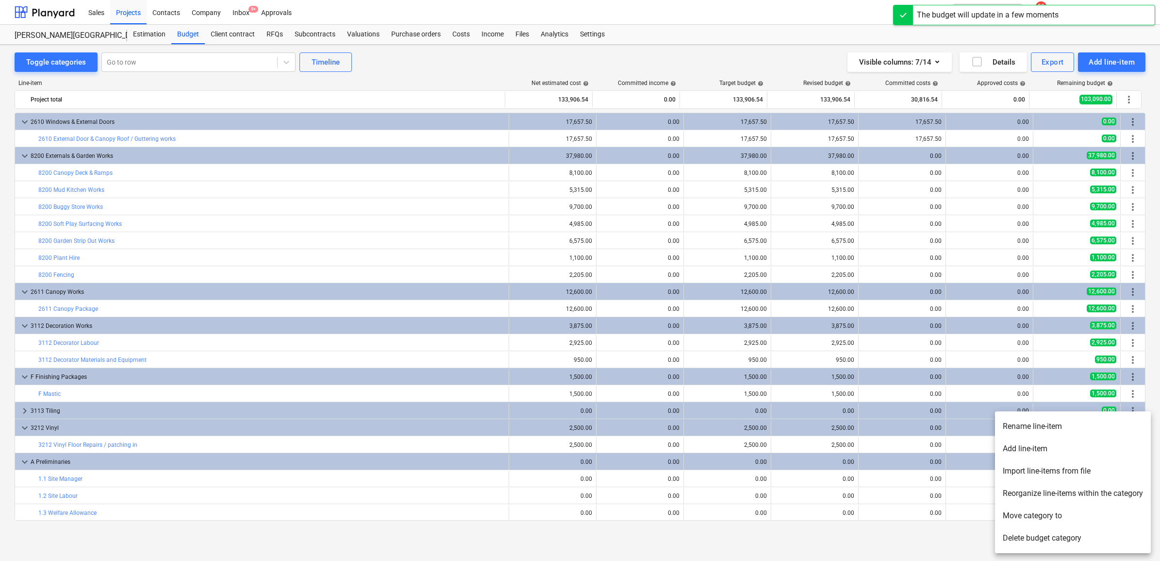
click at [1025, 446] on li "Add line-item" at bounding box center [1073, 448] width 156 height 22
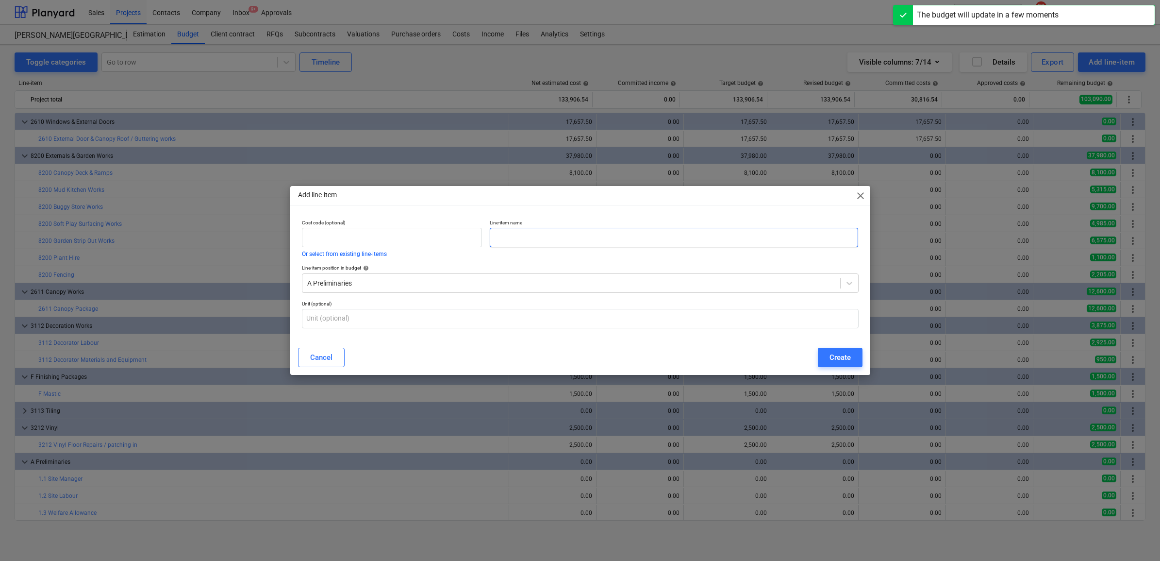
click at [514, 236] on input "text" at bounding box center [674, 237] width 368 height 19
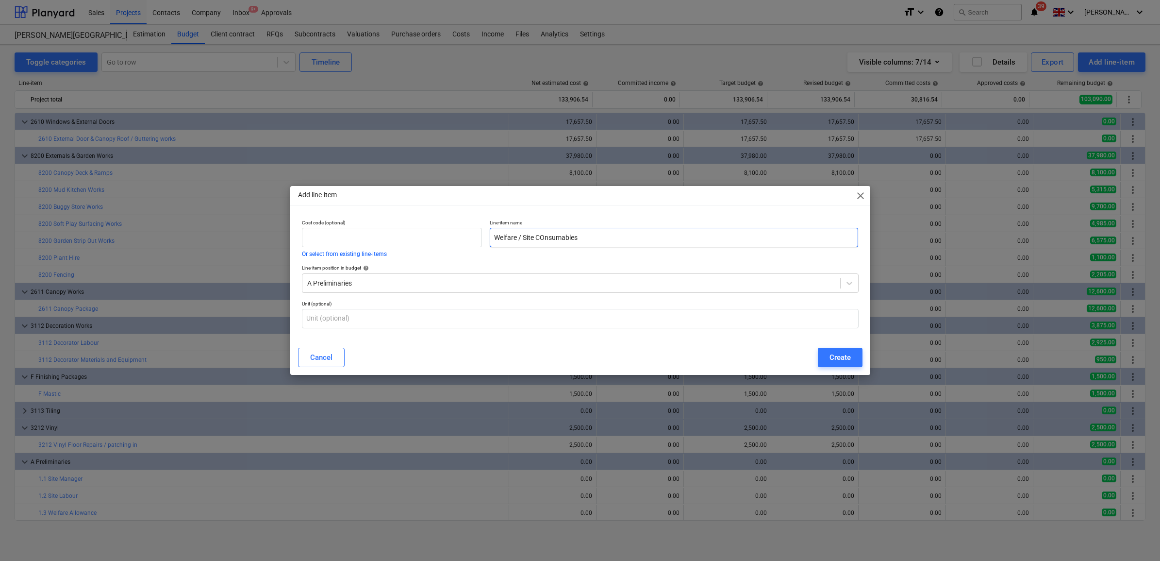
click at [544, 231] on input "Welfare / Site COnsumables" at bounding box center [674, 237] width 368 height 19
type input "Welfare / Site Consumables"
click at [420, 233] on input "text" at bounding box center [392, 237] width 181 height 19
type input "1.4"
click at [826, 353] on button "Create" at bounding box center [840, 356] width 45 height 19
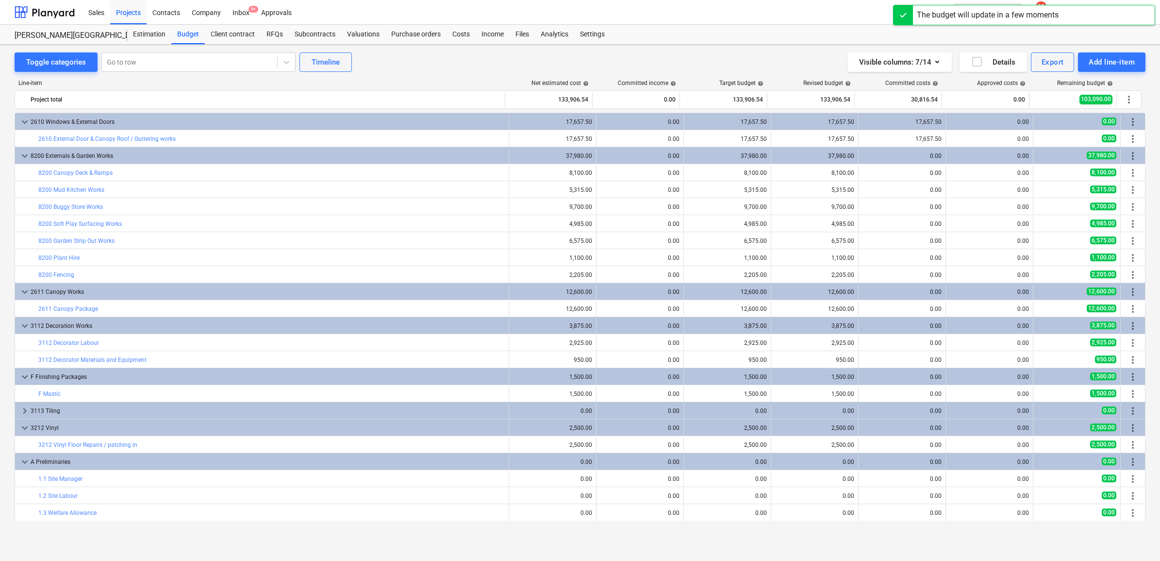
scroll to position [255, 0]
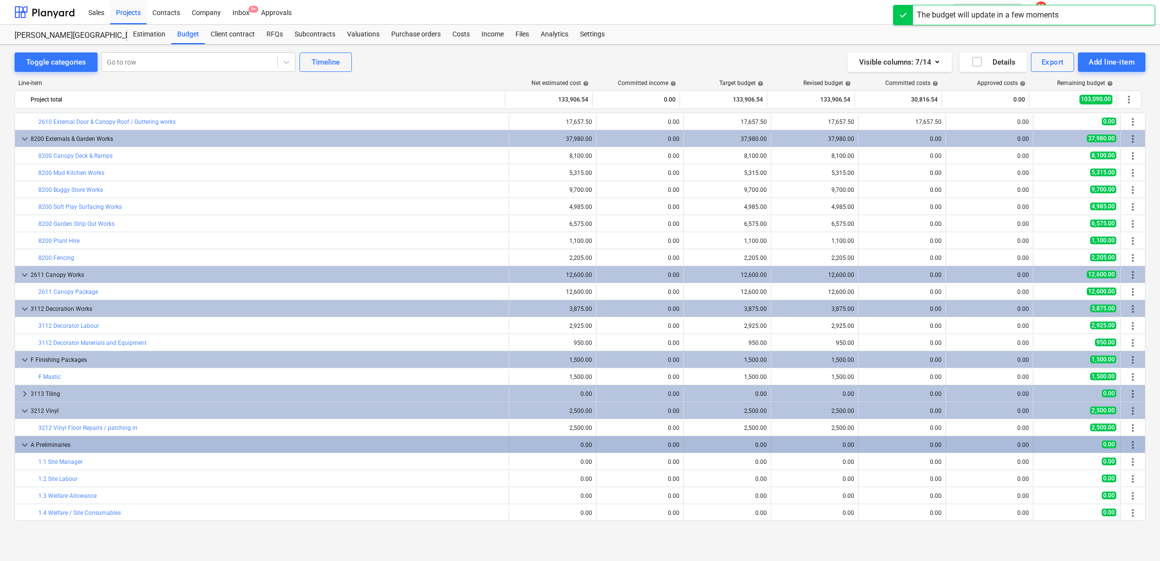
click at [1132, 442] on span "more_vert" at bounding box center [1133, 445] width 12 height 12
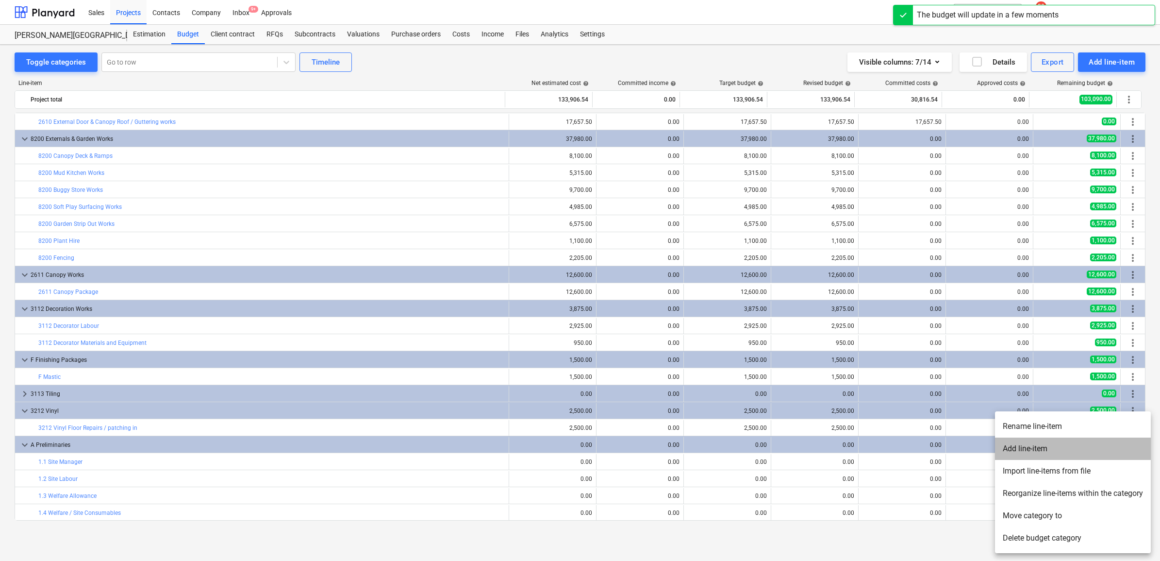
click at [1052, 443] on li "Add line-item" at bounding box center [1073, 448] width 156 height 22
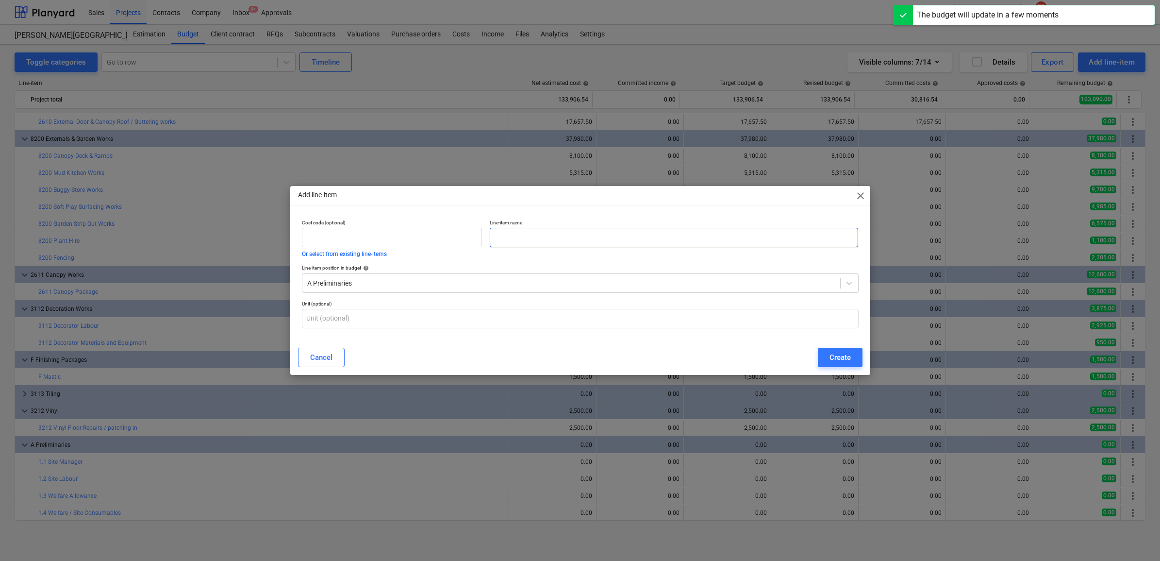
click at [511, 231] on input "text" at bounding box center [674, 237] width 368 height 19
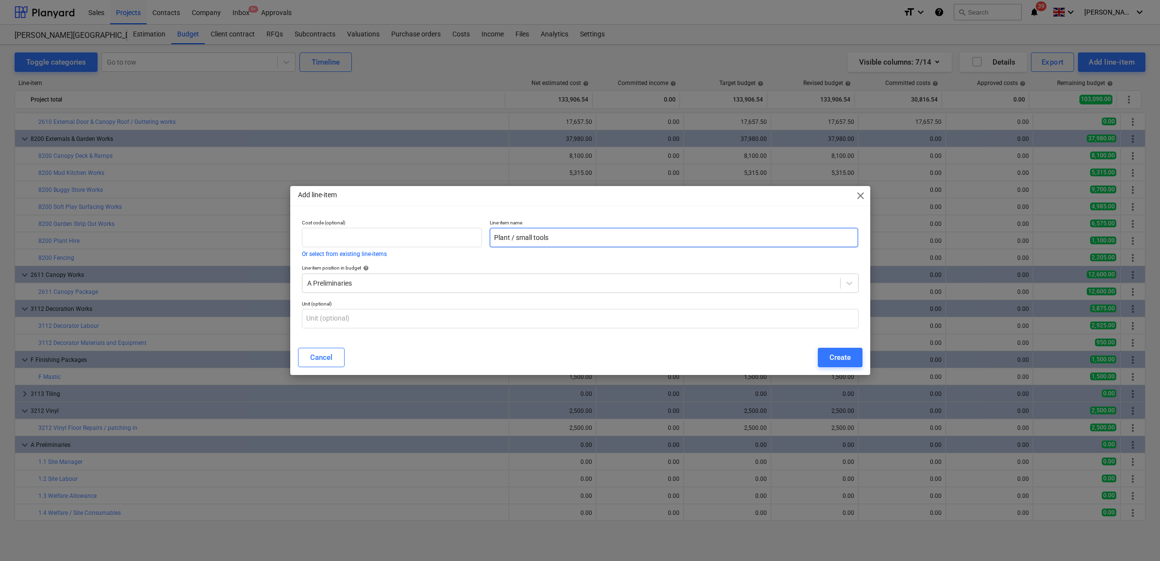
type input "Plant / small tools"
click at [409, 225] on p "Cost code (optional)" at bounding box center [392, 223] width 181 height 8
click at [408, 236] on input "text" at bounding box center [392, 237] width 181 height 19
type input "1.5"
click at [843, 356] on div "Create" at bounding box center [839, 357] width 21 height 13
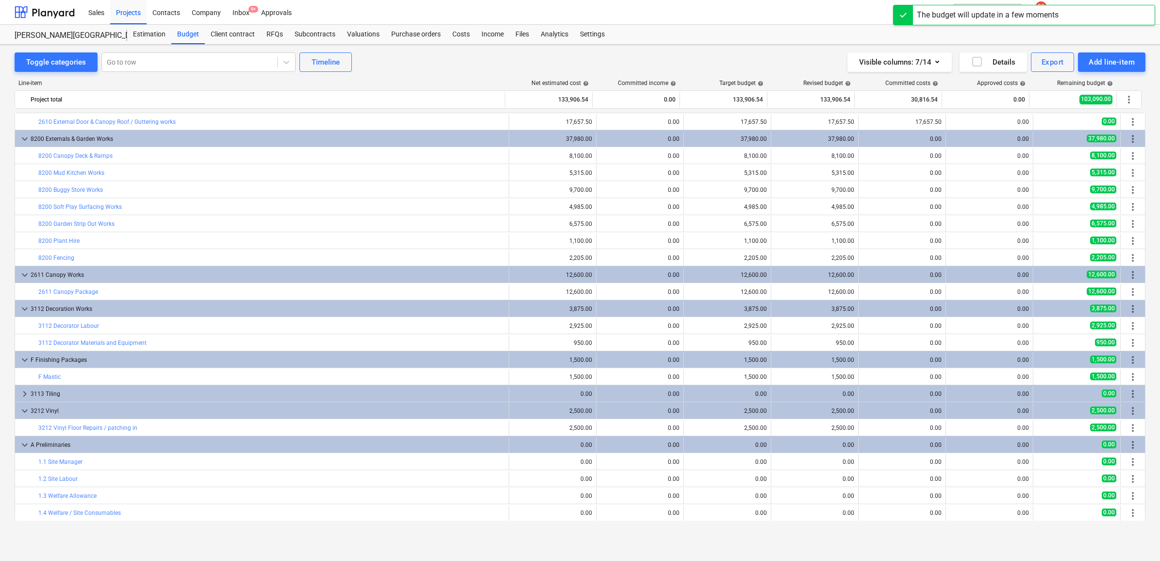
scroll to position [272, 0]
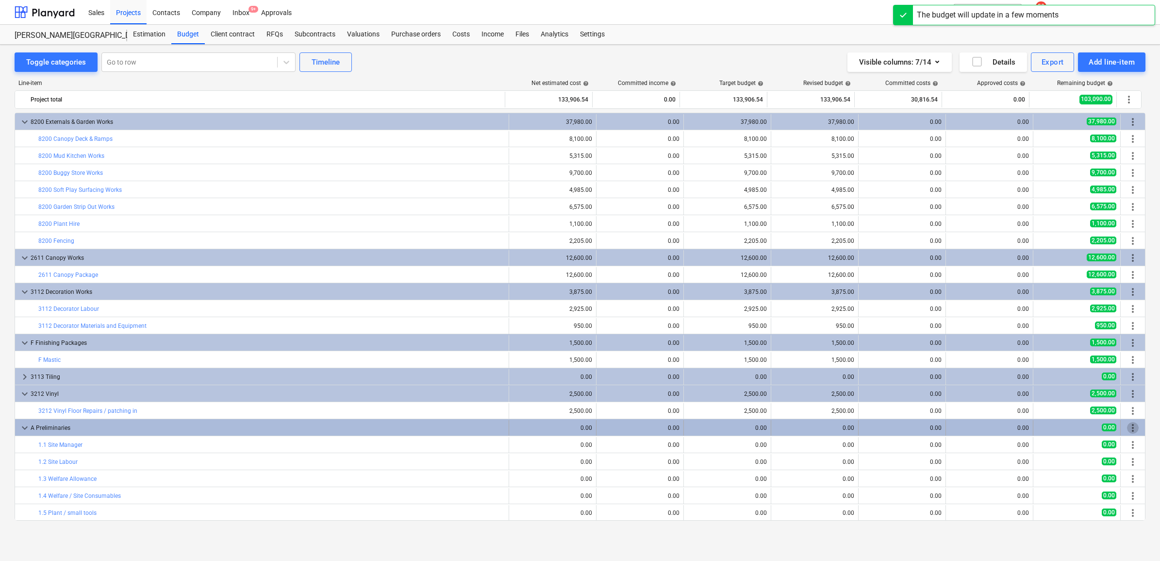
click at [1127, 426] on span "more_vert" at bounding box center [1133, 428] width 12 height 12
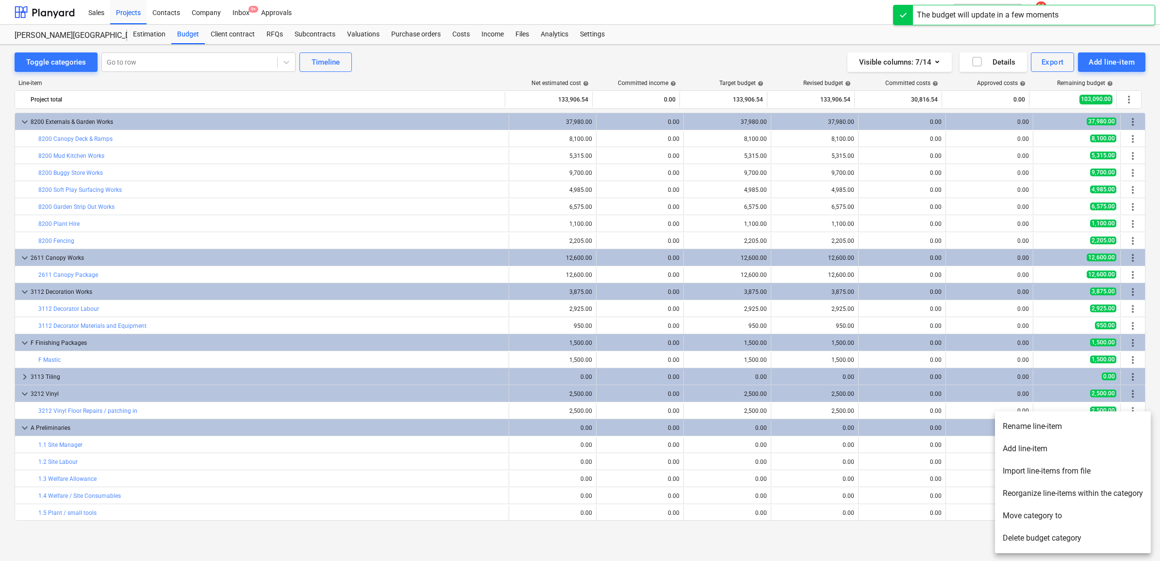
click at [1025, 450] on li "Add line-item" at bounding box center [1073, 448] width 156 height 22
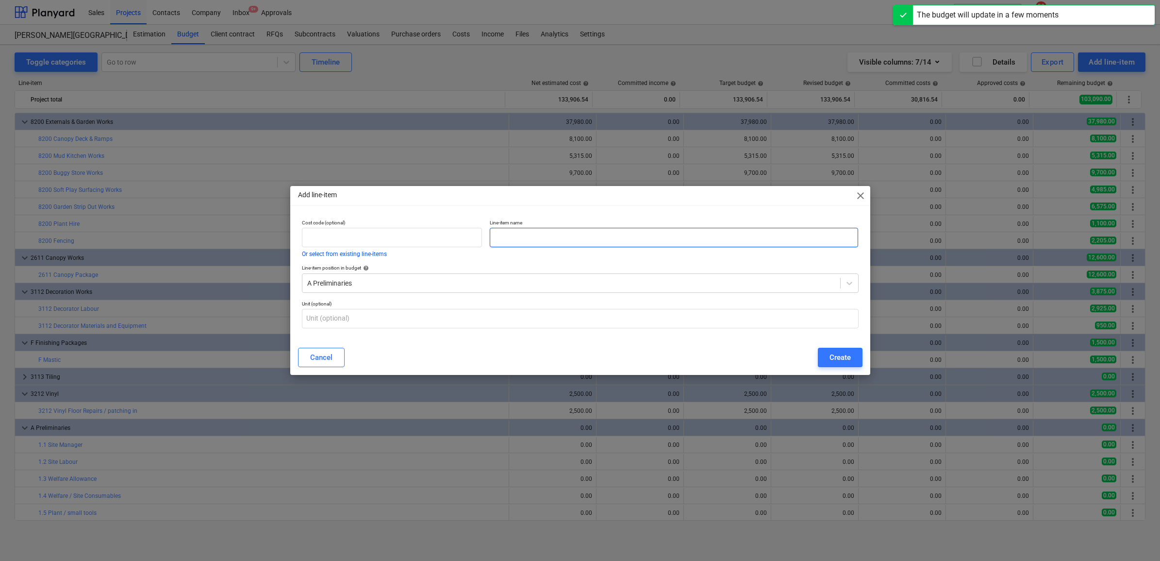
click at [542, 237] on input "text" at bounding box center [674, 237] width 368 height 19
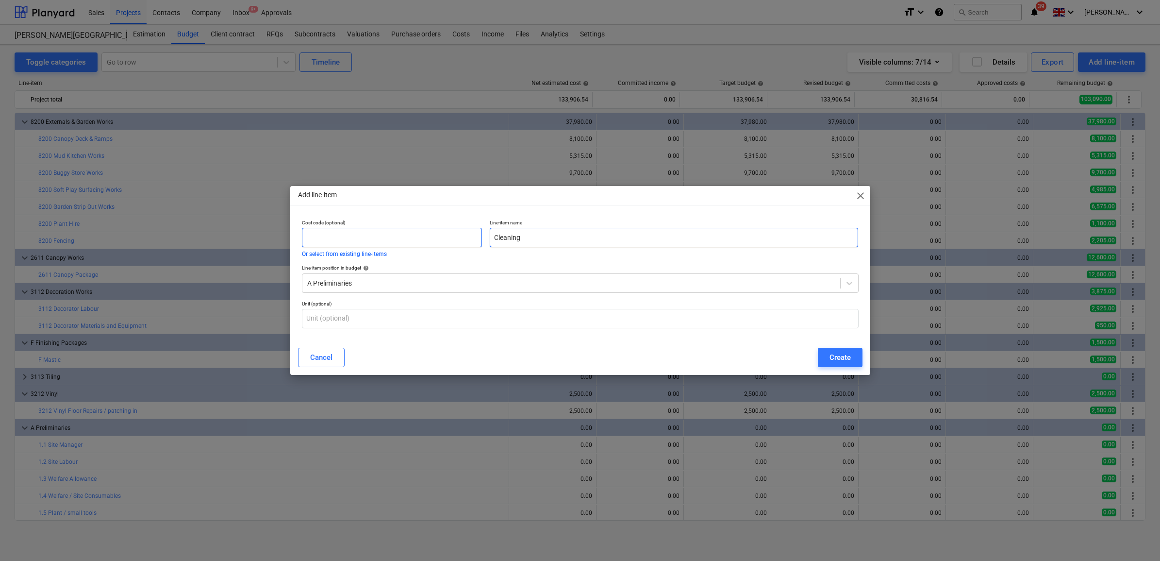
type input "Cleaning"
click at [441, 243] on input "text" at bounding box center [392, 237] width 181 height 19
type input "1.6"
click at [844, 353] on div "Create" at bounding box center [839, 357] width 21 height 13
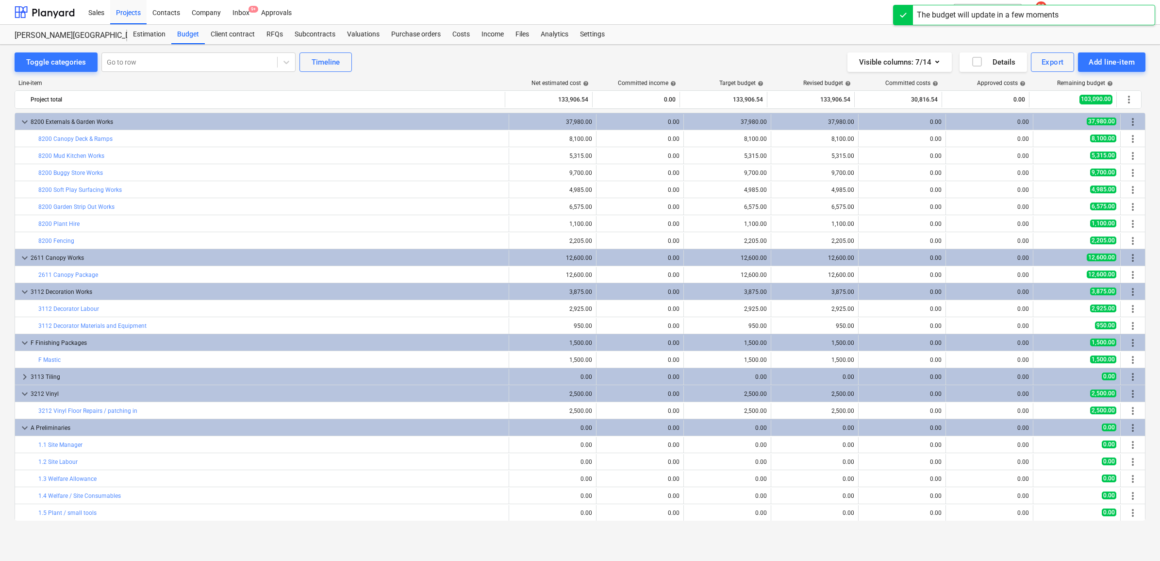
scroll to position [289, 0]
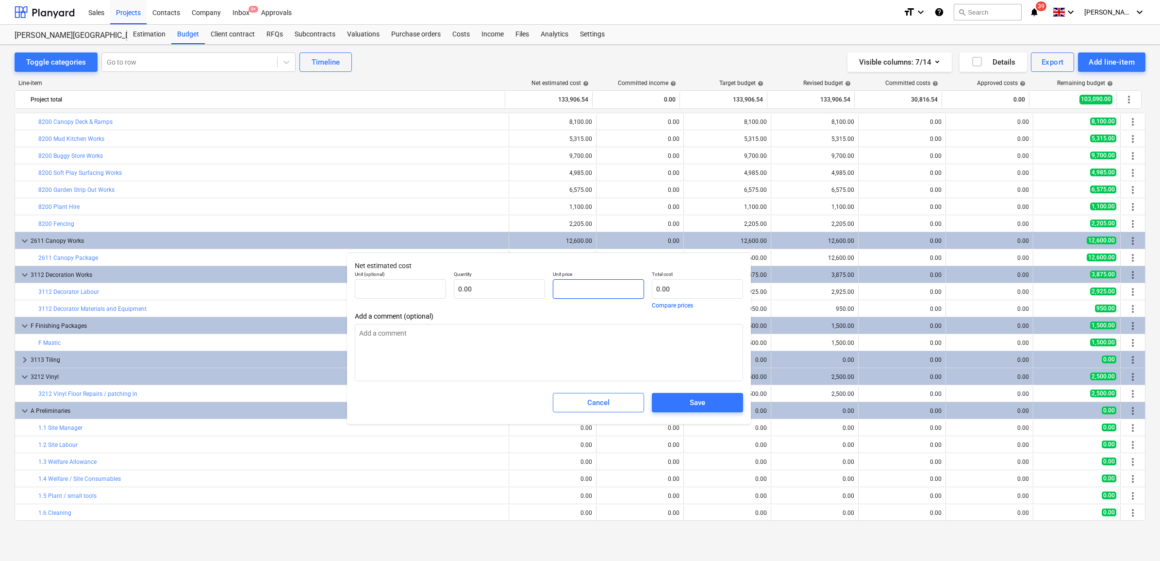
click at [580, 285] on input "text" at bounding box center [598, 288] width 91 height 19
type input "5"
type input "pcs"
type input "1.00"
type input "5.00"
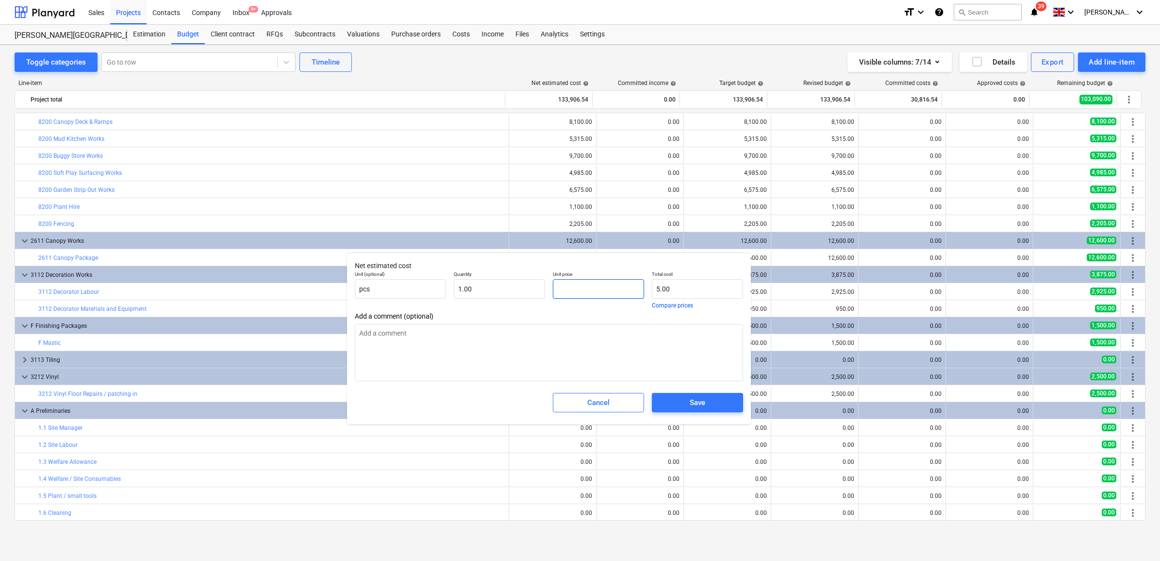
type input "0.00"
type input "8"
type input "8.00"
type input "84"
type input "84.00"
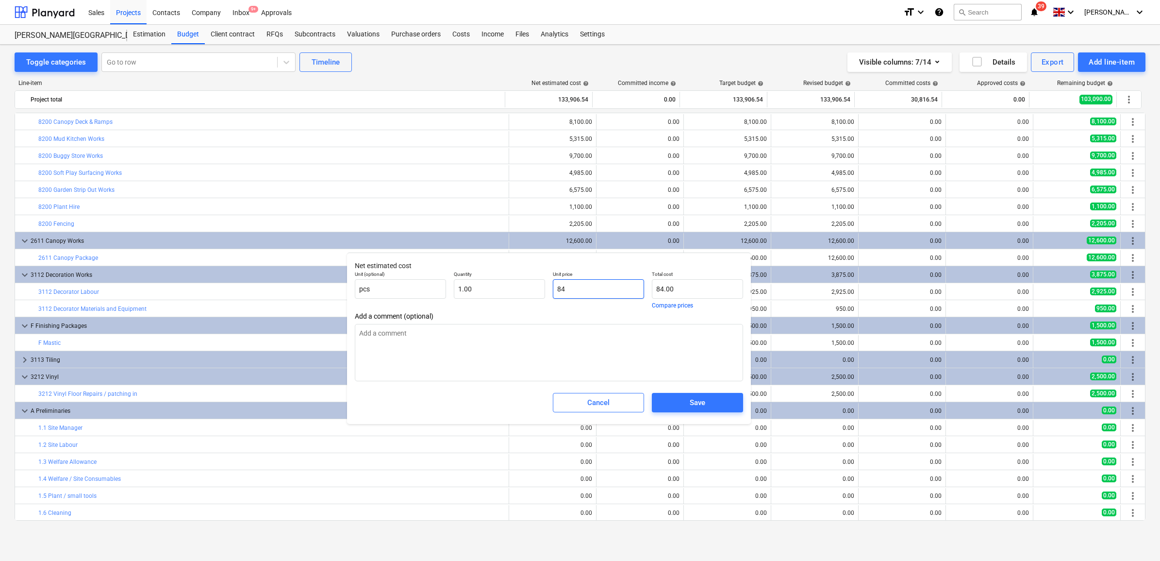
type input "840"
type input "840.00"
type input "8400"
type input "8,400.00"
drag, startPoint x: 564, startPoint y: 290, endPoint x: 430, endPoint y: 294, distance: 134.0
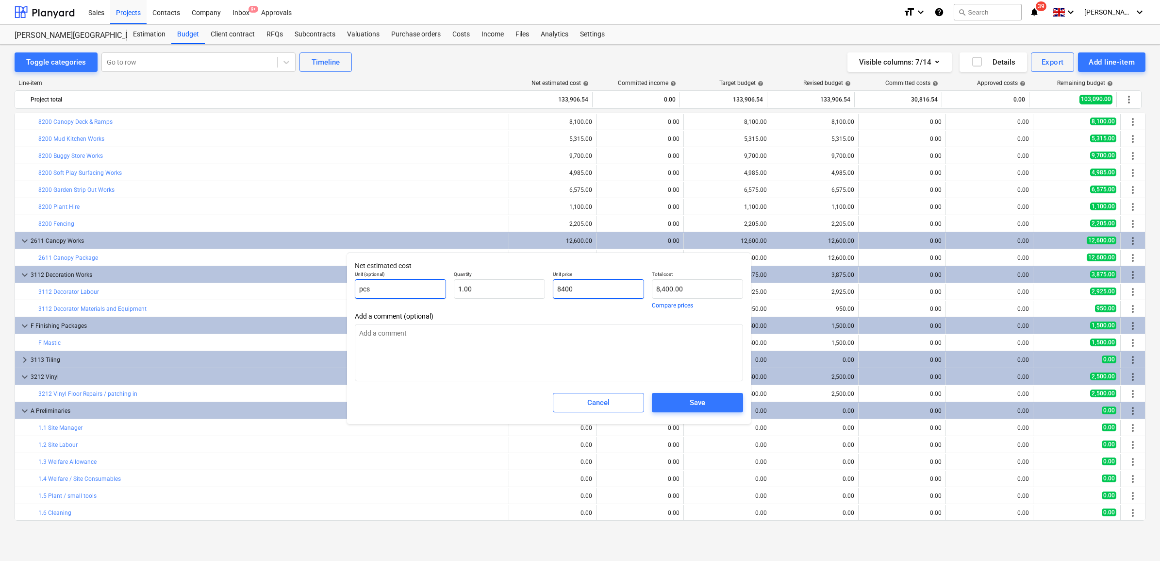
click at [430, 294] on div "Unit (optional) pcs Quantity 1.00 Unit price 8400 Total cost 8,400.00 Compare p…" at bounding box center [549, 289] width 396 height 45
type input "8,400.00"
click at [680, 398] on span "Save" at bounding box center [697, 402] width 68 height 13
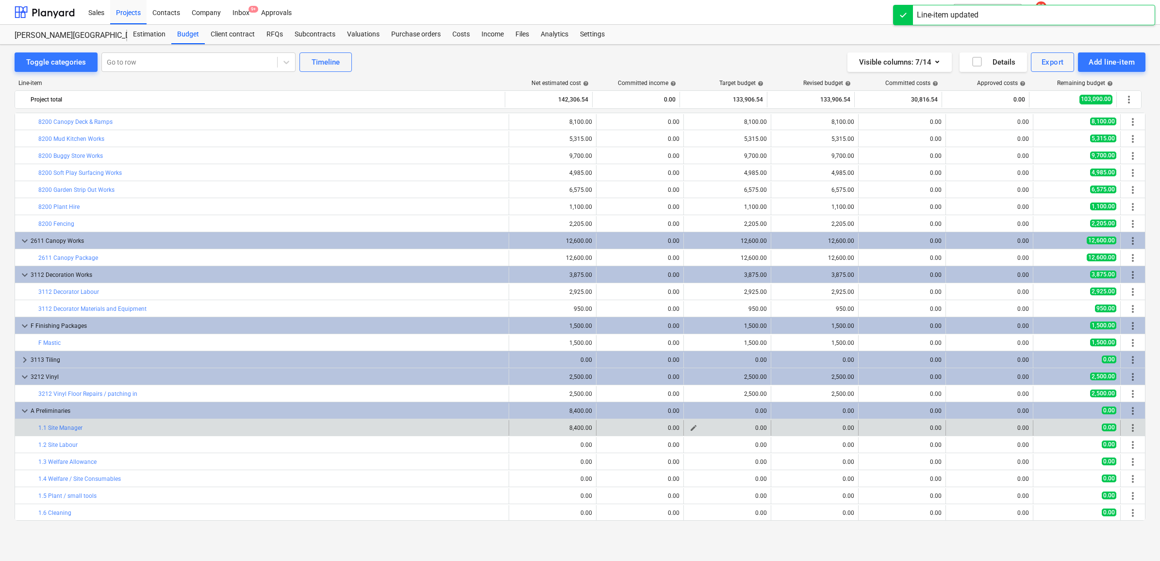
click at [694, 427] on span "edit" at bounding box center [694, 428] width 8 height 8
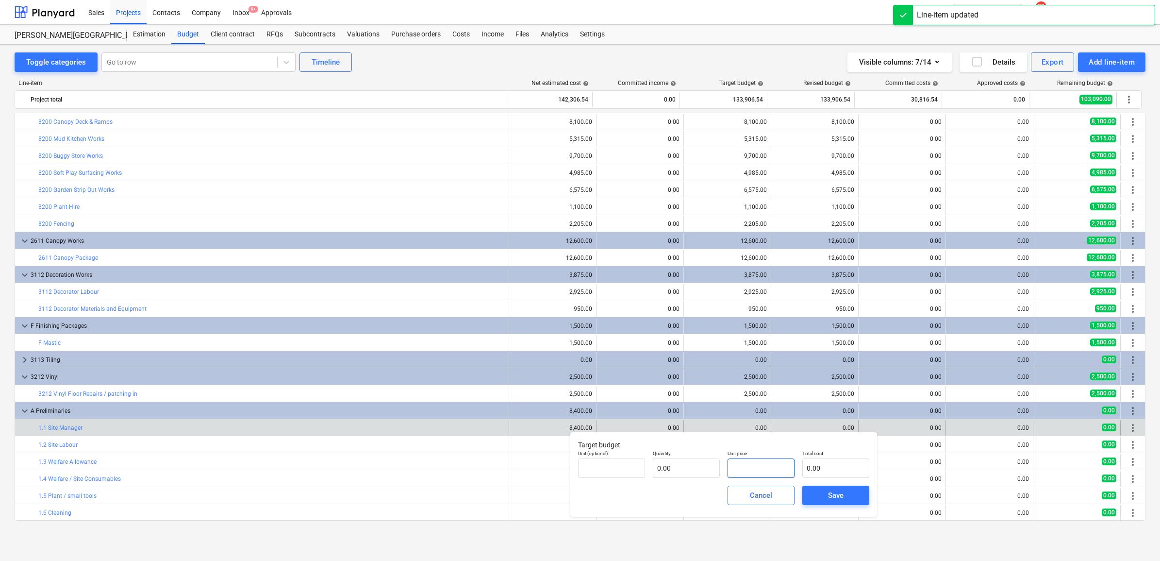
click at [751, 463] on input "text" at bounding box center [760, 467] width 67 height 19
paste input "8400"
type input "pcs"
type input "8400"
type input "1.00"
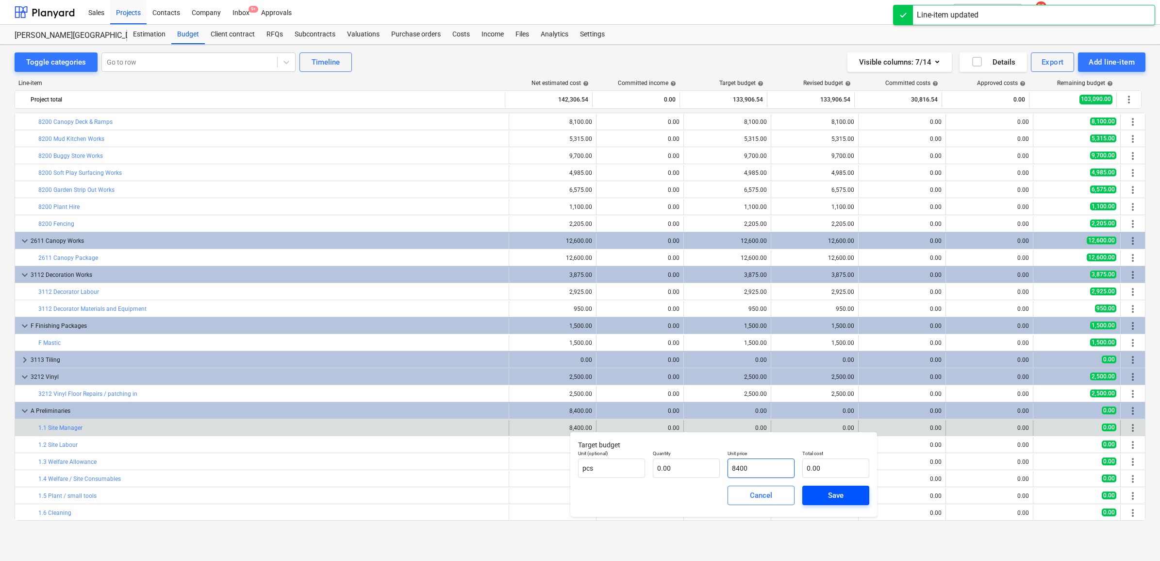
type input "8,400.00"
click at [809, 491] on button "Save" at bounding box center [835, 494] width 67 height 19
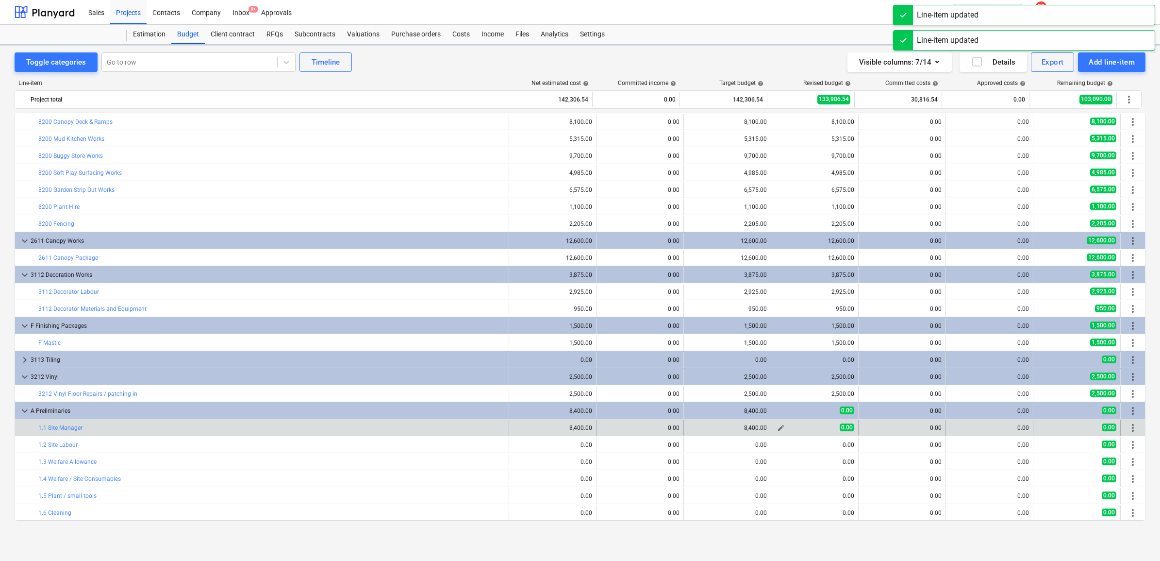
click at [777, 428] on span "edit" at bounding box center [781, 428] width 8 height 8
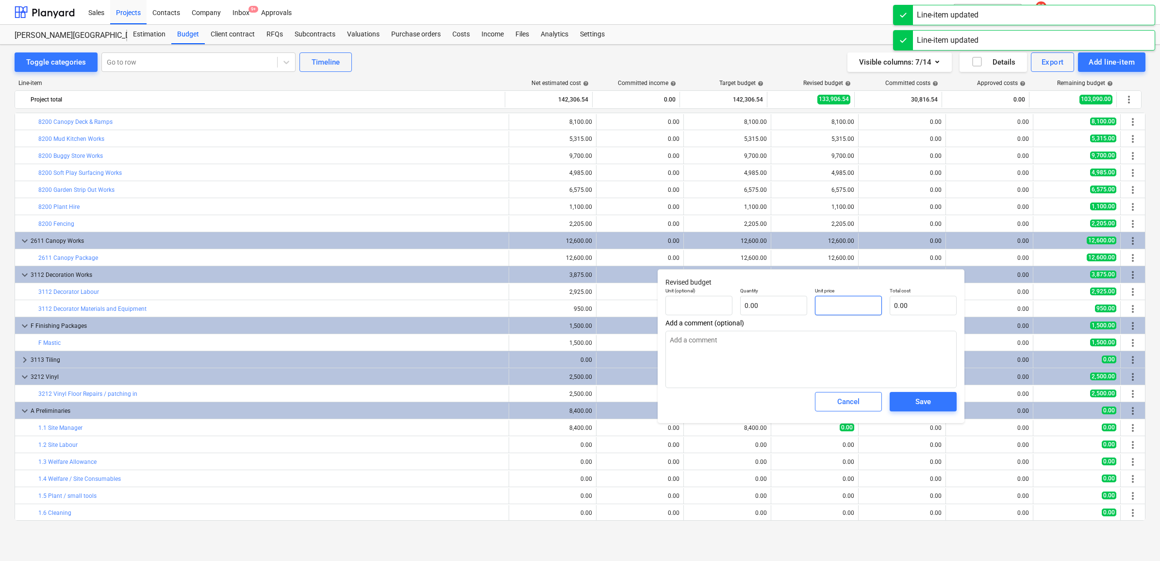
click at [849, 304] on input "text" at bounding box center [848, 305] width 67 height 19
paste input "8400"
type input "pcs"
type input "8400"
type input "1.00"
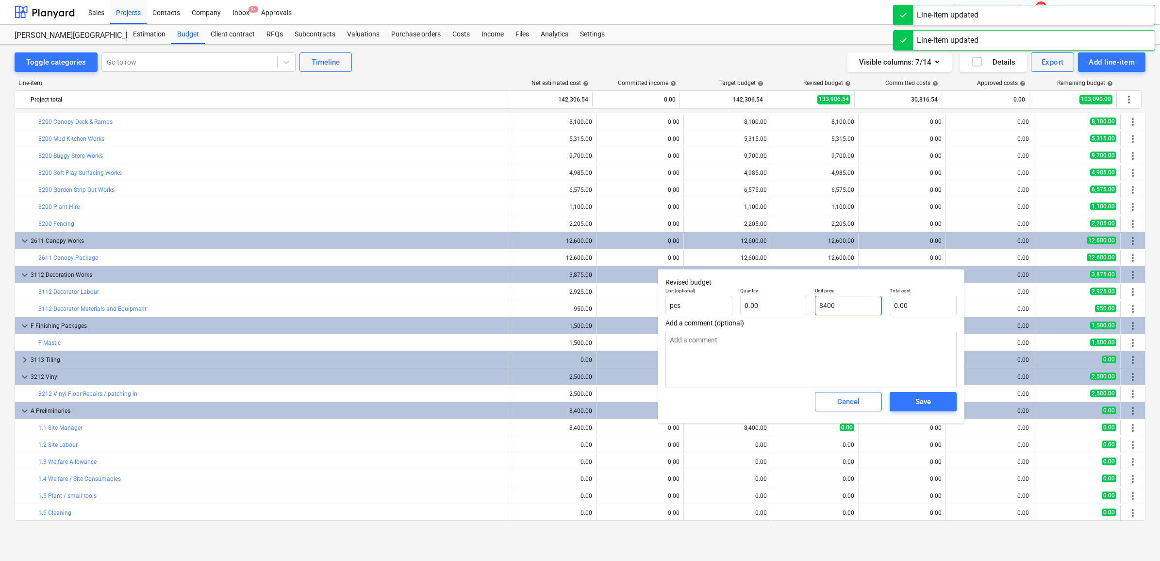
type input "8,400.00"
click at [931, 408] on span "Save" at bounding box center [923, 401] width 44 height 13
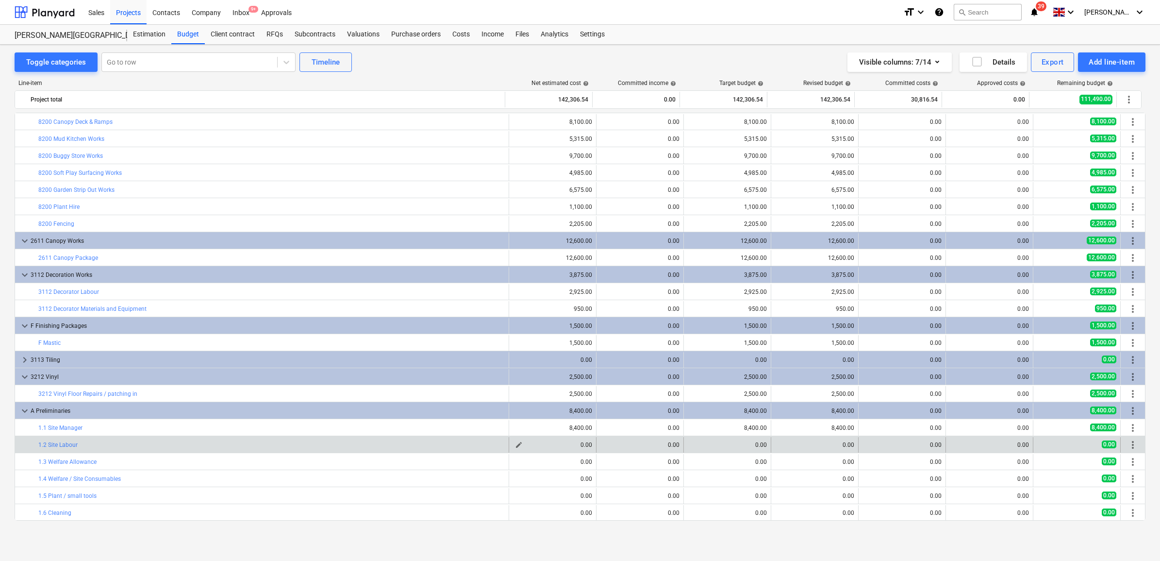
click at [513, 440] on div "edit" at bounding box center [519, 445] width 12 height 12
click at [515, 441] on span "edit" at bounding box center [519, 445] width 8 height 8
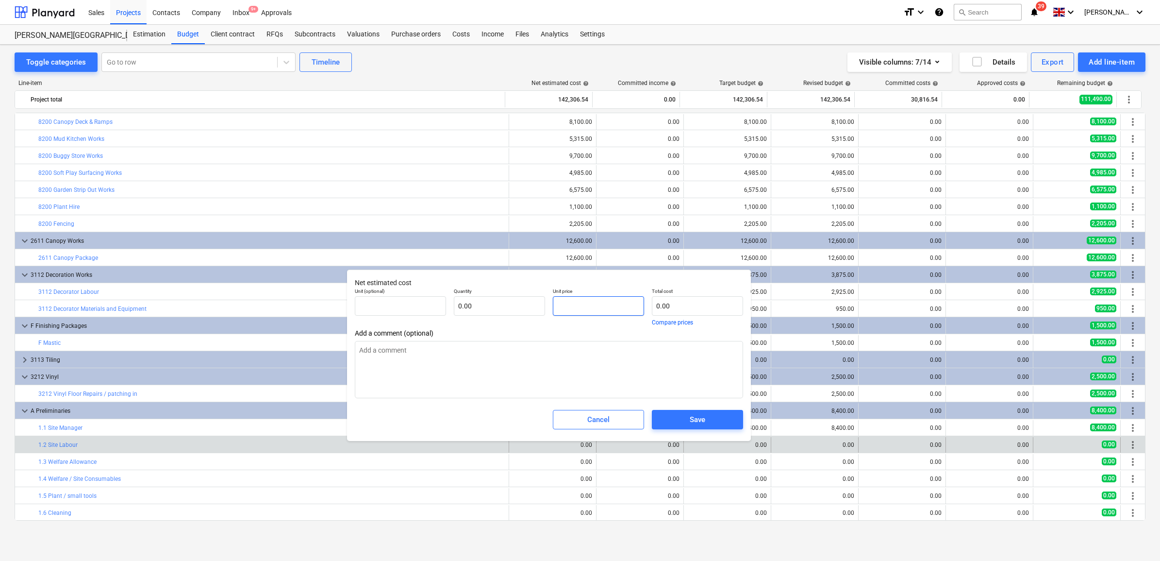
click at [560, 310] on input "text" at bounding box center [598, 305] width 91 height 19
type input "pcs"
type input "4"
type input "1.00"
type input "4.00"
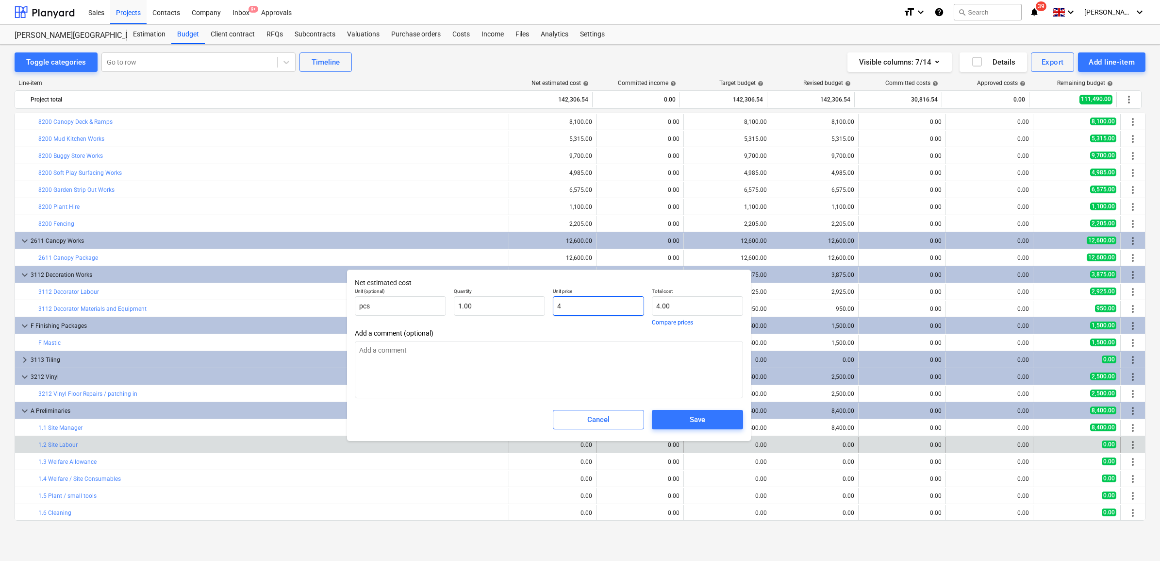
type input "47"
type input "47.00"
type input "472"
type input "472.00"
type input "4725"
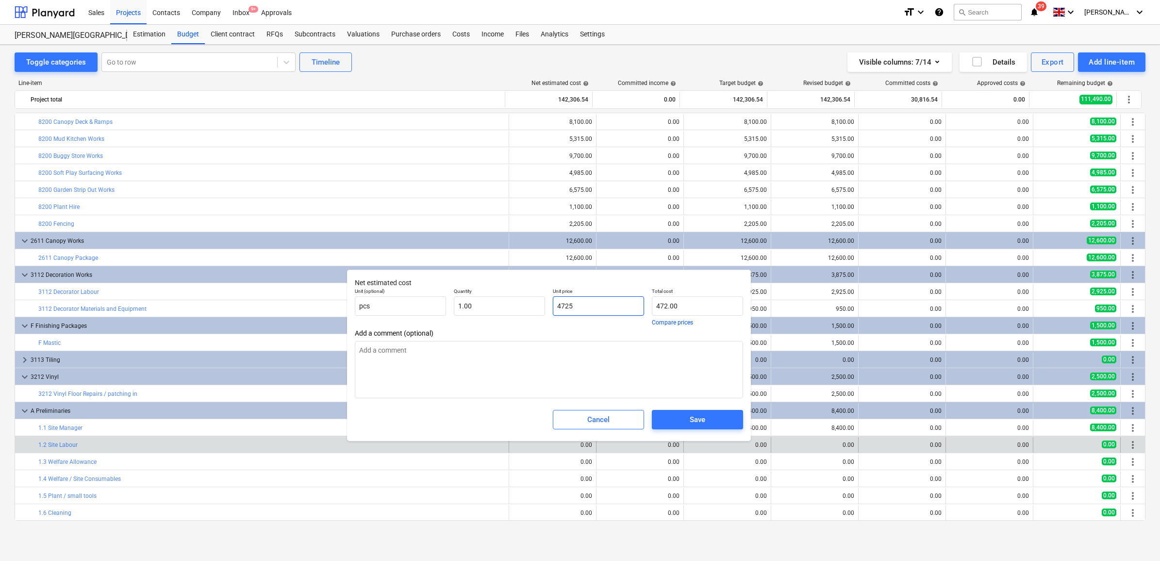
type input "4,725.00"
drag, startPoint x: 578, startPoint y: 309, endPoint x: 416, endPoint y: 297, distance: 163.0
click at [416, 297] on div "Unit (optional) pcs Quantity 1.00 Unit price 4725 Total cost 4,725.00 Compare p…" at bounding box center [549, 306] width 396 height 45
type input "4,725.00"
click at [669, 423] on span "Save" at bounding box center [697, 419] width 68 height 13
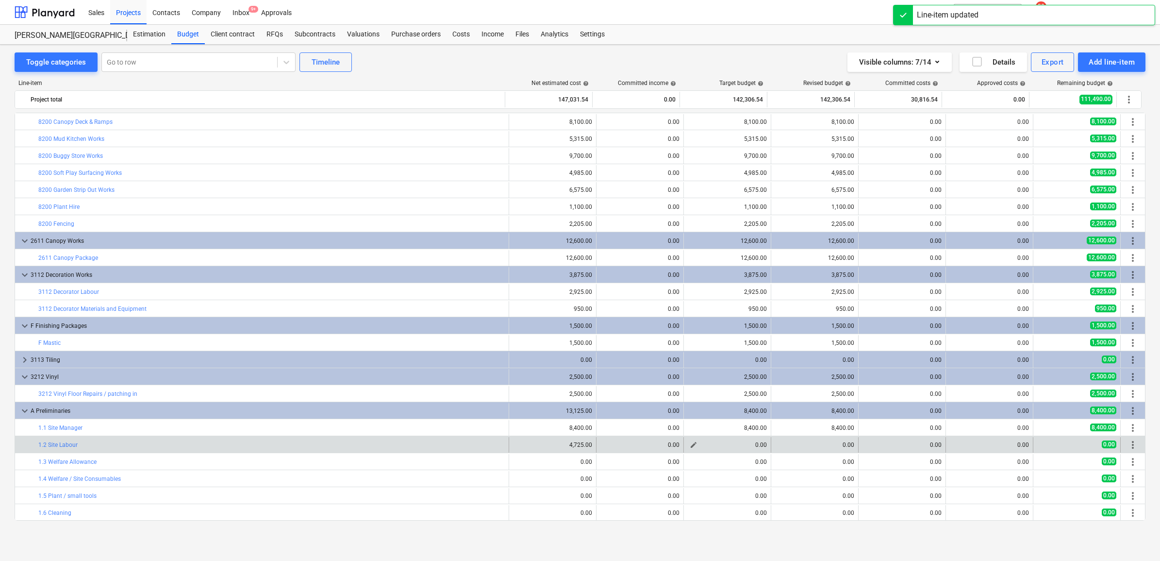
click at [690, 443] on span "edit" at bounding box center [694, 445] width 8 height 8
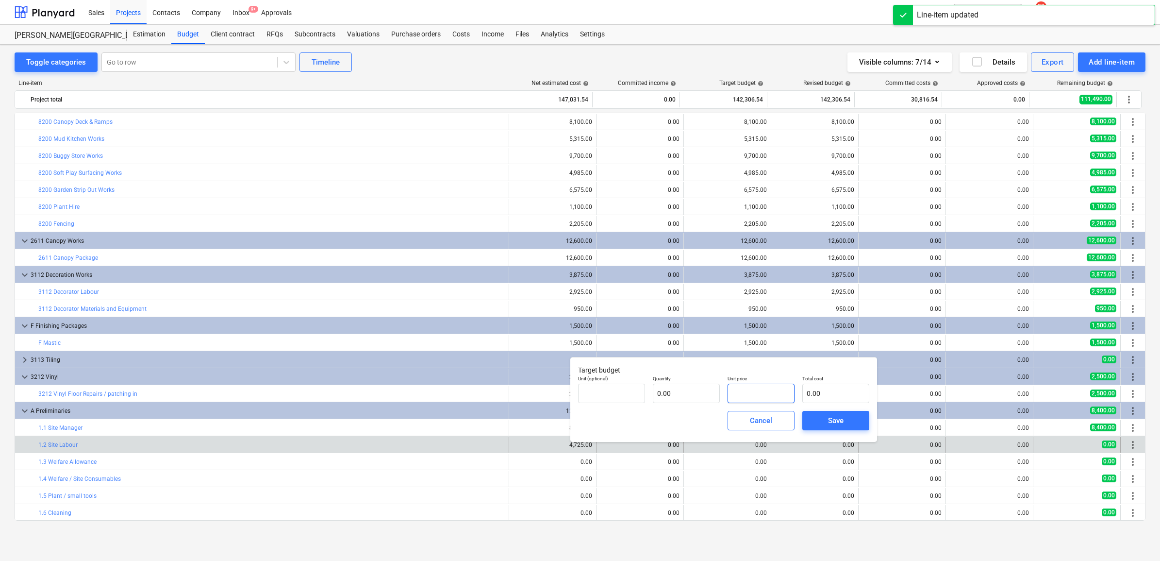
click at [756, 389] on input "text" at bounding box center [760, 392] width 67 height 19
paste input "4725"
type input "pcs"
type input "4725"
type input "1.00"
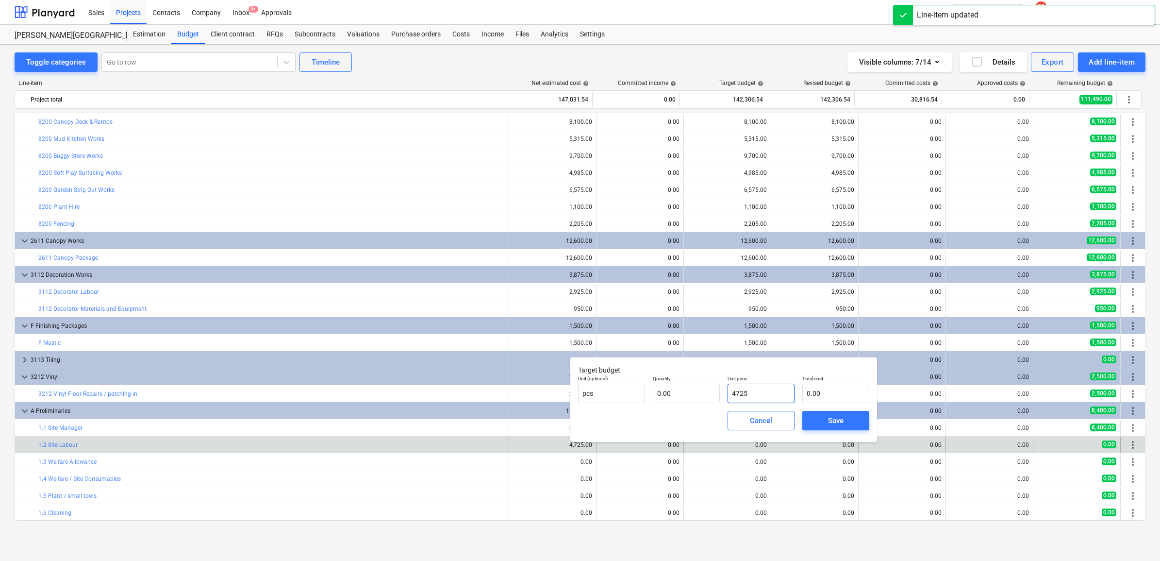
type input "4,725.00"
click at [828, 415] on div "Save" at bounding box center [836, 420] width 16 height 13
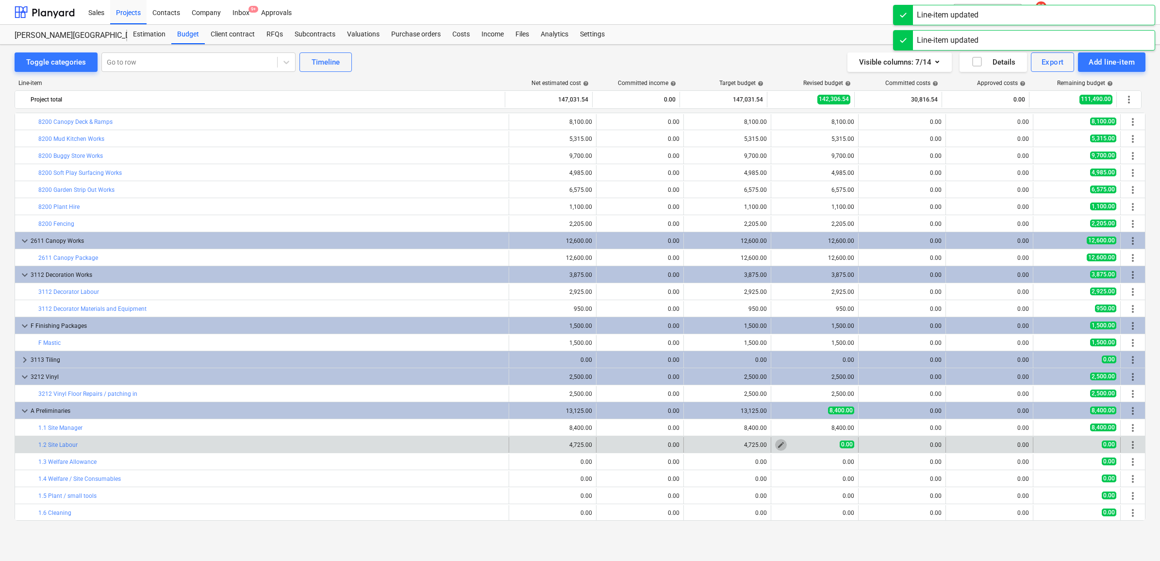
click at [777, 441] on span "edit" at bounding box center [781, 445] width 8 height 8
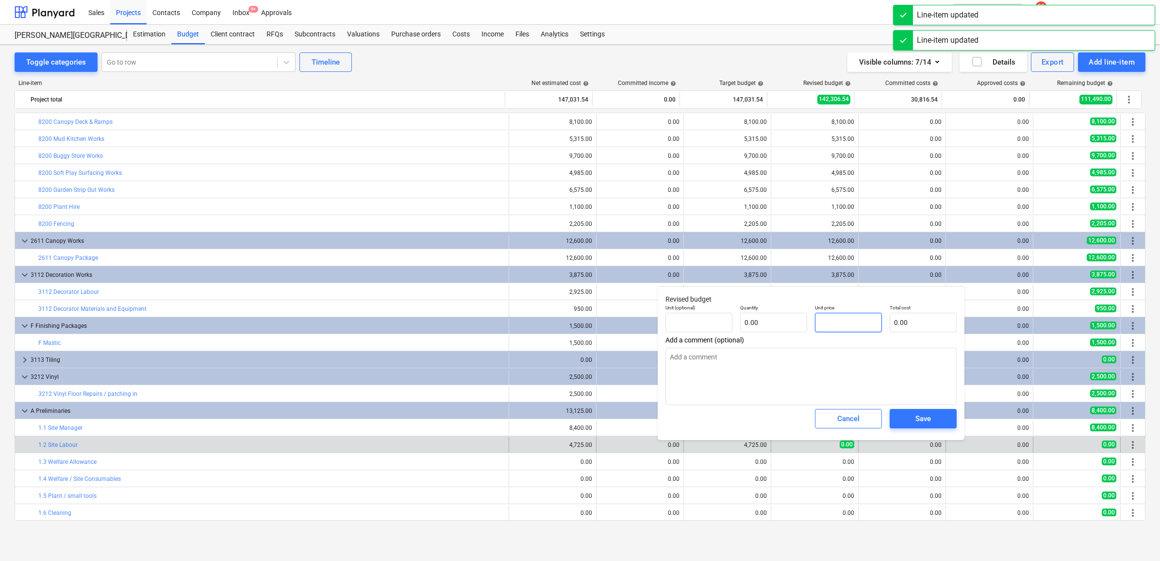
click at [852, 324] on input "text" at bounding box center [848, 322] width 67 height 19
type input "v"
paste input "4725"
type input "pcs"
type input "4725"
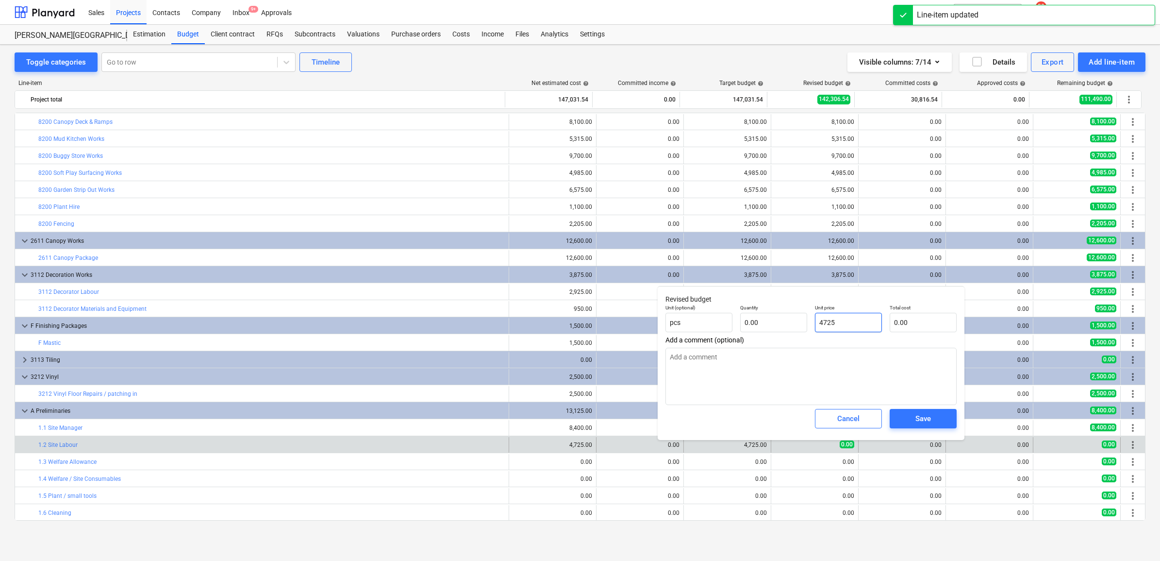
type input "1.00"
type input "4,725.00"
click at [921, 413] on div "Save" at bounding box center [923, 418] width 16 height 13
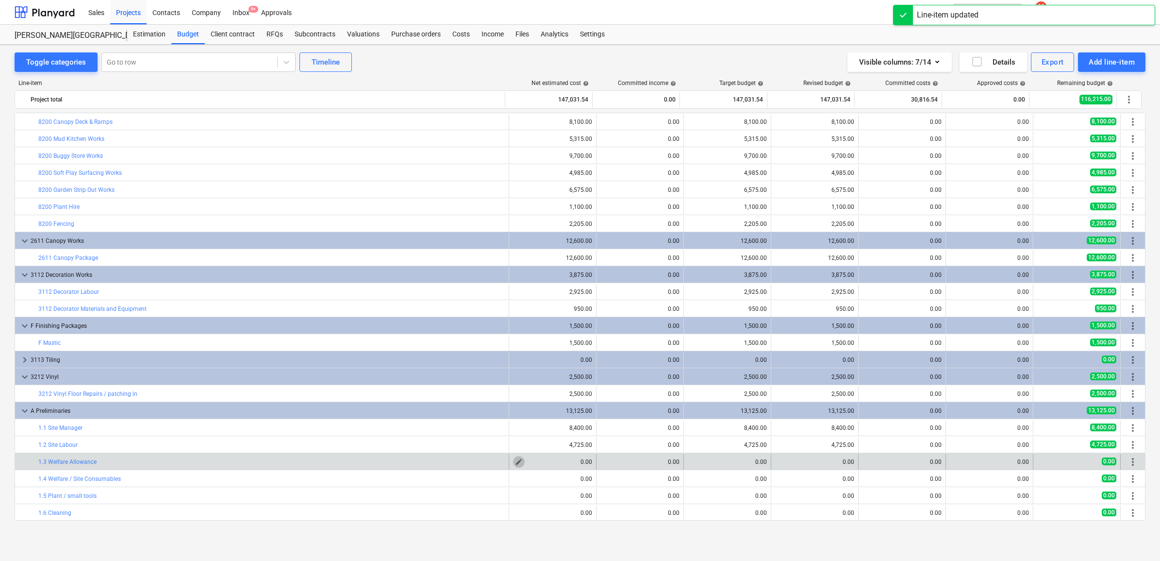
click at [518, 463] on span "edit" at bounding box center [519, 462] width 8 height 8
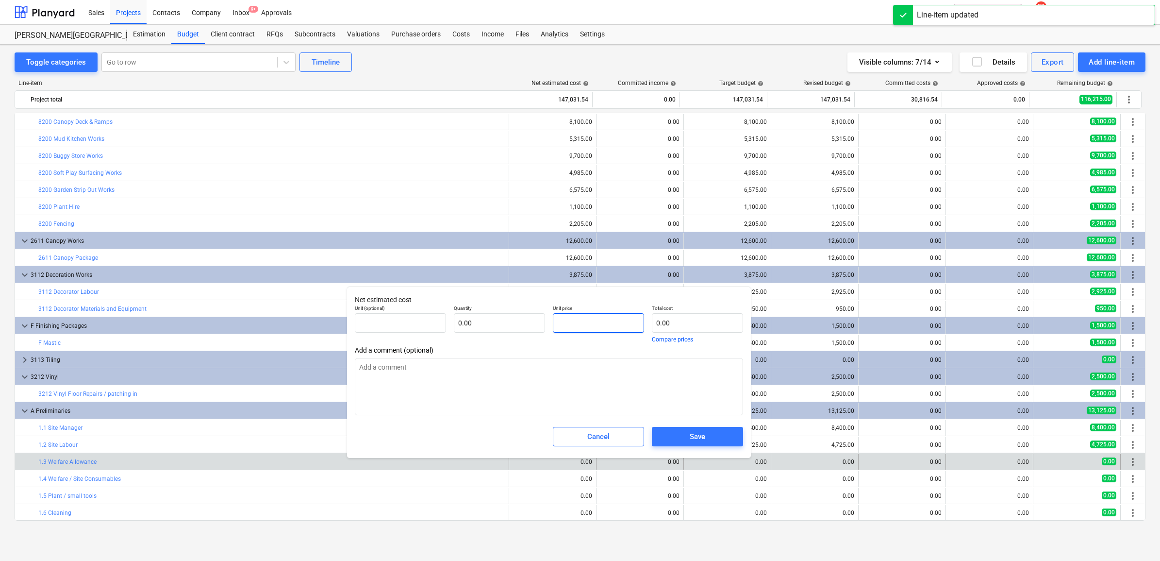
click at [578, 331] on input "text" at bounding box center [598, 322] width 91 height 19
type input "5"
type input "pcs"
type input "1.00"
type input "5.00"
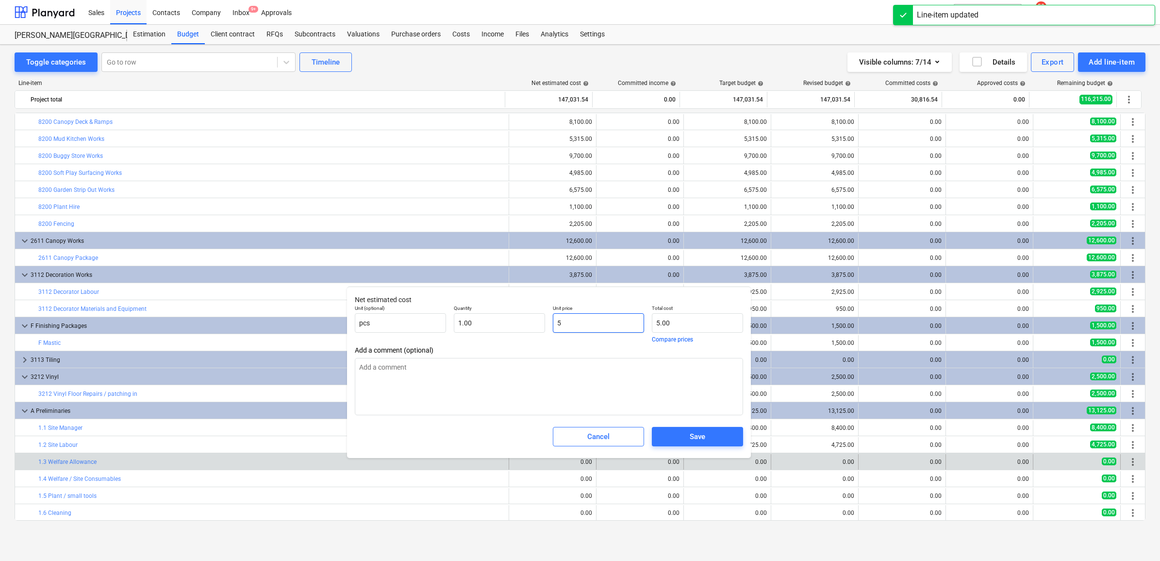
type input "50"
type input "50.00"
type input "500"
type input "500.00"
click at [578, 321] on input "500" at bounding box center [598, 322] width 91 height 19
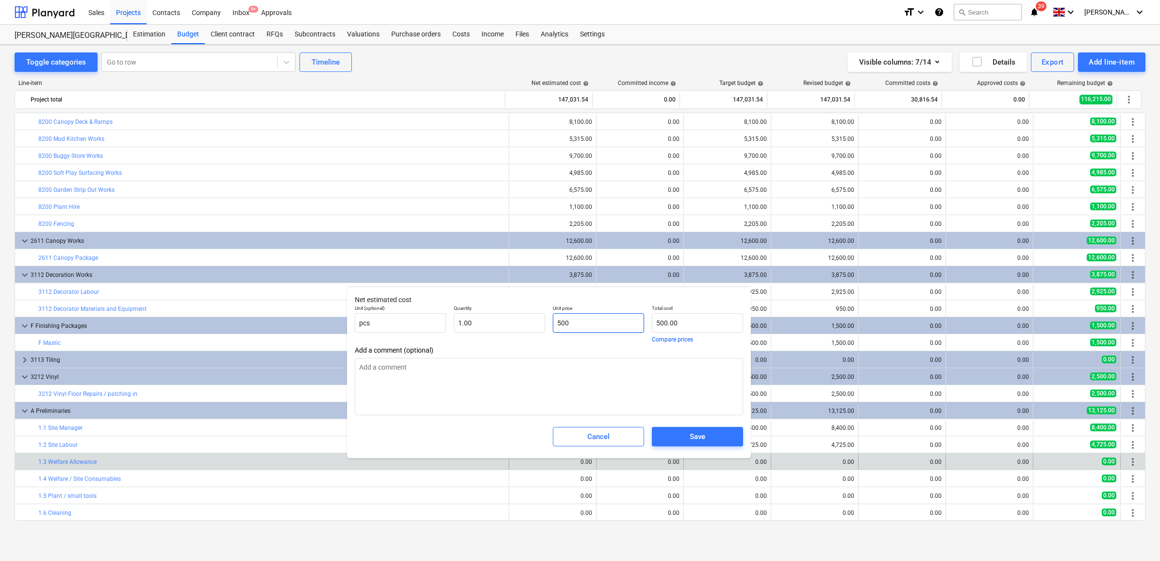
type input "50"
type input "50.00"
type input "5"
type input "5.00"
type input "0.00"
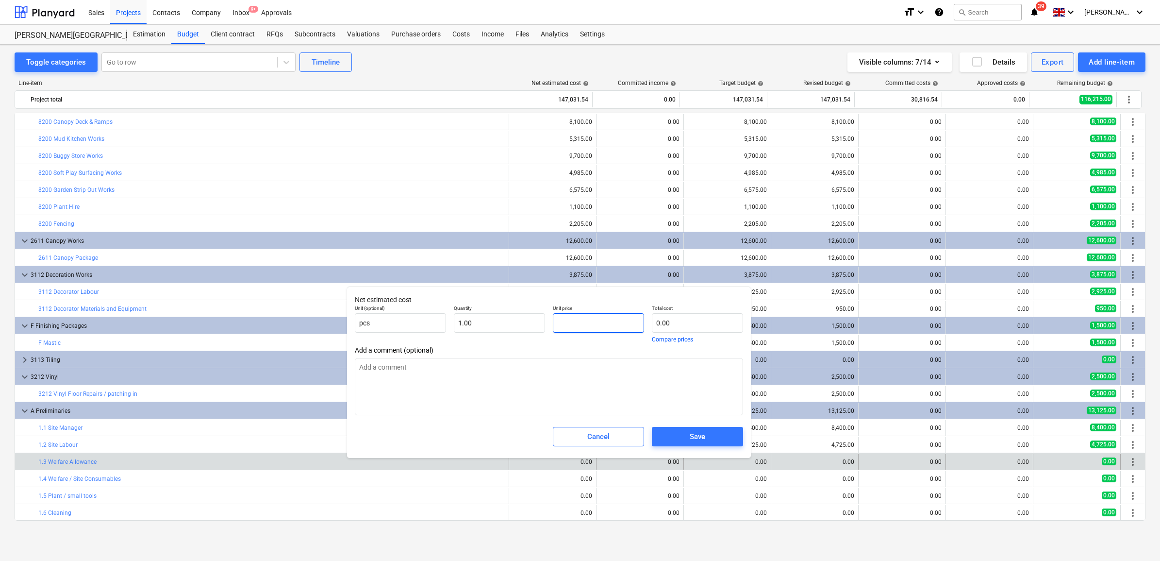
type input "3"
type input "3.00"
type input "35"
type input "35.00"
type input "350"
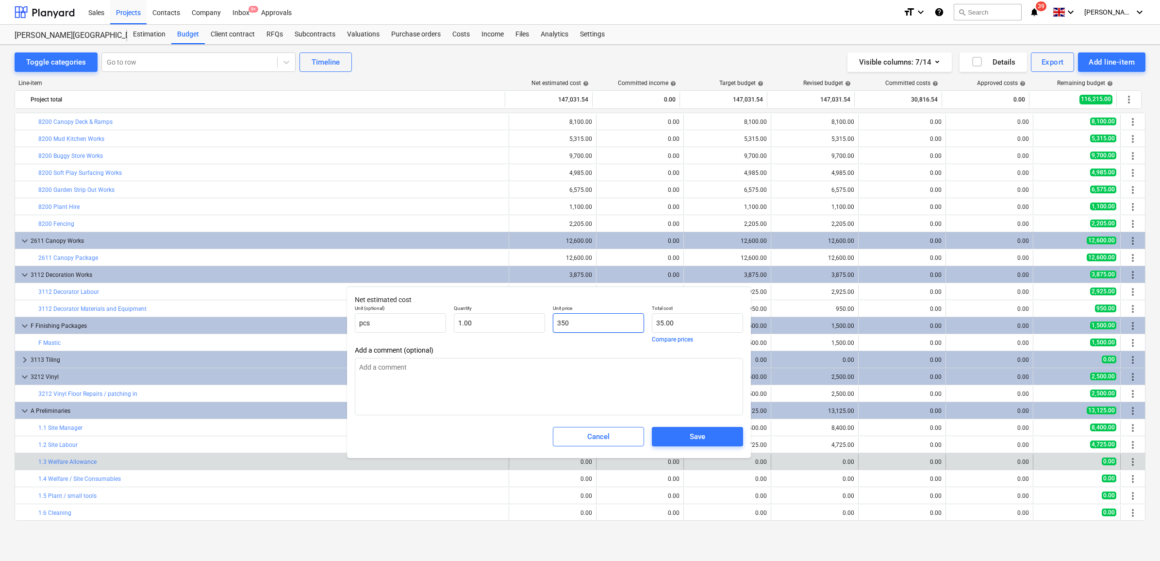
type input "350.00"
drag, startPoint x: 584, startPoint y: 319, endPoint x: 520, endPoint y: 314, distance: 63.7
click at [520, 314] on div "Unit (optional) pcs Quantity 1.00 Unit price 350 Total cost 350.00 Compare pric…" at bounding box center [549, 323] width 396 height 45
type input "350.00"
click at [691, 435] on div "Save" at bounding box center [698, 436] width 16 height 13
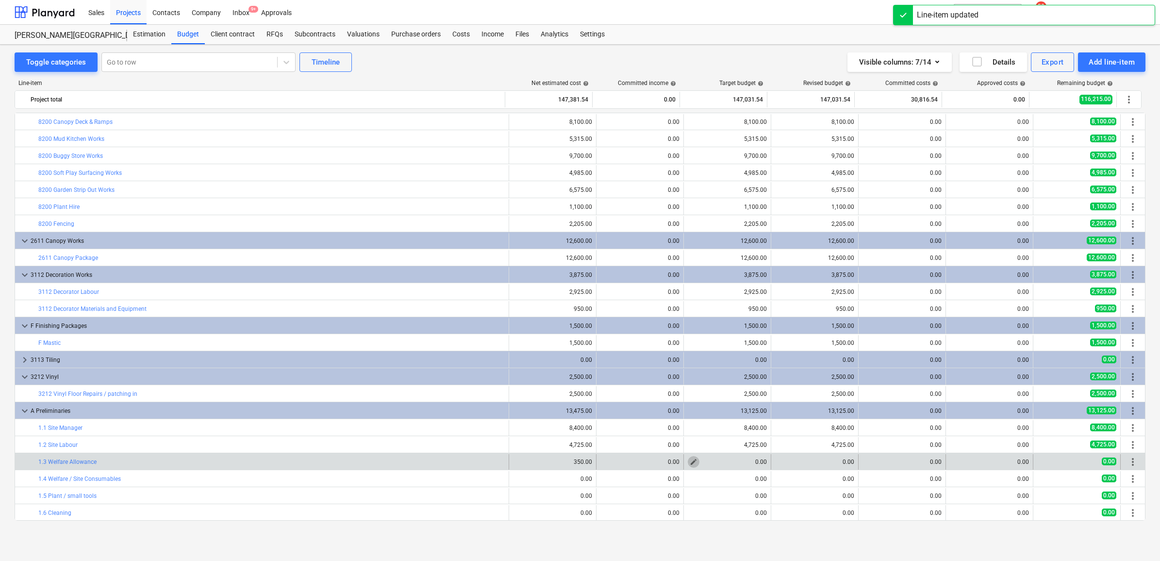
click at [692, 460] on span "edit" at bounding box center [694, 462] width 8 height 8
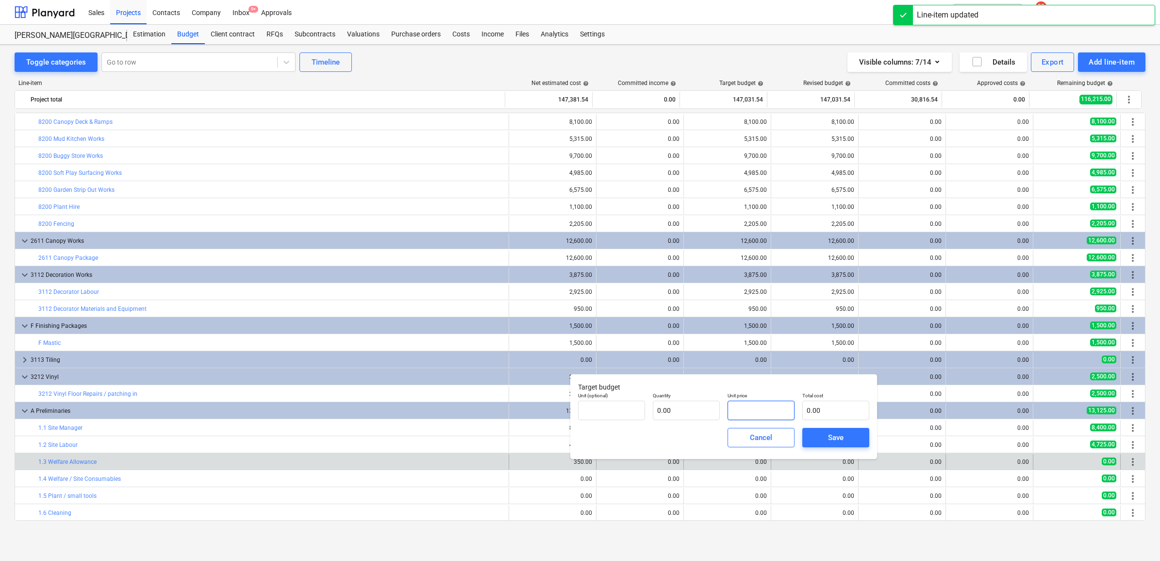
click at [753, 415] on input "text" at bounding box center [760, 409] width 67 height 19
paste input "350"
type input "pcs"
type input "350"
type input "1.00"
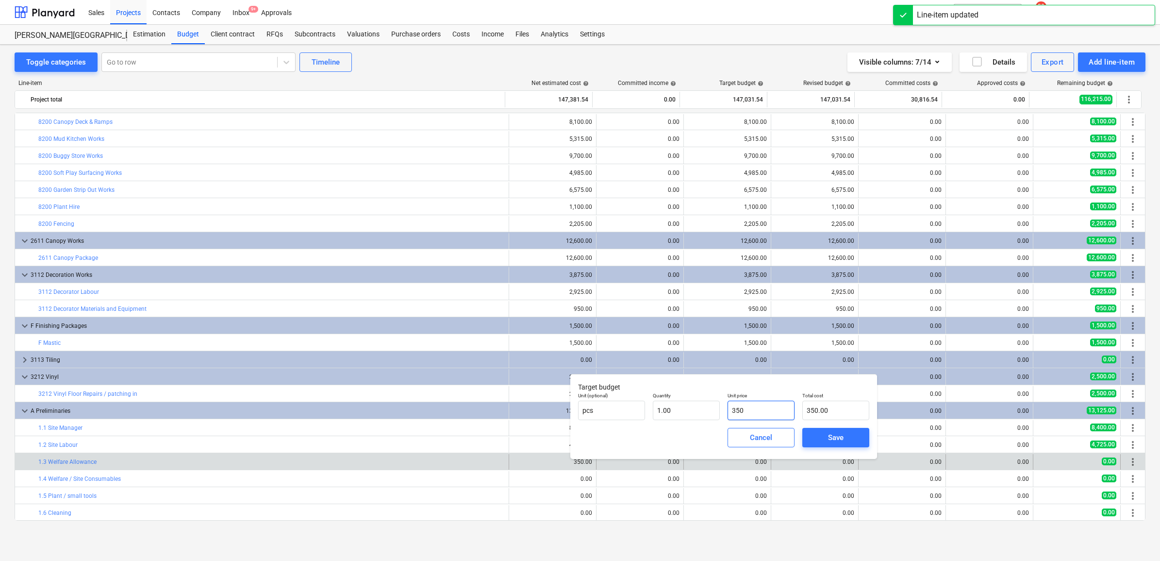
type input "350.00"
click at [824, 431] on span "Save" at bounding box center [836, 437] width 44 height 13
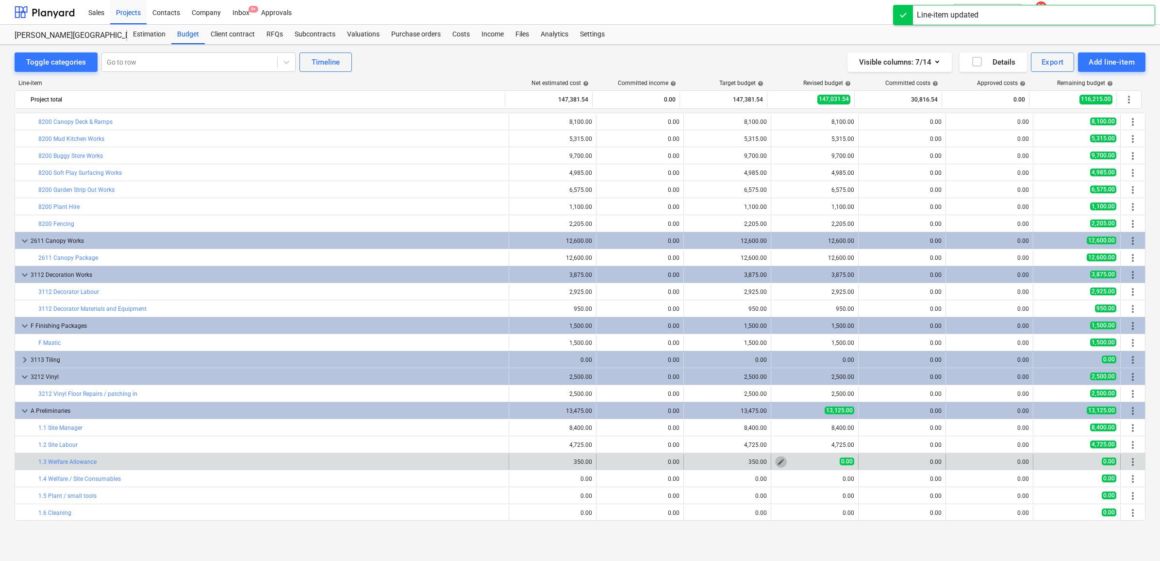
click at [780, 459] on span "edit" at bounding box center [781, 462] width 8 height 8
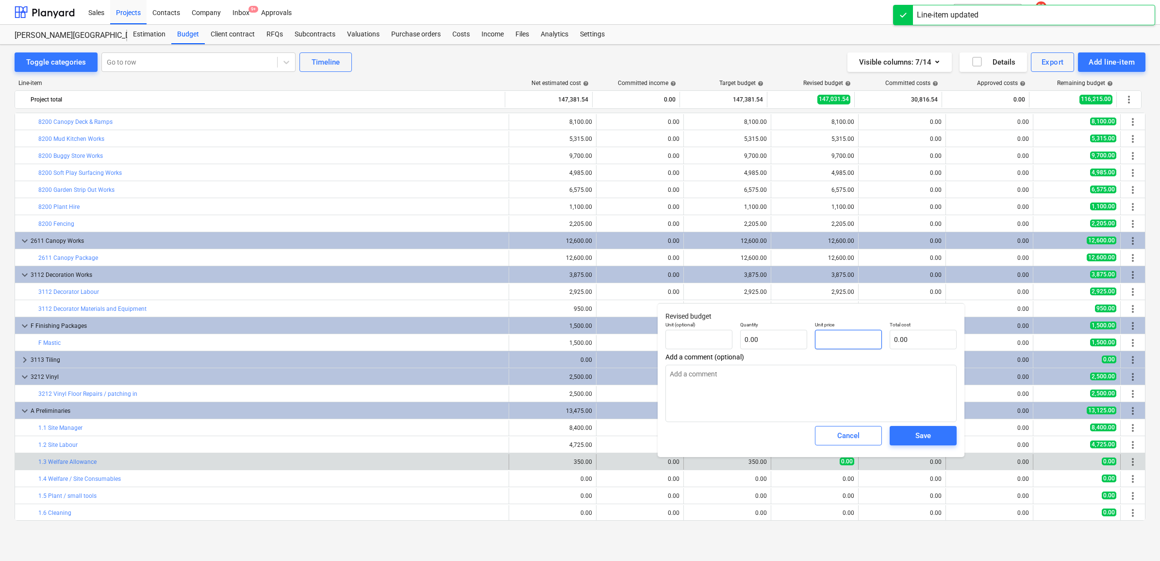
click at [849, 340] on input "text" at bounding box center [848, 339] width 67 height 19
paste input "350"
type input "pcs"
type input "350"
type input "1.00"
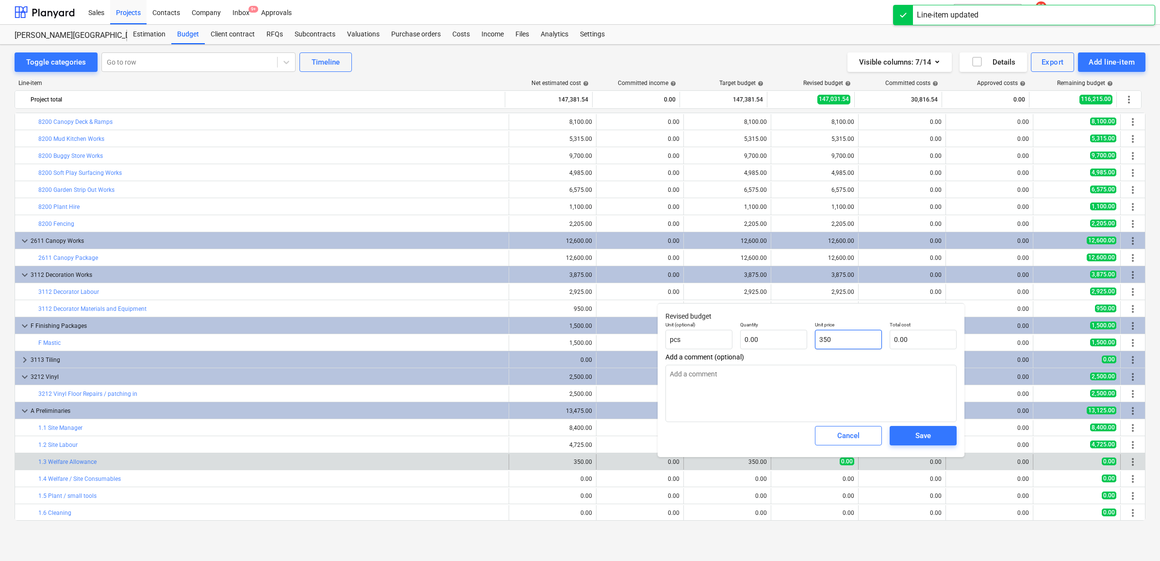
type input "350.00"
click at [908, 433] on span "Save" at bounding box center [923, 435] width 44 height 13
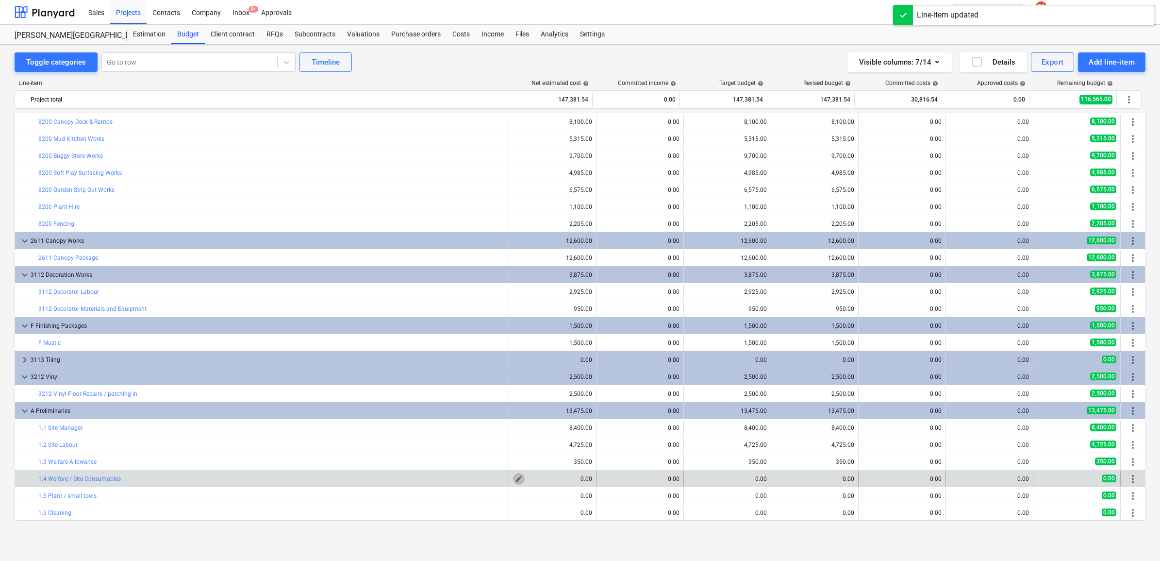
click at [518, 474] on button "edit" at bounding box center [519, 479] width 12 height 12
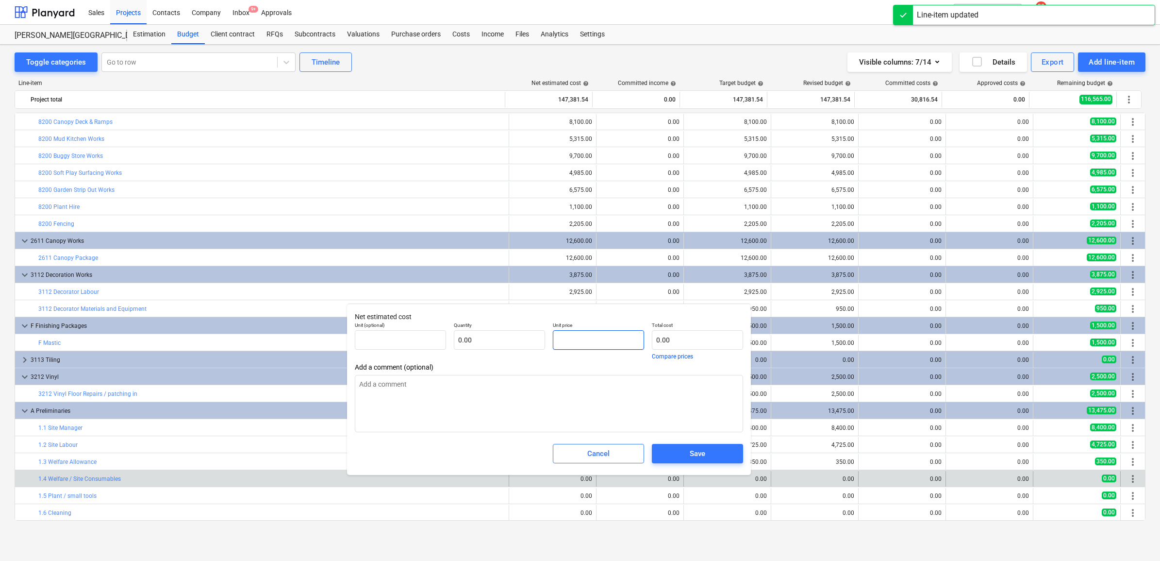
click at [581, 338] on input "text" at bounding box center [598, 339] width 91 height 19
type input "pcs"
type input "4"
type input "1.00"
type input "4.00"
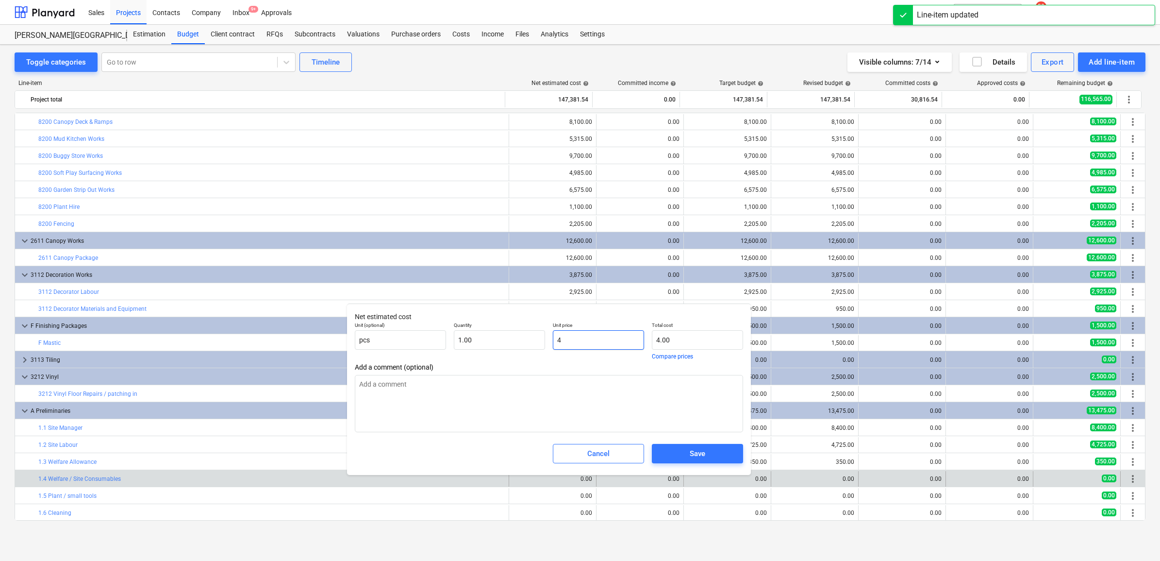
type input "40"
type input "40.00"
type input "400"
type input "400.00"
type input "40"
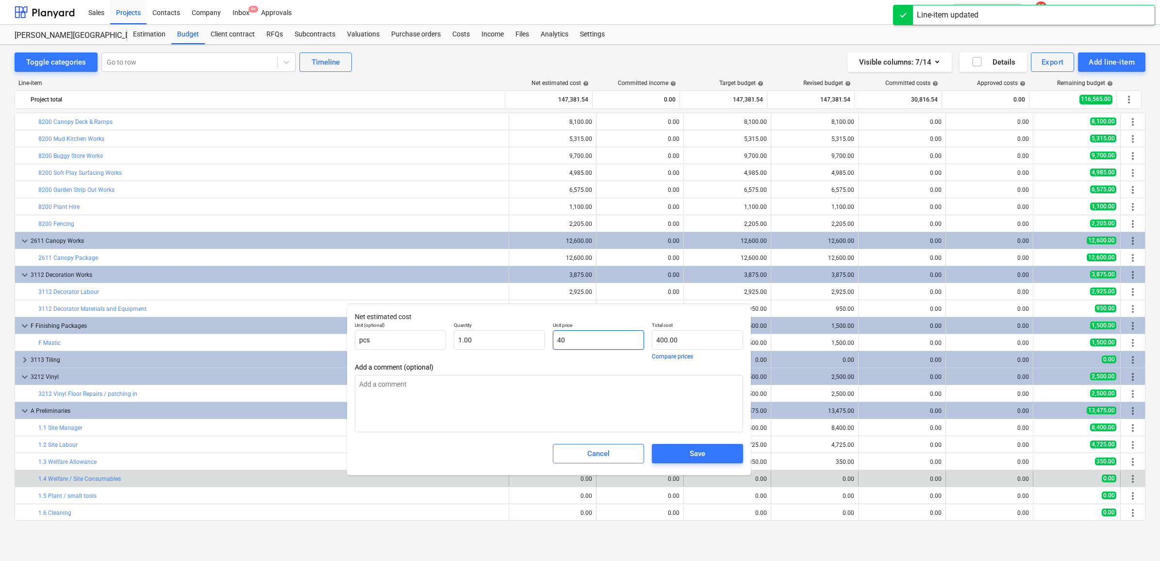
type input "40.00"
type input "4"
type input "4.00"
type input "0.00"
type input "2"
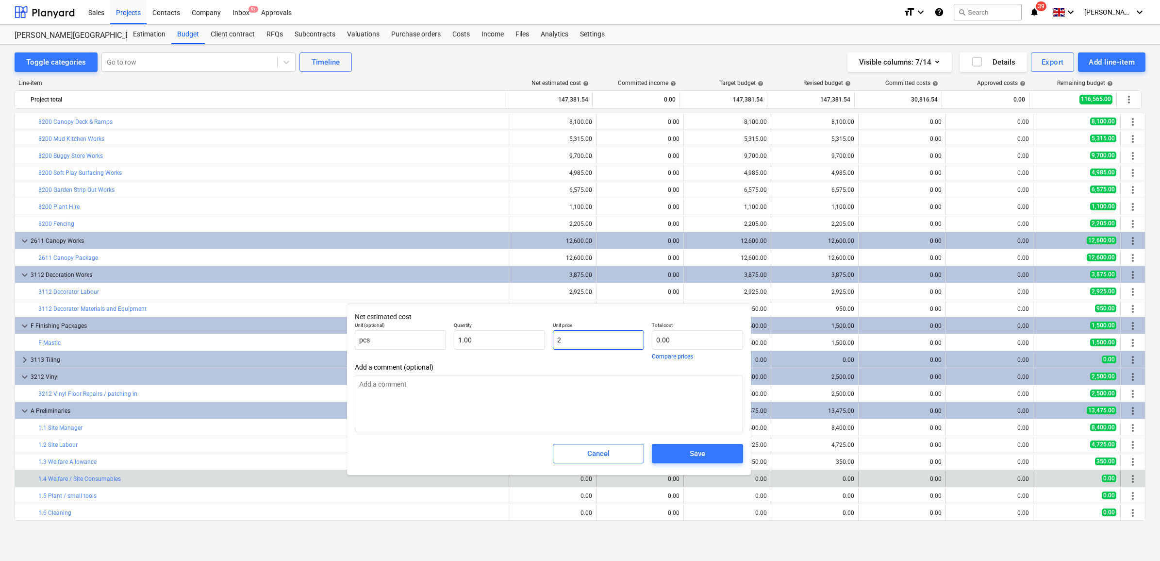
type input "2.00"
type input "25"
type input "25.00"
type input "250"
type input "250.00"
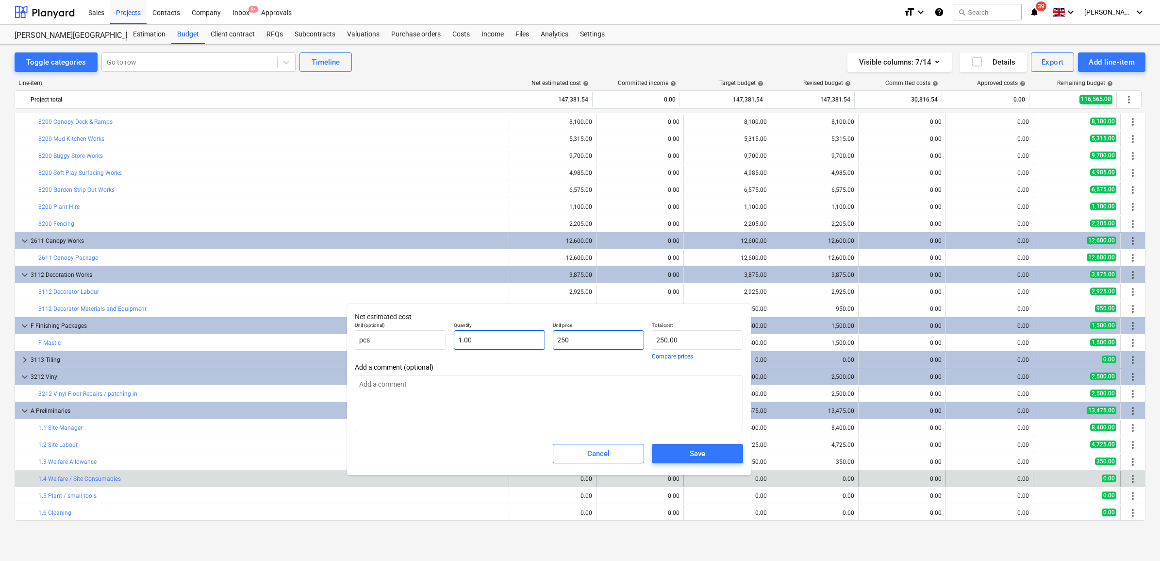
drag, startPoint x: 577, startPoint y: 339, endPoint x: 534, endPoint y: 339, distance: 42.7
click at [534, 339] on div "Unit (optional) pcs Quantity 1.00 Unit price 250 Total cost 250.00 Compare pric…" at bounding box center [549, 340] width 396 height 45
type input "250.00"
click at [685, 449] on span "Save" at bounding box center [697, 453] width 68 height 13
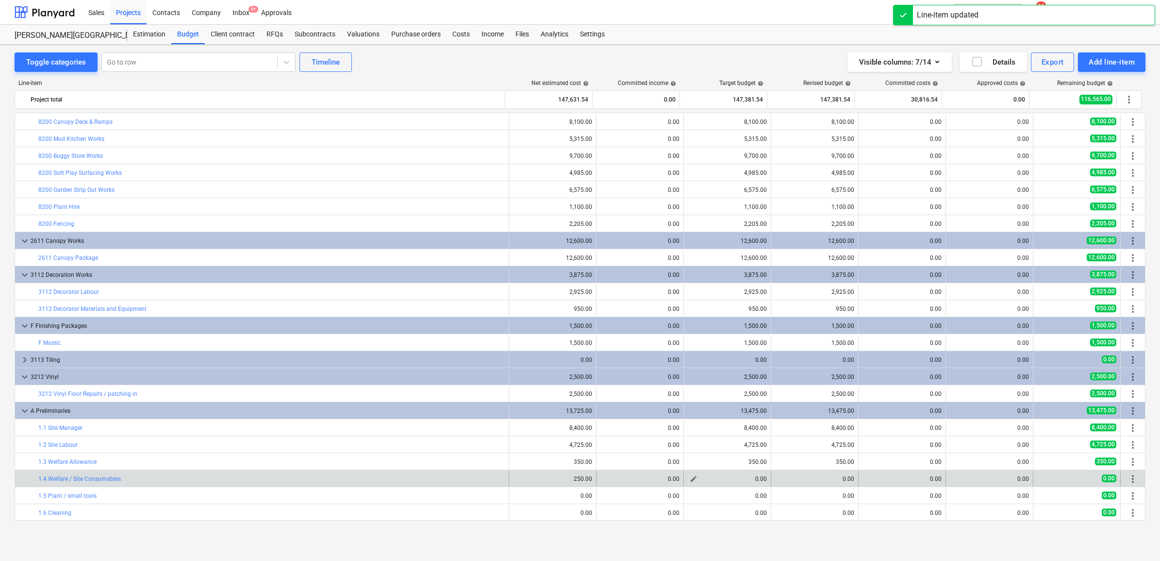
click at [693, 476] on button "edit" at bounding box center [694, 479] width 12 height 12
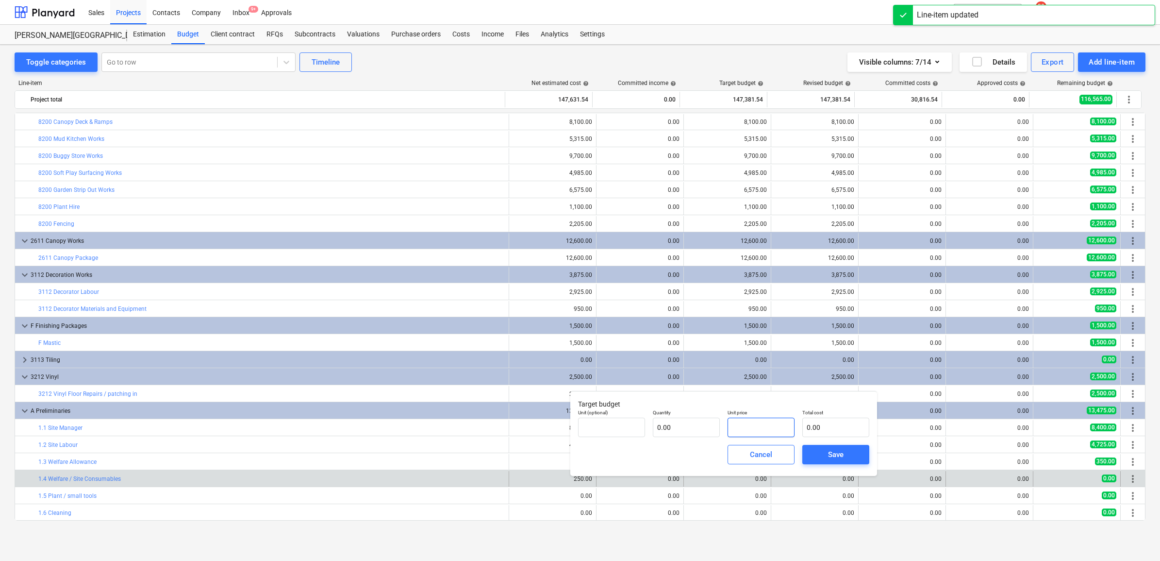
click at [743, 430] on input "text" at bounding box center [760, 426] width 67 height 19
paste input "250"
type input "pcs"
type input "250"
type input "1.00"
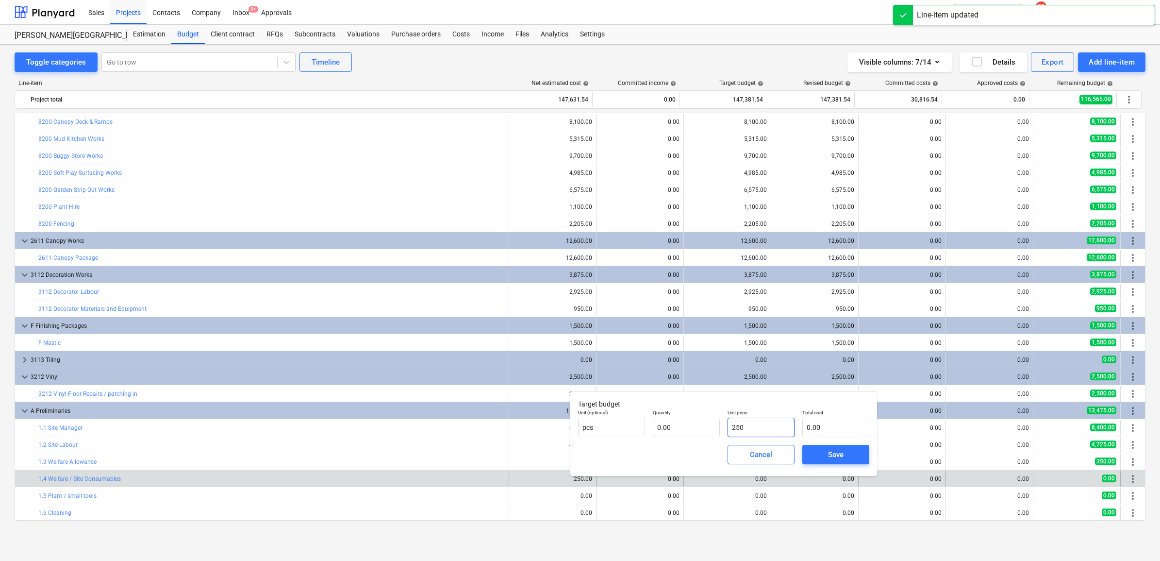
type input "250.00"
click at [817, 448] on span "Save" at bounding box center [836, 454] width 44 height 13
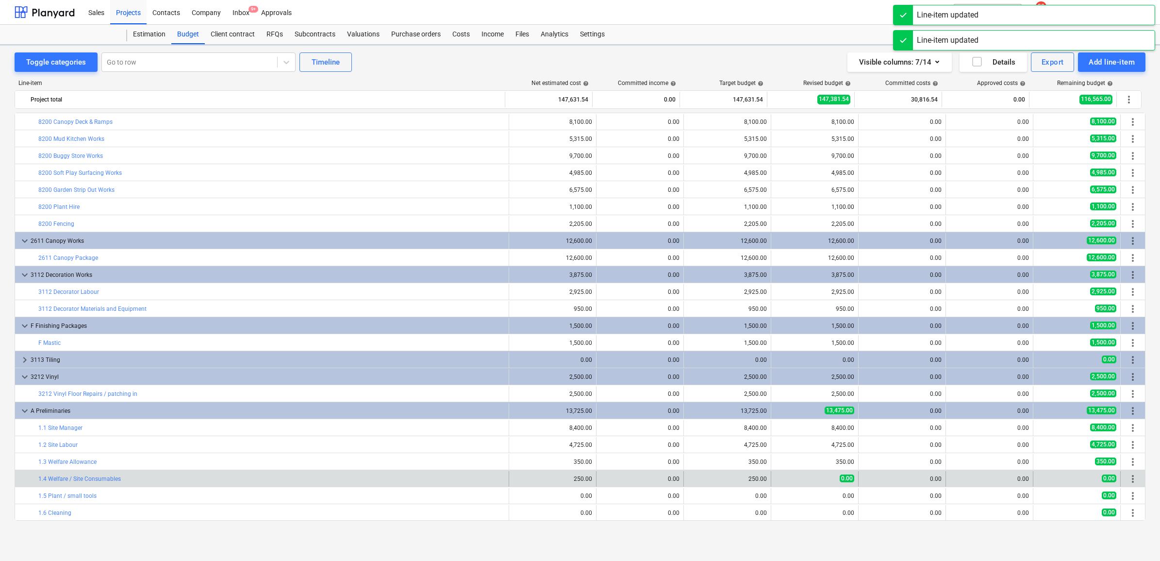
click at [771, 476] on div "edit 0.00" at bounding box center [814, 479] width 87 height 16
click at [777, 477] on span "edit" at bounding box center [781, 479] width 8 height 8
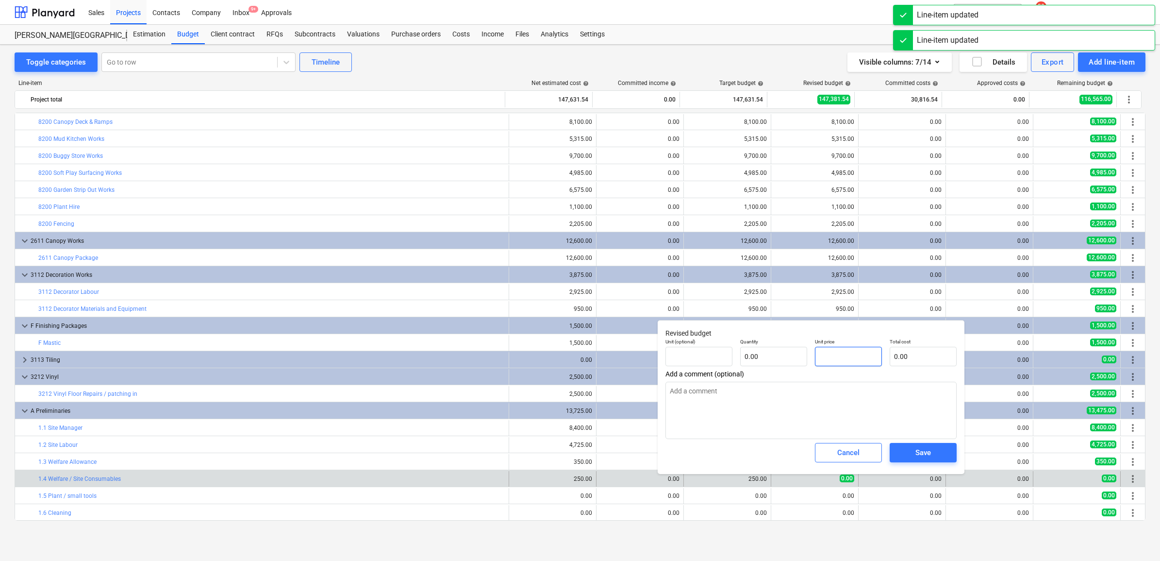
click at [834, 362] on input "text" at bounding box center [848, 356] width 67 height 19
paste input "250"
type input "pcs"
type input "250"
type input "1.00"
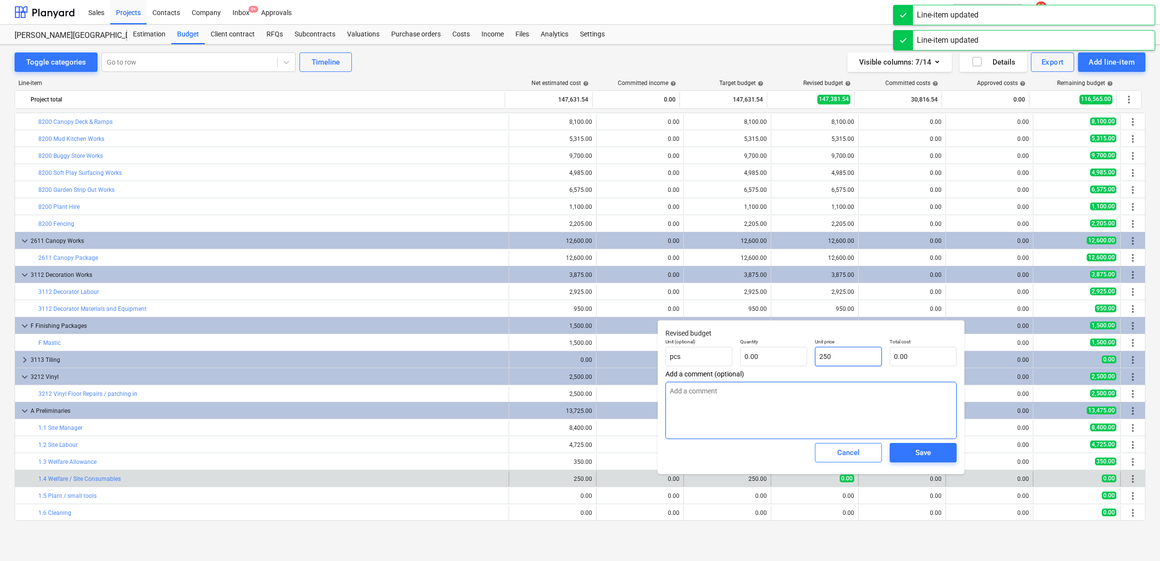
type input "250.00"
click at [908, 452] on span "Save" at bounding box center [923, 452] width 44 height 13
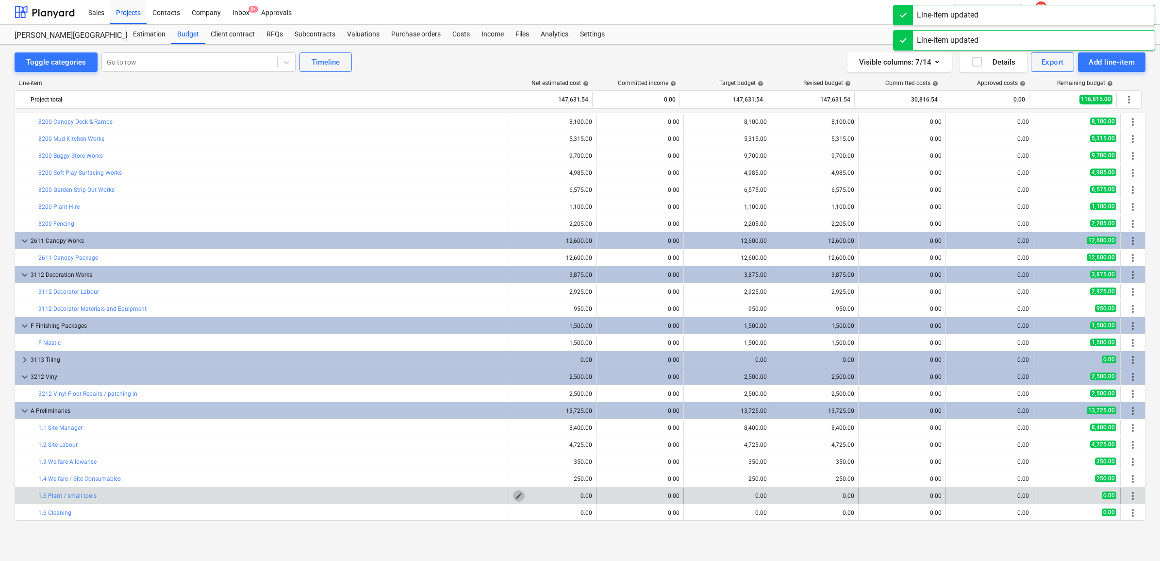
click at [515, 496] on span "edit" at bounding box center [519, 496] width 8 height 8
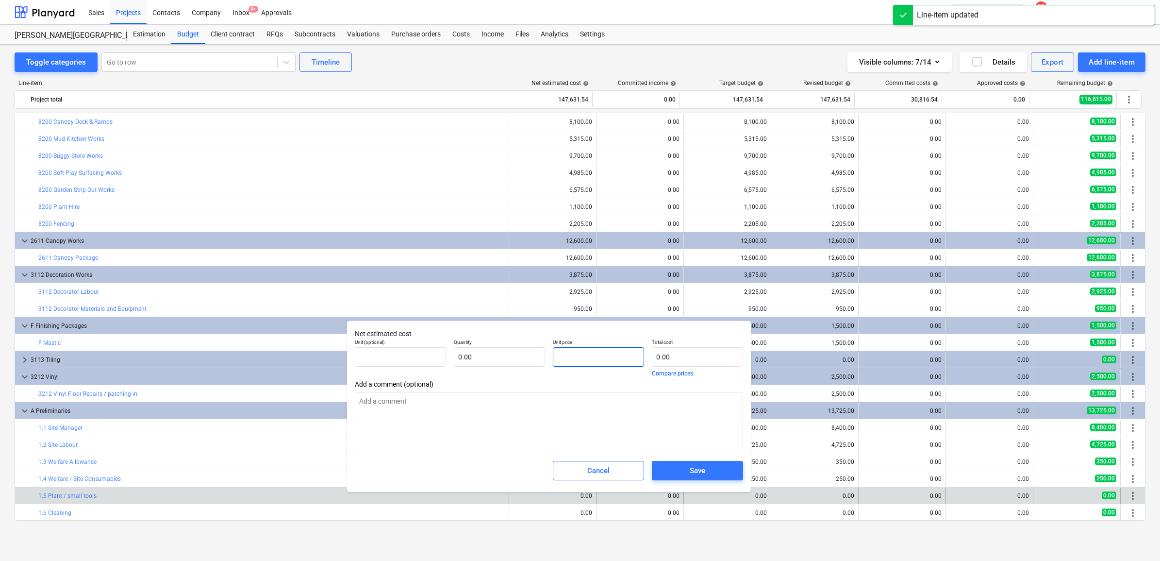
click at [575, 357] on input "text" at bounding box center [598, 356] width 91 height 19
type input "pcs"
type input "7"
type input "1.00"
type input "7.00"
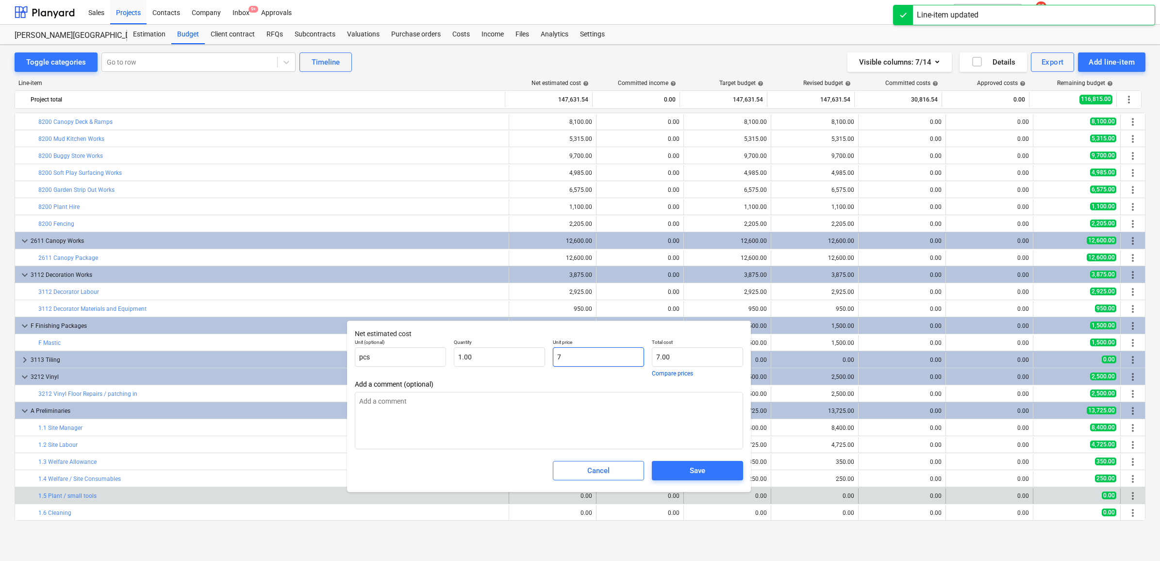
type input "75"
type input "75.00"
type input "750"
drag, startPoint x: 578, startPoint y: 357, endPoint x: 446, endPoint y: 348, distance: 132.3
click at [446, 348] on div "Unit (optional) pcs Quantity 1.00 Unit price 750 Total cost 750.00 Compare pric…" at bounding box center [549, 357] width 396 height 45
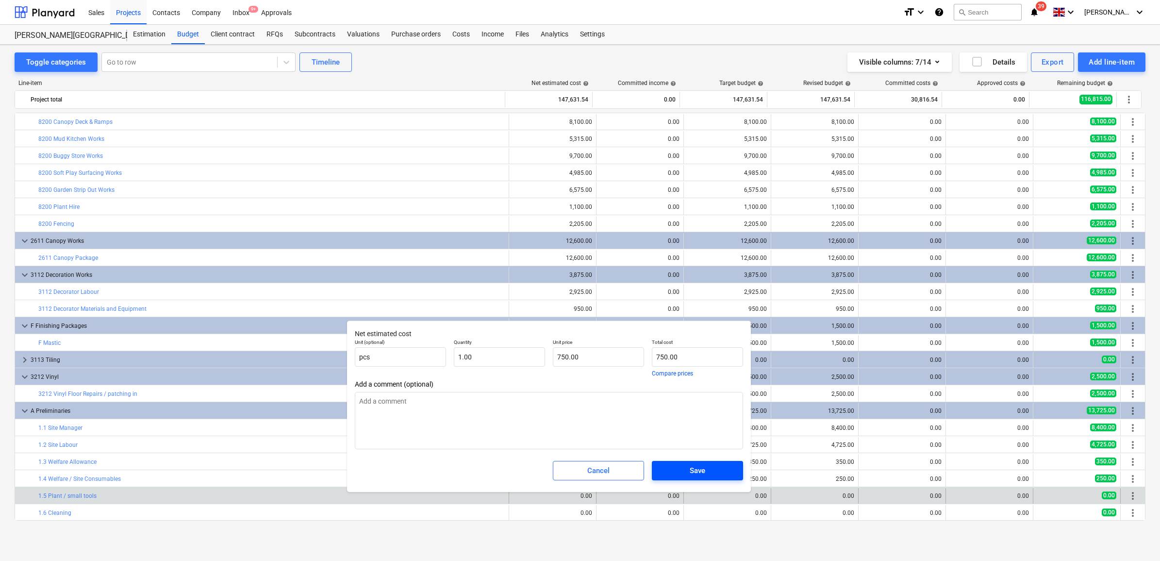
click at [675, 475] on span "Save" at bounding box center [697, 470] width 68 height 13
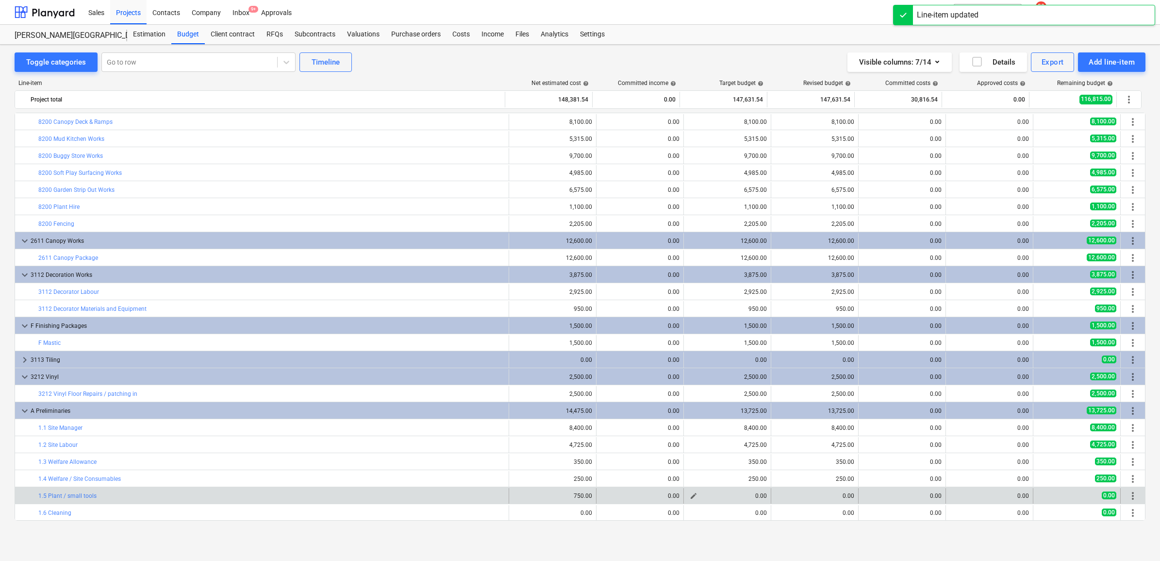
click at [690, 493] on span "edit" at bounding box center [694, 496] width 8 height 8
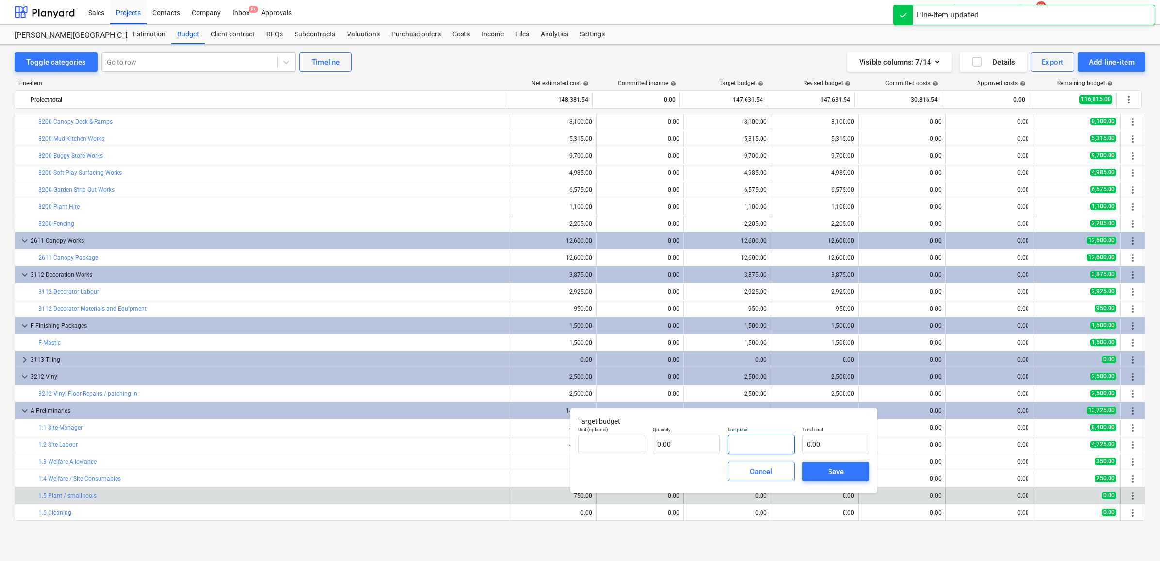
click at [745, 444] on input "text" at bounding box center [760, 443] width 67 height 19
paste input "750"
click at [828, 473] on div "Save" at bounding box center [836, 471] width 16 height 13
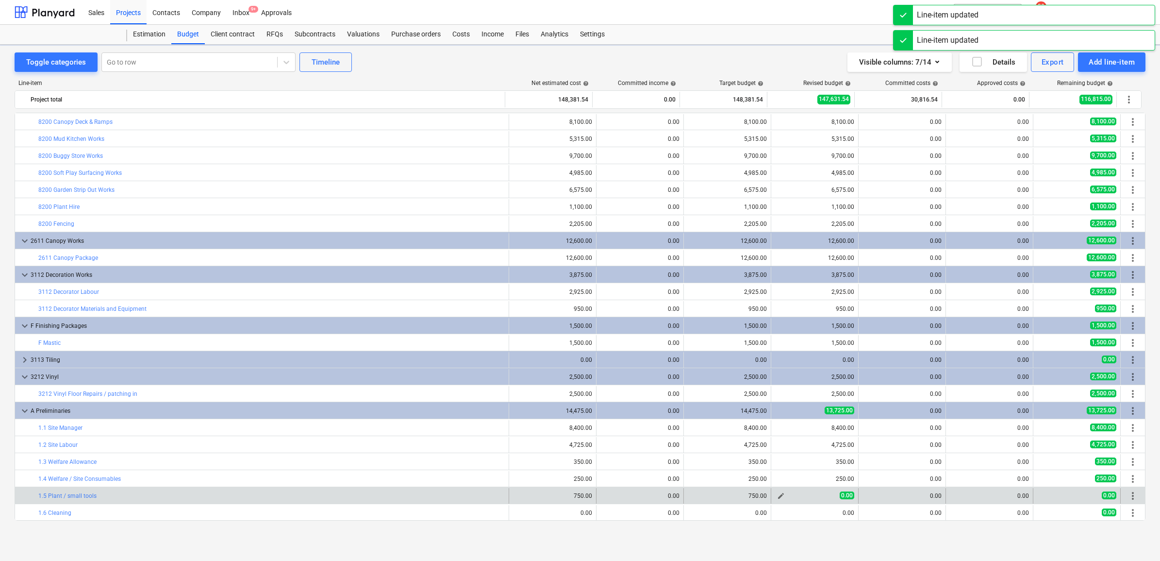
click at [777, 494] on span "edit" at bounding box center [781, 496] width 8 height 8
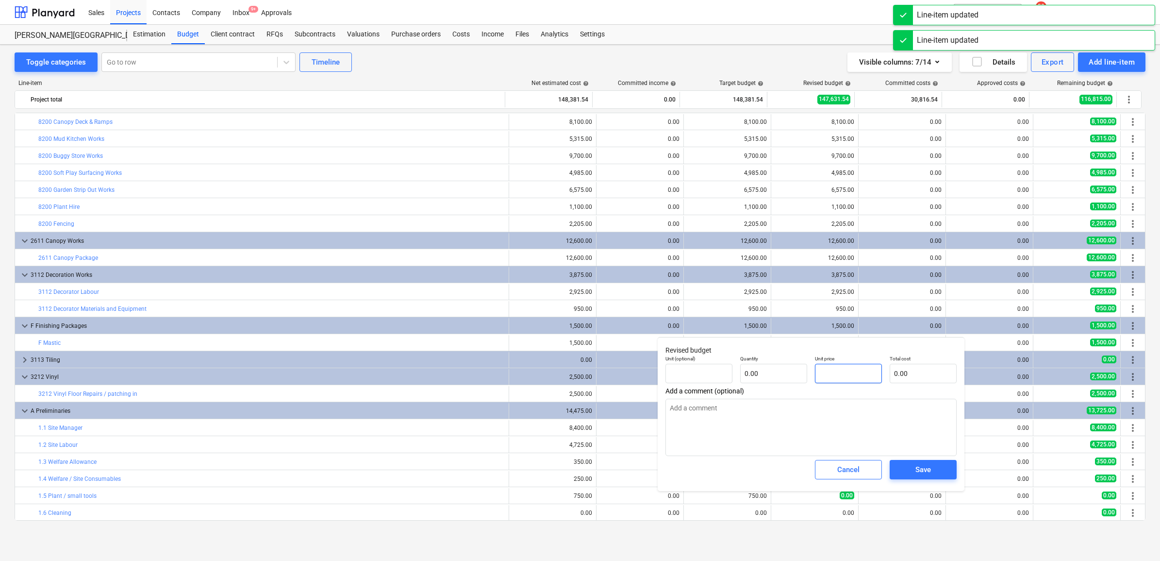
click at [838, 379] on input "text" at bounding box center [848, 372] width 67 height 19
paste input "750"
click at [907, 470] on span "Save" at bounding box center [923, 469] width 44 height 13
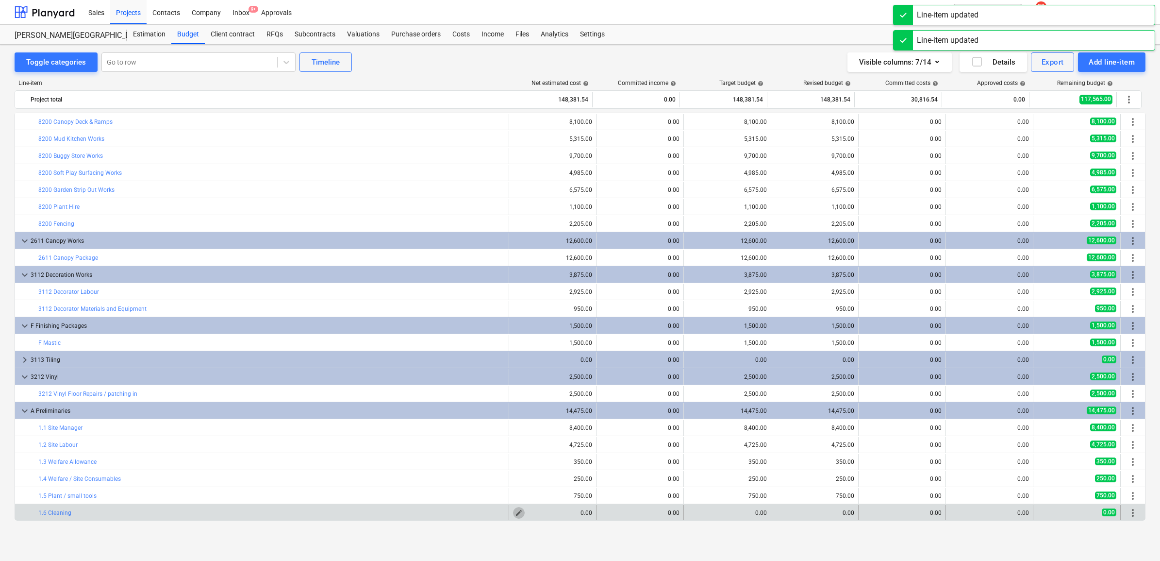
click at [515, 512] on span "edit" at bounding box center [519, 513] width 8 height 8
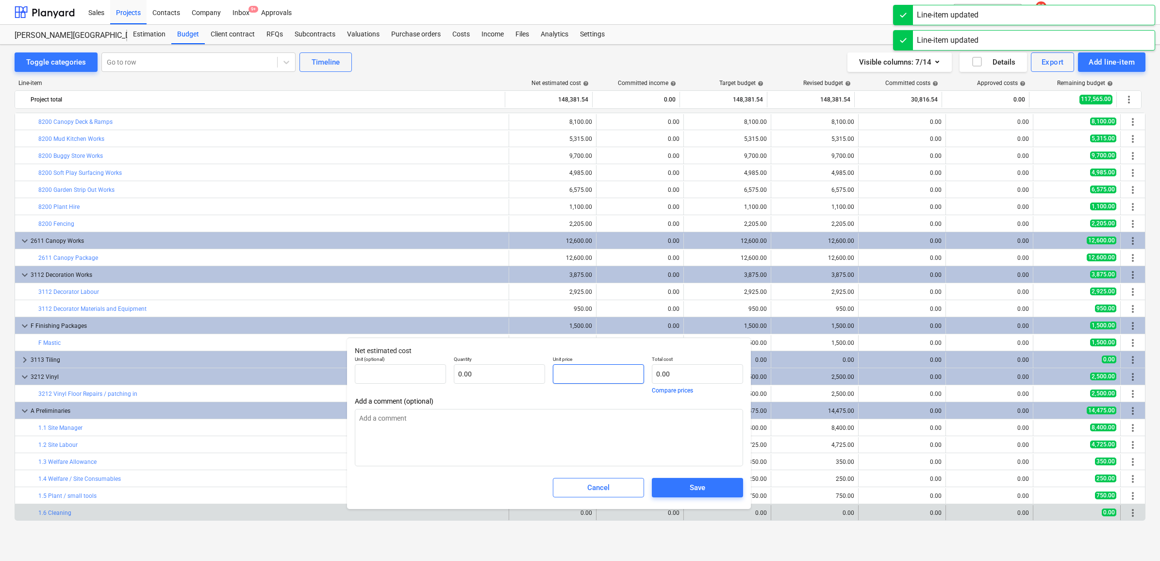
click at [590, 375] on input "text" at bounding box center [598, 373] width 91 height 19
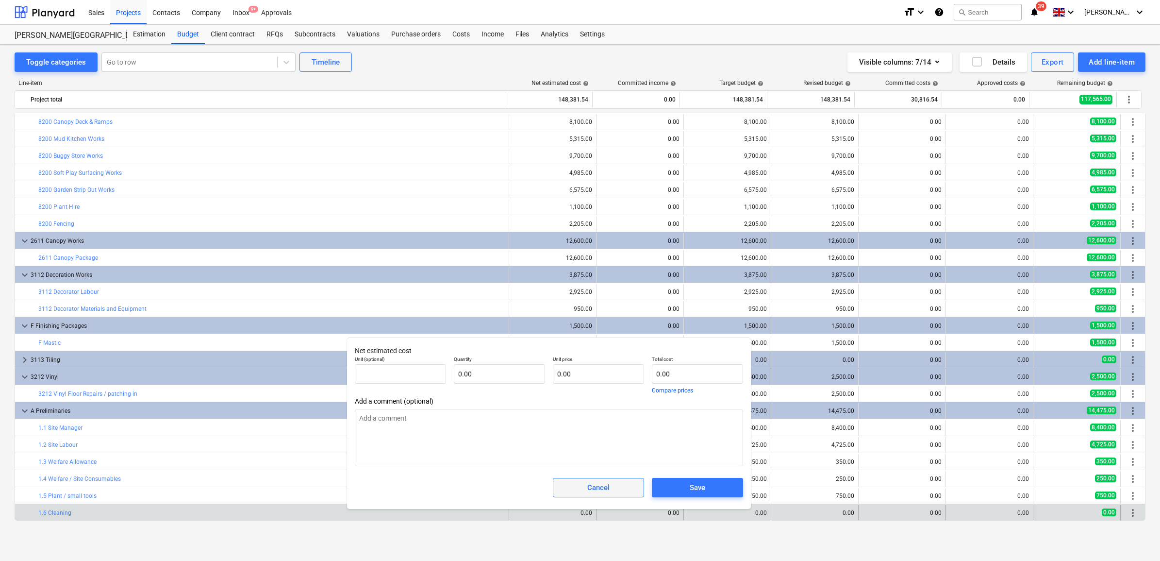
click at [586, 482] on span "Cancel" at bounding box center [598, 487] width 67 height 13
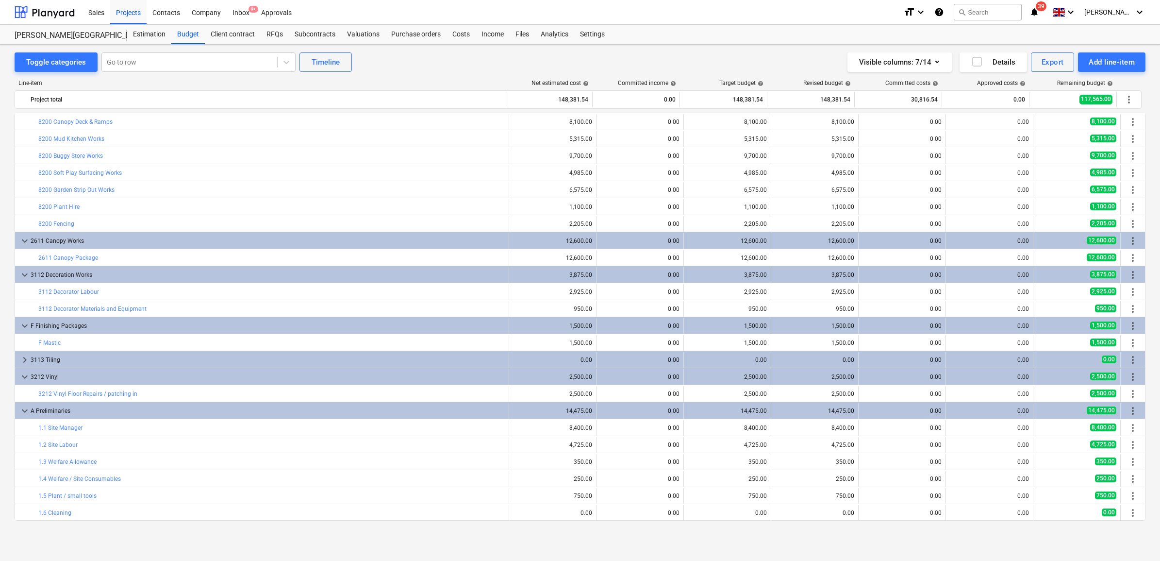
scroll to position [0, 0]
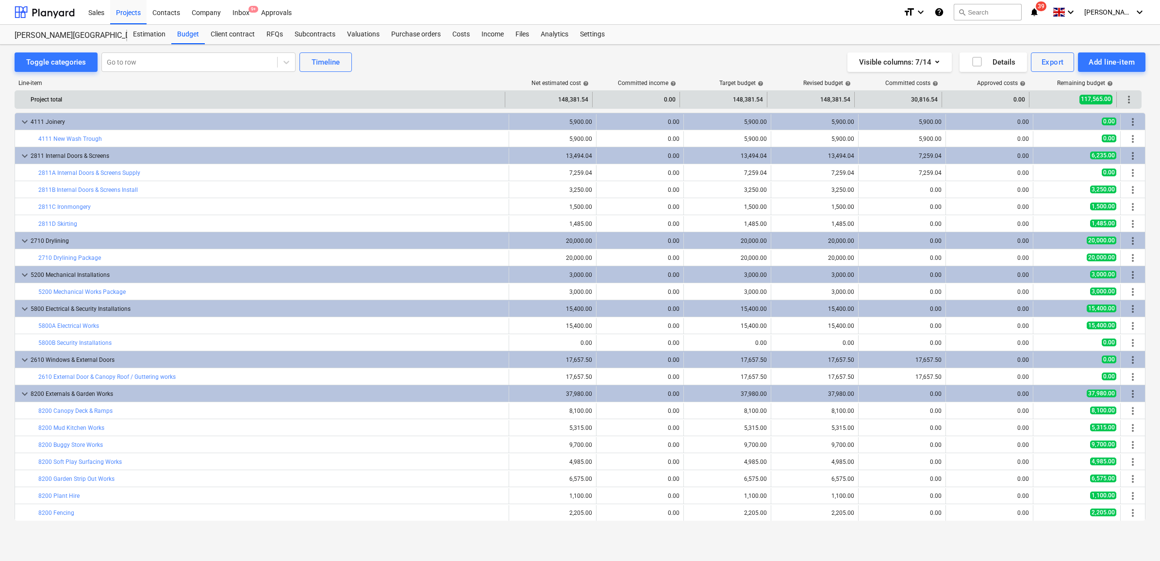
click at [1126, 104] on span "more_vert" at bounding box center [1129, 100] width 12 height 12
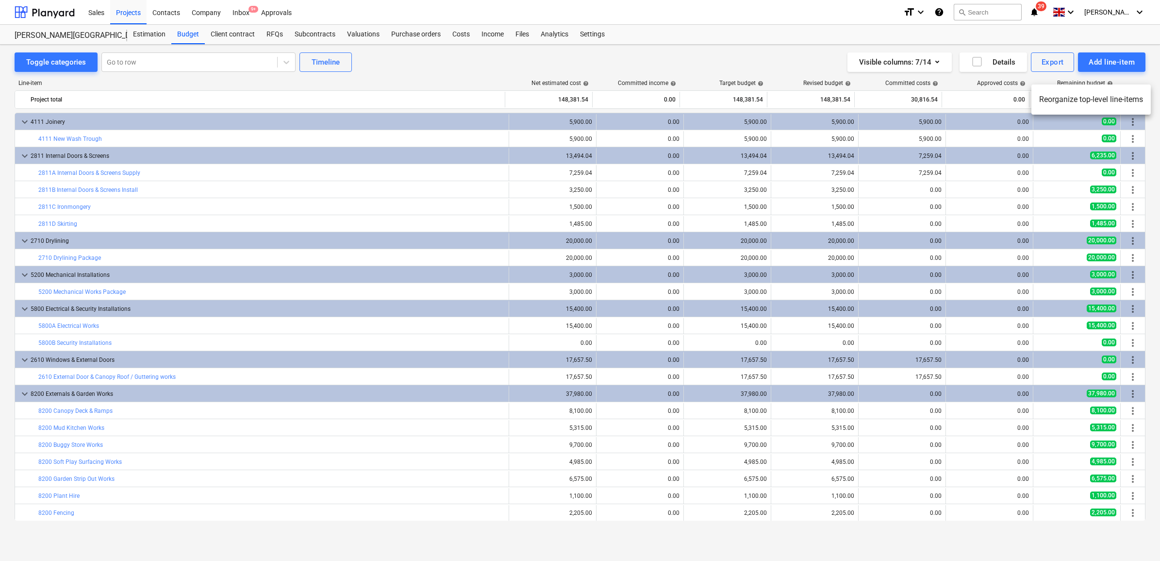
click at [1112, 94] on li "Reorganize top-level line-items" at bounding box center [1090, 99] width 119 height 22
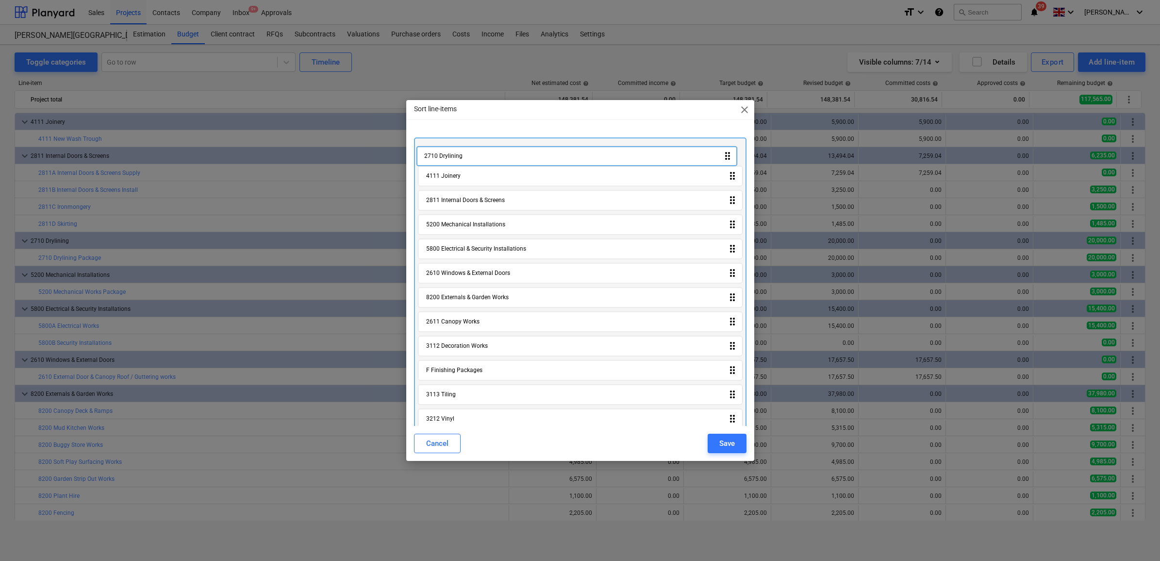
drag, startPoint x: 474, startPoint y: 199, endPoint x: 472, endPoint y: 147, distance: 52.4
click at [472, 147] on div "4111 Joinery drag_indicator 2811 Internal Doors & Screens drag_indicator 2710 D…" at bounding box center [580, 298] width 332 height 323
drag, startPoint x: 466, startPoint y: 202, endPoint x: 464, endPoint y: 171, distance: 30.6
click at [464, 171] on div "2710 Drylining drag_indicator 4111 Joinery drag_indicator 2811 Internal Doors &…" at bounding box center [580, 298] width 332 height 323
drag, startPoint x: 464, startPoint y: 275, endPoint x: 463, endPoint y: 155, distance: 119.9
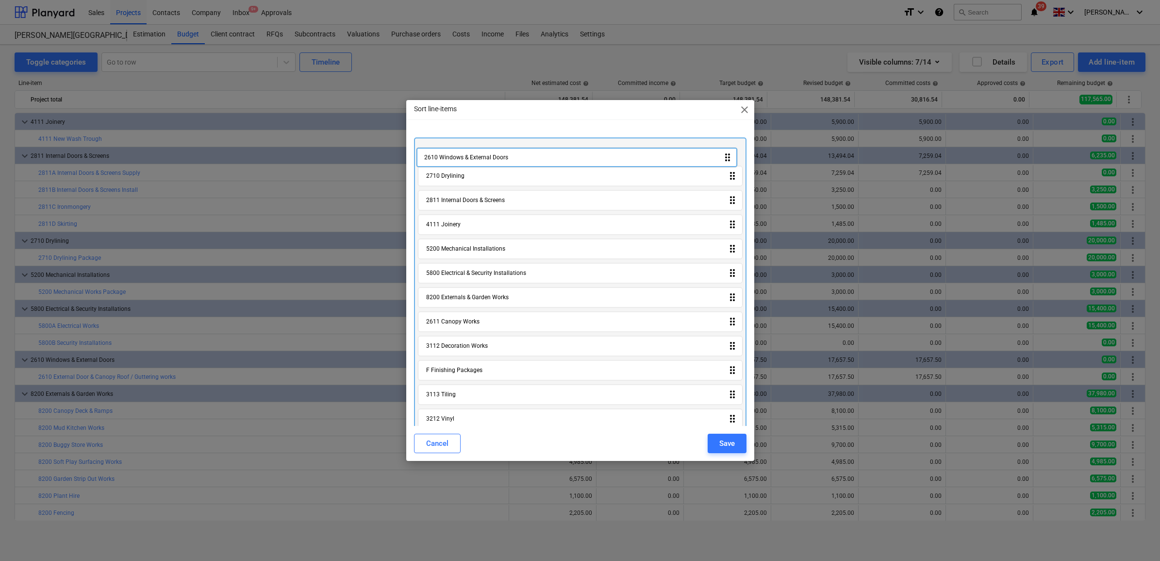
click at [463, 155] on div "2710 Drylining drag_indicator 2811 Internal Doors & Screens drag_indicator 4111…" at bounding box center [580, 298] width 332 height 323
drag, startPoint x: 460, startPoint y: 323, endPoint x: 455, endPoint y: 153, distance: 169.4
click at [455, 153] on div "2610 Windows & External Doors drag_indicator 2710 Drylining drag_indicator 2811…" at bounding box center [580, 298] width 332 height 323
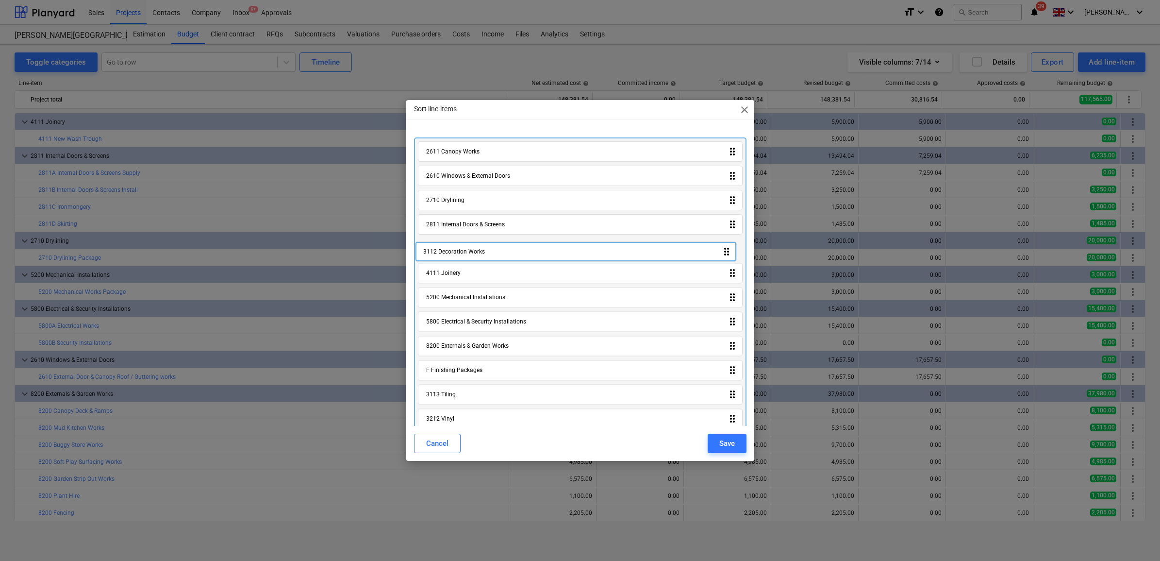
drag, startPoint x: 464, startPoint y: 348, endPoint x: 462, endPoint y: 246, distance: 102.4
click at [462, 246] on div "2611 Canopy Works drag_indicator 2610 Windows & External Doors drag_indicator 2…" at bounding box center [580, 298] width 332 height 323
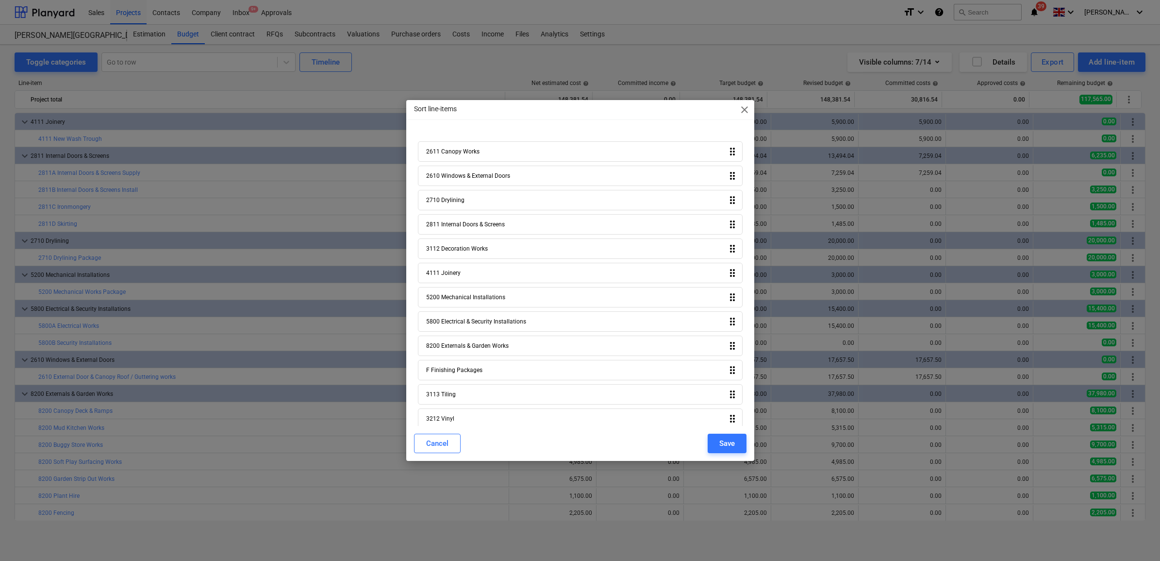
scroll to position [37, 0]
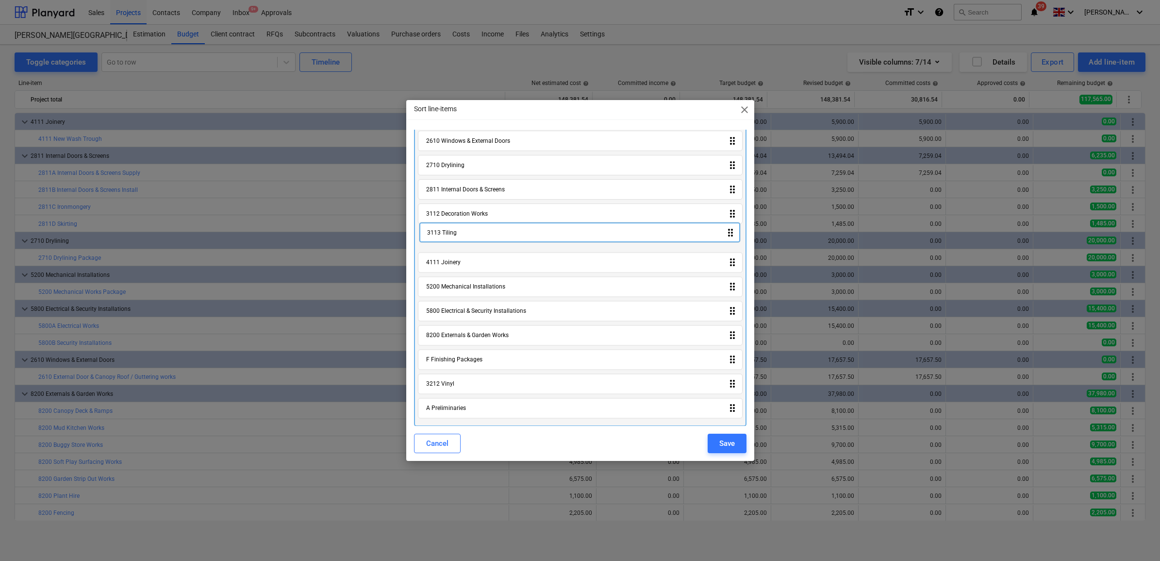
drag, startPoint x: 460, startPoint y: 361, endPoint x: 462, endPoint y: 231, distance: 129.1
click at [462, 231] on div "2611 Canopy Works drag_indicator 2610 Windows & External Doors drag_indicator 2…" at bounding box center [580, 263] width 332 height 323
drag, startPoint x: 465, startPoint y: 384, endPoint x: 470, endPoint y: 256, distance: 128.7
click at [470, 256] on div "2611 Canopy Works drag_indicator 2610 Windows & External Doors drag_indicator 2…" at bounding box center [580, 263] width 332 height 323
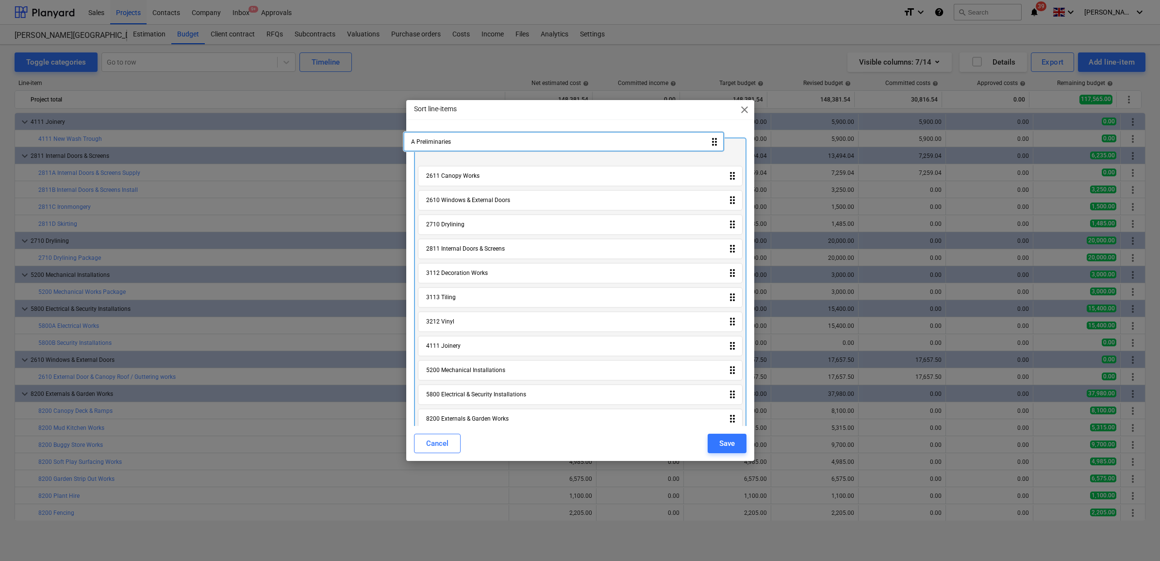
scroll to position [0, 0]
drag, startPoint x: 538, startPoint y: 408, endPoint x: 537, endPoint y: 151, distance: 256.7
click at [531, 146] on div "2611 Canopy Works drag_indicator 2610 Windows & External Doors drag_indicator 2…" at bounding box center [580, 298] width 332 height 323
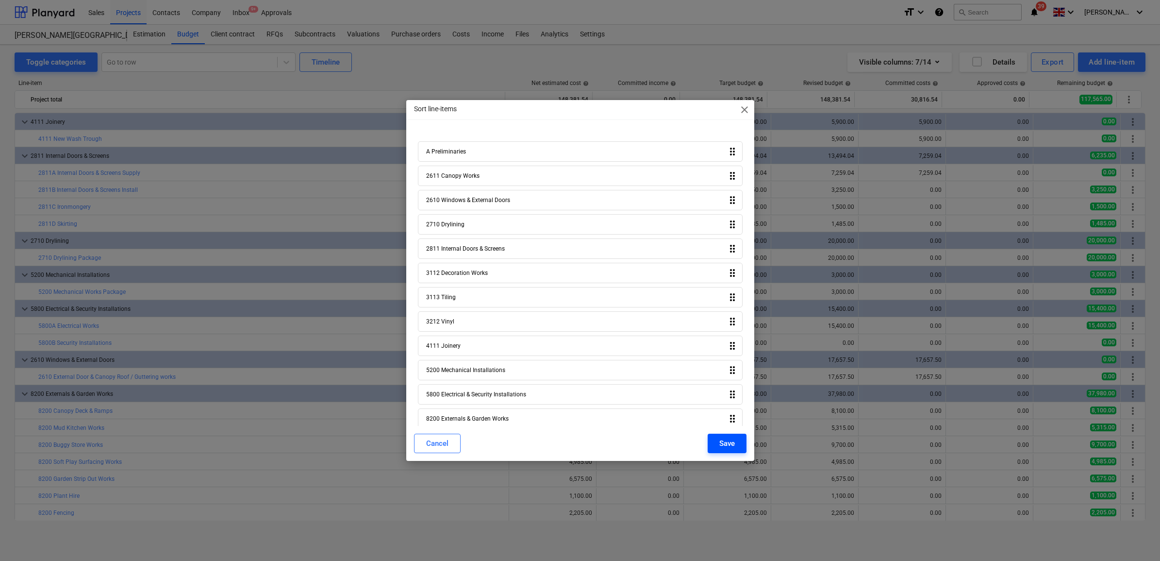
click at [719, 443] on div "Save" at bounding box center [727, 443] width 16 height 13
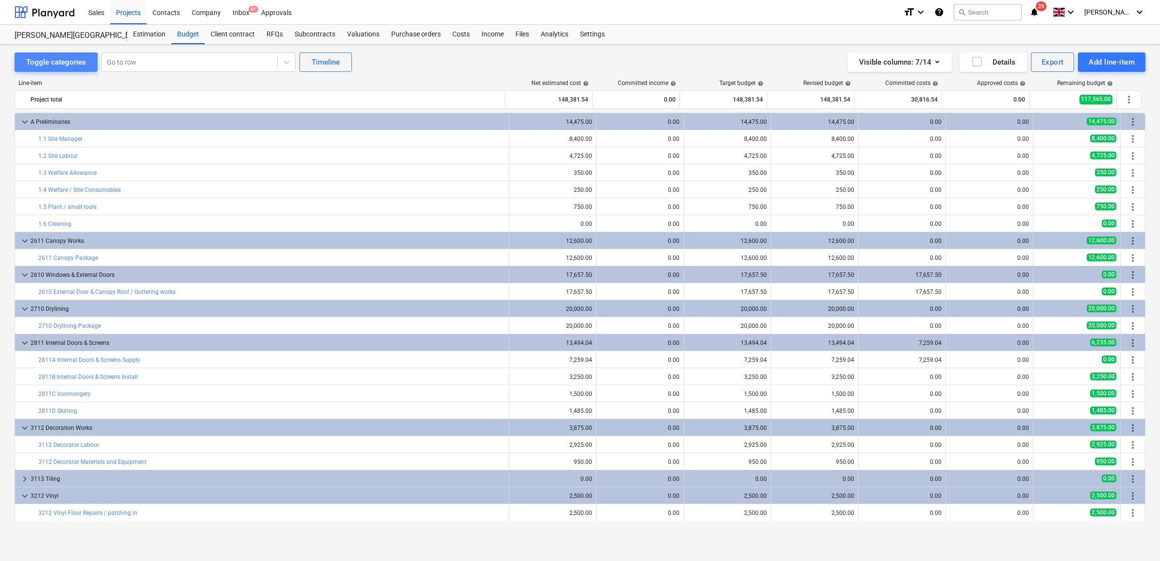
click at [46, 66] on div "Toggle categories" at bounding box center [56, 62] width 60 height 13
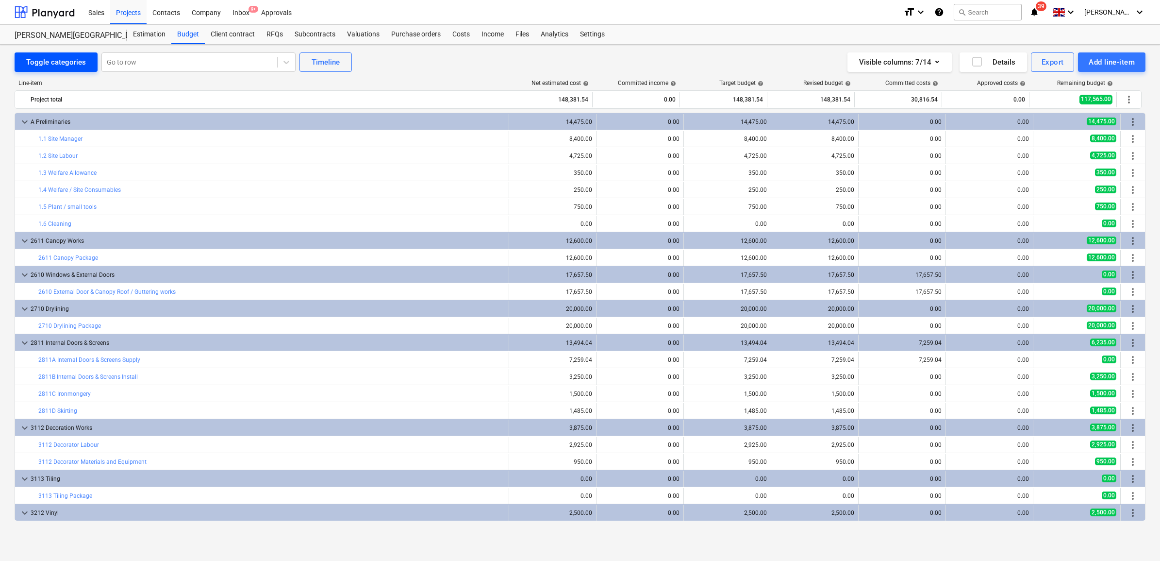
click at [47, 66] on div "Toggle categories" at bounding box center [56, 62] width 60 height 13
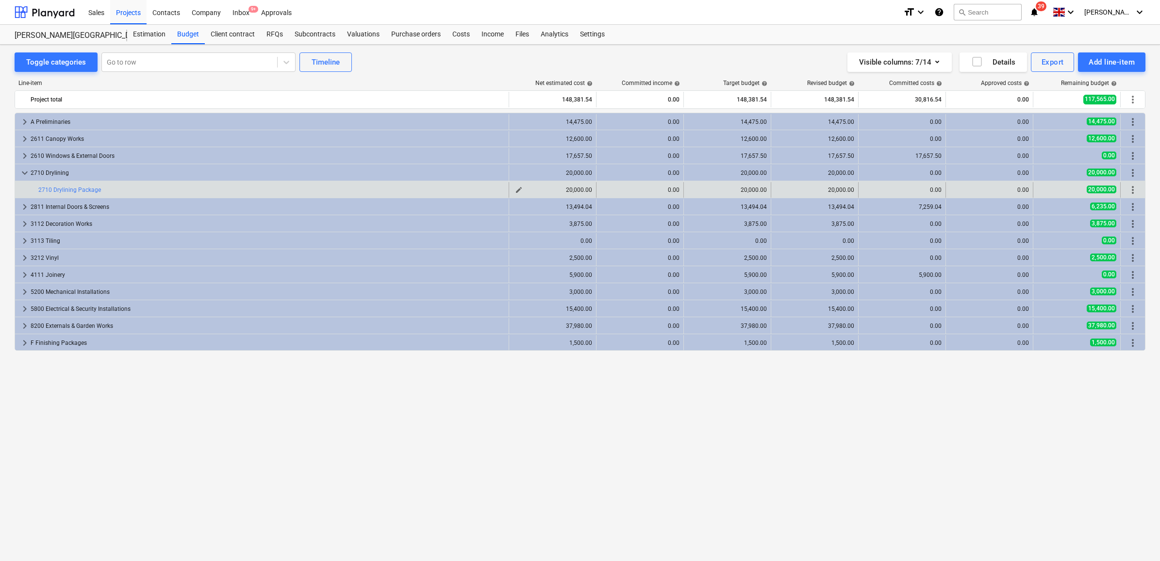
click at [517, 188] on span "edit" at bounding box center [519, 190] width 8 height 8
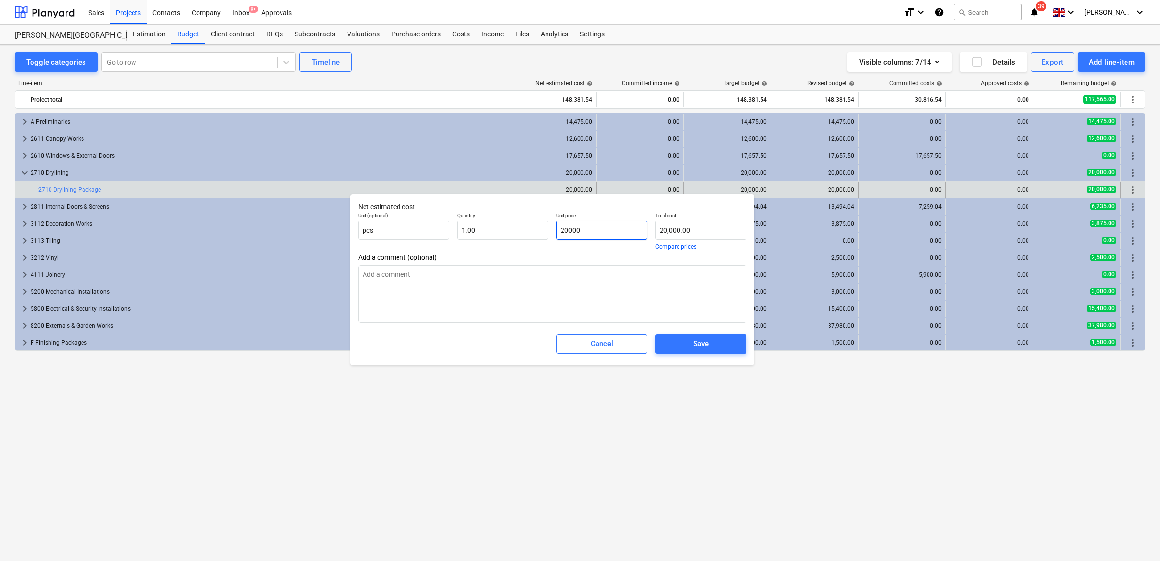
drag, startPoint x: 624, startPoint y: 233, endPoint x: 494, endPoint y: 214, distance: 131.5
click at [494, 214] on div "Unit (optional) pcs Quantity 1.00 Unit price 20000 Total cost 20,000.00 Compare…" at bounding box center [552, 230] width 396 height 45
drag, startPoint x: 588, startPoint y: 233, endPoint x: 452, endPoint y: 207, distance: 137.9
click at [452, 207] on div "Net estimated cost Unit (optional) pcs Quantity 1.00 Unit price 24000 Total cos…" at bounding box center [552, 279] width 404 height 171
click at [724, 340] on span "Save" at bounding box center [701, 343] width 68 height 13
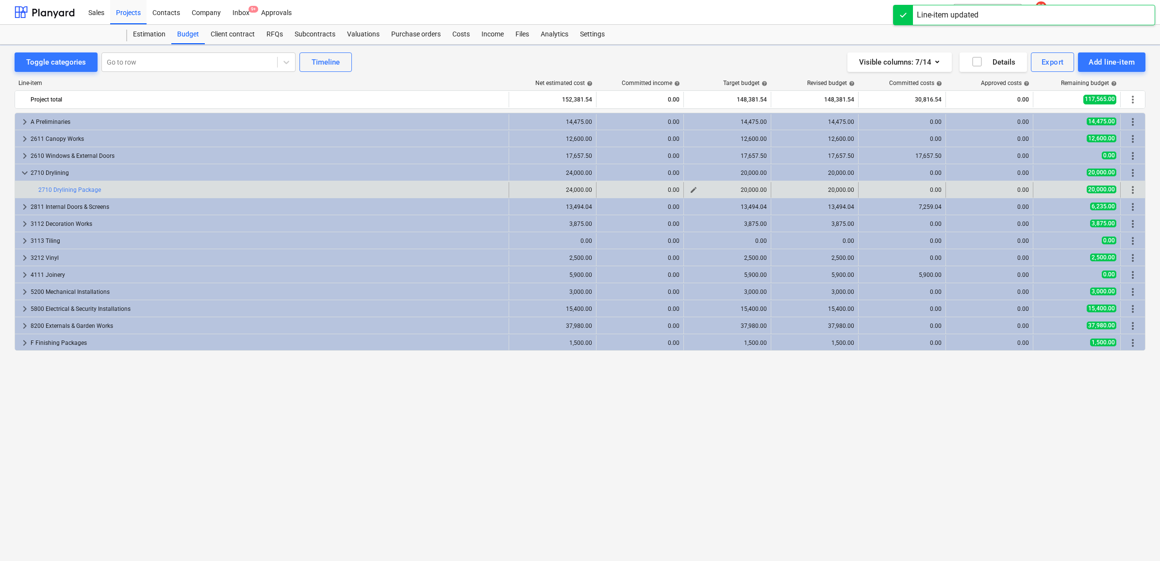
click at [694, 189] on span "edit" at bounding box center [694, 190] width 8 height 8
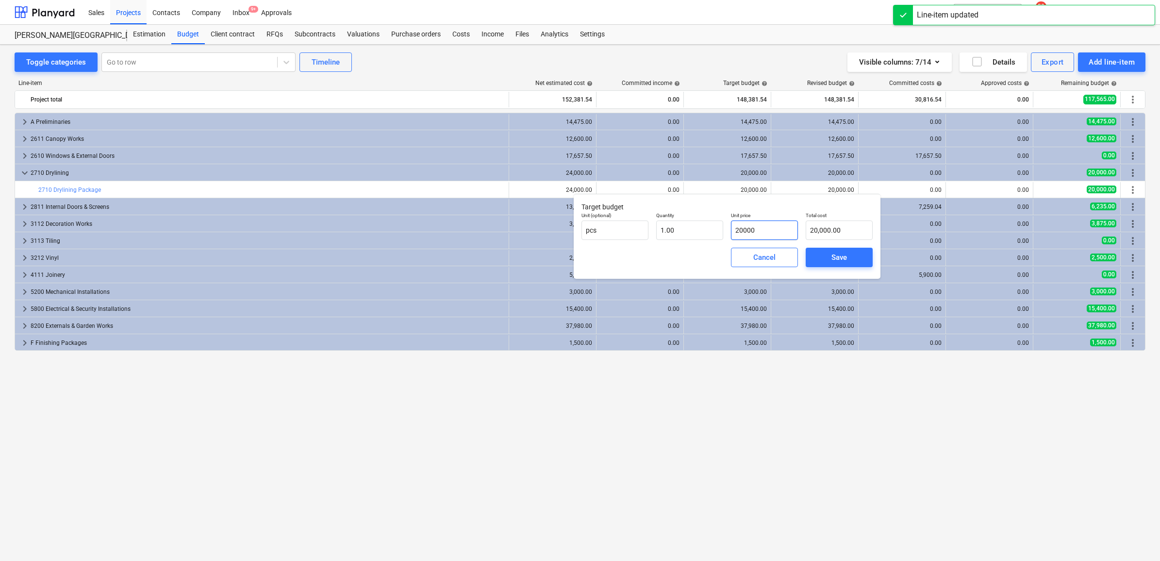
click at [757, 236] on input "20000" at bounding box center [764, 229] width 67 height 19
drag, startPoint x: 762, startPoint y: 231, endPoint x: 718, endPoint y: 225, distance: 44.5
click at [718, 225] on div "Unit (optional) pcs Quantity 1.00 Unit price 20000 Total cost 20,000.00" at bounding box center [727, 225] width 299 height 35
paste input "4"
click at [815, 259] on button "Save" at bounding box center [839, 257] width 67 height 19
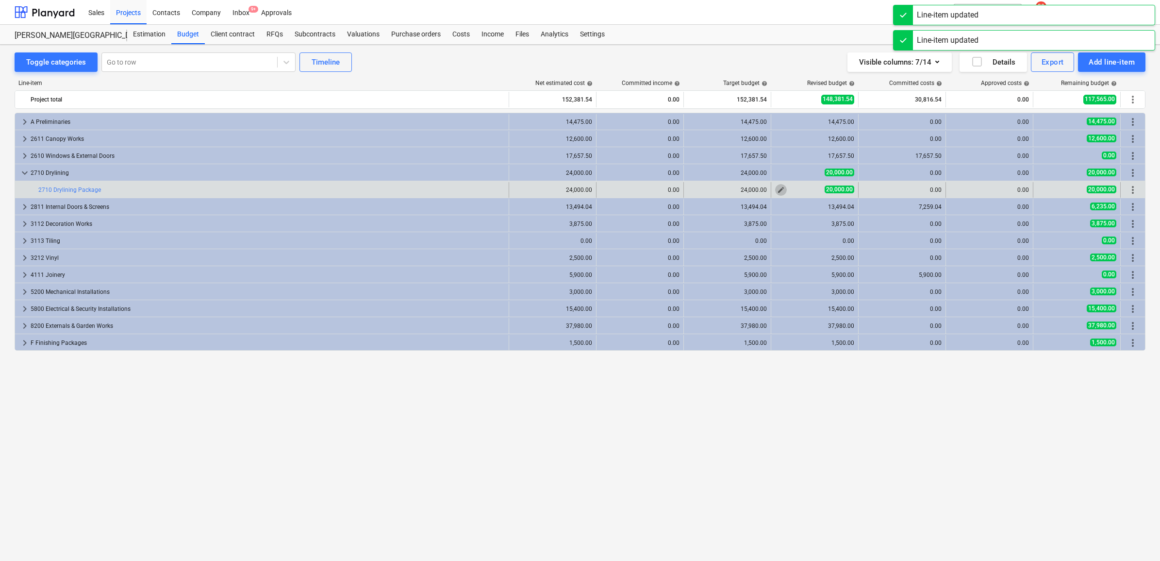
click at [785, 193] on button "edit" at bounding box center [781, 190] width 12 height 12
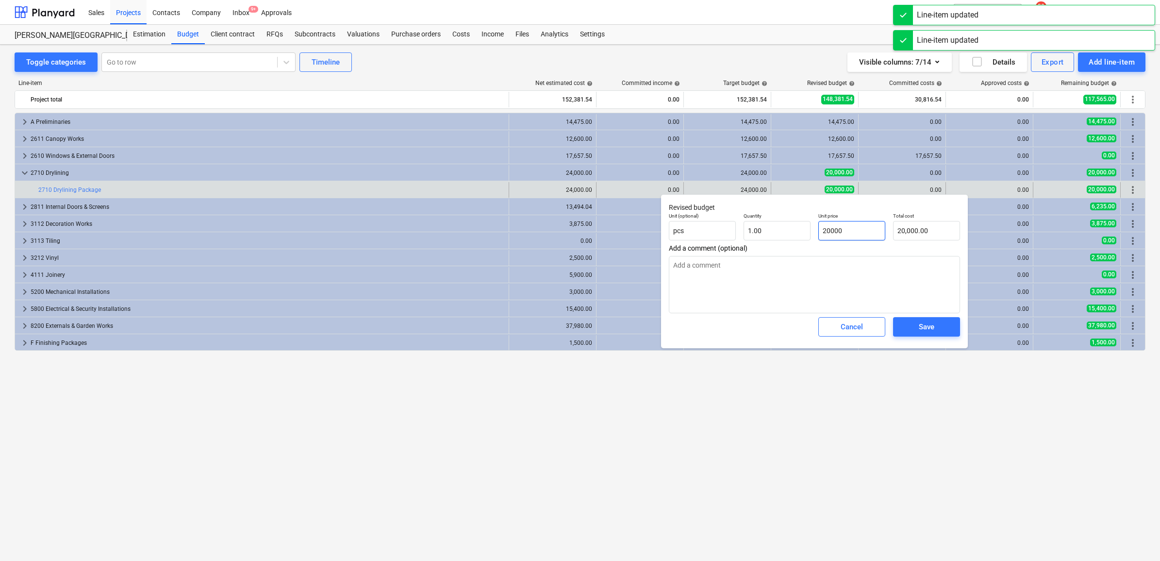
drag, startPoint x: 826, startPoint y: 226, endPoint x: 833, endPoint y: 236, distance: 12.9
click at [794, 220] on div "Unit (optional) pcs Quantity 1.00 Unit price 20000 Total cost 20,000.00" at bounding box center [814, 226] width 299 height 35
paste input "4"
click at [908, 336] on button "Save" at bounding box center [926, 326] width 67 height 19
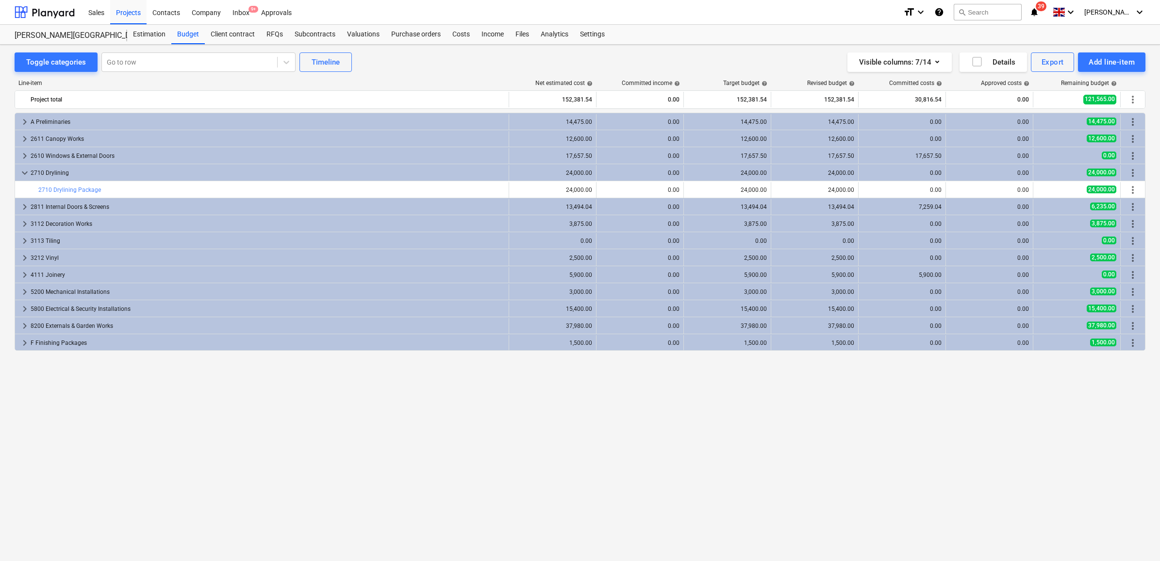
click at [551, 212] on div "13,494.04" at bounding box center [552, 207] width 79 height 16
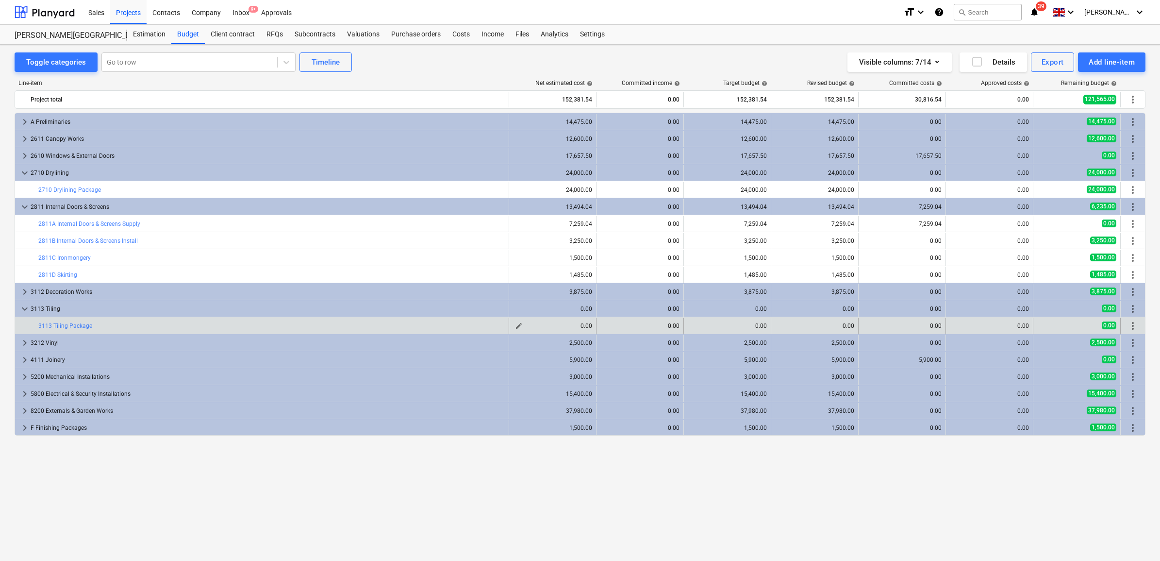
click at [522, 324] on span "edit" at bounding box center [519, 326] width 8 height 8
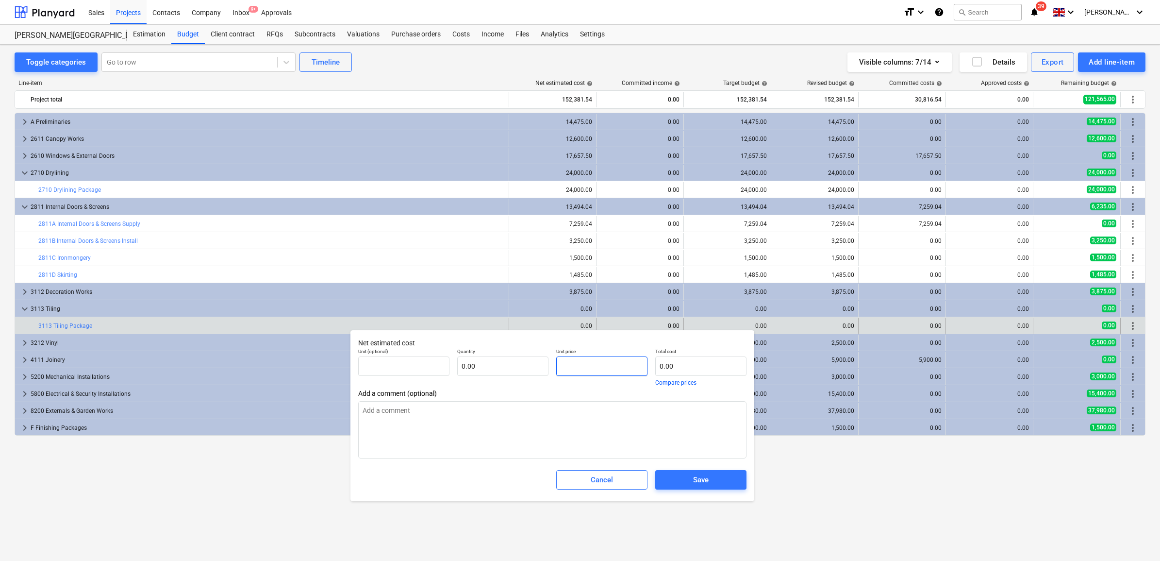
click at [585, 363] on input "text" at bounding box center [601, 365] width 91 height 19
drag, startPoint x: 583, startPoint y: 364, endPoint x: 445, endPoint y: 353, distance: 138.8
click at [445, 353] on div "Unit (optional) pcs Quantity 1.00 Unit price 850 Total cost 850.00 Compare pric…" at bounding box center [552, 366] width 396 height 45
click at [693, 478] on div "Save" at bounding box center [701, 479] width 16 height 13
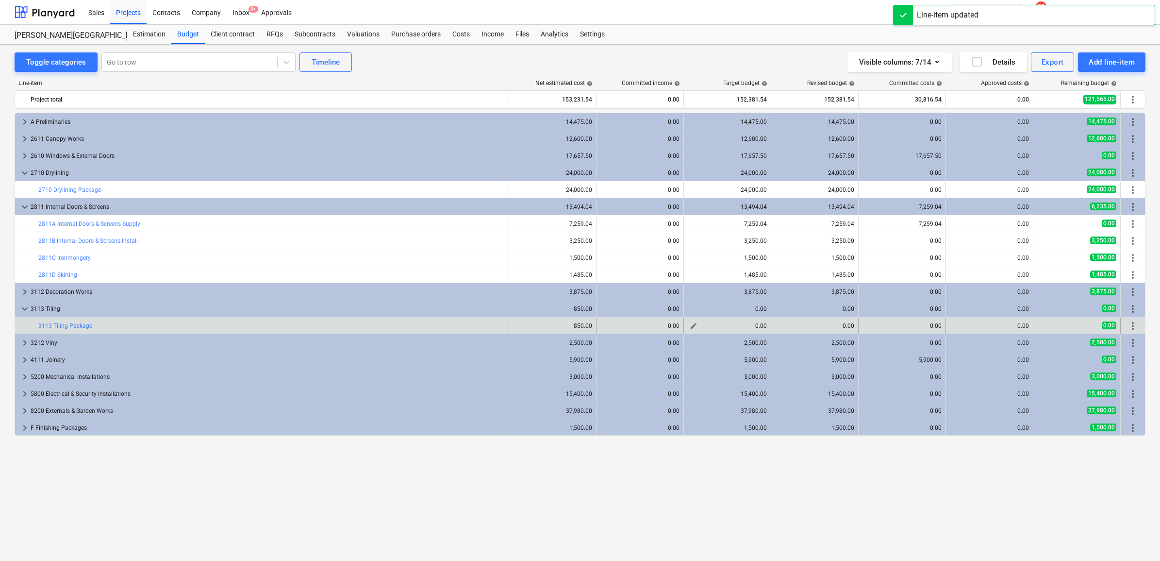
click at [690, 326] on span "edit" at bounding box center [694, 326] width 8 height 8
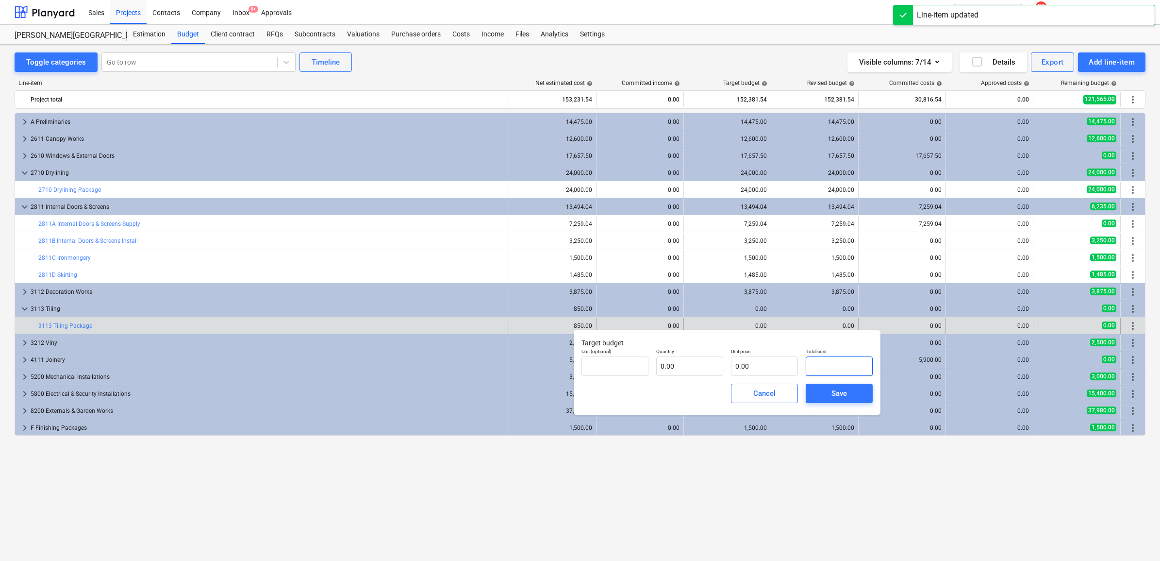
drag, startPoint x: 814, startPoint y: 372, endPoint x: 802, endPoint y: 372, distance: 12.1
click at [814, 372] on input "text" at bounding box center [839, 365] width 67 height 19
click at [787, 370] on input "text" at bounding box center [764, 365] width 67 height 19
paste input "850"
click at [849, 396] on span "Save" at bounding box center [839, 393] width 44 height 13
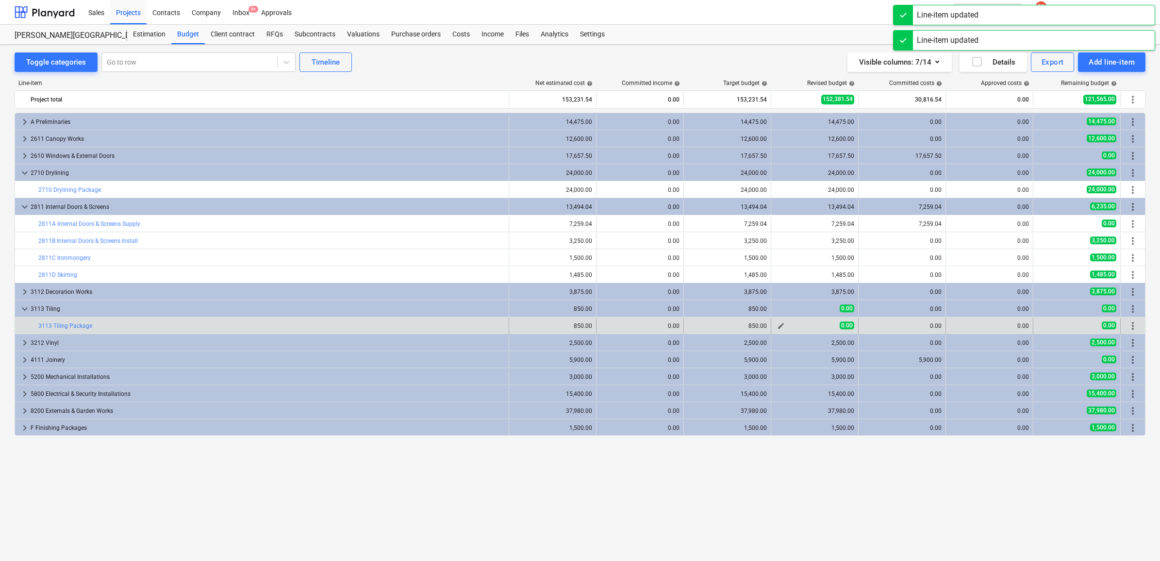
click at [779, 323] on span "edit" at bounding box center [781, 326] width 8 height 8
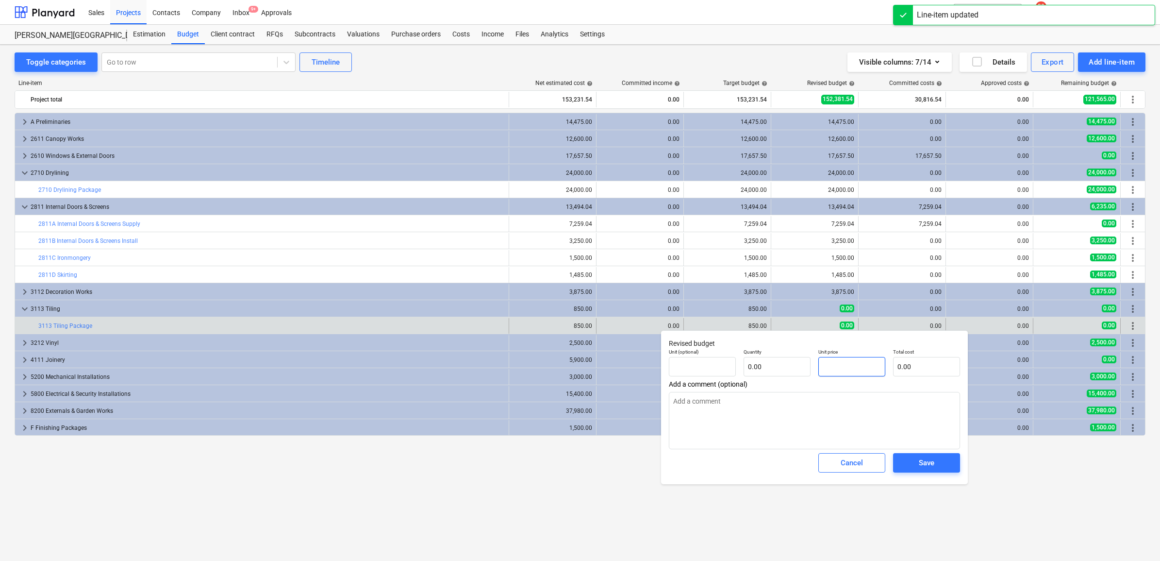
click at [857, 366] on input "text" at bounding box center [851, 366] width 67 height 19
paste input "850"
click at [944, 463] on span "Save" at bounding box center [927, 462] width 44 height 13
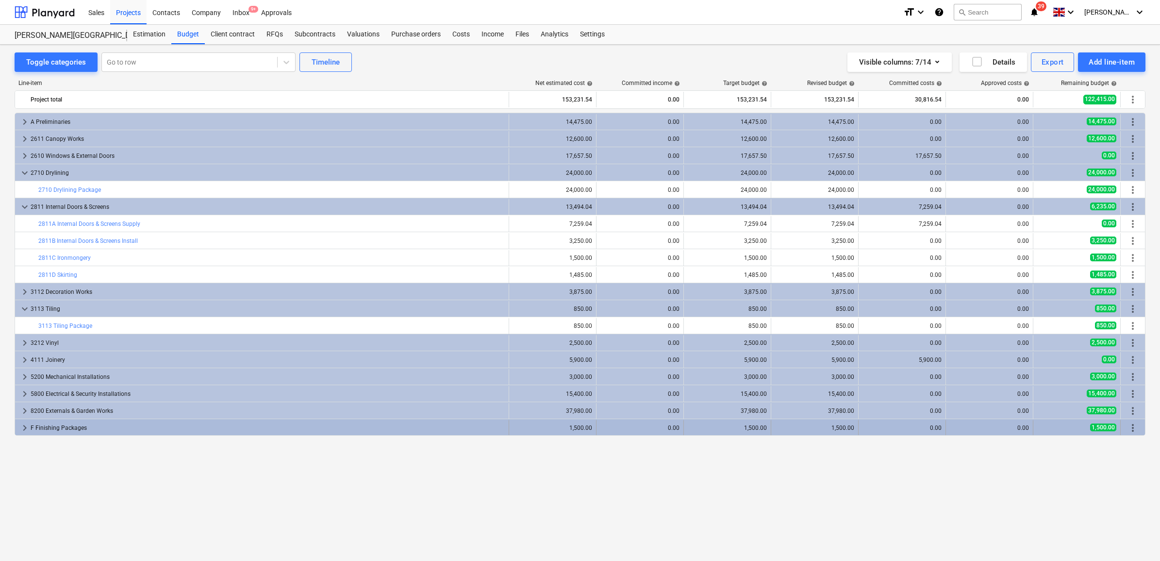
click at [389, 421] on div "F Finishing Packages" at bounding box center [268, 428] width 474 height 16
click at [378, 425] on div "F Finishing Packages" at bounding box center [268, 428] width 474 height 16
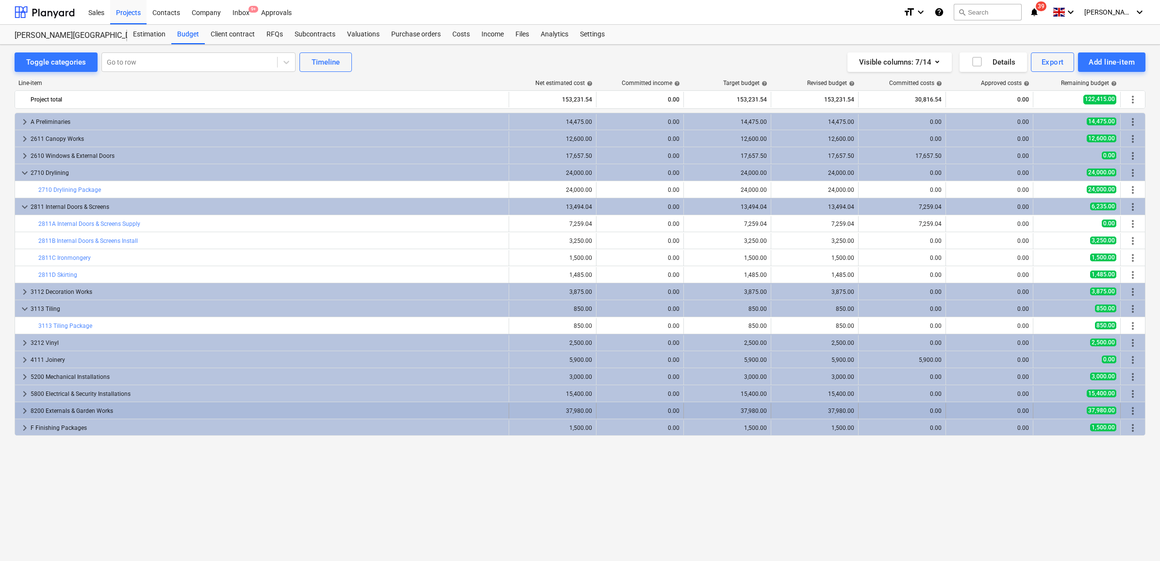
click at [368, 411] on div "8200 Externals & Garden Works" at bounding box center [268, 411] width 474 height 16
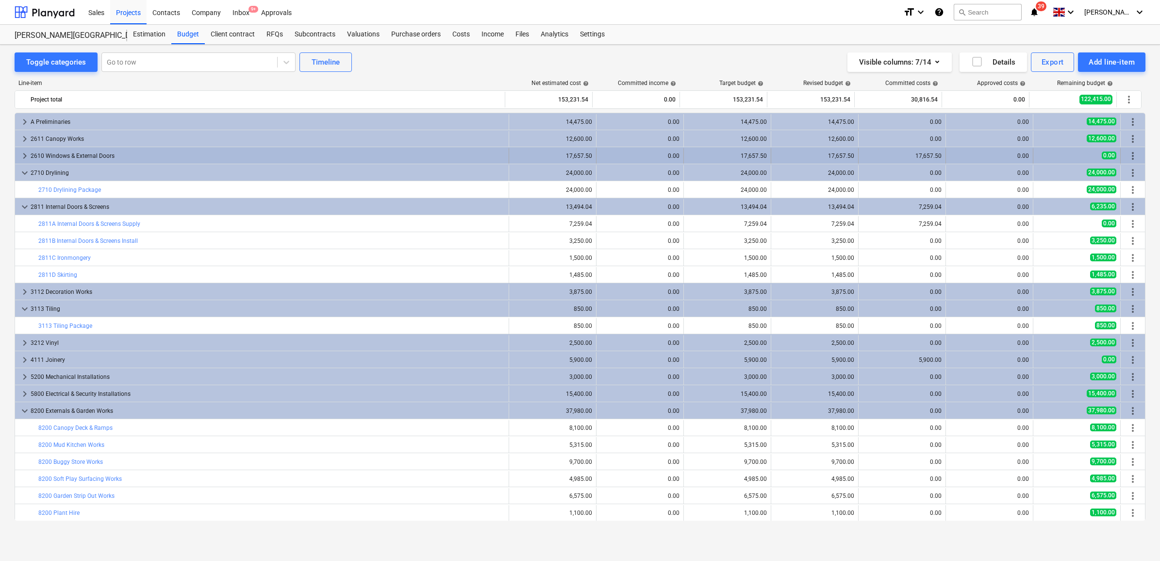
click at [435, 156] on div "2610 Windows & External Doors" at bounding box center [268, 156] width 474 height 16
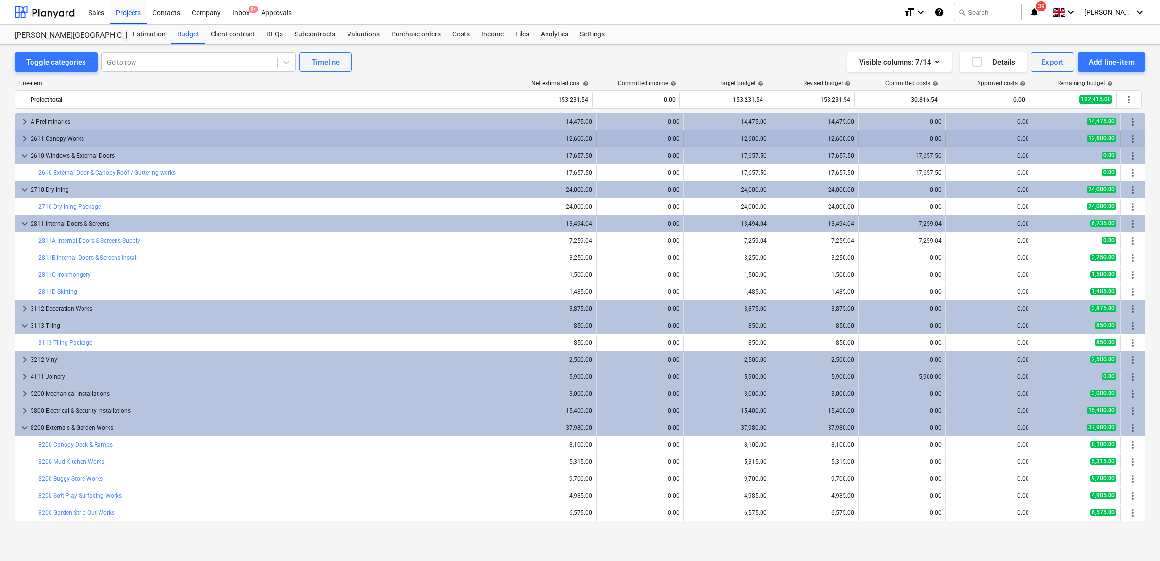
click at [447, 141] on div "2611 Canopy Works" at bounding box center [268, 139] width 474 height 16
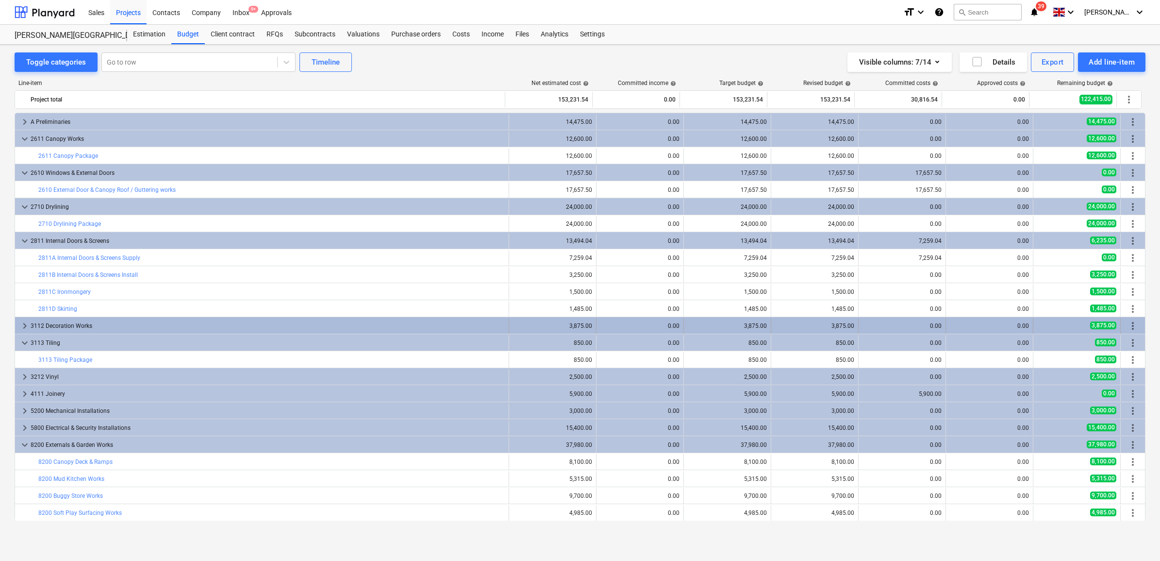
click at [403, 325] on div "3112 Decoration Works" at bounding box center [268, 326] width 474 height 16
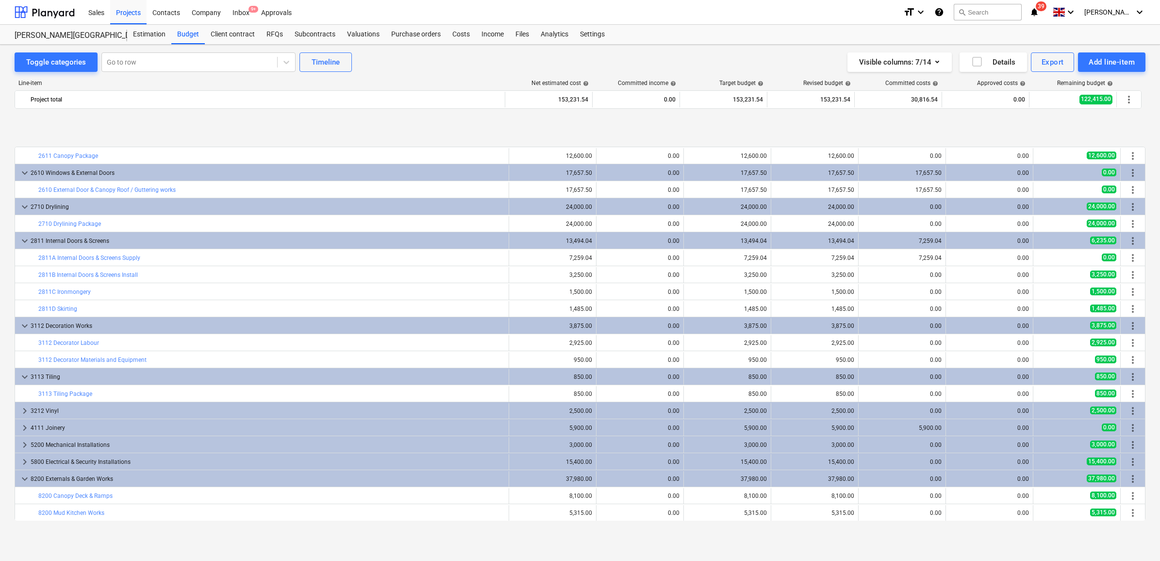
scroll to position [61, 0]
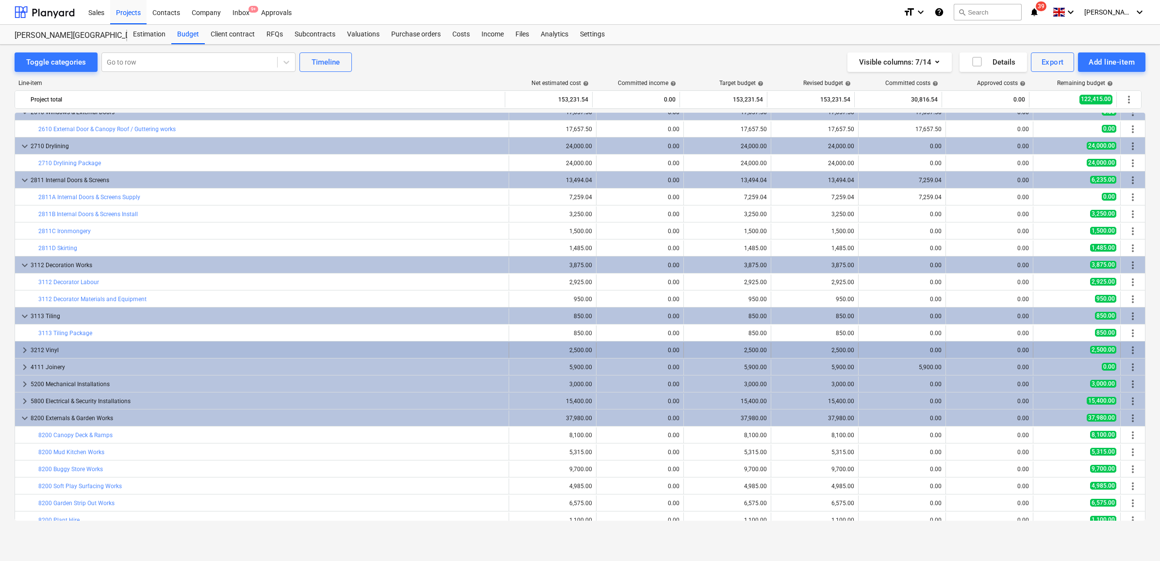
click at [867, 355] on div "0.00" at bounding box center [901, 350] width 79 height 16
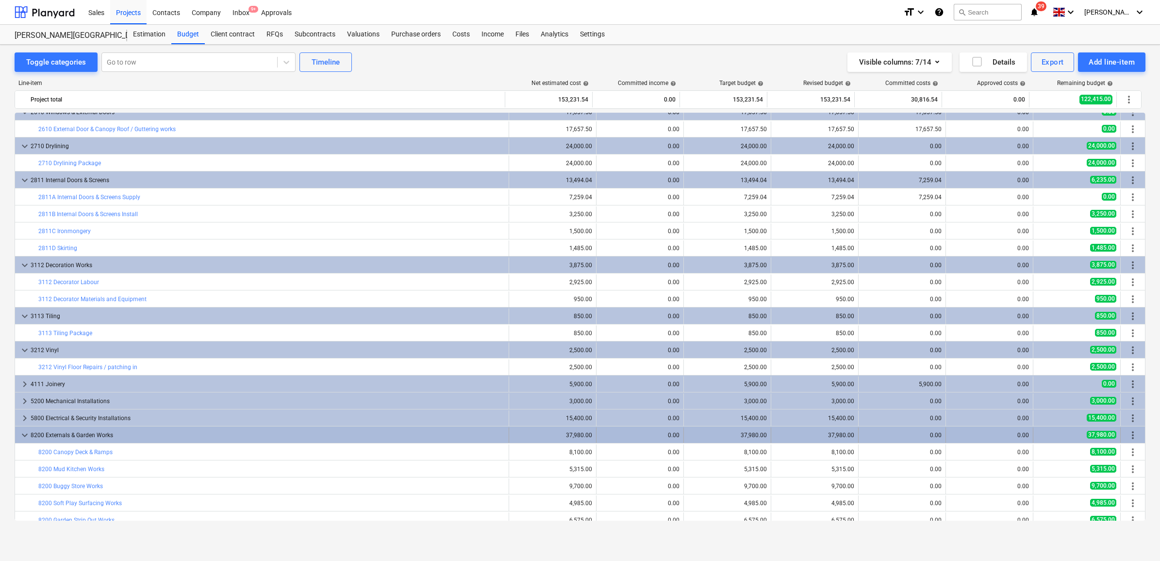
click at [889, 432] on div "0.00" at bounding box center [901, 434] width 79 height 7
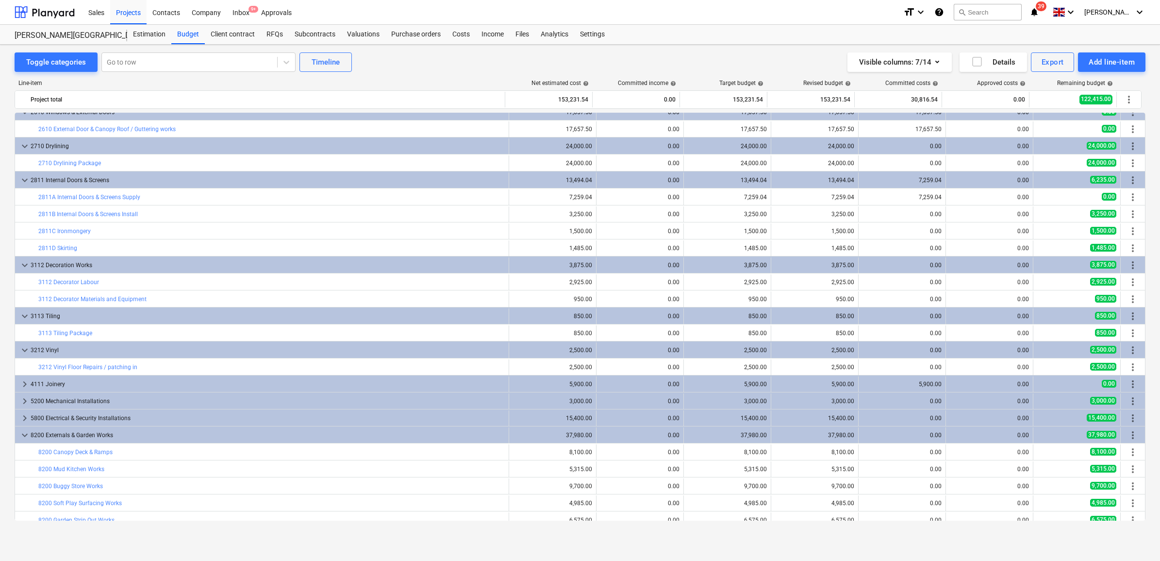
scroll to position [0, 0]
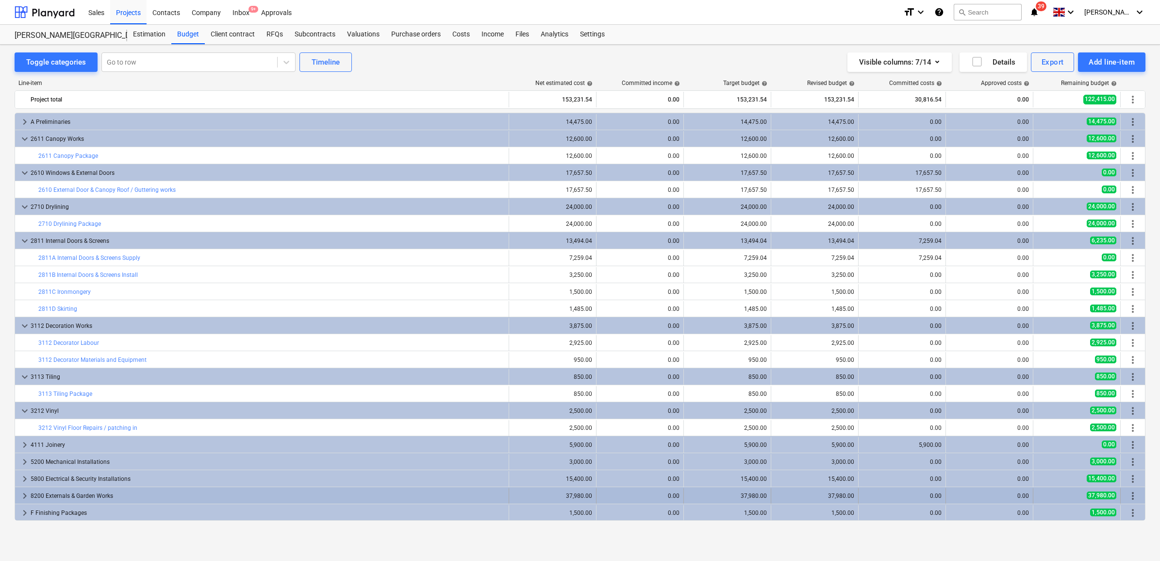
click at [845, 492] on div "37,980.00" at bounding box center [814, 495] width 79 height 7
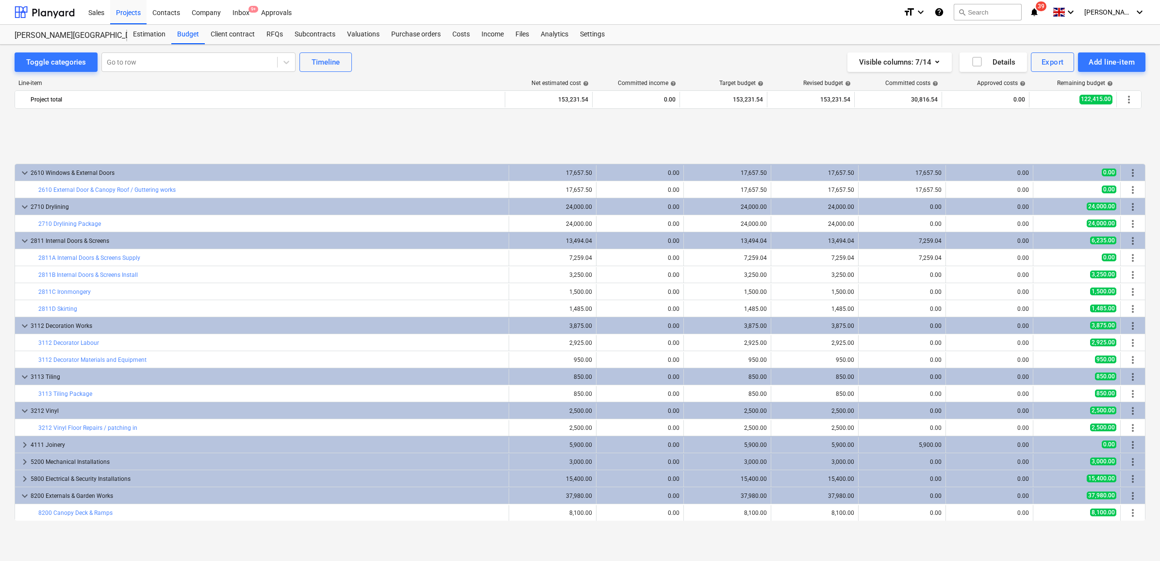
scroll to position [119, 0]
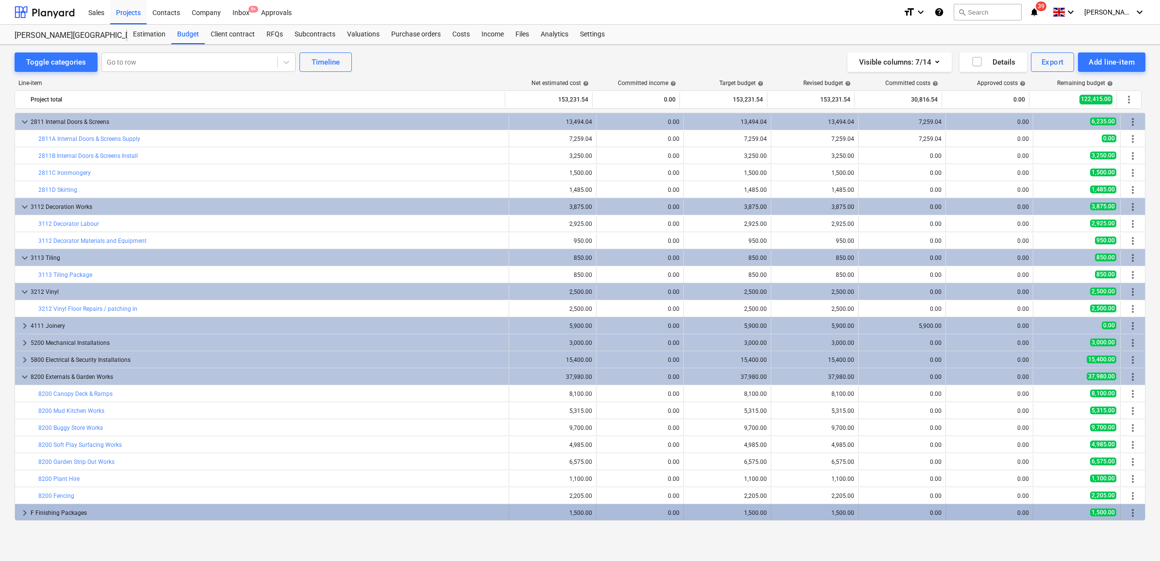
click at [532, 512] on div "1,500.00" at bounding box center [552, 512] width 79 height 7
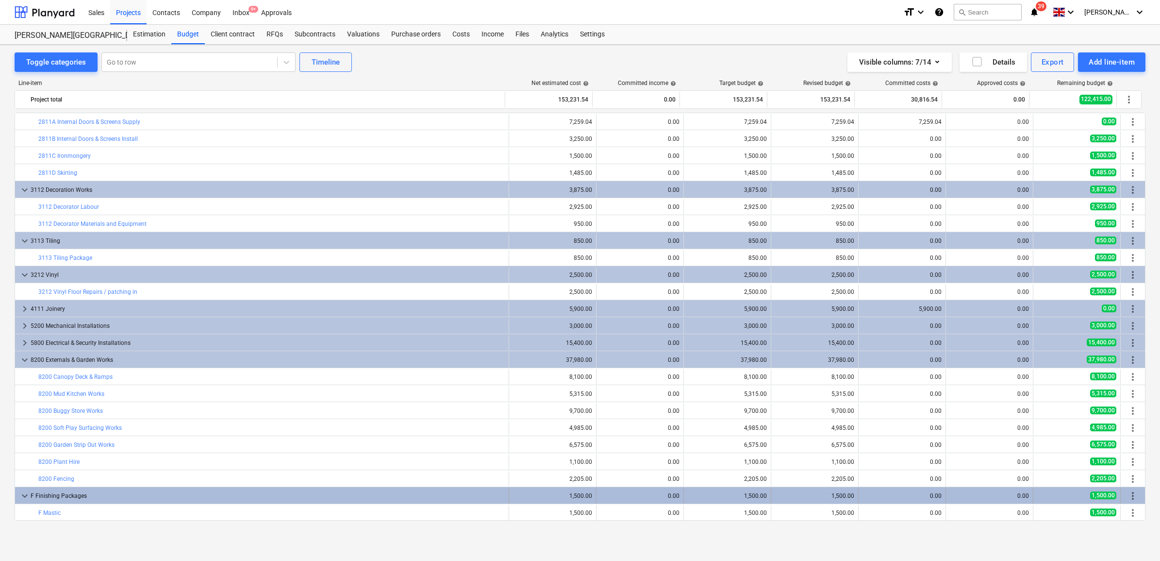
click at [538, 493] on div "1,500.00" at bounding box center [552, 495] width 79 height 7
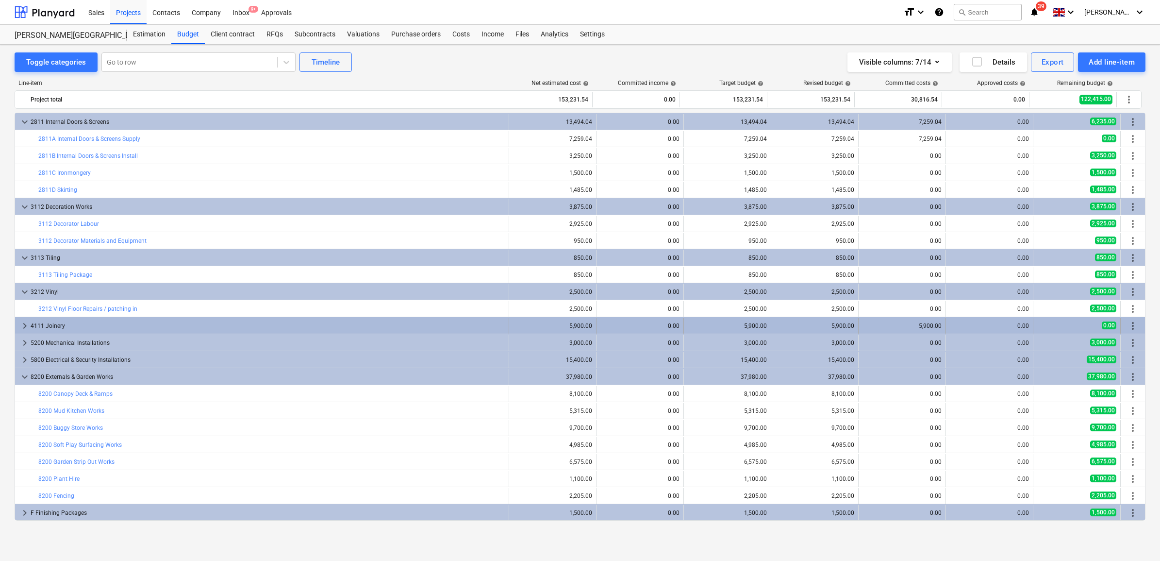
click at [220, 319] on div "4111 Joinery" at bounding box center [268, 326] width 474 height 16
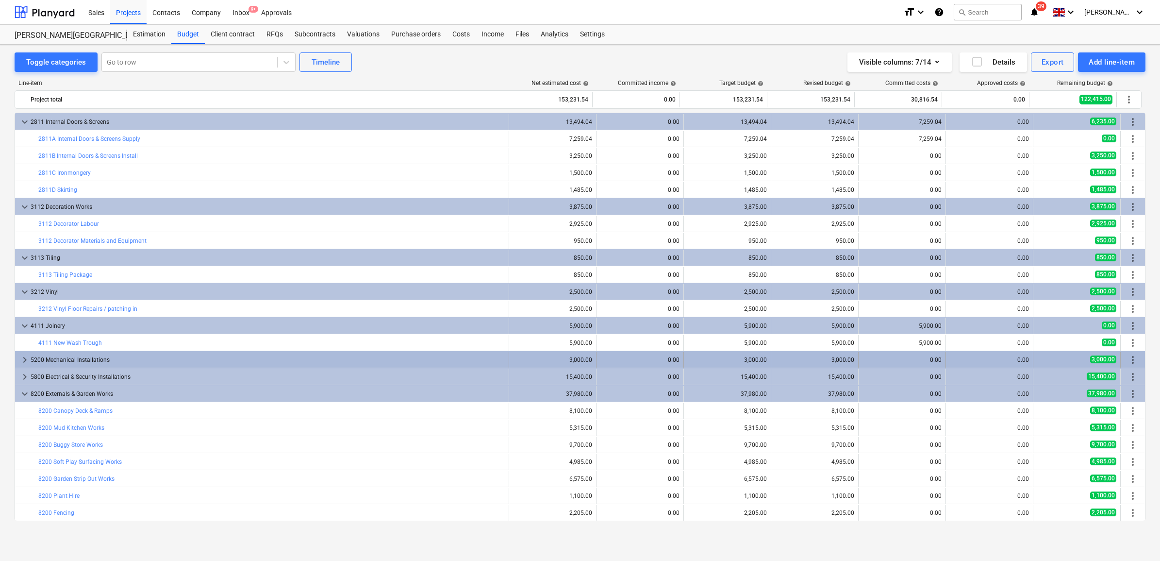
click at [199, 359] on div "5200 Mechanical Installations" at bounding box center [268, 360] width 474 height 16
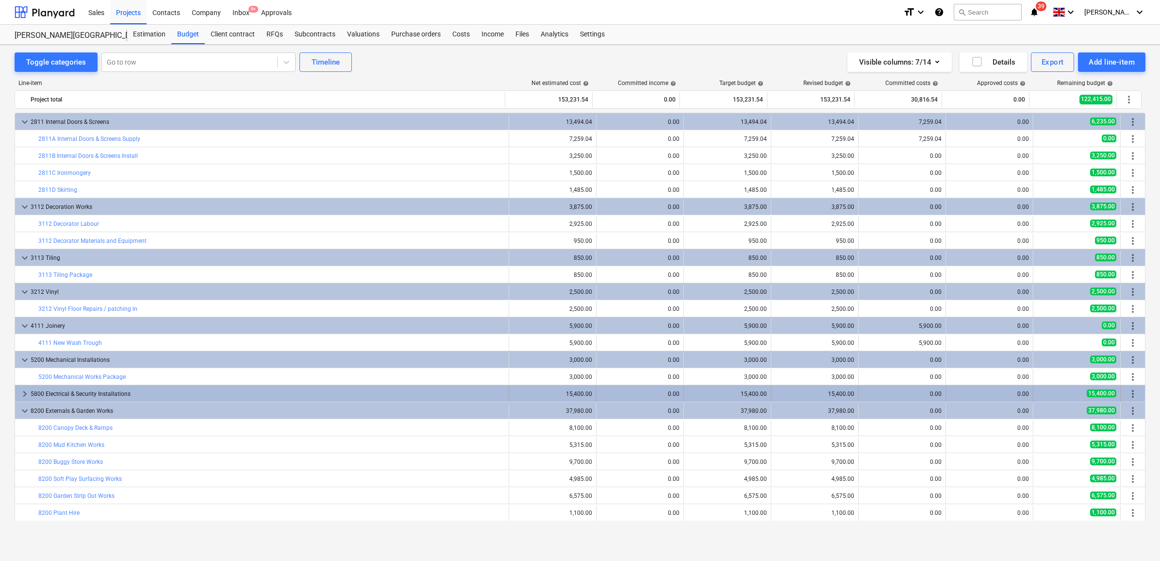
click at [193, 390] on div "5800 Electrical & Security Installations" at bounding box center [268, 394] width 474 height 16
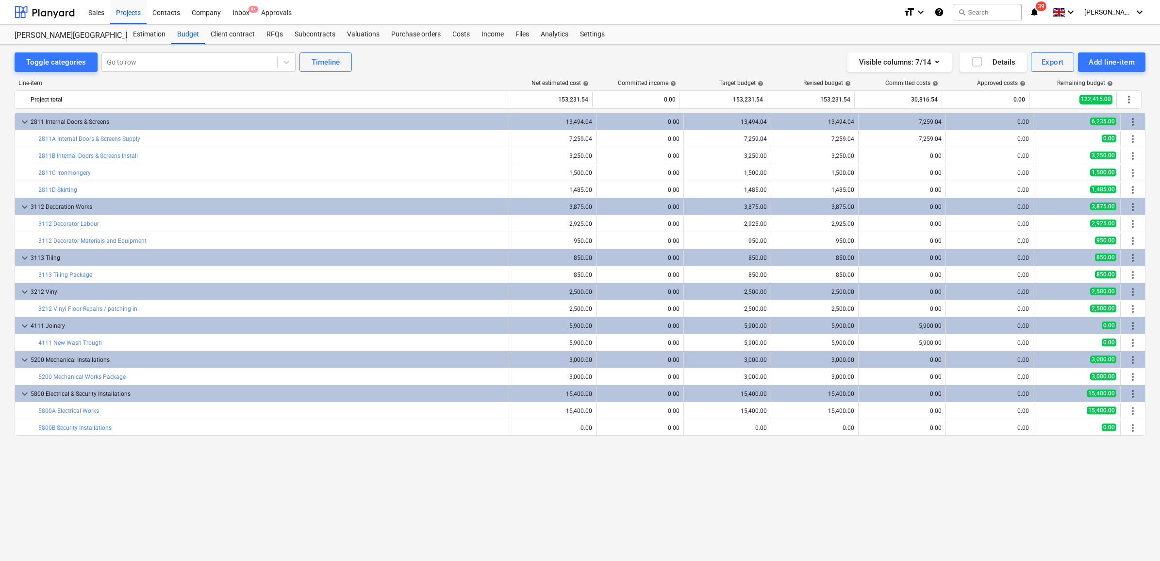
scroll to position [0, 0]
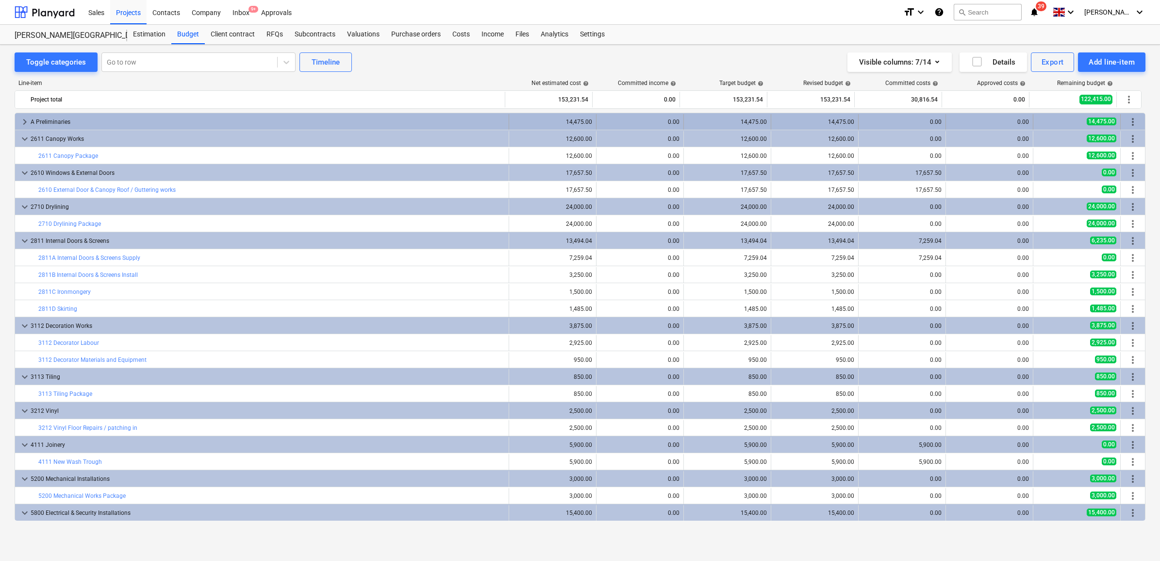
click at [129, 121] on div "A Preliminaries" at bounding box center [268, 122] width 474 height 16
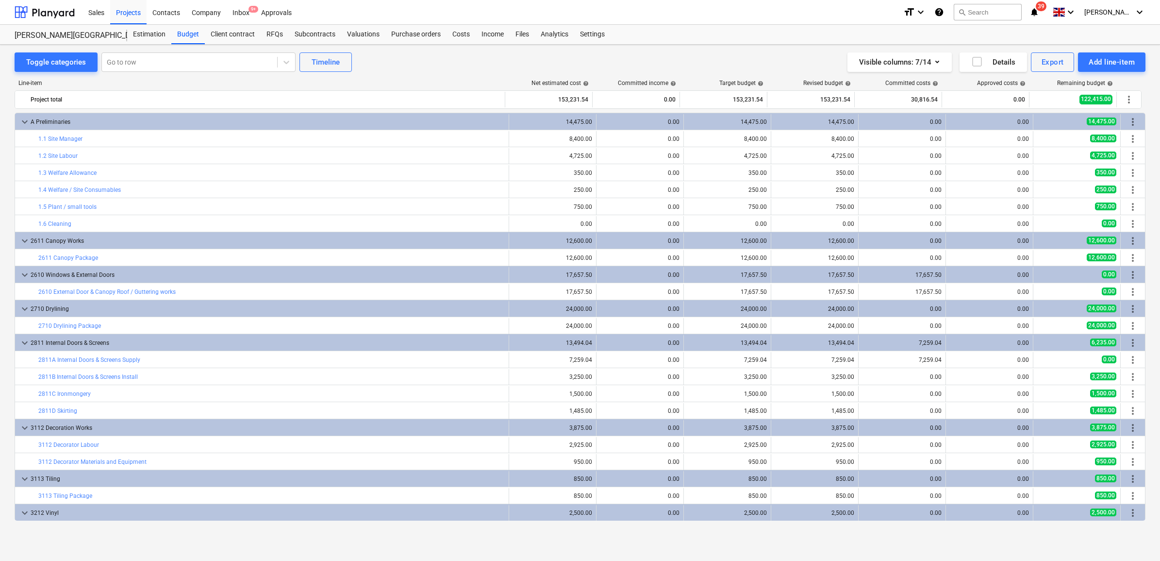
click at [129, 121] on div "A Preliminaries" at bounding box center [268, 122] width 474 height 16
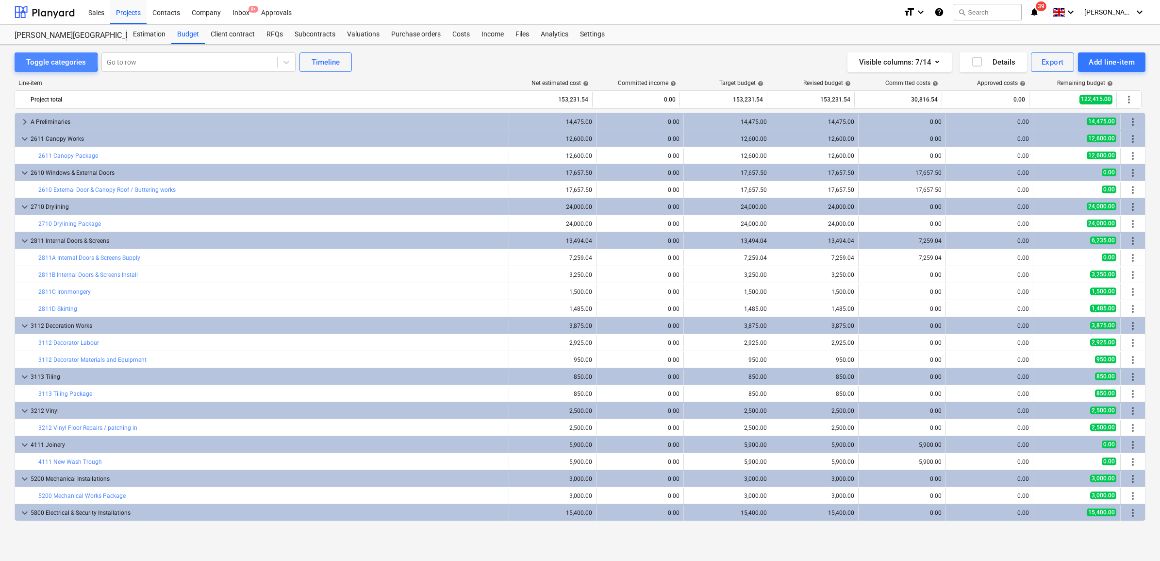
click at [35, 61] on div "Toggle categories" at bounding box center [56, 62] width 60 height 13
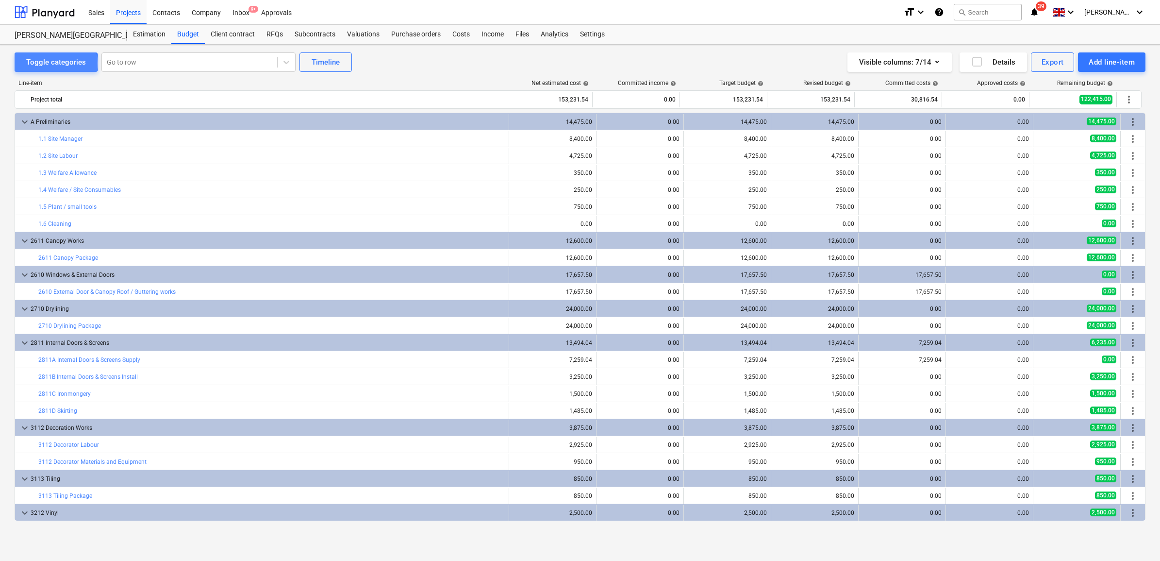
click at [36, 63] on div "Toggle categories" at bounding box center [56, 62] width 60 height 13
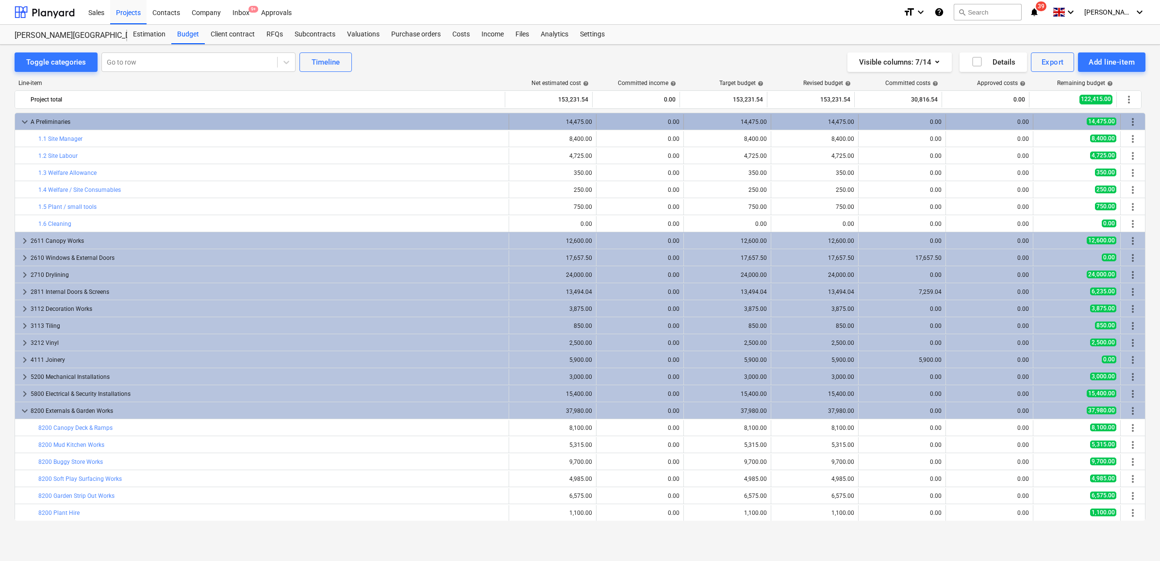
click at [1128, 122] on span "more_vert" at bounding box center [1133, 122] width 12 height 12
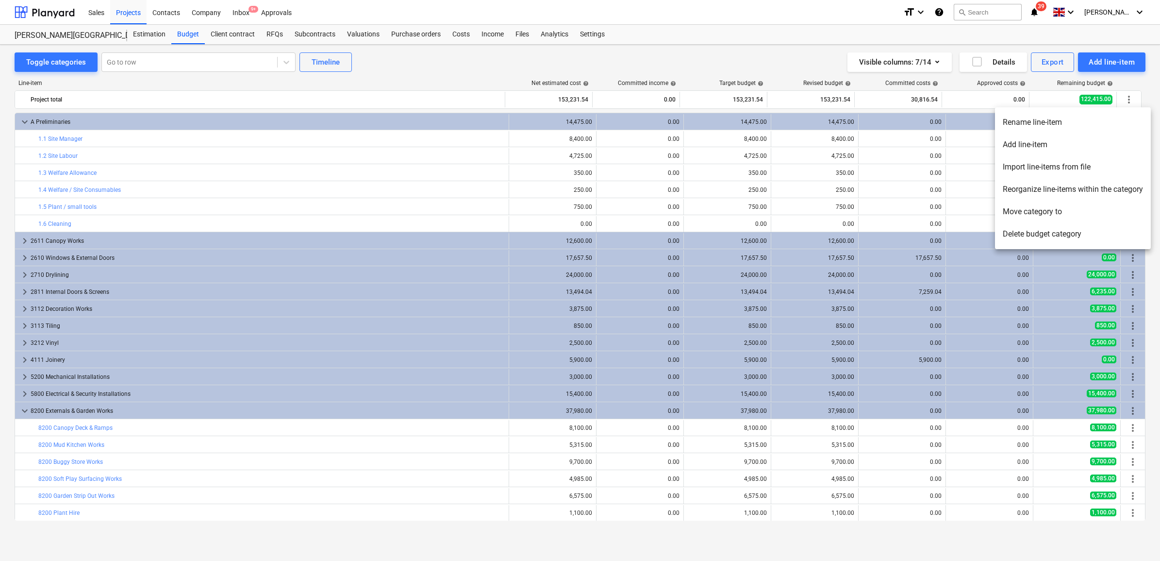
click at [1044, 139] on li "Add line-item" at bounding box center [1073, 144] width 156 height 22
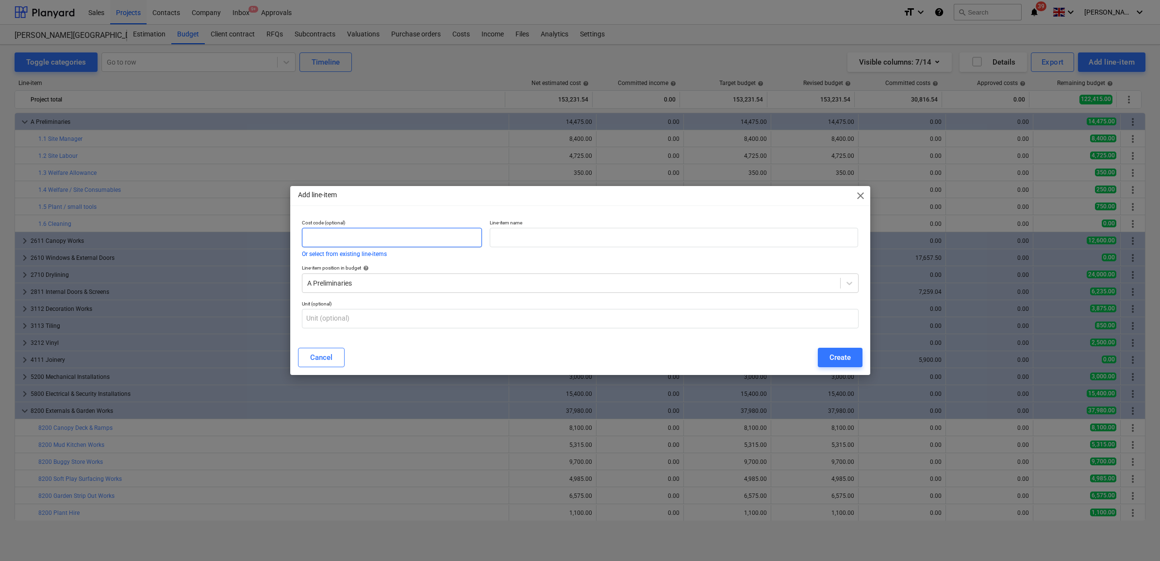
click at [367, 238] on input "text" at bounding box center [392, 237] width 181 height 19
click at [541, 233] on input "text" at bounding box center [674, 237] width 368 height 19
click at [830, 354] on div "Create" at bounding box center [839, 357] width 21 height 13
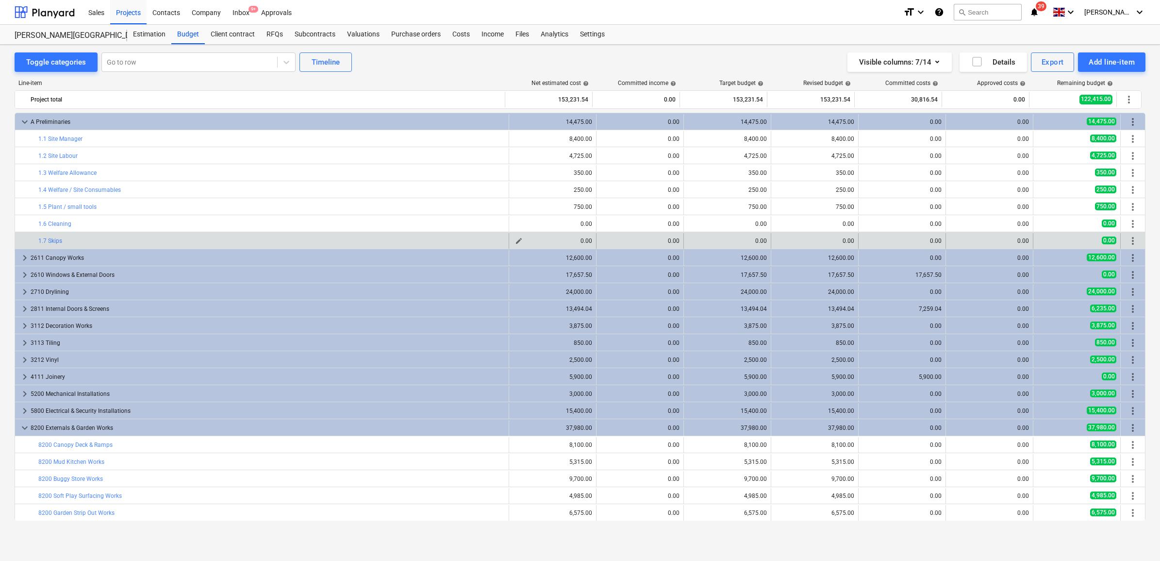
click at [515, 241] on span "edit" at bounding box center [519, 241] width 8 height 8
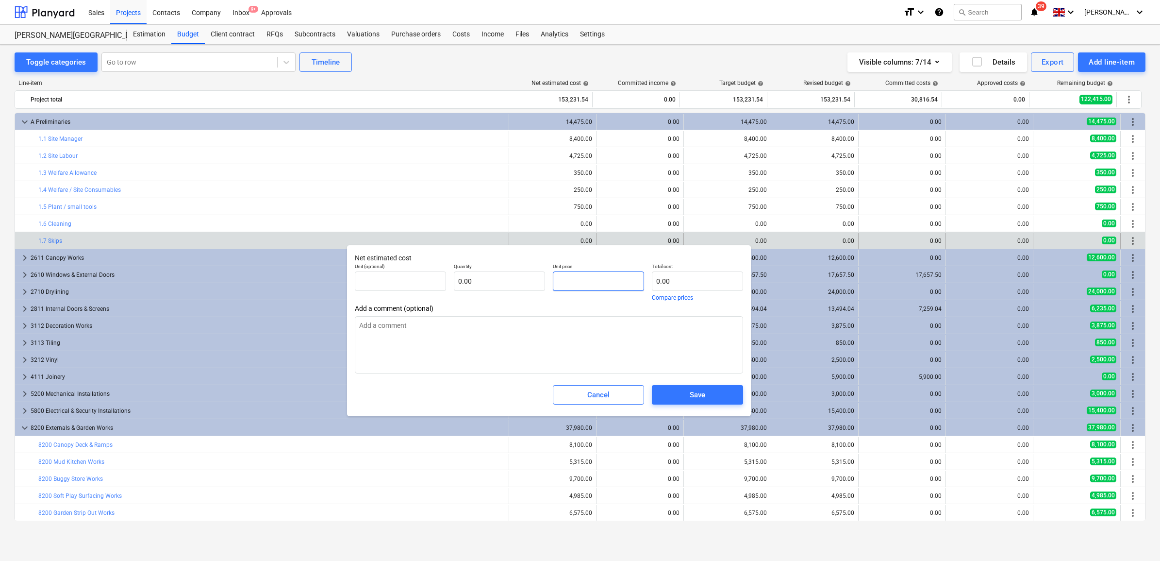
click at [597, 287] on input "text" at bounding box center [598, 280] width 91 height 19
drag, startPoint x: 570, startPoint y: 275, endPoint x: 457, endPoint y: 263, distance: 113.8
click at [457, 263] on div "Unit (optional) pcs Quantity 1.00 Unit price 2040 Total cost 2,040.00 Compare p…" at bounding box center [549, 281] width 396 height 45
click at [692, 395] on div "Save" at bounding box center [698, 394] width 16 height 13
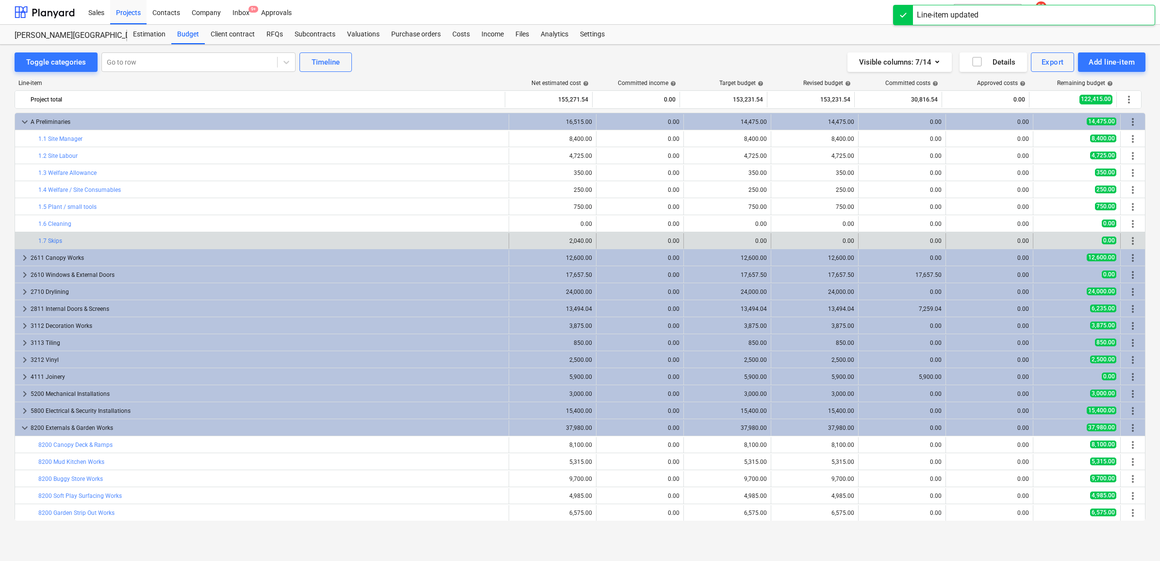
click at [612, 241] on div "0.00" at bounding box center [639, 240] width 79 height 7
click at [606, 241] on div "0.00" at bounding box center [639, 240] width 79 height 7
click at [697, 243] on div "0.00" at bounding box center [727, 240] width 79 height 7
click at [691, 240] on span "edit" at bounding box center [694, 241] width 8 height 8
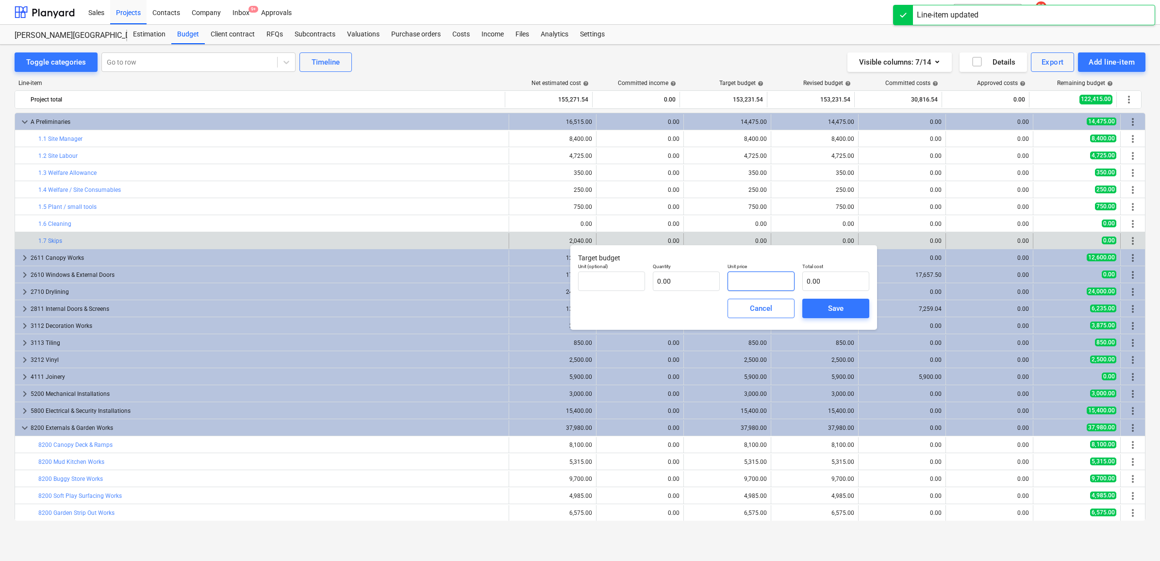
drag, startPoint x: 727, startPoint y: 273, endPoint x: 746, endPoint y: 284, distance: 22.2
click at [728, 273] on input "text" at bounding box center [760, 280] width 67 height 19
paste input "2040"
click at [817, 309] on span "Save" at bounding box center [836, 308] width 44 height 13
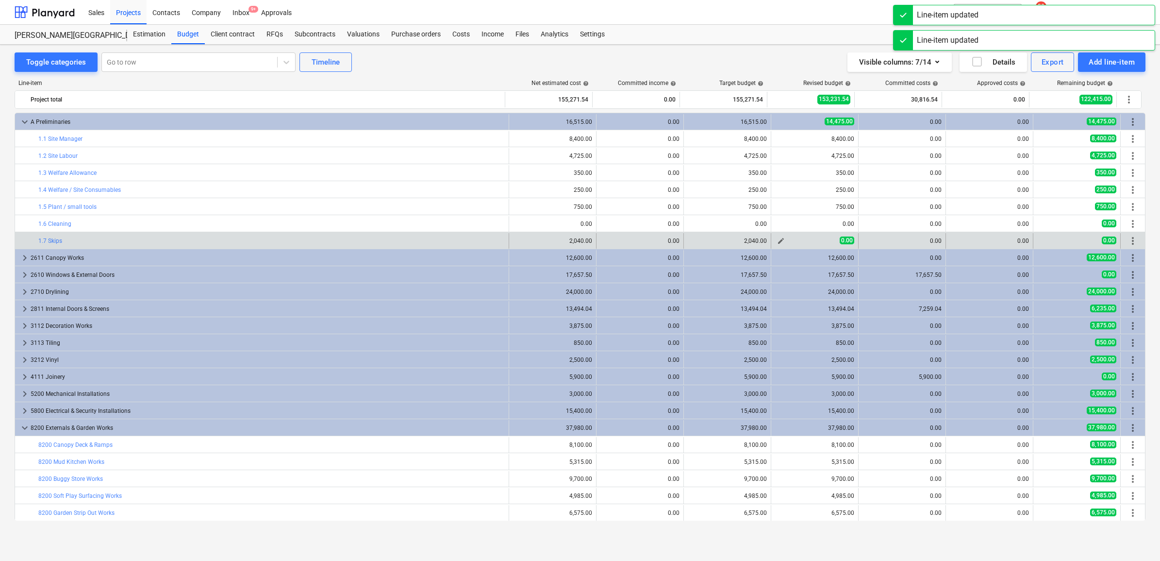
drag, startPoint x: 802, startPoint y: 248, endPoint x: 785, endPoint y: 240, distance: 18.9
click at [787, 239] on div "0.00" at bounding box center [814, 240] width 79 height 8
click at [779, 240] on span "edit" at bounding box center [781, 241] width 8 height 8
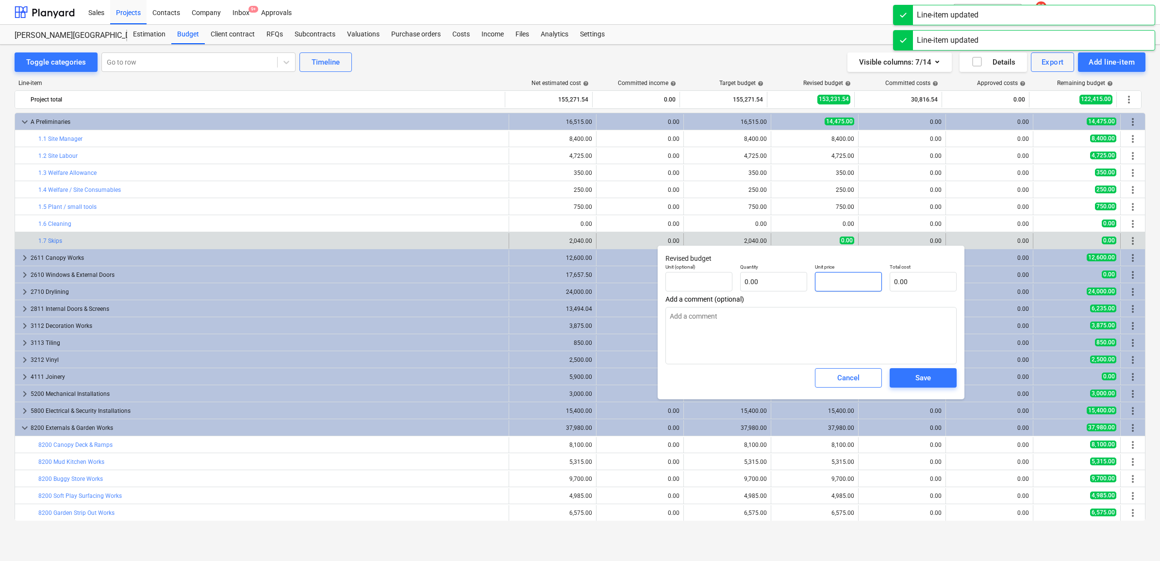
click at [842, 284] on input "text" at bounding box center [848, 281] width 67 height 19
paste input "2040"
click at [923, 380] on div "Save" at bounding box center [923, 377] width 16 height 13
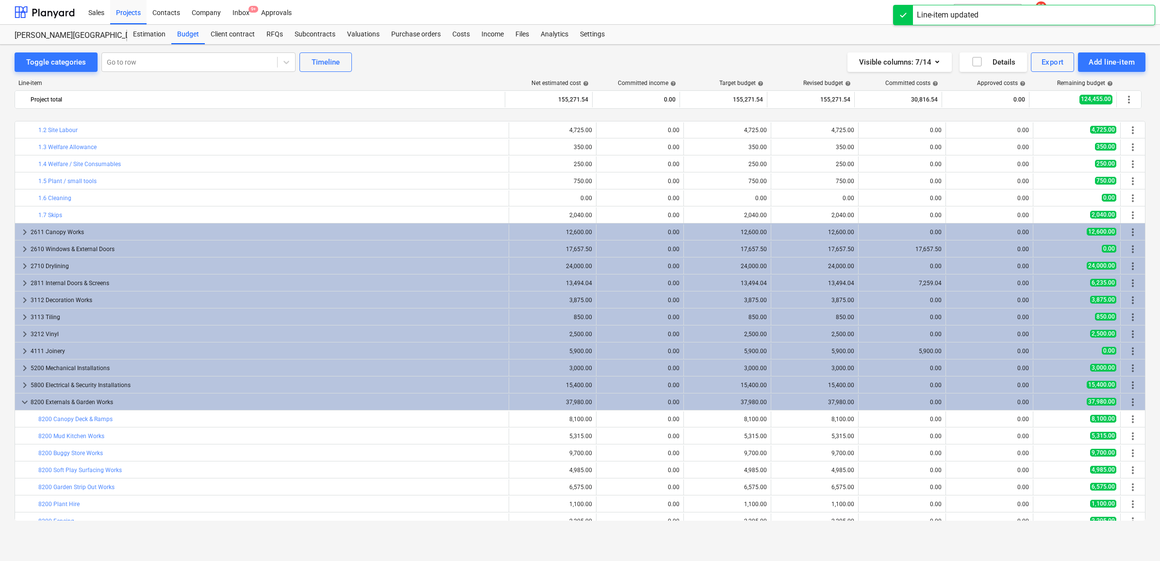
scroll to position [51, 0]
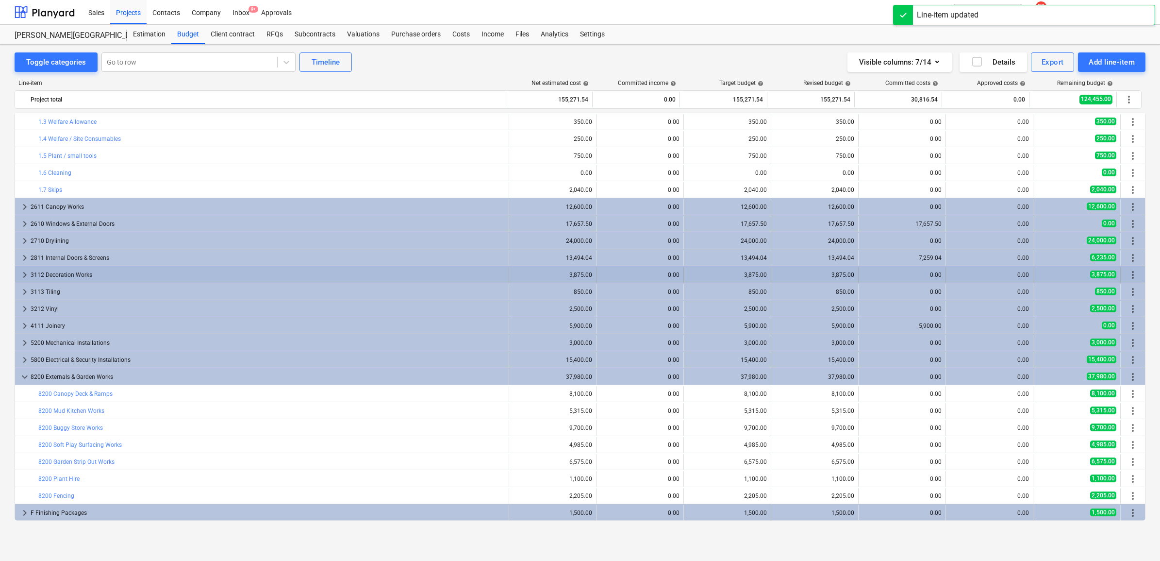
click at [379, 275] on div "3112 Decoration Works" at bounding box center [268, 275] width 474 height 16
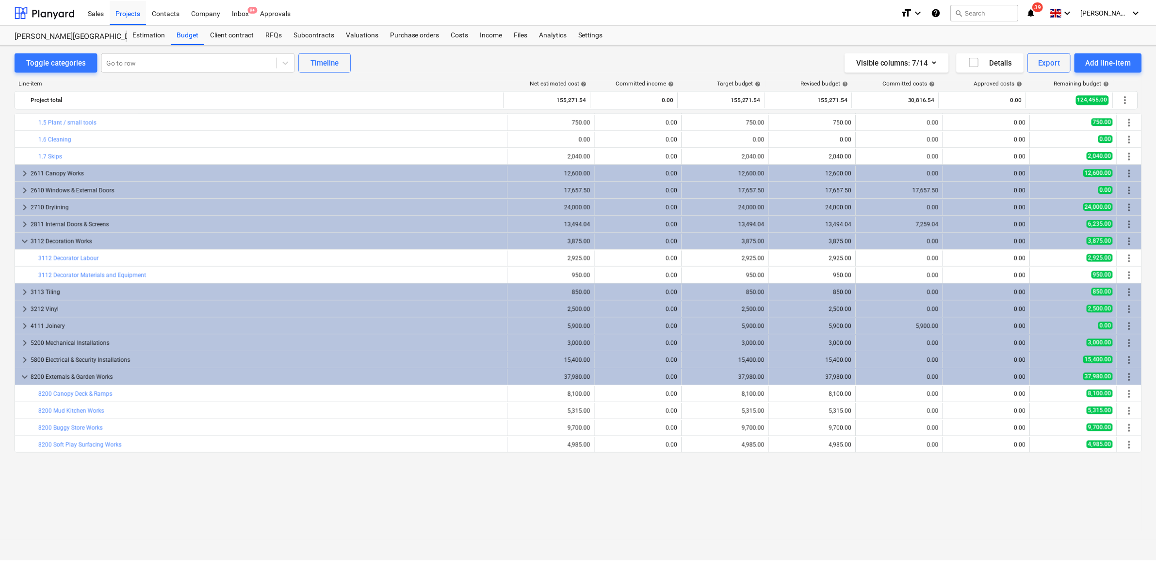
scroll to position [0, 0]
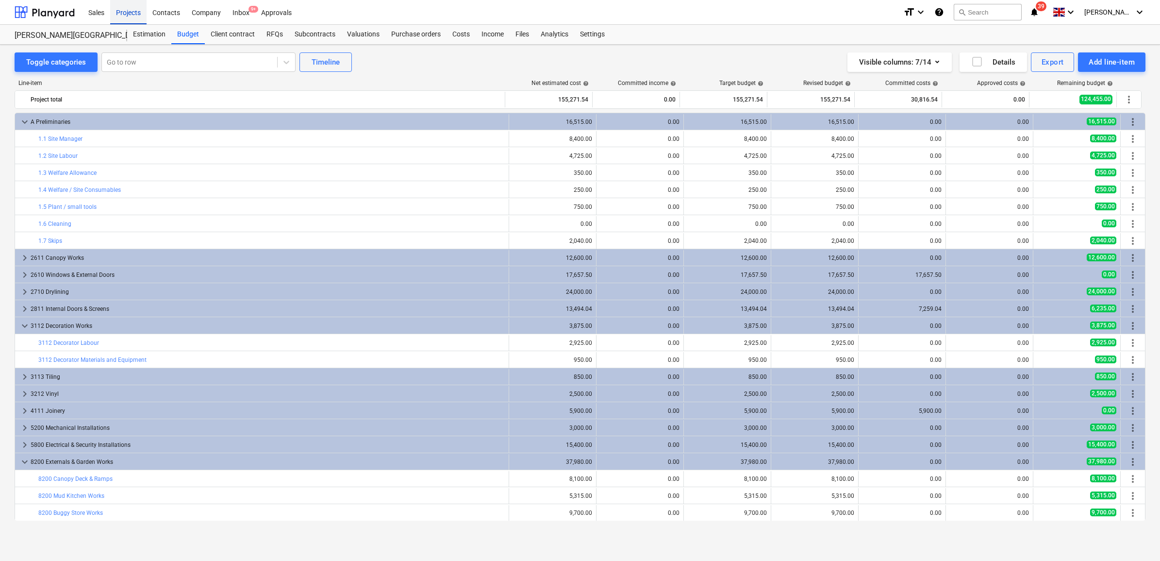
click at [138, 13] on div "Projects" at bounding box center [128, 12] width 36 height 25
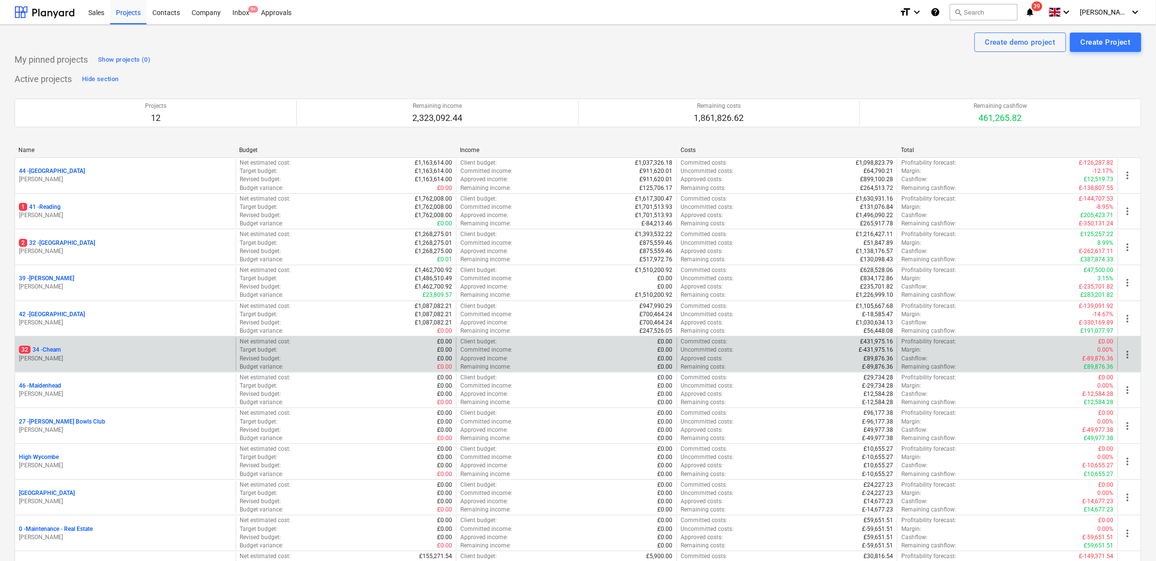
scroll to position [105, 0]
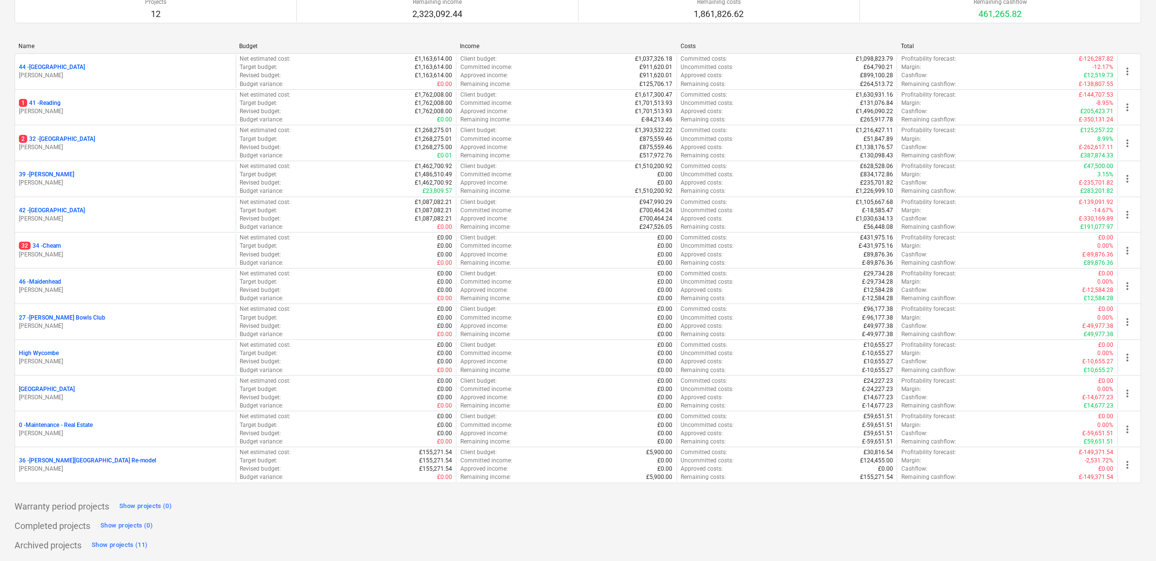
drag, startPoint x: 76, startPoint y: 314, endPoint x: 85, endPoint y: 322, distance: 12.1
click at [76, 314] on p "27 - [PERSON_NAME] Bowls Club" at bounding box center [62, 318] width 86 height 8
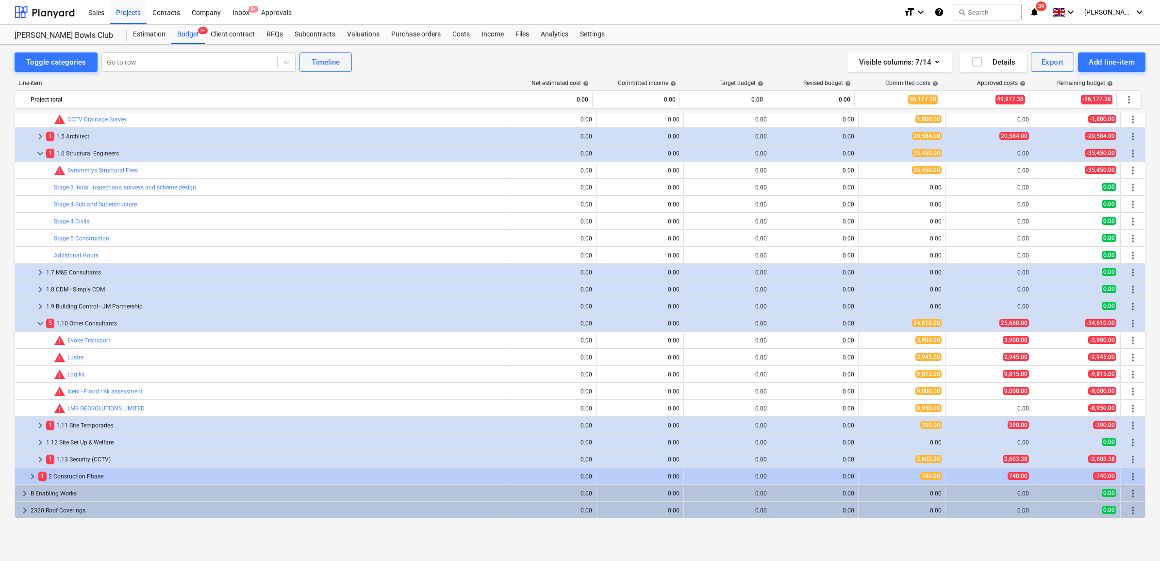
scroll to position [61, 0]
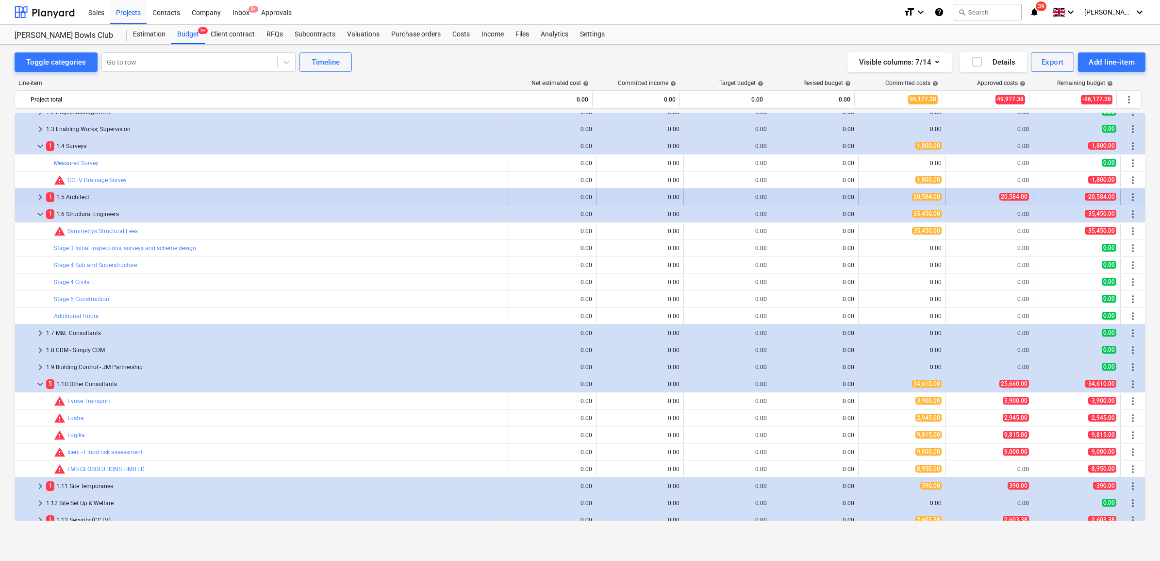
click at [85, 199] on div "1 1.5 Architect" at bounding box center [275, 197] width 459 height 16
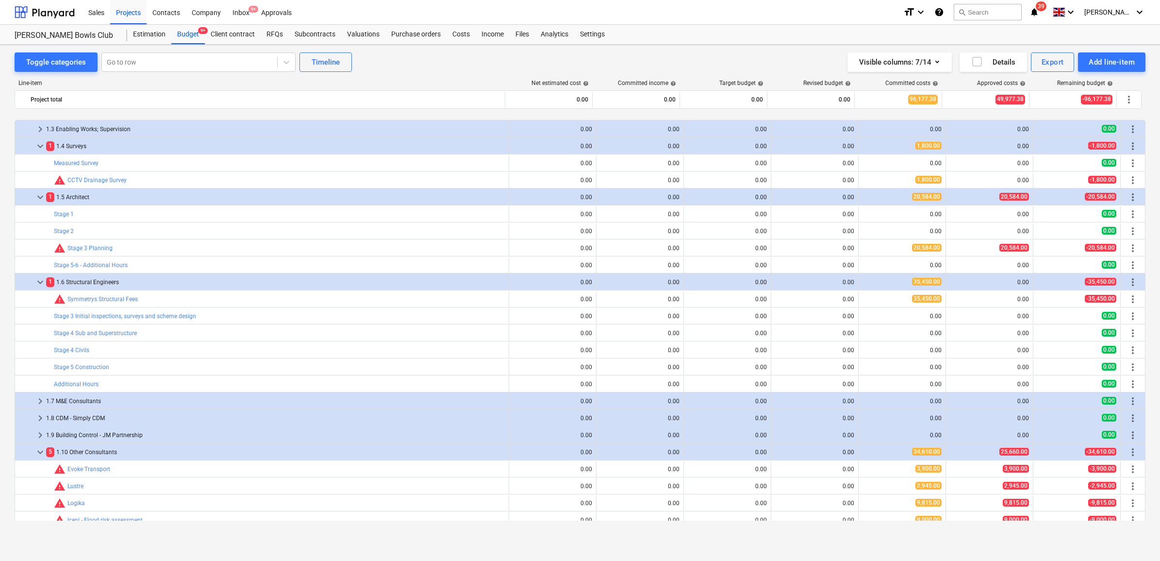
scroll to position [121, 0]
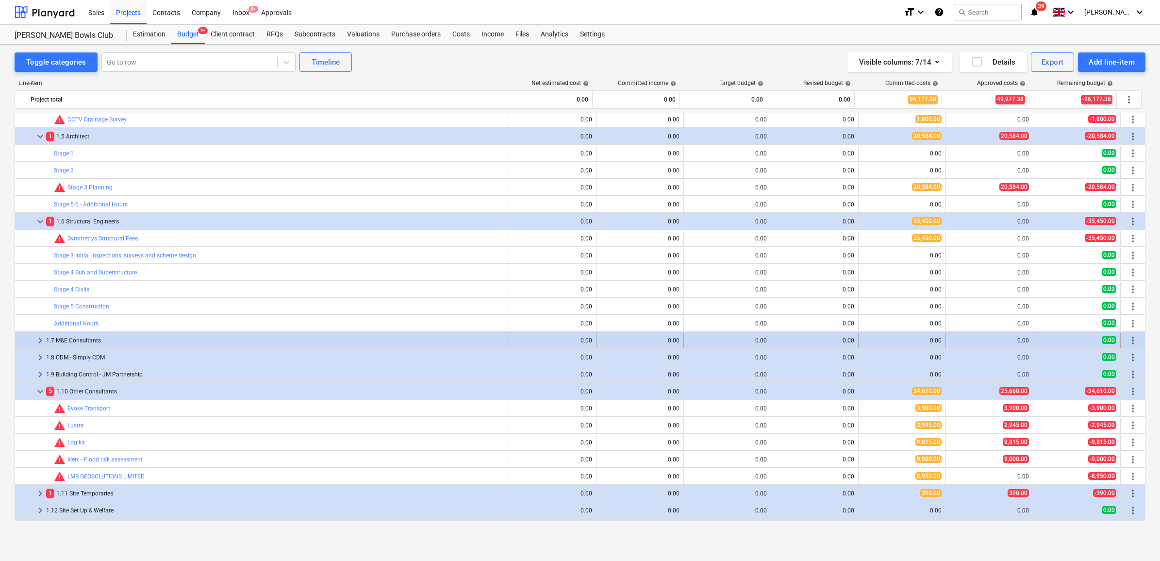
click at [42, 340] on span "keyboard_arrow_right" at bounding box center [40, 340] width 12 height 12
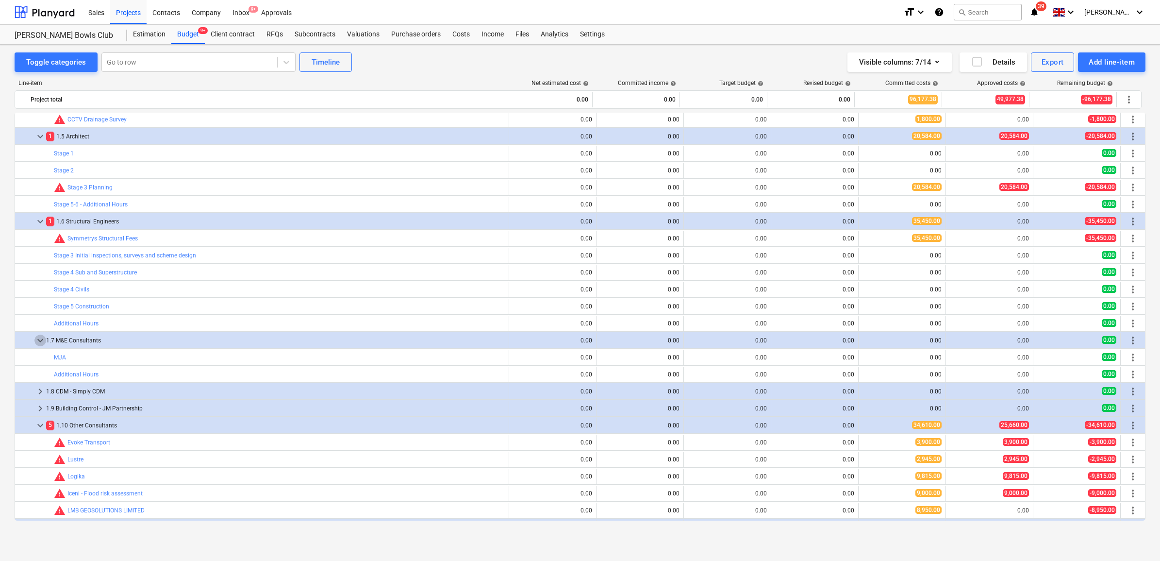
click at [42, 340] on span "keyboard_arrow_down" at bounding box center [40, 340] width 12 height 12
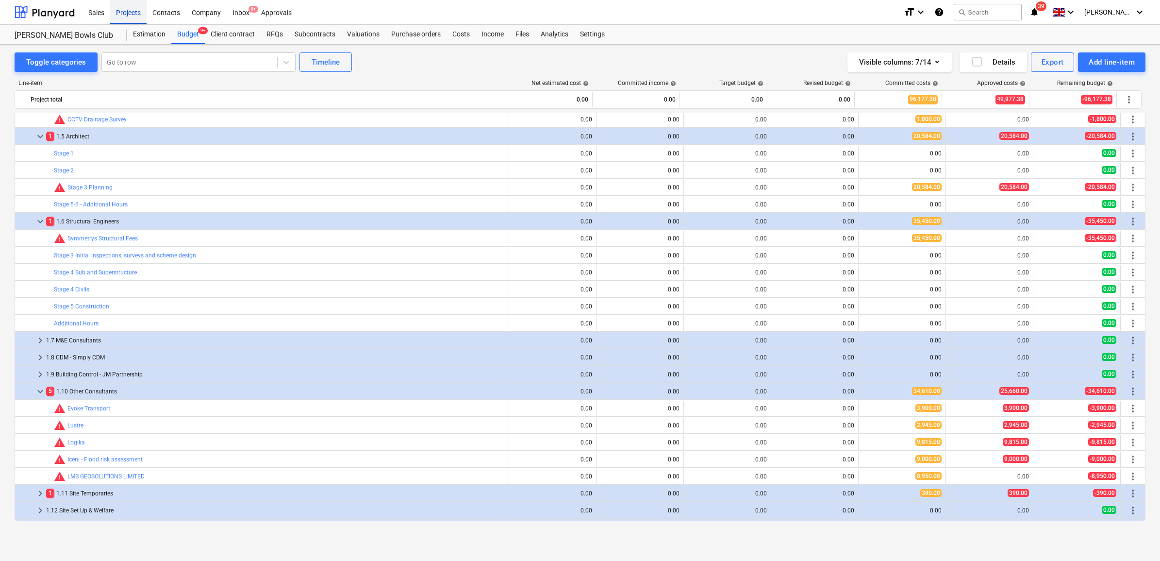
click at [123, 16] on div "Projects" at bounding box center [128, 12] width 36 height 25
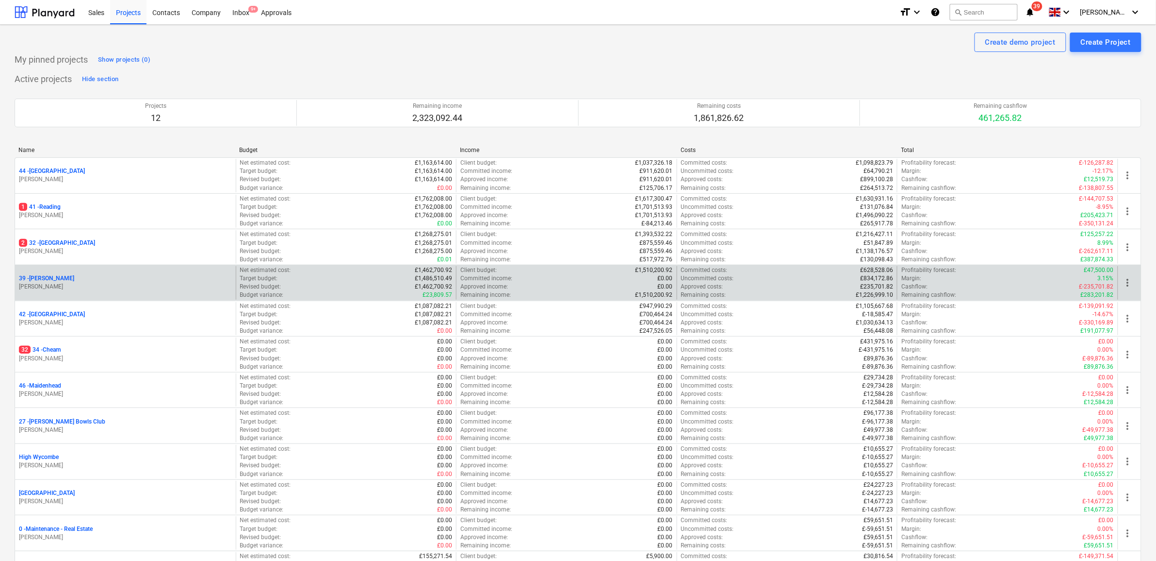
click at [43, 276] on p "39 - [GEOGRAPHIC_DATA]" at bounding box center [46, 278] width 55 height 8
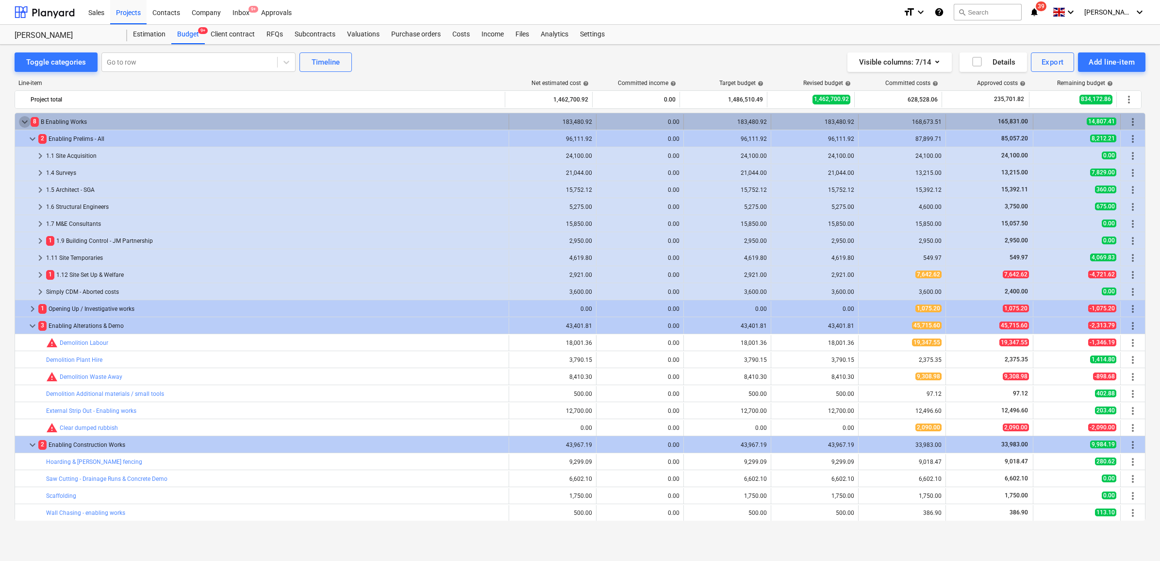
click at [23, 122] on span "keyboard_arrow_down" at bounding box center [25, 122] width 12 height 12
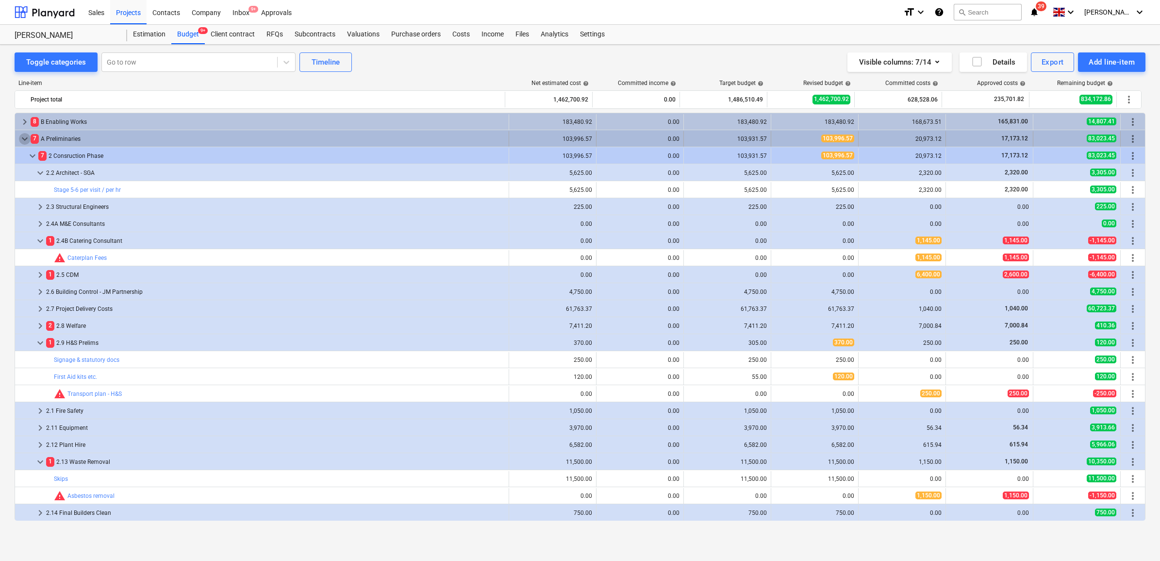
click at [23, 143] on span "keyboard_arrow_down" at bounding box center [25, 139] width 12 height 12
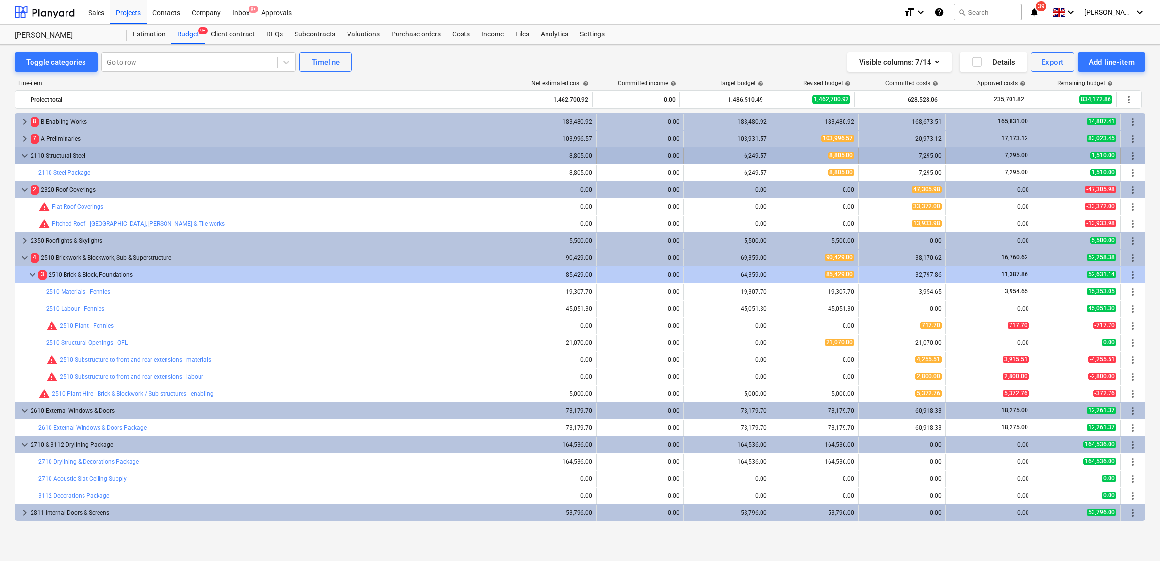
click at [22, 159] on span "keyboard_arrow_down" at bounding box center [25, 156] width 12 height 12
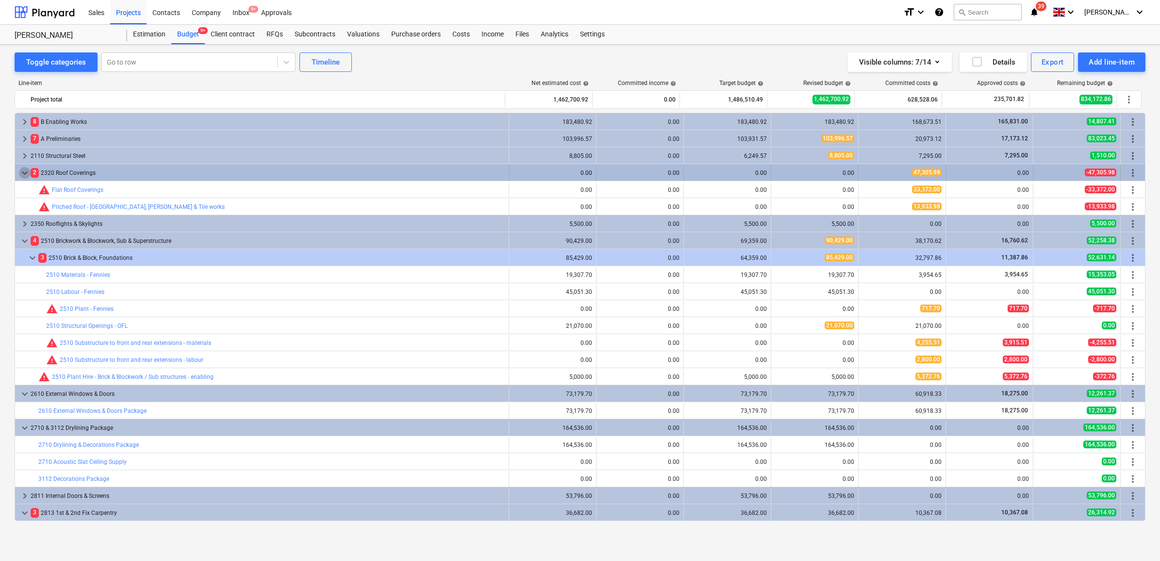
click at [19, 168] on span "keyboard_arrow_down" at bounding box center [25, 173] width 12 height 12
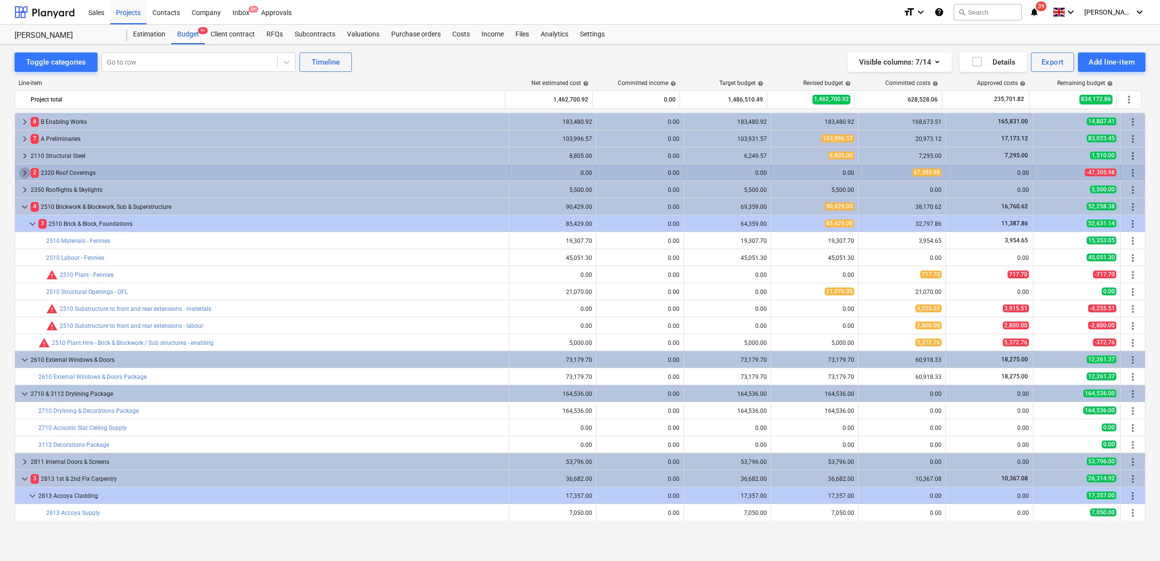
click at [20, 169] on span "keyboard_arrow_right" at bounding box center [25, 173] width 12 height 12
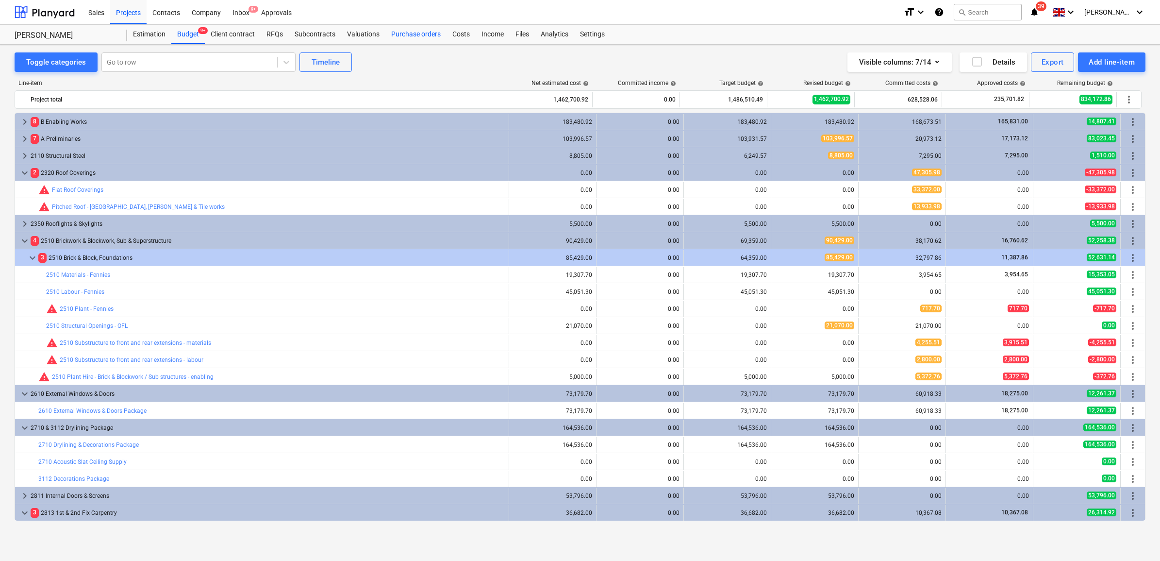
click at [400, 39] on div "Purchase orders" at bounding box center [415, 34] width 61 height 19
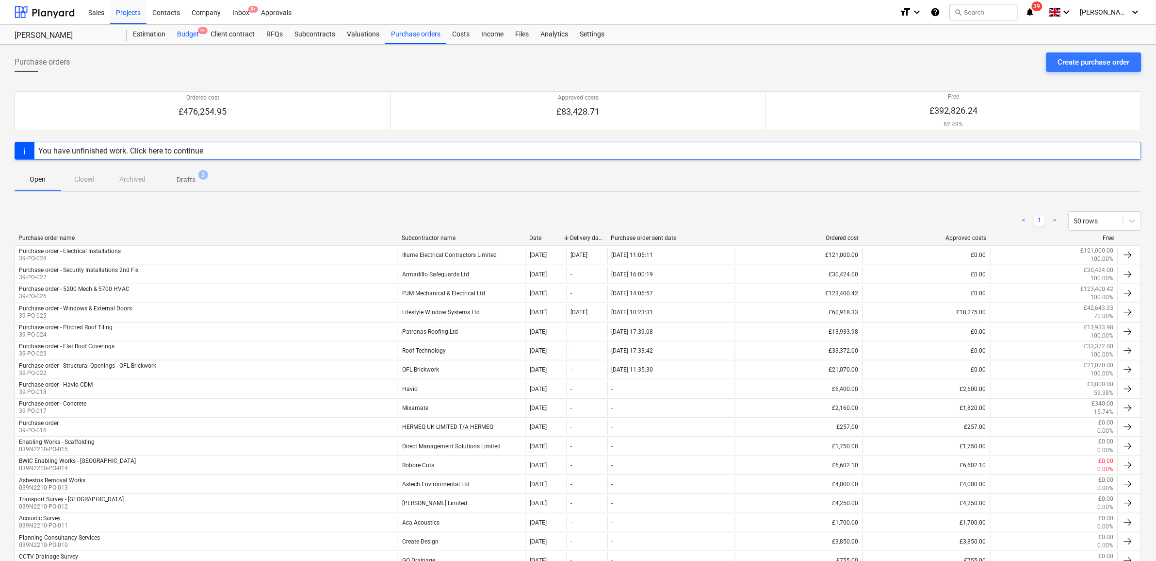
click at [190, 35] on div "Budget 9+" at bounding box center [187, 34] width 33 height 19
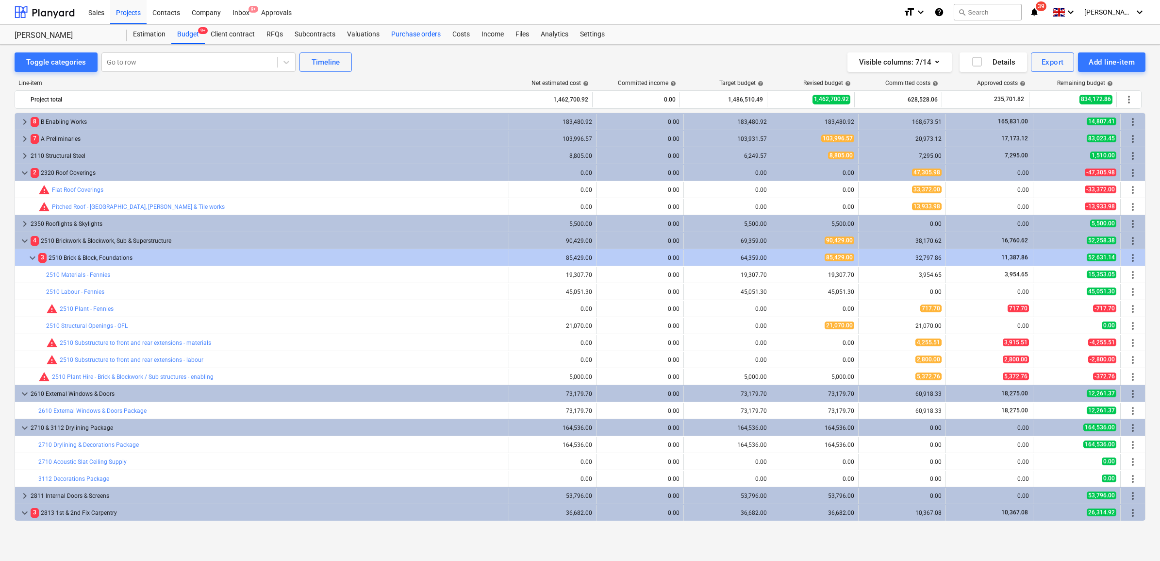
click at [409, 32] on div "Purchase orders" at bounding box center [415, 34] width 61 height 19
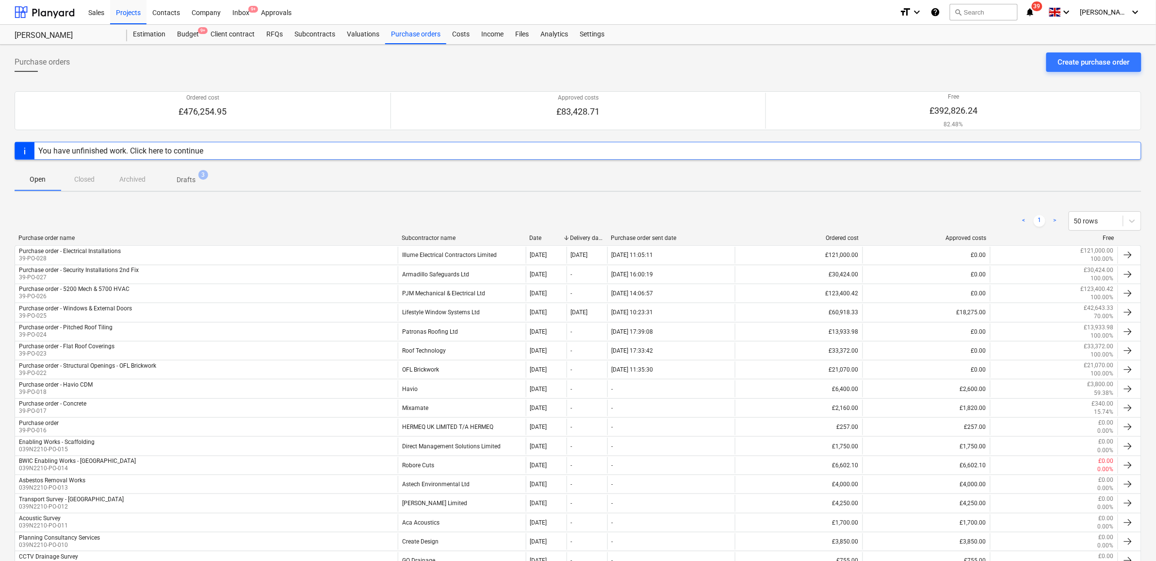
click at [185, 181] on p "Drafts" at bounding box center [186, 180] width 19 height 10
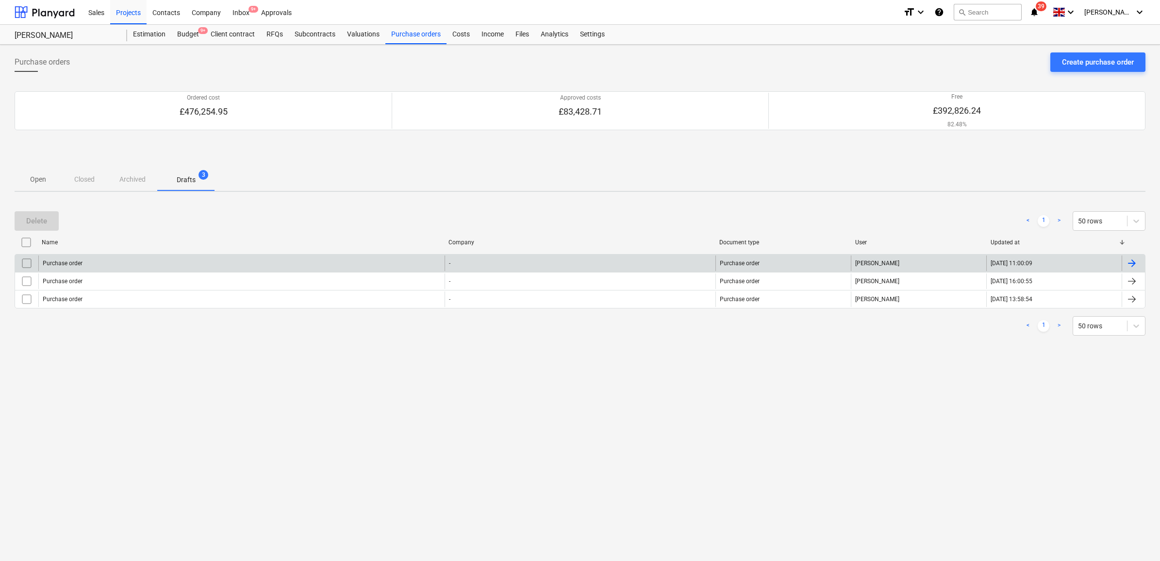
click at [27, 263] on input "checkbox" at bounding box center [27, 263] width 16 height 16
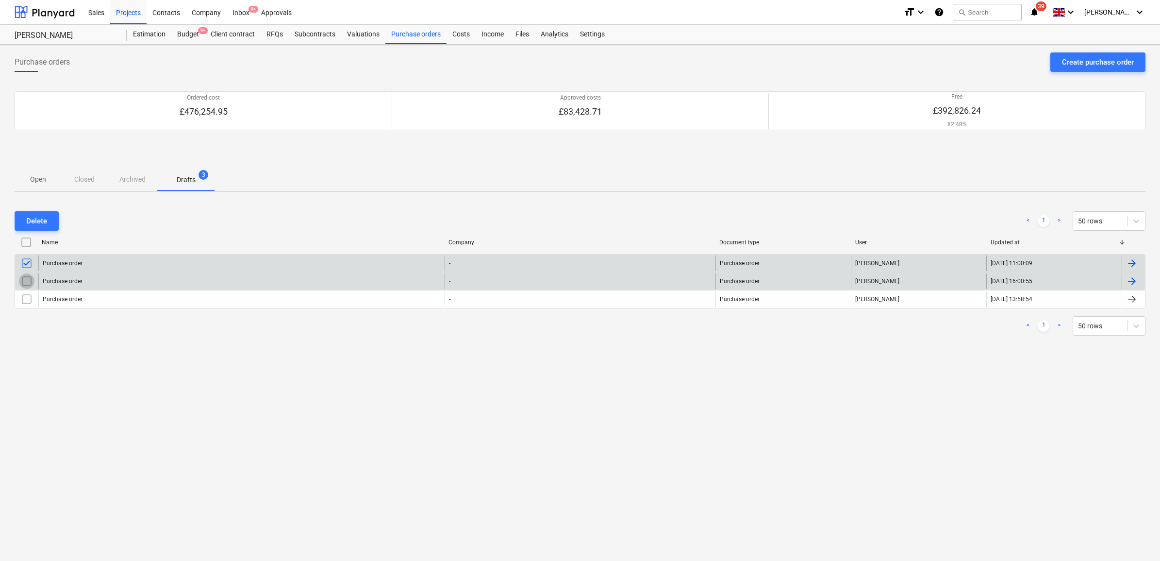
click at [29, 276] on input "checkbox" at bounding box center [27, 281] width 16 height 16
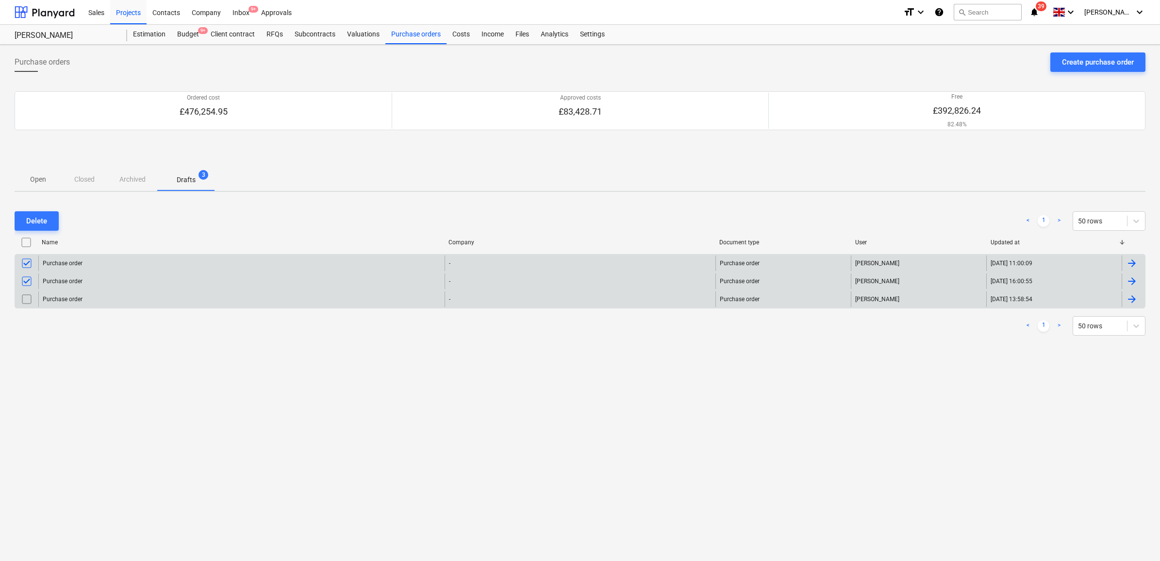
click at [30, 294] on input "checkbox" at bounding box center [27, 299] width 16 height 16
click at [36, 224] on div "Delete" at bounding box center [36, 221] width 21 height 13
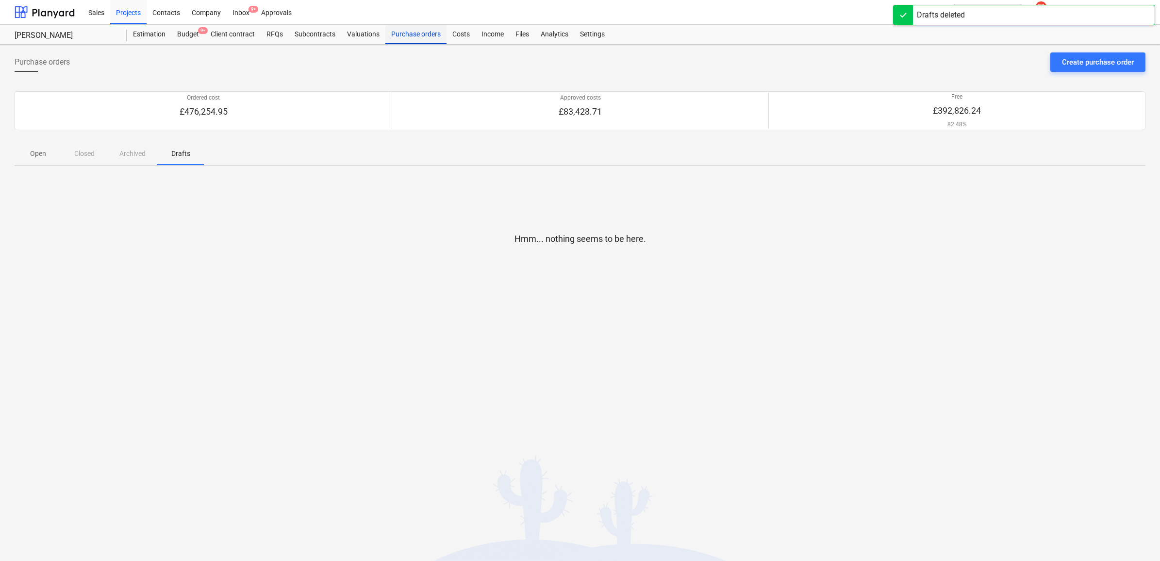
click at [401, 35] on div "Purchase orders" at bounding box center [415, 34] width 61 height 19
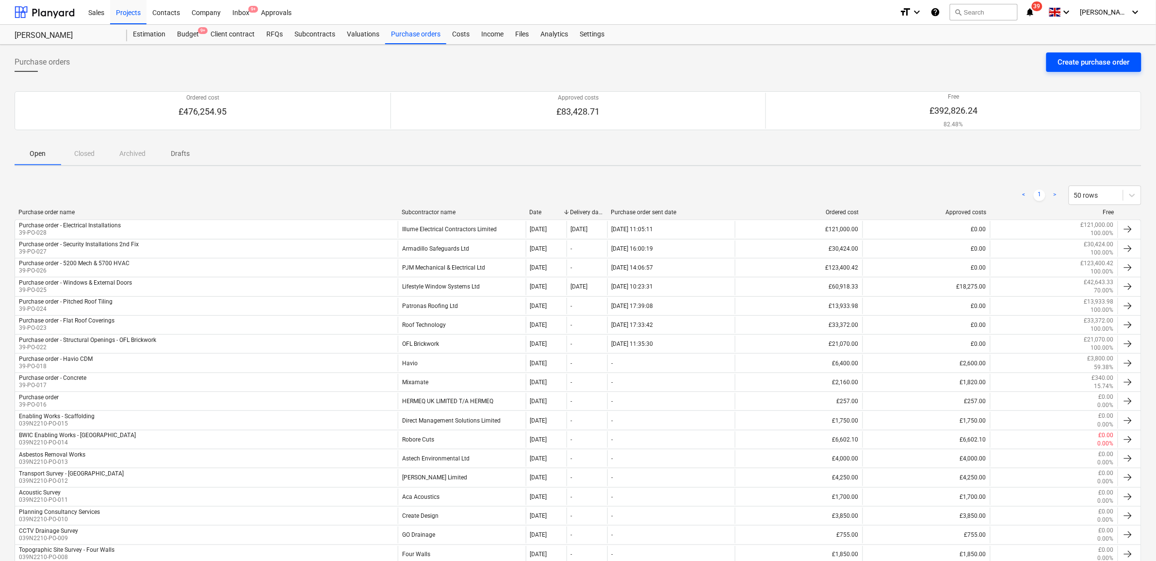
click at [1109, 64] on div "Create purchase order" at bounding box center [1094, 62] width 72 height 13
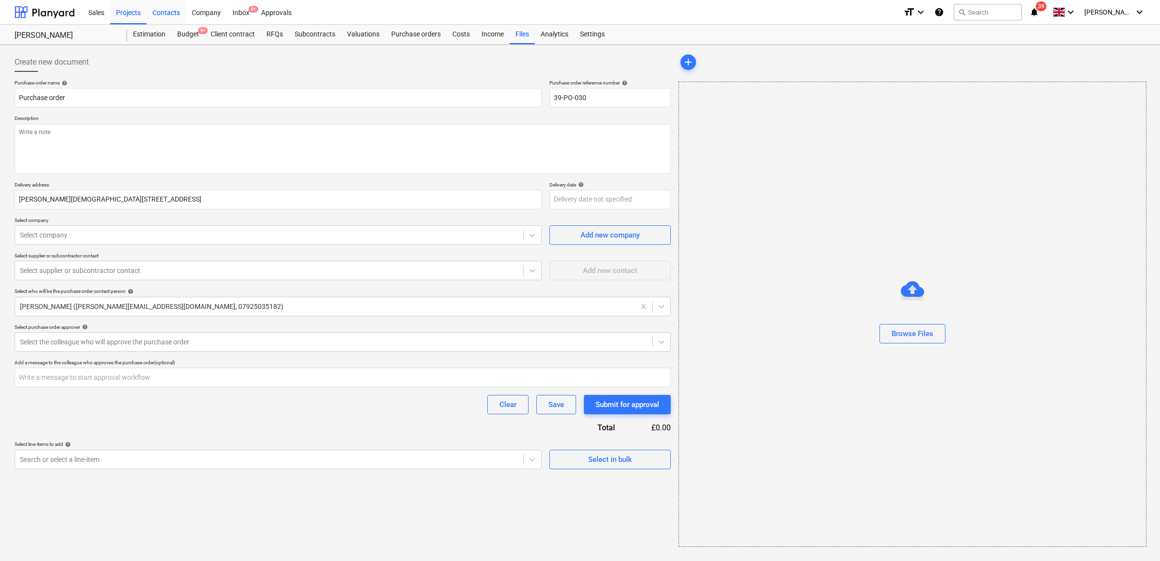
click at [159, 16] on div "Contacts" at bounding box center [166, 12] width 39 height 25
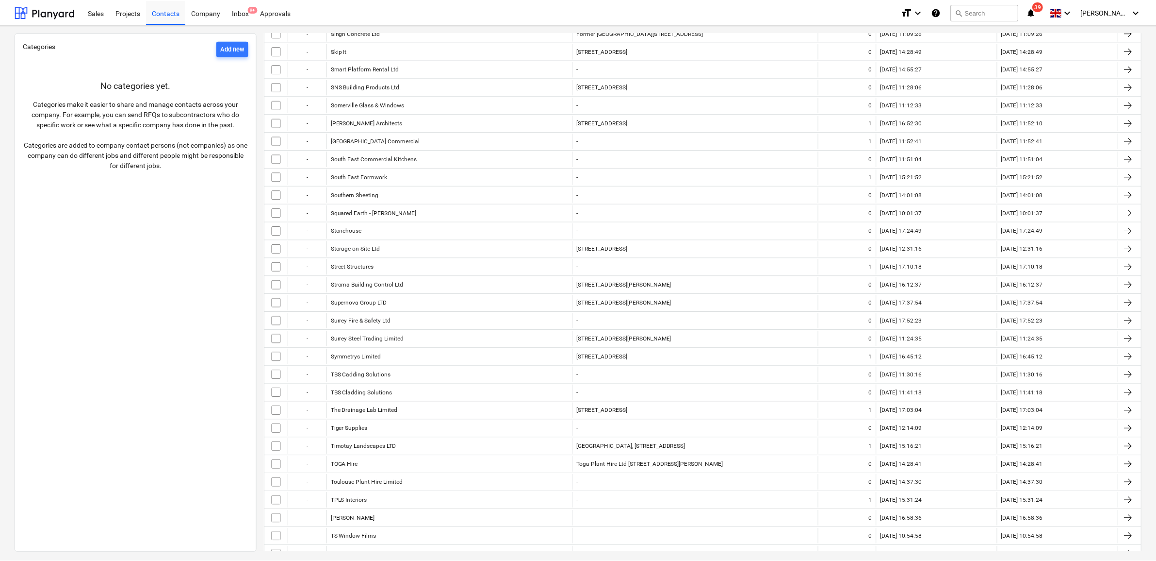
scroll to position [3277, 0]
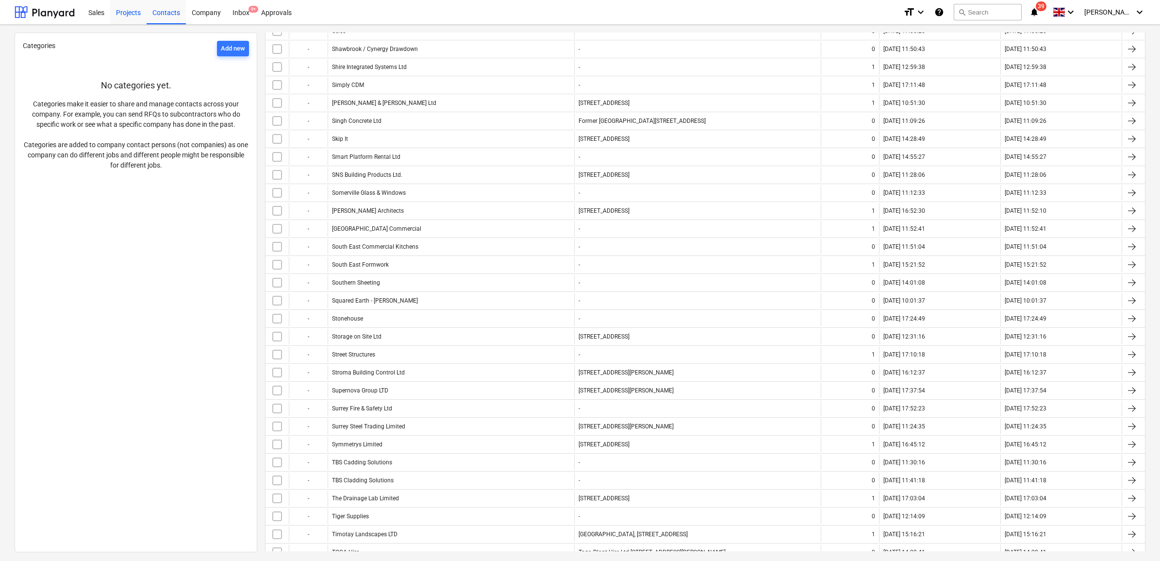
click at [126, 17] on div "Projects" at bounding box center [128, 12] width 36 height 25
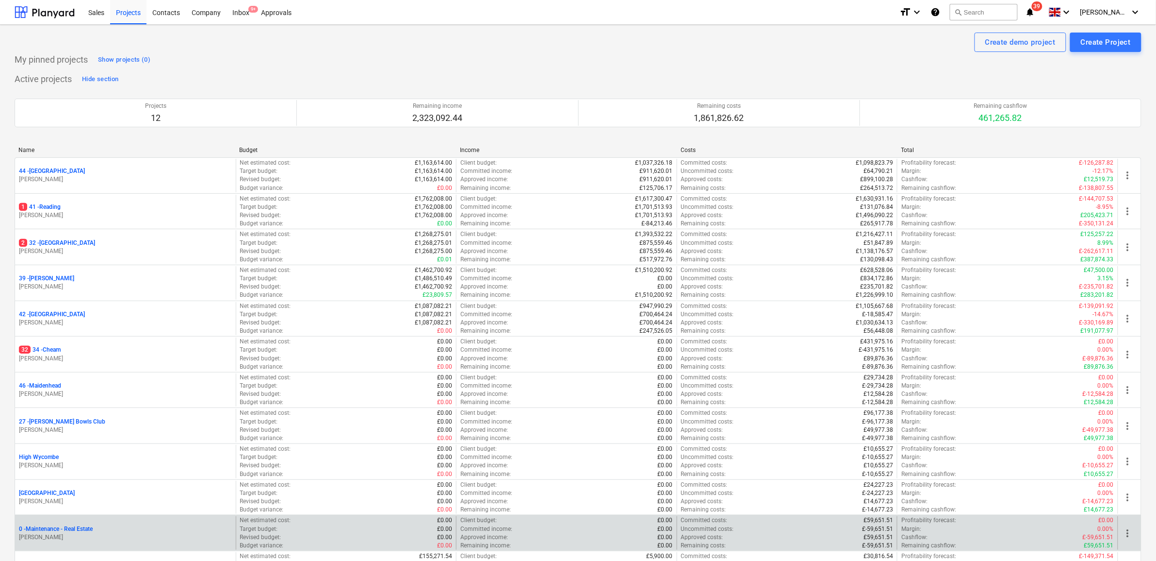
scroll to position [105, 0]
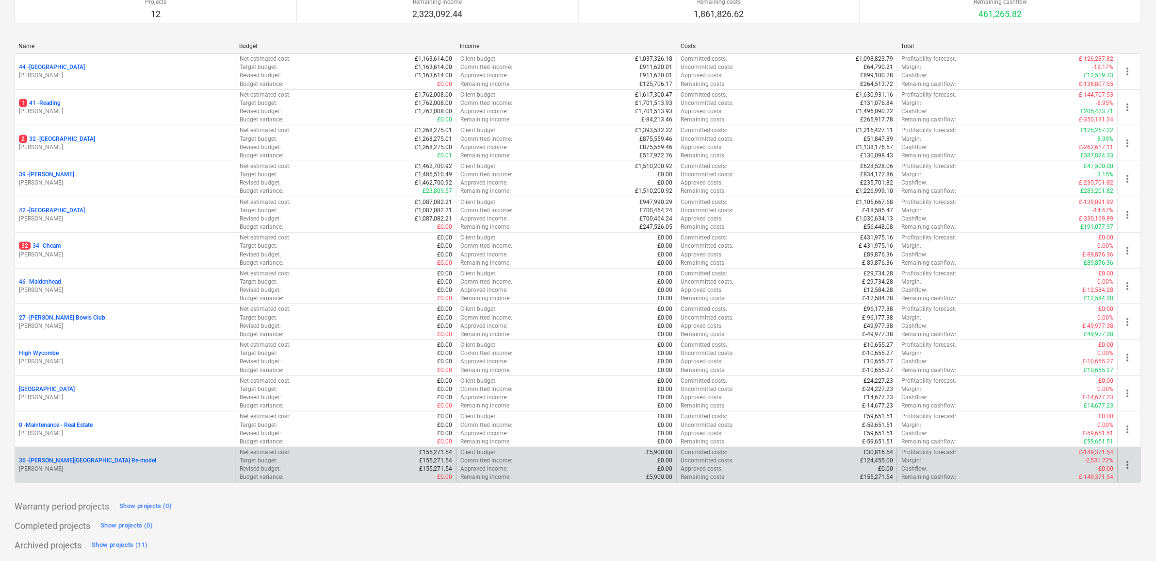
click at [79, 462] on p "36 - [PERSON_NAME][GEOGRAPHIC_DATA] Re-model" at bounding box center [87, 460] width 137 height 8
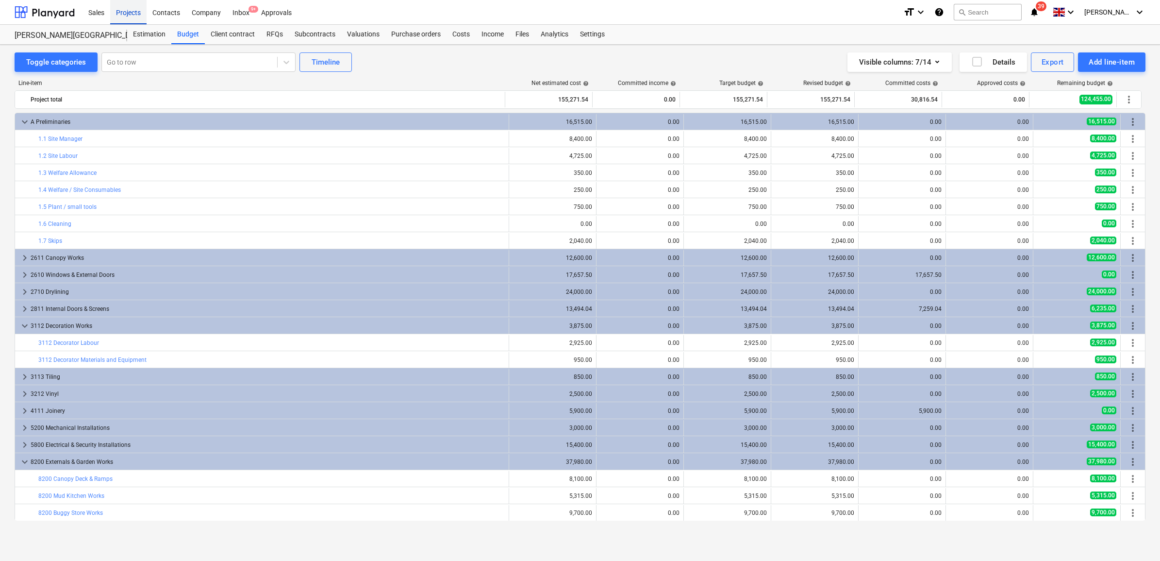
click at [117, 15] on div "Projects" at bounding box center [128, 12] width 36 height 25
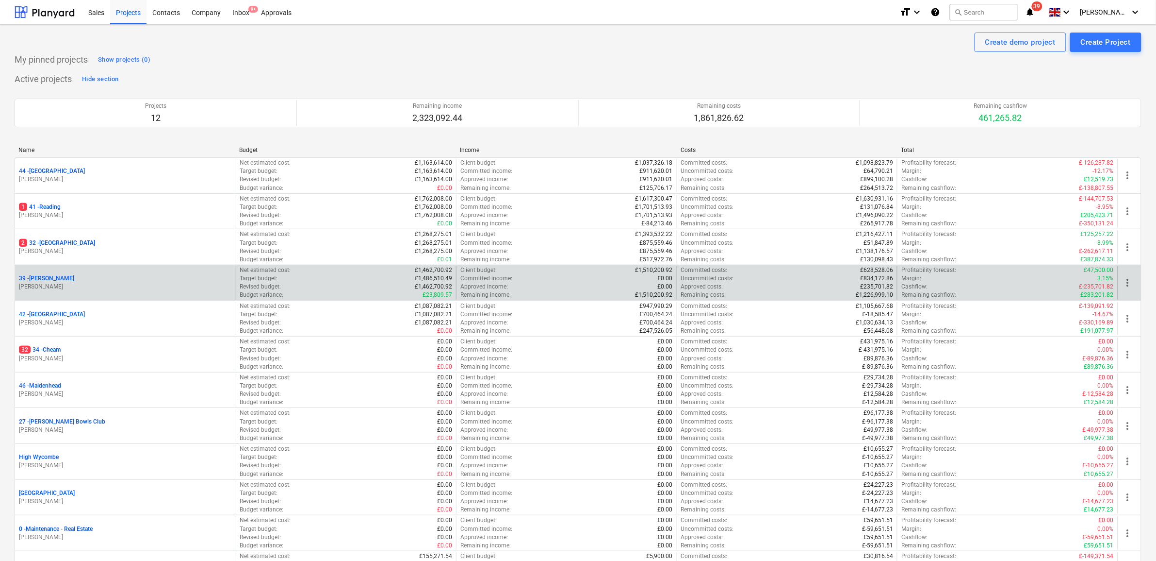
click at [40, 282] on p "39 - [GEOGRAPHIC_DATA]" at bounding box center [46, 278] width 55 height 8
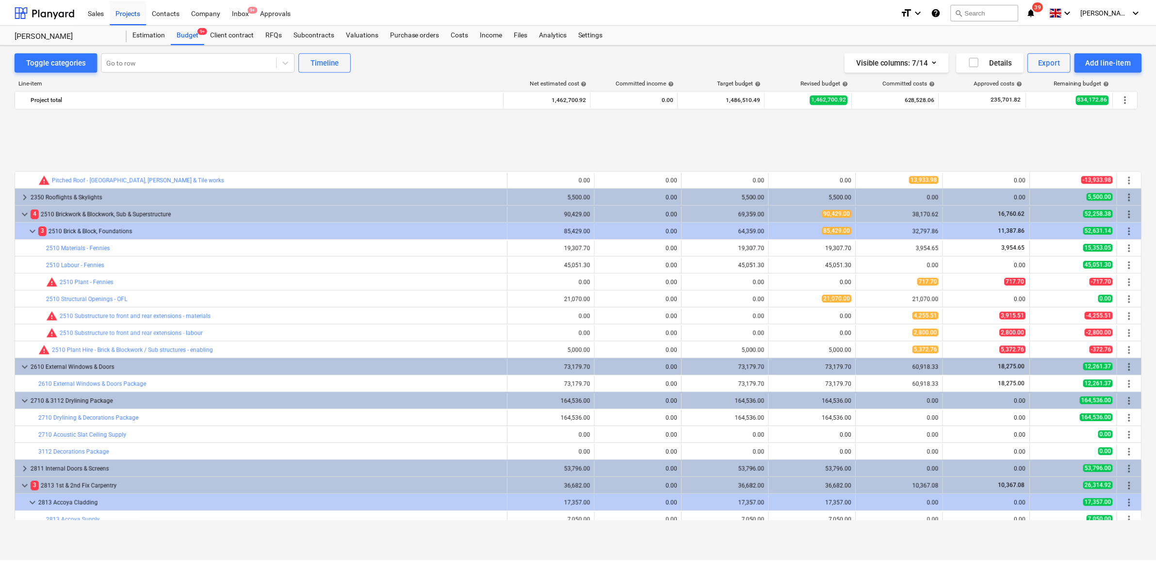
scroll to position [121, 0]
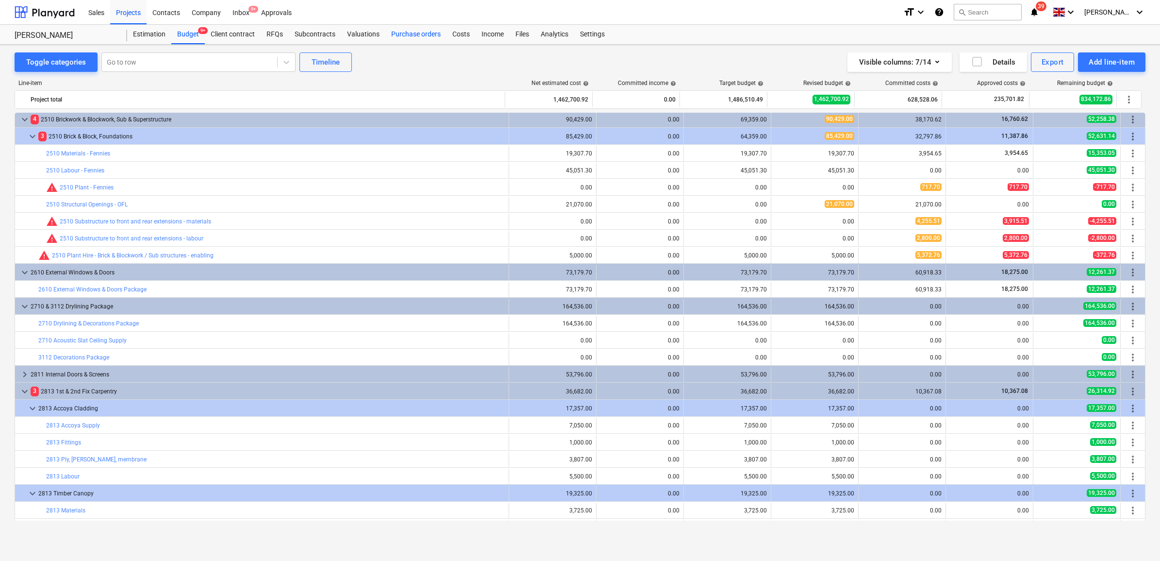
click at [393, 33] on div "Purchase orders" at bounding box center [415, 34] width 61 height 19
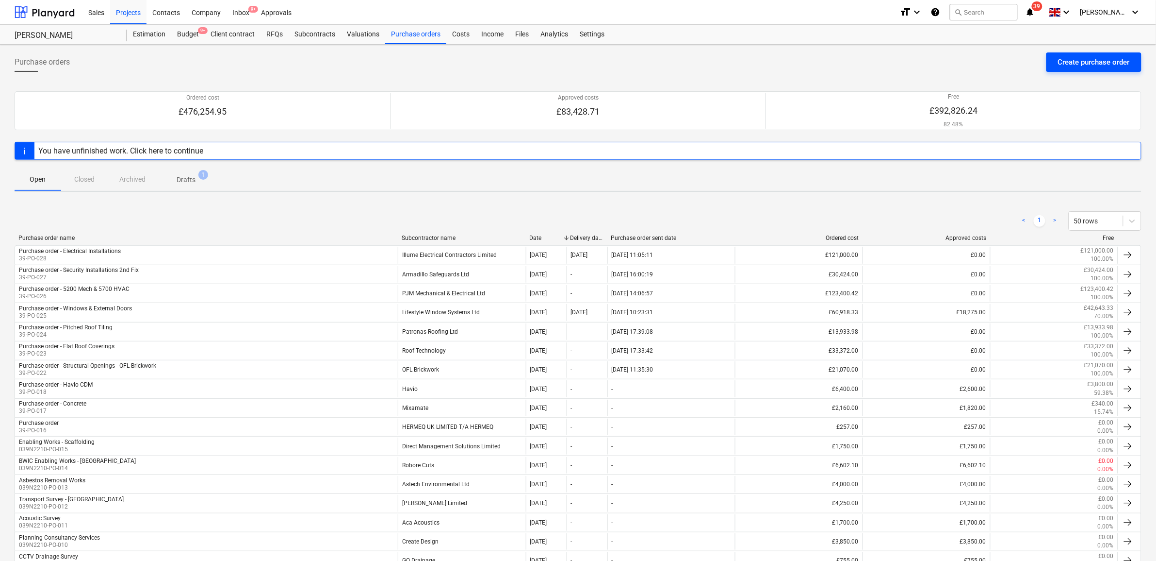
click at [1081, 64] on div "Create purchase order" at bounding box center [1094, 62] width 72 height 13
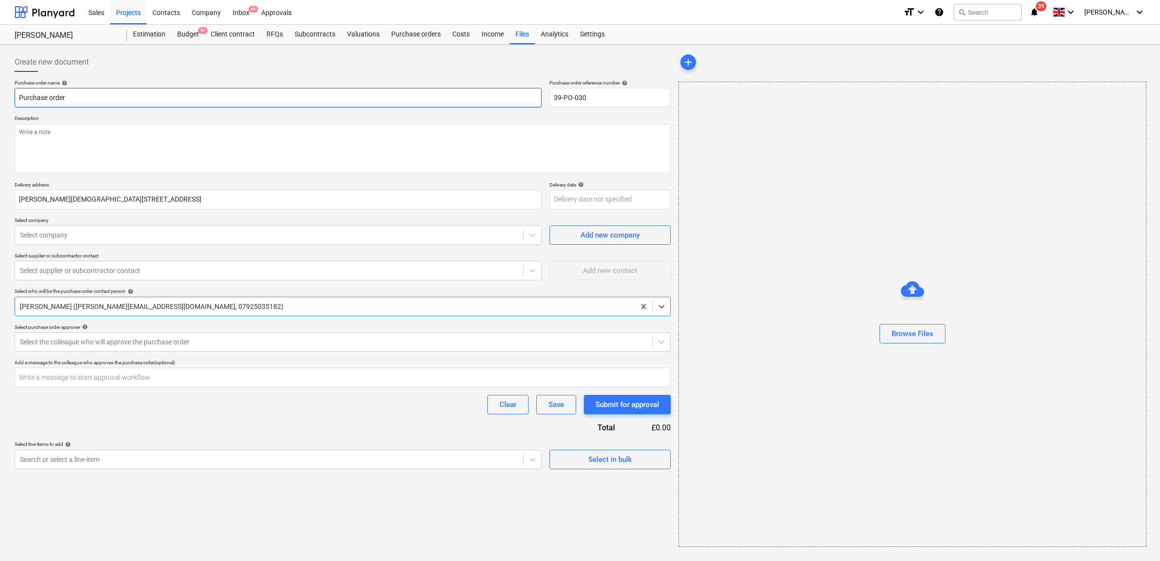
click at [117, 93] on input "Purchase order" at bounding box center [278, 97] width 527 height 19
click at [185, 68] on div "Create new document" at bounding box center [343, 61] width 656 height 19
click at [115, 145] on textarea at bounding box center [343, 149] width 656 height 50
click at [129, 216] on div "Purchase order name help Purchase order - Drylining & Decorations Purchase orde…" at bounding box center [343, 274] width 656 height 389
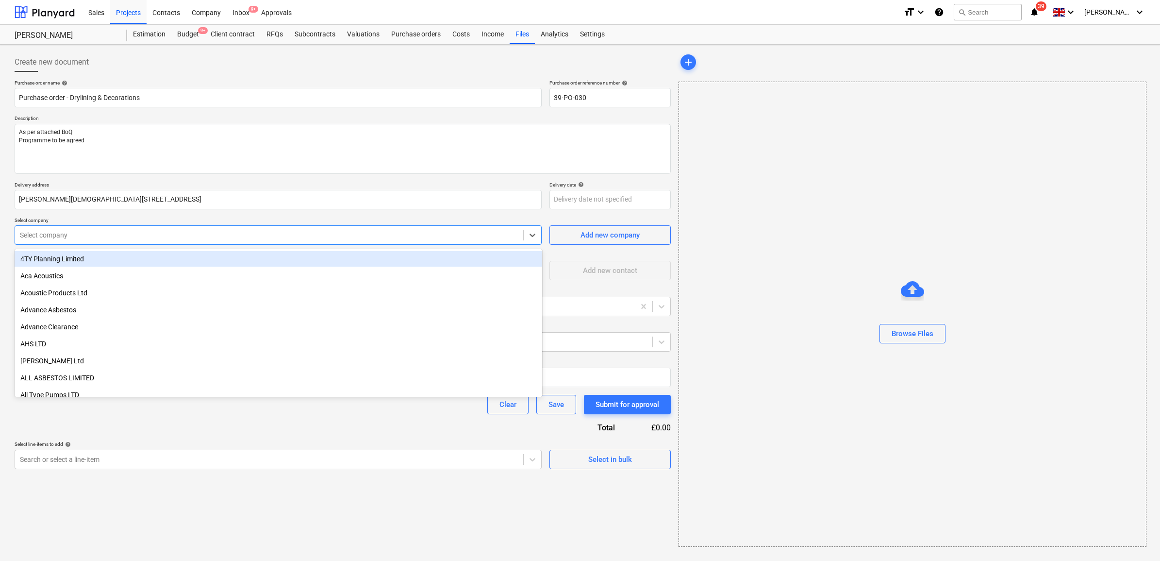
click at [119, 235] on div at bounding box center [269, 235] width 498 height 10
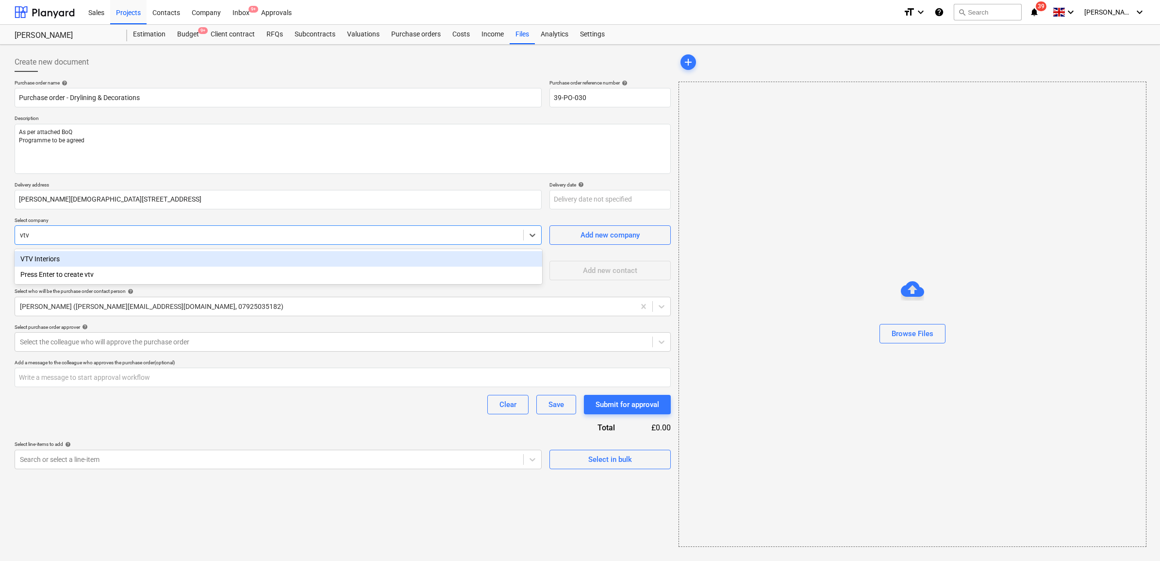
click at [79, 261] on div "VTV Interiors" at bounding box center [279, 259] width 528 height 16
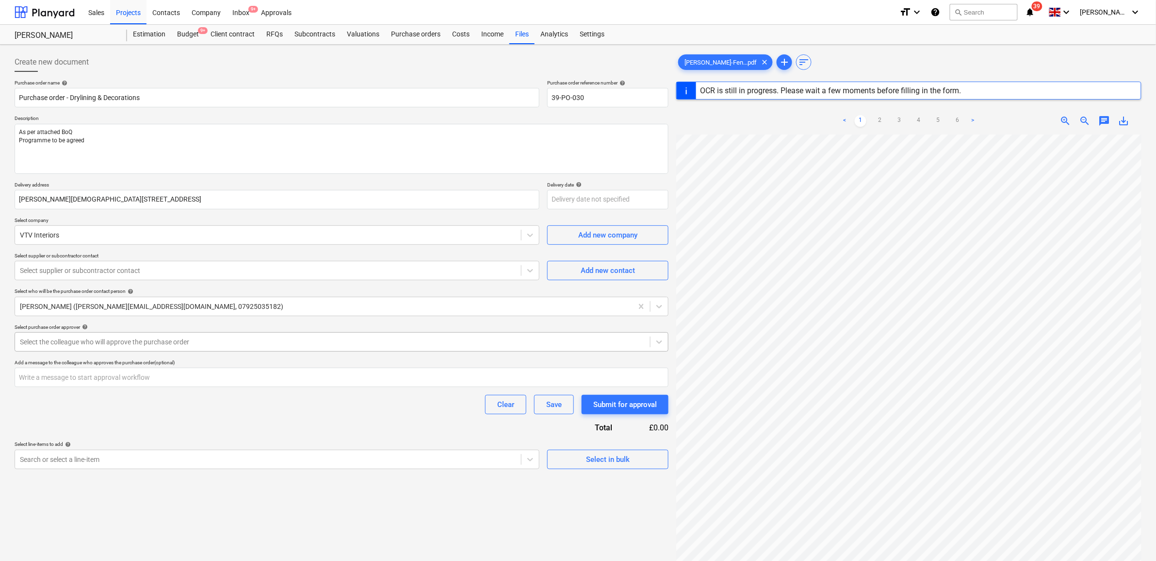
click at [132, 342] on div at bounding box center [333, 342] width 626 height 10
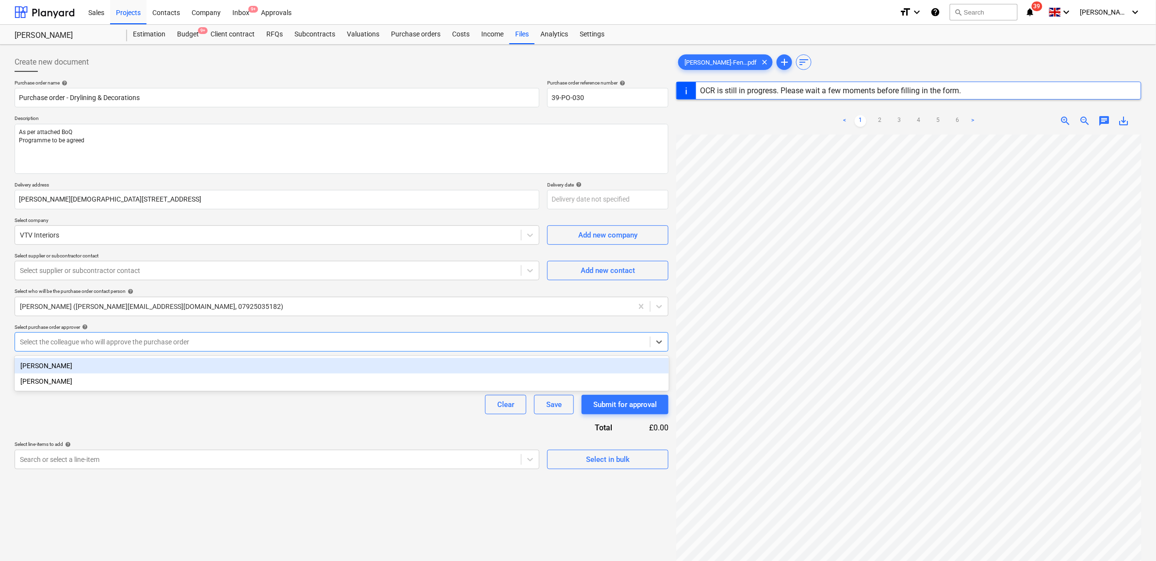
click at [134, 362] on div "[PERSON_NAME]" at bounding box center [342, 366] width 655 height 16
click at [124, 395] on div "Clear Save Submit for approval" at bounding box center [342, 404] width 654 height 19
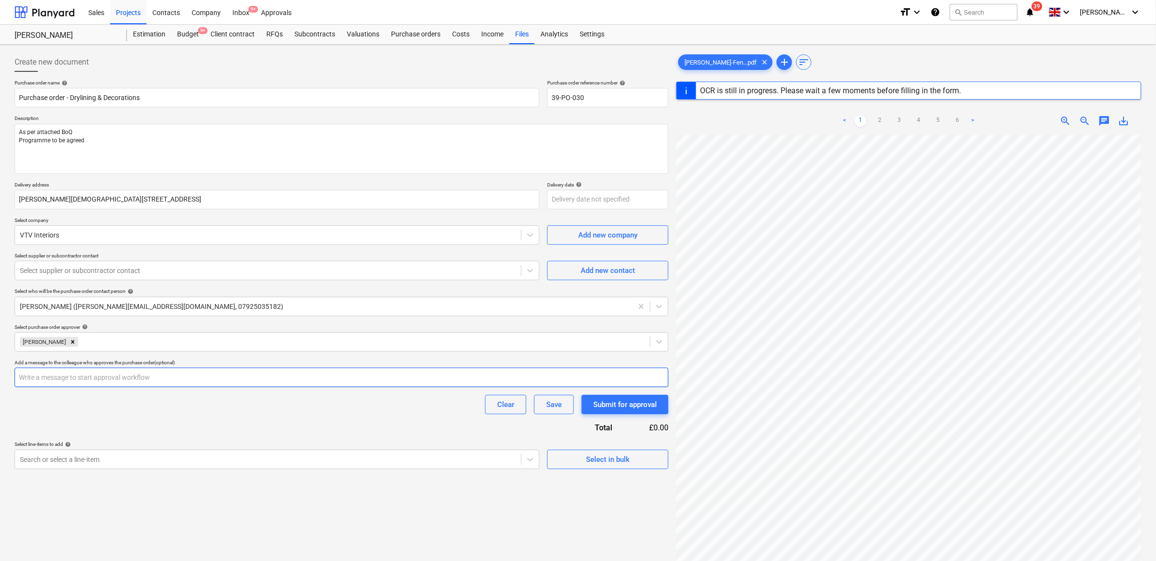
click at [125, 377] on input "text" at bounding box center [342, 376] width 654 height 19
click at [125, 409] on div "Clear Save Submit for approval" at bounding box center [342, 404] width 654 height 19
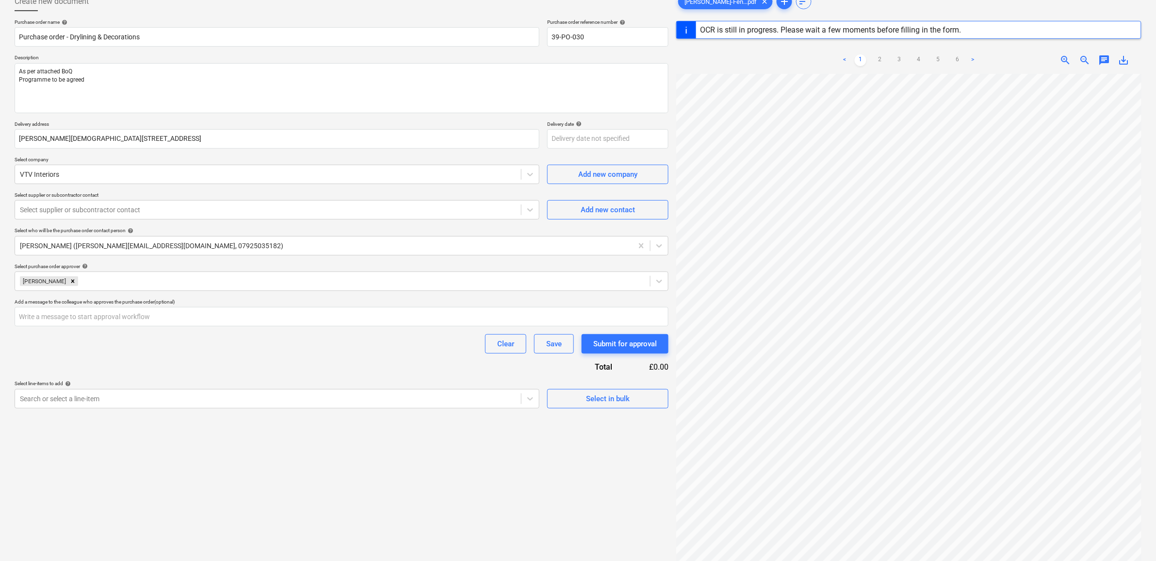
click at [132, 367] on div "Purchase order name help Purchase order - Drylining & Decorations Purchase orde…" at bounding box center [342, 213] width 654 height 389
click at [232, 206] on div at bounding box center [268, 210] width 496 height 10
click at [264, 208] on div at bounding box center [268, 210] width 496 height 10
click at [296, 207] on div at bounding box center [268, 210] width 496 height 10
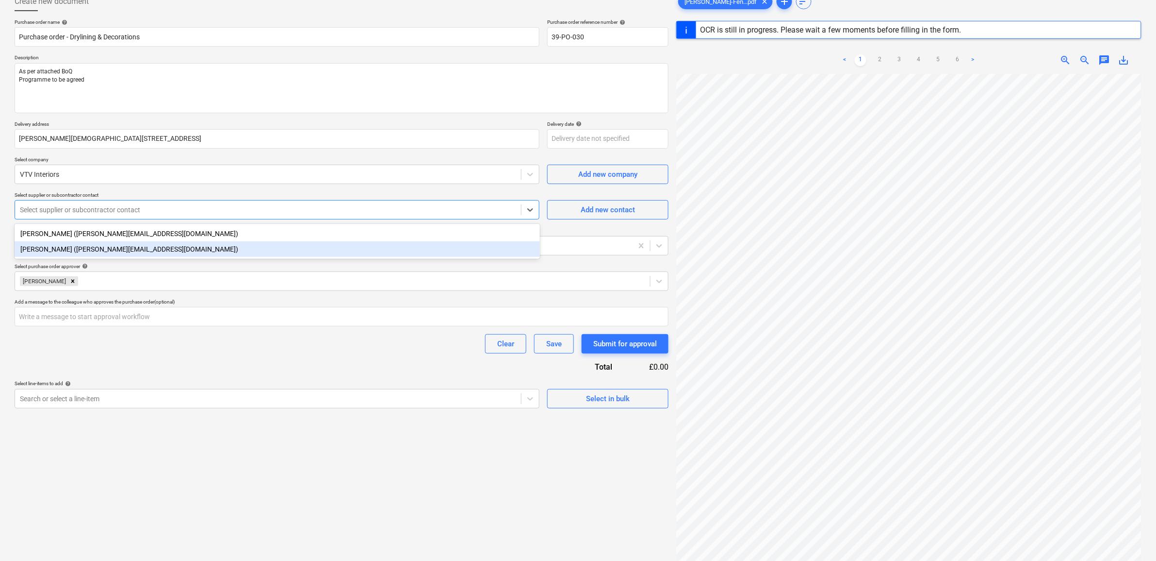
click at [194, 249] on div "[PERSON_NAME] ([PERSON_NAME][EMAIL_ADDRESS][DOMAIN_NAME])" at bounding box center [278, 249] width 526 height 16
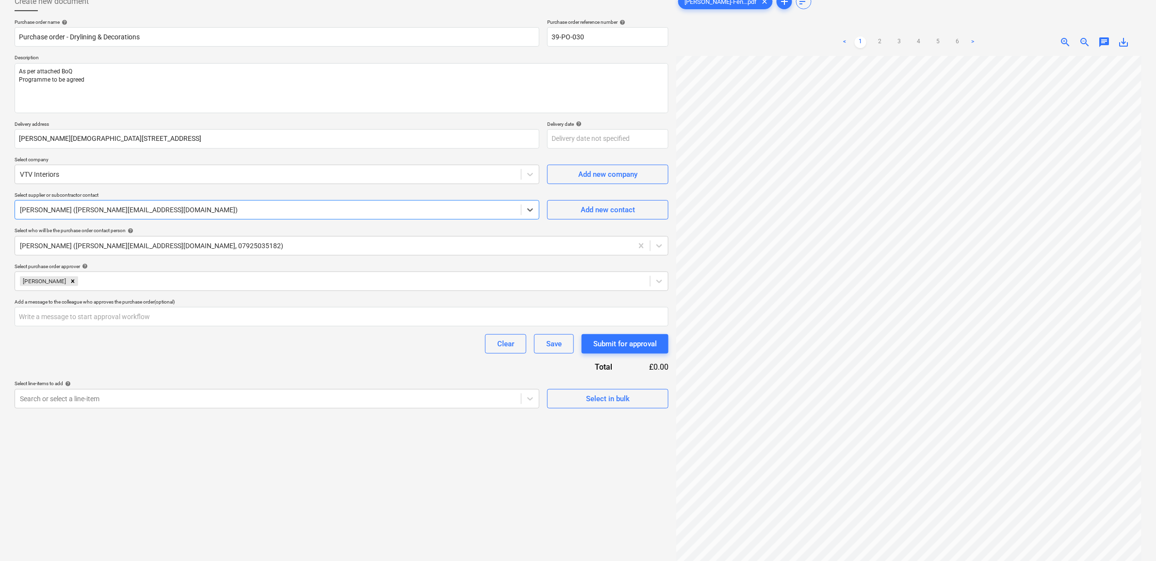
click at [181, 339] on div "Clear Save Submit for approval" at bounding box center [342, 343] width 654 height 19
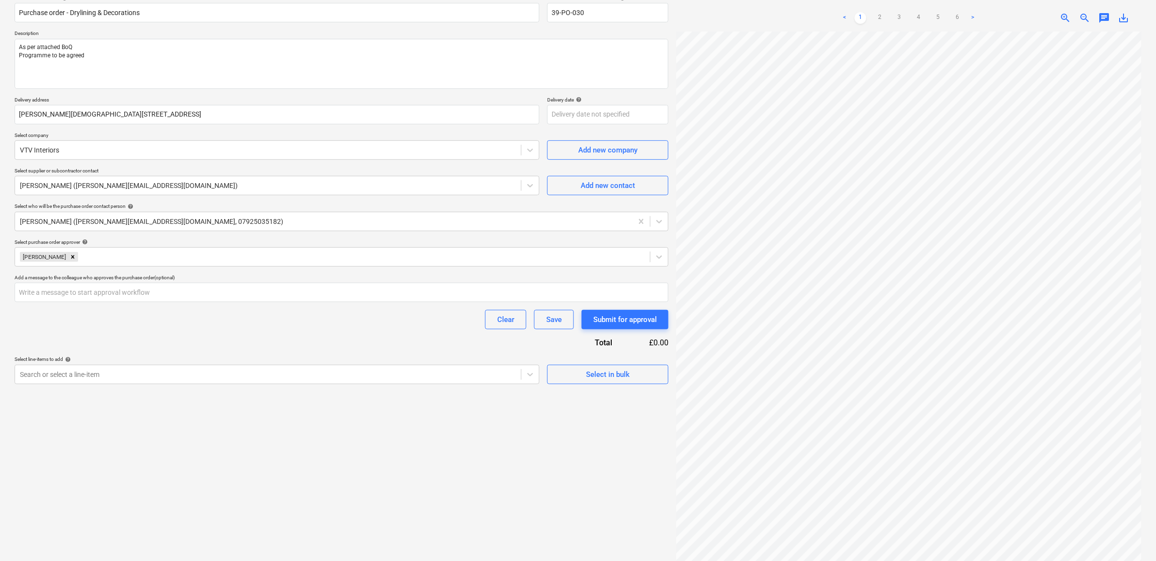
scroll to position [97, 0]
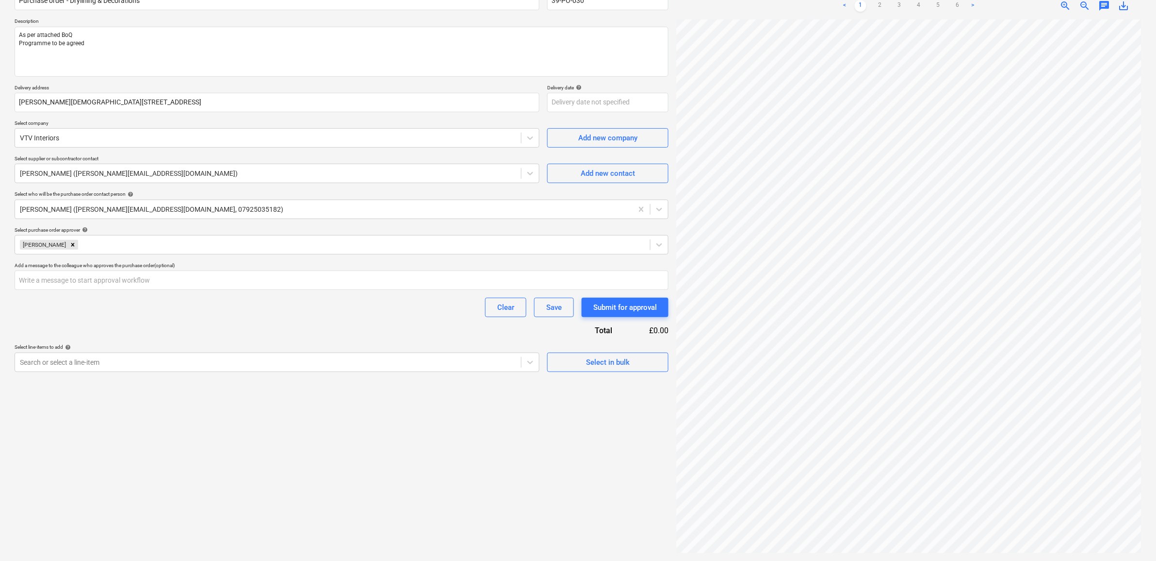
click at [278, 373] on div "Create new document Purchase order name help Purchase order - Drylining & Decor…" at bounding box center [342, 253] width 662 height 605
click at [271, 366] on div at bounding box center [268, 362] width 496 height 10
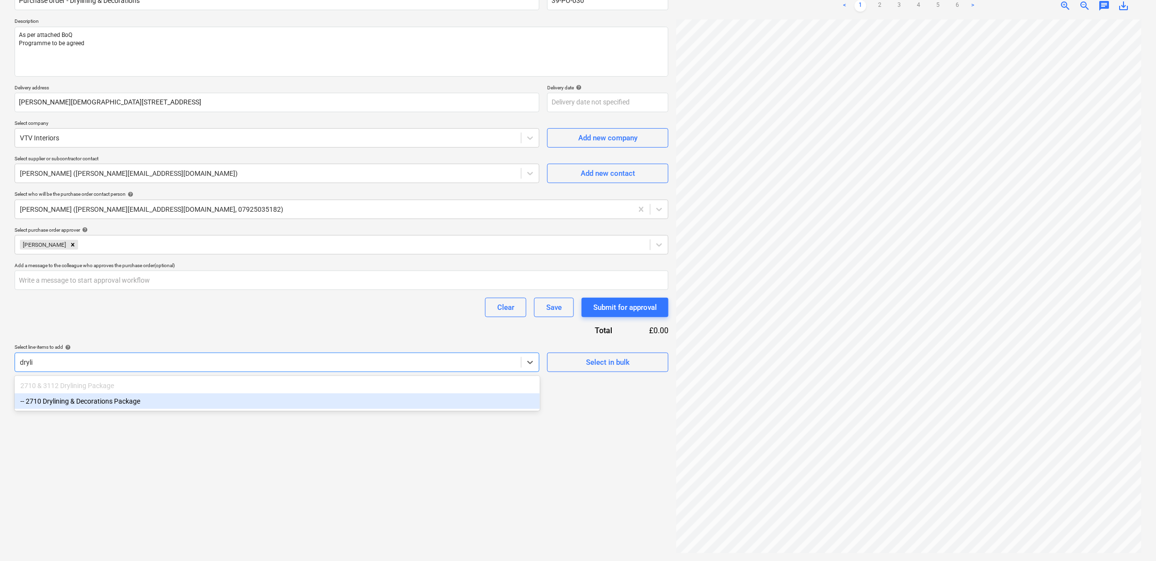
click at [186, 403] on div "-- 2710 Drylining & Decorations Package" at bounding box center [278, 401] width 526 height 16
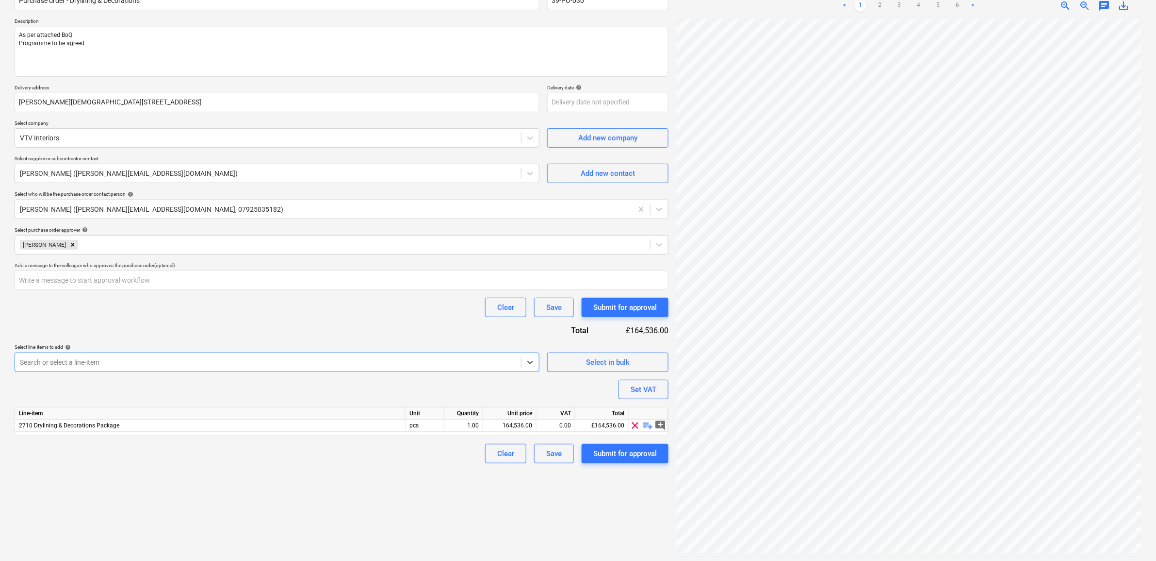
click at [209, 323] on div "Purchase order name help Purchase order - Drylining & Decorations Purchase orde…" at bounding box center [342, 223] width 654 height 480
click at [526, 425] on div "164,536.00" at bounding box center [509, 425] width 45 height 12
click at [423, 479] on div "Create new document Purchase order name help Purchase order - Drylining & Decor…" at bounding box center [342, 253] width 662 height 605
click at [561, 426] on div "0.00" at bounding box center [556, 425] width 31 height 12
click at [433, 481] on div "Create new document Purchase order name help Purchase order - Drylining & Decor…" at bounding box center [342, 253] width 662 height 605
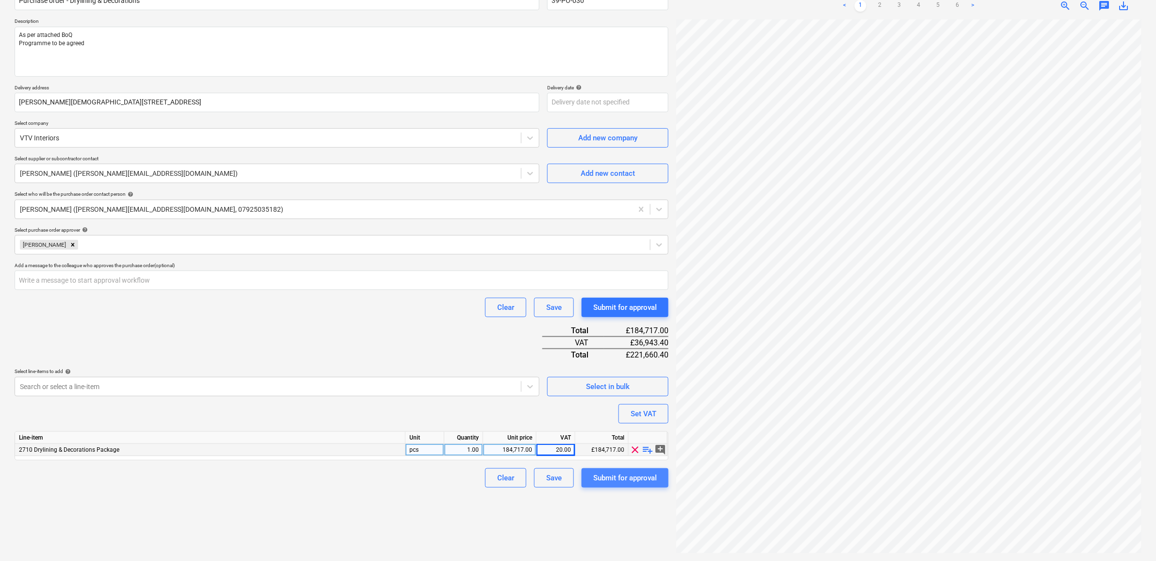
click at [634, 479] on div "Submit for approval" at bounding box center [626, 477] width 64 height 13
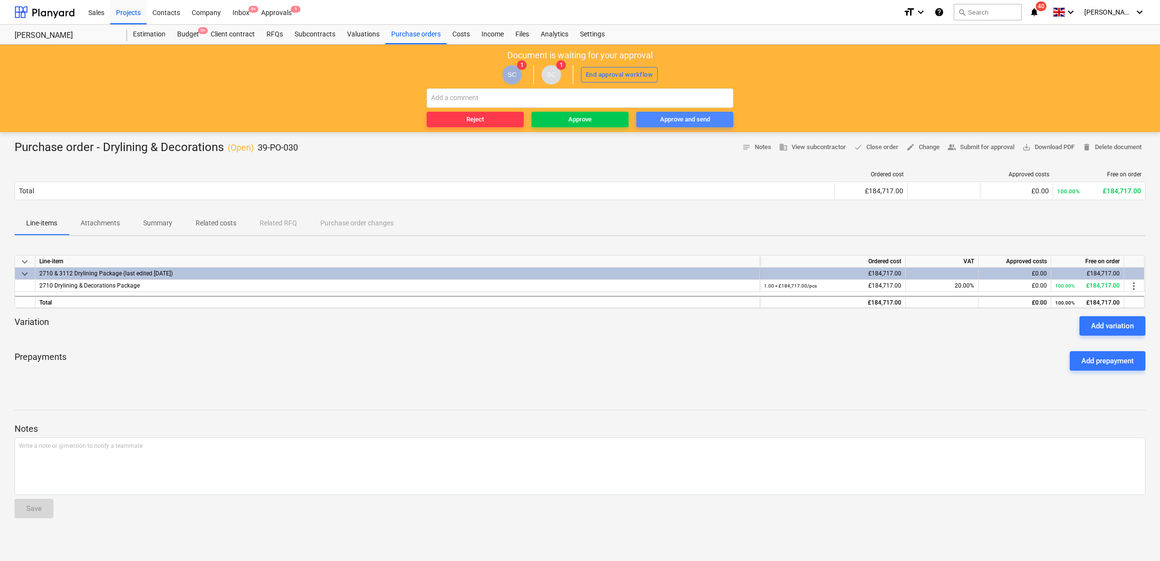
click at [710, 119] on span "Approve and send" at bounding box center [684, 119] width 89 height 11
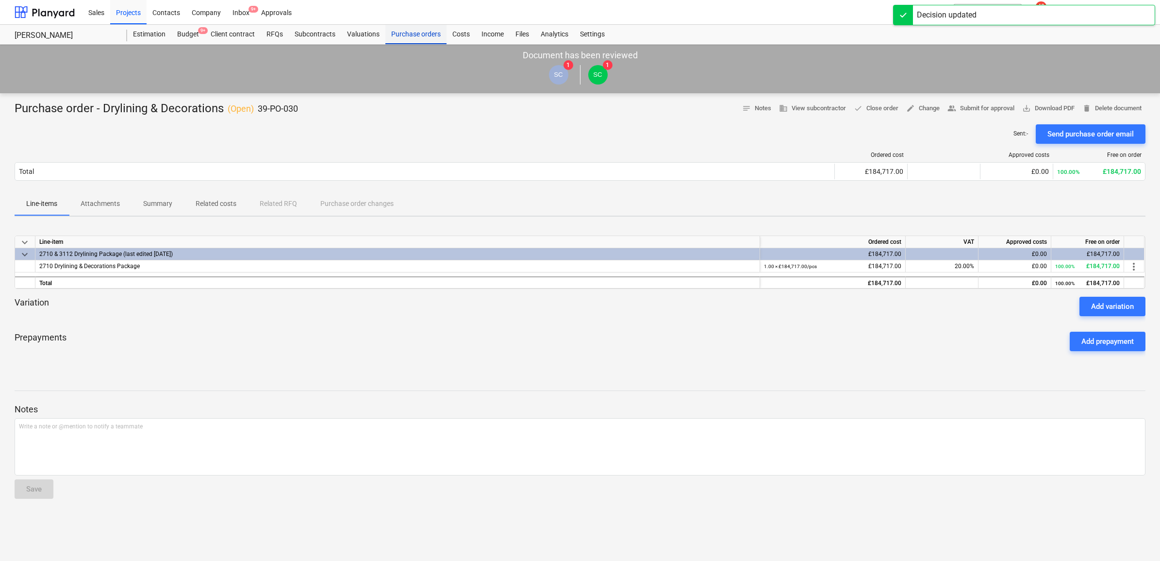
click at [403, 32] on div "Purchase orders" at bounding box center [415, 34] width 61 height 19
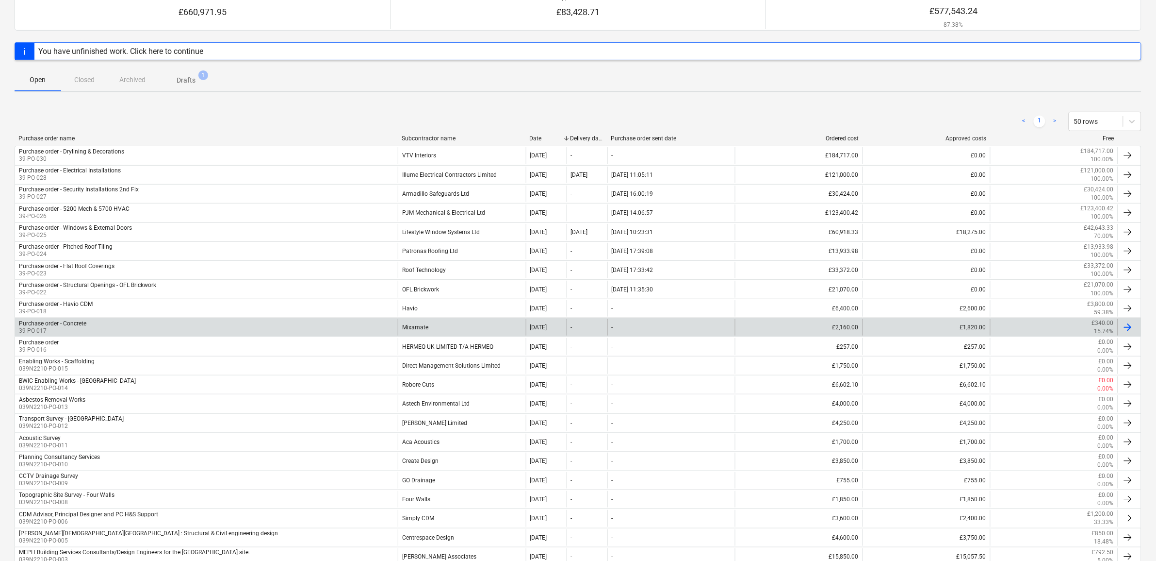
scroll to position [121, 0]
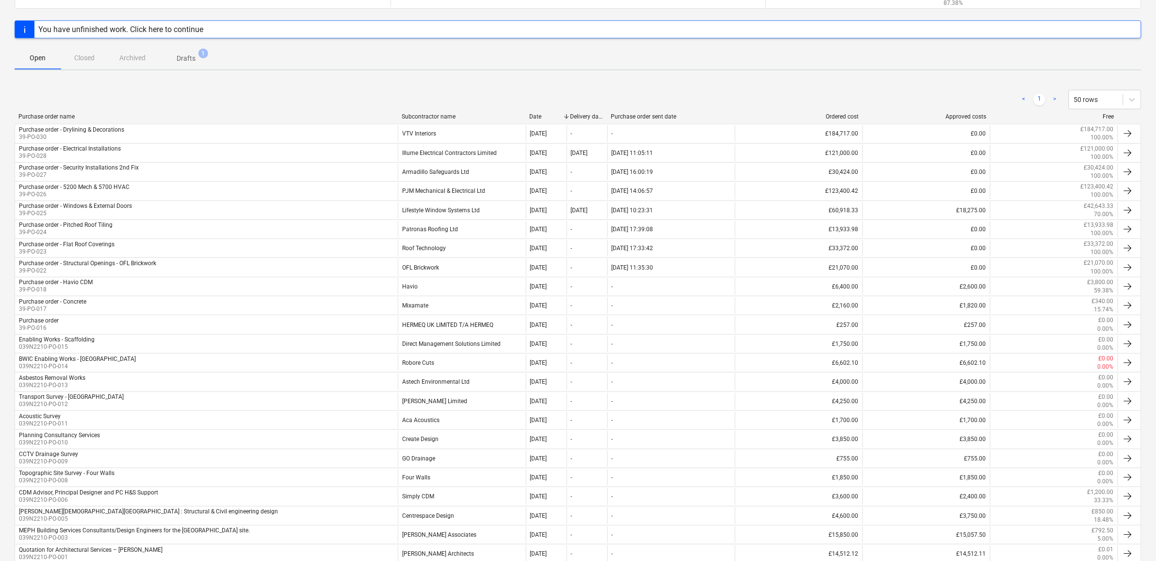
click at [282, 105] on div "< 1 > 50 rows" at bounding box center [578, 99] width 1127 height 19
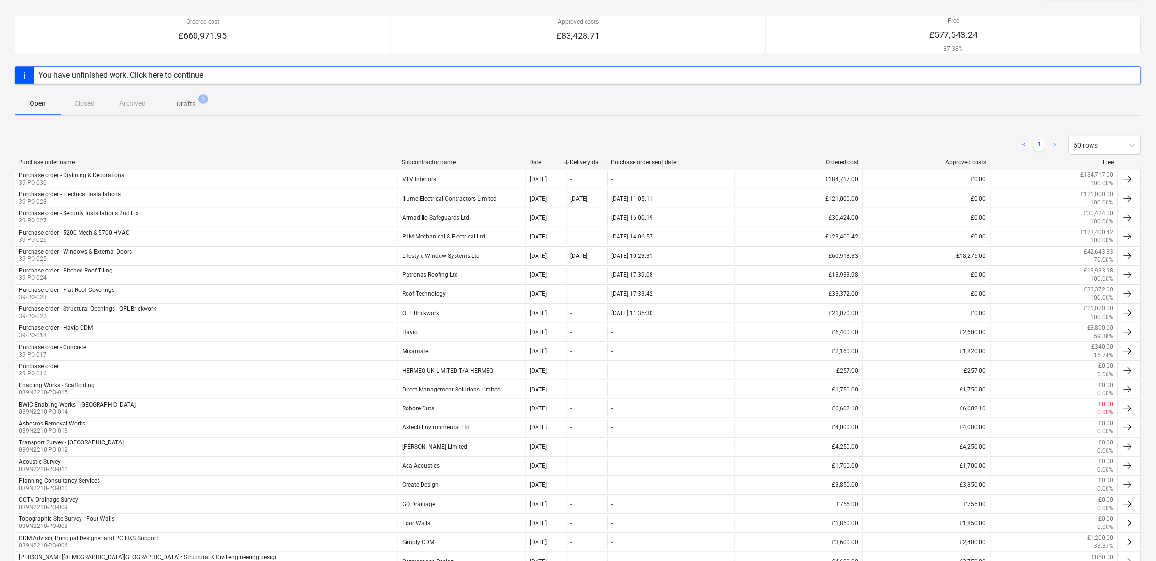
scroll to position [0, 0]
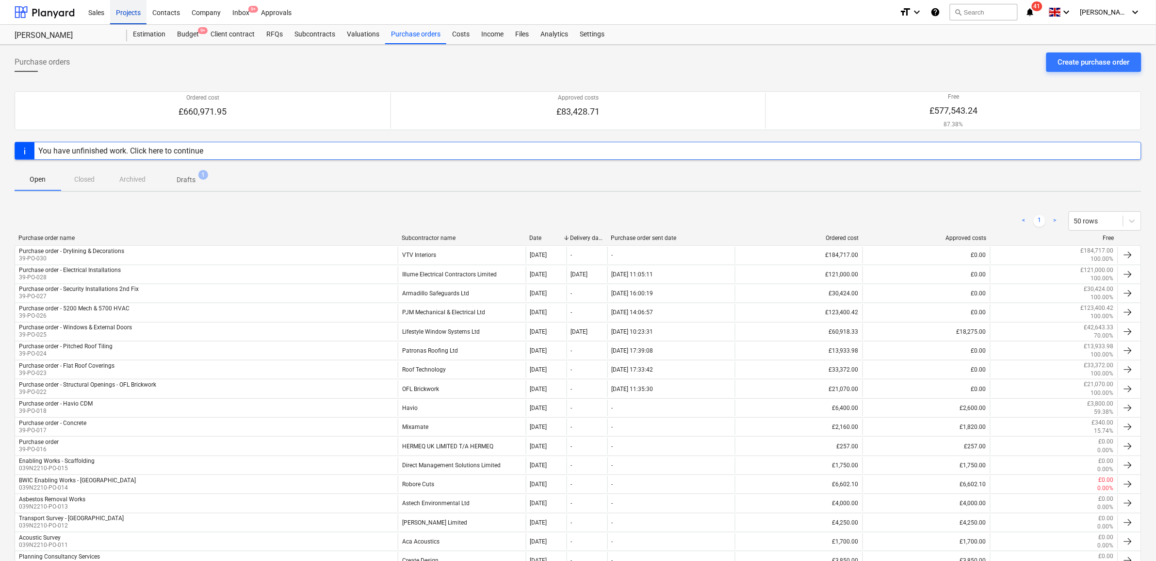
click at [129, 13] on div "Projects" at bounding box center [128, 12] width 36 height 25
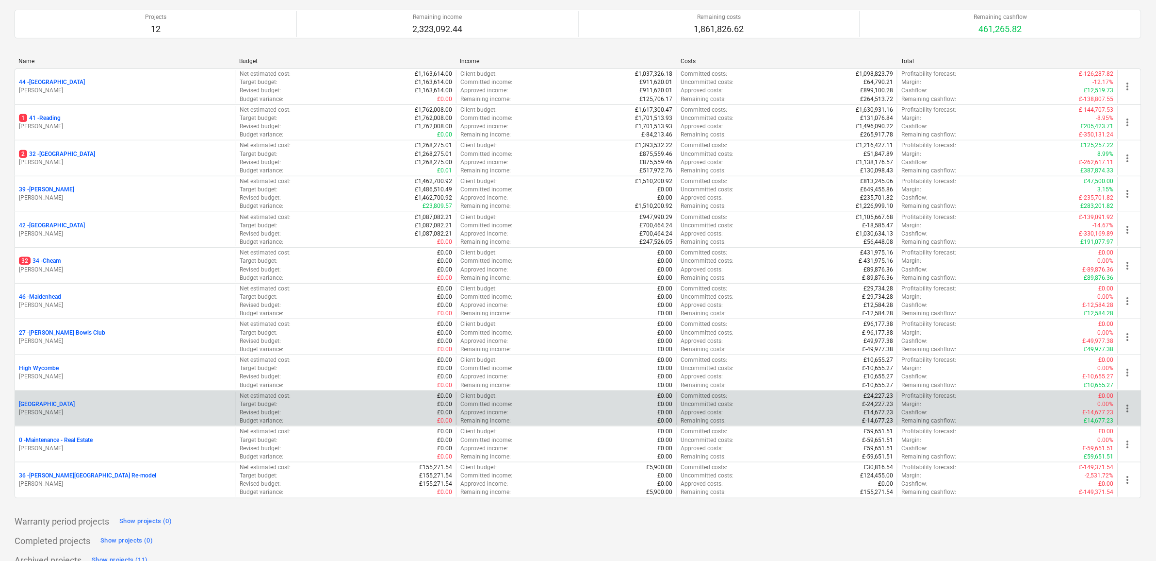
scroll to position [105, 0]
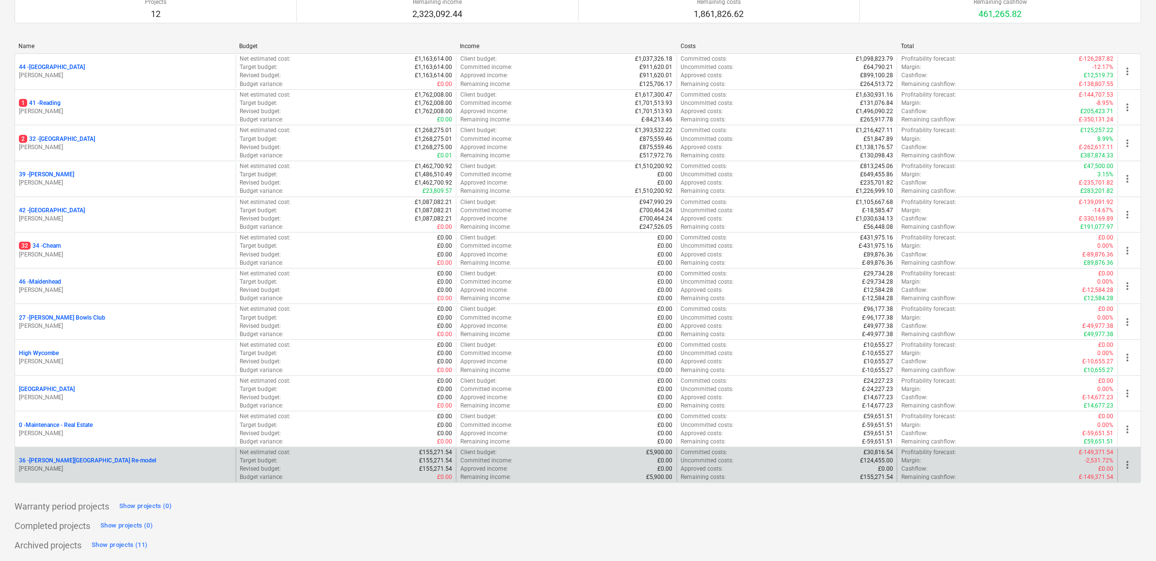
click at [102, 455] on div "36 - [PERSON_NAME][GEOGRAPHIC_DATA] Re-model [PERSON_NAME]" at bounding box center [125, 464] width 221 height 33
click at [101, 458] on p "36 - [PERSON_NAME][GEOGRAPHIC_DATA] Re-model" at bounding box center [87, 460] width 137 height 8
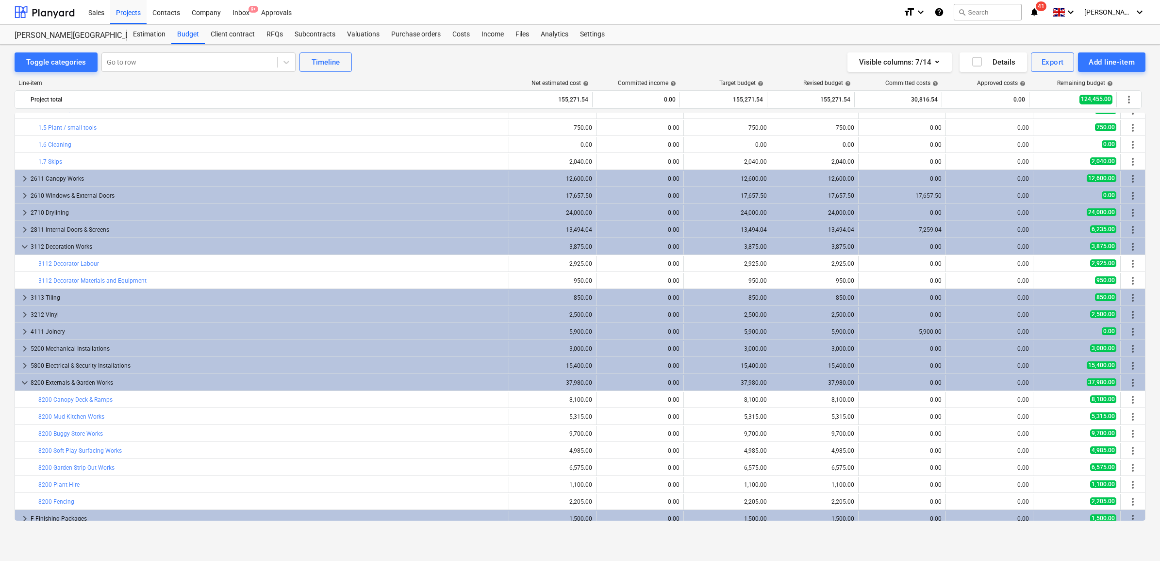
scroll to position [85, 0]
